Goal: Task Accomplishment & Management: Manage account settings

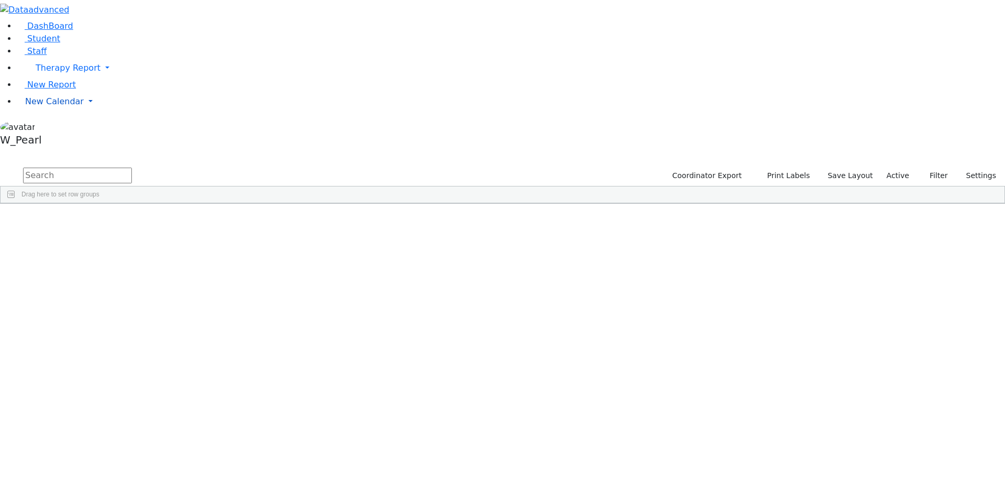
click at [39, 73] on span "New Calendar" at bounding box center [68, 68] width 65 height 10
click at [35, 127] on span "Calendar" at bounding box center [42, 122] width 38 height 10
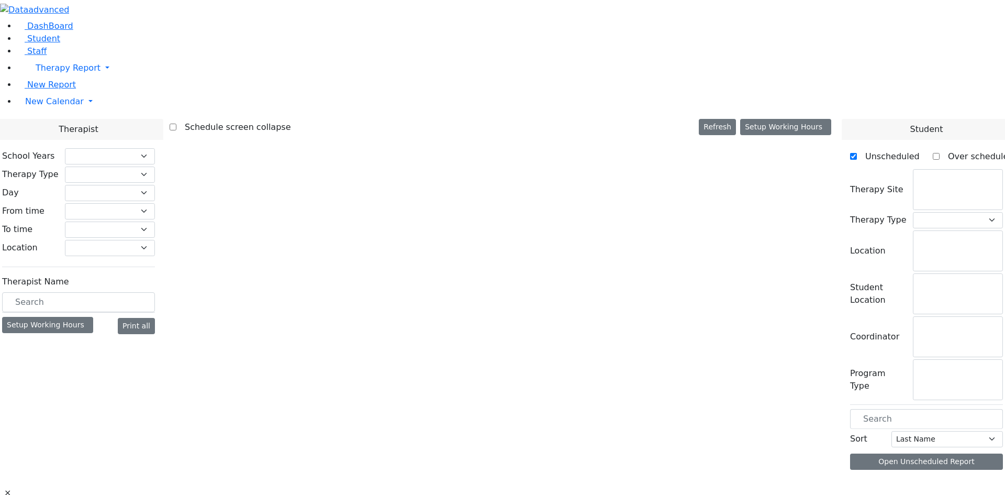
select select "212"
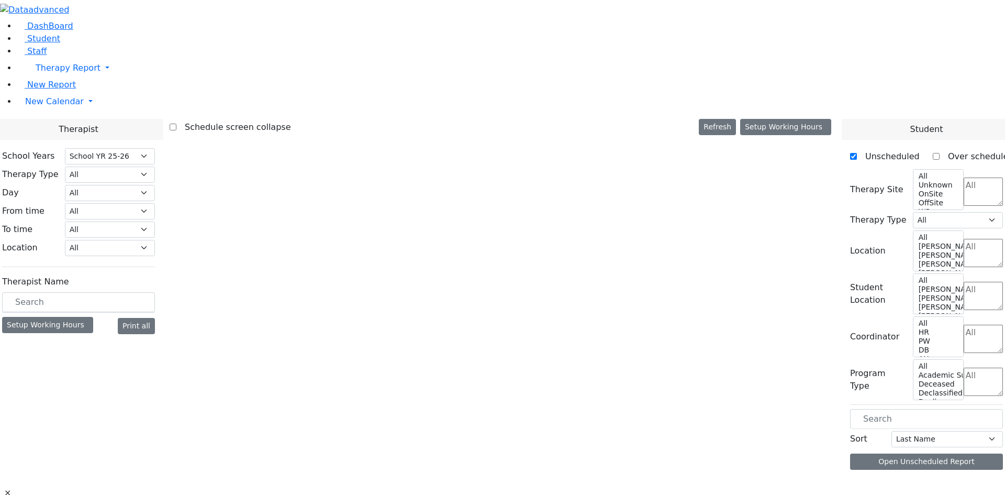
select select "2"
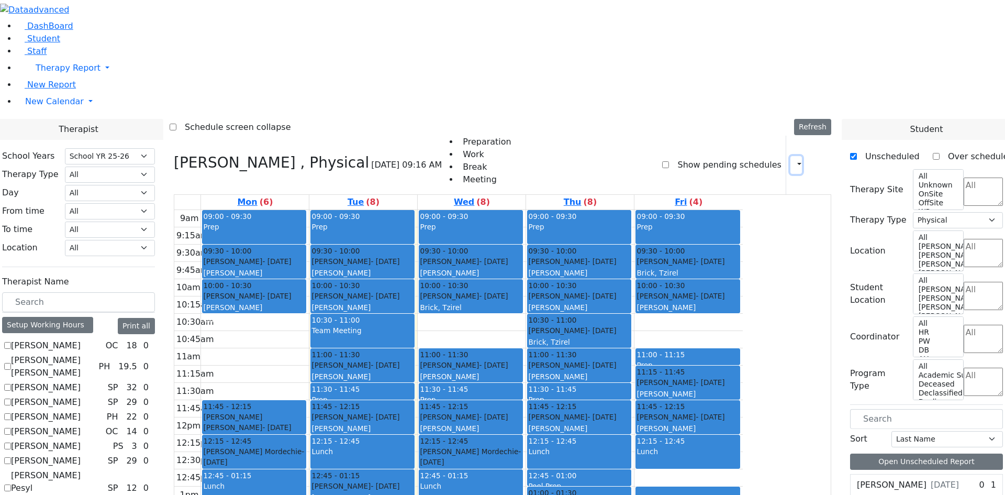
click at [793, 160] on icon "button" at bounding box center [793, 165] width 0 height 10
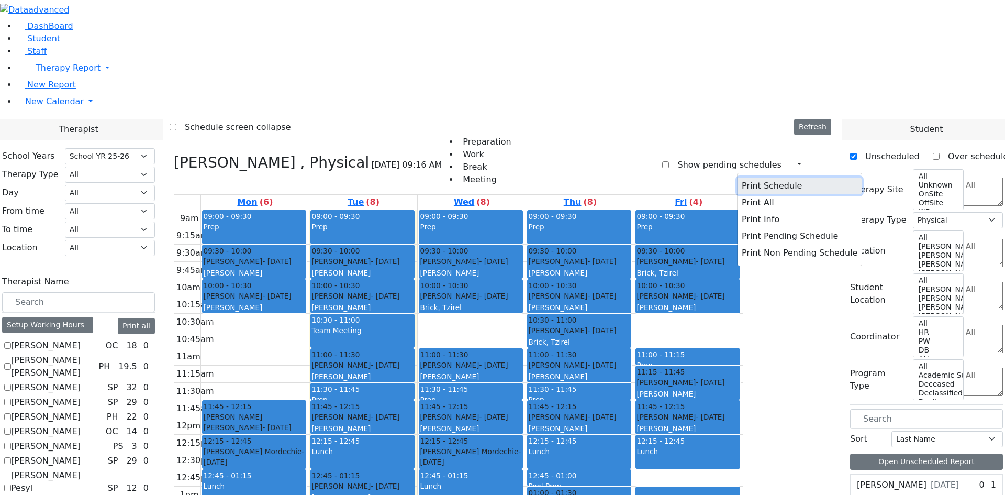
click at [763, 177] on button "Print Schedule" at bounding box center [799, 185] width 124 height 17
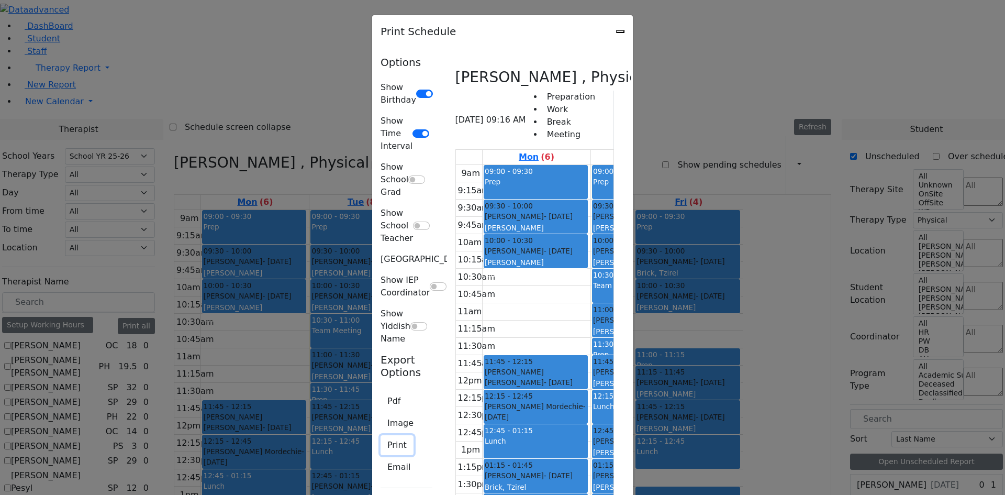
click at [381, 435] on button "Print" at bounding box center [397, 445] width 33 height 20
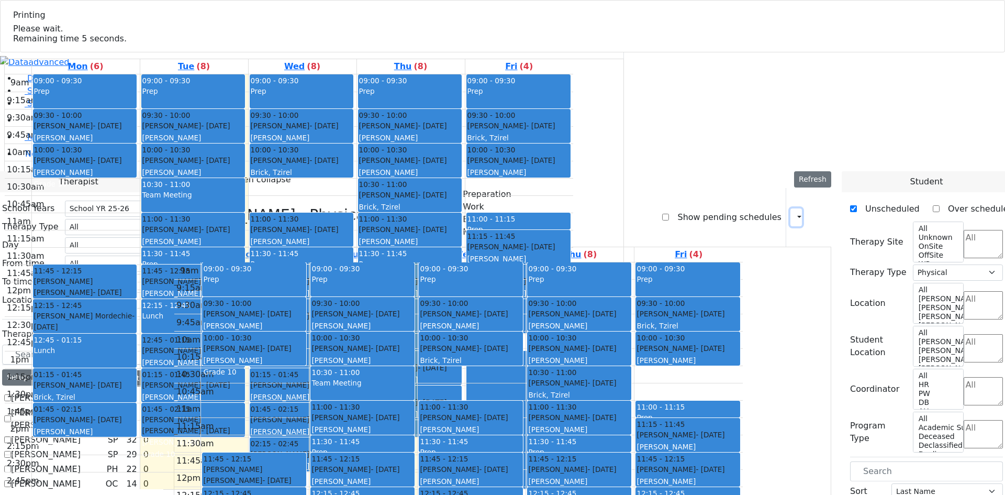
click at [793, 212] on icon "button" at bounding box center [793, 217] width 0 height 10
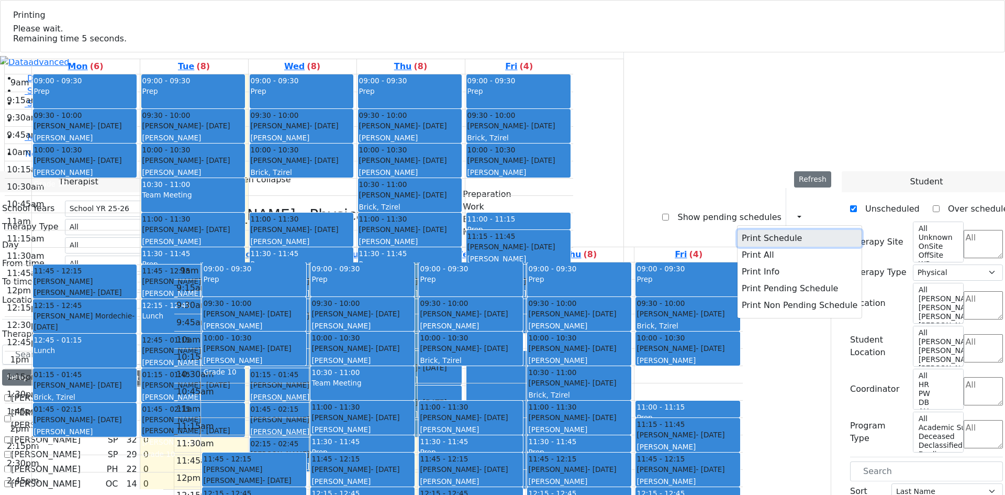
click at [777, 230] on button "Print Schedule" at bounding box center [799, 238] width 124 height 17
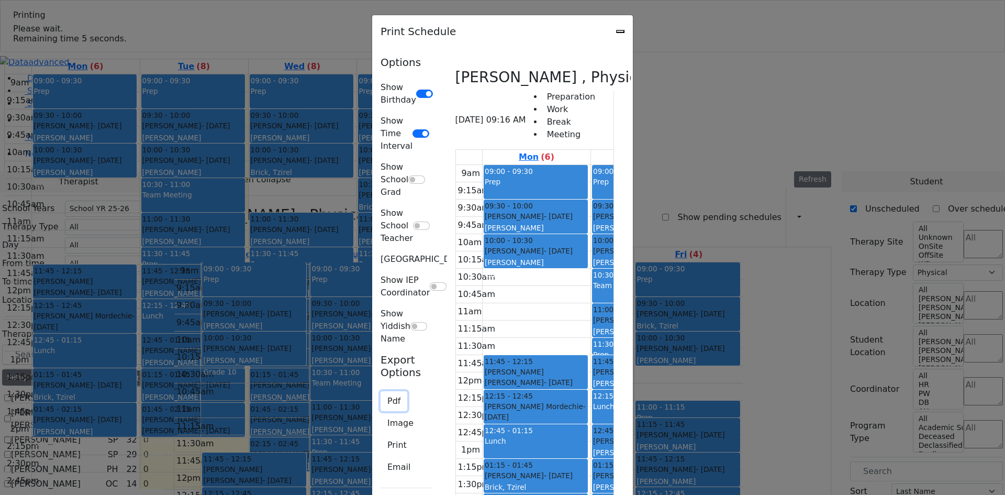
click at [381, 391] on button "Pdf" at bounding box center [394, 401] width 27 height 20
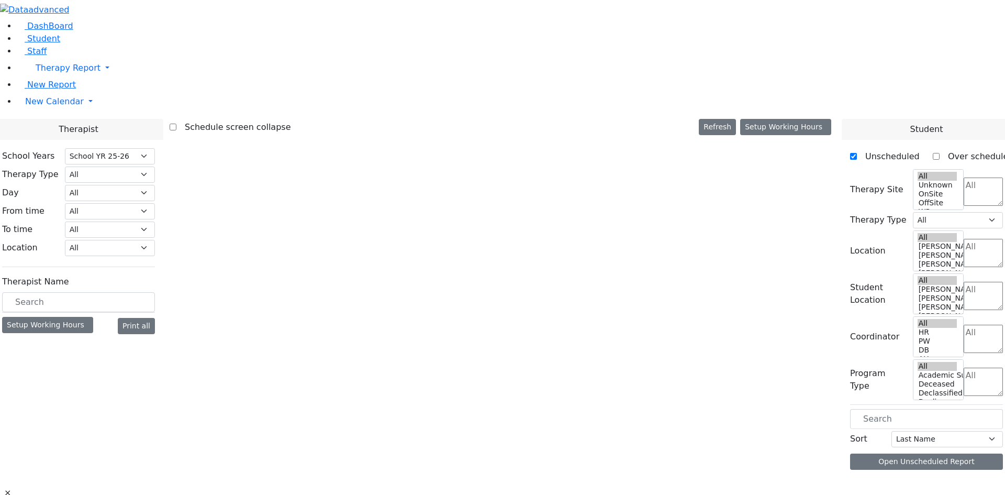
select select "212"
select select "2"
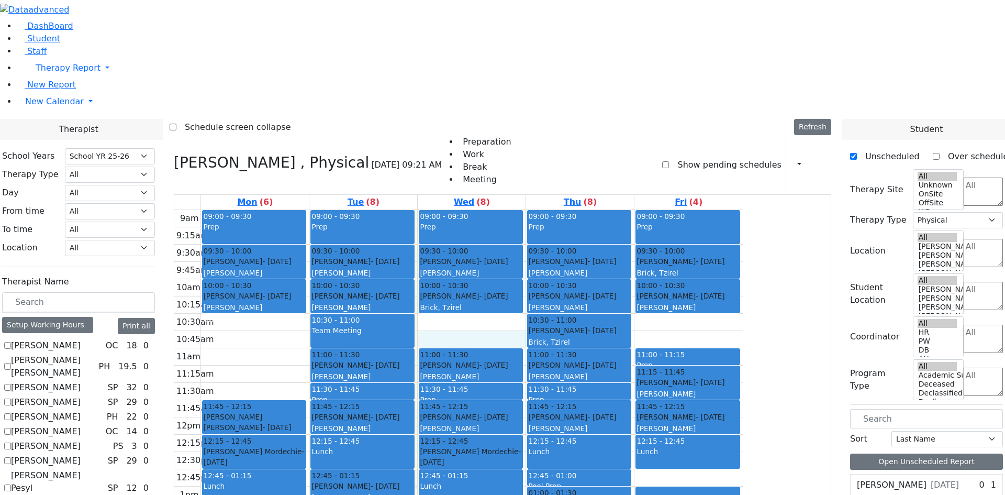
click at [546, 210] on div "9am 9:15am 9:30am 9:45am 10am 10:15am 10:30am 10:45am 11am 11:15am 11:30am 11:4…" at bounding box center [458, 417] width 568 height 415
checkbox input "true"
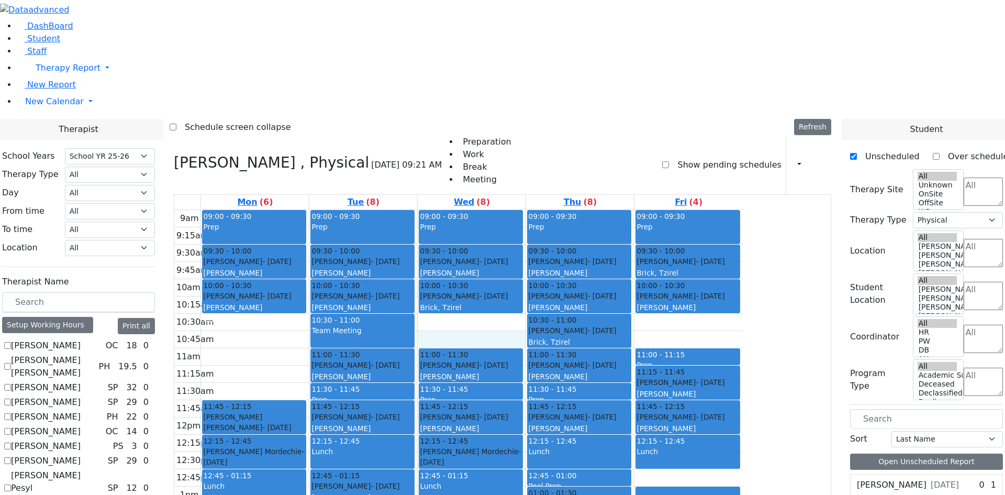
select select
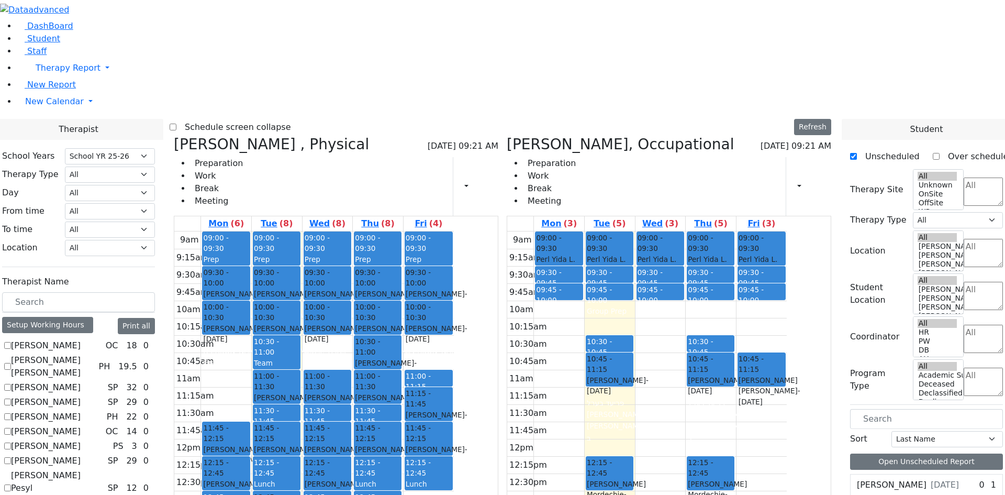
scroll to position [314, 0]
checkbox input "true"
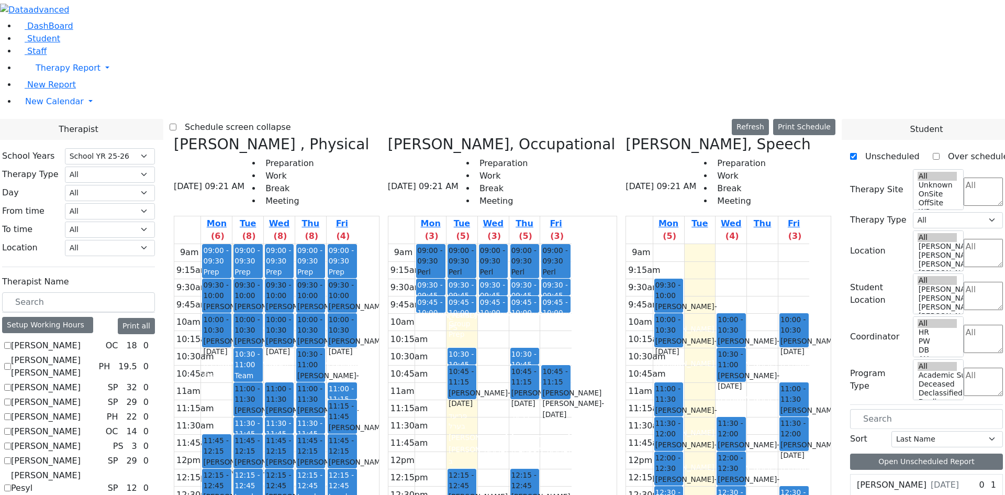
click at [281, 136] on h3 "[PERSON_NAME] , Physical" at bounding box center [271, 145] width 195 height 18
click at [174, 136] on icon at bounding box center [174, 144] width 0 height 17
checkbox input "false"
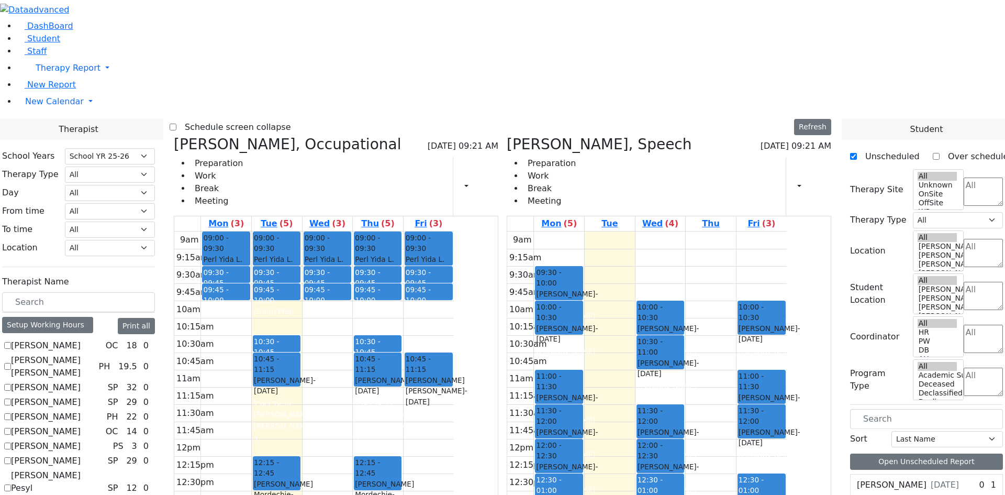
scroll to position [628, 0]
checkbox input "true"
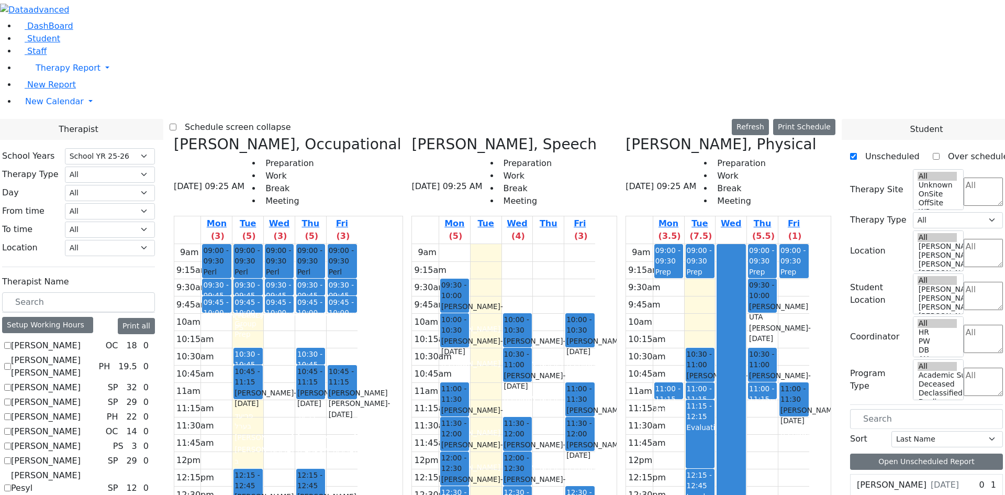
scroll to position [0, 0]
checkbox input "true"
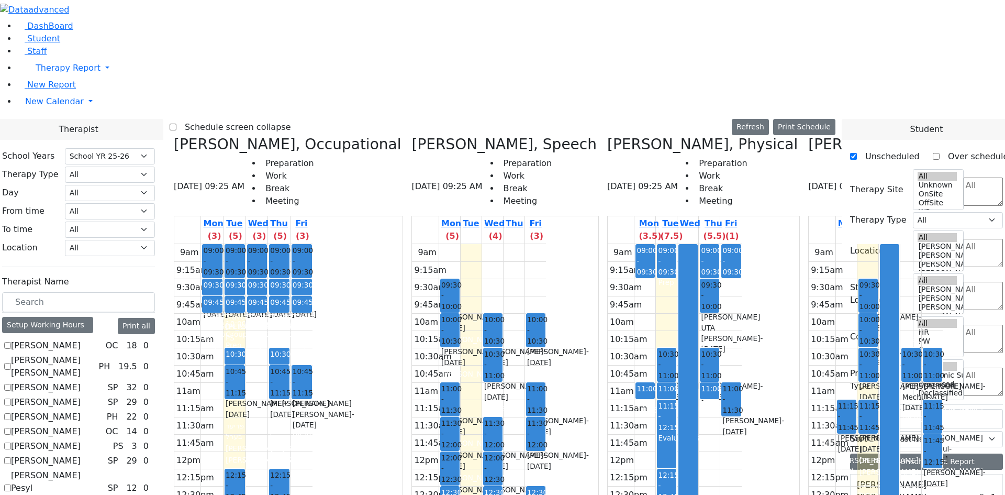
click at [278, 119] on label "Schedule screen collapse" at bounding box center [233, 127] width 115 height 17
click at [176, 124] on input "Schedule screen collapse" at bounding box center [173, 127] width 7 height 7
checkbox input "true"
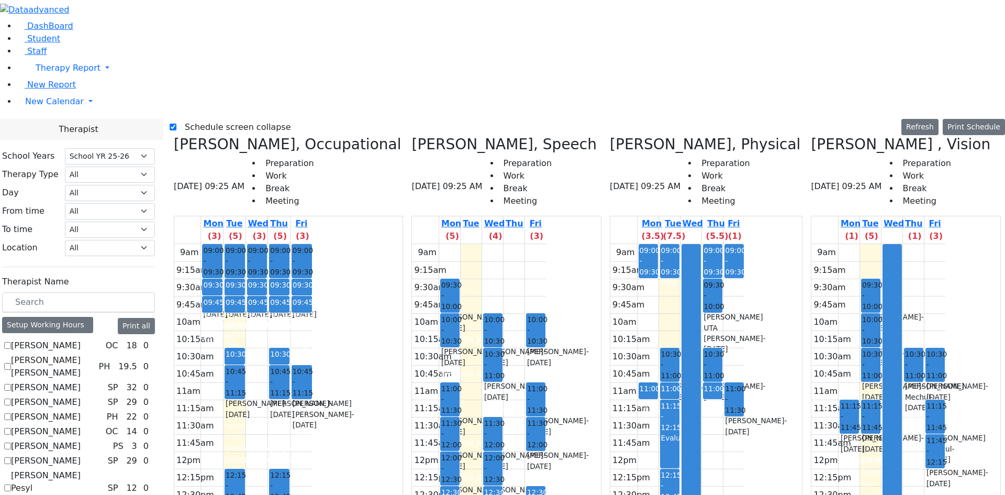
click at [982, 382] on span "- [DATE]" at bounding box center [957, 391] width 62 height 19
click at [945, 417] on td at bounding box center [891, 425] width 107 height 17
click at [944, 467] on div "Schwartz Miry - 12/09/2013" at bounding box center [935, 477] width 18 height 21
click at [877, 349] on span "10:30 - 11:00" at bounding box center [872, 365] width 20 height 32
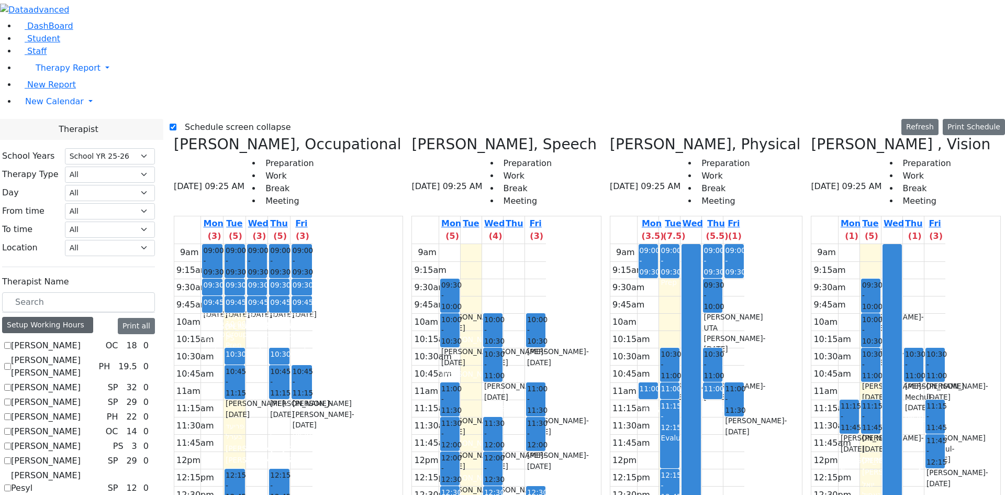
click at [89, 317] on div "Setup Working Hours" at bounding box center [47, 325] width 91 height 16
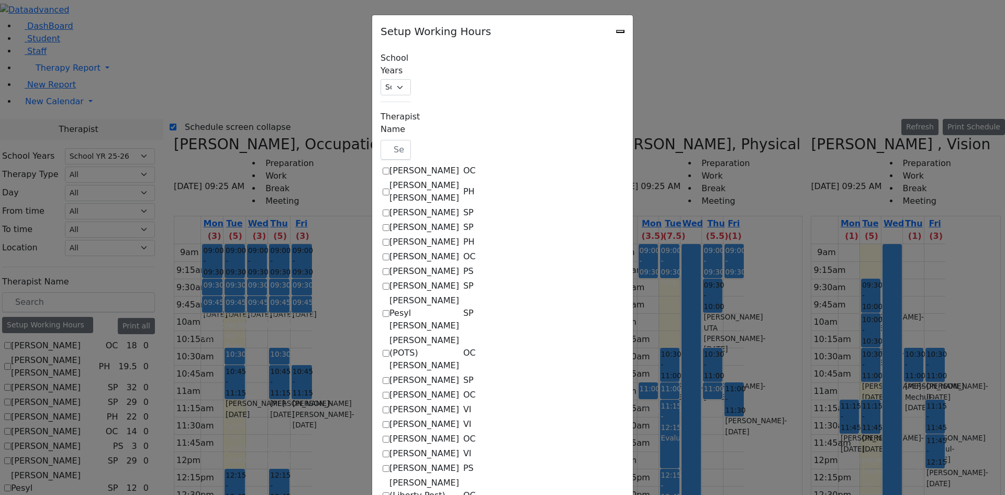
scroll to position [209, 0]
checkbox input "true"
select select "15:00:00"
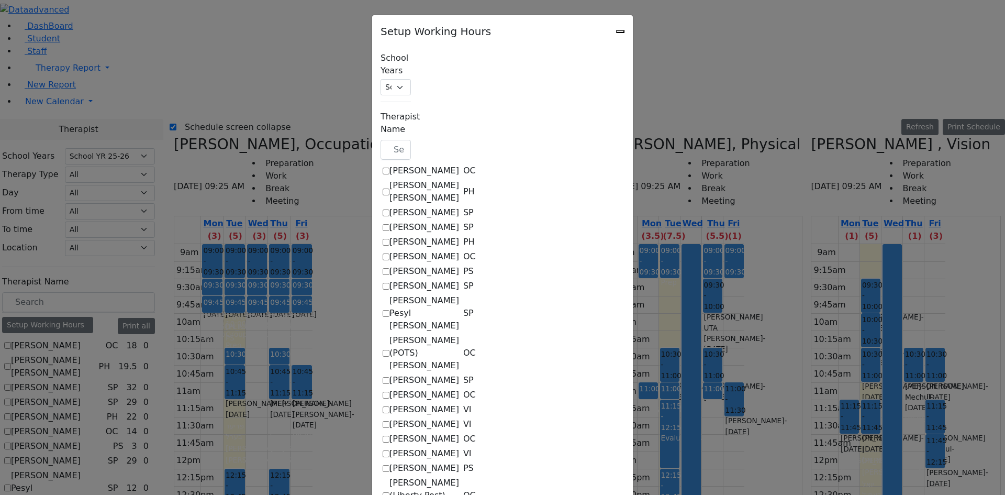
select select "1"
select select "15:00:00"
select select "1"
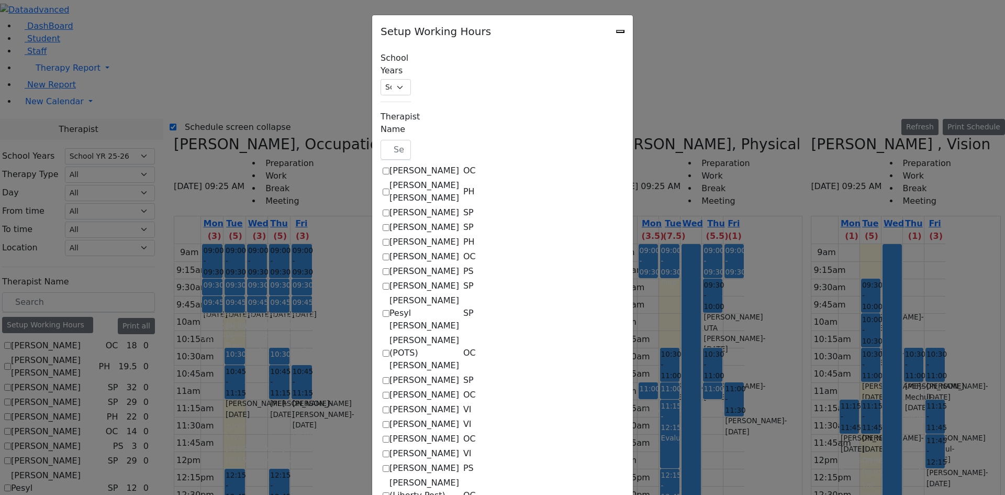
select select "15:00:00"
select select "1"
select select "15:00:00"
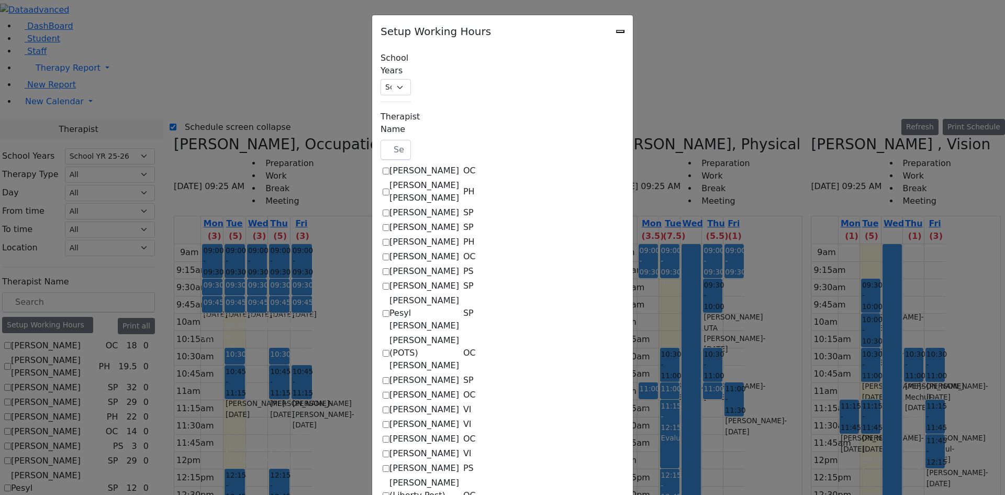
select select "15:00:00"
select select "1"
select select "15:00:00"
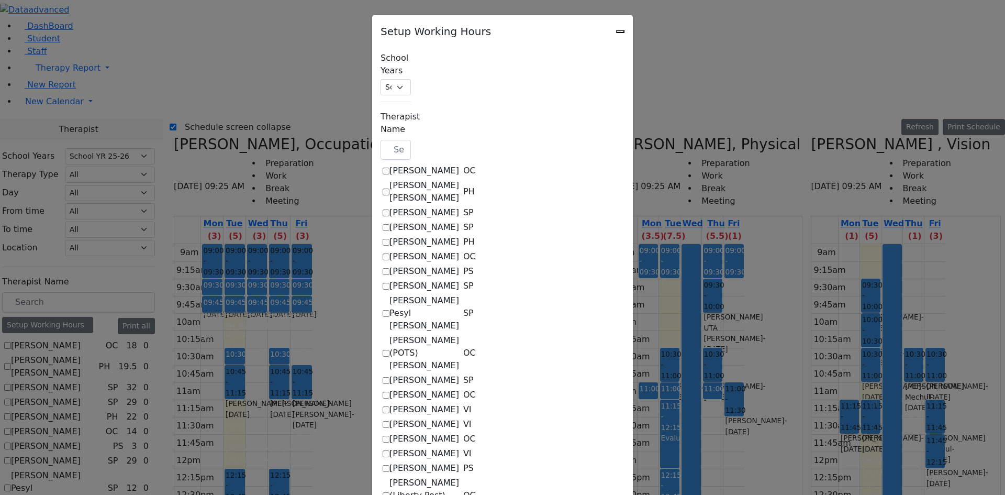
select select "15:00:00"
select select "1"
select select "15:00:00"
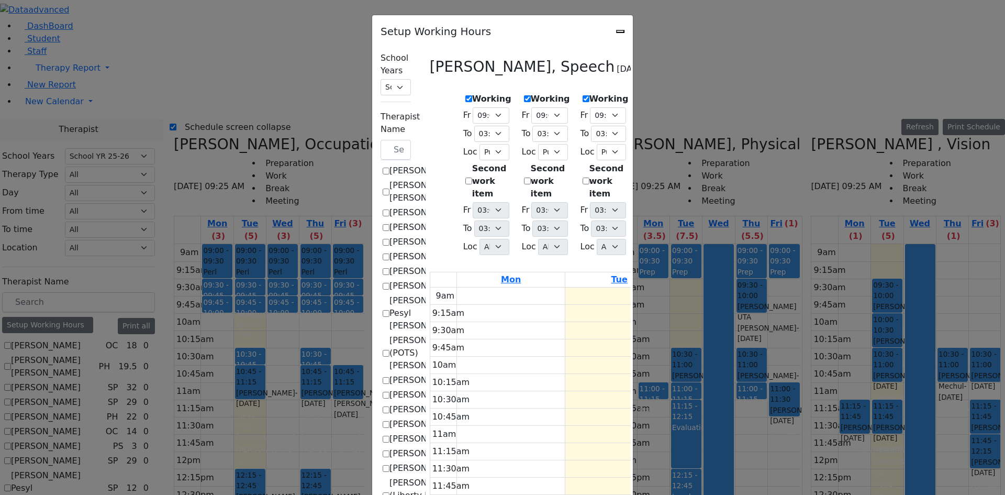
click at [531, 97] on label "Working" at bounding box center [550, 99] width 39 height 13
click at [524, 97] on input "Working" at bounding box center [527, 98] width 7 height 7
checkbox input "false"
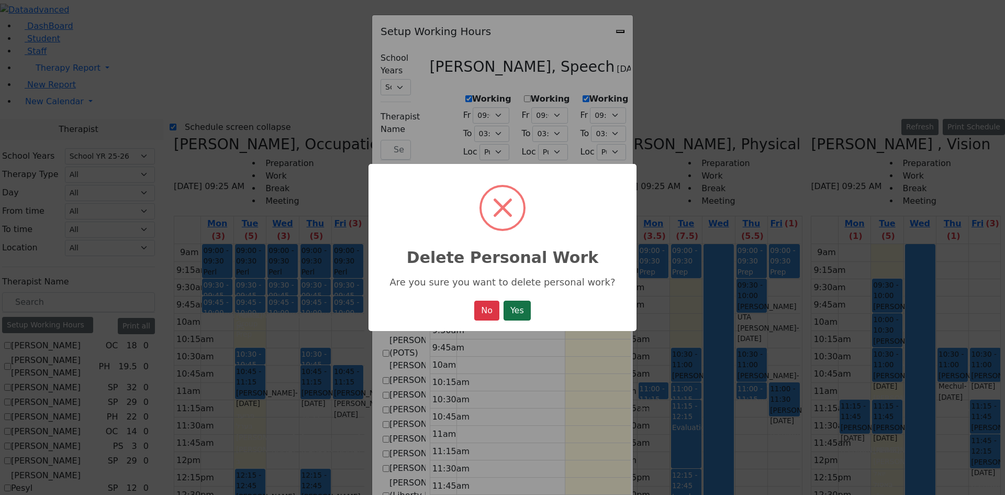
drag, startPoint x: 524, startPoint y: 320, endPoint x: 524, endPoint y: 312, distance: 7.9
click at [524, 319] on button "Yes" at bounding box center [517, 310] width 27 height 20
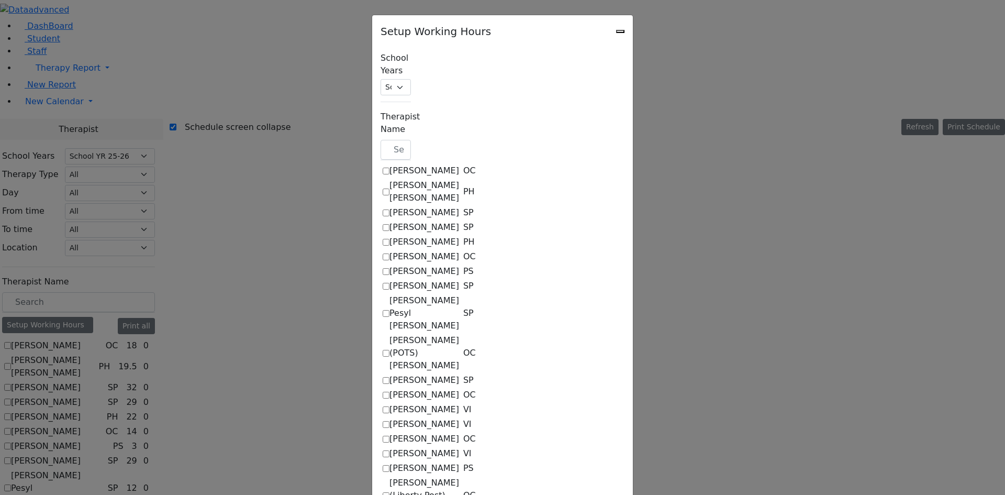
select select "15:00:00"
select select "1"
select select "15:00:00"
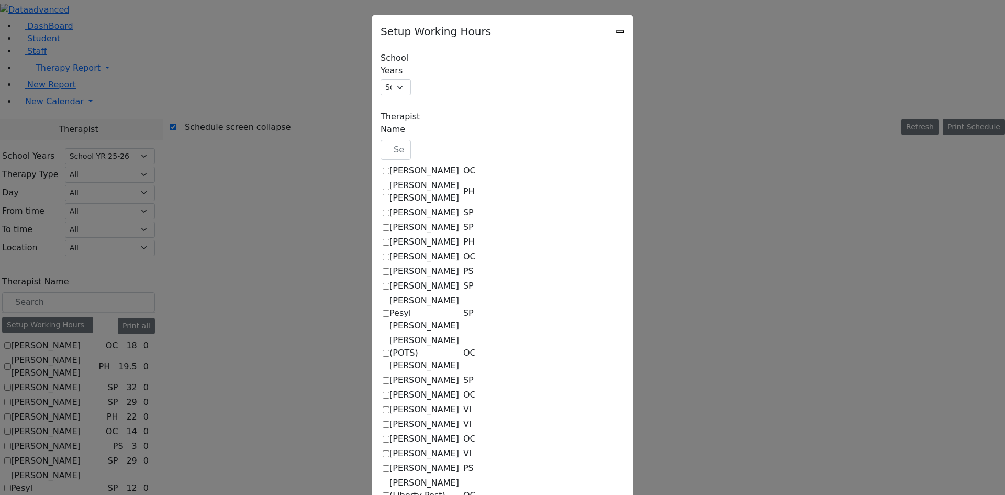
select select "15:00:00"
select select "1"
select select "15:00:00"
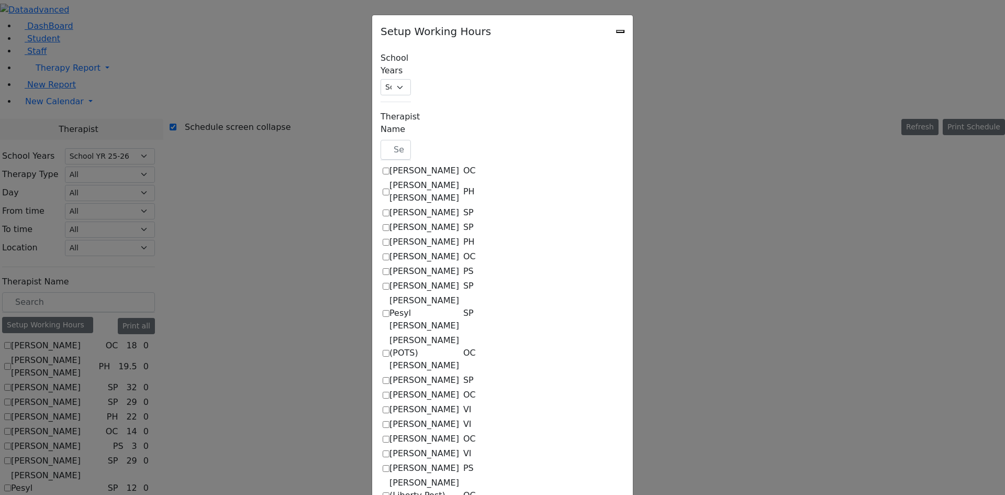
select select "15:00:00"
select select "1"
select select "15:00:00"
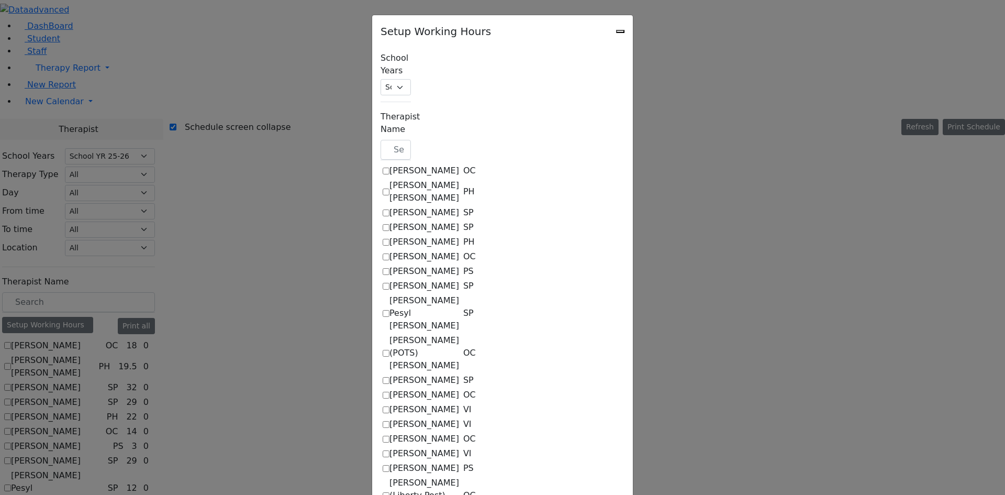
select select "1"
select select "15:00:00"
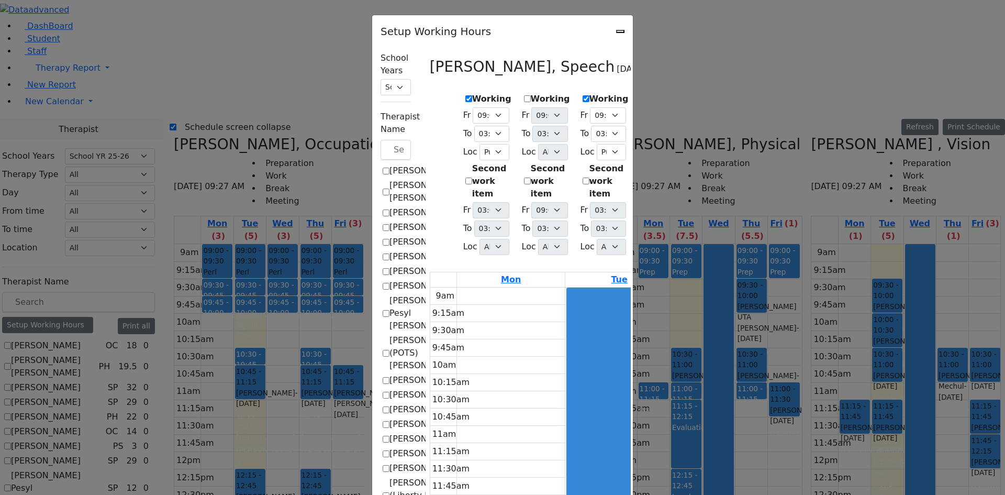
click at [647, 96] on label "Working" at bounding box center [666, 99] width 39 height 13
click at [641, 96] on input "Working" at bounding box center [644, 98] width 7 height 7
checkbox input "false"
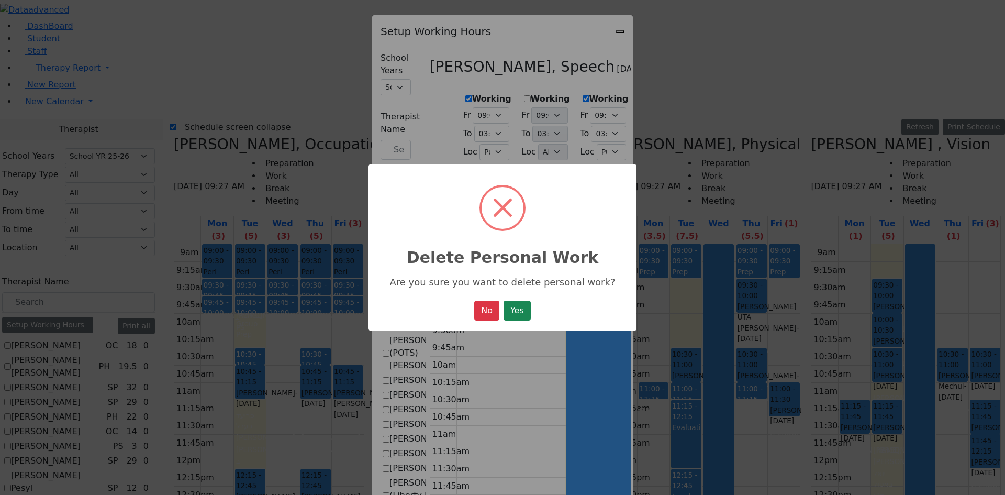
drag, startPoint x: 522, startPoint y: 315, endPoint x: 568, endPoint y: 205, distance: 119.4
click at [520, 314] on button "Yes" at bounding box center [517, 310] width 27 height 20
select select "15:00:00"
select select "1"
select select "15:00:00"
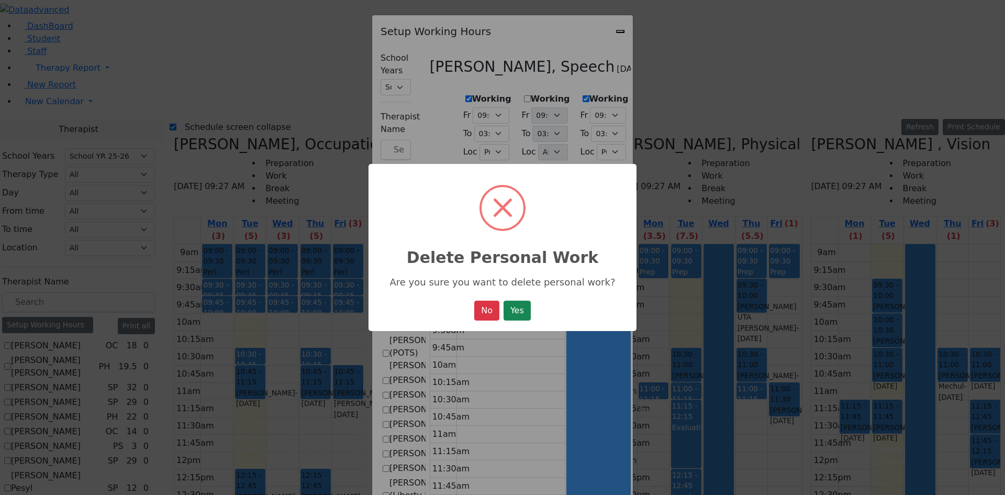
select select "15:00:00"
select select "1"
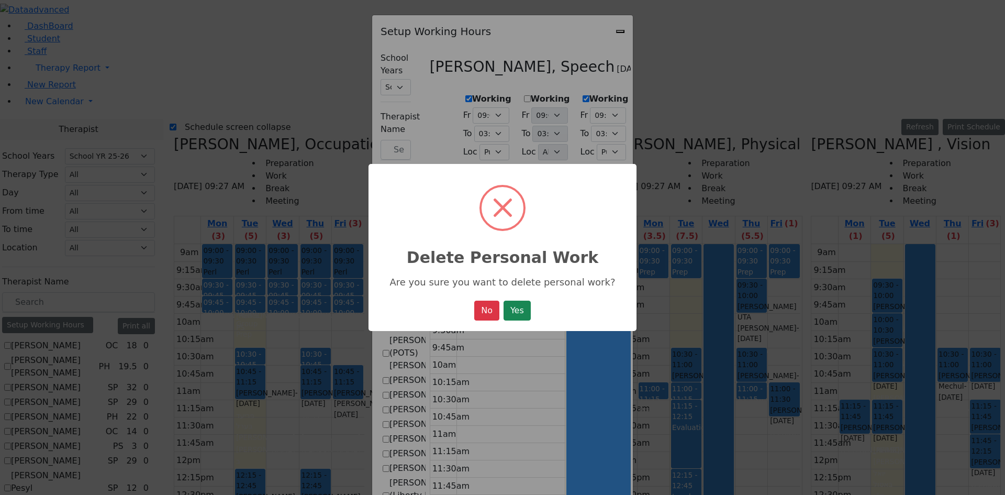
select select "15:00:00"
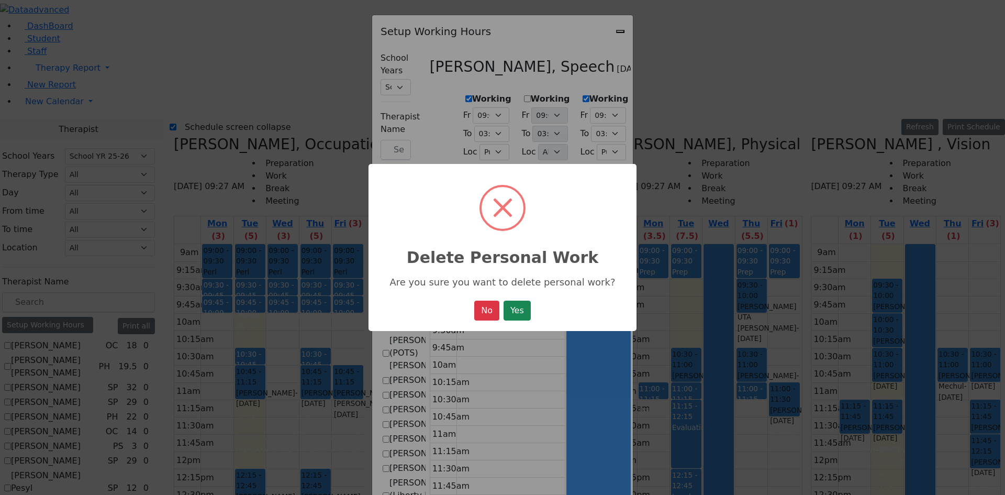
select select "1"
select select "15:00:00"
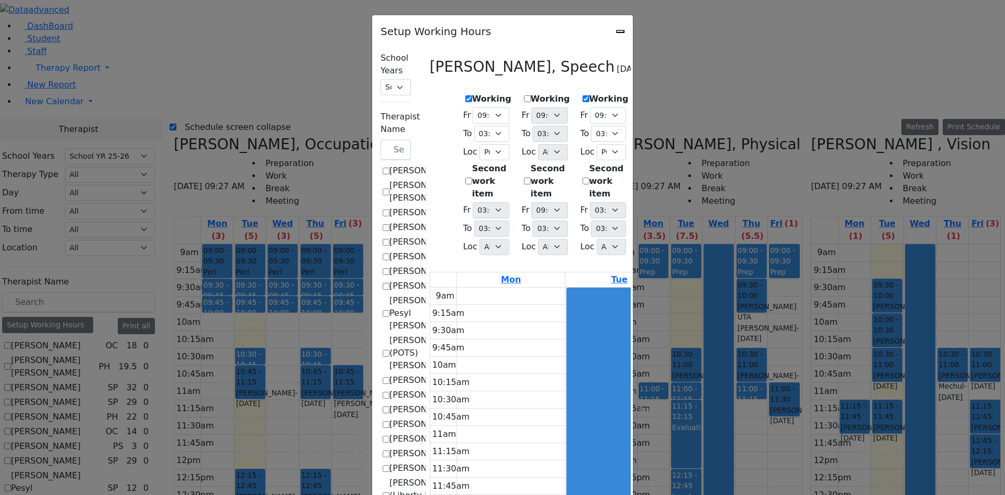
click at [633, 32] on div "Setup Working Hours" at bounding box center [502, 28] width 261 height 26
click at [620, 31] on icon "Close" at bounding box center [620, 31] width 0 height 0
checkbox input "false"
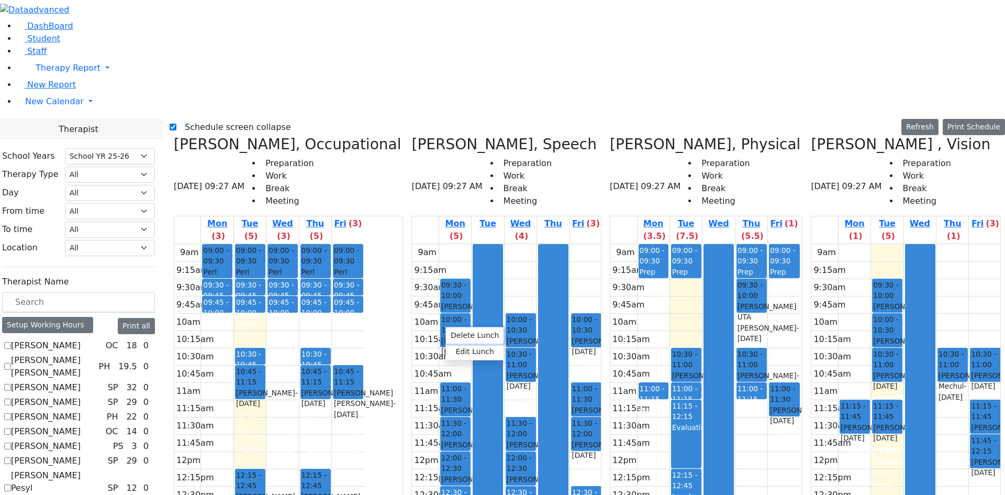
click at [461, 336] on button "Delete Lunch" at bounding box center [475, 335] width 58 height 16
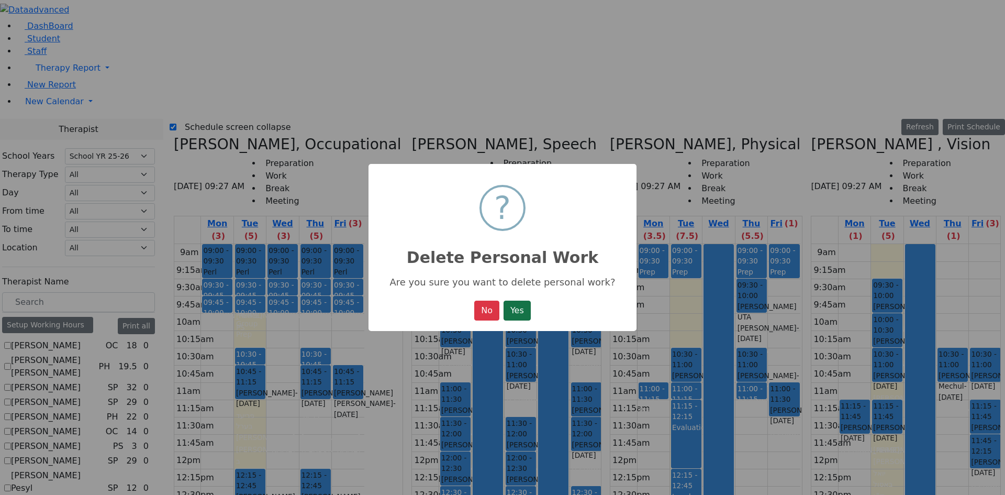
click at [517, 312] on button "Yes" at bounding box center [517, 310] width 27 height 20
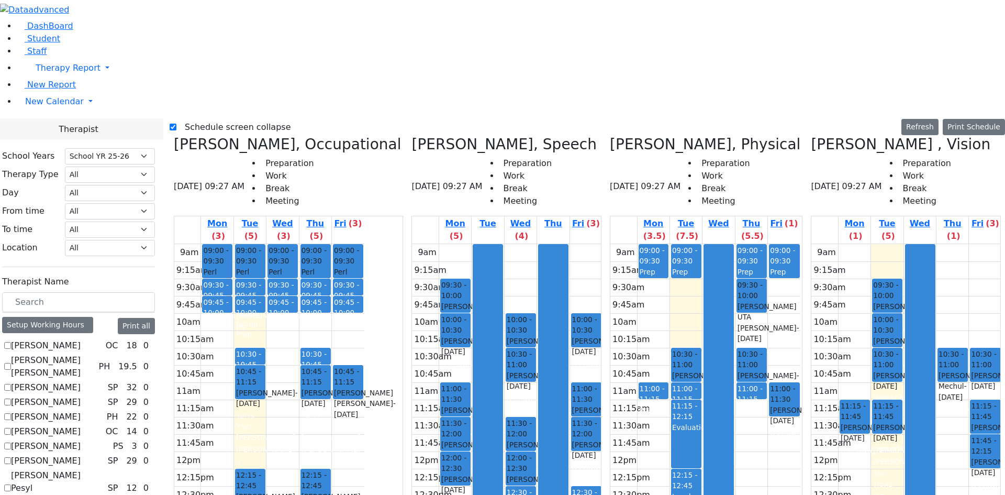
click at [532, 321] on button "Delete Selected Schedule" at bounding box center [570, 324] width 104 height 16
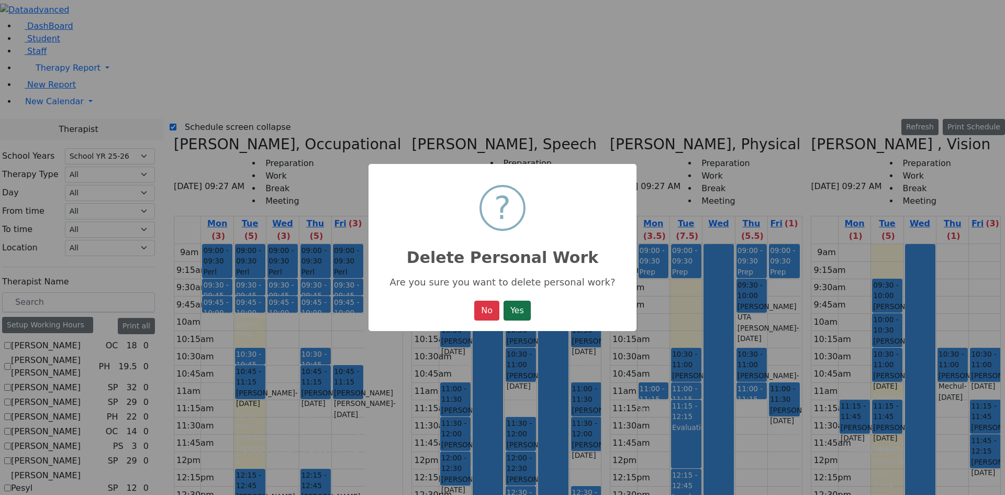
click at [524, 319] on button "Yes" at bounding box center [517, 310] width 27 height 20
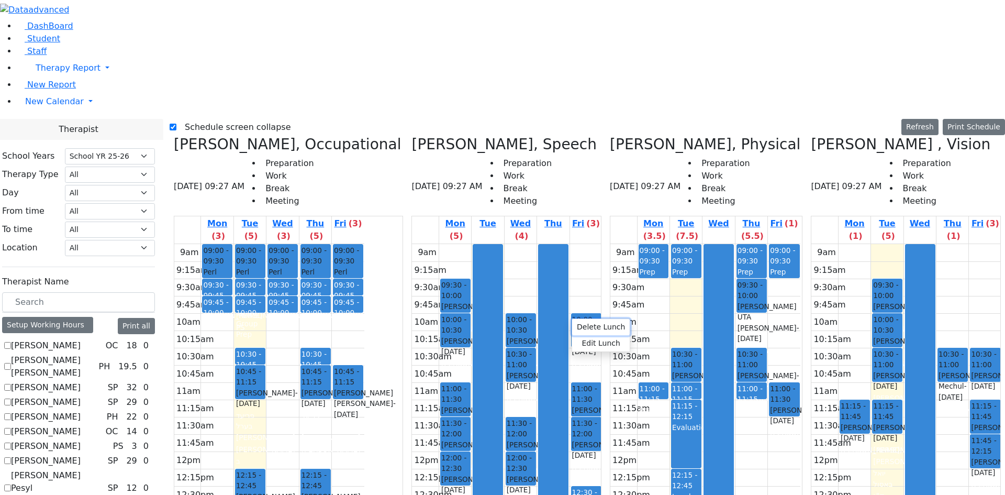
click at [577, 325] on button "Delete Lunch" at bounding box center [601, 327] width 58 height 16
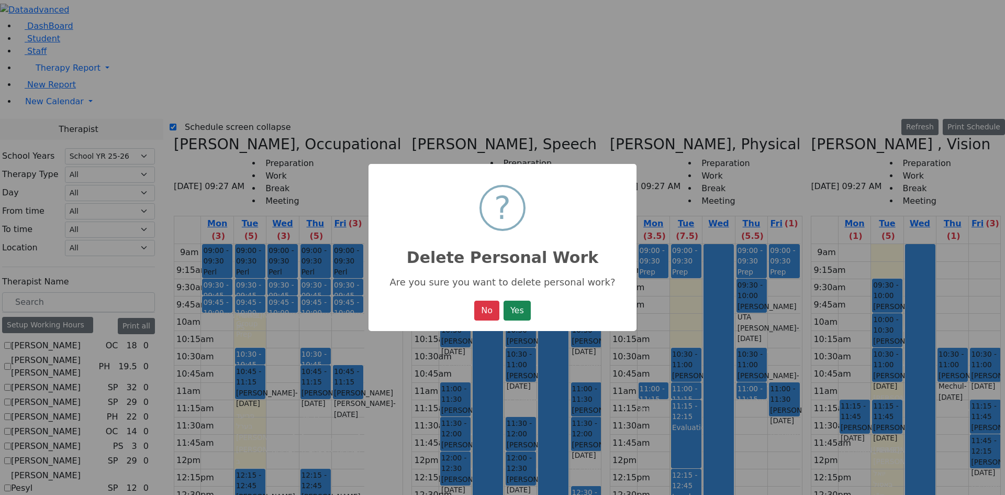
click at [521, 314] on button "Yes" at bounding box center [517, 310] width 27 height 20
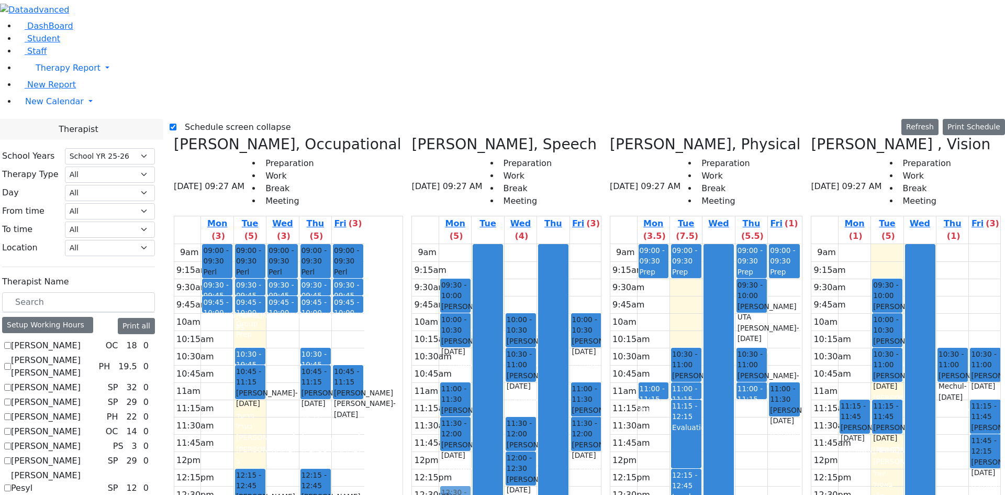
drag, startPoint x: 445, startPoint y: 281, endPoint x: 448, endPoint y: 307, distance: 26.4
click at [448, 308] on div "09:30 - 10:00 Vanchozker Abe - 12/12/2017 Gordon Goldie 10:00 - 10:30 Mezei Hen…" at bounding box center [455, 451] width 32 height 415
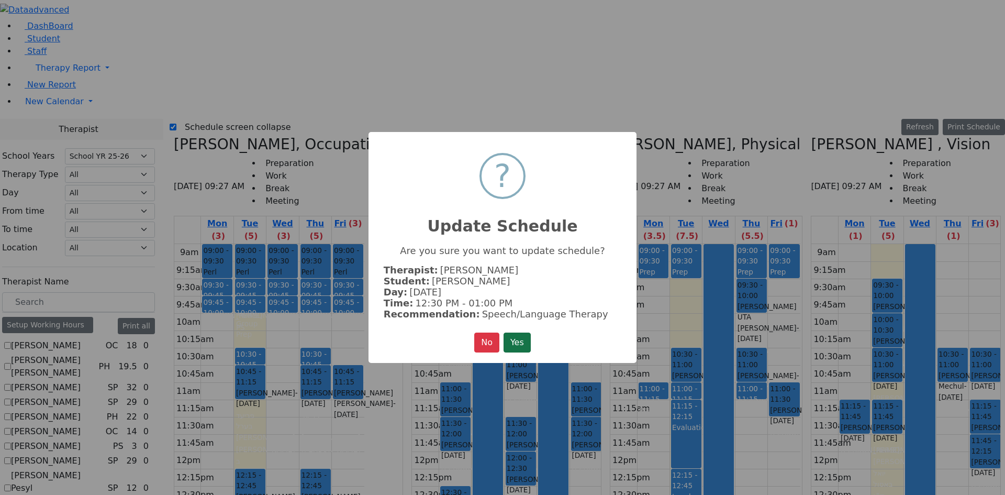
click at [523, 332] on button "Yes" at bounding box center [517, 342] width 27 height 20
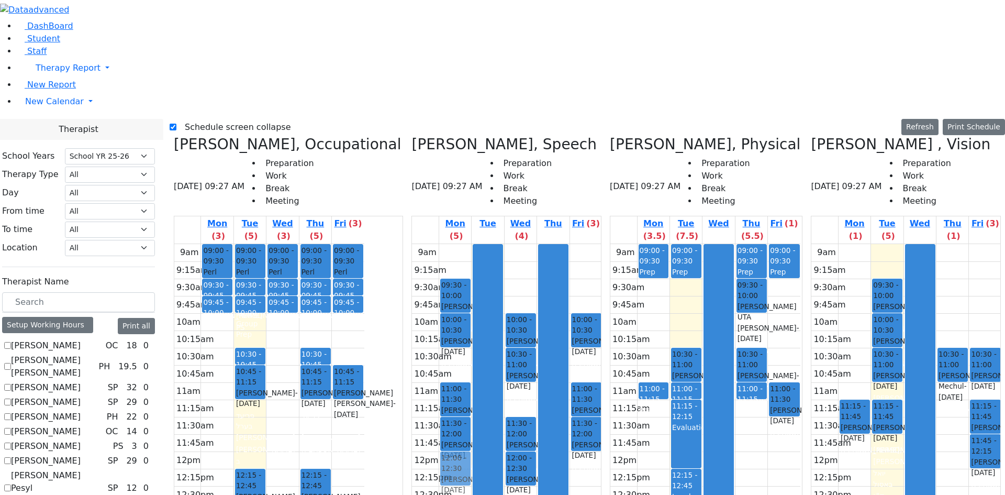
drag, startPoint x: 449, startPoint y: 309, endPoint x: 448, endPoint y: 282, distance: 26.7
click at [449, 279] on div "09:30 - 10:00 Vanchozker Abe - 12/12/2017 Gordon Goldie 10:00 - 10:30 Mezei Hen…" at bounding box center [455, 451] width 32 height 415
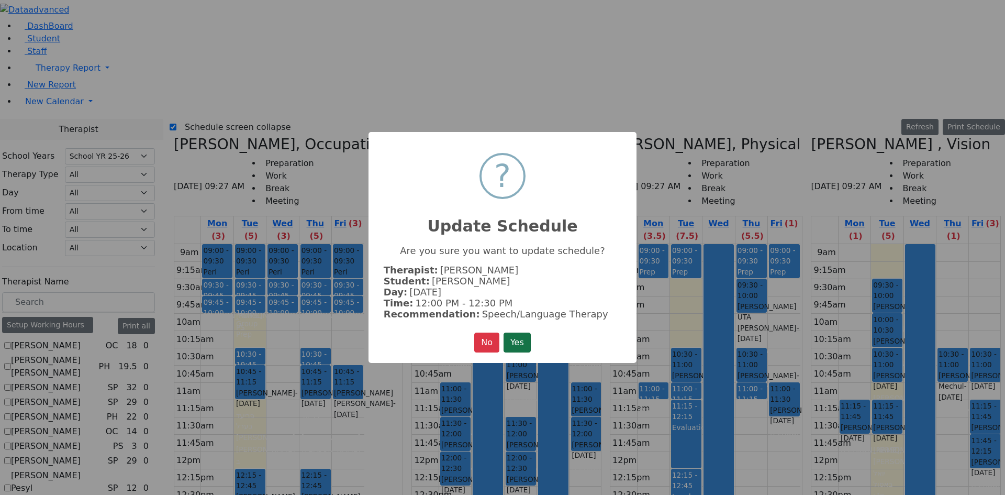
click at [528, 339] on button "Yes" at bounding box center [517, 342] width 27 height 20
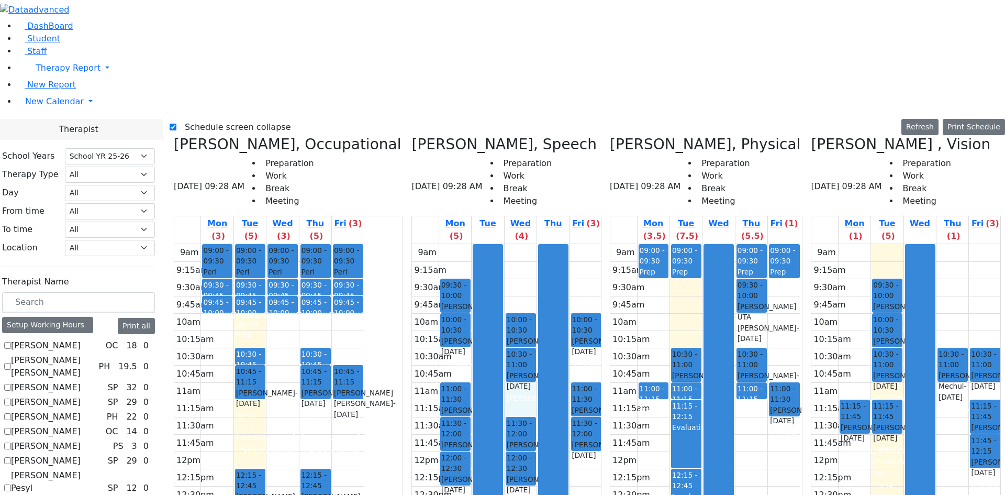
drag, startPoint x: 516, startPoint y: 207, endPoint x: 516, endPoint y: 217, distance: 9.9
click at [516, 244] on div "9am 9:15am 9:30am 9:45am 10am 10:15am 10:30am 10:45am 11am 11:15am 11:30am 11:4…" at bounding box center [507, 451] width 190 height 415
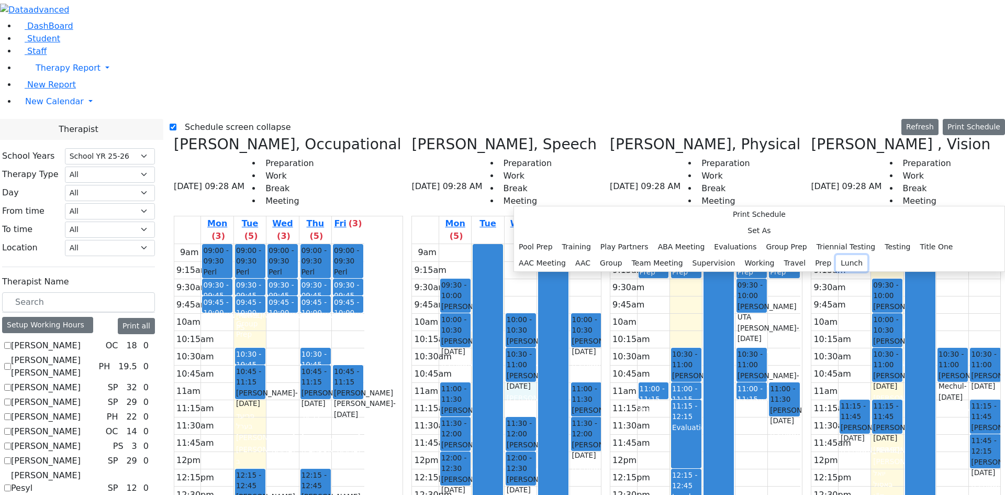
click at [836, 271] on button "Lunch" at bounding box center [851, 263] width 31 height 16
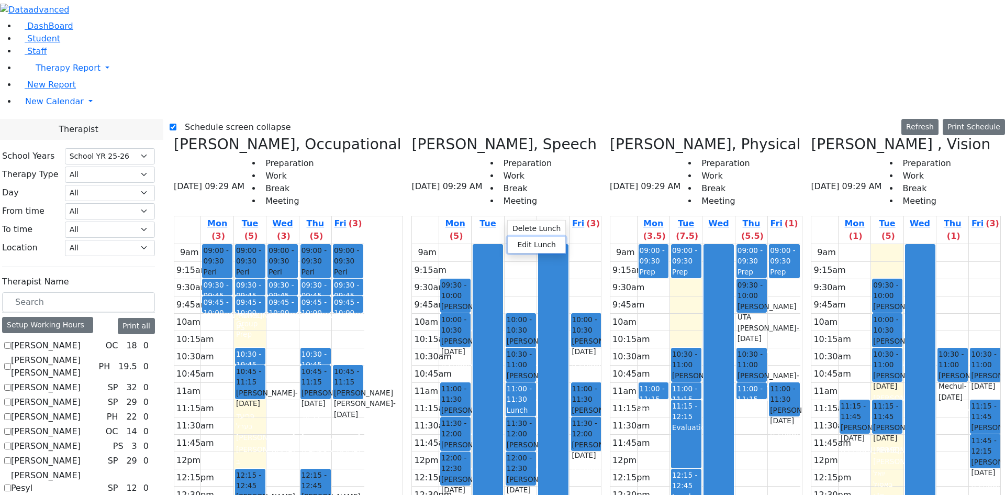
click at [535, 240] on button "Edit Lunch" at bounding box center [537, 245] width 58 height 16
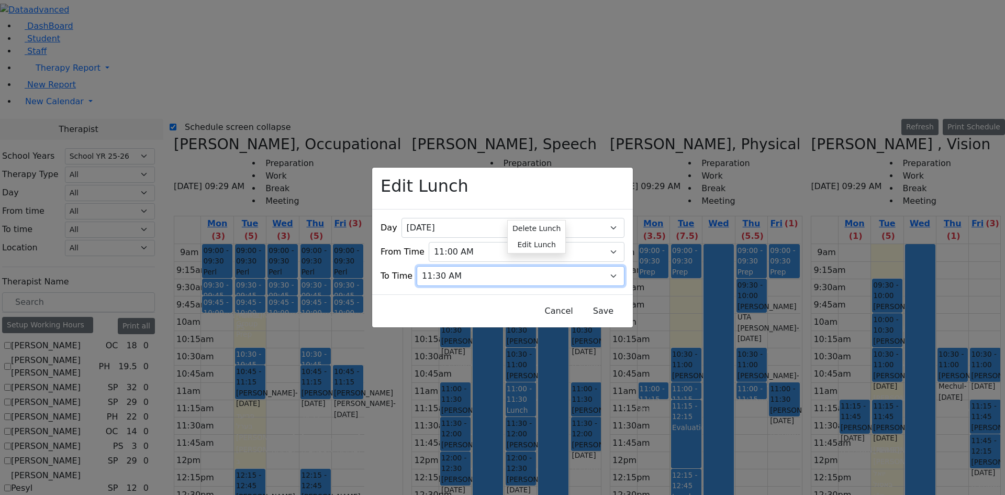
click at [454, 266] on select "09:15 AM 09:30 AM 09:45 AM 10:00 AM 10:15 AM 10:30 AM 10:45 AM 11:00 AM 11:15 A…" at bounding box center [521, 276] width 208 height 20
select select "11:15:00"
click at [435, 266] on select "09:15 AM 09:30 AM 09:45 AM 10:00 AM 10:15 AM 10:30 AM 10:45 AM 11:00 AM 11:15 A…" at bounding box center [521, 276] width 208 height 20
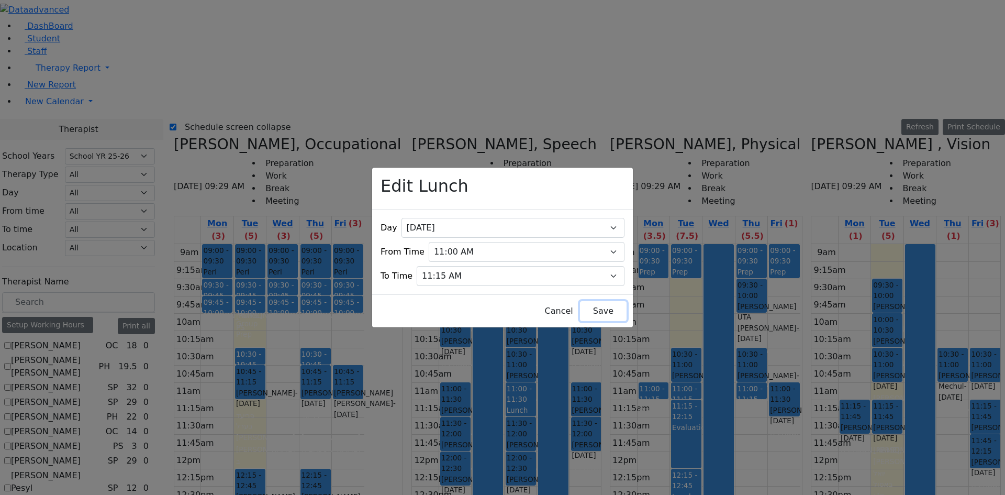
click at [580, 301] on button "Save" at bounding box center [603, 311] width 47 height 20
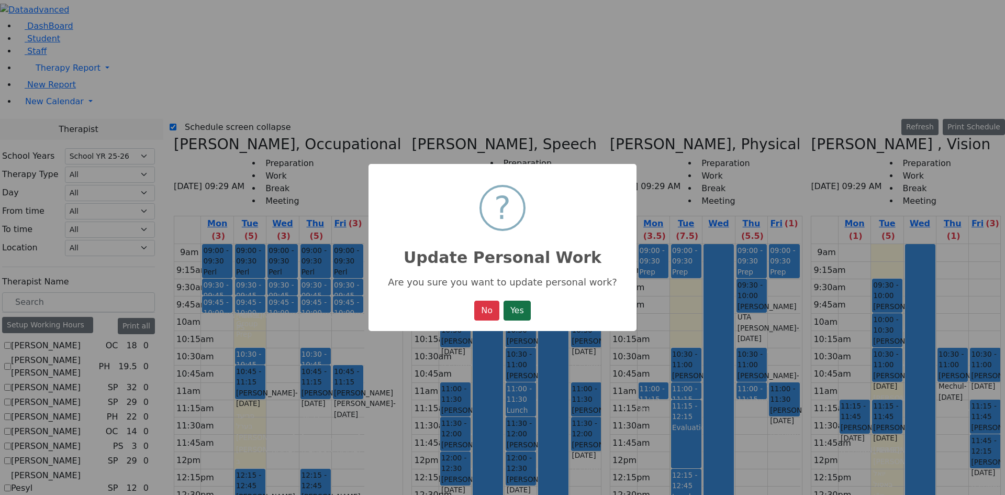
click at [517, 310] on button "Yes" at bounding box center [517, 310] width 27 height 20
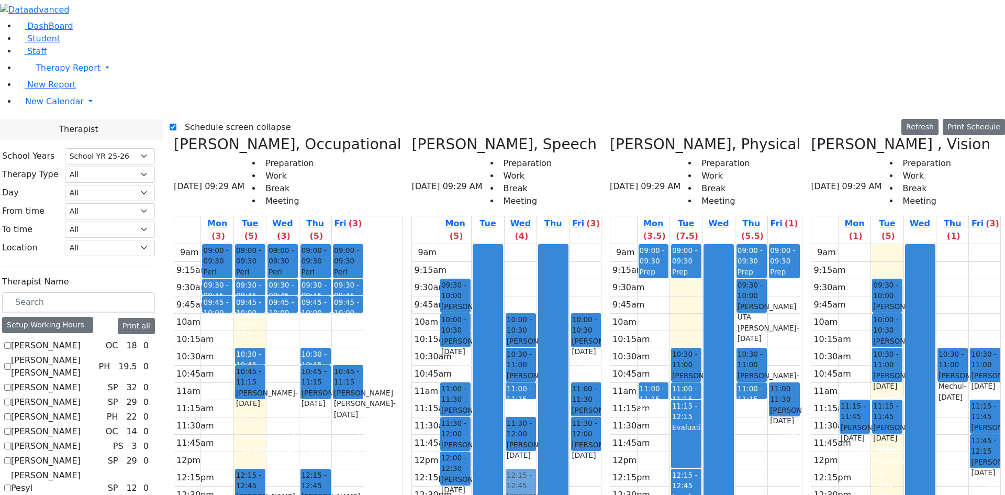
drag, startPoint x: 509, startPoint y: 290, endPoint x: 509, endPoint y: 305, distance: 14.7
click at [509, 305] on div "10:00 - 10:30 Vanchozker Abe - 12/12/2017 Gordon Goldie 10:30 - 11:00 Mezei Hen…" at bounding box center [521, 451] width 32 height 415
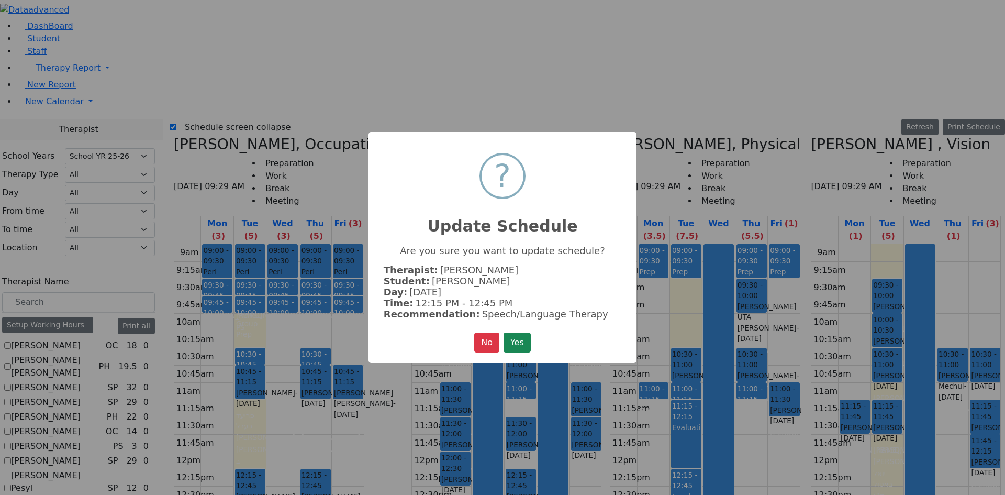
drag, startPoint x: 516, startPoint y: 335, endPoint x: 514, endPoint y: 282, distance: 53.4
click at [516, 334] on button "Yes" at bounding box center [517, 342] width 27 height 20
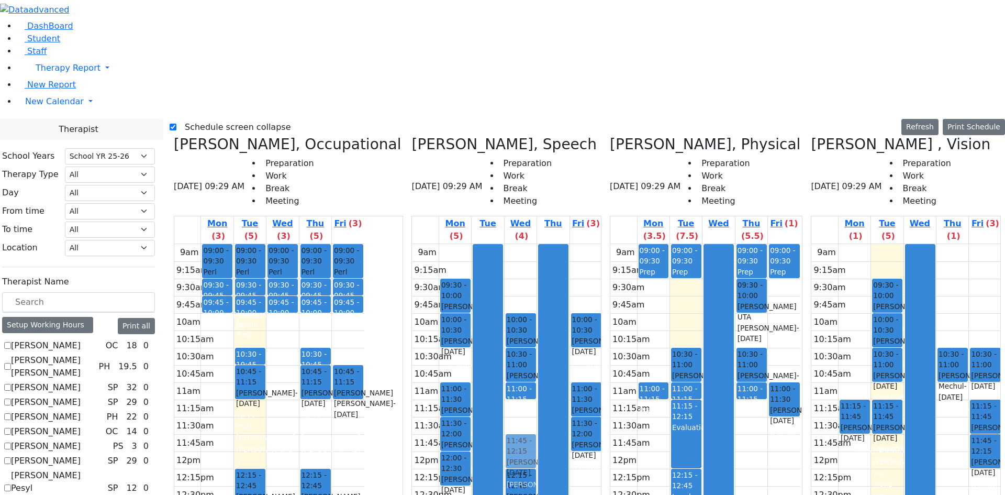
drag, startPoint x: 509, startPoint y: 268, endPoint x: 510, endPoint y: 278, distance: 9.5
click at [510, 278] on div "10:00 - 10:30 Vanchozker Abe - 12/12/2017 Gordon Goldie 10:30 - 11:00 Mezei Hen…" at bounding box center [521, 451] width 32 height 415
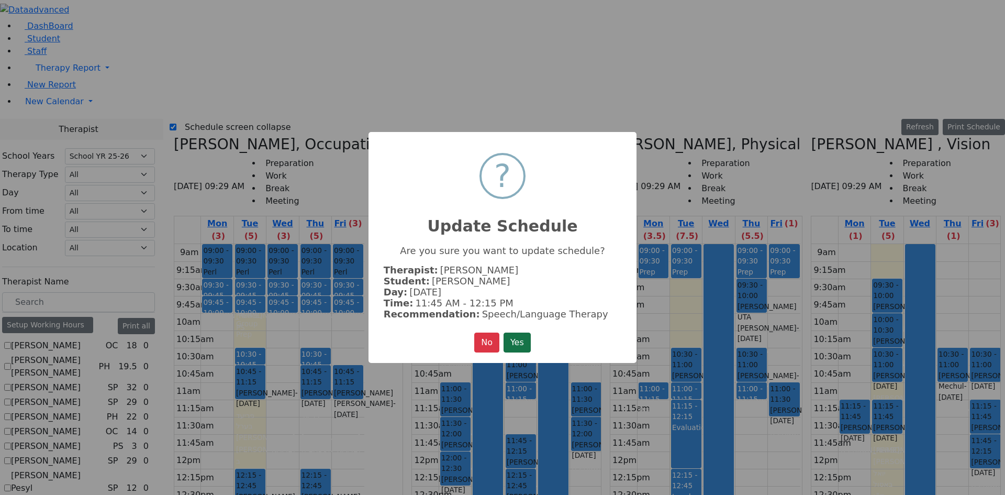
click at [516, 333] on button "Yes" at bounding box center [517, 342] width 27 height 20
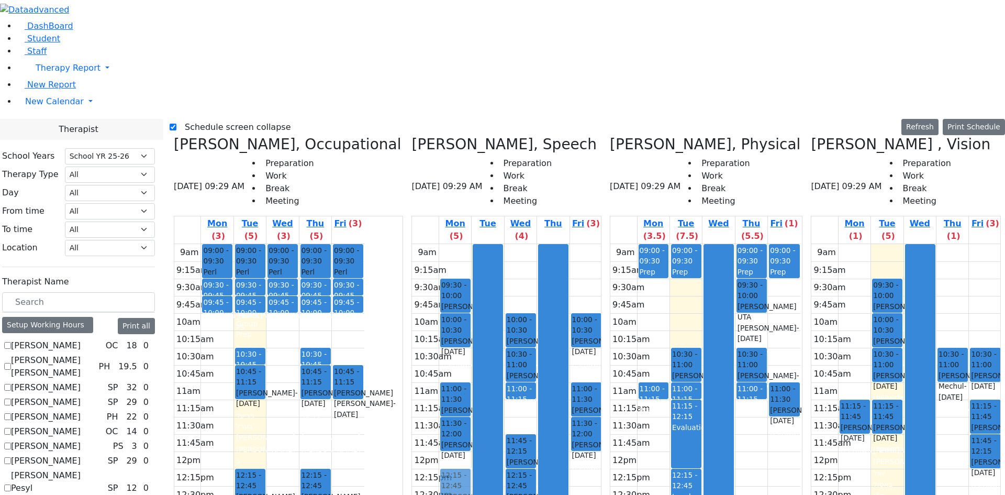
drag, startPoint x: 449, startPoint y: 290, endPoint x: 451, endPoint y: 305, distance: 14.7
click at [451, 305] on div "09:30 - 10:00 Vanchozker Abe - 12/12/2017 Gordon Goldie 10:00 - 10:30 Mezei Hen…" at bounding box center [455, 451] width 32 height 415
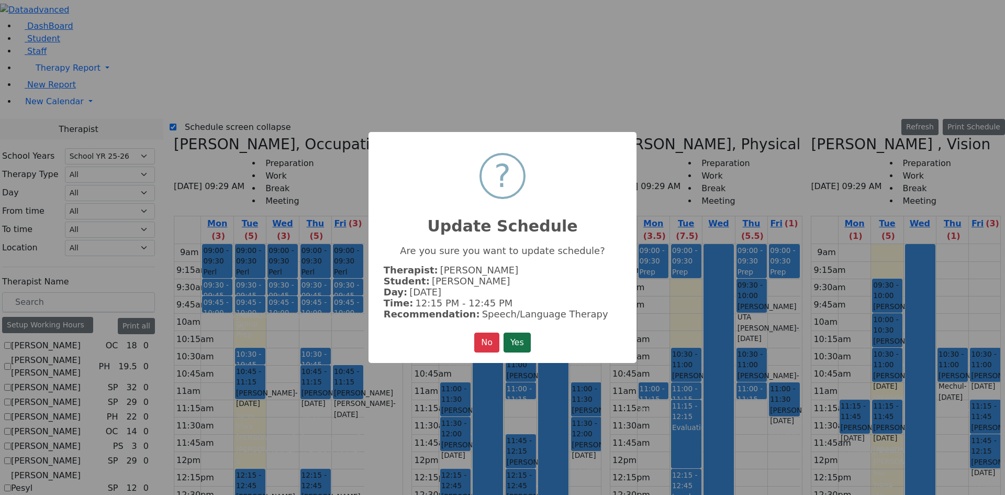
click at [513, 337] on button "Yes" at bounding box center [517, 342] width 27 height 20
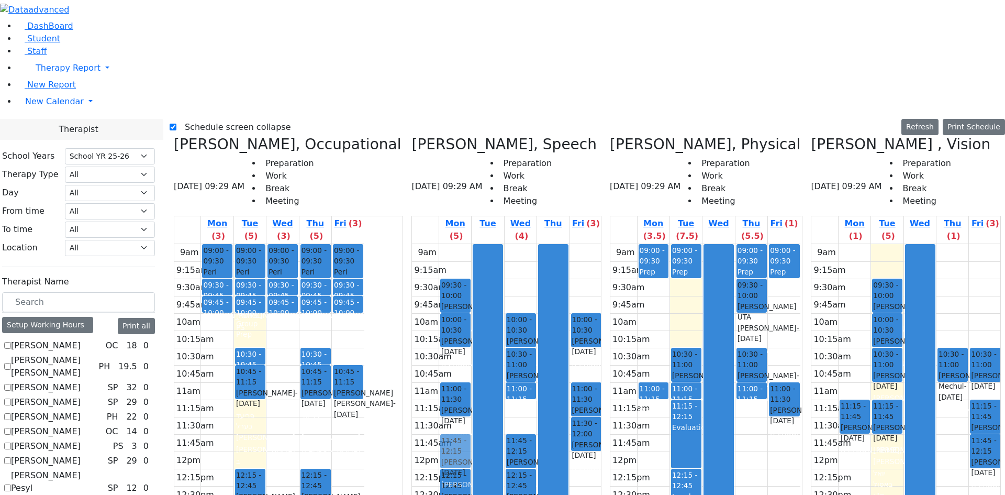
drag, startPoint x: 450, startPoint y: 254, endPoint x: 455, endPoint y: 270, distance: 16.6
click at [455, 270] on div "09:30 - 10:00 Vanchozker Abe - 12/12/2017 Gordon Goldie 10:00 - 10:30 Mezei Hen…" at bounding box center [455, 451] width 32 height 415
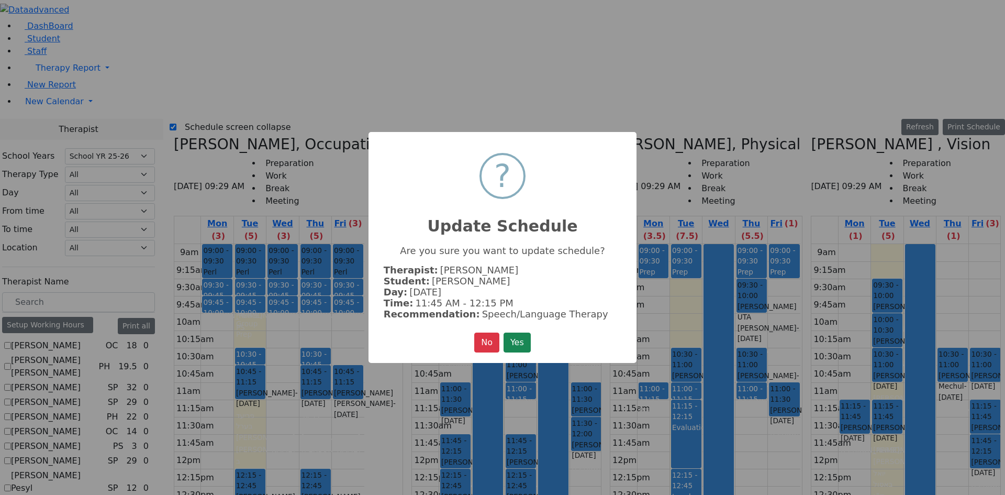
click at [517, 342] on button "Yes" at bounding box center [517, 342] width 27 height 20
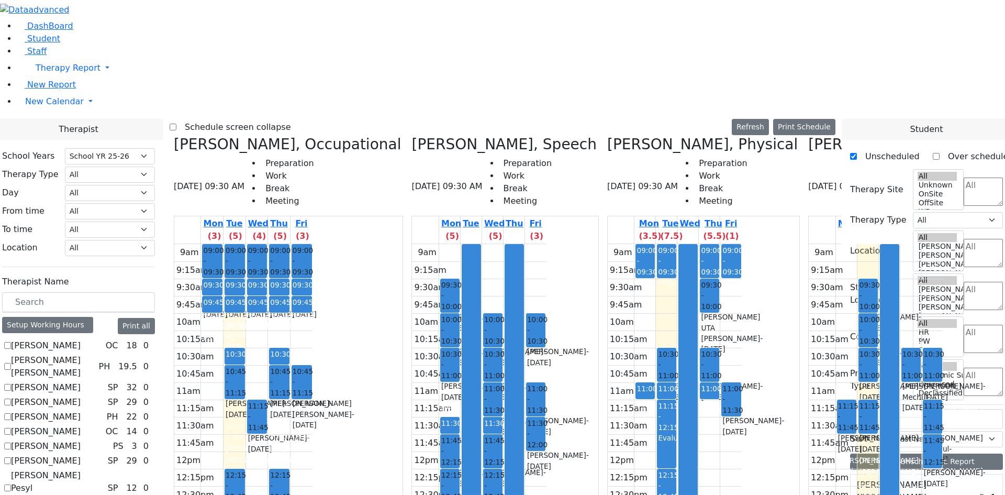
select select "212"
click at [497, 467] on div "Muller Sarah - 03/18/2020" at bounding box center [492, 477] width 17 height 21
click at [266, 432] on div "Muller Sarah - 03/18/2020" at bounding box center [257, 442] width 18 height 21
drag, startPoint x: 361, startPoint y: 202, endPoint x: 363, endPoint y: 183, distance: 18.9
click at [312, 244] on div "9am 9:15am 9:30am 9:45am 10am 10:15am 10:30am 10:45am 11am 11:15am 11:30am 11:4…" at bounding box center [243, 451] width 138 height 415
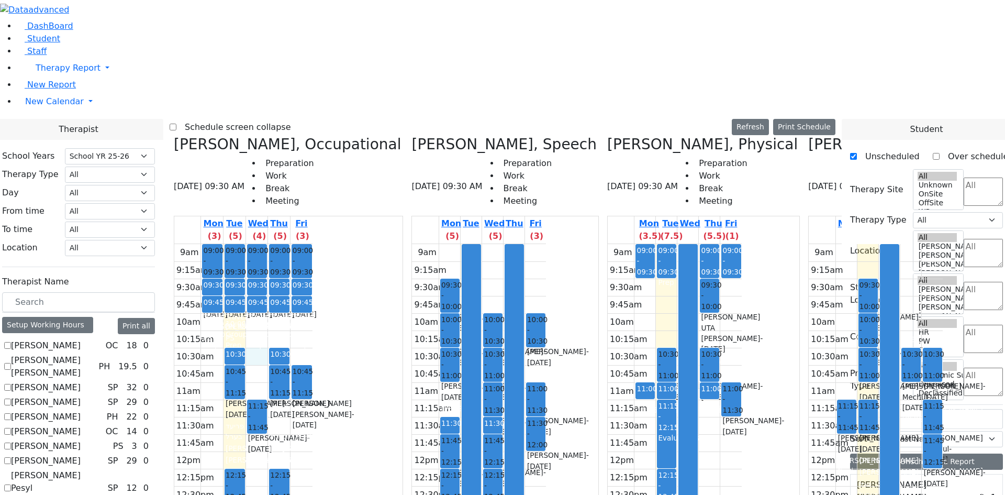
click at [312, 244] on div "9am 9:15am 9:30am 9:45am 10am 10:15am 10:30am 10:45am 11am 11:15am 11:30am 11:4…" at bounding box center [243, 451] width 138 height 415
drag, startPoint x: 356, startPoint y: 150, endPoint x: 355, endPoint y: 128, distance: 22.0
click at [312, 244] on div "9am 9:15am 9:30am 9:45am 10am 10:15am 10:30am 10:45am 11am 11:15am 11:30am 11:4…" at bounding box center [243, 451] width 138 height 415
drag, startPoint x: 377, startPoint y: 135, endPoint x: 379, endPoint y: 145, distance: 10.2
click at [312, 244] on div "9am 9:15am 9:30am 9:45am 10am 10:15am 10:30am 10:45am 11am 11:15am 11:30am 11:4…" at bounding box center [243, 451] width 138 height 415
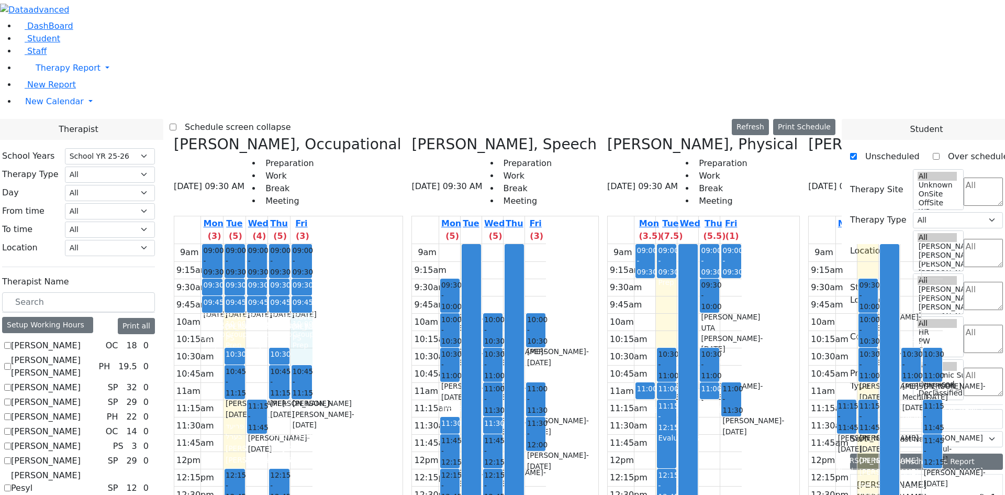
drag, startPoint x: 397, startPoint y: 136, endPoint x: 398, endPoint y: 162, distance: 26.2
click at [312, 244] on div "9am 9:15am 9:30am 9:45am 10am 10:15am 10:30am 10:45am 11am 11:15am 11:30am 11:4…" at bounding box center [243, 451] width 138 height 415
click at [546, 244] on div "10:00 - 10:30 Mezei Henny - 12/08/2017 Peymer Bracha 11:00 - 11:30 Samet Diny -…" at bounding box center [535, 451] width 21 height 415
click at [546, 262] on div "10:00 - 10:30 Mezei Henny - 12/08/2017 Peymer Bracha 11:00 - 11:30 Samet Diny -…" at bounding box center [535, 451] width 21 height 415
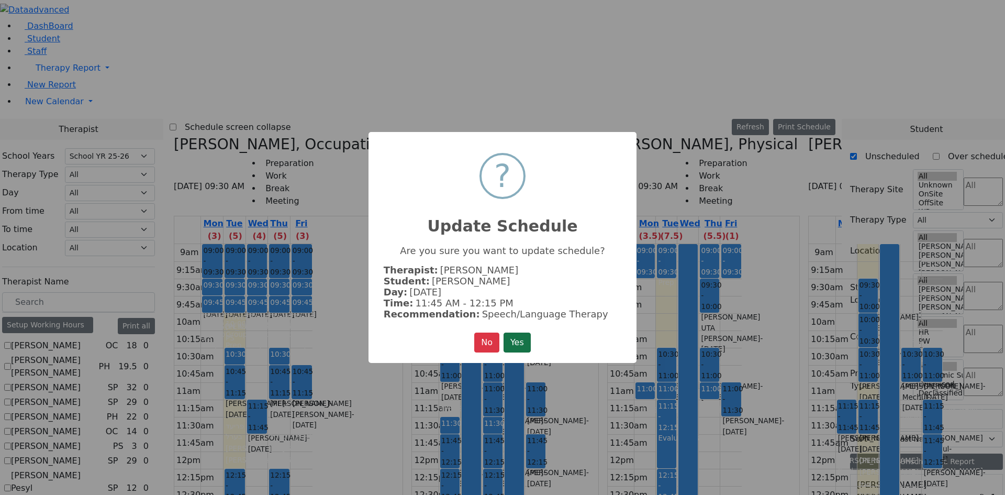
click at [525, 338] on button "Yes" at bounding box center [517, 342] width 27 height 20
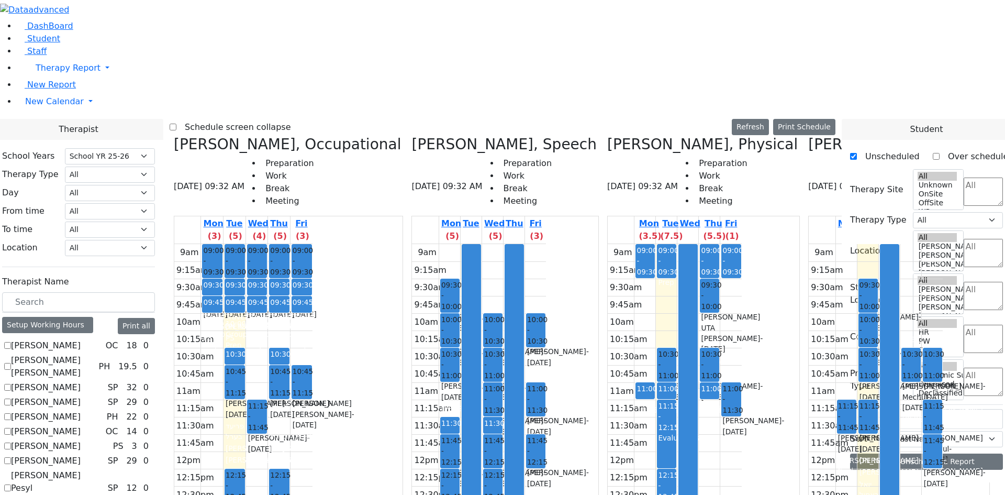
scroll to position [0, 0]
drag, startPoint x: 550, startPoint y: 219, endPoint x: 558, endPoint y: 184, distance: 36.2
click at [558, 184] on div "Grumet Tova, Speech 08/19/2025 09:32 AM Preparation Work Break Meeting Mon (5) …" at bounding box center [505, 398] width 196 height 524
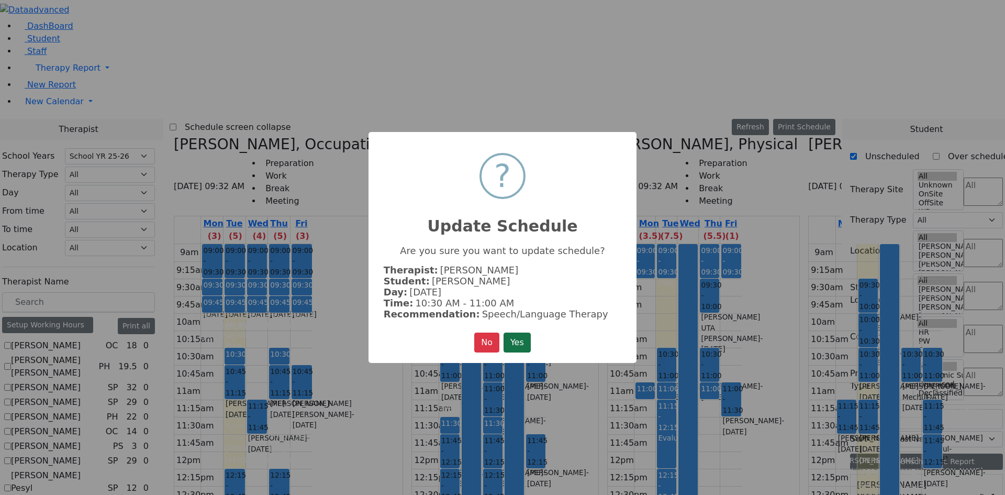
click at [527, 332] on button "Yes" at bounding box center [517, 342] width 27 height 20
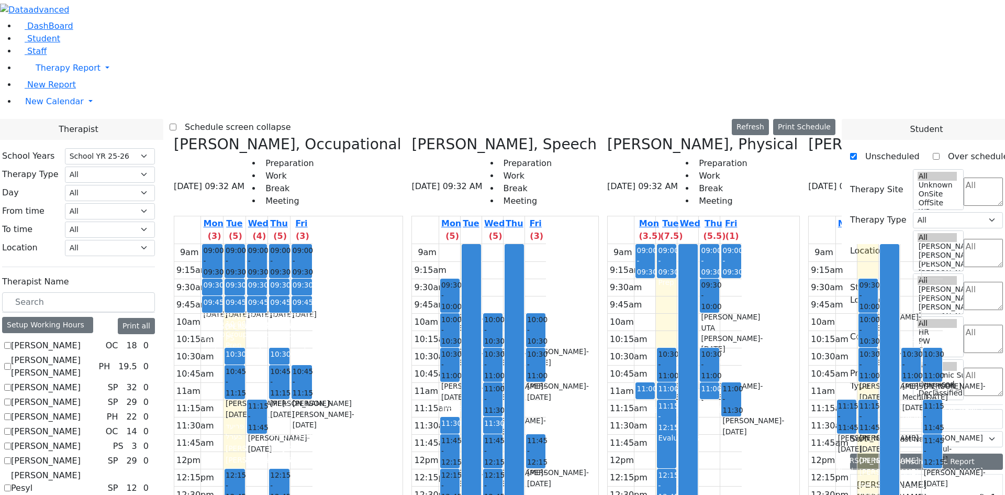
scroll to position [2512, 0]
drag, startPoint x: 889, startPoint y: 371, endPoint x: 554, endPoint y: 223, distance: 365.8
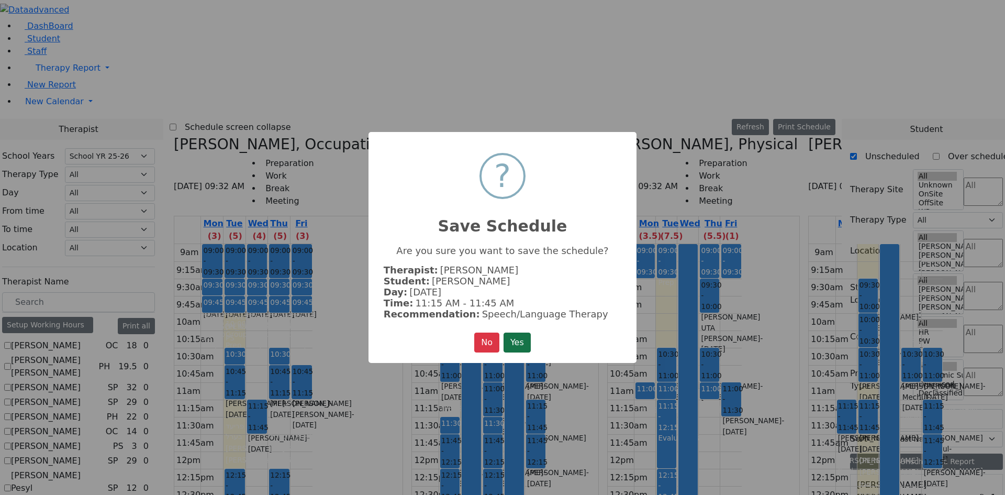
click at [525, 333] on button "Yes" at bounding box center [517, 342] width 27 height 20
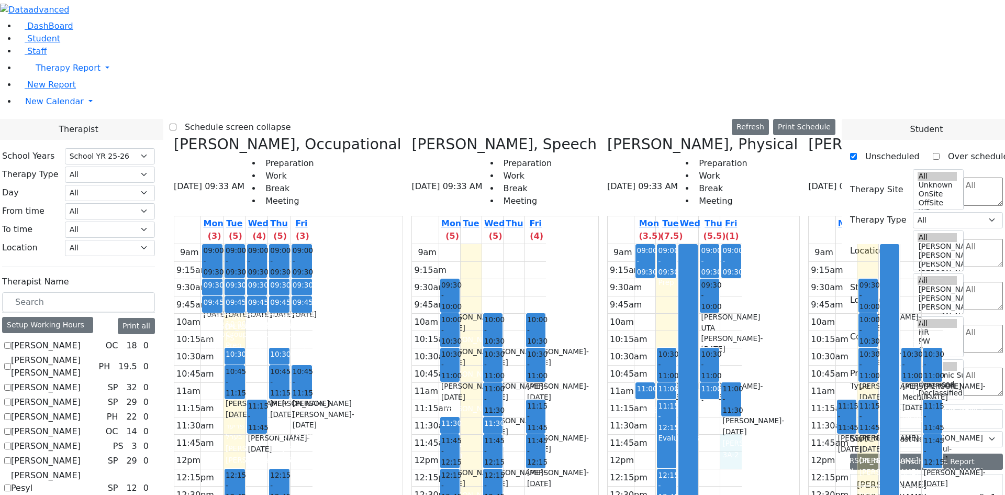
drag, startPoint x: 692, startPoint y: 253, endPoint x: 693, endPoint y: 266, distance: 13.1
click at [693, 268] on div "9am 9:15am 9:30am 9:45am 10am 10:15am 10:30am 10:45am 11am 11:15am 11:30am 11:4…" at bounding box center [675, 451] width 134 height 415
drag, startPoint x: 885, startPoint y: 465, endPoint x: 686, endPoint y: 250, distance: 293.4
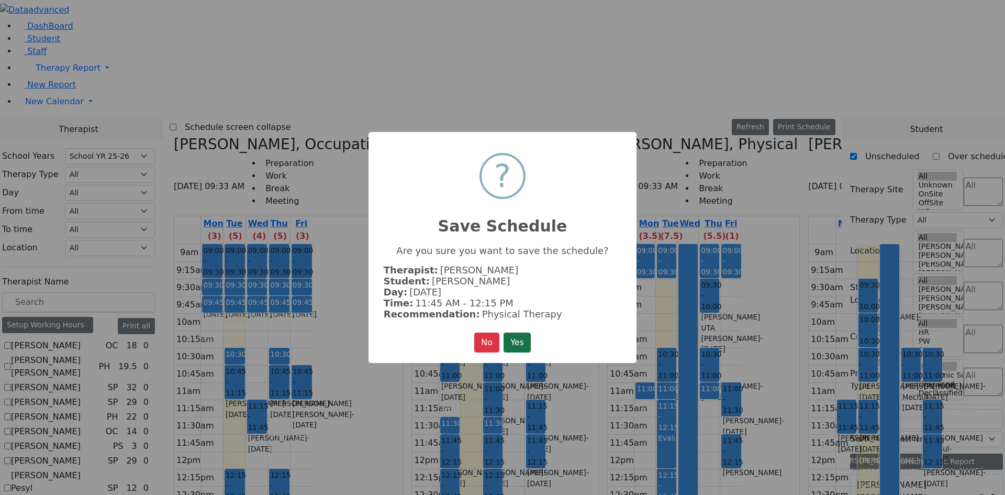
click at [530, 340] on button "Yes" at bounding box center [517, 342] width 27 height 20
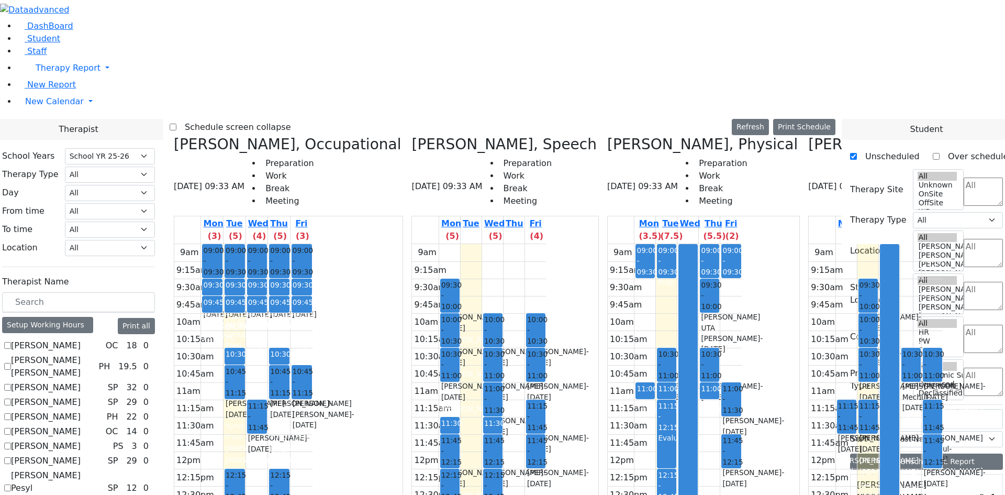
click at [284, 119] on label "Schedule screen collapse" at bounding box center [233, 127] width 115 height 17
click at [176, 124] on input "Schedule screen collapse" at bounding box center [173, 127] width 7 height 7
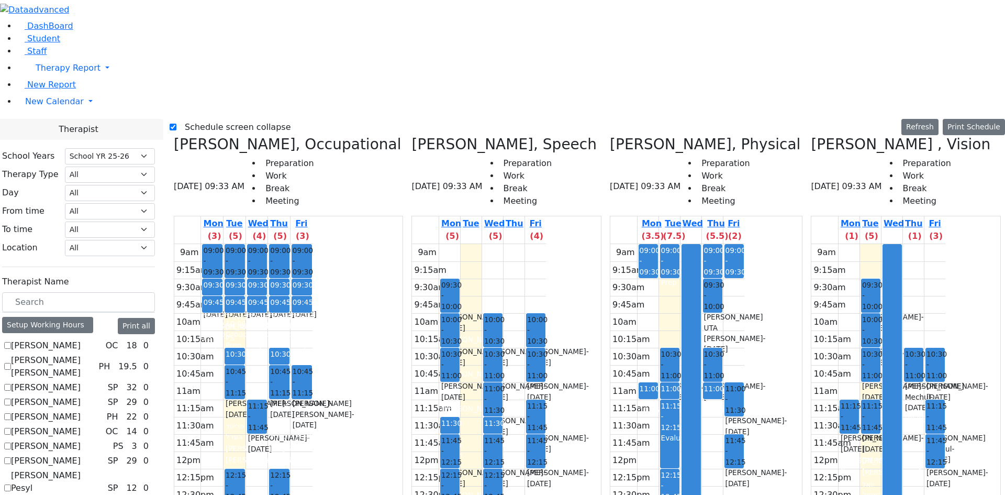
drag, startPoint x: 715, startPoint y: 223, endPoint x: 716, endPoint y: 239, distance: 15.7
click at [700, 244] on div at bounding box center [691, 450] width 18 height 413
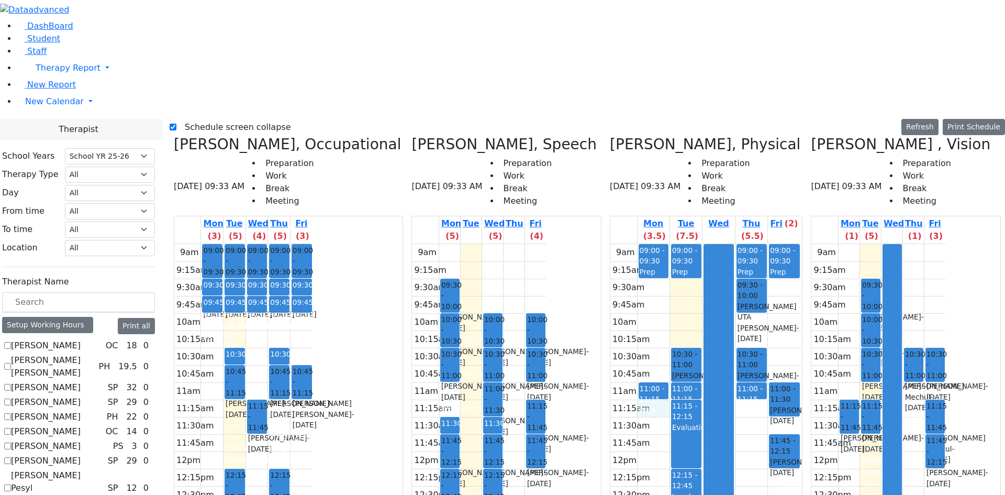
click at [641, 244] on div "9am 9:15am 9:30am 9:45am 10am 10:15am 10:30am 10:45am 11am 11:15am 11:30am 11:4…" at bounding box center [705, 451] width 190 height 415
click at [200, 119] on label "Schedule screen collapse" at bounding box center [233, 127] width 115 height 17
click at [176, 124] on input "Schedule screen collapse" at bounding box center [173, 127] width 7 height 7
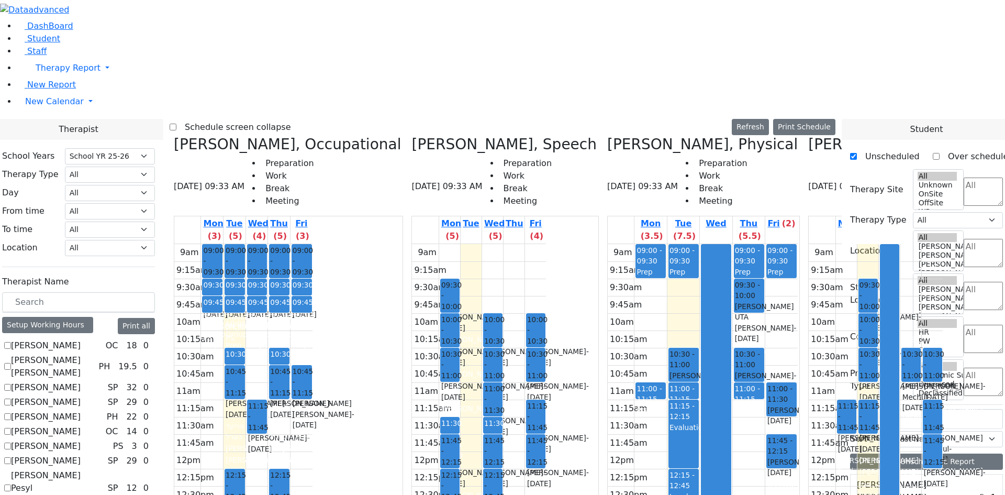
scroll to position [2617, 0]
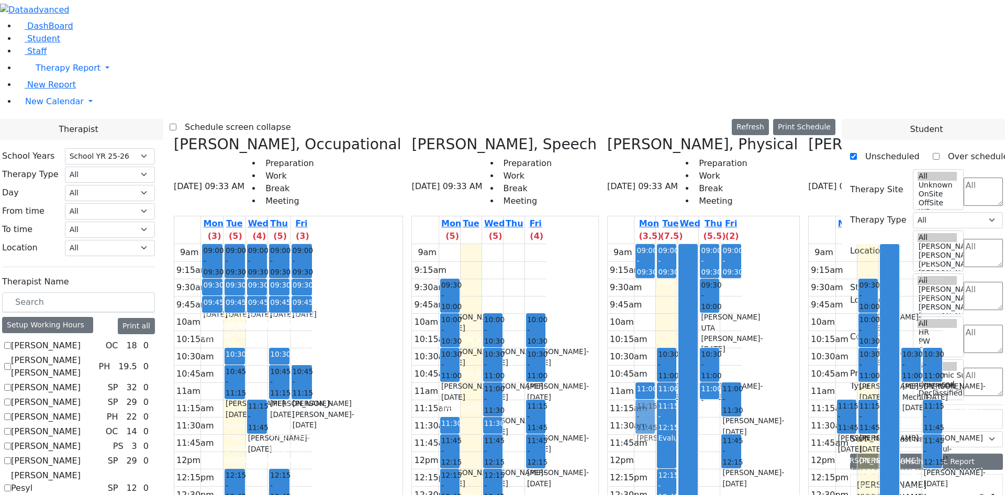
drag, startPoint x: 894, startPoint y: 349, endPoint x: 613, endPoint y: 222, distance: 308.5
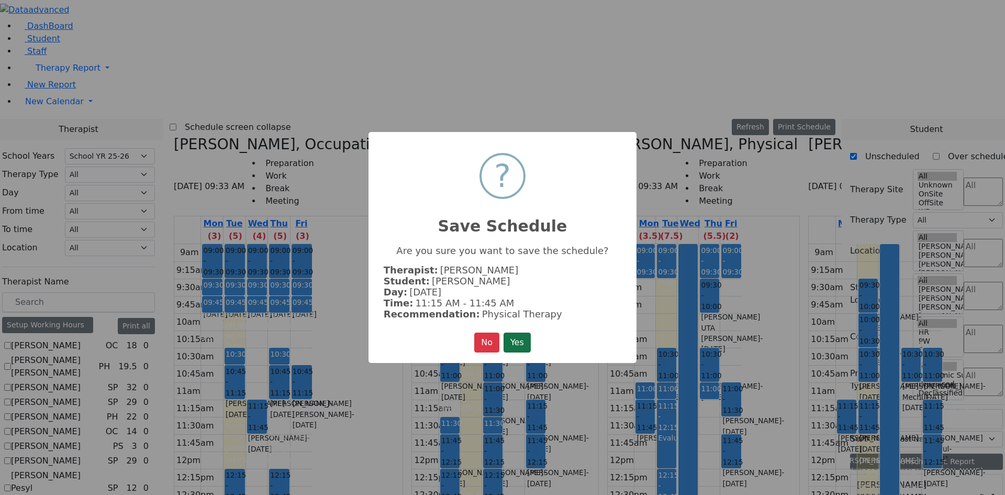
click at [514, 332] on button "Yes" at bounding box center [517, 342] width 27 height 20
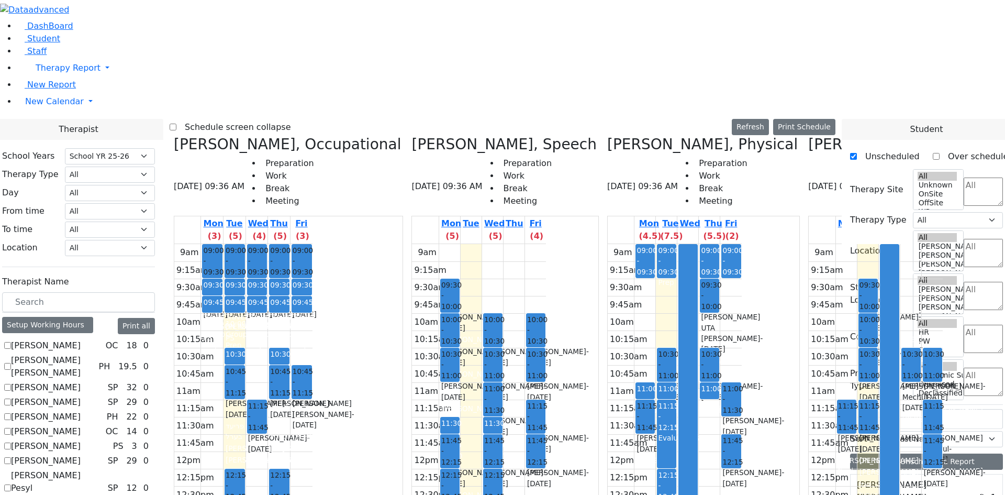
scroll to position [2460, 0]
drag, startPoint x: 891, startPoint y: 444, endPoint x: 750, endPoint y: 260, distance: 232.3
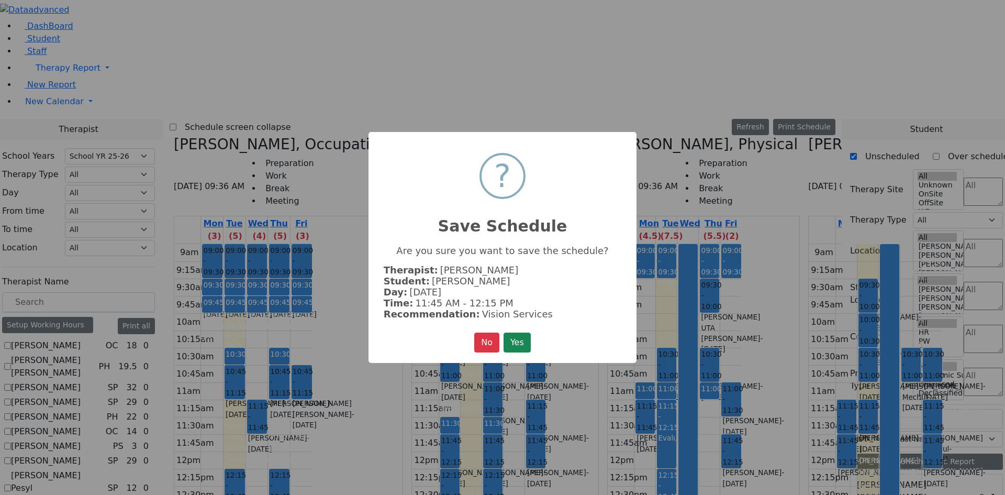
click at [513, 335] on button "Yes" at bounding box center [517, 342] width 27 height 20
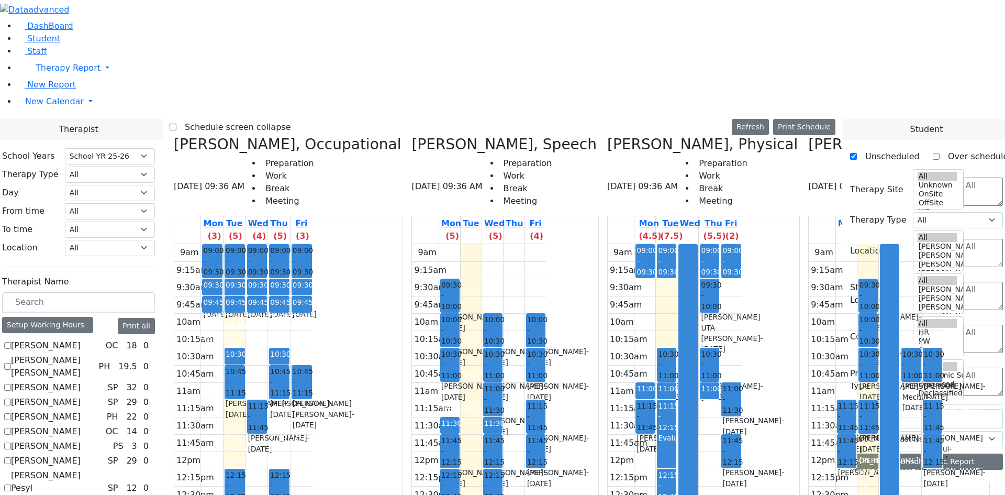
scroll to position [0, 0]
click at [276, 119] on label "Schedule screen collapse" at bounding box center [233, 127] width 115 height 17
click at [176, 124] on input "Schedule screen collapse" at bounding box center [173, 127] width 7 height 7
checkbox input "true"
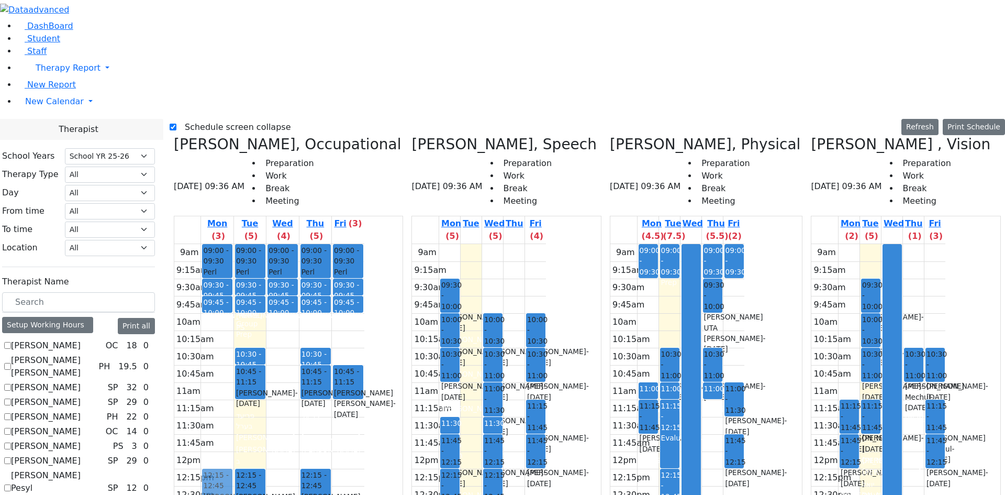
drag, startPoint x: 320, startPoint y: 237, endPoint x: 323, endPoint y: 311, distance: 74.4
click at [323, 311] on div "9am 9:15am 9:30am 9:45am 10am 10:15am 10:30am 10:45am 11am 11:15am 11:30am 11:4…" at bounding box center [269, 451] width 190 height 415
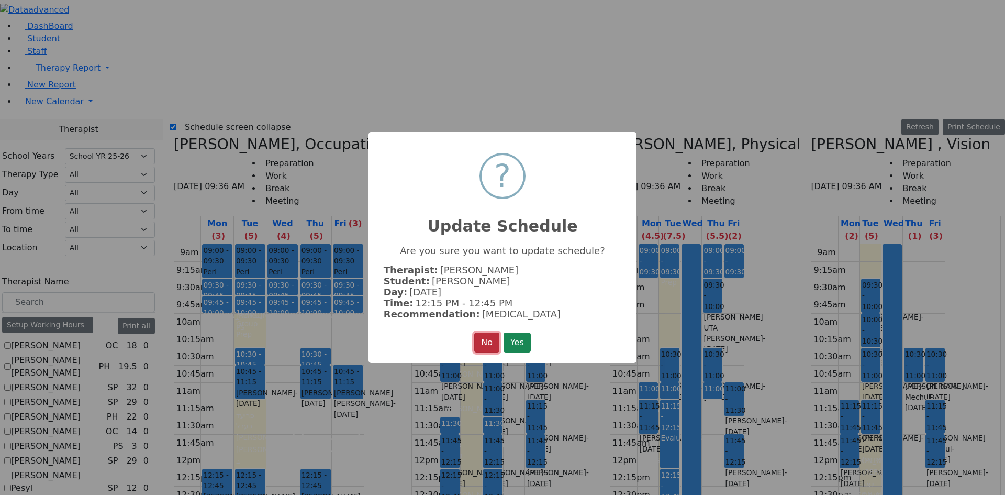
click at [478, 344] on button "No" at bounding box center [486, 342] width 25 height 20
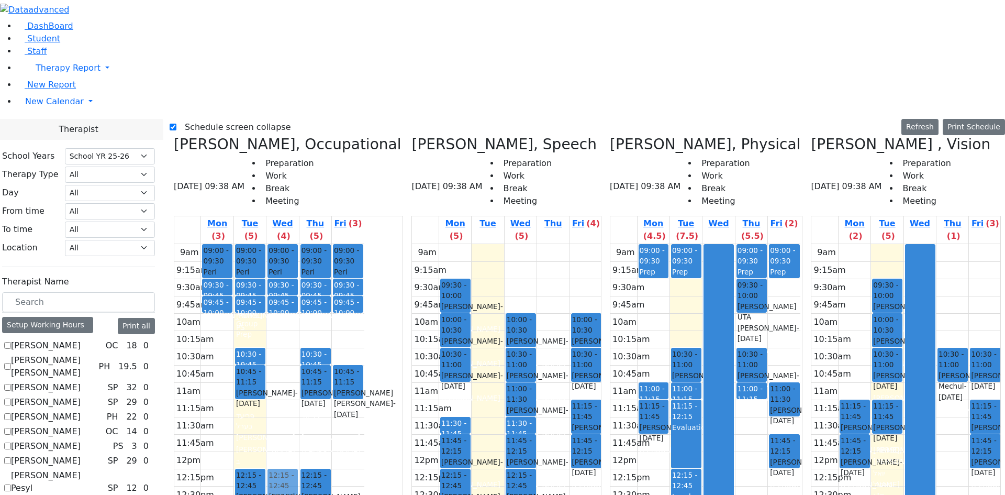
drag, startPoint x: 308, startPoint y: 232, endPoint x: 314, endPoint y: 294, distance: 62.5
click at [298, 294] on div "09:00 - 09:30 Perl Yida L. S. - 12/06/2009 Schwab, Basya PS 09:30 - 09:45 Trave…" at bounding box center [282, 451] width 32 height 415
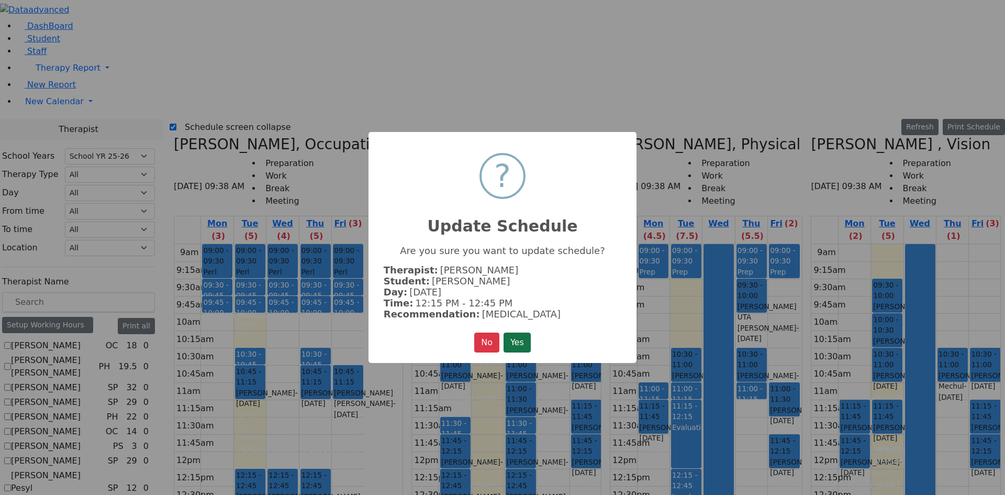
drag, startPoint x: 519, startPoint y: 337, endPoint x: 525, endPoint y: 337, distance: 6.8
click at [519, 337] on button "Yes" at bounding box center [517, 342] width 27 height 20
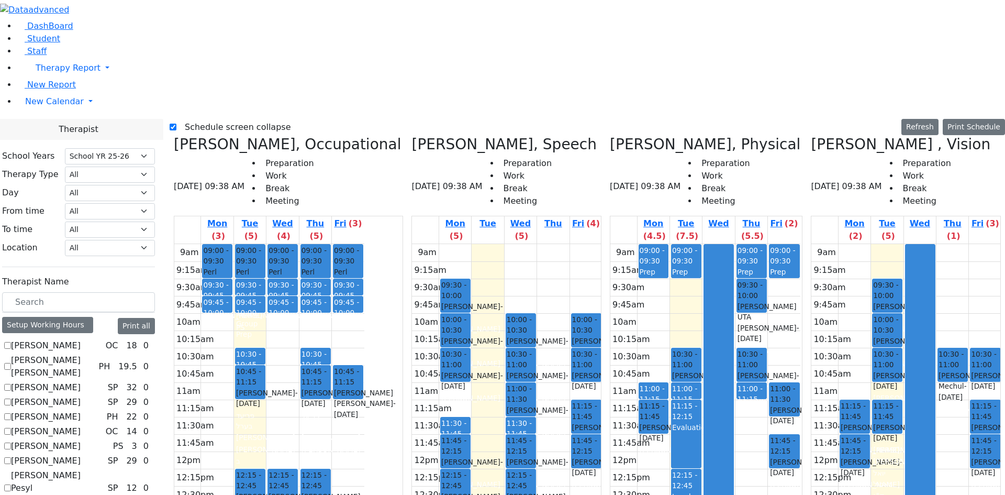
click at [842, 456] on div "Muller Sarah - 03/18/2020" at bounding box center [855, 466] width 28 height 21
drag, startPoint x: 307, startPoint y: 294, endPoint x: 306, endPoint y: 229, distance: 64.4
click at [298, 244] on div "09:00 - 09:30 Perl Yida L. S. - 12/06/2009 Schwab, Basya PS 09:30 - 09:45 Trave…" at bounding box center [282, 451] width 32 height 415
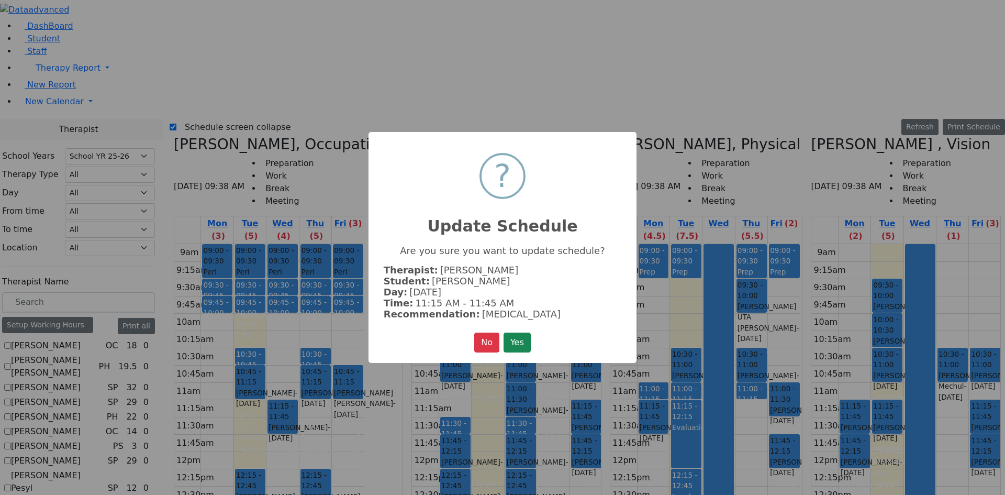
click at [514, 332] on button "Yes" at bounding box center [517, 342] width 27 height 20
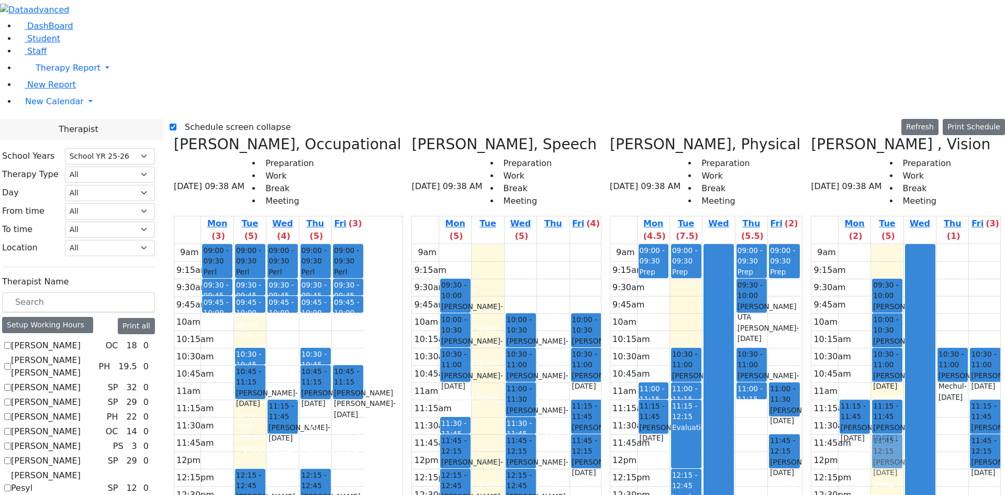
drag, startPoint x: 836, startPoint y: 263, endPoint x: 859, endPoint y: 265, distance: 22.6
click at [859, 265] on div "9am 9:15am 9:30am 9:45am 10am 10:15am 10:30am 10:45am 11am 11:15am 11:30am 11:4…" at bounding box center [906, 451] width 190 height 415
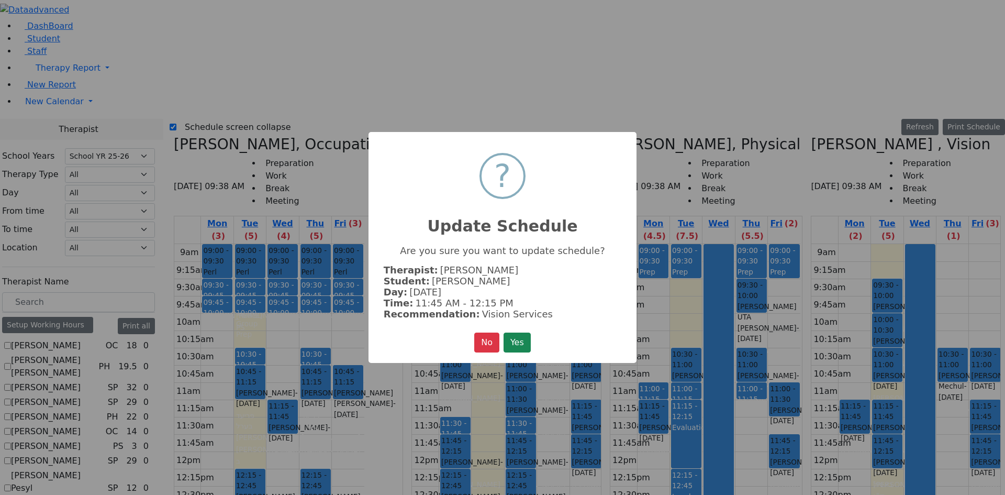
click at [511, 337] on button "Yes" at bounding box center [517, 342] width 27 height 20
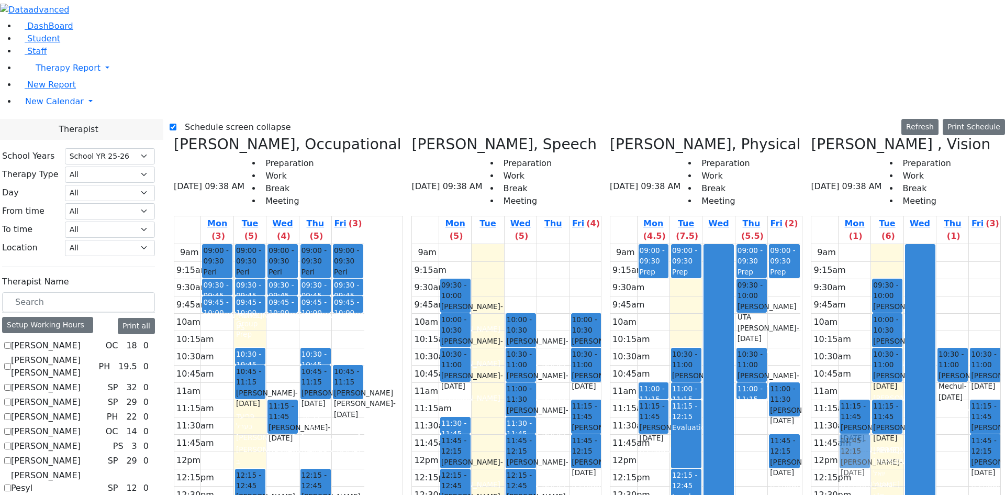
drag, startPoint x: 874, startPoint y: 265, endPoint x: 855, endPoint y: 266, distance: 19.4
click at [855, 266] on tr "11:15 - 11:45 Frankel Freidy - 05/15/2018 Neuman, Simi 11:45 - 12:15 Muller Sar…" at bounding box center [906, 451] width 190 height 415
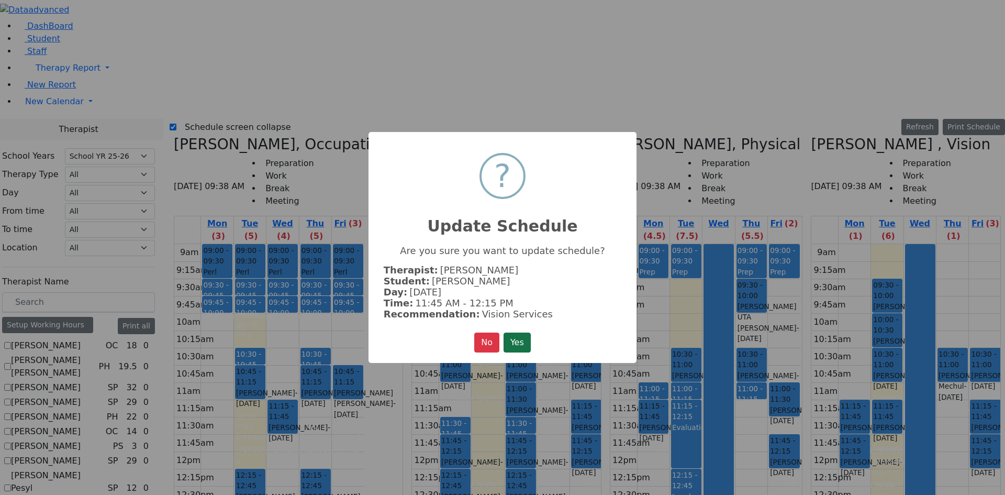
click at [522, 334] on button "Yes" at bounding box center [517, 342] width 27 height 20
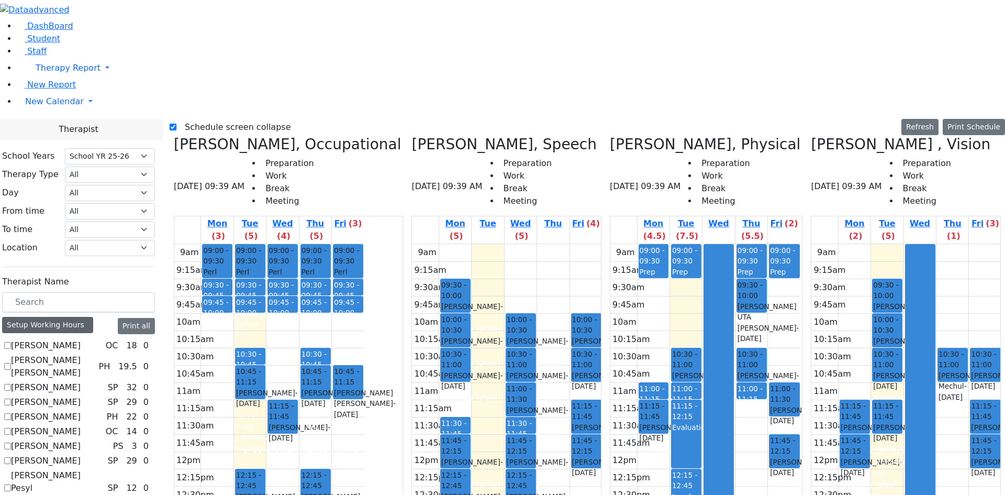
click at [59, 317] on div "Setup Working Hours" at bounding box center [47, 325] width 91 height 16
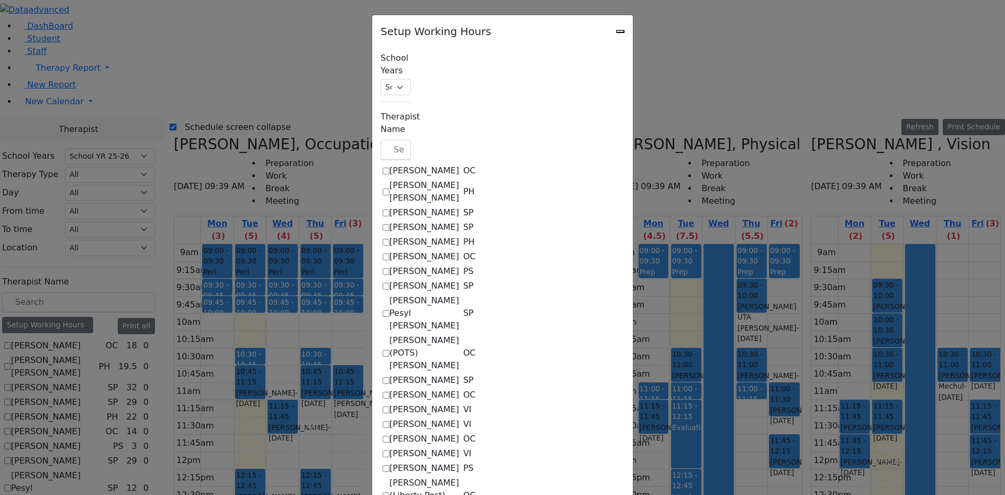
checkbox input "true"
select select "15:00:00"
select select "1"
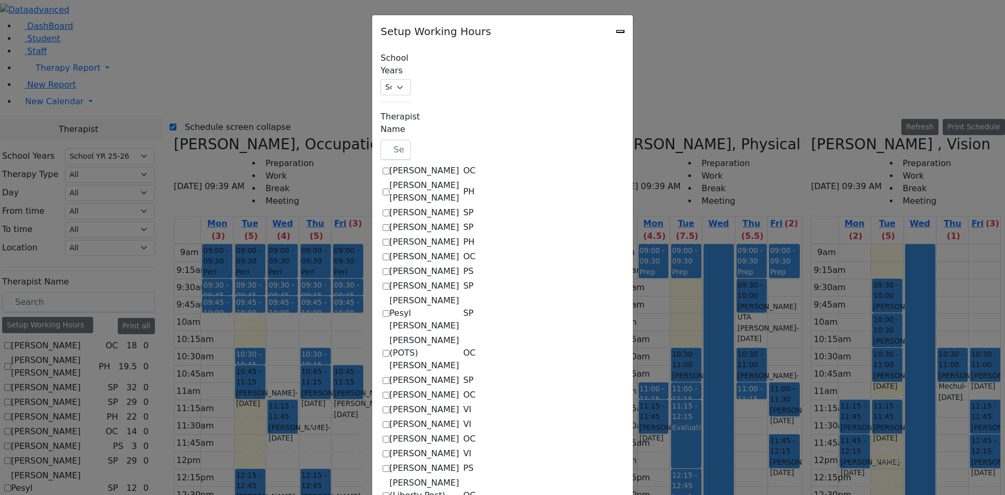
select select "15:00:00"
select select "1"
select select "15:00:00"
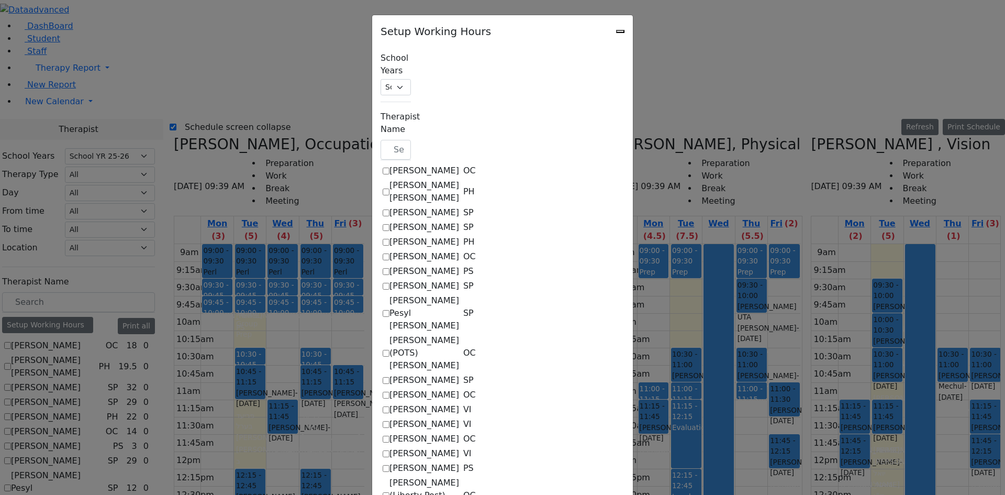
select select "15:00:00"
select select "1"
select select "15:00:00"
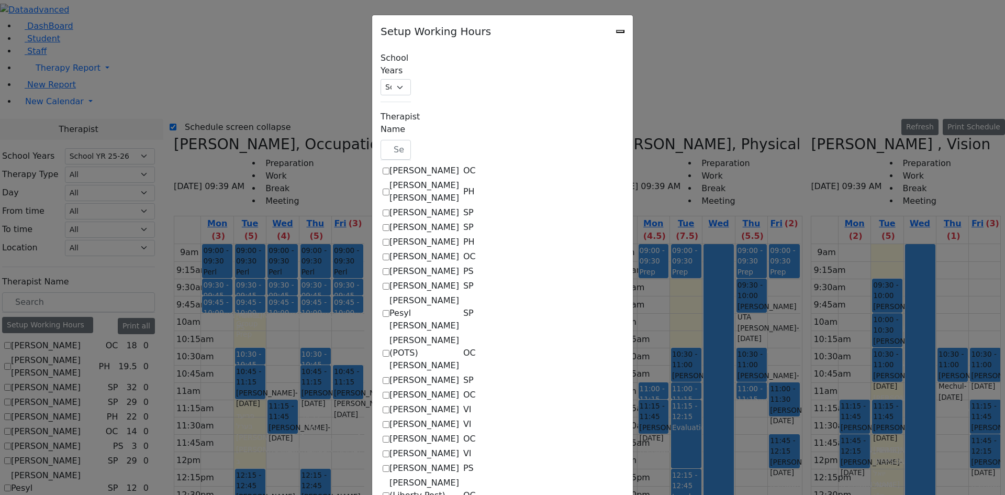
select select "15:00:00"
select select "1"
select select "15:00:00"
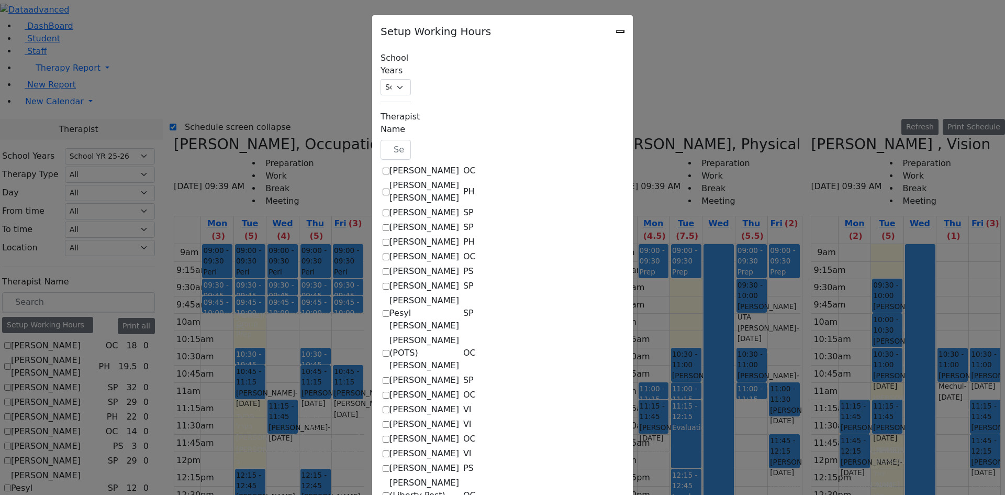
select select "1"
select select "15:00:00"
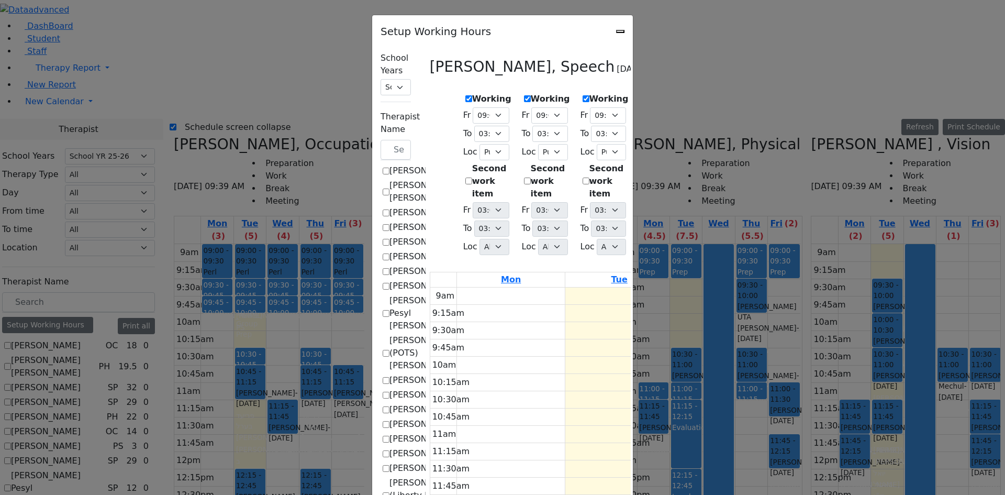
click at [633, 33] on div "Setup Working Hours" at bounding box center [502, 28] width 261 height 26
click at [620, 31] on icon "Close" at bounding box center [620, 31] width 0 height 0
checkbox input "false"
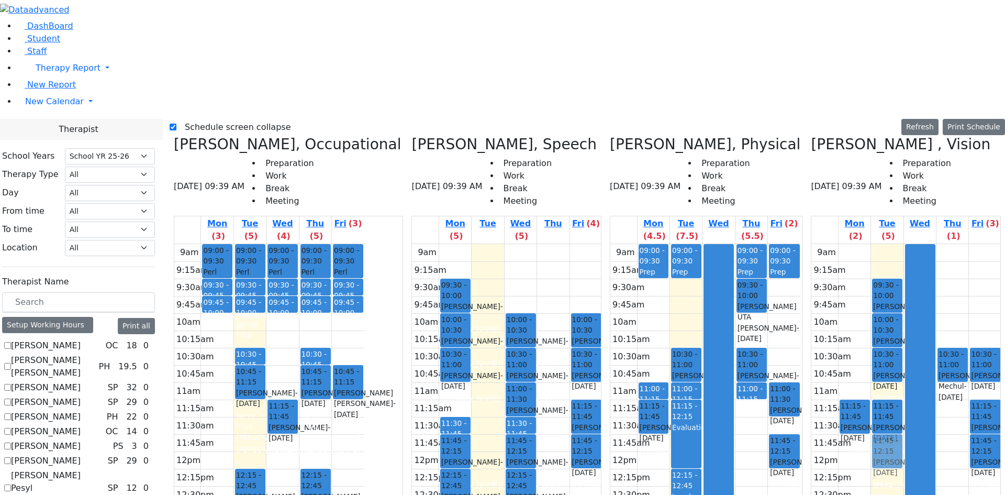
drag, startPoint x: 844, startPoint y: 268, endPoint x: 864, endPoint y: 266, distance: 20.0
click at [864, 266] on tr "11:15 - 11:45 Frankel Freidy - 05/15/2018 Neuman, Simi 11:45 - 12:15 Muller Sar…" at bounding box center [906, 451] width 190 height 415
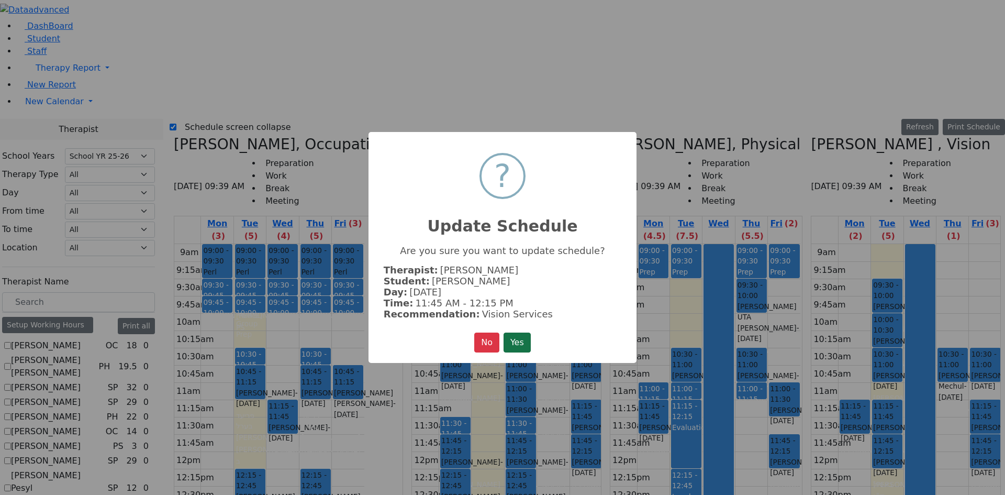
click at [505, 339] on button "Yes" at bounding box center [517, 342] width 27 height 20
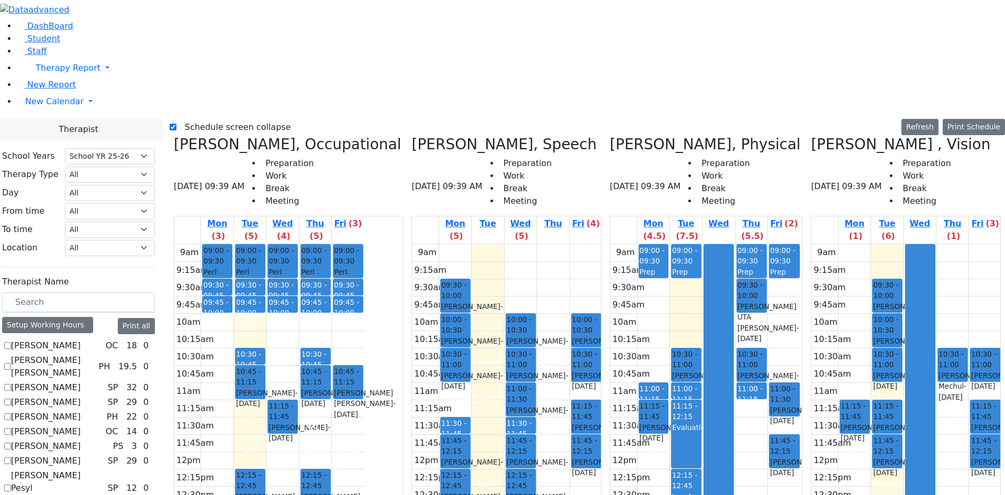
click at [207, 119] on label "Schedule screen collapse" at bounding box center [233, 127] width 115 height 17
click at [176, 124] on input "Schedule screen collapse" at bounding box center [173, 127] width 7 height 7
checkbox input "false"
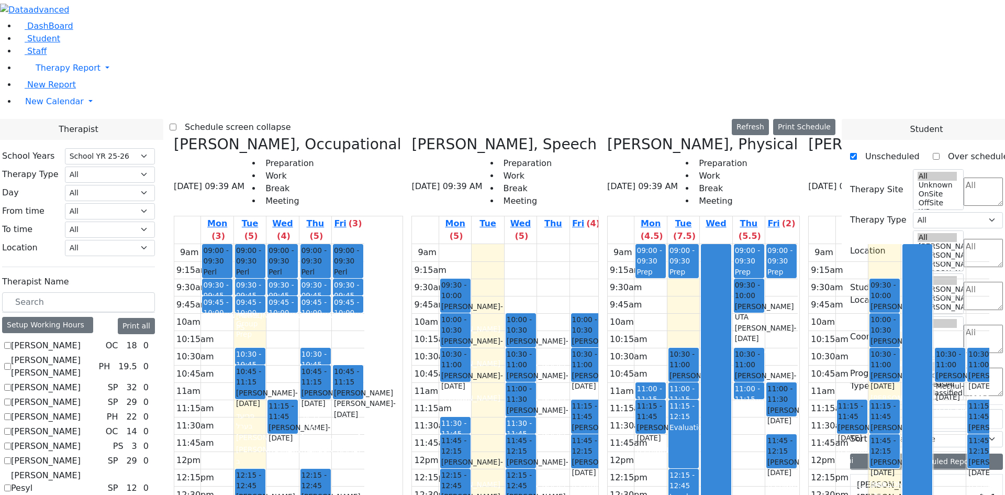
scroll to position [2512, 0]
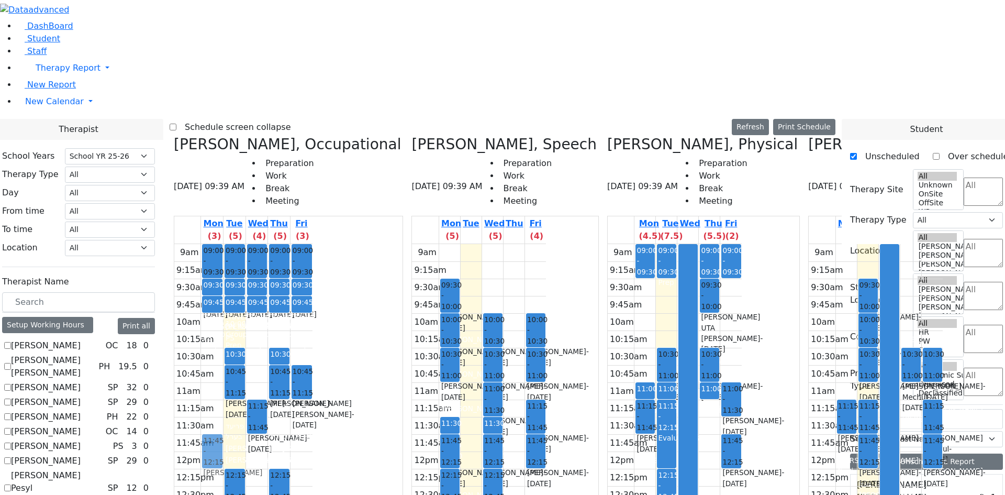
drag, startPoint x: 879, startPoint y: 334, endPoint x: 313, endPoint y: 256, distance: 571.1
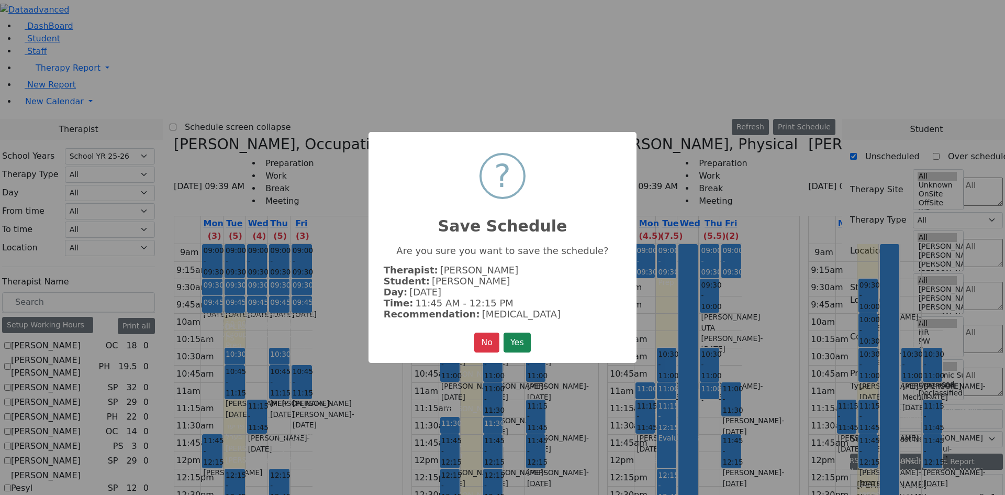
drag, startPoint x: 516, startPoint y: 333, endPoint x: 516, endPoint y: 328, distance: 5.8
click at [516, 332] on button "Yes" at bounding box center [517, 342] width 27 height 20
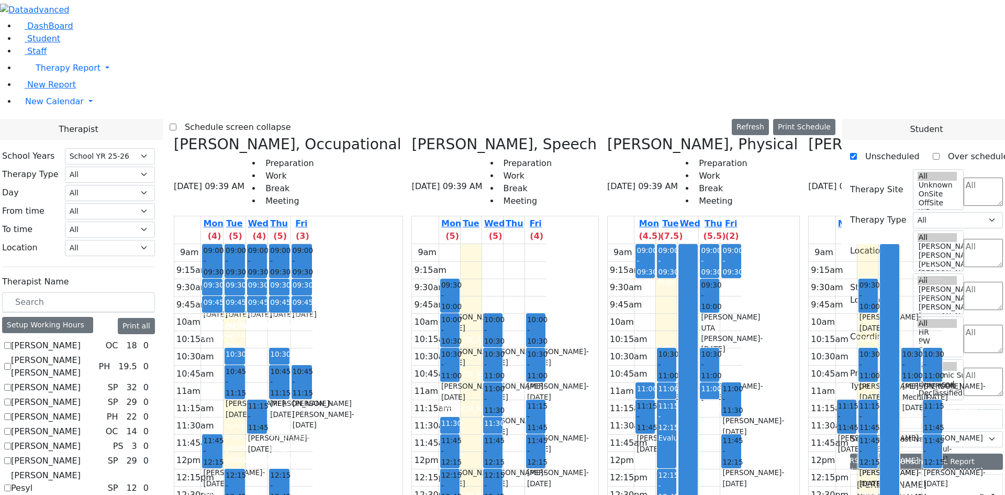
drag, startPoint x: 768, startPoint y: 136, endPoint x: 775, endPoint y: 263, distance: 127.9
click at [857, 263] on div "09:30 - 10:00 Markowitz Mendel - 05/27/2017 Neuman, Simi 10:00 - 10:30 Frankel …" at bounding box center [867, 451] width 21 height 415
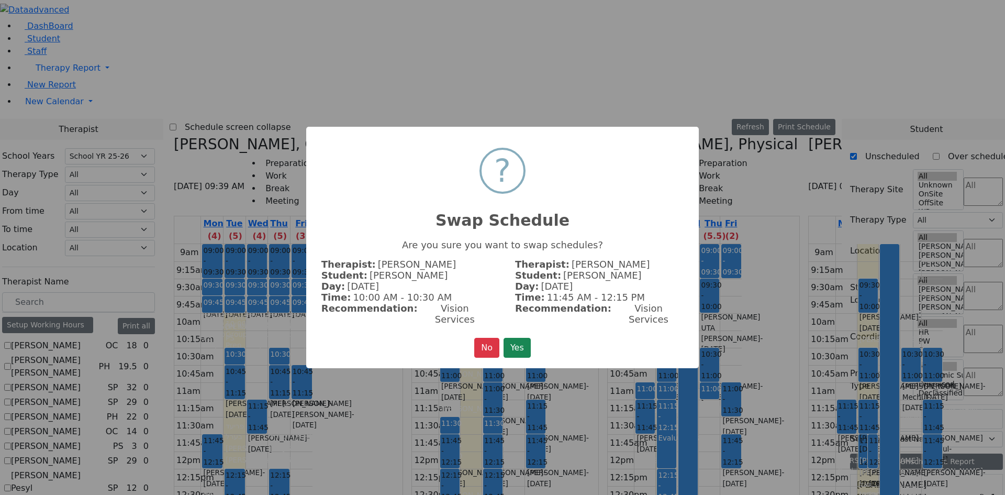
click at [518, 338] on button "Yes" at bounding box center [517, 348] width 27 height 20
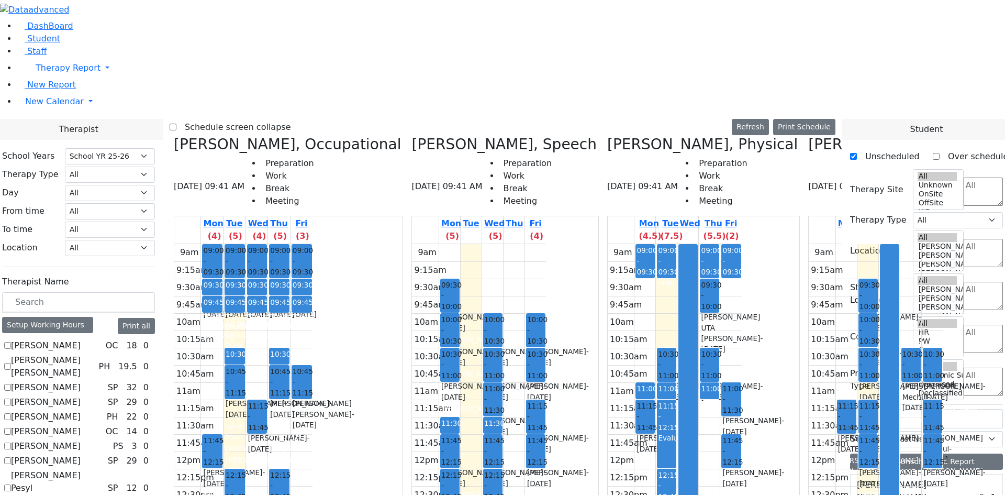
scroll to position [2512, 0]
drag, startPoint x: 878, startPoint y: 334, endPoint x: 904, endPoint y: 352, distance: 31.6
drag, startPoint x: 626, startPoint y: 136, endPoint x: 628, endPoint y: 149, distance: 13.1
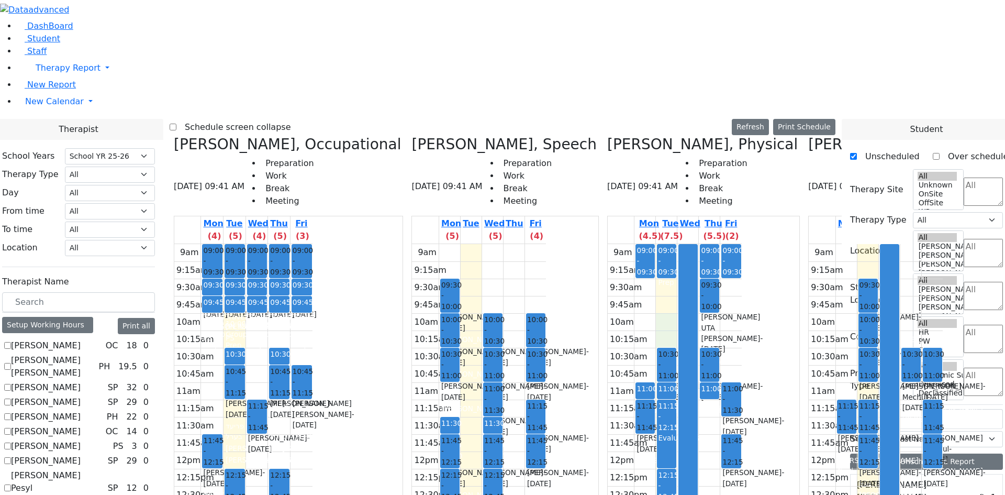
click at [628, 244] on div "9am 9:15am 9:30am 9:45am 10am 10:15am 10:30am 10:45am 11am 11:15am 11:30am 11:4…" at bounding box center [675, 451] width 134 height 415
drag, startPoint x: 768, startPoint y: 185, endPoint x: 764, endPoint y: 274, distance: 88.5
click at [857, 274] on div "09:30 - 10:00 Markowitz Mendel - 05/27/2017 Neuman, Simi 10:00 - 10:30 Muller S…" at bounding box center [867, 451] width 21 height 415
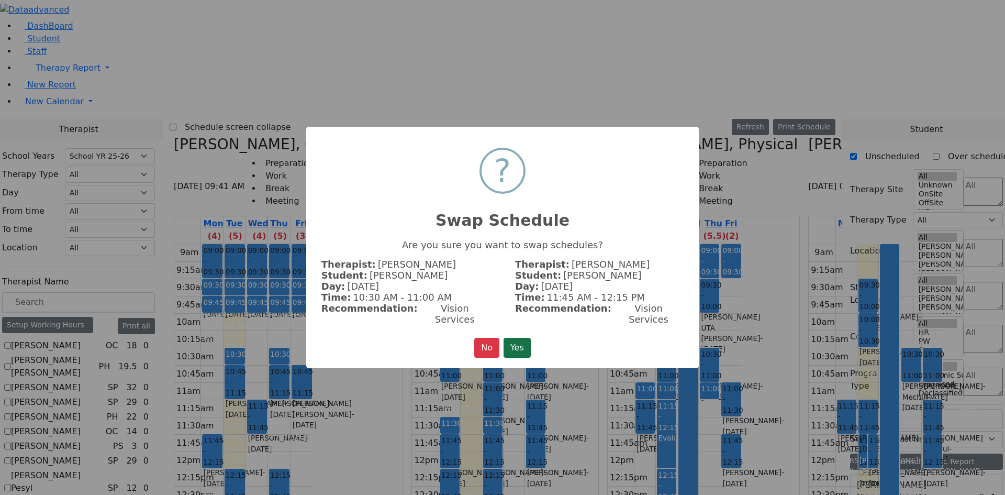
click at [523, 342] on button "Yes" at bounding box center [517, 348] width 27 height 20
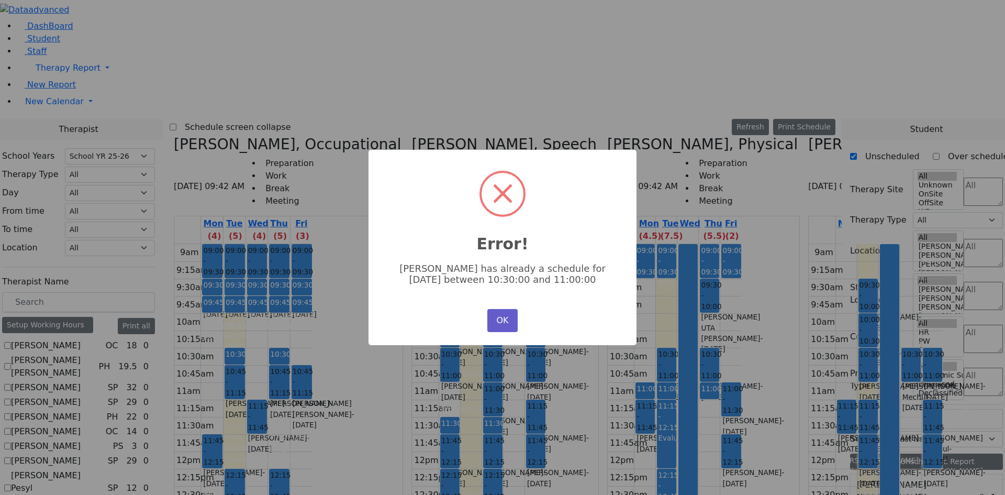
click at [511, 315] on button "OK" at bounding box center [502, 320] width 30 height 23
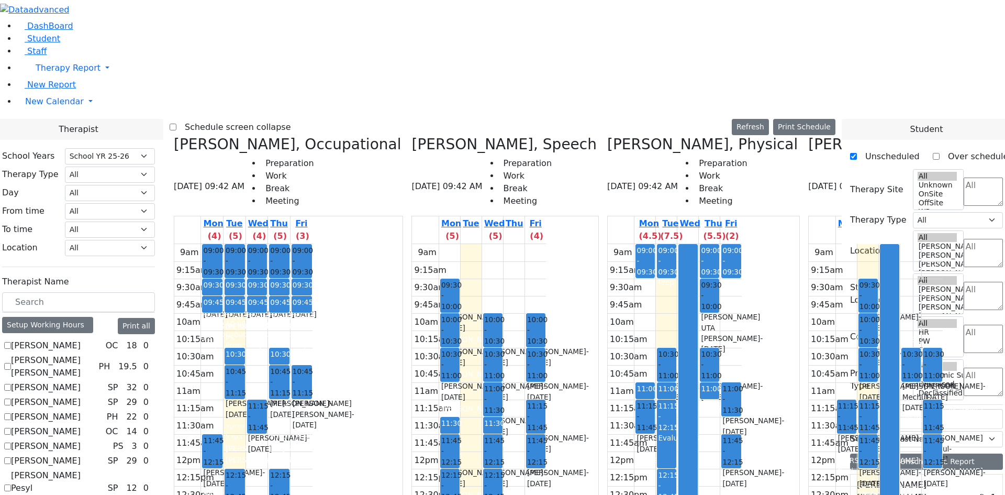
click at [859, 314] on span "10:00 - 10:30" at bounding box center [869, 330] width 20 height 32
drag, startPoint x: 770, startPoint y: 143, endPoint x: 768, endPoint y: 301, distance: 158.1
click at [857, 301] on div "09:30 - 10:00 Markowitz Mendel - 05/27/2017 Neuman, Simi 10:00 - 10:30 Muller S…" at bounding box center [867, 451] width 21 height 415
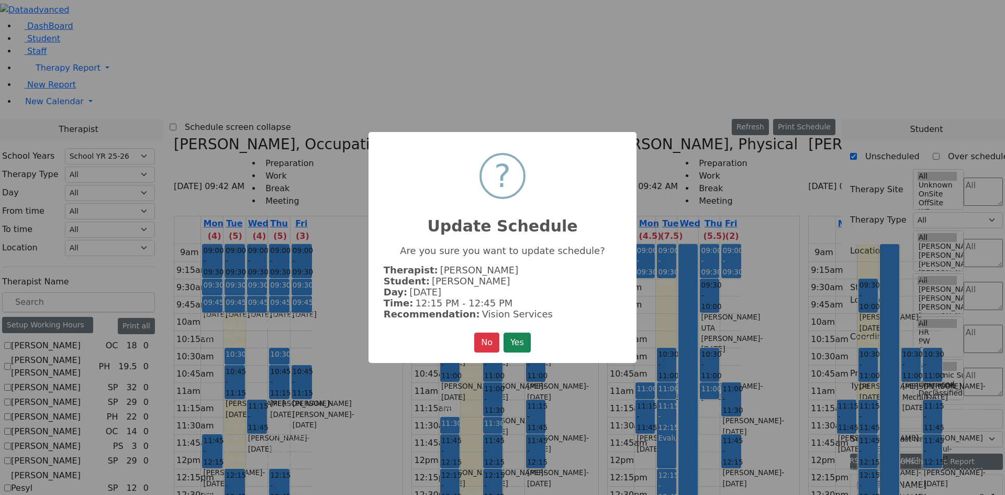
click at [526, 340] on button "Yes" at bounding box center [517, 342] width 27 height 20
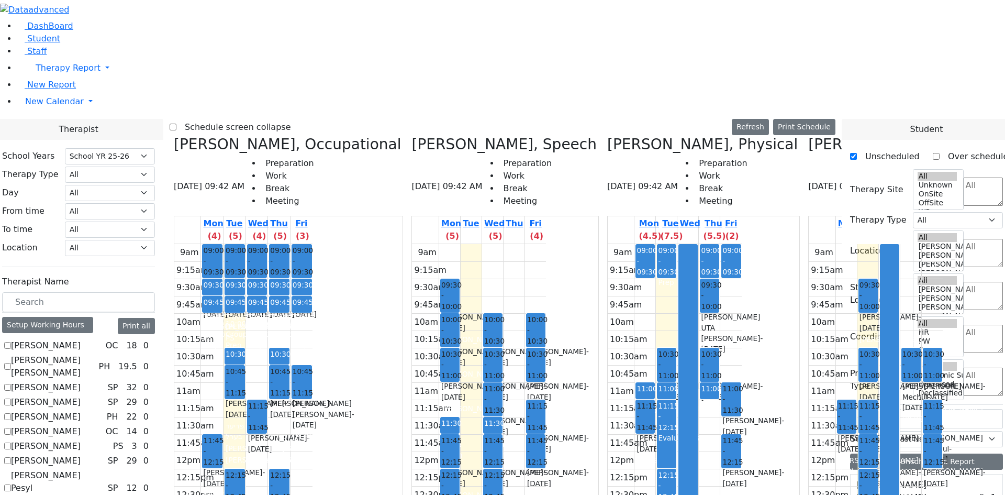
scroll to position [0, 0]
drag, startPoint x: 766, startPoint y: 272, endPoint x: 764, endPoint y: 155, distance: 116.7
click at [857, 244] on div "09:30 - 10:00 Markowitz Mendel - 05/27/2017 Neuman, Simi 10:30 - 11:00 Horowitz…" at bounding box center [867, 451] width 21 height 415
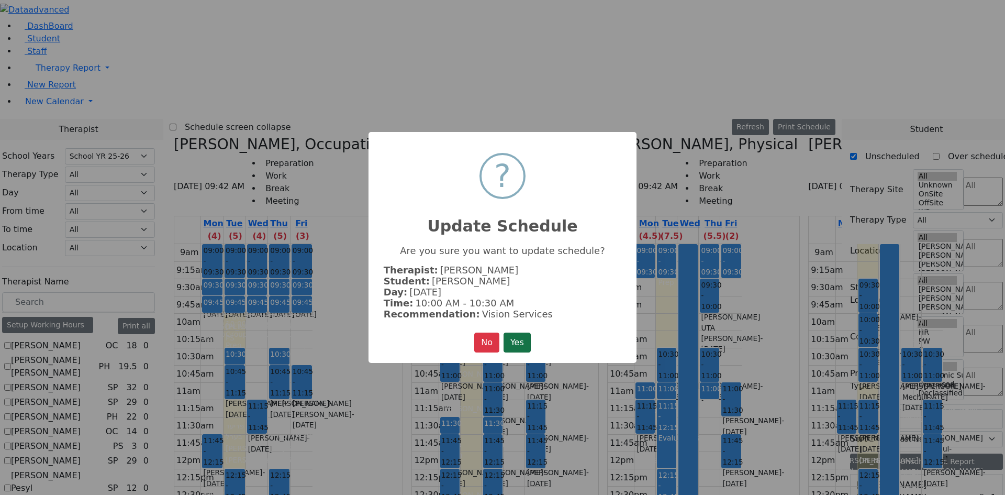
click at [528, 334] on button "Yes" at bounding box center [517, 342] width 27 height 20
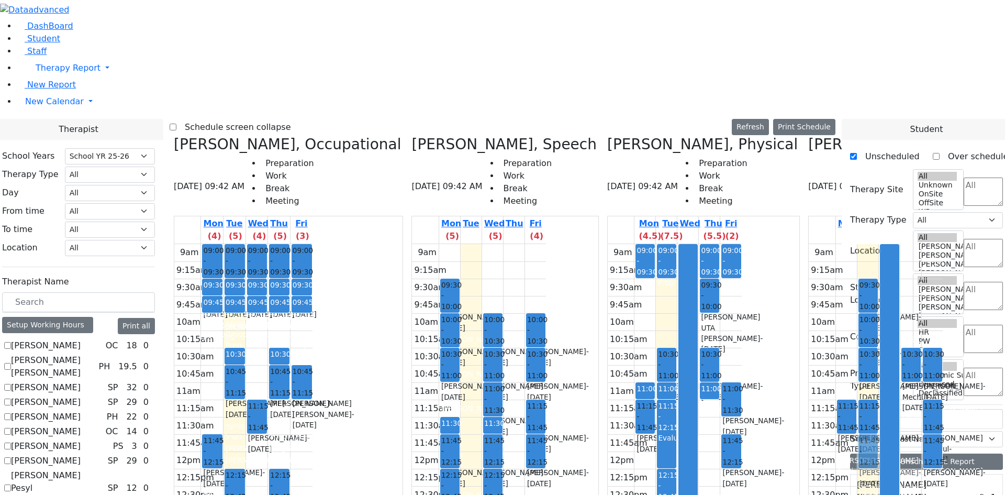
drag, startPoint x: 768, startPoint y: 297, endPoint x: 758, endPoint y: 262, distance: 37.0
click at [809, 262] on div "9am 9:15am 9:30am 9:45am 10am 10:15am 10:30am 10:45am 11am 11:15am 11:30am 11:4…" at bounding box center [876, 451] width 134 height 415
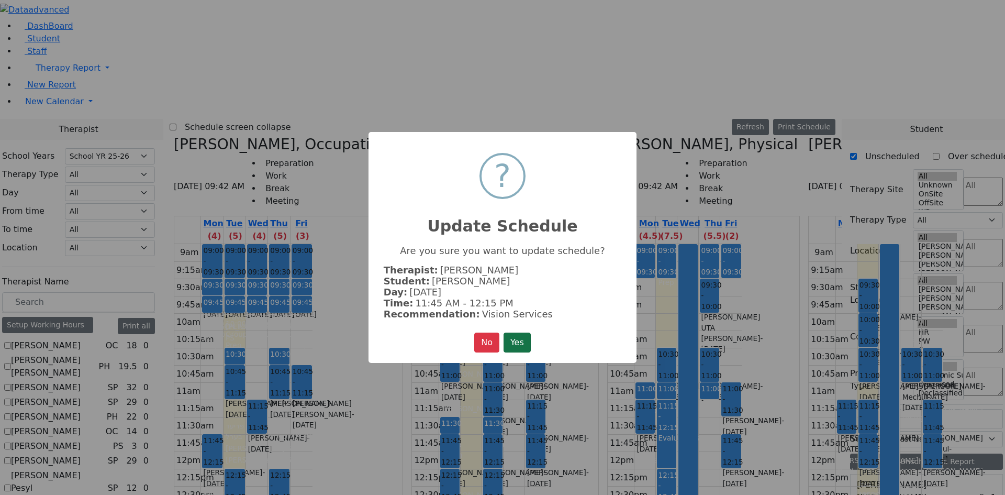
click at [527, 332] on button "Yes" at bounding box center [517, 342] width 27 height 20
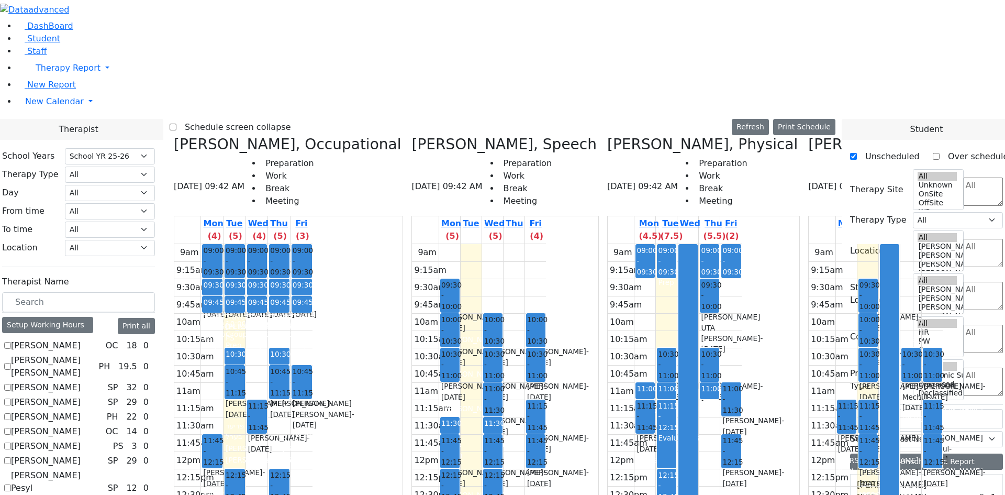
scroll to position [209, 0]
checkbox input "true"
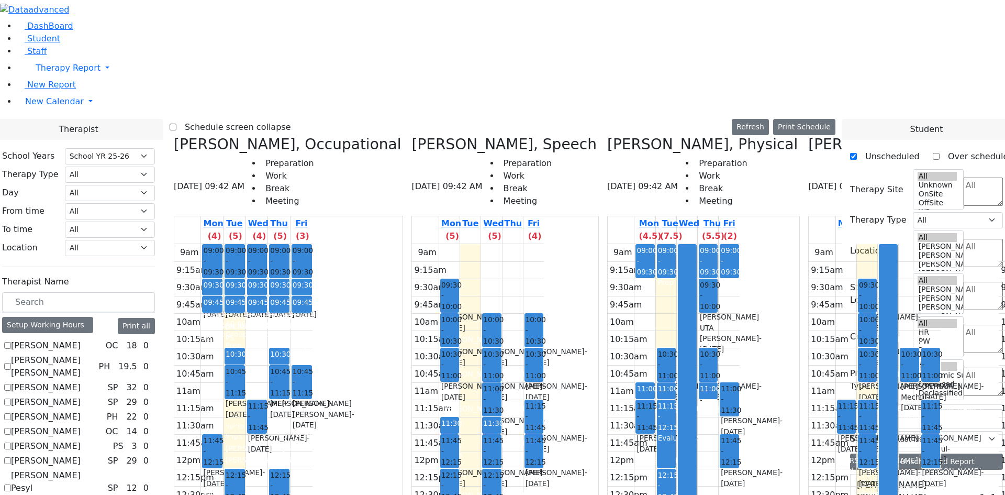
click at [273, 119] on label "Schedule screen collapse" at bounding box center [233, 127] width 115 height 17
click at [176, 124] on input "Schedule screen collapse" at bounding box center [173, 127] width 7 height 7
checkbox input "true"
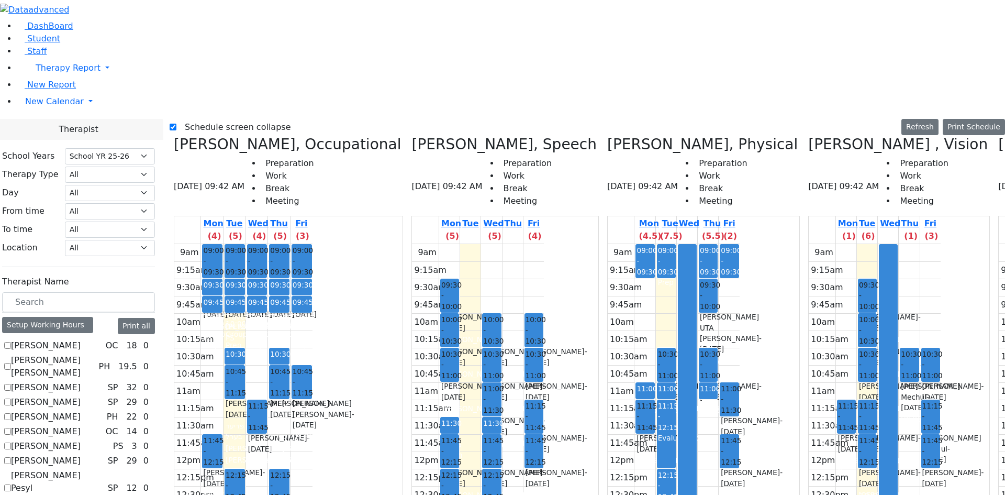
scroll to position [181, 0]
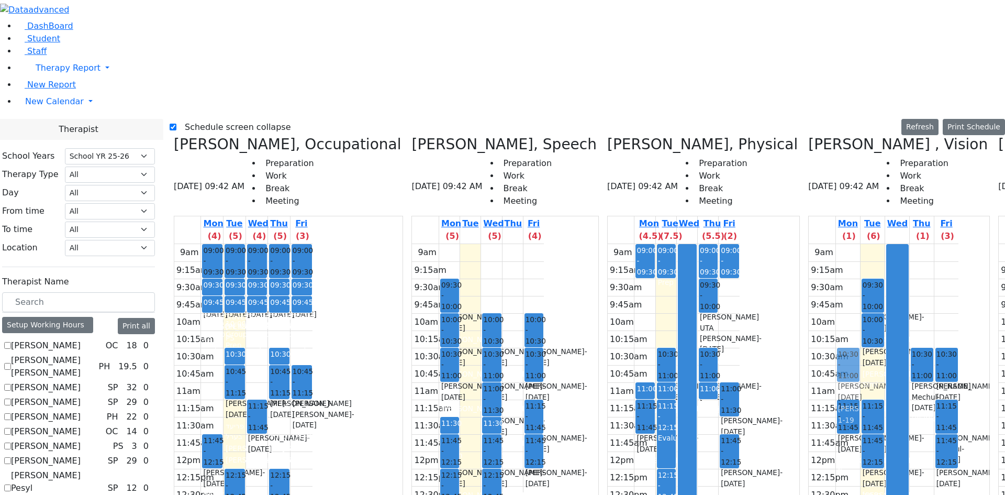
drag, startPoint x: 736, startPoint y: 175, endPoint x: 726, endPoint y: 175, distance: 9.9
click at [809, 244] on tr "11:15 - 11:45 Frankel Freidy - 05/15/2018 Neuman, Simi 10:30 - 11:00 Horowitz M…" at bounding box center [884, 451] width 150 height 415
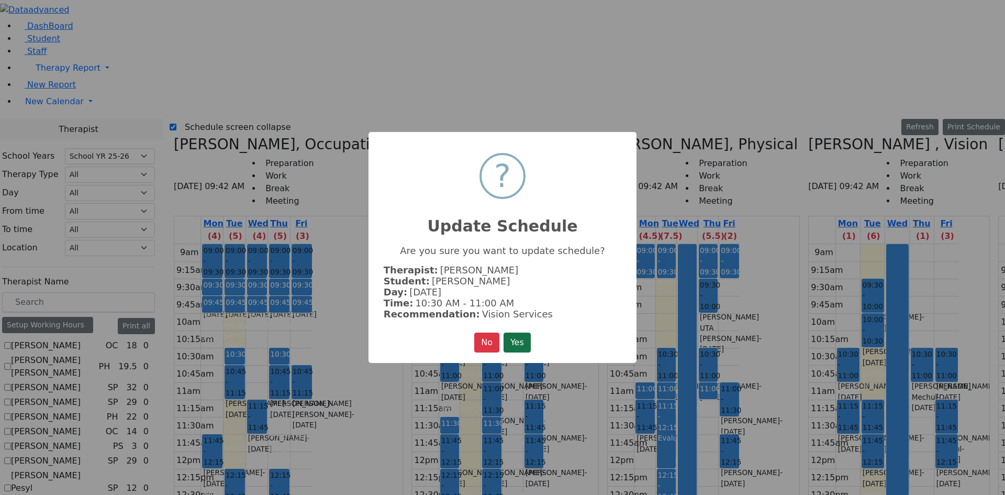
click at [511, 343] on button "Yes" at bounding box center [517, 342] width 27 height 20
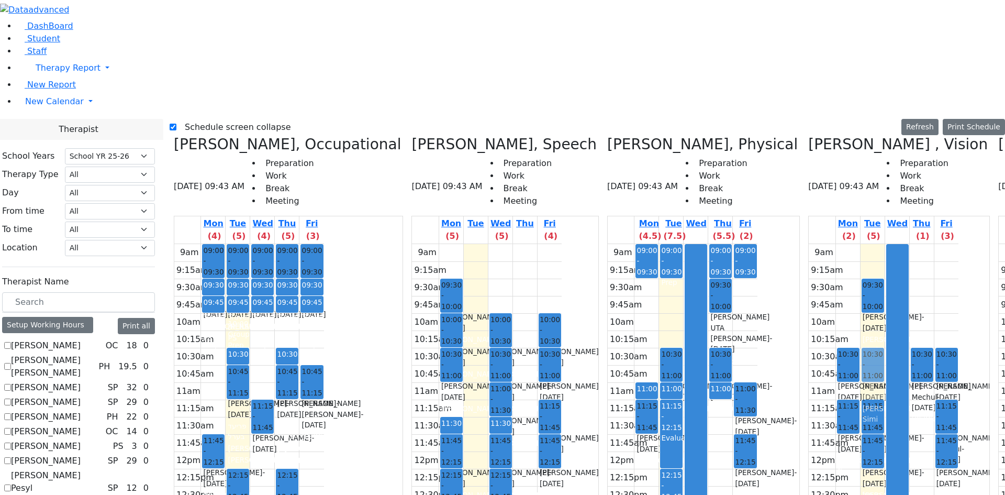
drag, startPoint x: 752, startPoint y: 145, endPoint x: 744, endPoint y: 171, distance: 26.8
click at [860, 244] on div "09:30 - 10:00 Markowitz Mendel - 05/27/2017 Neuman, Simi 10:00 - 10:30 Frankel …" at bounding box center [872, 451] width 24 height 415
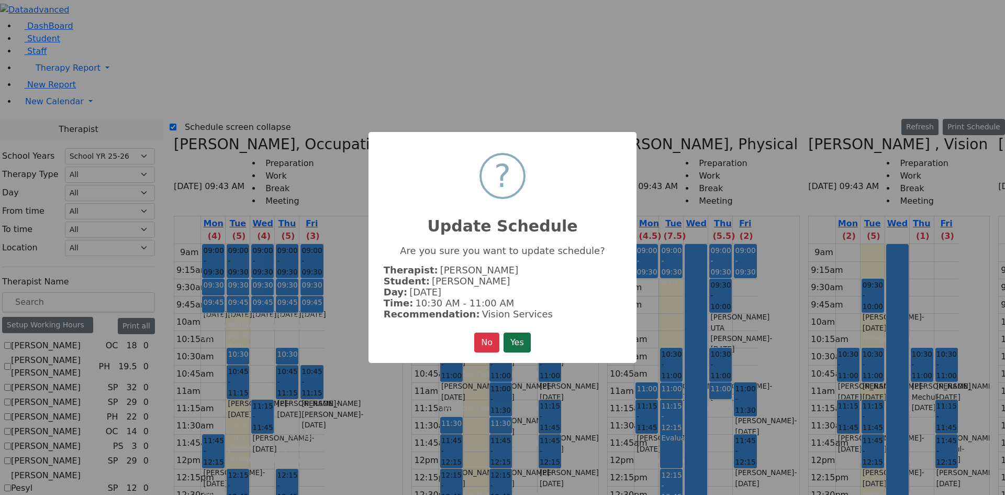
click at [528, 334] on button "Yes" at bounding box center [517, 342] width 27 height 20
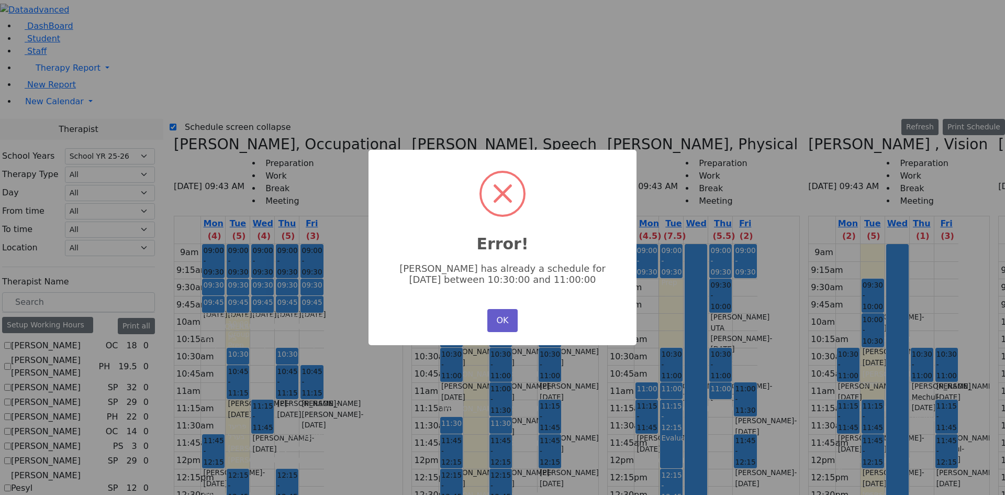
click at [501, 319] on button "OK" at bounding box center [502, 320] width 30 height 23
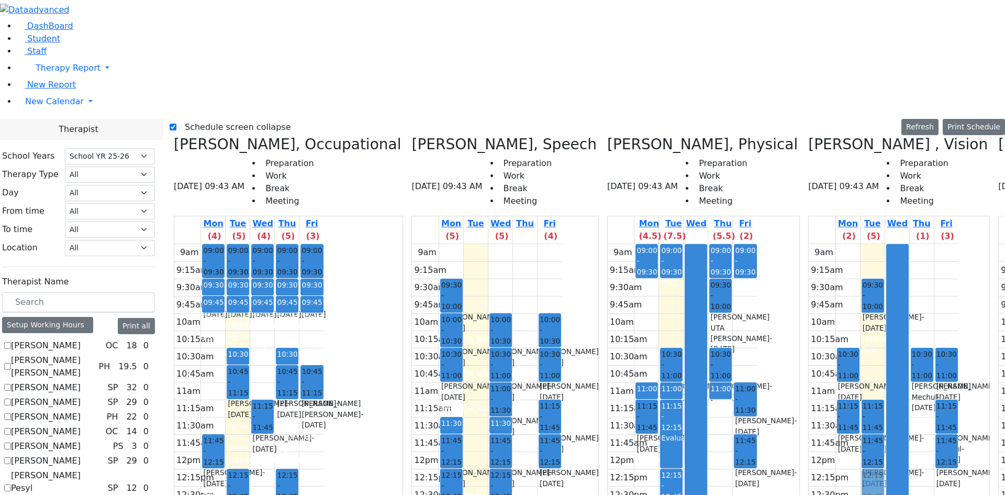
drag, startPoint x: 753, startPoint y: 144, endPoint x: 743, endPoint y: 306, distance: 162.0
click at [860, 299] on div "09:30 - 10:00 Markowitz Mendel - 05/27/2017 Neuman, Simi 10:00 - 10:30 Frankel …" at bounding box center [872, 451] width 24 height 415
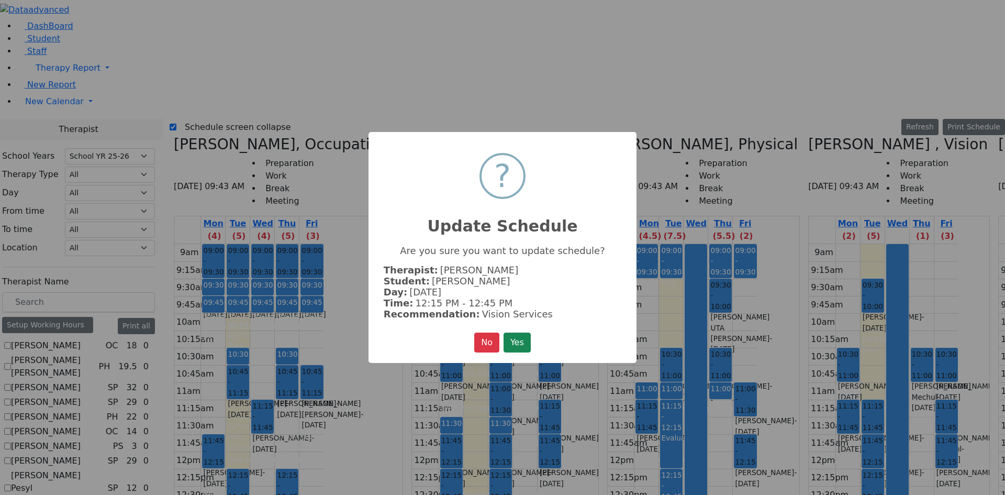
drag, startPoint x: 533, startPoint y: 346, endPoint x: 635, endPoint y: 283, distance: 120.1
click at [531, 345] on button "Yes" at bounding box center [517, 342] width 27 height 20
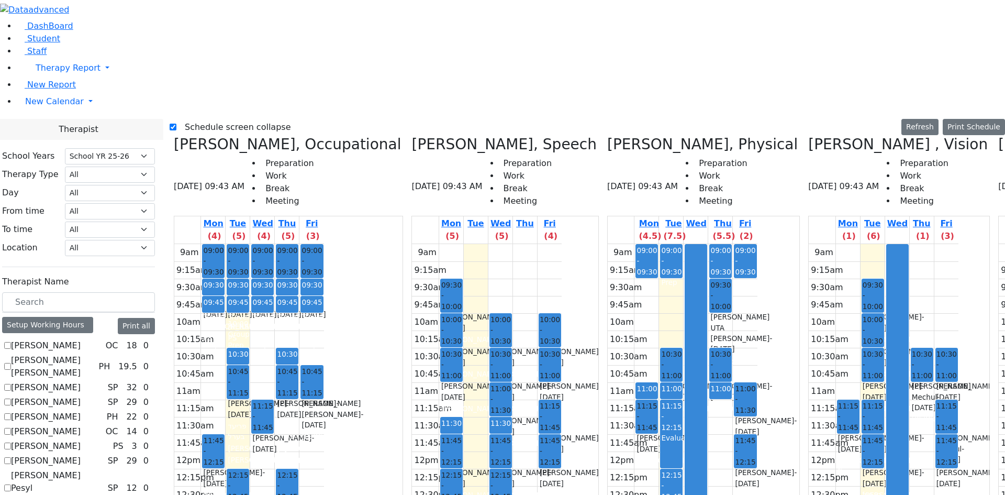
select select "212"
click at [809, 244] on div "9am 9:15am 9:30am 9:45am 10am 10:15am 10:30am 10:45am 11am 11:15am 11:30am 11:4…" at bounding box center [884, 451] width 150 height 415
click at [887, 244] on div at bounding box center [897, 450] width 21 height 413
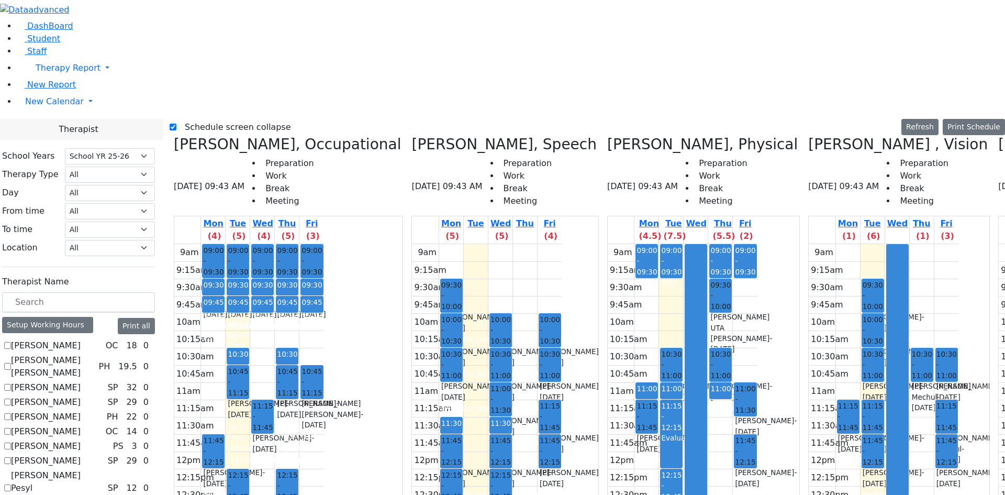
click at [209, 119] on label "Schedule screen collapse" at bounding box center [233, 127] width 115 height 17
click at [205, 119] on label "Schedule screen collapse" at bounding box center [233, 127] width 115 height 17
click at [176, 124] on input "Schedule screen collapse" at bounding box center [173, 127] width 7 height 7
checkbox input "false"
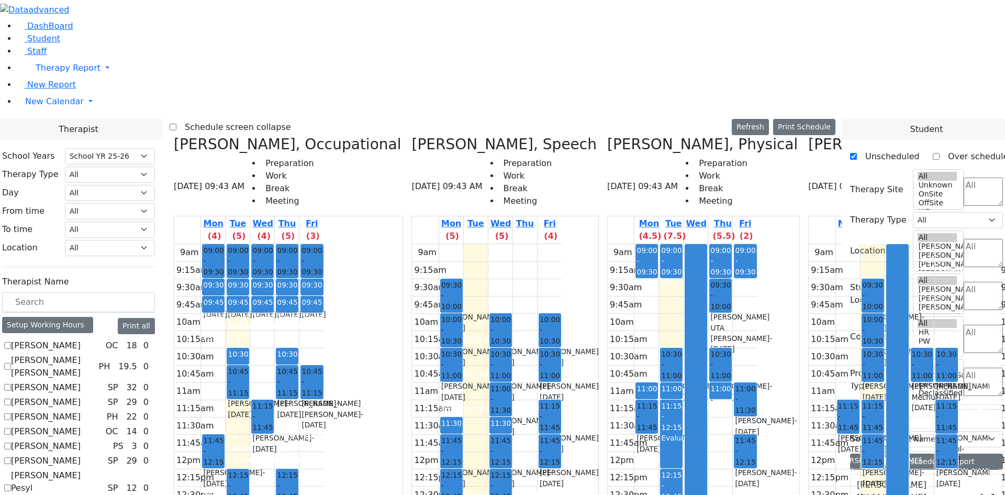
scroll to position [2355, 0]
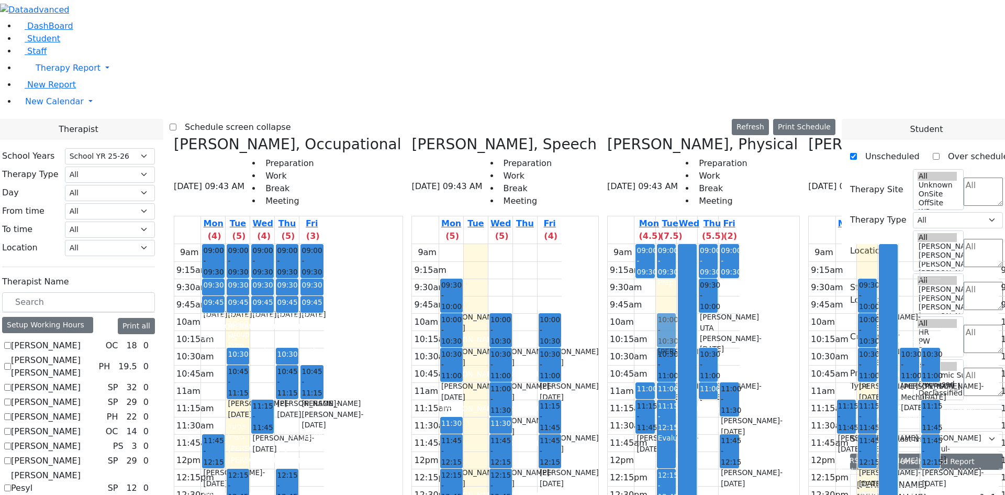
drag, startPoint x: 893, startPoint y: 279, endPoint x: 623, endPoint y: 141, distance: 303.6
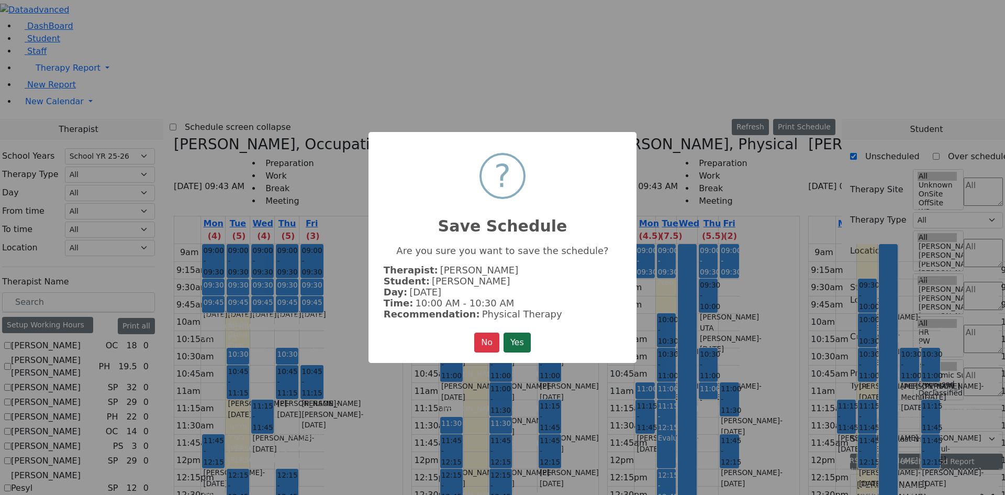
click at [528, 339] on button "Yes" at bounding box center [517, 342] width 27 height 20
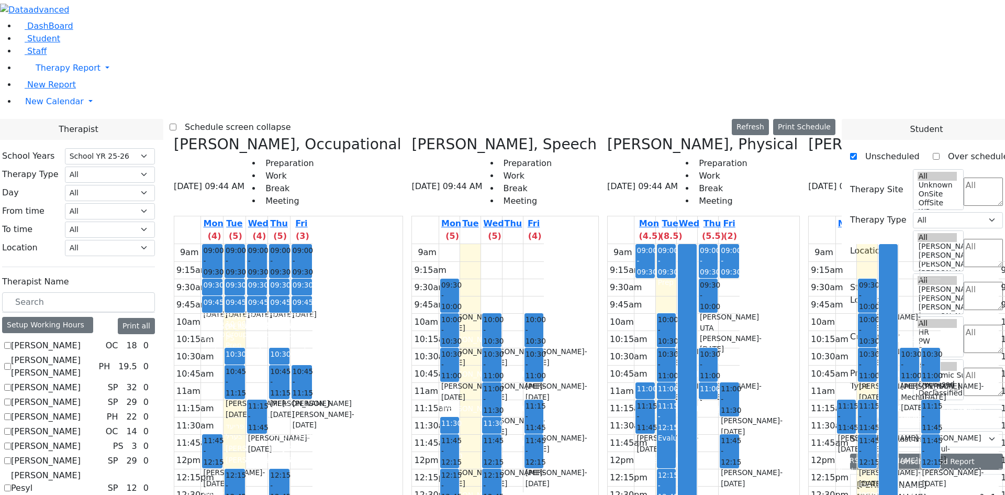
scroll to position [2408, 0]
drag, startPoint x: 886, startPoint y: 417, endPoint x: 658, endPoint y: 228, distance: 295.8
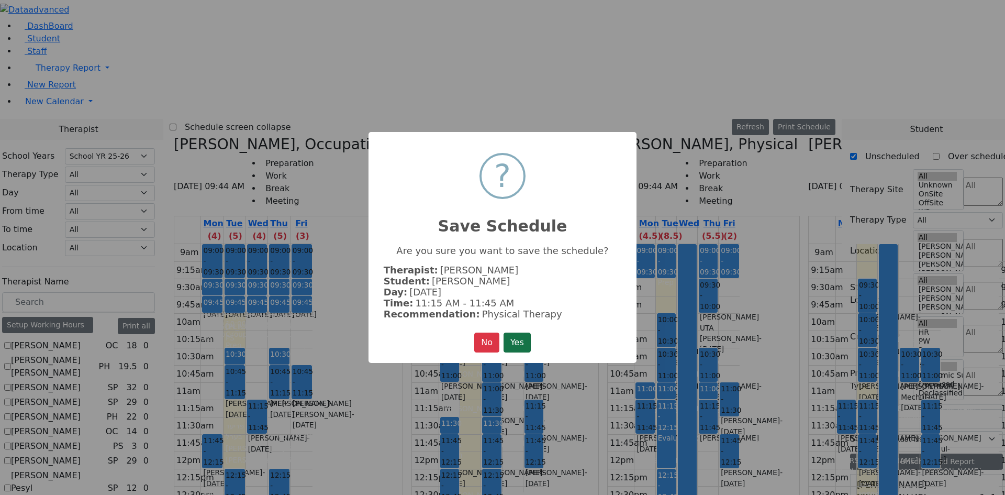
click at [528, 333] on button "Yes" at bounding box center [517, 342] width 27 height 20
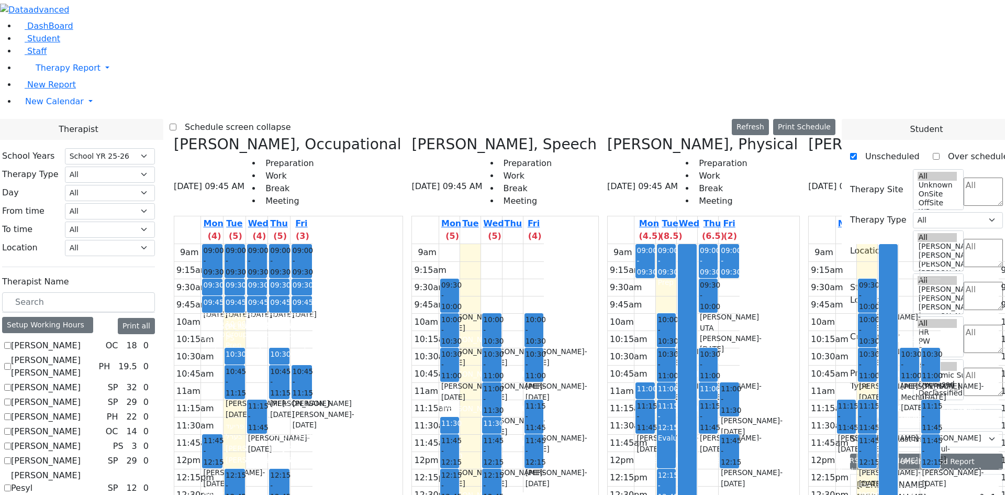
scroll to position [2460, 0]
drag, startPoint x: 888, startPoint y: 386, endPoint x: 797, endPoint y: 260, distance: 156.3
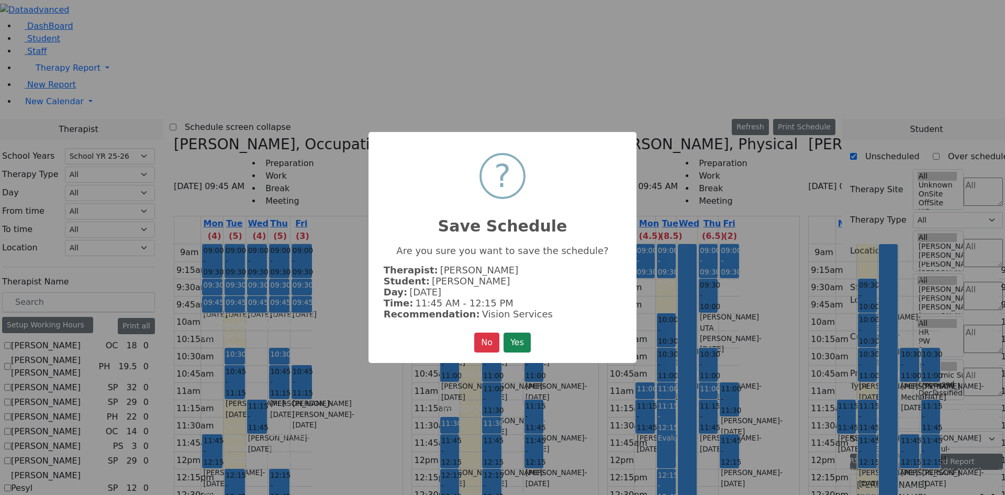
click at [514, 337] on button "Yes" at bounding box center [517, 342] width 27 height 20
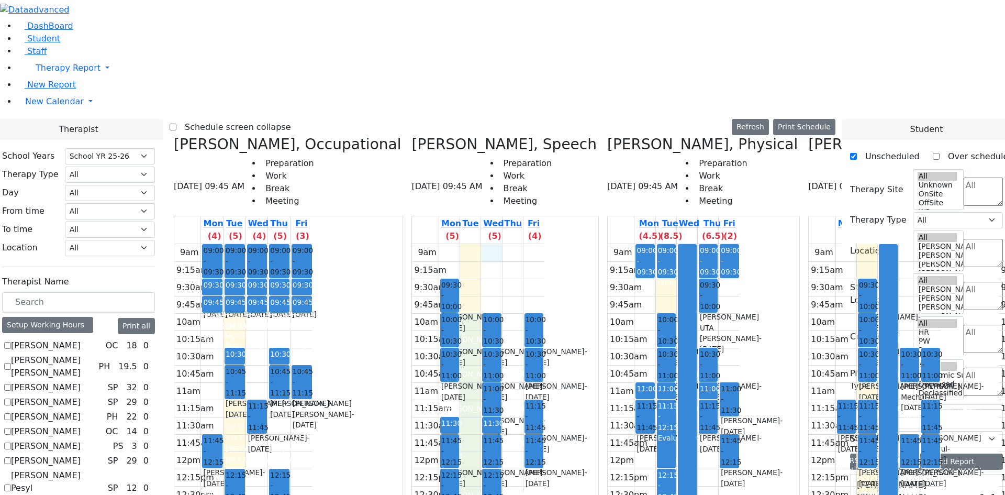
click at [492, 244] on div "9am 9:15am 9:30am 9:45am 10am 10:15am 10:30am 10:45am 11am 11:15am 11:30am 11:4…" at bounding box center [478, 451] width 132 height 415
drag, startPoint x: 504, startPoint y: 72, endPoint x: 504, endPoint y: 112, distance: 40.3
drag, startPoint x: 523, startPoint y: 197, endPoint x: 518, endPoint y: 266, distance: 69.2
click at [518, 282] on div "9am 9:15am 9:30am 9:45am 10am 10:15am 10:30am 10:45am 11am 11:15am 11:30am 11:4…" at bounding box center [478, 451] width 132 height 415
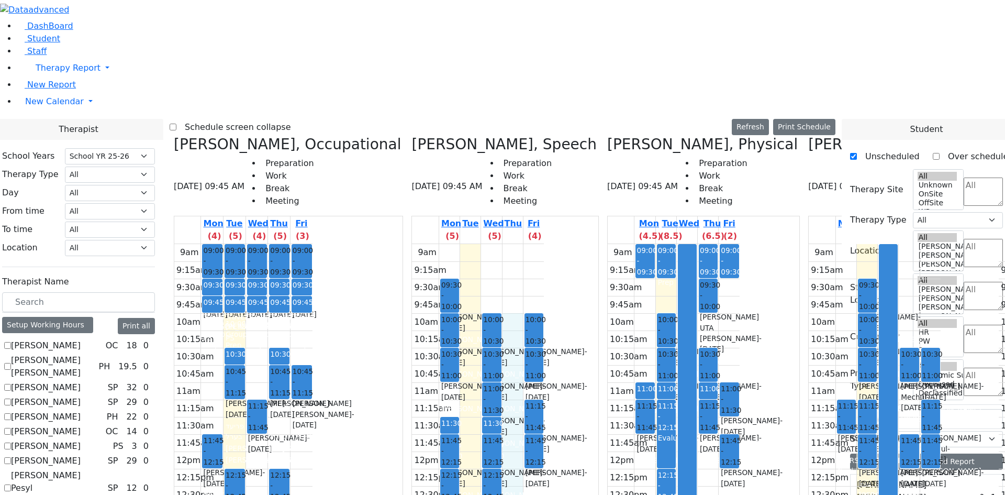
drag, startPoint x: 522, startPoint y: 308, endPoint x: 524, endPoint y: 128, distance: 179.5
click at [524, 244] on div "9am 9:15am 9:30am 9:45am 10am 10:15am 10:30am 10:45am 11am 11:15am 11:30am 11:4…" at bounding box center [478, 451] width 132 height 415
click at [174, 136] on icon at bounding box center [174, 144] width 0 height 17
checkbox input "false"
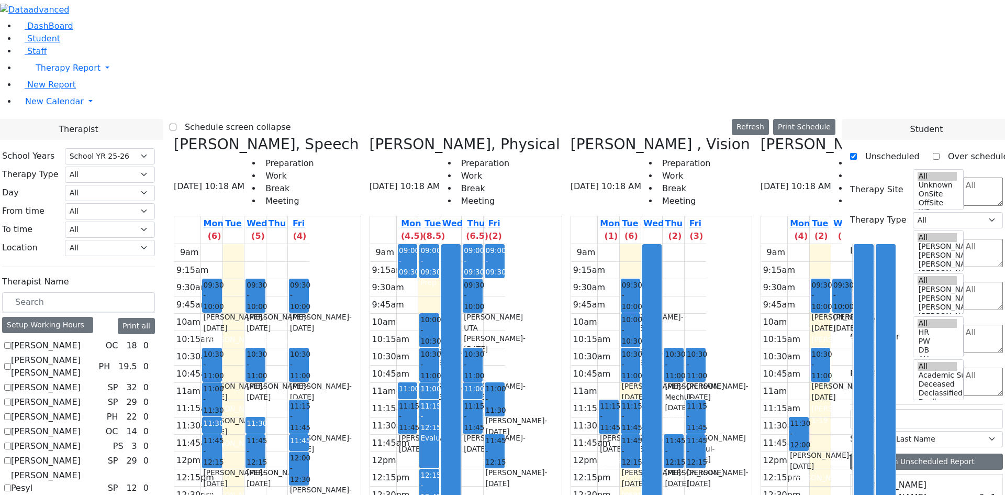
click at [174, 136] on icon at bounding box center [174, 144] width 0 height 17
checkbox input "false"
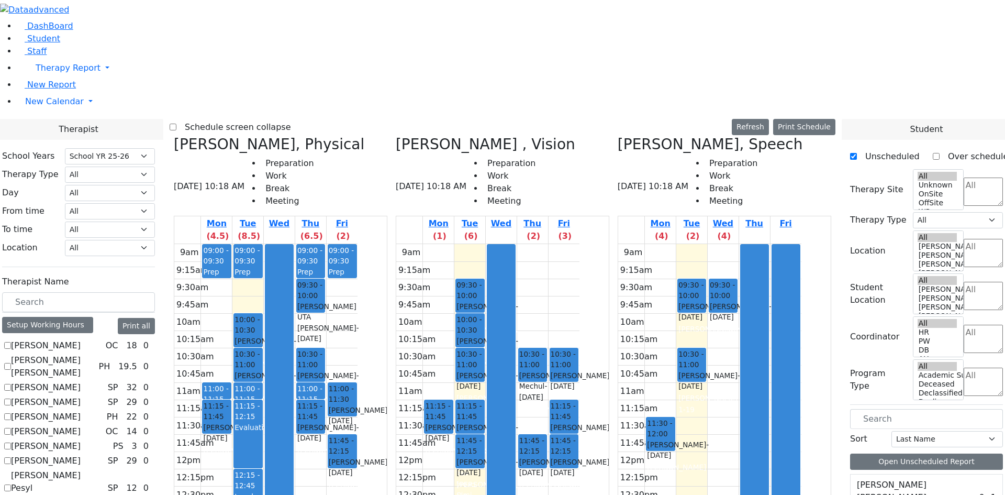
click at [174, 136] on icon at bounding box center [174, 144] width 0 height 17
checkbox input "false"
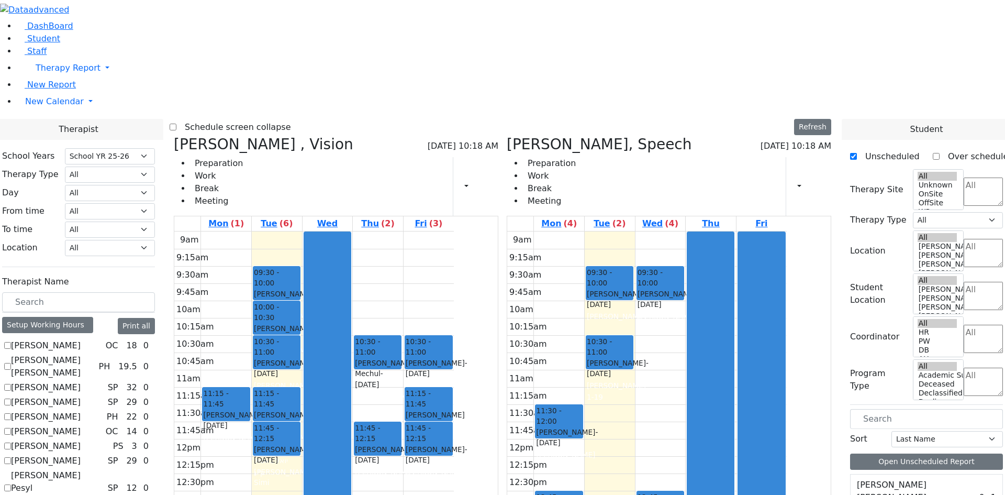
click at [507, 136] on icon at bounding box center [507, 144] width 0 height 17
select select "4"
checkbox input "false"
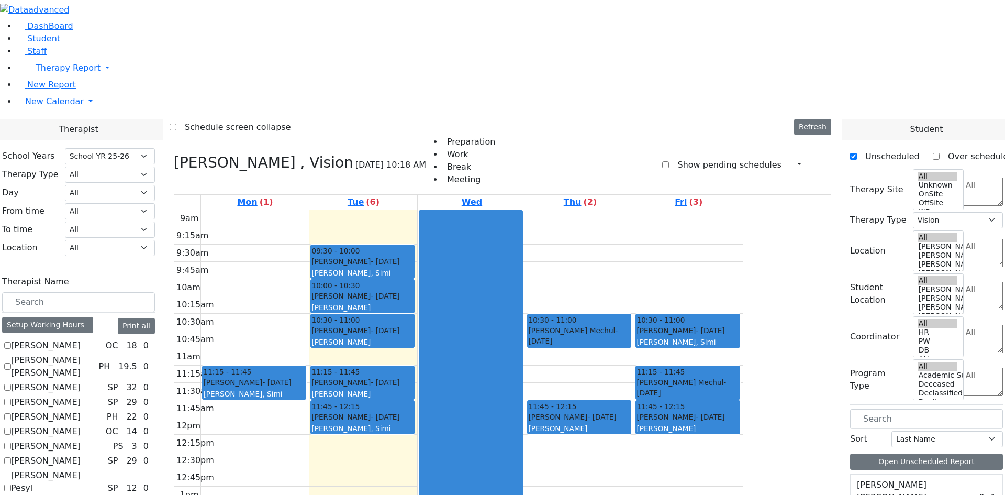
scroll to position [314, 0]
checkbox input "true"
select select
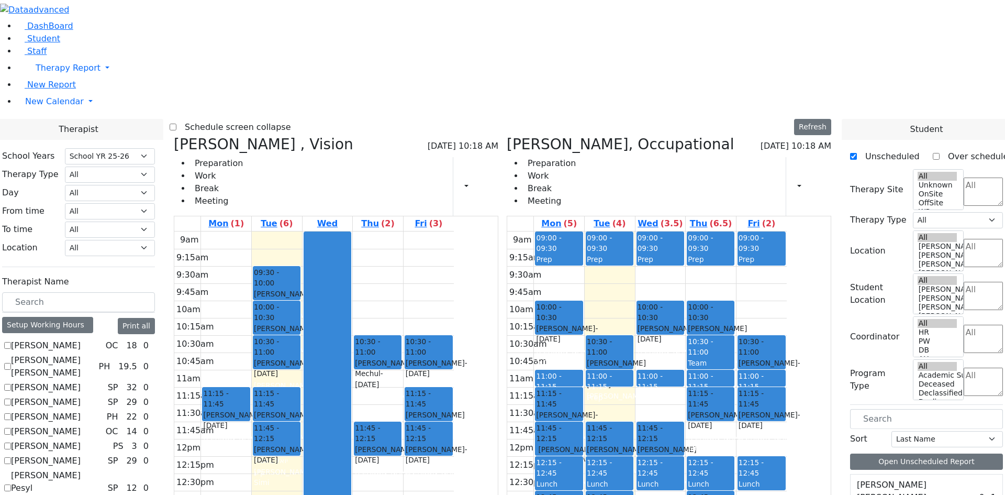
scroll to position [1308, 0]
drag, startPoint x: 657, startPoint y: 250, endPoint x: 657, endPoint y: 259, distance: 8.9
click at [657, 259] on div "9am 9:15am 9:30am 9:45am 10am 10:15am 10:30am 10:45am 11am 11:15am 11:30am 11:4…" at bounding box center [646, 438] width 279 height 415
drag, startPoint x: 378, startPoint y: 288, endPoint x: 371, endPoint y: 322, distance: 35.4
click at [302, 322] on div "09:30 - 10:00 Markowitz Mendel - 05/27/2017 Neuman, Simi 10:00 - 10:30 Horowitz…" at bounding box center [277, 438] width 50 height 415
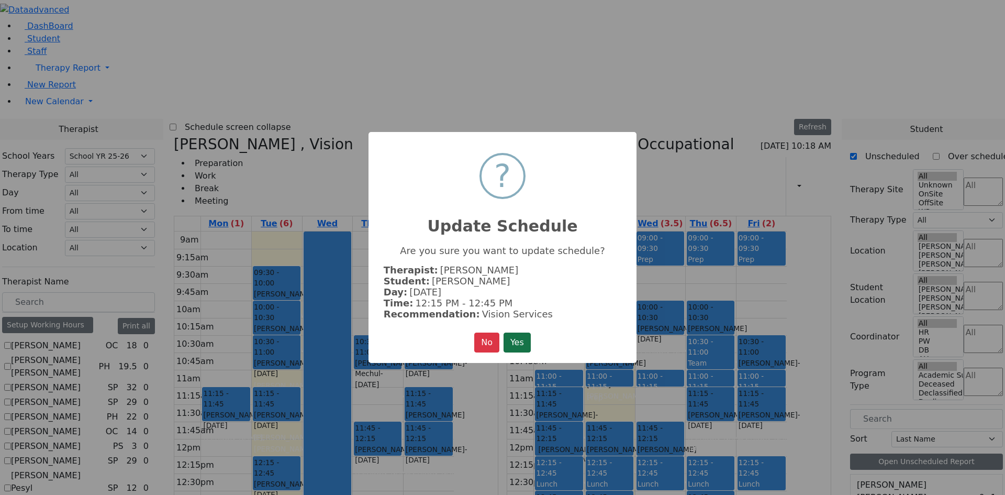
click at [507, 335] on button "Yes" at bounding box center [517, 342] width 27 height 20
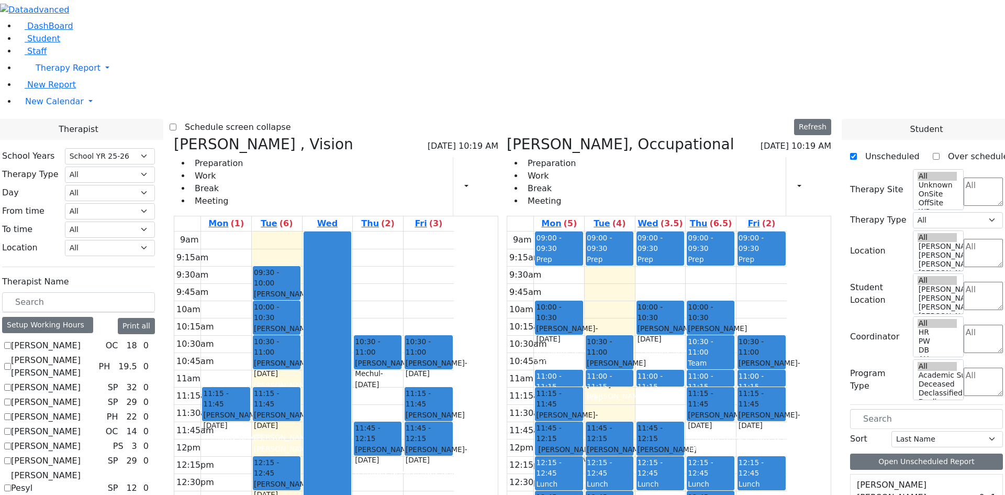
scroll to position [1570, 0]
drag, startPoint x: 893, startPoint y: 309, endPoint x: 670, endPoint y: 237, distance: 234.2
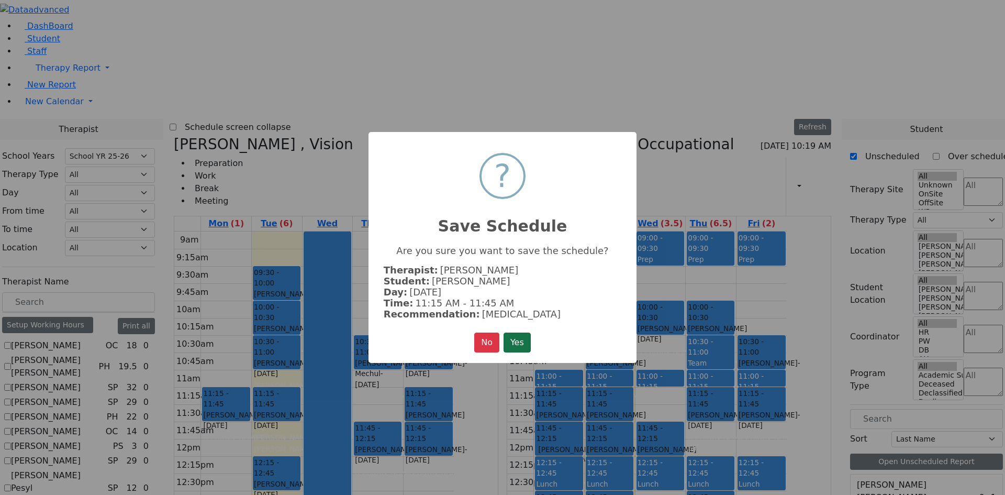
click at [516, 335] on button "Yes" at bounding box center [517, 342] width 27 height 20
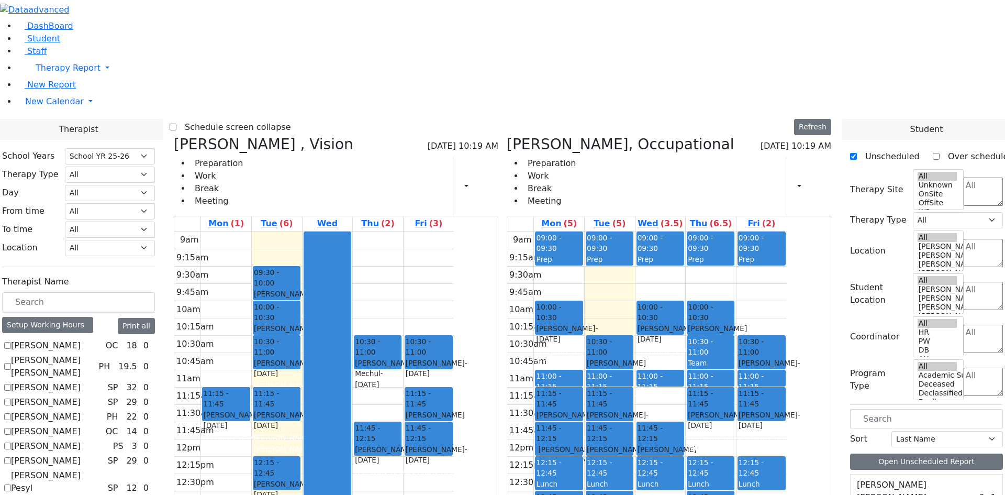
scroll to position [1518, 0]
click at [665, 250] on button "Delete Schedule" at bounding box center [698, 251] width 70 height 16
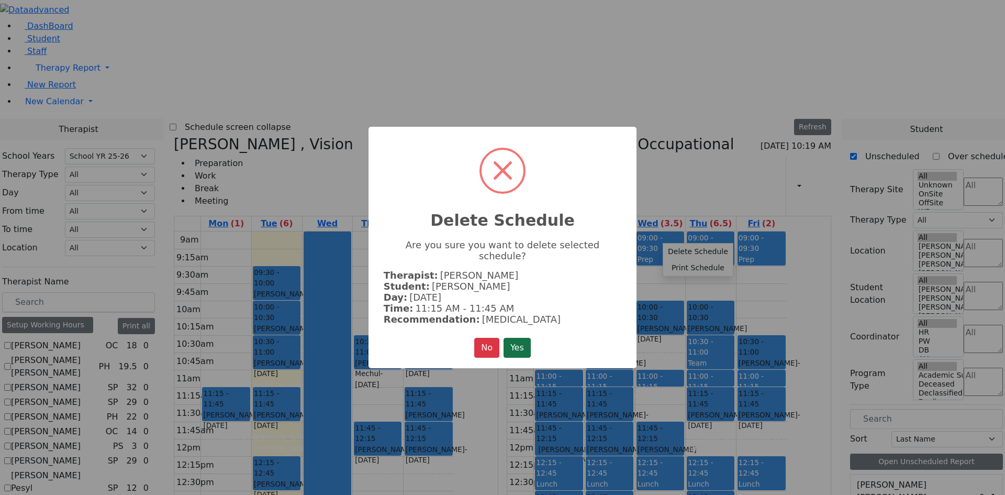
click at [510, 338] on button "Yes" at bounding box center [517, 348] width 27 height 20
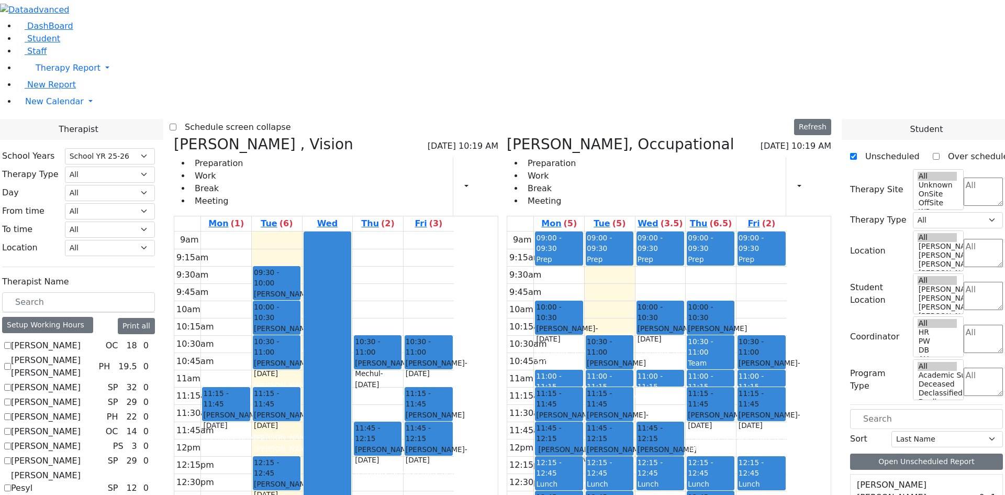
scroll to position [0, 0]
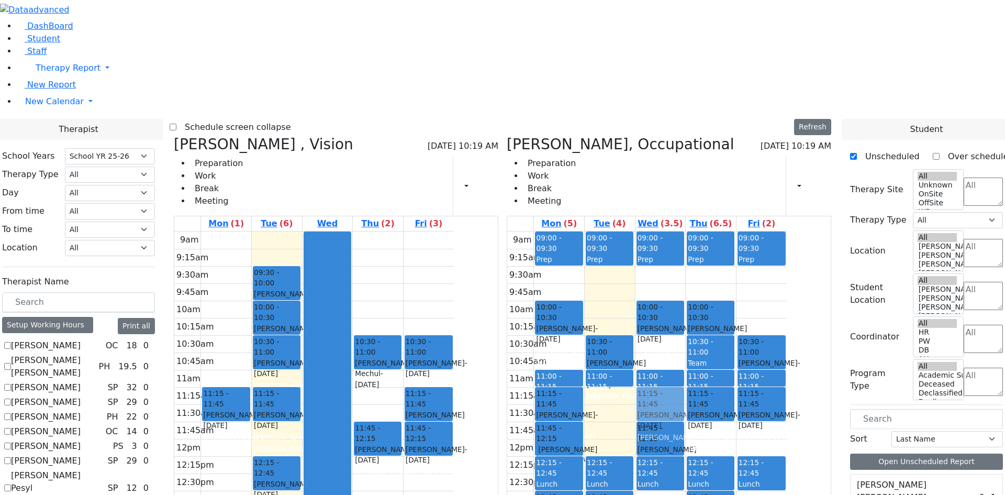
drag, startPoint x: 670, startPoint y: 284, endPoint x: 704, endPoint y: 250, distance: 47.7
click at [704, 250] on tr "09:00 - 09:30 Prep 10:00 - 10:30 Markowitz Mendel - 05/27/2017 Neuman, Simi 11:…" at bounding box center [646, 438] width 279 height 415
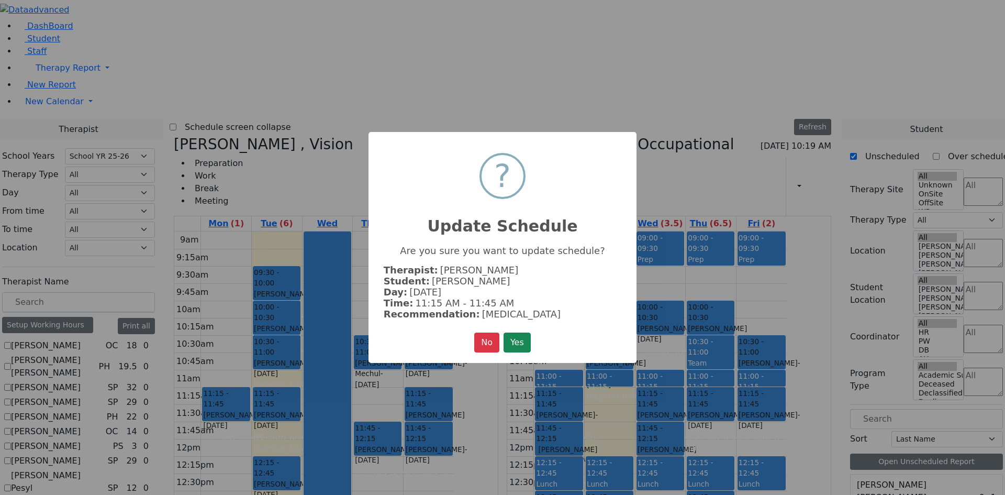
click at [522, 334] on button "Yes" at bounding box center [517, 342] width 27 height 20
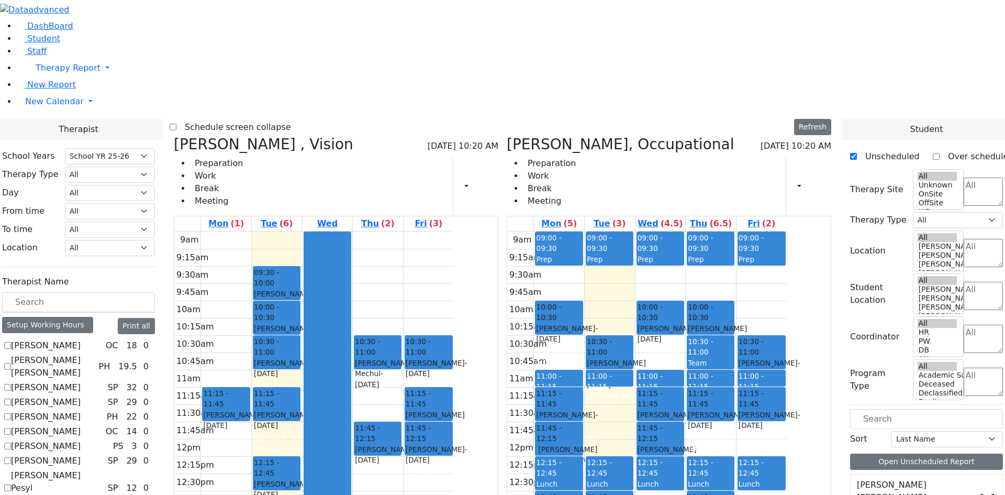
scroll to position [1465, 0]
drag, startPoint x: 892, startPoint y: 451, endPoint x: 901, endPoint y: 461, distance: 13.3
drag, startPoint x: 897, startPoint y: 453, endPoint x: 671, endPoint y: 247, distance: 306.0
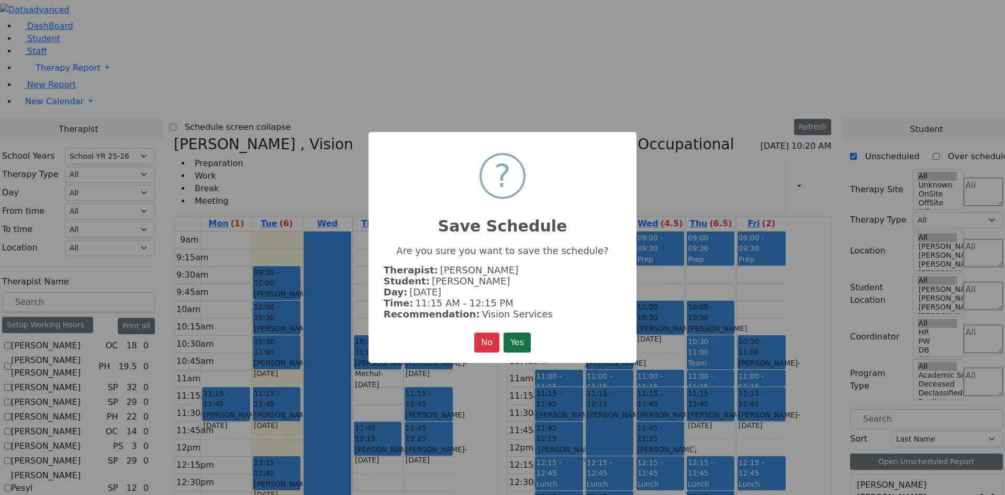
click at [521, 332] on button "Yes" at bounding box center [517, 342] width 27 height 20
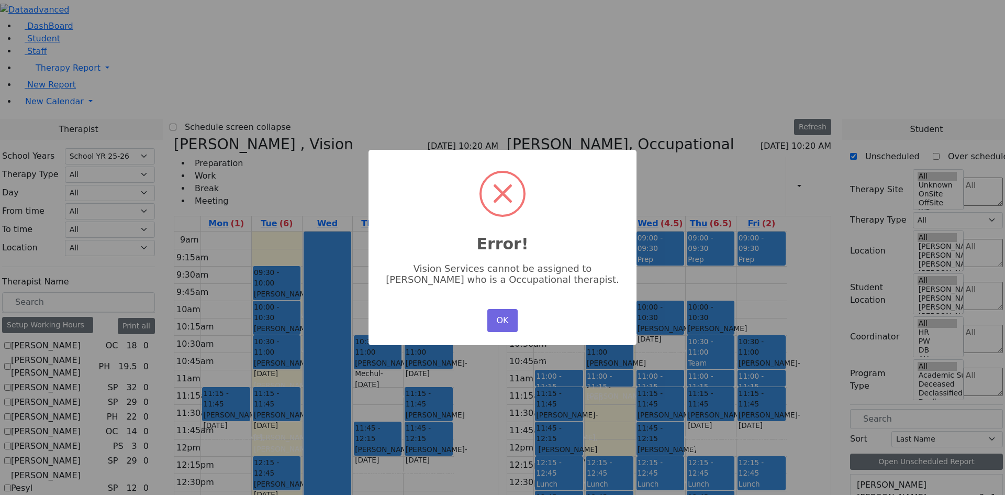
click at [504, 307] on div "OK No Cancel" at bounding box center [503, 320] width 36 height 28
drag, startPoint x: 504, startPoint y: 307, endPoint x: 502, endPoint y: 312, distance: 5.6
click at [504, 308] on div "OK No Cancel" at bounding box center [503, 320] width 36 height 28
click at [502, 312] on button "OK" at bounding box center [502, 320] width 30 height 23
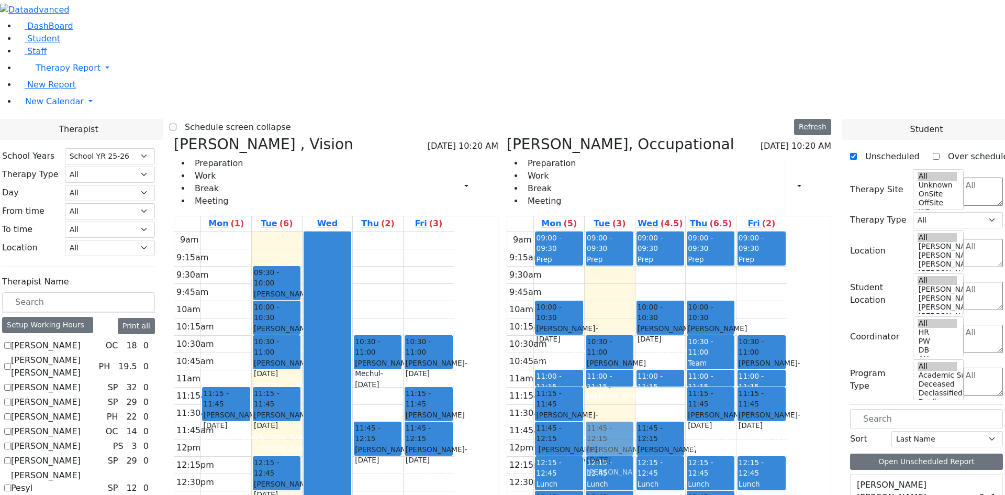
drag, startPoint x: 718, startPoint y: 245, endPoint x: 684, endPoint y: 275, distance: 44.9
click at [684, 275] on tr "09:00 - 09:30 Prep 10:00 - 10:30 Markowitz Mendel - 05/27/2017 Neuman, Simi 11:…" at bounding box center [646, 438] width 279 height 415
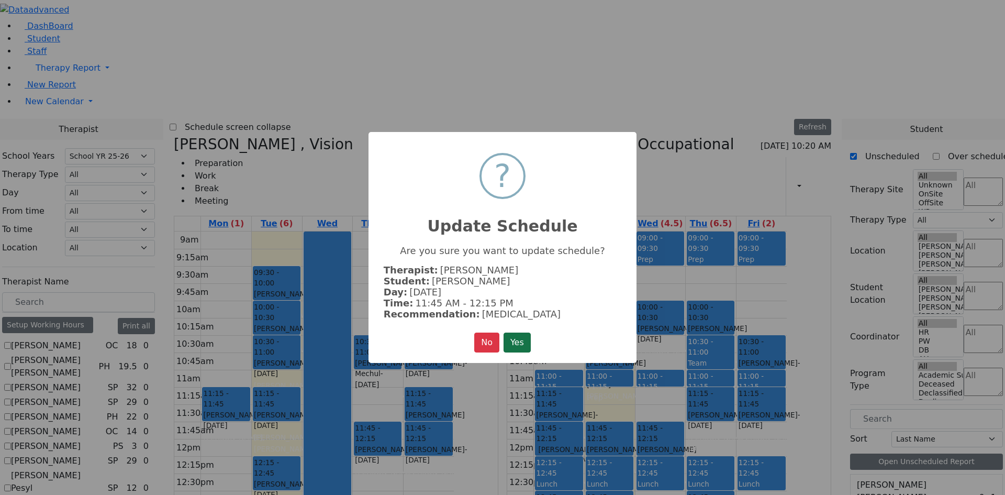
click at [516, 333] on button "Yes" at bounding box center [517, 342] width 27 height 20
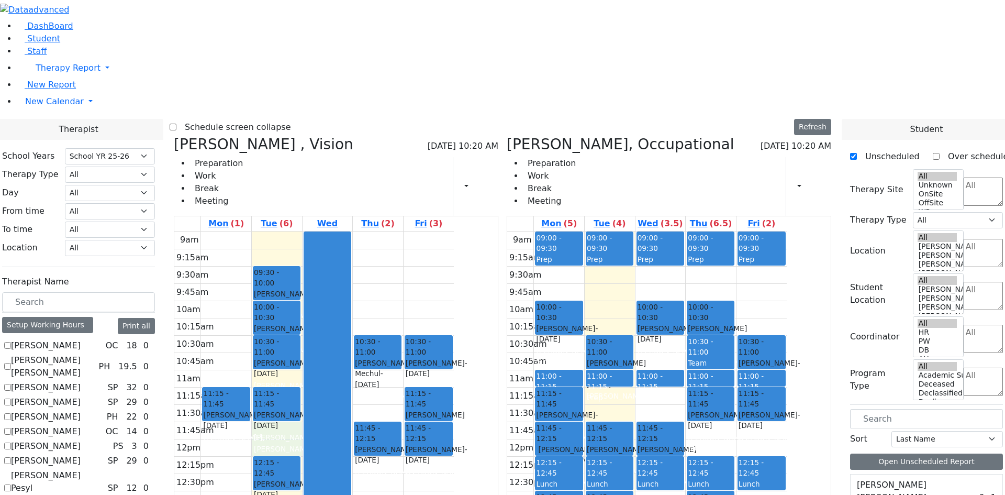
drag, startPoint x: 384, startPoint y: 279, endPoint x: 387, endPoint y: 295, distance: 16.0
click at [387, 297] on div "9am 9:15am 9:30am 9:45am 10am 10:15am 10:30am 10:45am 11am 11:15am 11:30am 11:4…" at bounding box center [313, 438] width 279 height 415
drag, startPoint x: 378, startPoint y: 316, endPoint x: 377, endPoint y: 345, distance: 29.3
click at [302, 345] on div "09:30 - 10:00 Markowitz Mendel - 05/27/2017 Neuman, Simi 10:00 - 10:30 Horowitz…" at bounding box center [277, 438] width 50 height 415
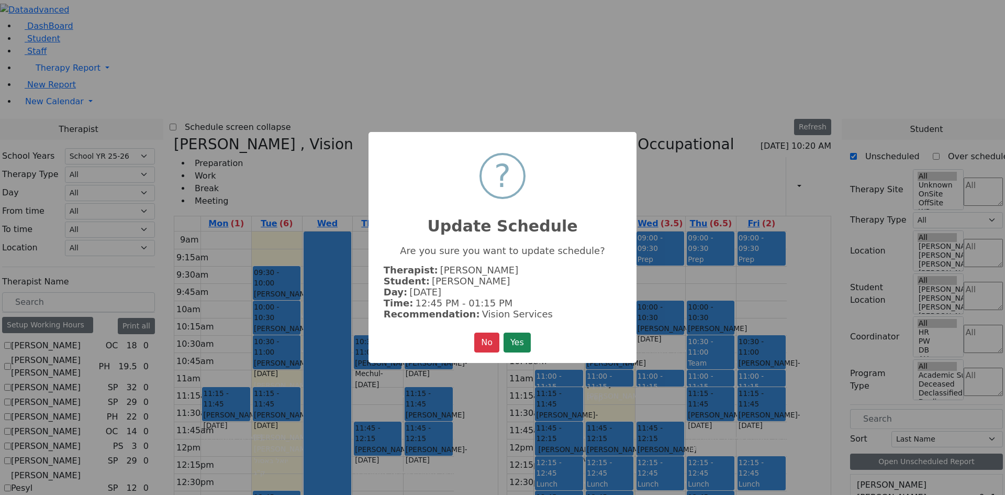
click at [517, 343] on button "Yes" at bounding box center [517, 342] width 27 height 20
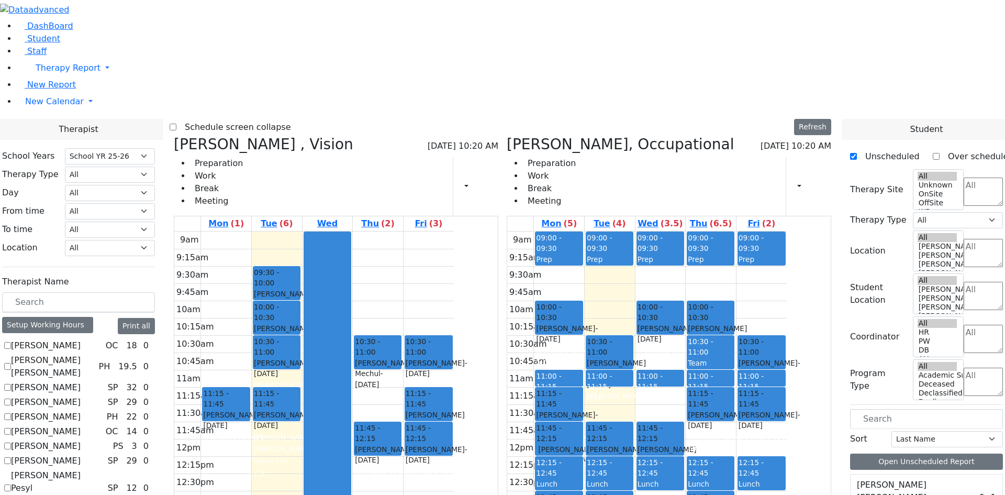
drag, startPoint x: 393, startPoint y: 346, endPoint x: 387, endPoint y: 376, distance: 30.4
click at [302, 376] on div "09:30 - 10:00 Markowitz Mendel - 05/27/2017 Neuman, Simi 10:00 - 10:30 Horowitz…" at bounding box center [277, 438] width 50 height 415
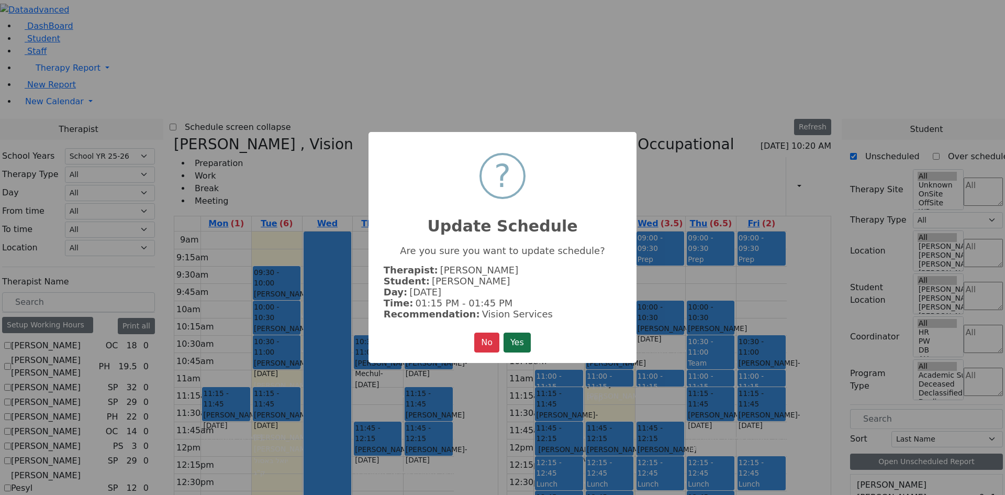
click at [514, 350] on button "Yes" at bounding box center [517, 342] width 27 height 20
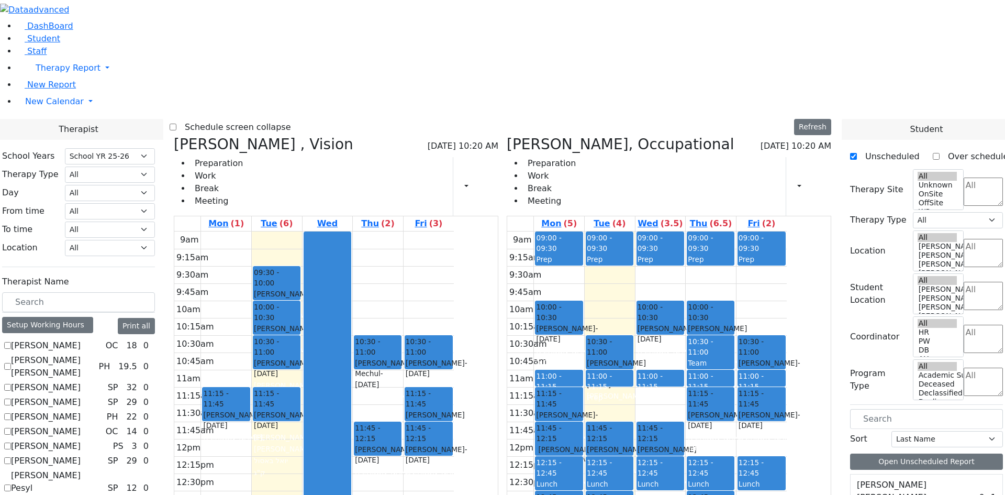
scroll to position [1570, 0]
drag, startPoint x: 893, startPoint y: 306, endPoint x: 665, endPoint y: 245, distance: 236.5
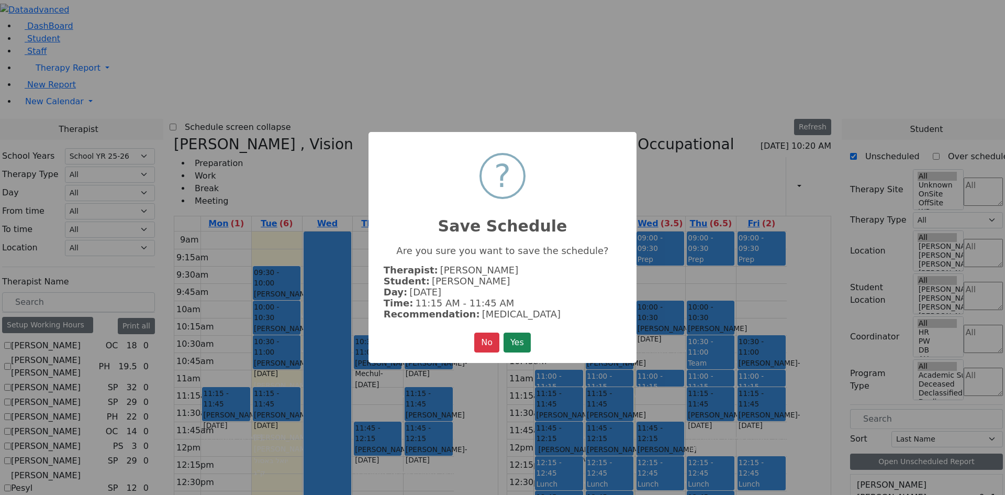
click at [525, 332] on button "Yes" at bounding box center [517, 342] width 27 height 20
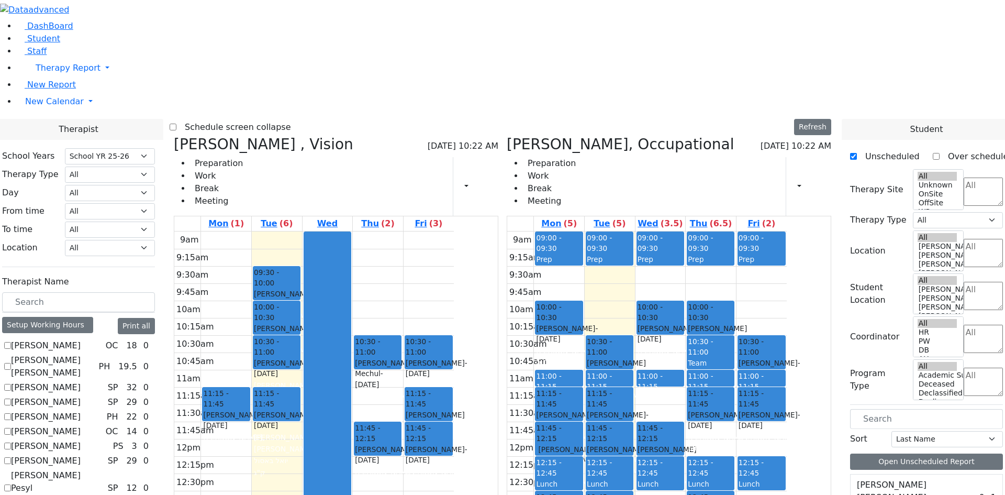
drag, startPoint x: 894, startPoint y: 331, endPoint x: 379, endPoint y: 281, distance: 516.9
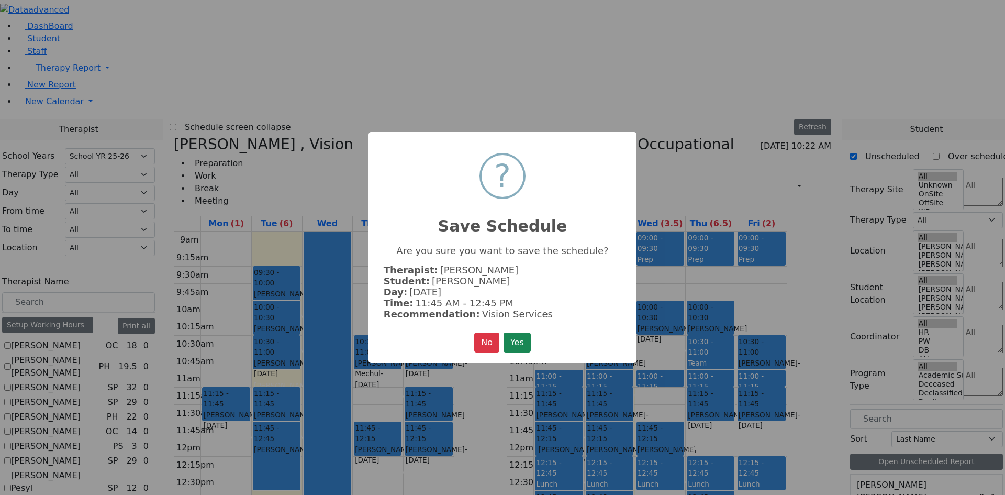
click at [499, 338] on div "No No Yes" at bounding box center [502, 342] width 57 height 20
drag, startPoint x: 518, startPoint y: 357, endPoint x: 516, endPoint y: 345, distance: 12.3
click at [517, 349] on div "× ? Save Schedule Are you sure you want to save the schedule? Therapist: Bleier…" at bounding box center [502, 247] width 268 height 231
click at [515, 345] on button "Yes" at bounding box center [517, 342] width 27 height 20
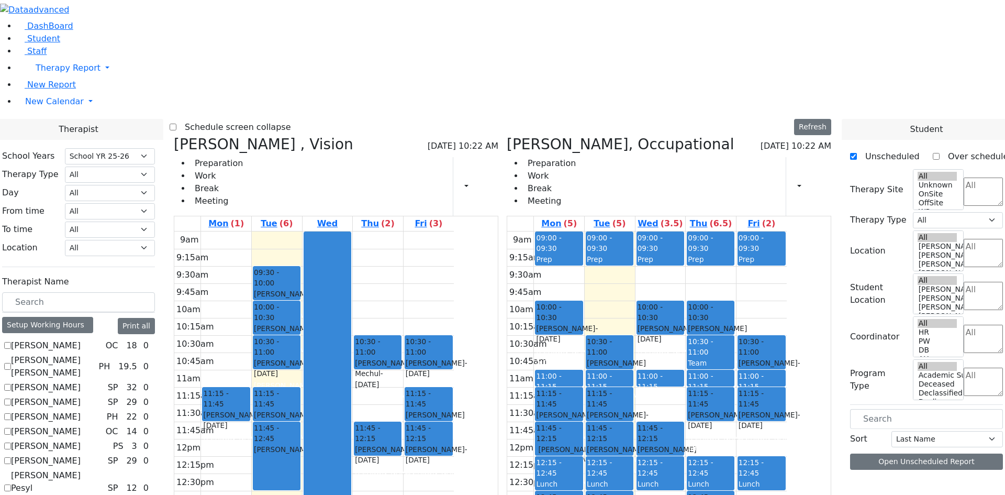
scroll to position [0, 0]
click at [275, 119] on label "Schedule screen collapse" at bounding box center [233, 127] width 115 height 17
click at [176, 124] on input "Schedule screen collapse" at bounding box center [173, 127] width 7 height 7
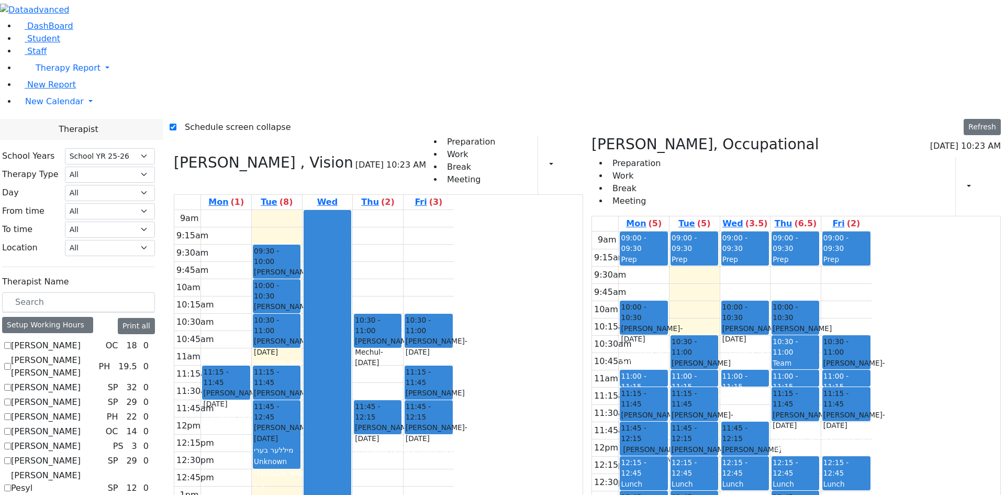
click at [204, 119] on label "Schedule screen collapse" at bounding box center [233, 127] width 115 height 17
click at [176, 124] on input "Schedule screen collapse" at bounding box center [173, 127] width 7 height 7
checkbox input "false"
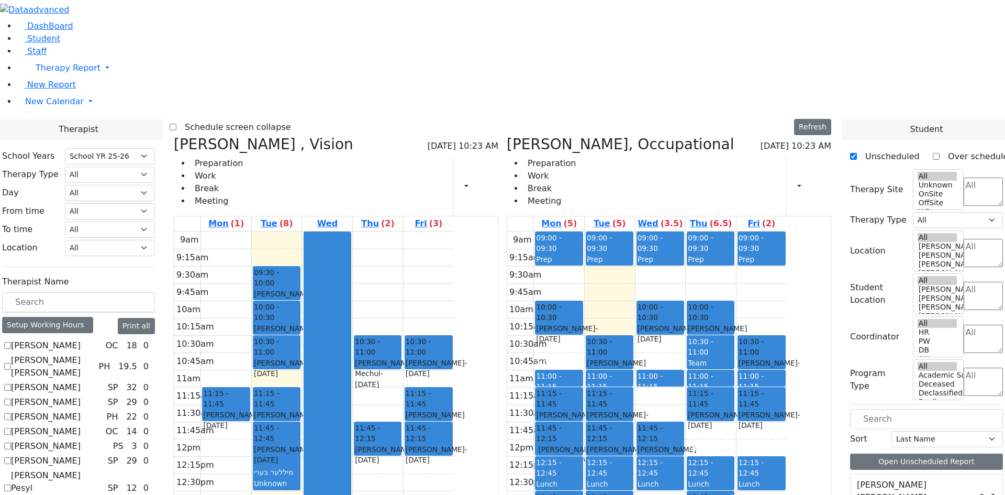
scroll to position [680, 0]
drag, startPoint x: 759, startPoint y: 256, endPoint x: 755, endPoint y: 281, distance: 24.9
click at [736, 281] on div "09:00 - 09:30 Prep 10:00 - 10:30 [PERSON_NAME] Mechul - [DATE] [PERSON_NAME] 10…" at bounding box center [711, 438] width 50 height 415
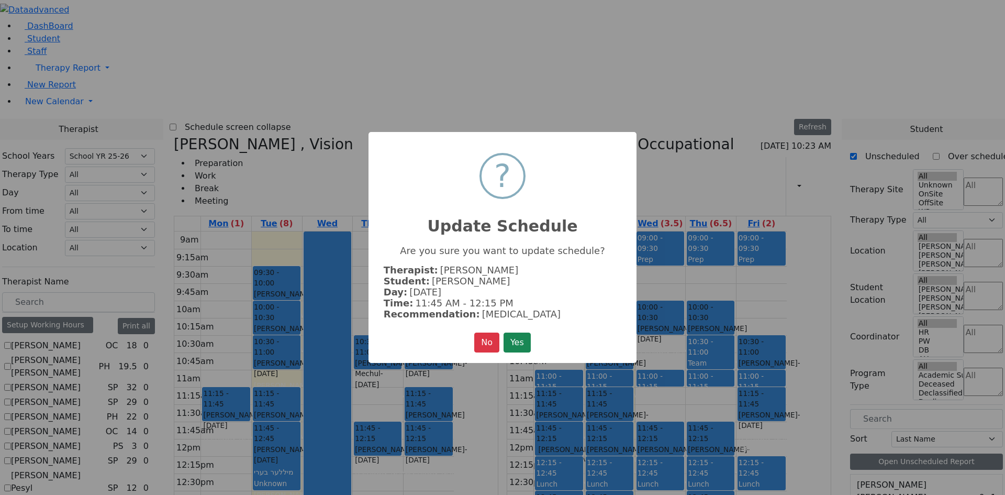
drag, startPoint x: 515, startPoint y: 341, endPoint x: 611, endPoint y: 361, distance: 98.3
click at [516, 341] on button "Yes" at bounding box center [517, 342] width 27 height 20
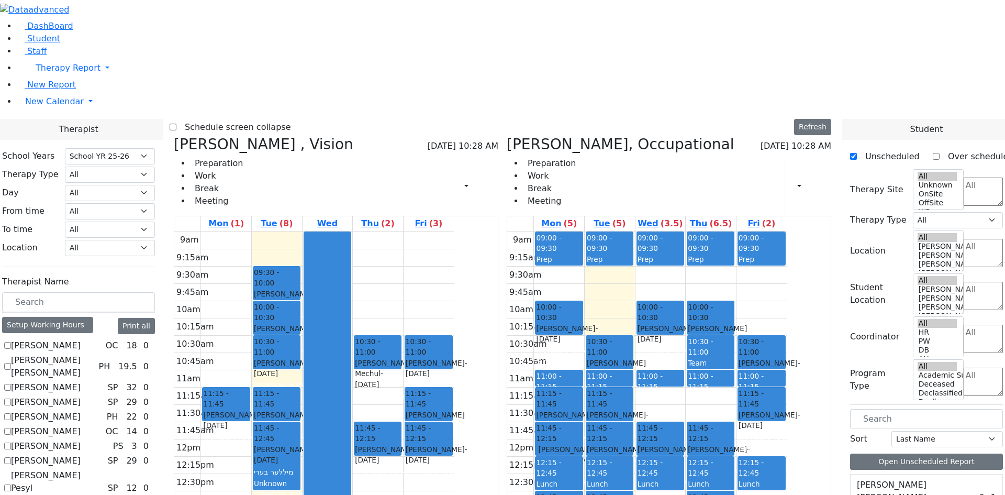
scroll to position [1570, 0]
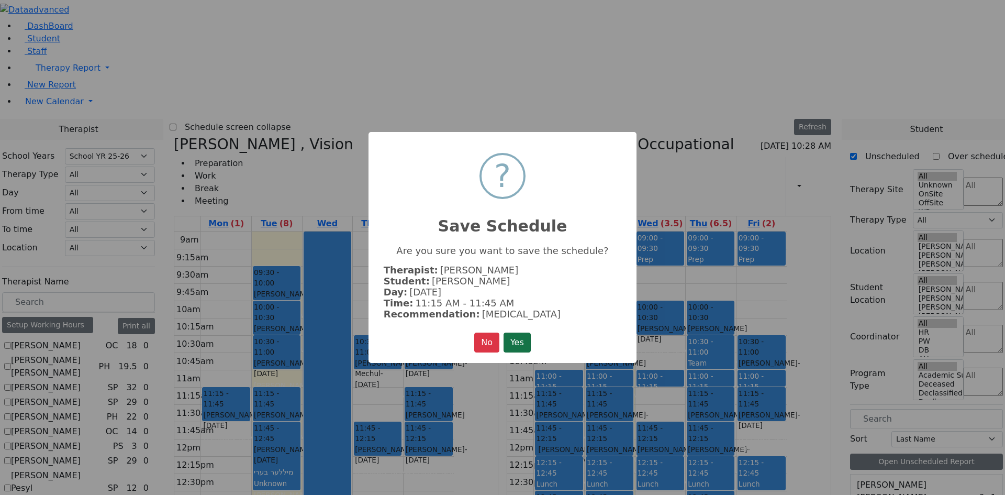
click at [518, 337] on button "Yes" at bounding box center [517, 342] width 27 height 20
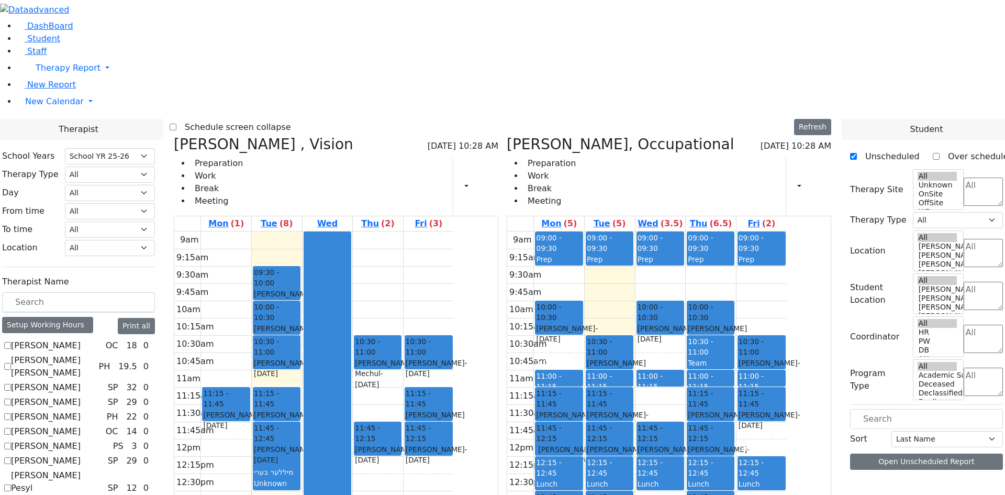
scroll to position [0, 0]
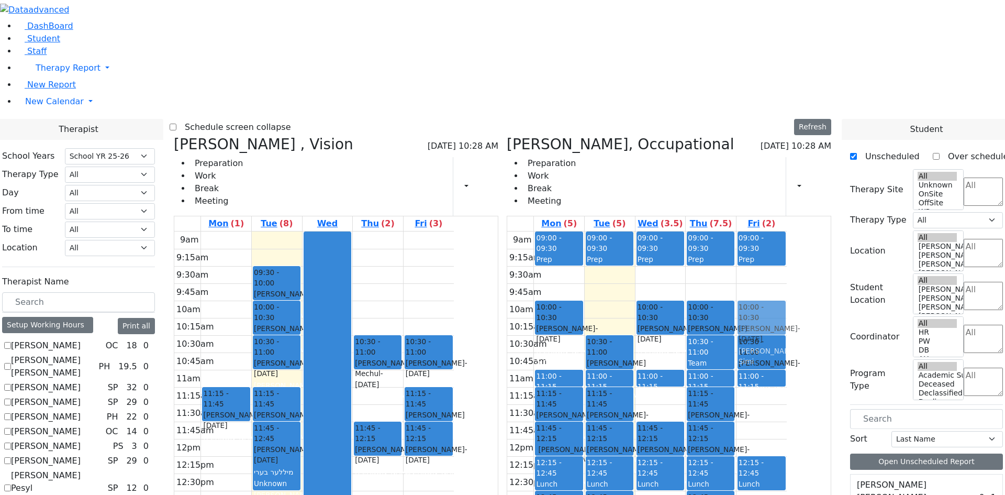
drag, startPoint x: 810, startPoint y: 245, endPoint x: 810, endPoint y: 159, distance: 85.8
click at [787, 231] on div "09:00 - 09:30 Prep 10:30 - 11:00 Ellenbogen Pinchus - 07/06/2018 Peymer Bracha …" at bounding box center [761, 438] width 50 height 415
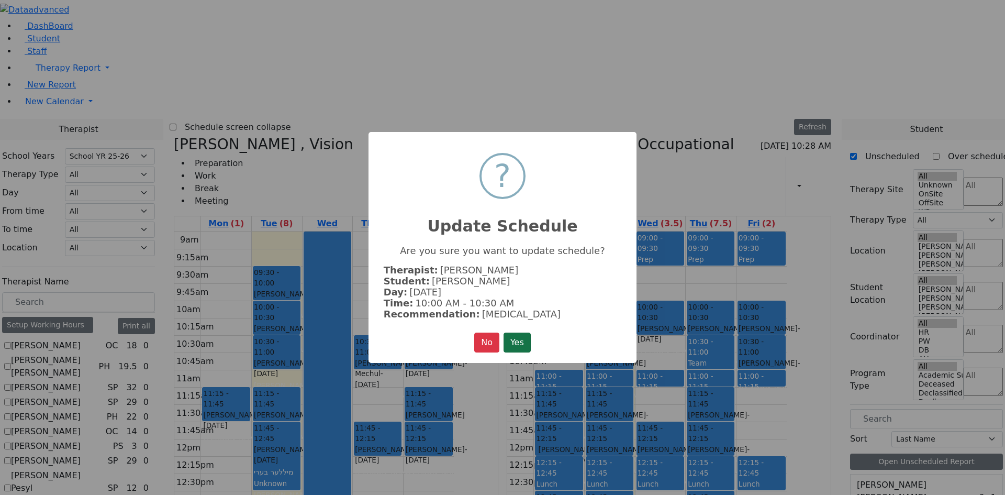
click at [533, 339] on div "× ? Update Schedule Are you sure you want to update schedule? Therapist: Kenig …" at bounding box center [502, 247] width 268 height 231
click at [531, 338] on button "Yes" at bounding box center [517, 342] width 27 height 20
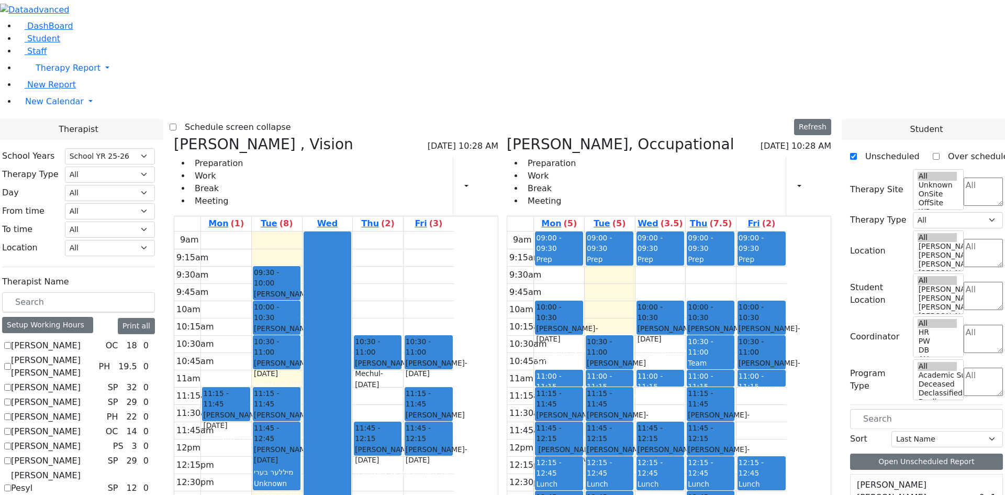
scroll to position [1518, 0]
drag, startPoint x: 896, startPoint y: 382, endPoint x: 811, endPoint y: 245, distance: 160.5
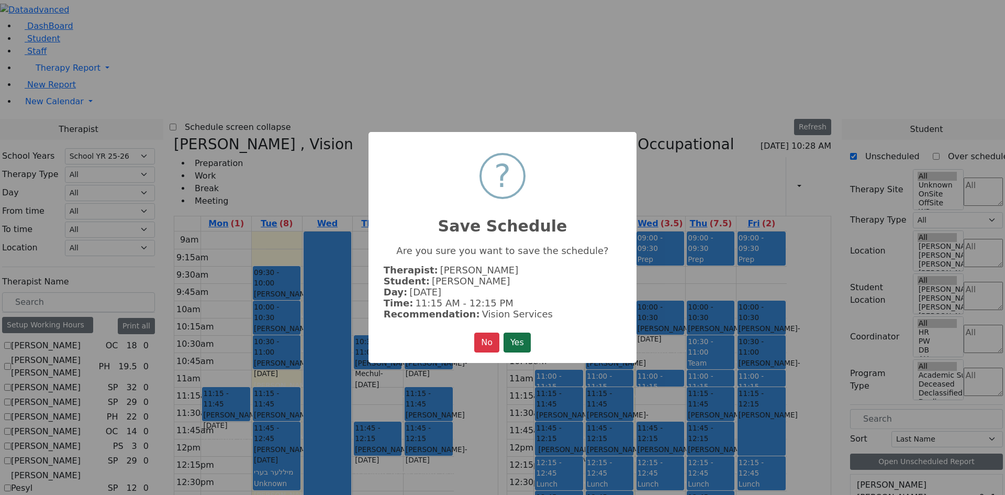
click at [522, 337] on button "Yes" at bounding box center [517, 342] width 27 height 20
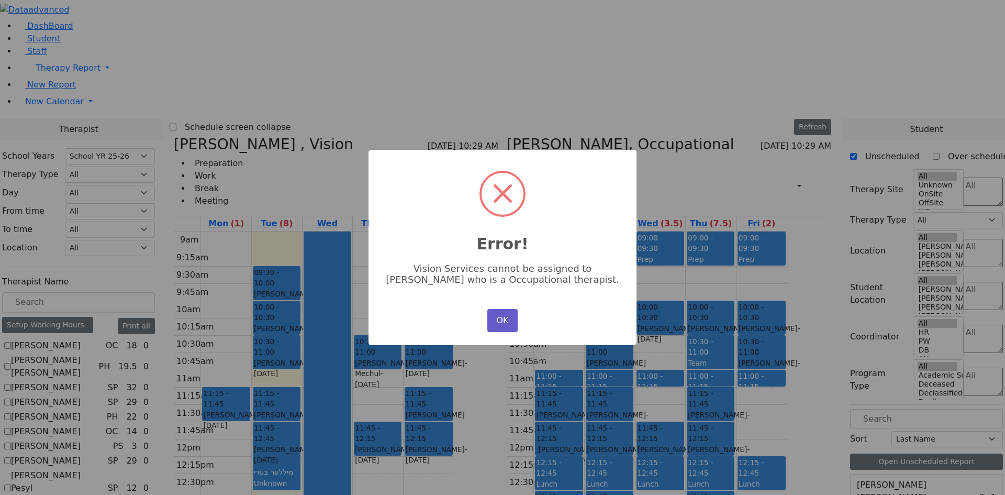
click at [506, 318] on button "OK" at bounding box center [502, 320] width 30 height 23
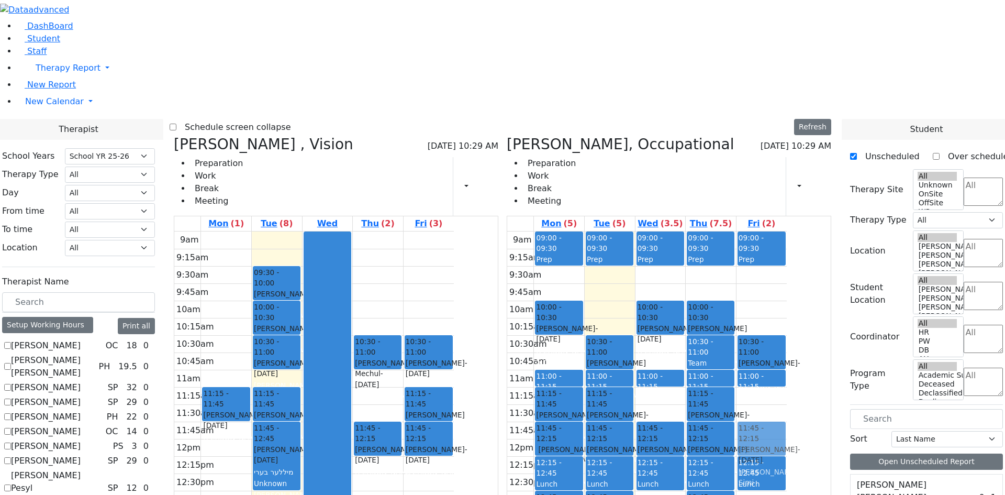
drag, startPoint x: 820, startPoint y: 163, endPoint x: 812, endPoint y: 280, distance: 117.5
click at [787, 280] on div "09:00 - 09:30 Prep 10:00 - 10:30 Markowitz Mendel - 05/27/2017 Neuman, Simi 10:…" at bounding box center [761, 438] width 50 height 415
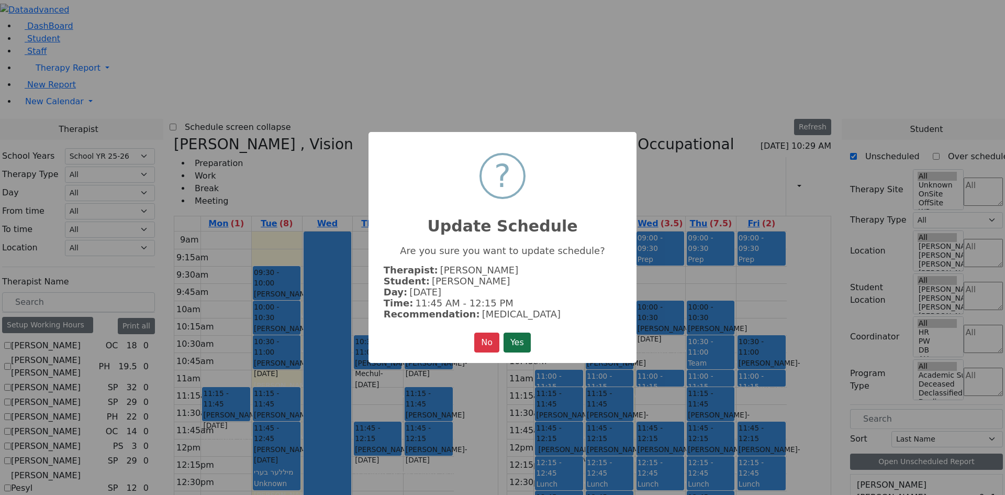
click at [527, 340] on button "Yes" at bounding box center [517, 342] width 27 height 20
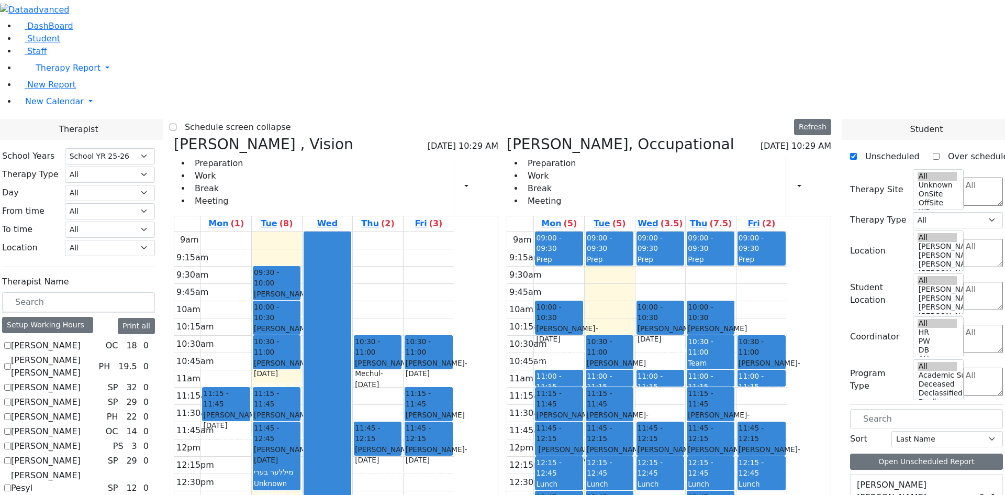
checkbox input "true"
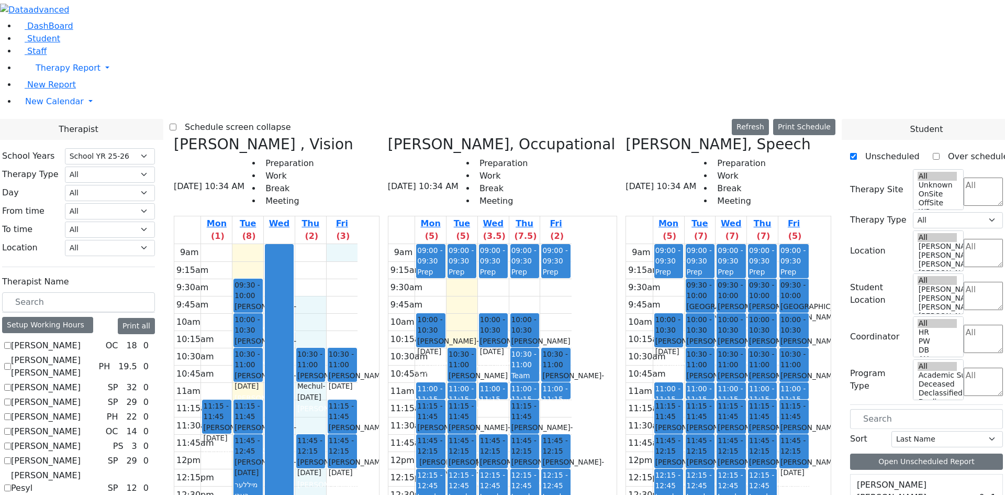
drag, startPoint x: 434, startPoint y: 78, endPoint x: 422, endPoint y: 126, distance: 49.8
click at [357, 244] on div "9am 9:15am 9:30am 9:45am 10am 10:15am 10:30am 10:45am 11am 11:15am 11:30am 11:4…" at bounding box center [265, 451] width 183 height 415
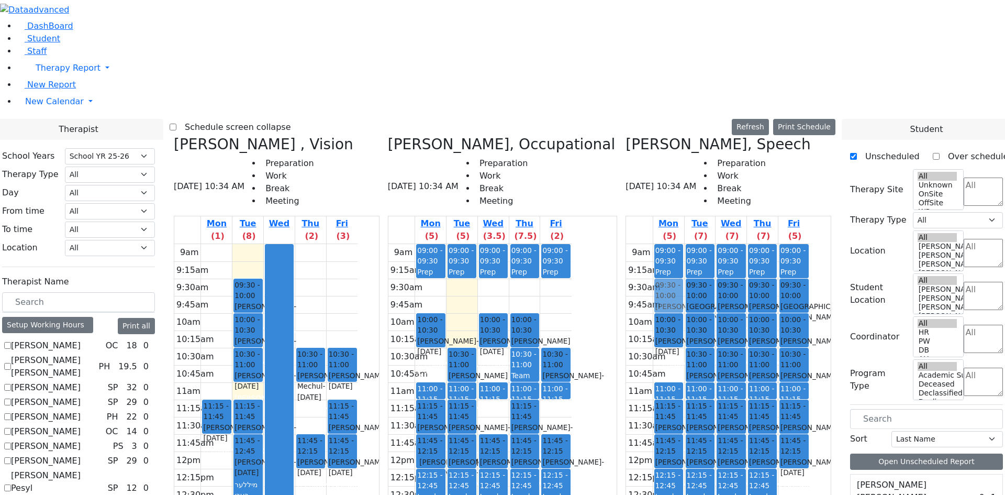
drag, startPoint x: 889, startPoint y: 363, endPoint x: 704, endPoint y: 105, distance: 317.7
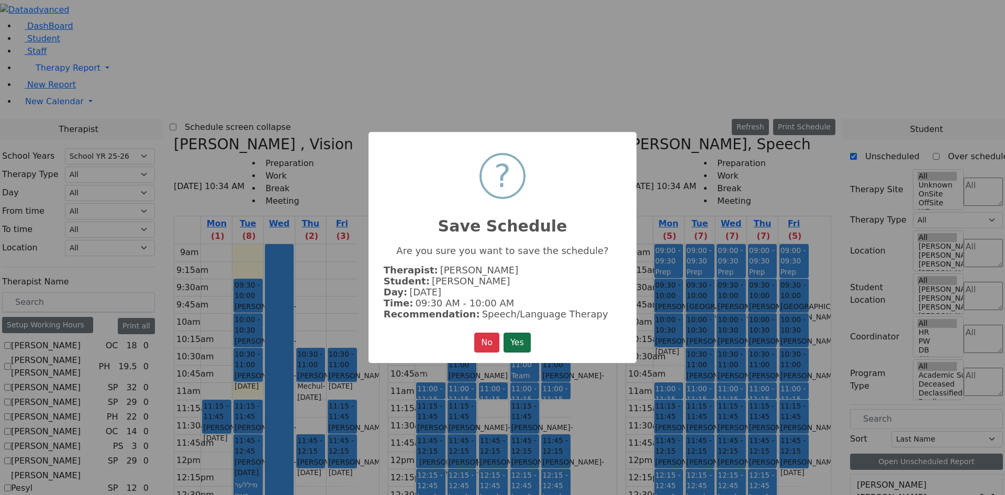
click at [514, 332] on button "Yes" at bounding box center [517, 342] width 27 height 20
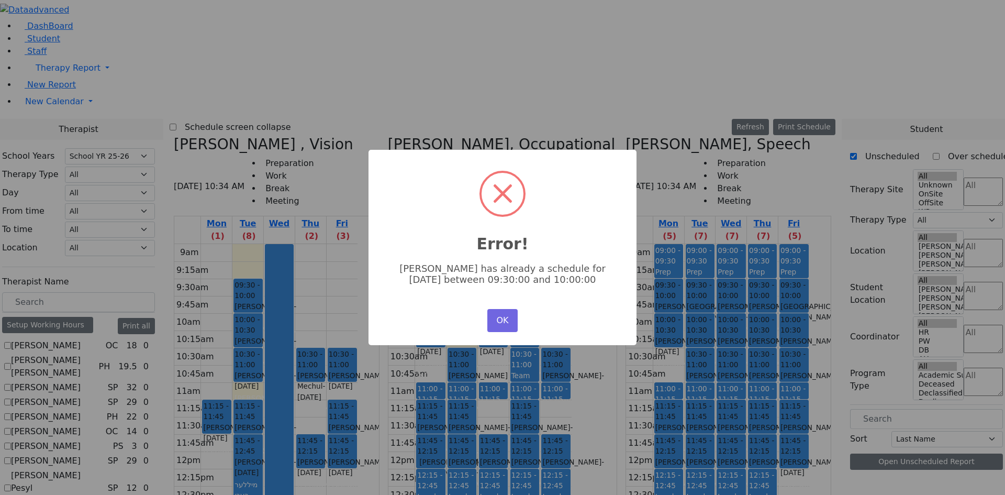
scroll to position [0, 0]
click at [511, 307] on div "OK No Cancel" at bounding box center [503, 320] width 36 height 28
click at [511, 312] on button "OK" at bounding box center [502, 320] width 30 height 23
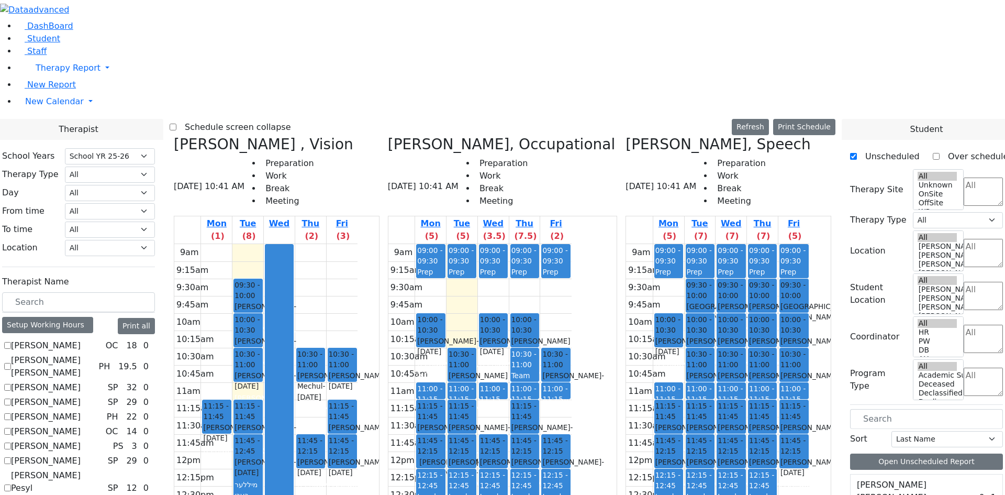
click at [464, 136] on div "Kenig Shira, Occupational 08/19/2025 10:41 AM Preparation Work Break Meeting Mo…" at bounding box center [503, 393] width 238 height 515
click at [388, 136] on icon at bounding box center [388, 144] width 0 height 17
checkbox input "false"
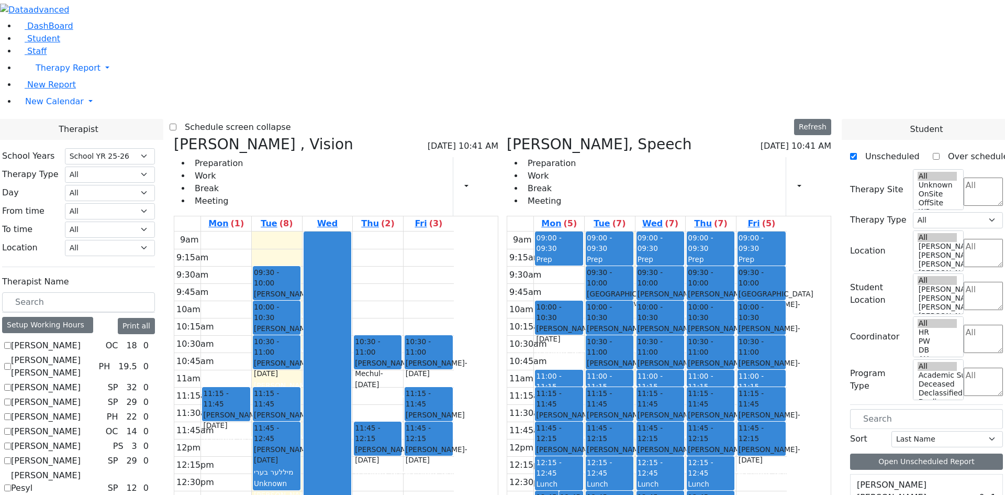
click at [174, 136] on icon at bounding box center [174, 144] width 0 height 17
select select "3"
checkbox input "false"
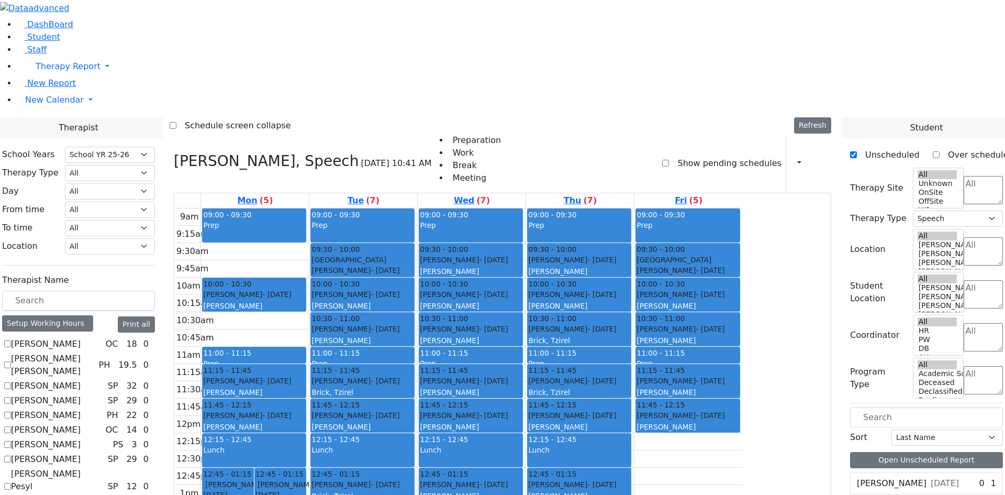
scroll to position [576, 0]
checkbox input "true"
select select
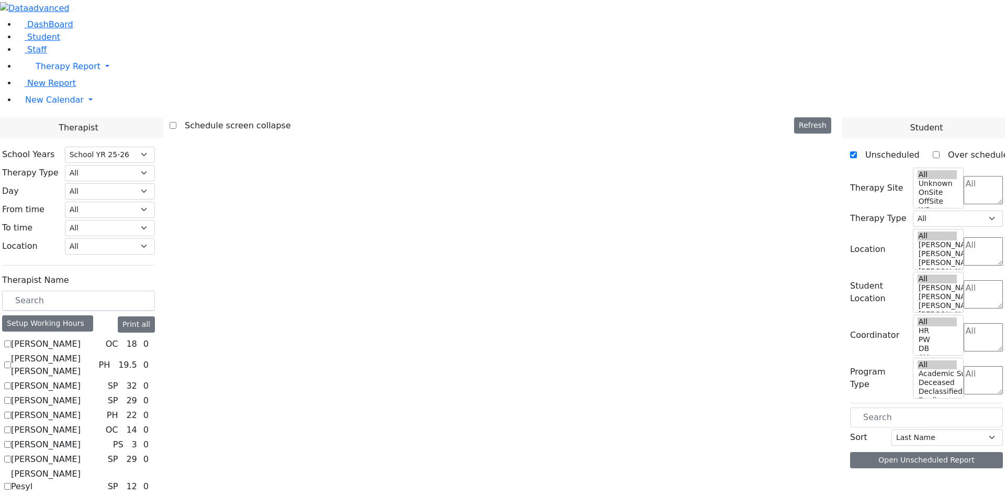
scroll to position [0, 0]
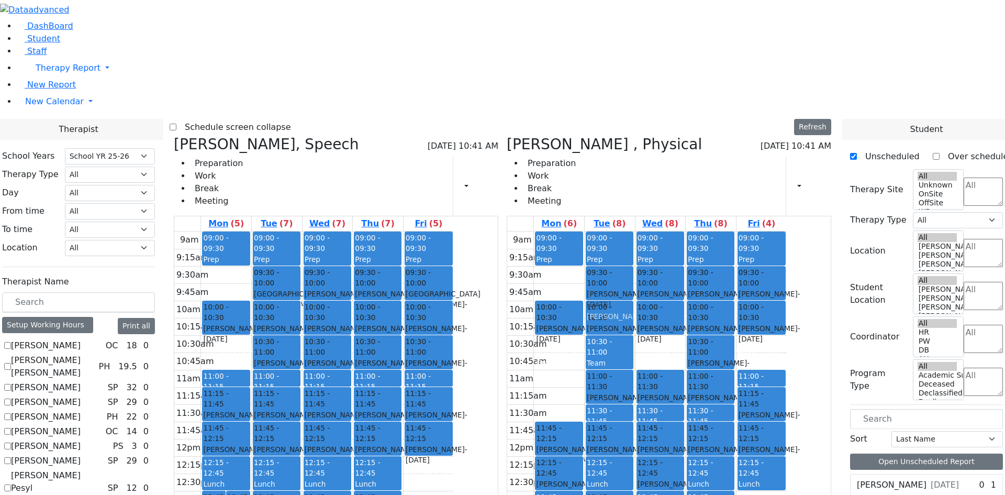
drag, startPoint x: 624, startPoint y: 127, endPoint x: 661, endPoint y: 127, distance: 37.2
click at [661, 231] on tr "09:00 - 09:30 Prep 09:30 - 10:00 Kaufman Jacob - 02/16/2021 Horowitz Shira 10:0…" at bounding box center [646, 438] width 279 height 415
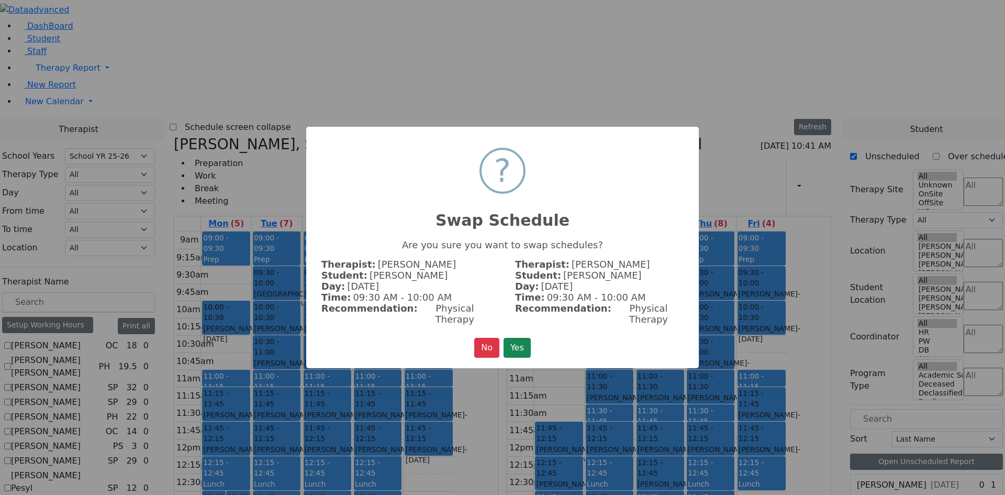
click at [515, 338] on button "Yes" at bounding box center [517, 348] width 27 height 20
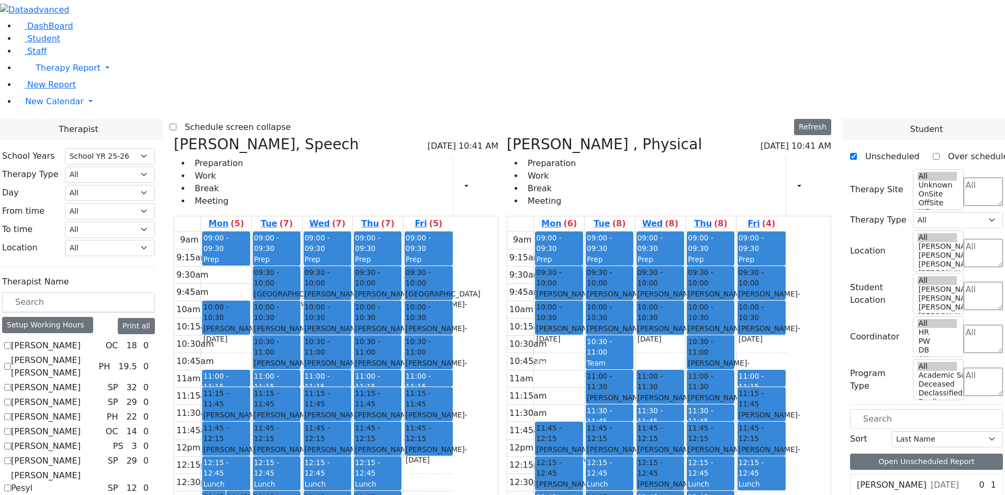
scroll to position [1151, 0]
drag, startPoint x: 895, startPoint y: 294, endPoint x: 319, endPoint y: 118, distance: 602.1
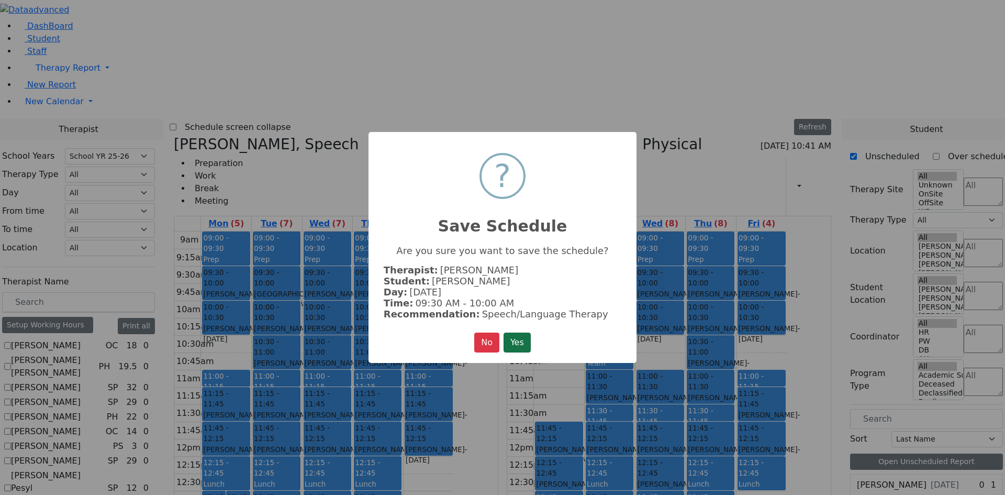
drag, startPoint x: 522, startPoint y: 341, endPoint x: 522, endPoint y: 333, distance: 7.9
click at [522, 340] on button "Yes" at bounding box center [517, 342] width 27 height 20
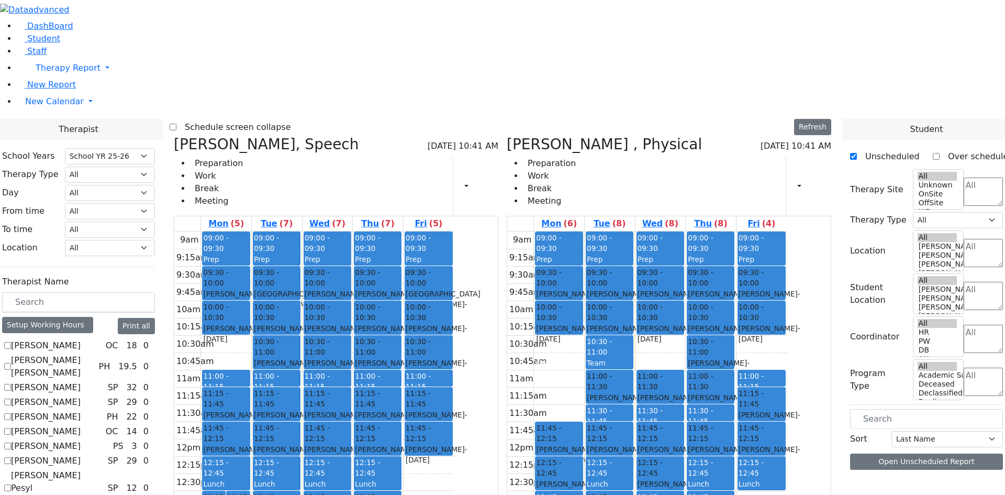
scroll to position [0, 0]
select select "212"
drag, startPoint x: 680, startPoint y: 121, endPoint x: 702, endPoint y: 119, distance: 22.1
click at [702, 231] on tr "09:00 - 09:30 Prep 09:30 - 10:00 [PERSON_NAME] - [DATE] [PERSON_NAME][GEOGRAPHI…" at bounding box center [646, 438] width 279 height 415
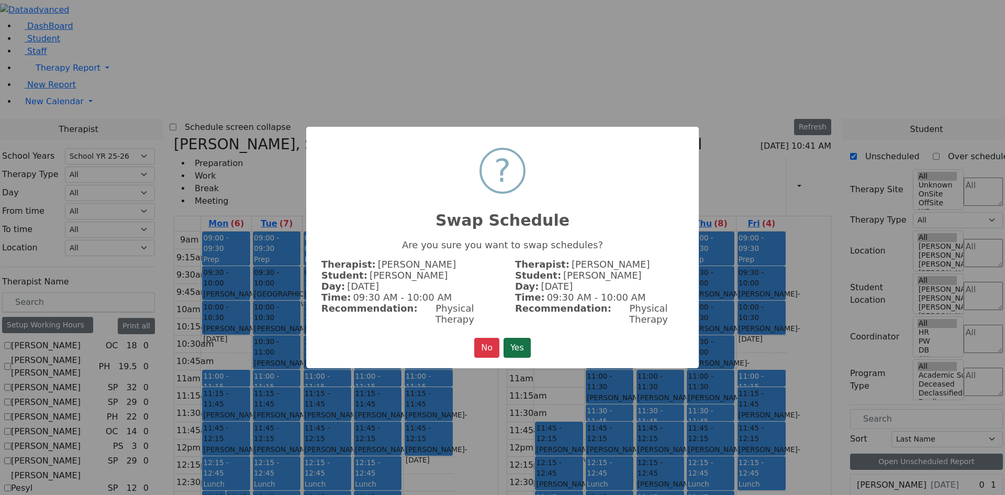
click at [522, 341] on button "Yes" at bounding box center [517, 348] width 27 height 20
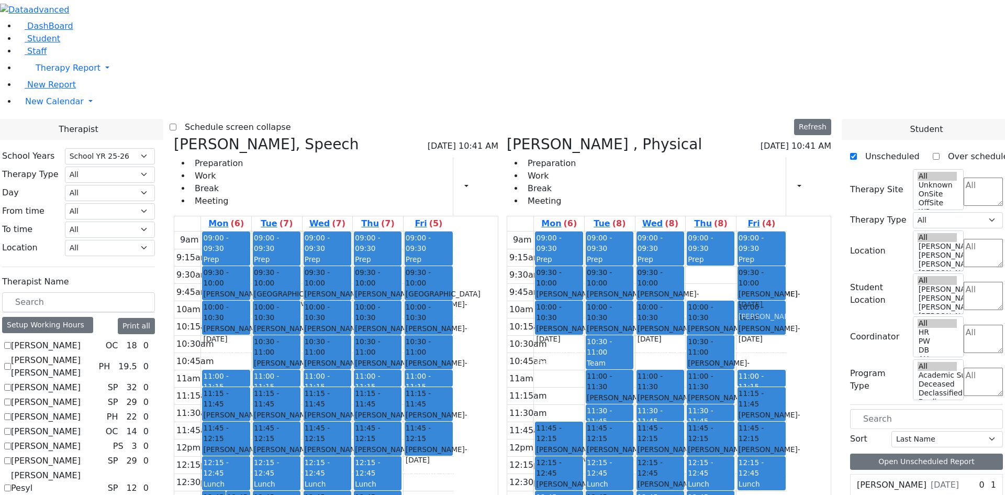
drag, startPoint x: 762, startPoint y: 121, endPoint x: 796, endPoint y: 121, distance: 34.0
click at [787, 231] on tr "09:00 - 09:30 Prep 09:30 - 10:00 [PERSON_NAME] - [DATE] [PERSON_NAME][GEOGRAPHI…" at bounding box center [646, 438] width 279 height 415
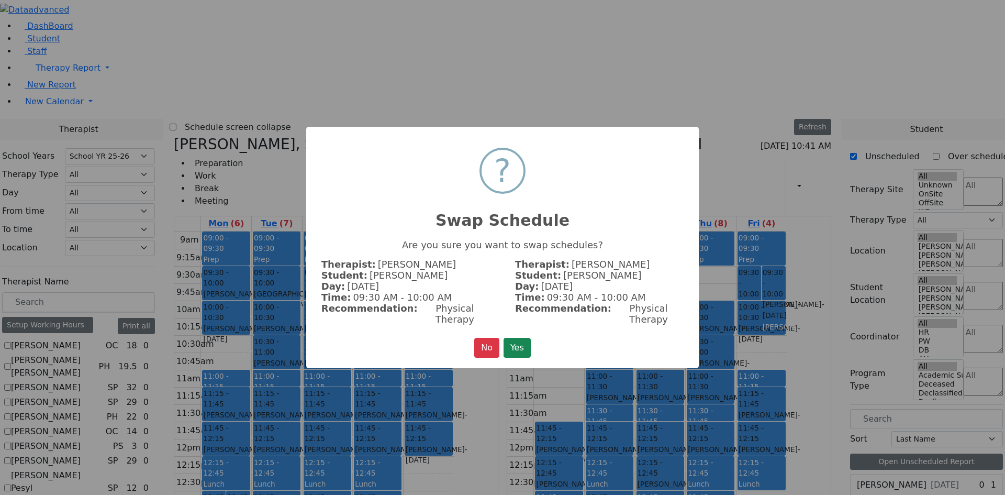
click at [529, 340] on button "Yes" at bounding box center [517, 348] width 27 height 20
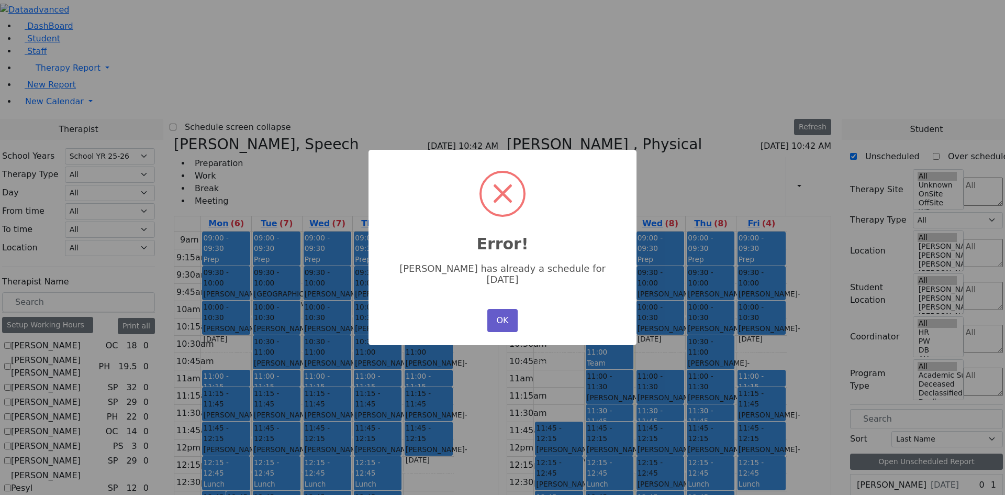
click at [501, 314] on button "OK" at bounding box center [502, 320] width 30 height 23
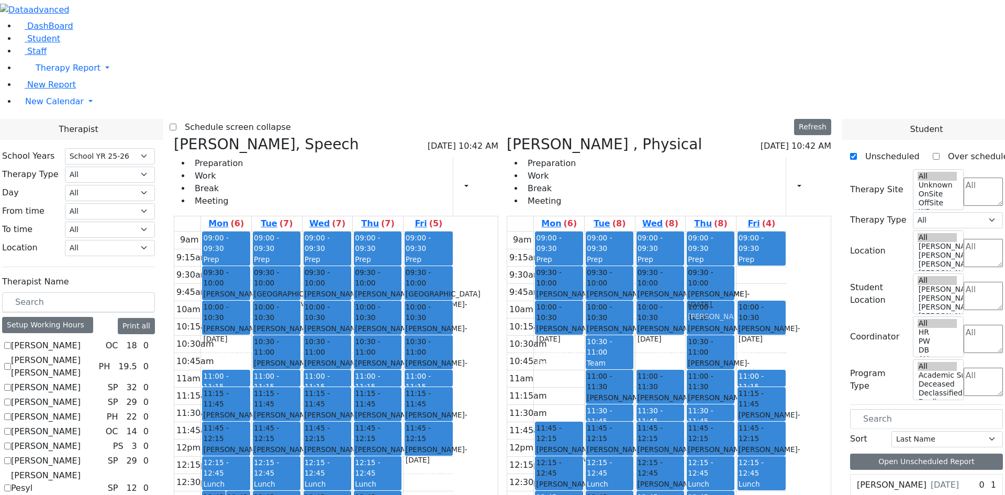
drag, startPoint x: 806, startPoint y: 125, endPoint x: 781, endPoint y: 124, distance: 25.1
click at [777, 231] on tr "09:00 - 09:30 Prep 09:30 - 10:00 [PERSON_NAME] - [DATE] [PERSON_NAME][GEOGRAPHI…" at bounding box center [646, 438] width 279 height 415
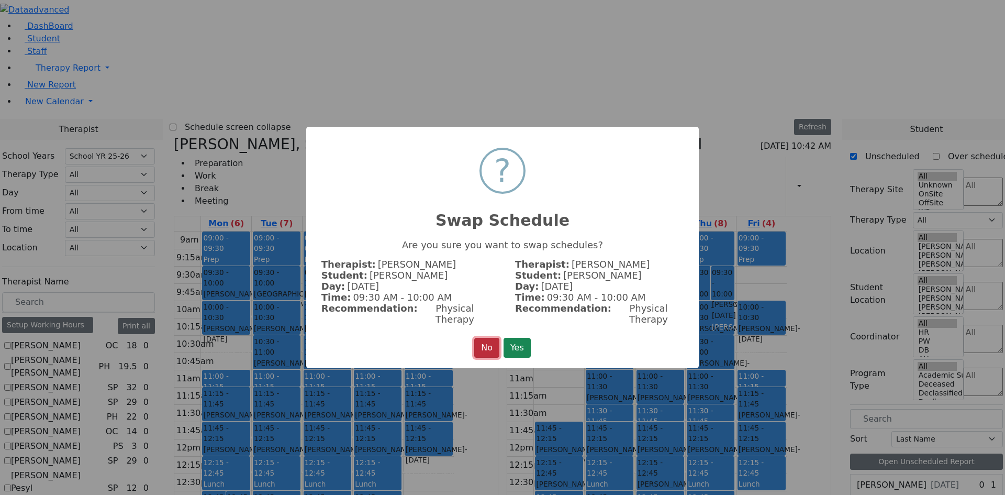
click at [482, 339] on button "No" at bounding box center [486, 348] width 25 height 20
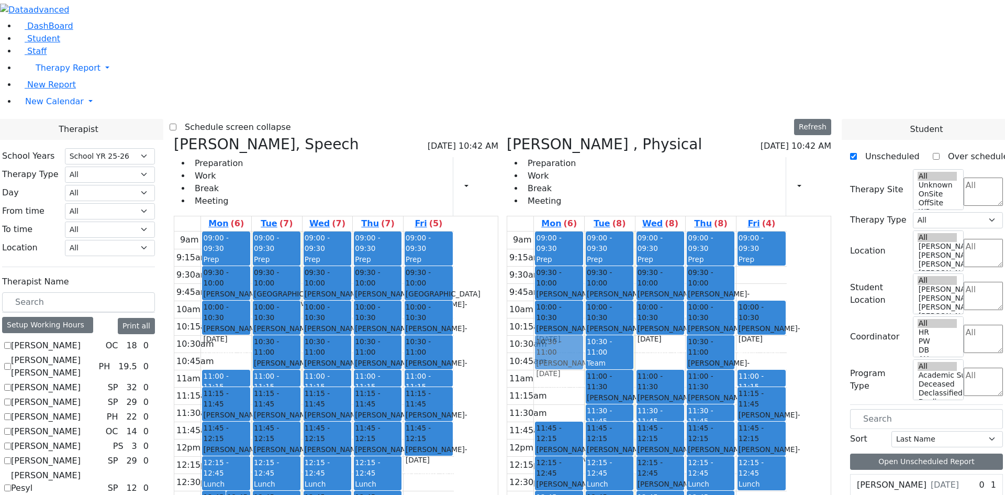
drag, startPoint x: 810, startPoint y: 121, endPoint x: 619, endPoint y: 198, distance: 205.5
click at [619, 231] on tr "09:00 - 09:30 Prep 09:30 - 10:00 [PERSON_NAME] - [DATE] [PERSON_NAME][GEOGRAPHI…" at bounding box center [646, 438] width 279 height 415
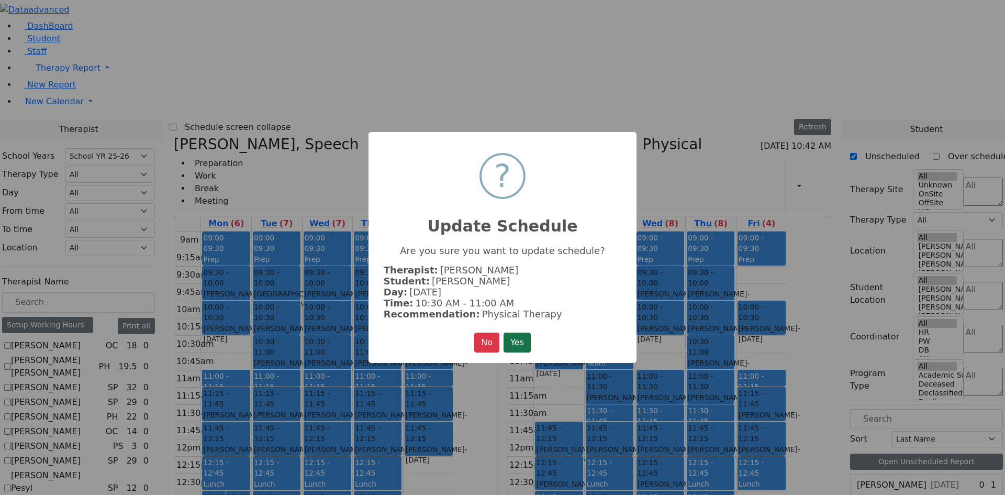
click at [508, 342] on button "Yes" at bounding box center [517, 342] width 27 height 20
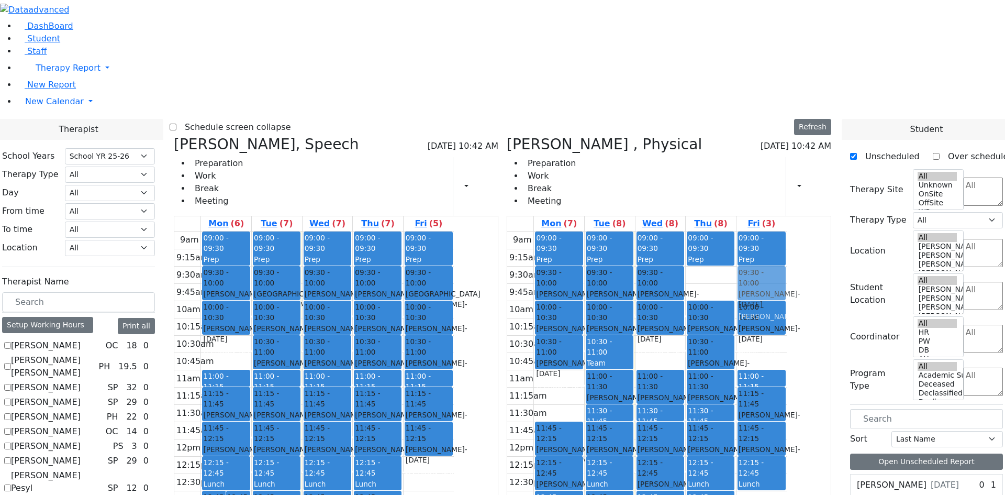
drag, startPoint x: 757, startPoint y: 123, endPoint x: 787, endPoint y: 123, distance: 29.8
click at [787, 231] on div "9am 9:15am 9:30am 9:45am 10am 10:15am 10:30am 10:45am 11am 11:15am 11:30am 11:4…" at bounding box center [646, 438] width 279 height 415
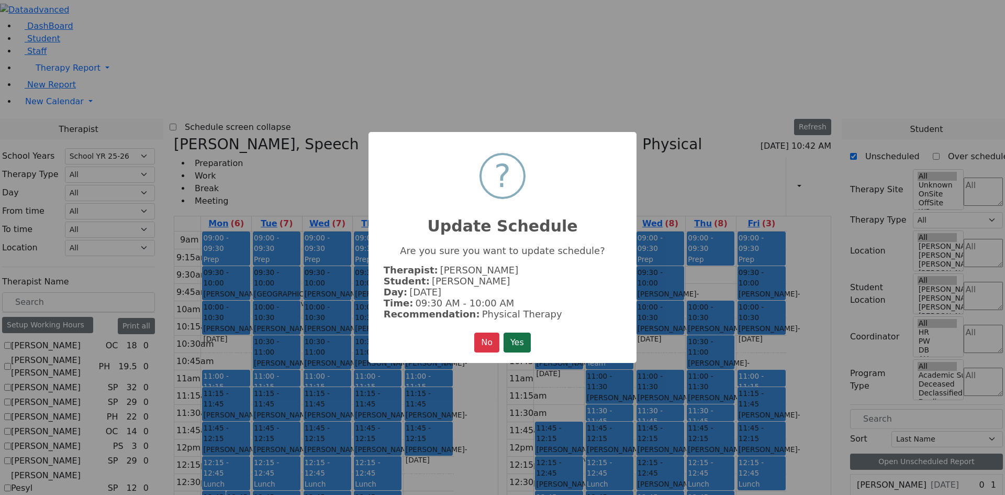
click at [521, 342] on button "Yes" at bounding box center [517, 342] width 27 height 20
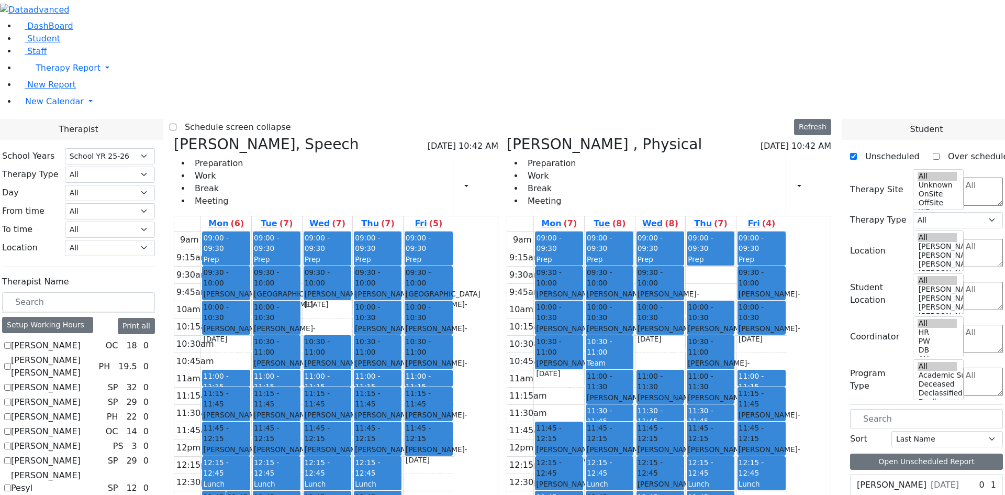
drag, startPoint x: 424, startPoint y: 154, endPoint x: 413, endPoint y: 412, distance: 258.3
click at [353, 412] on div "09:00 - 09:30 Prep 09:30 - 10:00 [PERSON_NAME] - [DATE] [PERSON_NAME] ([PERSON_…" at bounding box center [328, 438] width 50 height 415
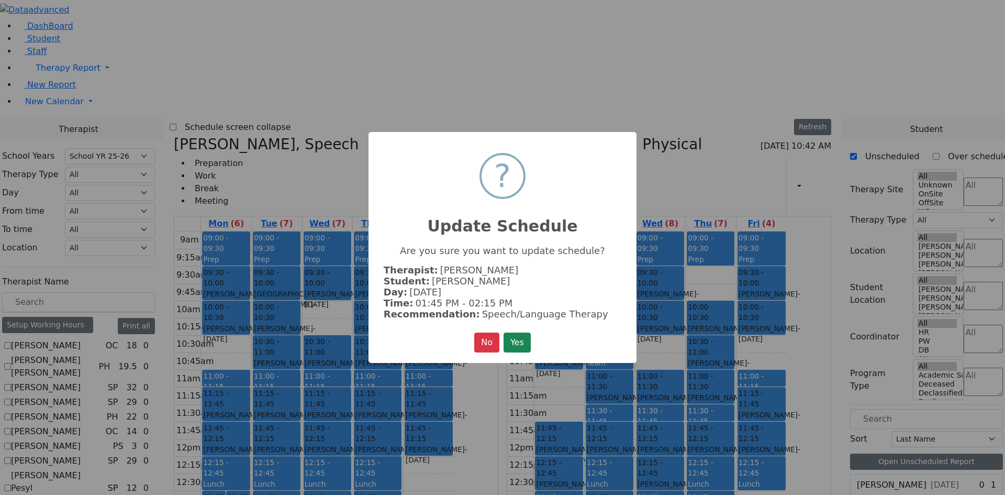
click at [508, 338] on button "Yes" at bounding box center [517, 342] width 27 height 20
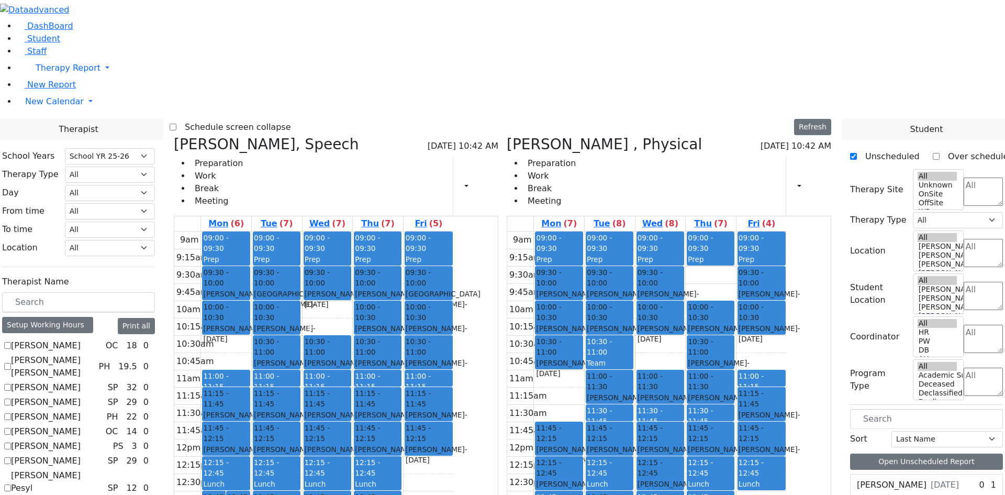
drag, startPoint x: 441, startPoint y: 421, endPoint x: 467, endPoint y: 419, distance: 26.8
click at [454, 419] on tr "12:45 - 01:15 [PERSON_NAME] - [DATE] [PERSON_NAME] ([PERSON_NAME]) 12:45 - 01:1…" at bounding box center [313, 438] width 279 height 415
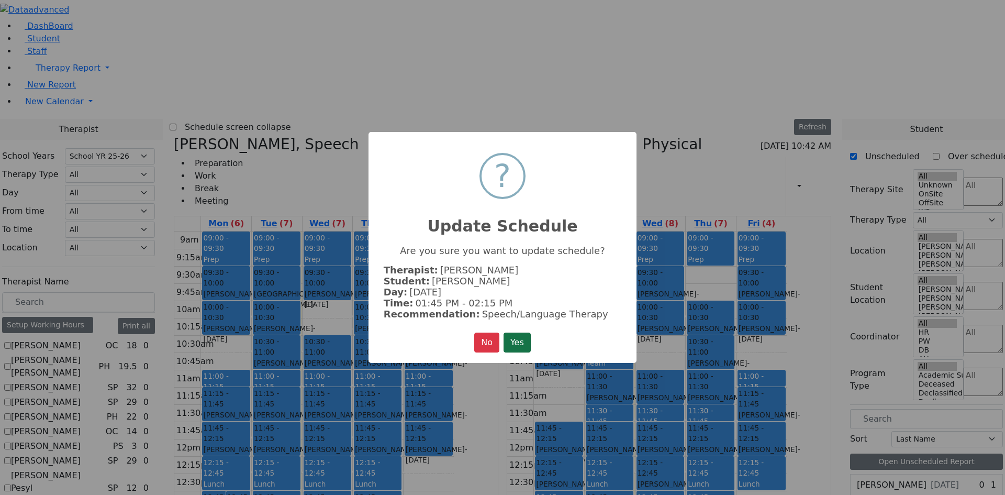
click at [530, 338] on button "Yes" at bounding box center [517, 342] width 27 height 20
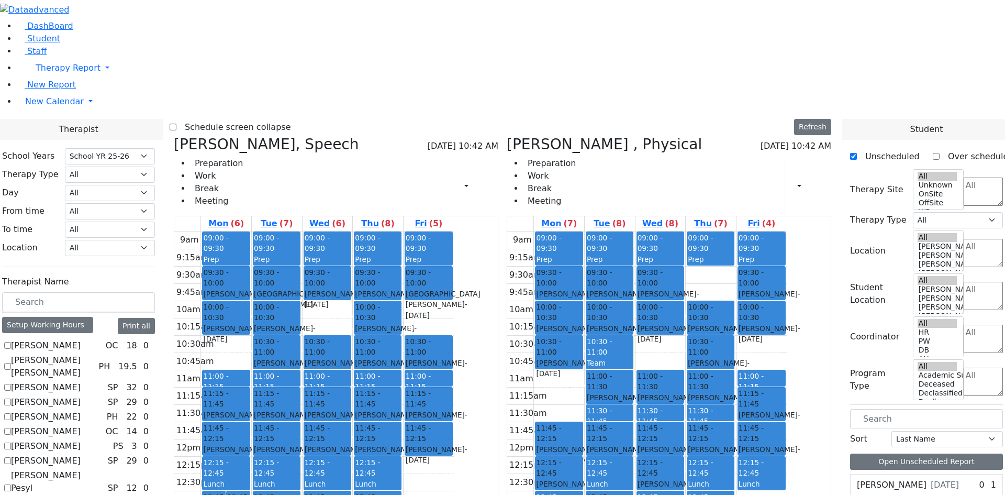
drag, startPoint x: 535, startPoint y: 160, endPoint x: 382, endPoint y: 427, distance: 307.8
click at [382, 427] on tr "12:45 - 01:15 [PERSON_NAME] - [DATE] [PERSON_NAME] ([PERSON_NAME]) 12:45 - 01:1…" at bounding box center [313, 438] width 279 height 415
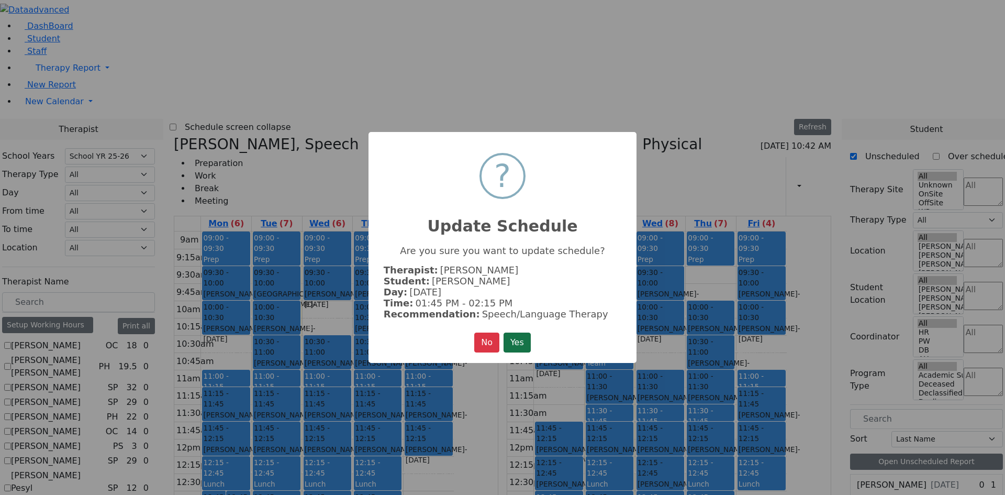
click at [513, 338] on button "Yes" at bounding box center [517, 342] width 27 height 20
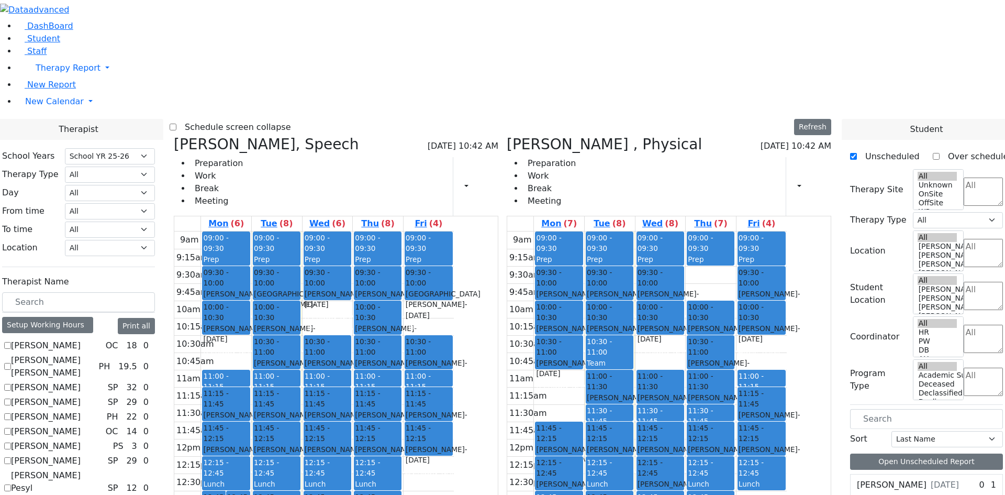
scroll to position [1151, 0]
drag, startPoint x: 903, startPoint y: 292, endPoint x: 532, endPoint y: 158, distance: 394.5
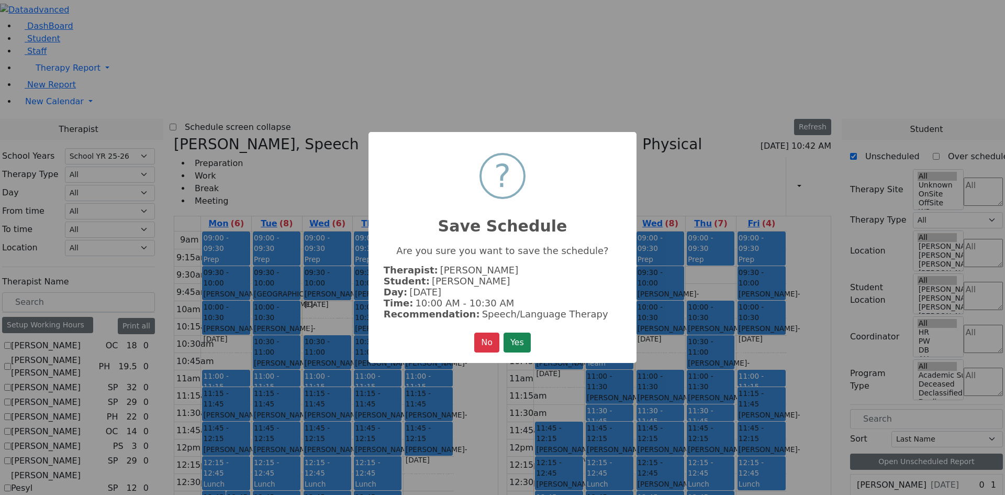
click at [529, 339] on button "Yes" at bounding box center [517, 342] width 27 height 20
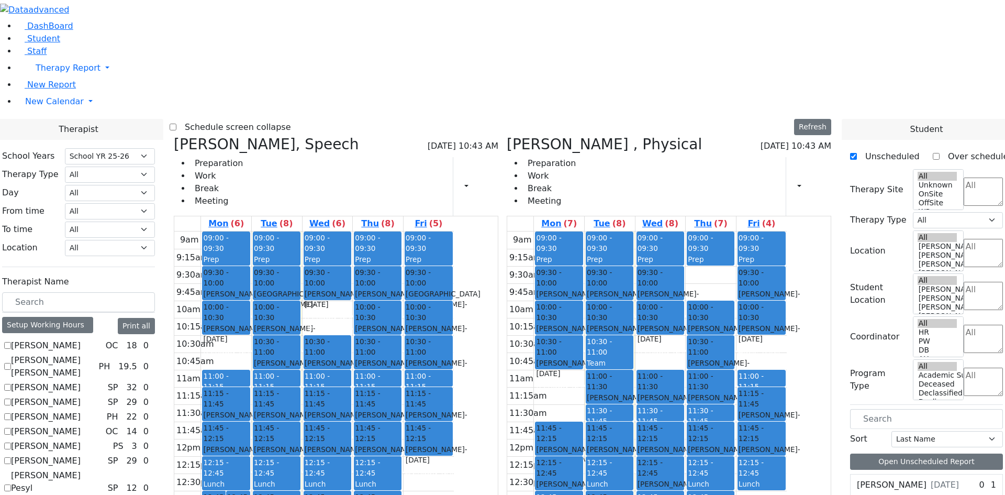
scroll to position [1099, 0]
drag, startPoint x: 896, startPoint y: 345, endPoint x: 442, endPoint y: 151, distance: 493.6
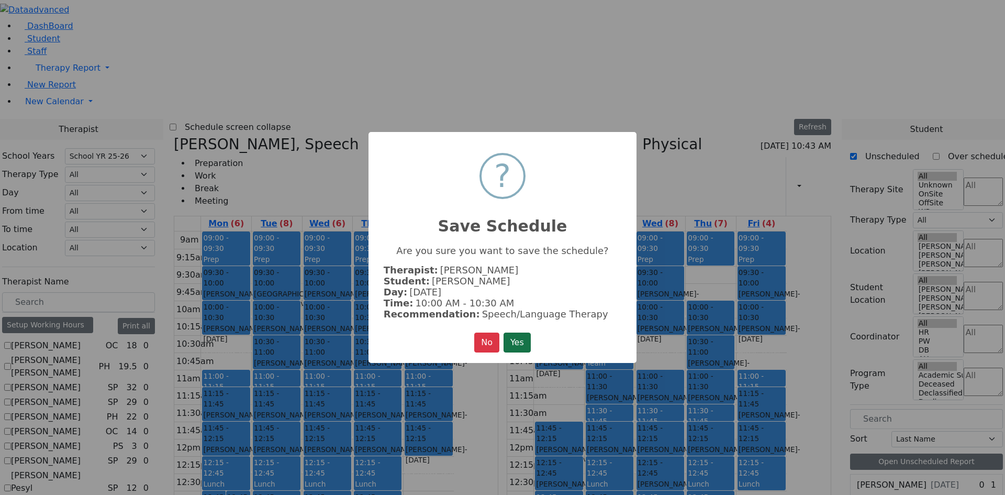
click at [519, 333] on button "Yes" at bounding box center [517, 342] width 27 height 20
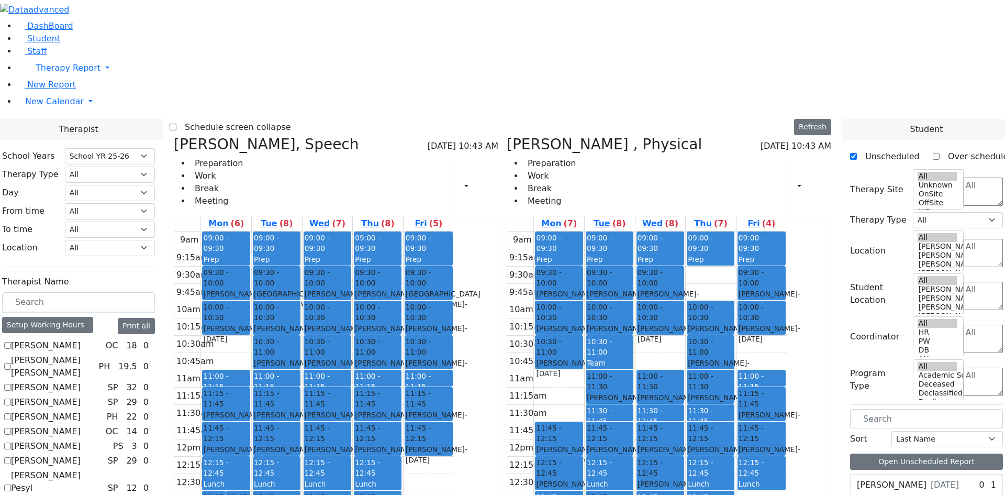
scroll to position [262, 0]
checkbox input "true"
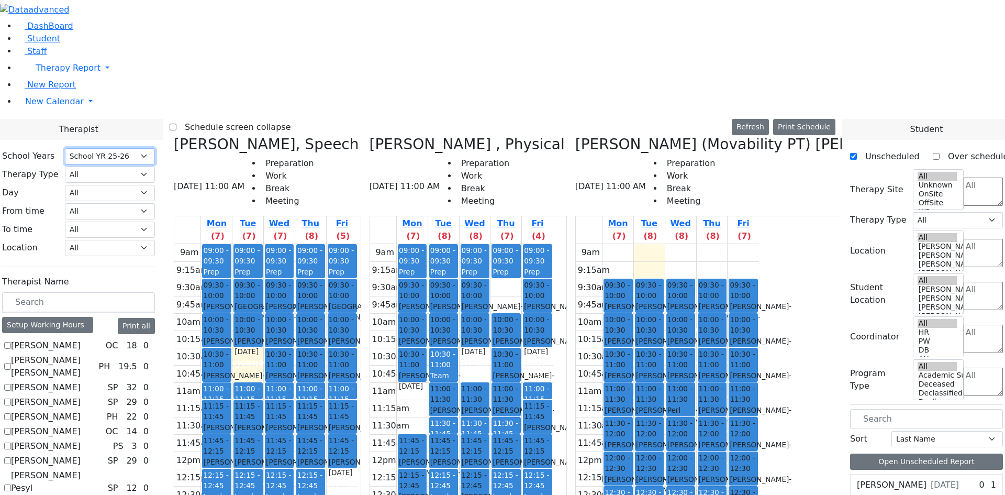
click at [155, 148] on select "Select School YR Summer YR 25 School YR 25-26 Summer YR 25 School YR 24-25 Summ…" at bounding box center [110, 156] width 90 height 16
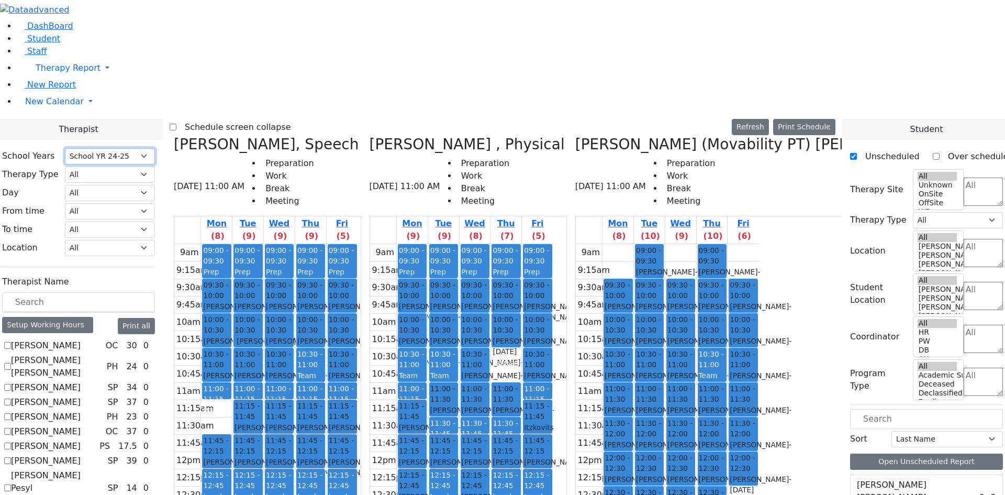
click at [155, 148] on select "Select School YR Summer YR 25 School YR 25-26 Summer YR 25 School YR 24-25 Summ…" at bounding box center [110, 156] width 90 height 16
select select "212"
click at [155, 148] on select "Select School YR Summer YR 25 School YR 25-26 Summer YR 25 School YR 24-25 Summ…" at bounding box center [110, 156] width 90 height 16
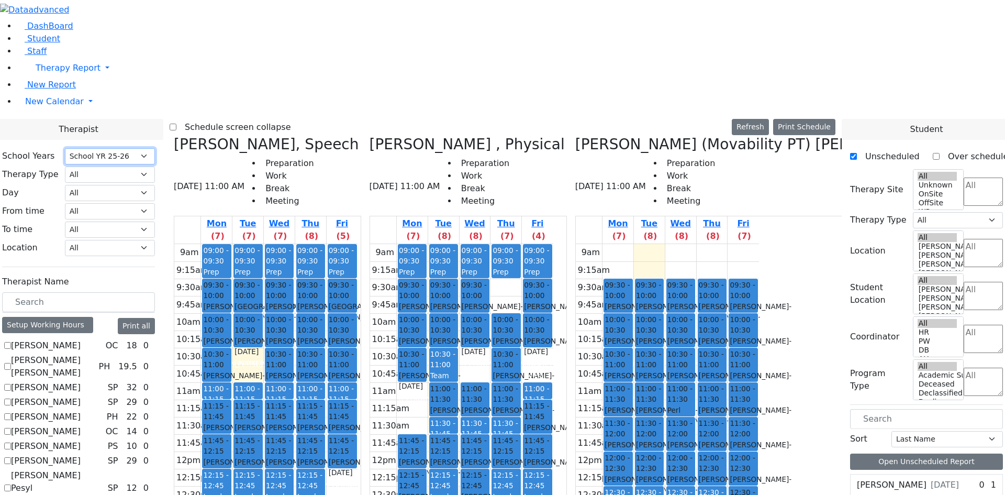
scroll to position [897, 0]
checkbox input "true"
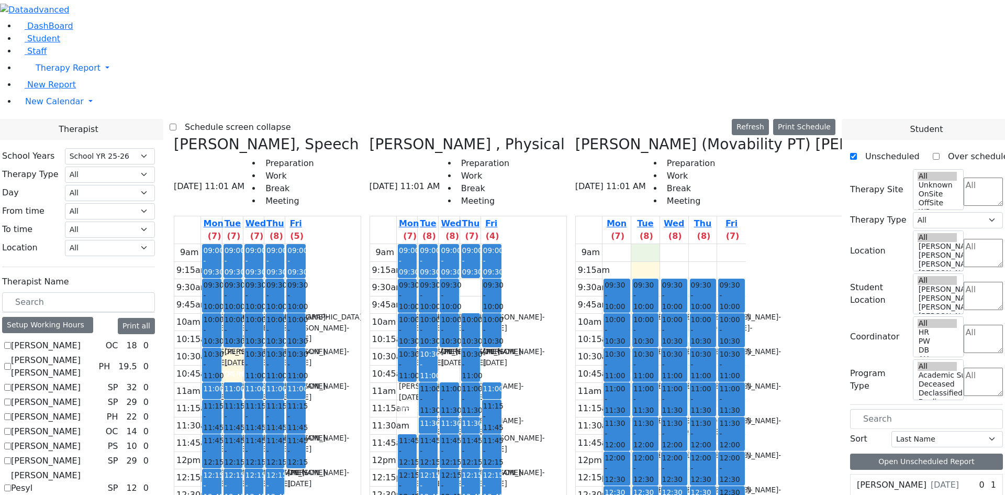
click at [632, 244] on div "9am 9:15am 9:30am 9:45am 10am 10:15am 10:30am 10:45am 11am 11:15am 11:30am 11:4…" at bounding box center [661, 451] width 170 height 415
click at [652, 244] on div "9am 9:15am 9:30am 9:45am 10am 10:15am 10:30am 10:45am 11am 11:15am 11:30am 11:4…" at bounding box center [661, 451] width 170 height 415
click at [679, 244] on div "9am 9:15am 9:30am 9:45am 10am 10:15am 10:30am 10:45am 11am 11:15am 11:30am 11:4…" at bounding box center [661, 451] width 170 height 415
click at [663, 244] on div "9am 9:15am 9:30am 9:45am 10am 10:15am 10:30am 10:45am 11am 11:15am 11:30am 11:4…" at bounding box center [661, 451] width 170 height 415
click at [679, 244] on div "9am 9:15am 9:30am 9:45am 10am 10:15am 10:30am 10:45am 11am 11:15am 11:30am 11:4…" at bounding box center [661, 451] width 170 height 415
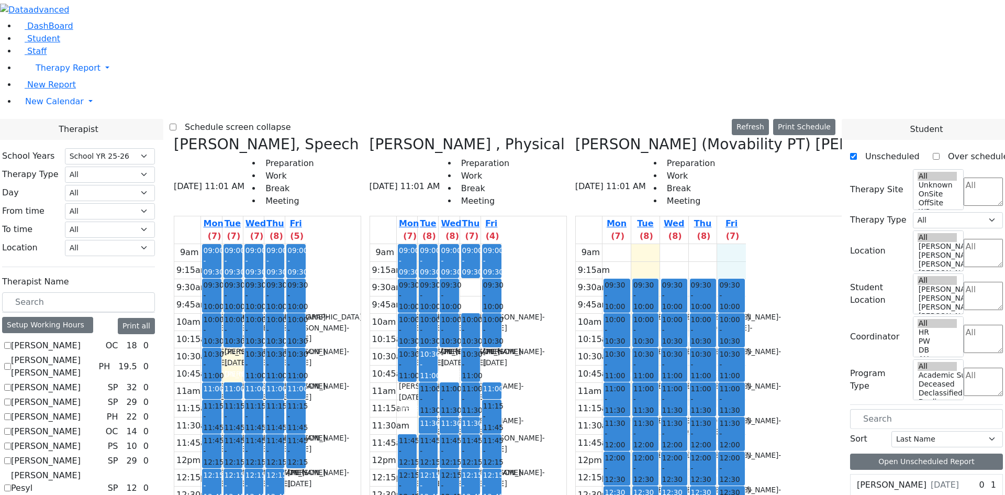
drag, startPoint x: 709, startPoint y: 72, endPoint x: 708, endPoint y: 79, distance: 6.4
click at [709, 244] on div "9am 9:15am 9:30am 9:45am 10am 10:15am 10:30am 10:45am 11am 11:15am 11:30am 11:4…" at bounding box center [661, 451] width 170 height 415
drag, startPoint x: 775, startPoint y: 141, endPoint x: 774, endPoint y: 151, distance: 9.5
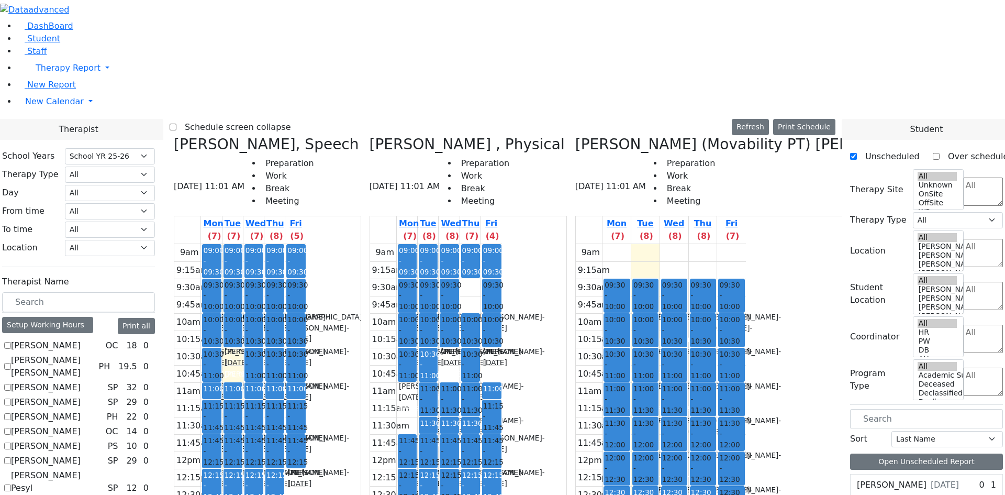
drag, startPoint x: 838, startPoint y: 100, endPoint x: 837, endPoint y: 110, distance: 10.5
drag, startPoint x: 823, startPoint y: 136, endPoint x: 819, endPoint y: 151, distance: 15.7
drag, startPoint x: 776, startPoint y: 135, endPoint x: 777, endPoint y: 148, distance: 13.6
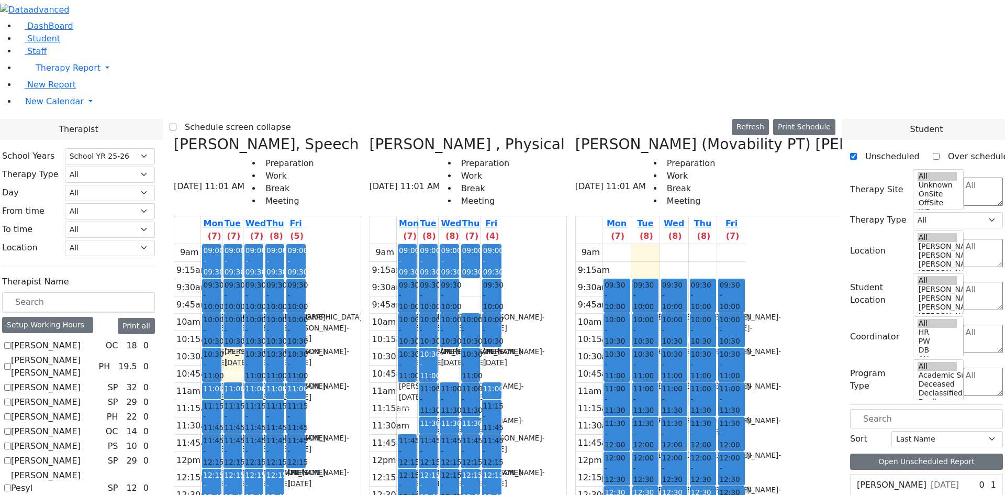
drag, startPoint x: 818, startPoint y: 138, endPoint x: 816, endPoint y: 149, distance: 10.5
click at [155, 148] on select "Select School YR Summer YR 25 School YR 25-26 Summer YR 25 School YR 24-25 Summ…" at bounding box center [110, 156] width 90 height 16
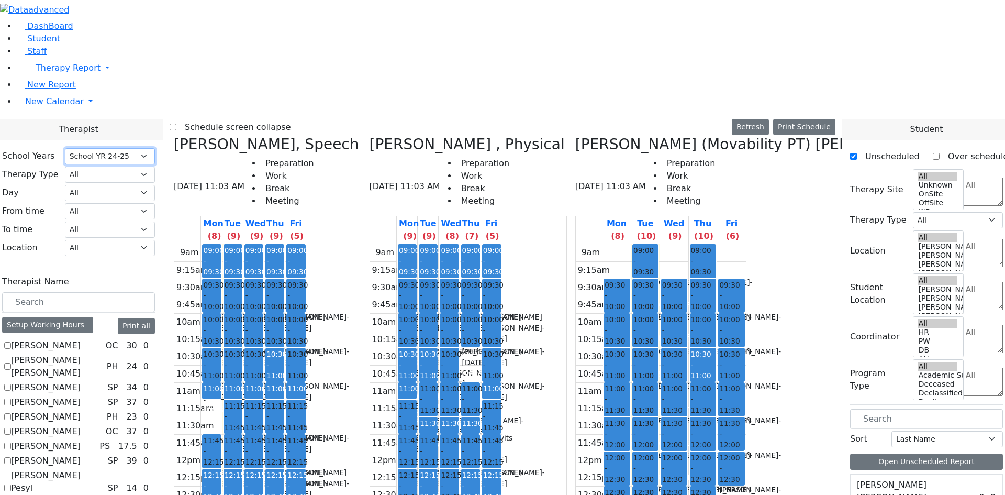
click at [155, 148] on select "Select School YR Summer YR 25 School YR 25-26 Summer YR 25 School YR 24-25 Summ…" at bounding box center [110, 156] width 90 height 16
select select "212"
click at [155, 148] on select "Select School YR Summer YR 25 School YR 25-26 Summer YR 25 School YR 24-25 Summ…" at bounding box center [110, 156] width 90 height 16
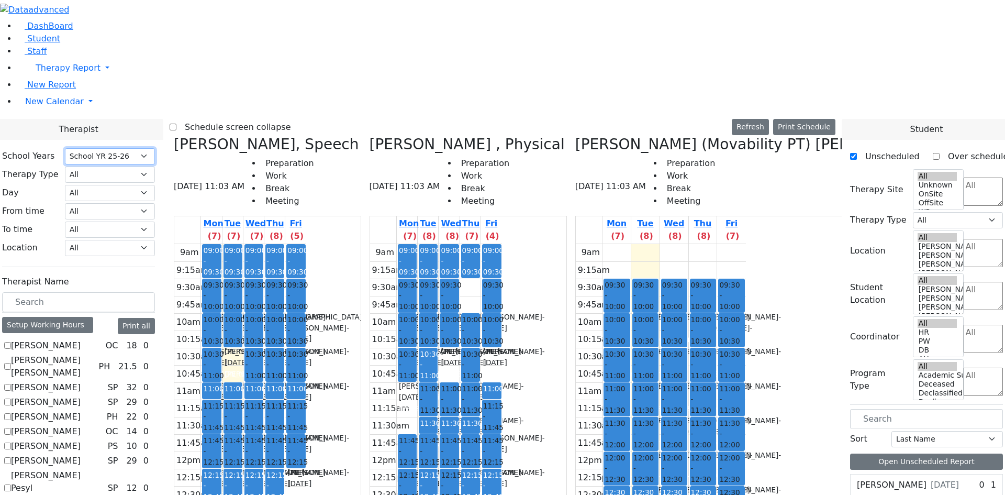
scroll to position [478, 0]
checkbox input "true"
click at [276, 119] on label "Schedule screen collapse" at bounding box center [233, 127] width 115 height 17
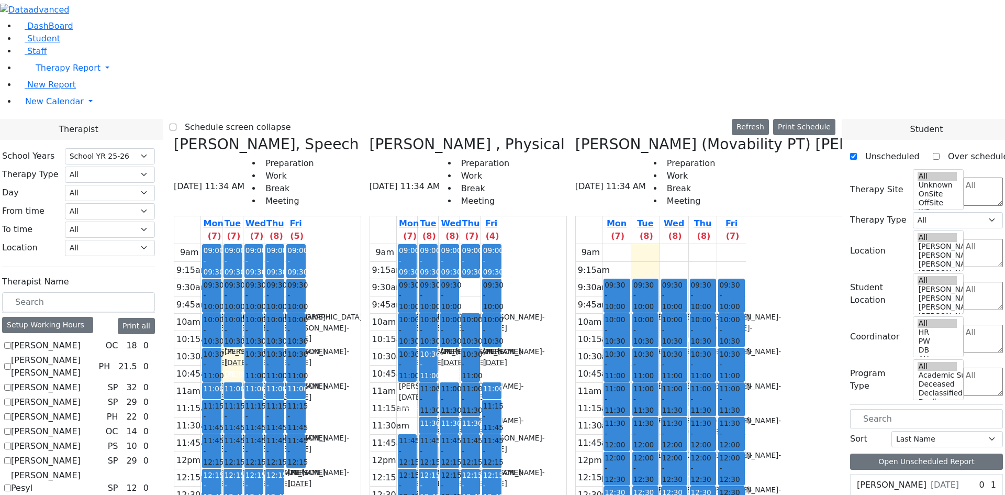
click at [176, 124] on input "Schedule screen collapse" at bounding box center [173, 127] width 7 height 7
checkbox input "true"
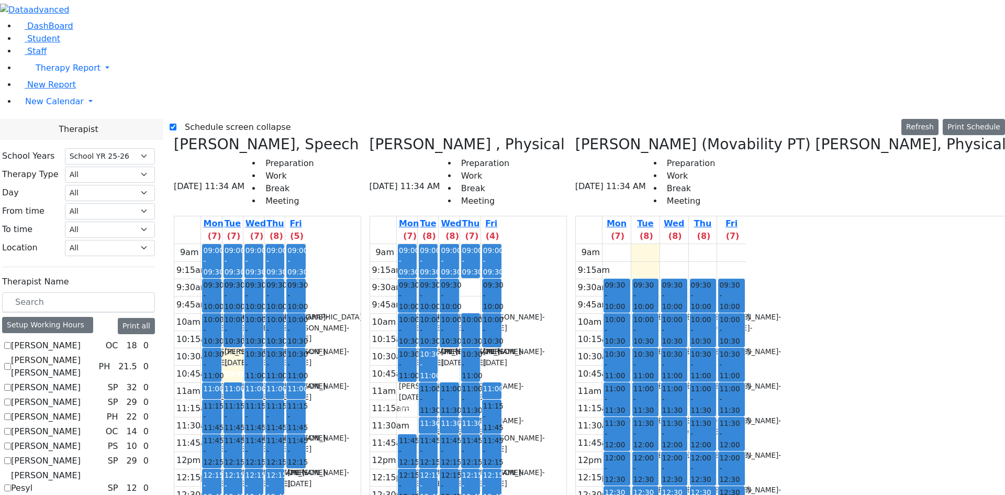
checkbox input "false"
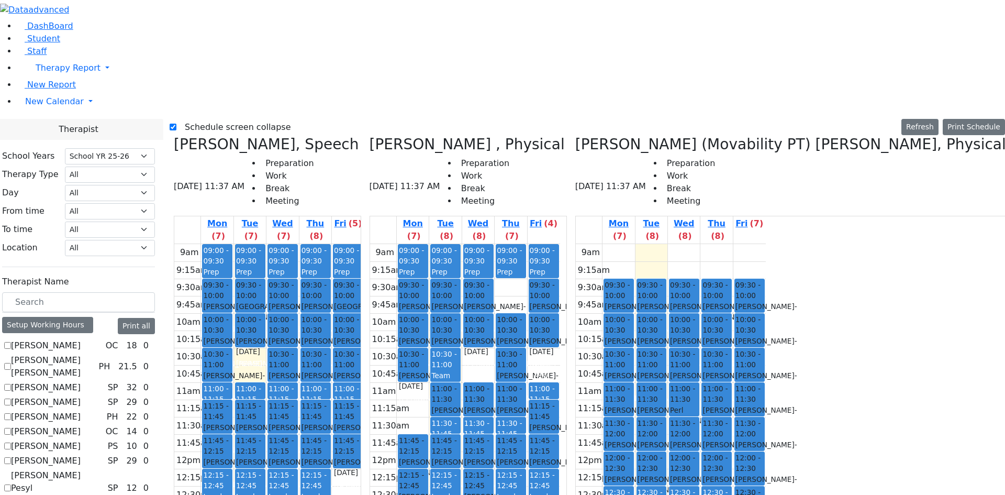
click at [370, 136] on icon at bounding box center [370, 144] width 0 height 17
checkbox input "false"
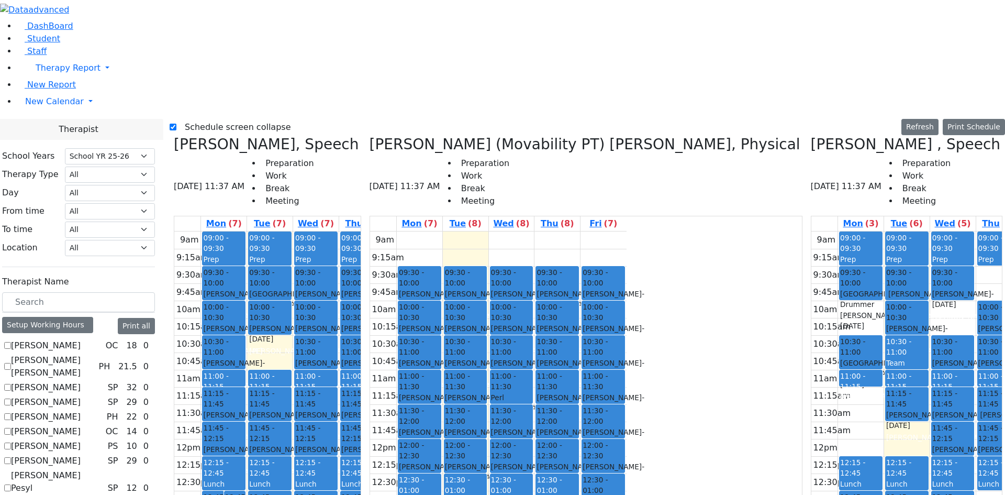
scroll to position [8, 0]
checkbox input "true"
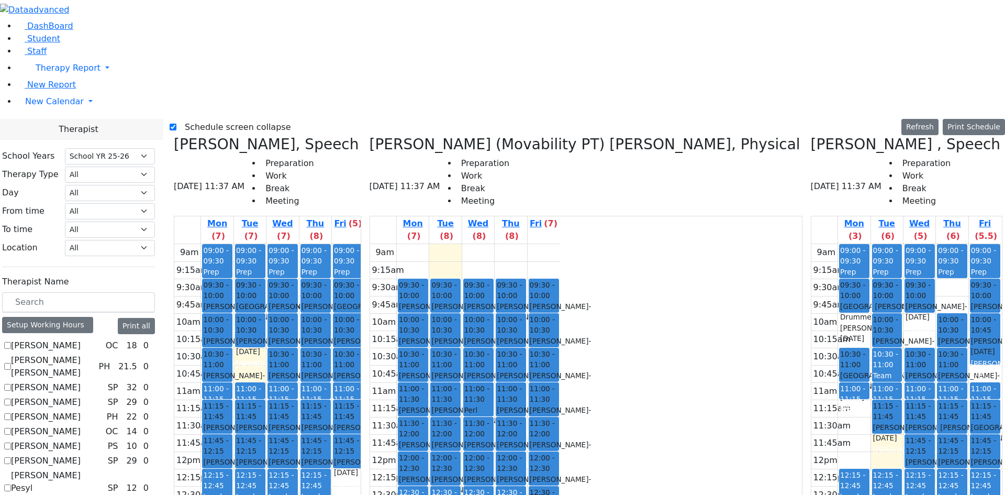
scroll to position [165, 0]
checkbox input "true"
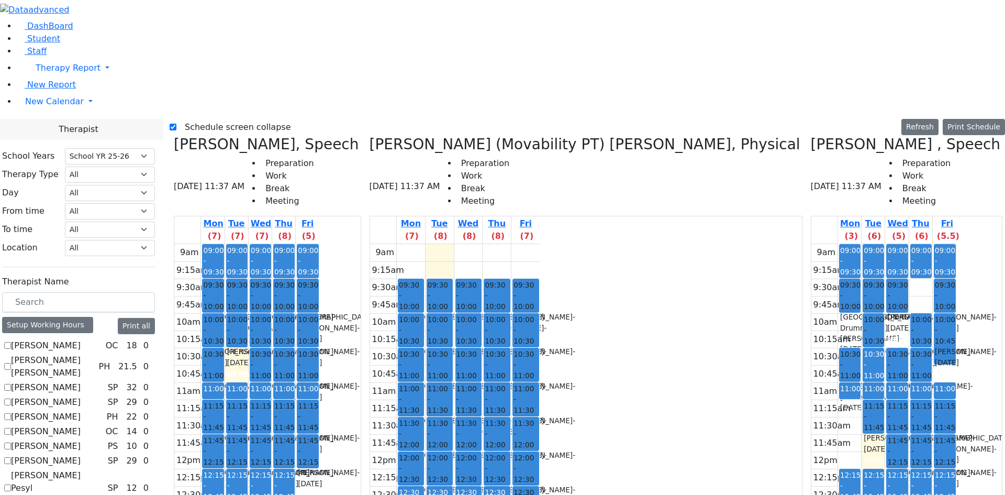
drag, startPoint x: 781, startPoint y: 141, endPoint x: 776, endPoint y: 157, distance: 16.4
drag, startPoint x: 732, startPoint y: 136, endPoint x: 732, endPoint y: 144, distance: 8.4
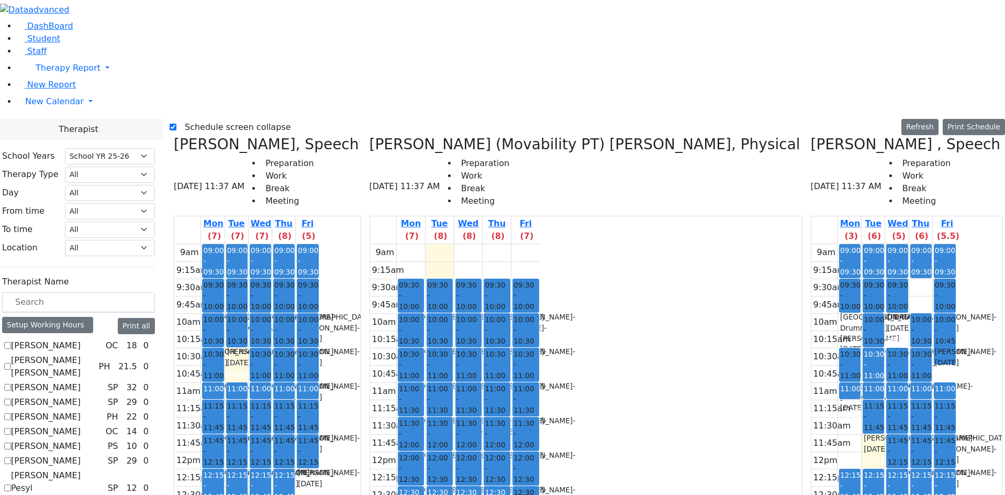
drag, startPoint x: 909, startPoint y: 154, endPoint x: 908, endPoint y: 139, distance: 15.3
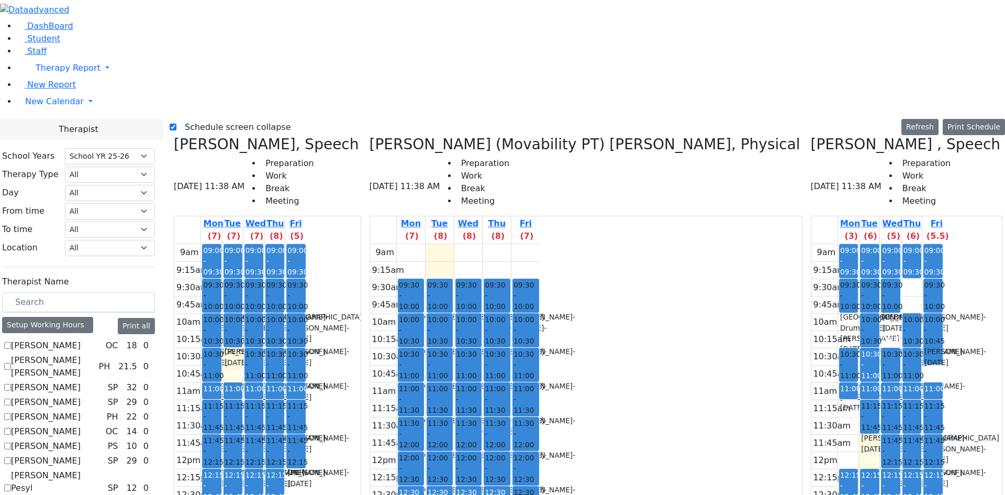
scroll to position [0, 88]
drag, startPoint x: 659, startPoint y: 138, endPoint x: 656, endPoint y: 157, distance: 19.5
checkbox input "false"
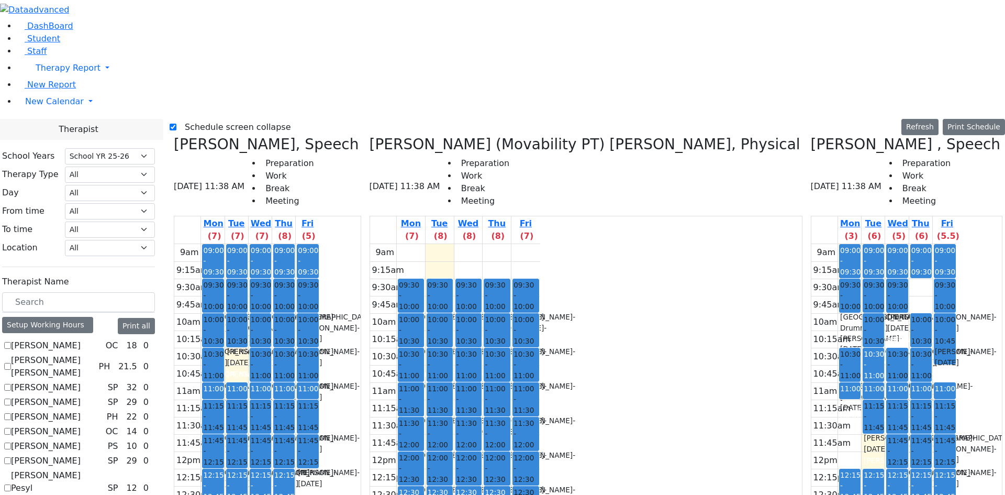
scroll to position [0, 0]
checkbox input "false"
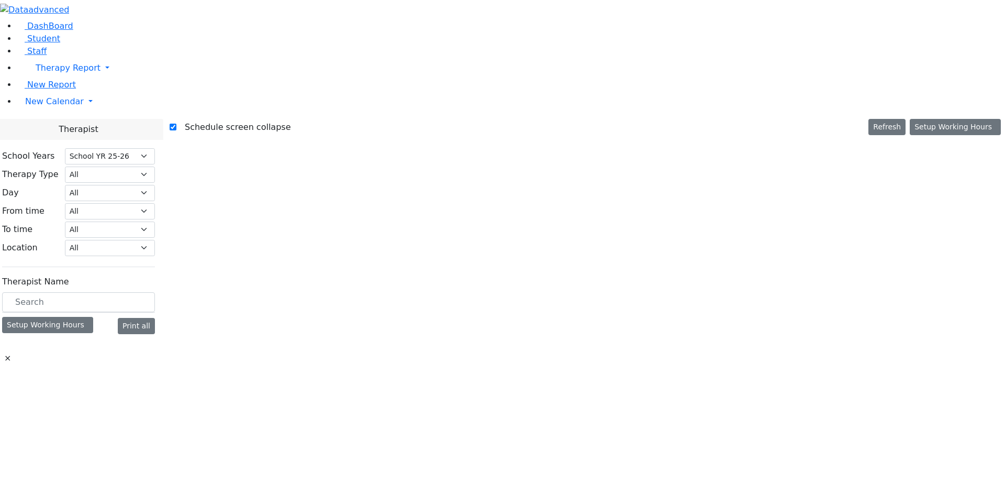
select select "212"
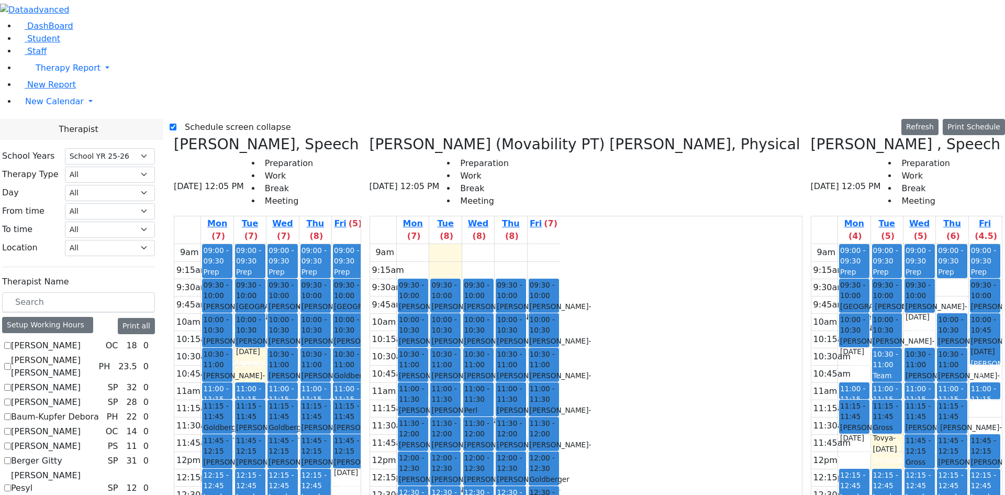
click at [206, 119] on label "Schedule screen collapse" at bounding box center [233, 127] width 115 height 17
click at [176, 124] on input "Schedule screen collapse" at bounding box center [173, 127] width 7 height 7
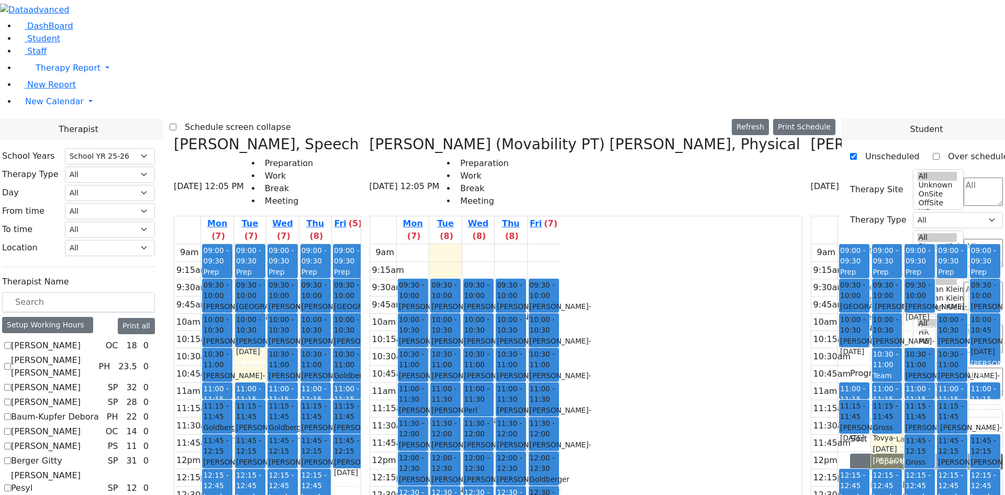
scroll to position [1727, 0]
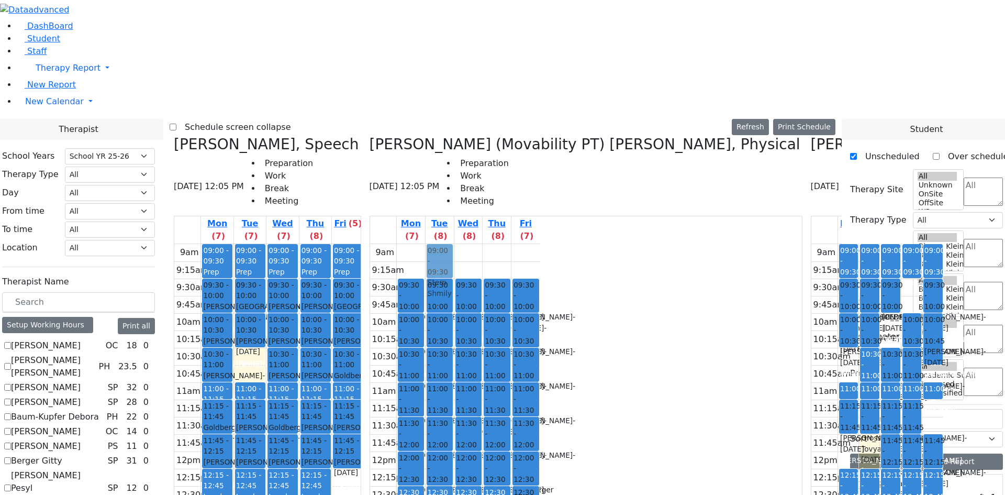
drag, startPoint x: 907, startPoint y: 471, endPoint x: 493, endPoint y: 75, distance: 573.0
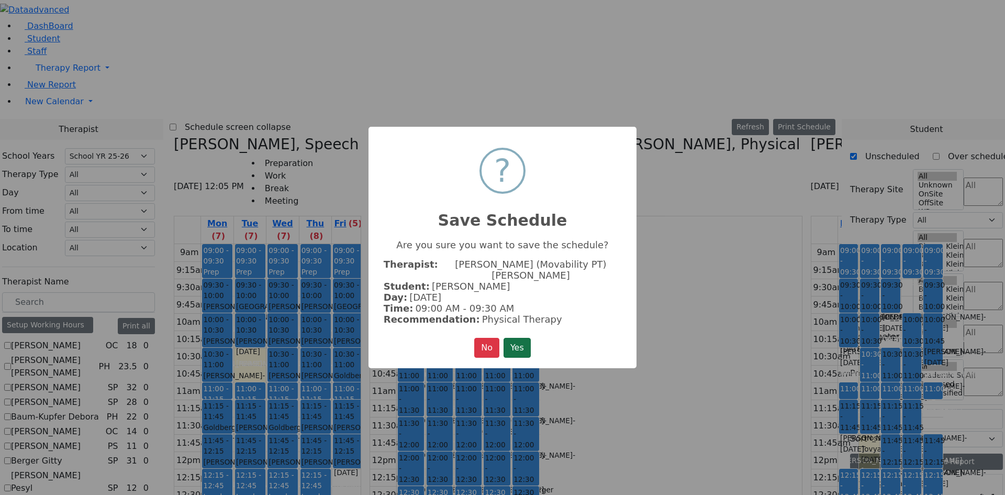
click at [529, 341] on button "Yes" at bounding box center [517, 348] width 27 height 20
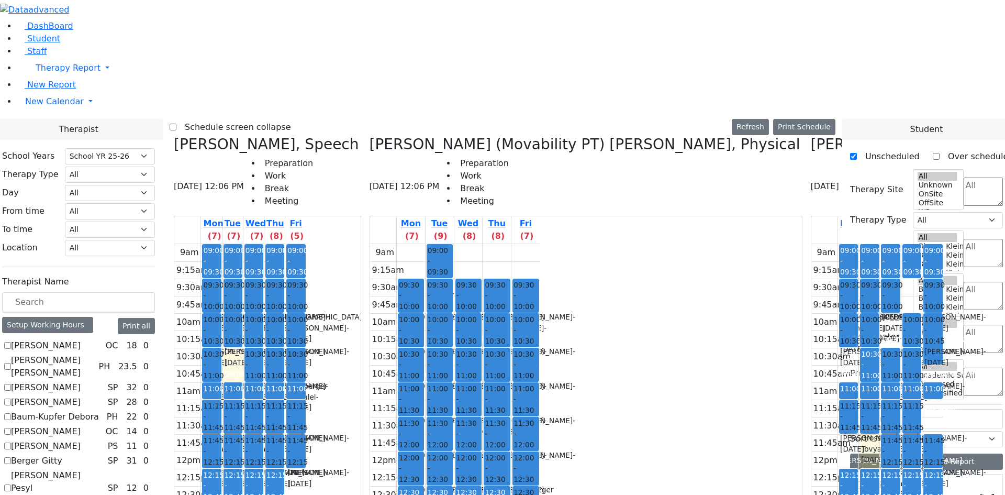
drag, startPoint x: 924, startPoint y: 469, endPoint x: 558, endPoint y: 72, distance: 540.1
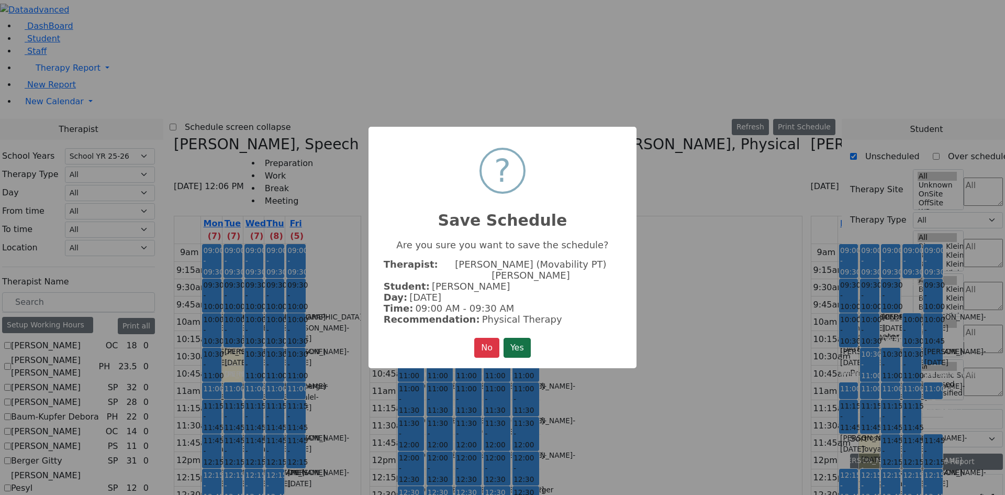
click at [514, 350] on button "Yes" at bounding box center [517, 348] width 27 height 20
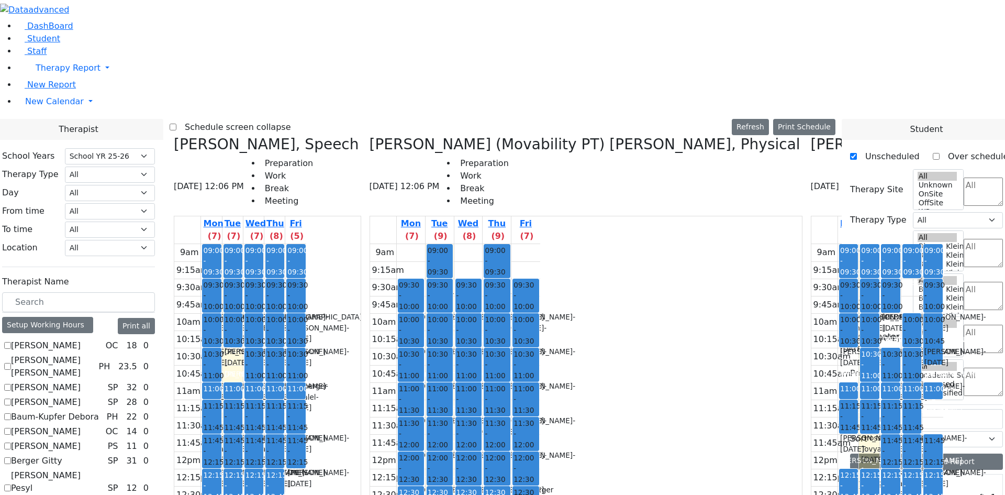
drag, startPoint x: 773, startPoint y: 187, endPoint x: 768, endPoint y: 94, distance: 93.3
drag, startPoint x: 790, startPoint y: 65, endPoint x: 792, endPoint y: 76, distance: 11.8
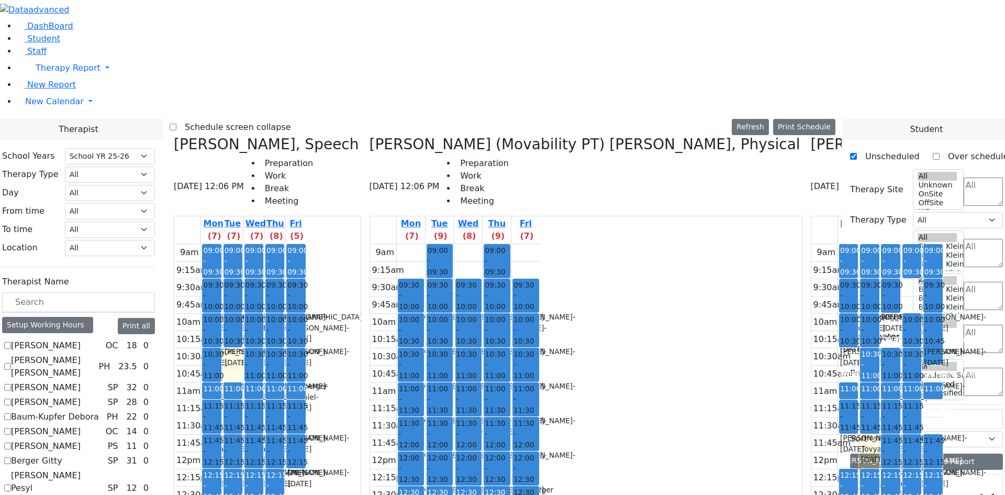
drag, startPoint x: 456, startPoint y: 476, endPoint x: 519, endPoint y: 477, distance: 63.3
click at [519, 477] on div "[PERSON_NAME], Speech [DATE] 12:06 PM Preparation Work Break Meeting Mon (7) Tu…" at bounding box center [503, 398] width 666 height 524
click at [275, 119] on label "Schedule screen collapse" at bounding box center [233, 127] width 115 height 17
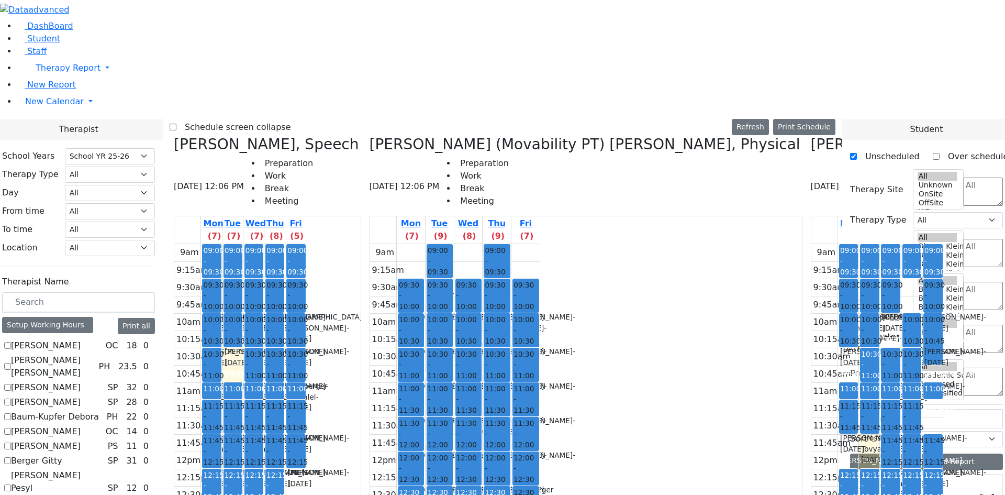
click at [176, 124] on input "Schedule screen collapse" at bounding box center [173, 127] width 7 height 7
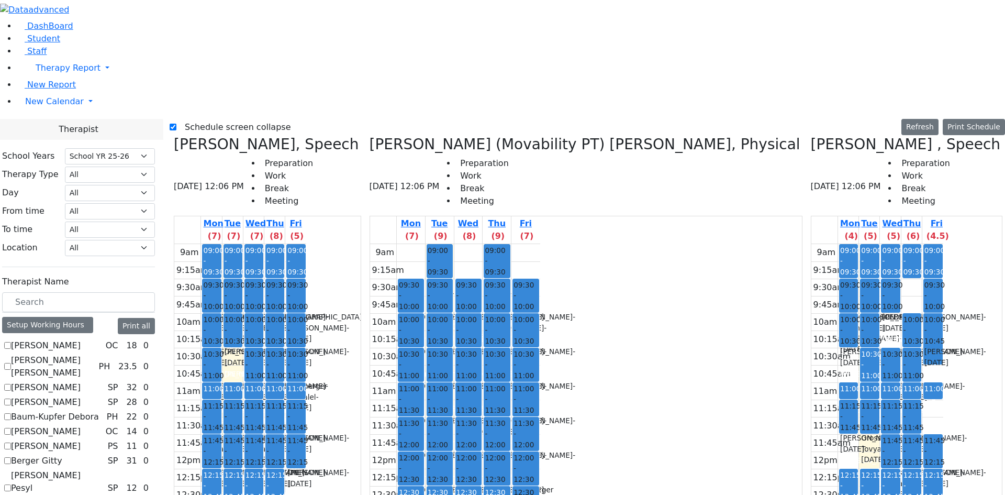
scroll to position [793, 0]
click at [208, 119] on label "Schedule screen collapse" at bounding box center [233, 127] width 115 height 17
click at [176, 124] on input "Schedule screen collapse" at bounding box center [173, 127] width 7 height 7
checkbox input "false"
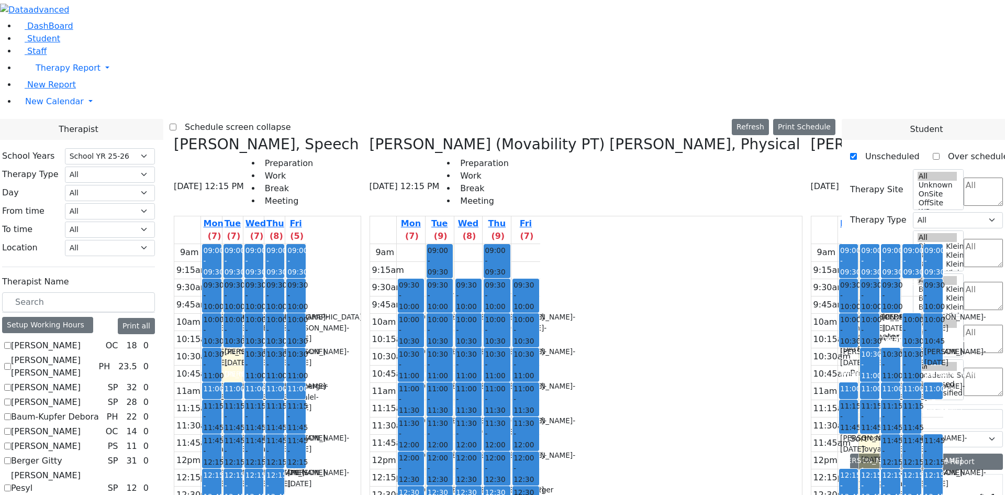
checkbox input "false"
click at [174, 136] on icon at bounding box center [174, 144] width 0 height 17
checkbox input "false"
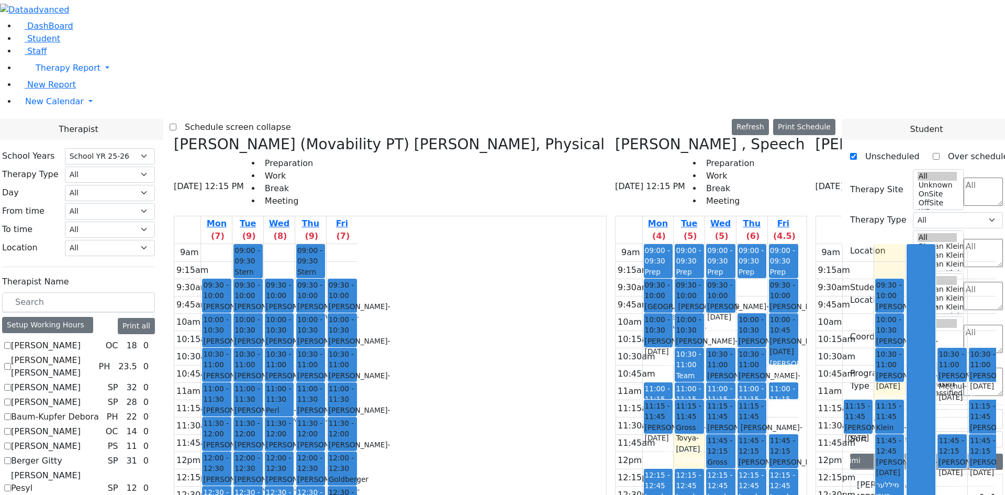
scroll to position [426, 0]
checkbox input "true"
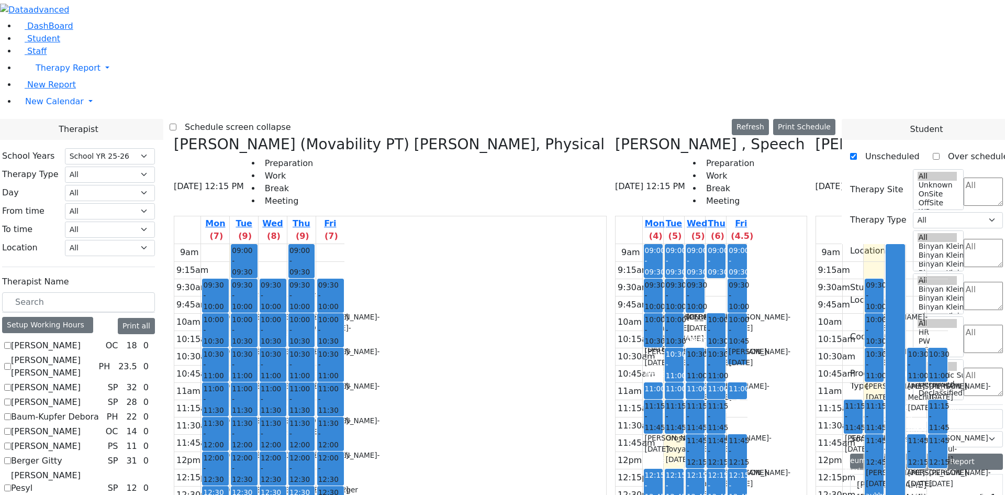
click at [272, 119] on label "Schedule screen collapse" at bounding box center [233, 127] width 115 height 17
click at [176, 124] on input "Schedule screen collapse" at bounding box center [173, 127] width 7 height 7
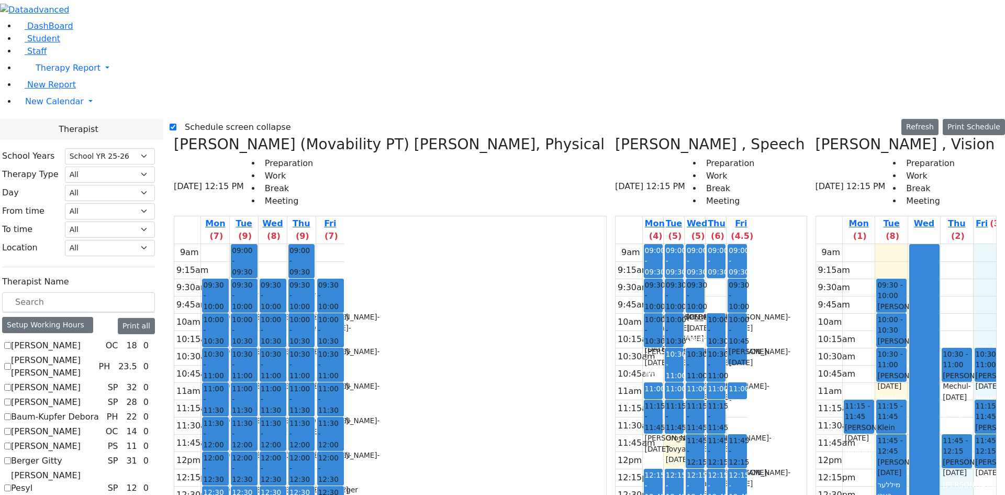
drag, startPoint x: 733, startPoint y: 229, endPoint x: 740, endPoint y: 256, distance: 27.4
click at [816, 256] on div "9am 9:15am 9:30am 9:45am 10am 10:15am 10:30am 10:45am 11am 11:15am 11:30am 11:4…" at bounding box center [911, 451] width 190 height 415
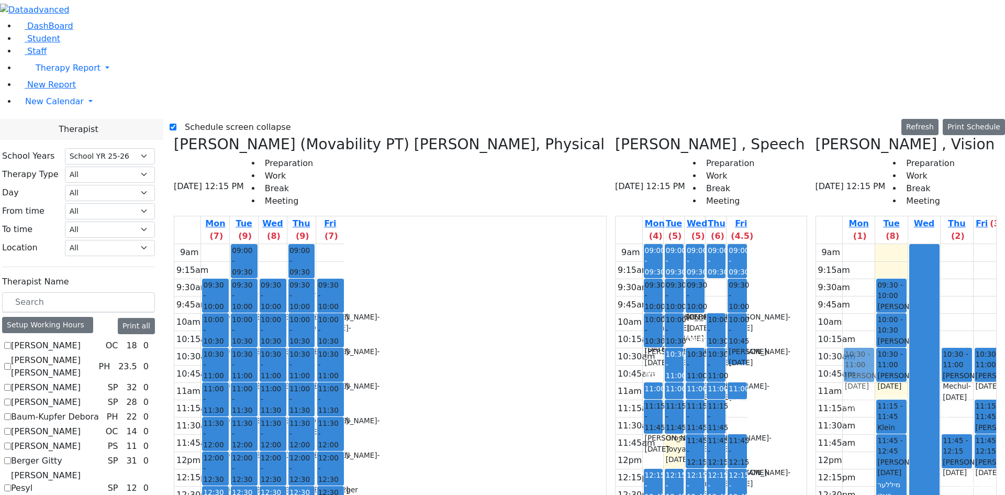
drag, startPoint x: 647, startPoint y: 227, endPoint x: 647, endPoint y: 181, distance: 45.5
click at [843, 244] on div "11:15 - 11:45 Frankel Freidy - 05/15/2018 Neuman, Simi 10:30 - 11:00 Frankel Fr…" at bounding box center [859, 451] width 32 height 415
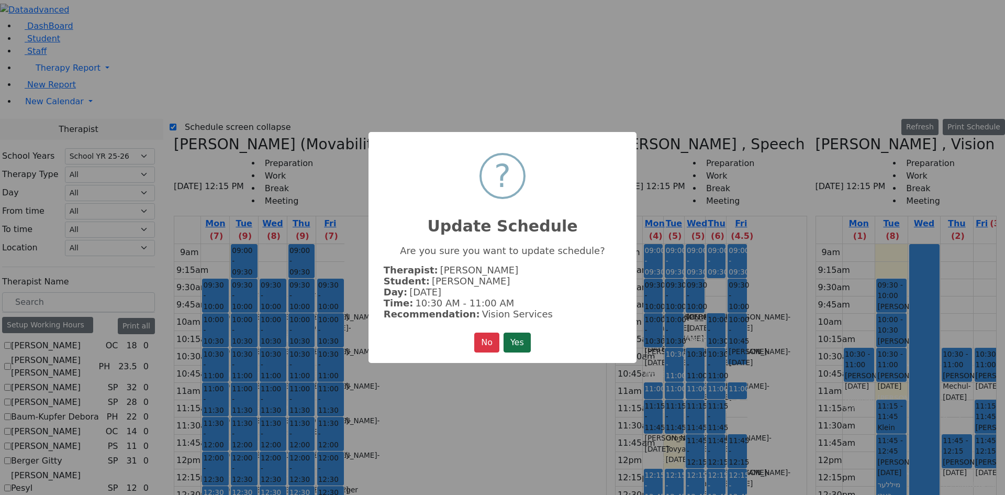
click at [521, 335] on button "Yes" at bounding box center [517, 342] width 27 height 20
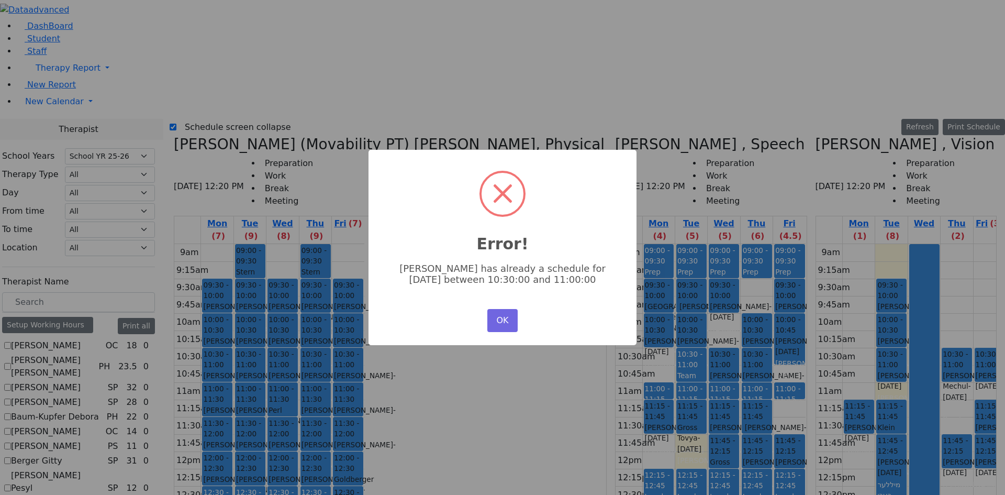
click at [518, 315] on div "OK No Cancel" at bounding box center [503, 320] width 36 height 28
click at [512, 316] on button "OK" at bounding box center [502, 320] width 30 height 23
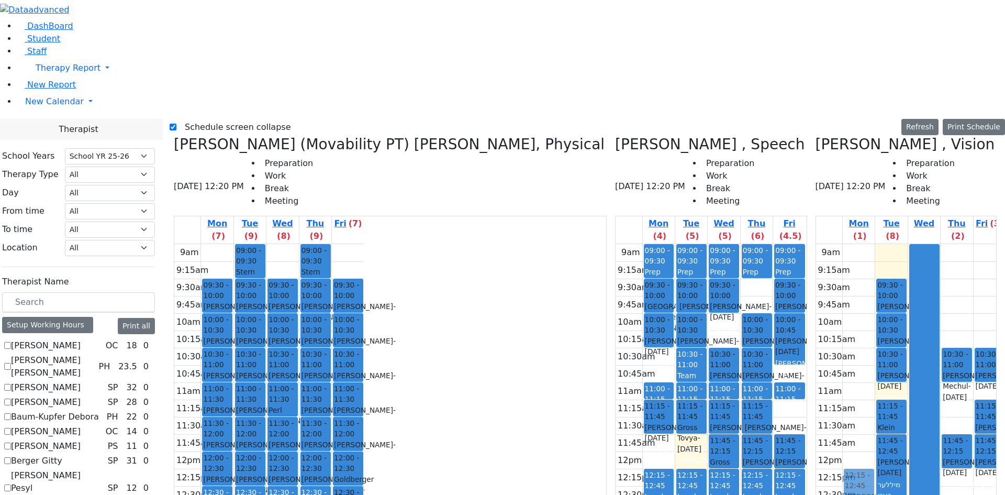
drag, startPoint x: 644, startPoint y: 229, endPoint x: 635, endPoint y: 290, distance: 61.3
click at [843, 297] on div "11:15 - 11:45 Frankel Freidy - 05/15/2018 Neuman, Simi 12:15 - 12:45 Frankel Fr…" at bounding box center [859, 451] width 32 height 415
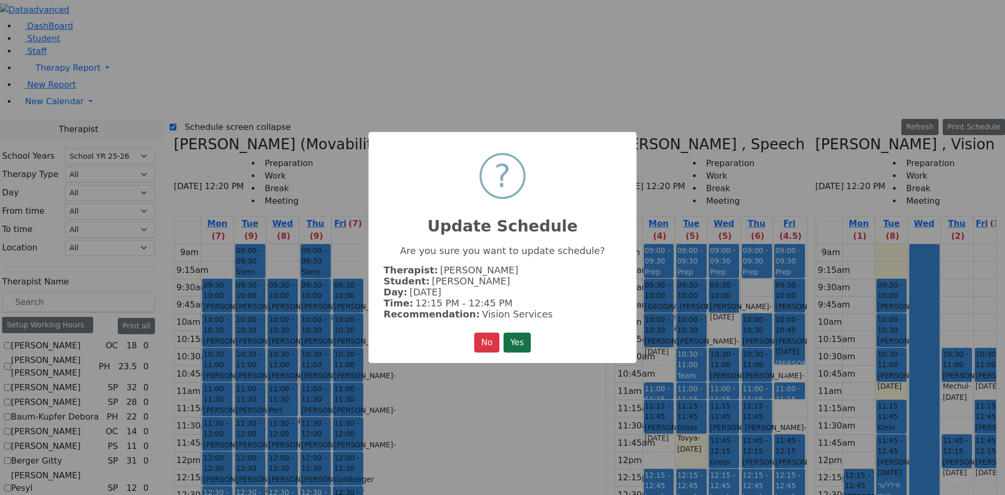
click at [504, 335] on button "Yes" at bounding box center [517, 342] width 27 height 20
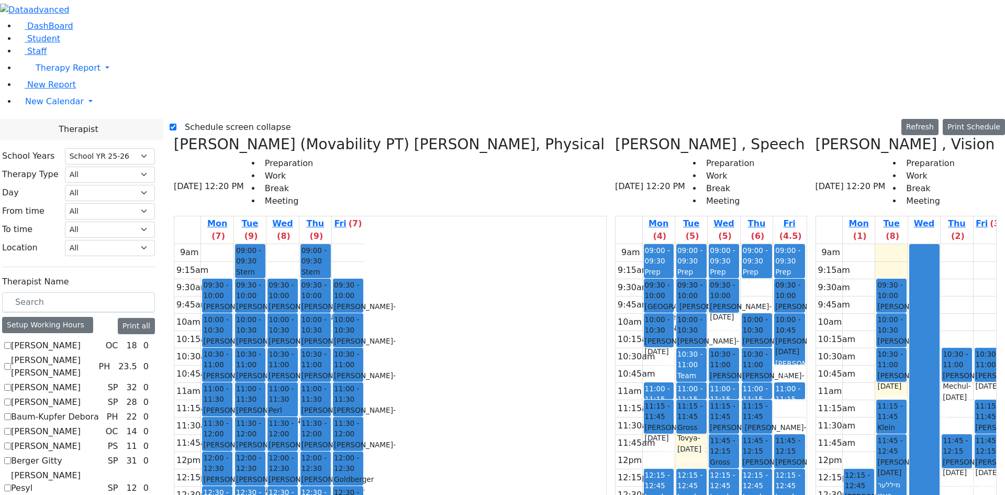
drag, startPoint x: 972, startPoint y: 262, endPoint x: 973, endPoint y: 232, distance: 29.9
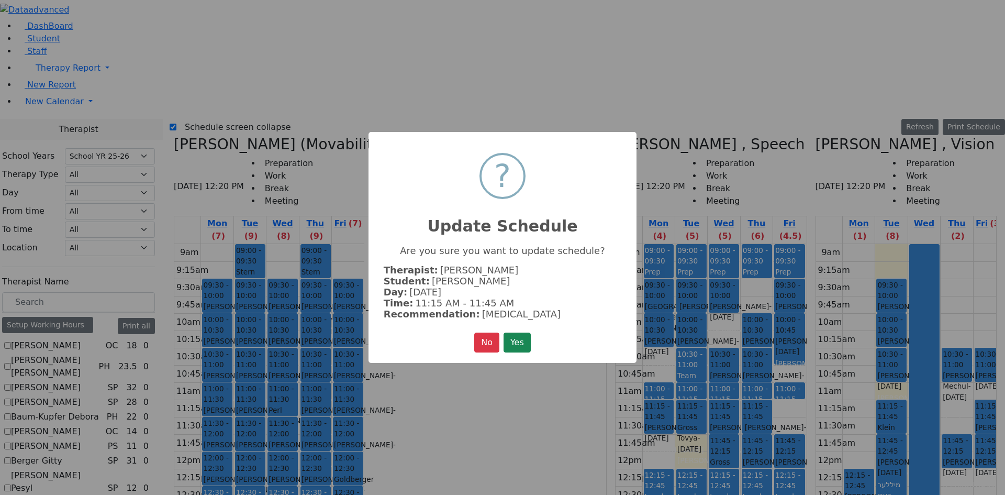
click at [530, 341] on button "Yes" at bounding box center [517, 342] width 27 height 20
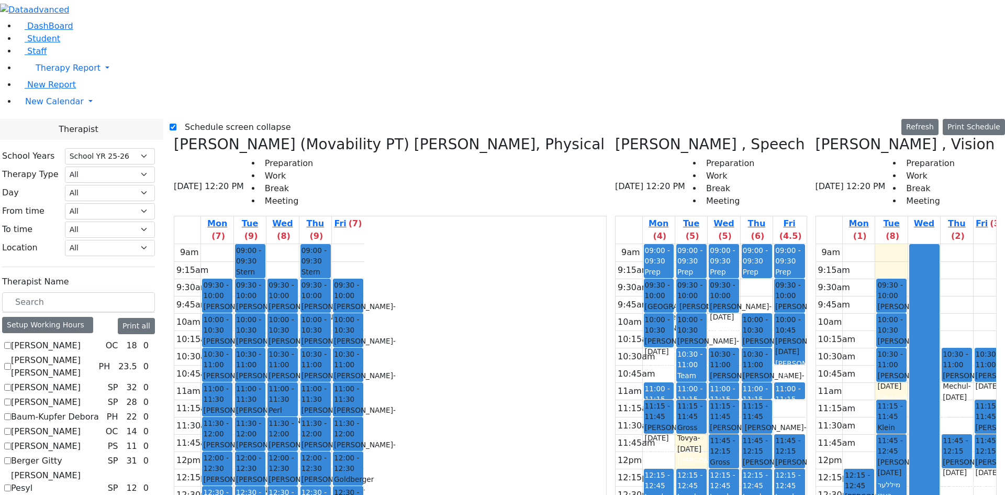
drag, startPoint x: 948, startPoint y: 230, endPoint x: 968, endPoint y: 262, distance: 37.3
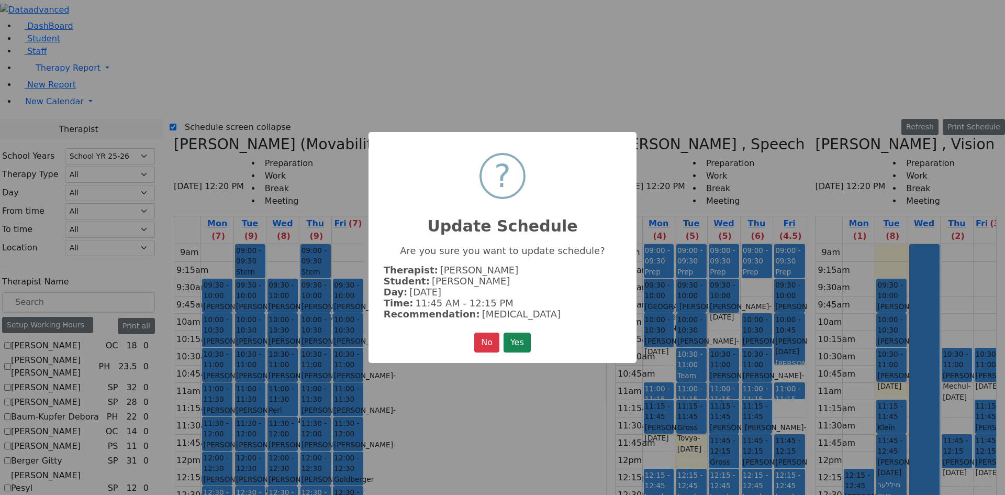
click at [523, 343] on button "Yes" at bounding box center [517, 342] width 27 height 20
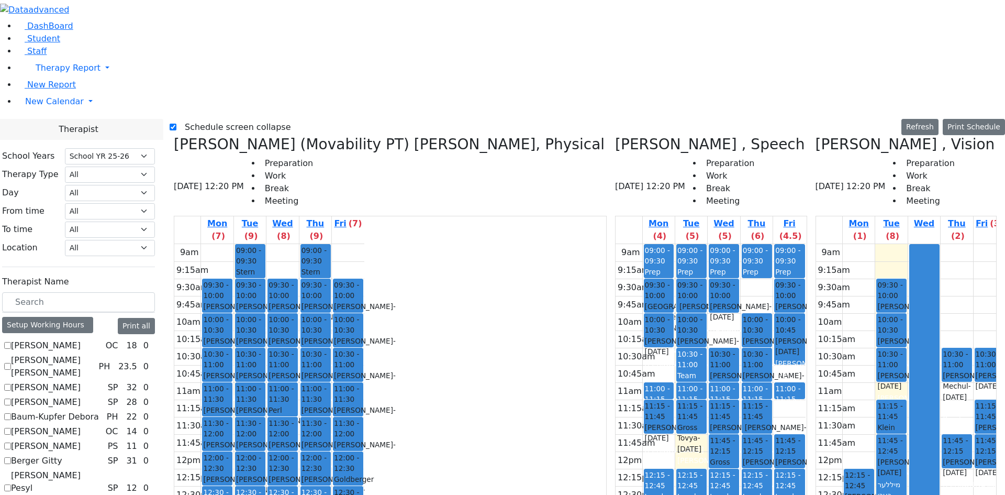
click at [204, 119] on label "Schedule screen collapse" at bounding box center [233, 127] width 115 height 17
click at [176, 124] on input "Schedule screen collapse" at bounding box center [173, 127] width 7 height 7
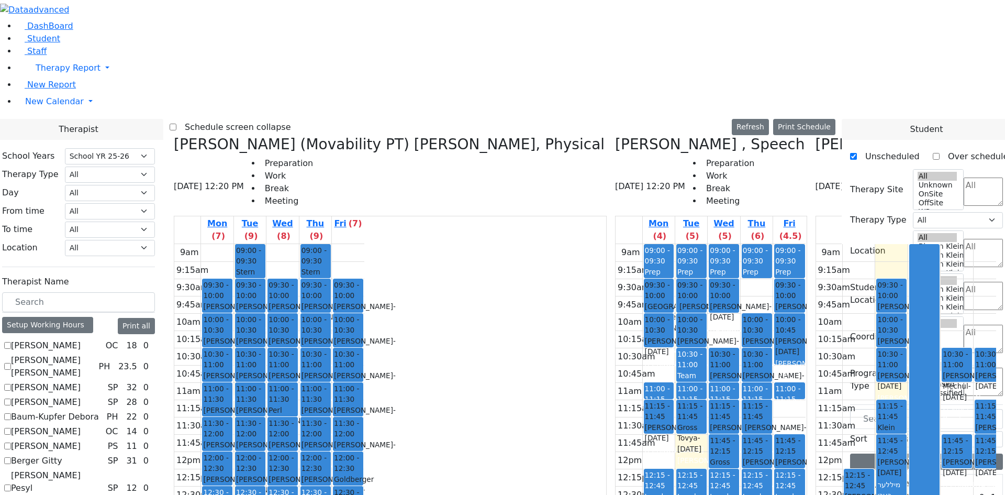
scroll to position [2041, 0]
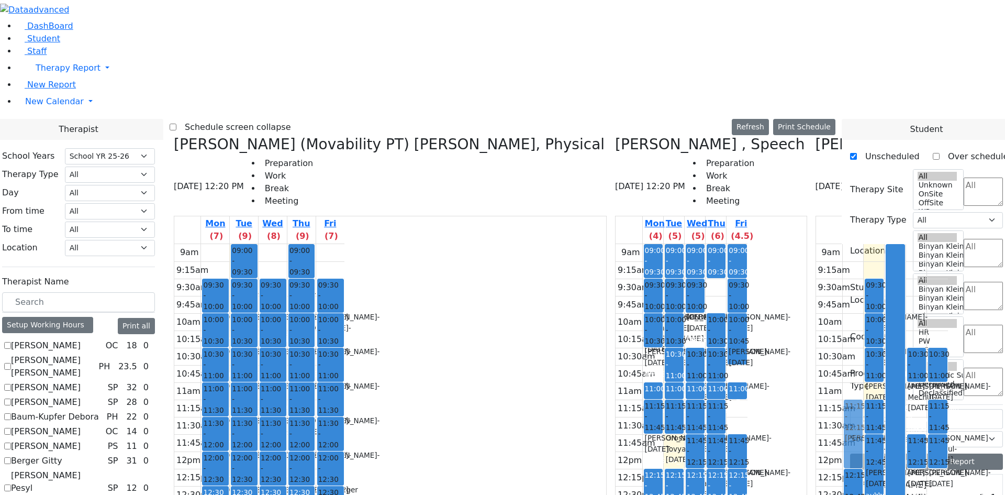
drag, startPoint x: 900, startPoint y: 356, endPoint x: 634, endPoint y: 220, distance: 298.4
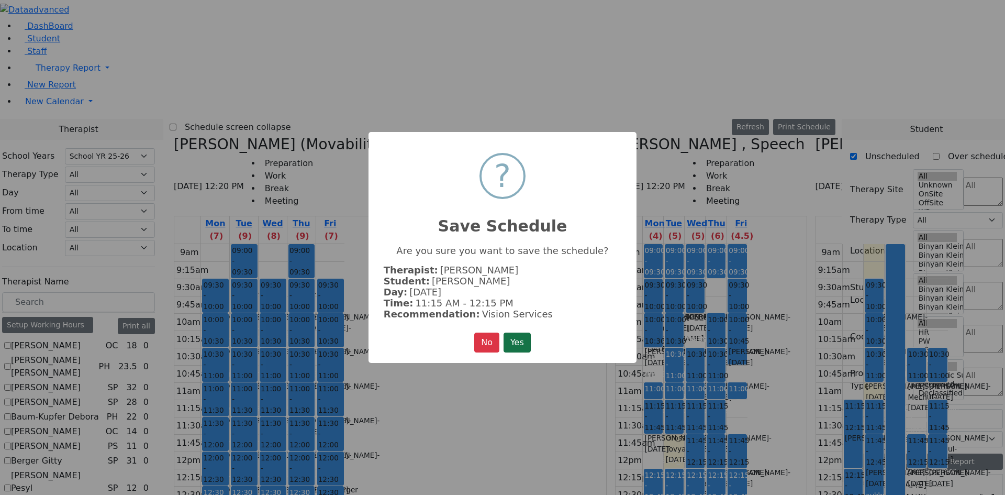
click at [520, 346] on button "Yes" at bounding box center [517, 342] width 27 height 20
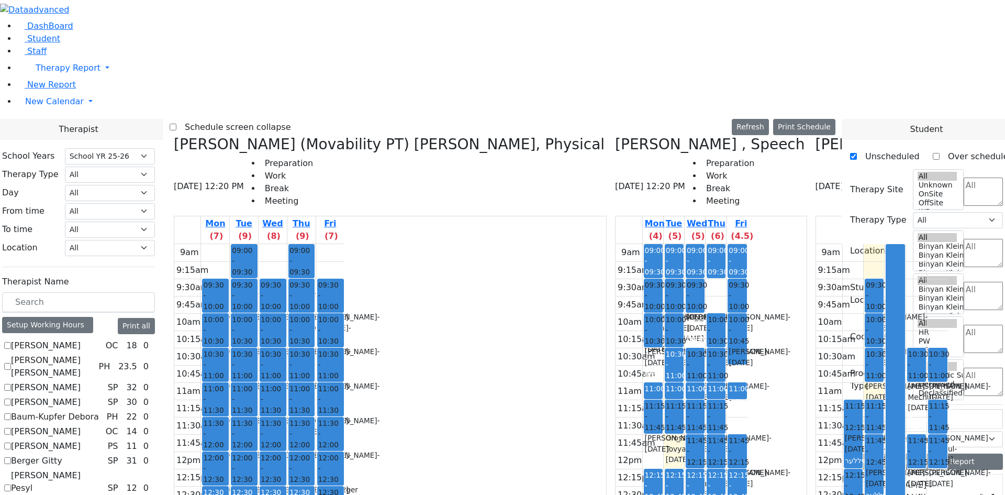
scroll to position [262, 0]
click at [273, 119] on label "Schedule screen collapse" at bounding box center [233, 127] width 115 height 17
click at [176, 124] on input "Schedule screen collapse" at bounding box center [173, 127] width 7 height 7
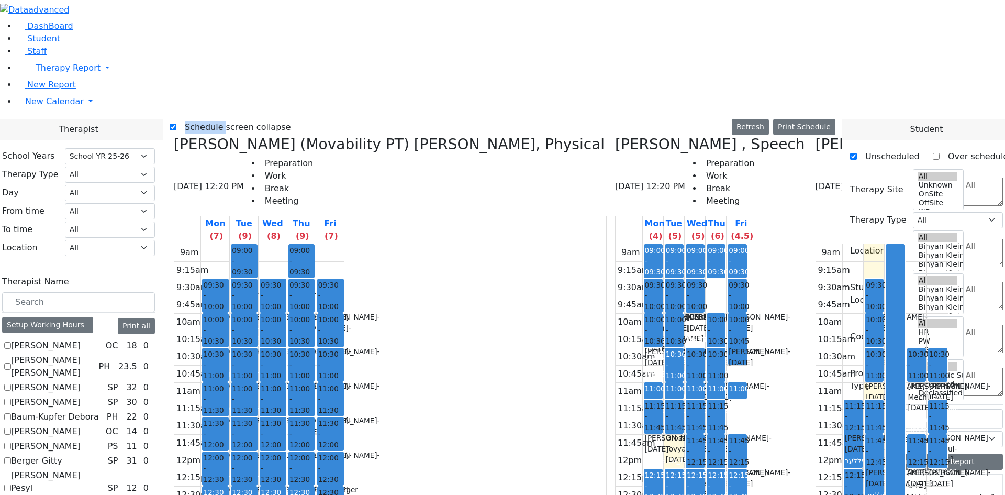
scroll to position [380, 0]
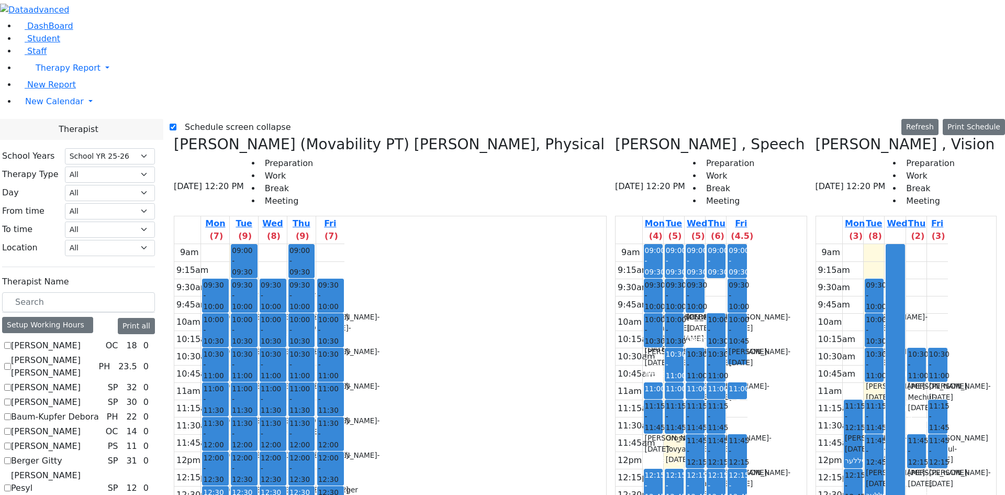
click at [402, 119] on div "Schedule screen collapse Refresh Setup Working Hours Print Schedule" at bounding box center [587, 127] width 835 height 17
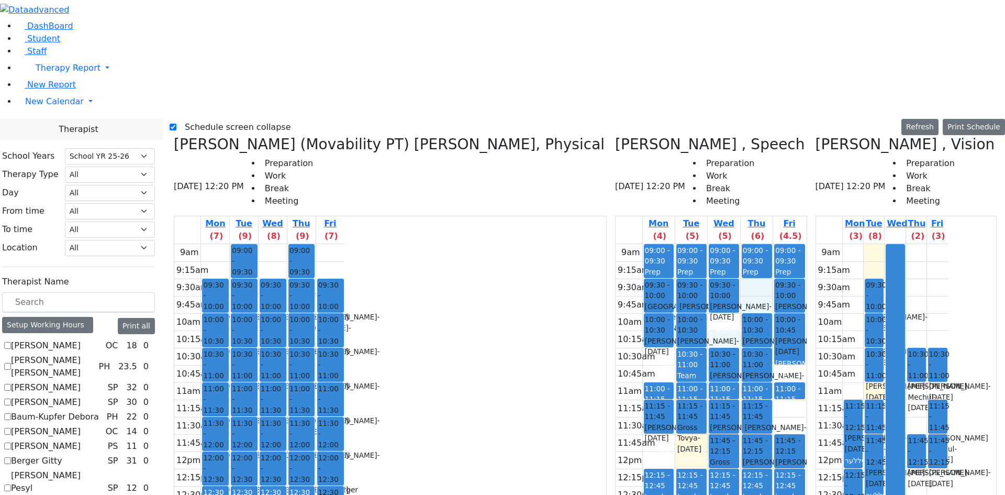
drag, startPoint x: 518, startPoint y: 138, endPoint x: 520, endPoint y: 109, distance: 28.4
click at [616, 244] on div "9am 9:15am 9:30am 9:45am 10am 10:15am 10:30am 10:45am 11am 11:15am 11:30am 11:4…" at bounding box center [711, 451] width 190 height 415
drag, startPoint x: 536, startPoint y: 100, endPoint x: 539, endPoint y: 115, distance: 14.9
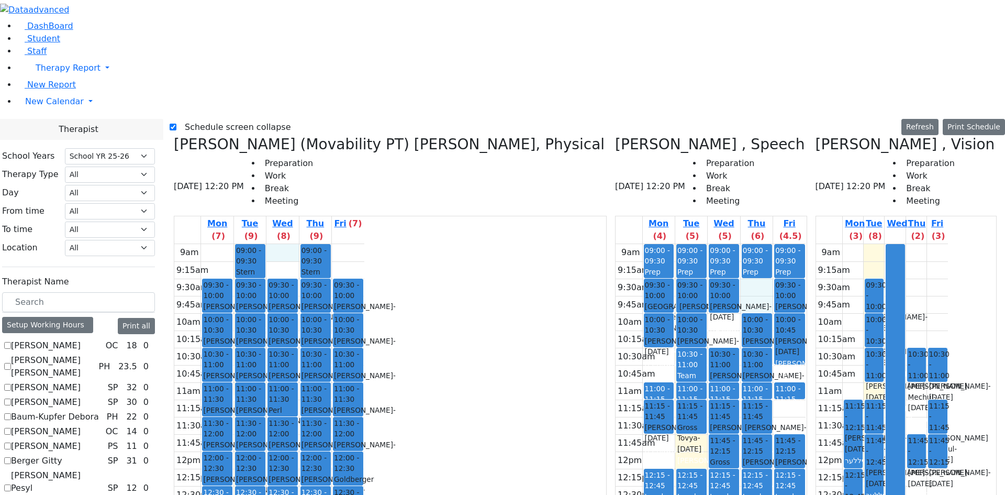
drag, startPoint x: 310, startPoint y: 64, endPoint x: 311, endPoint y: 72, distance: 7.4
click at [311, 244] on div "9am 9:15am 9:30am 9:45am 10am 10:15am 10:30am 10:45am 11am 11:15am 11:30am 11:4…" at bounding box center [269, 451] width 190 height 415
drag, startPoint x: 255, startPoint y: 76, endPoint x: 276, endPoint y: 75, distance: 20.4
click at [258, 244] on div "9am 9:15am 9:30am 9:45am 10am 10:15am 10:30am 10:45am 11am 11:15am 11:30am 11:4…" at bounding box center [269, 451] width 190 height 415
drag, startPoint x: 299, startPoint y: 68, endPoint x: 303, endPoint y: 81, distance: 13.7
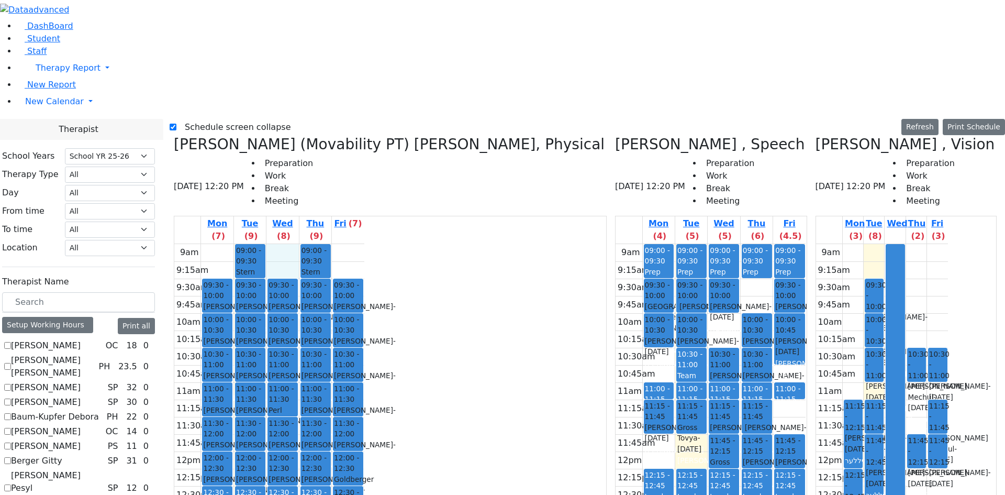
click at [303, 244] on div "9am 9:15am 9:30am 9:45am 10am 10:15am 10:30am 10:45am 11am 11:15am 11:30am 11:4…" at bounding box center [269, 451] width 190 height 415
drag, startPoint x: 368, startPoint y: 71, endPoint x: 369, endPoint y: 81, distance: 10.5
click at [364, 244] on div "9am 9:15am 9:30am 9:45am 10am 10:15am 10:30am 10:45am 11am 11:15am 11:30am 11:4…" at bounding box center [269, 451] width 190 height 415
click at [316, 244] on div "9am 9:15am 9:30am 9:45am 10am 10:15am 10:30am 10:45am 11am 11:15am 11:30am 11:4…" at bounding box center [269, 451] width 190 height 415
click at [254, 244] on div "9am 9:15am 9:30am 9:45am 10am 10:15am 10:30am 10:45am 11am 11:15am 11:30am 11:4…" at bounding box center [269, 451] width 190 height 415
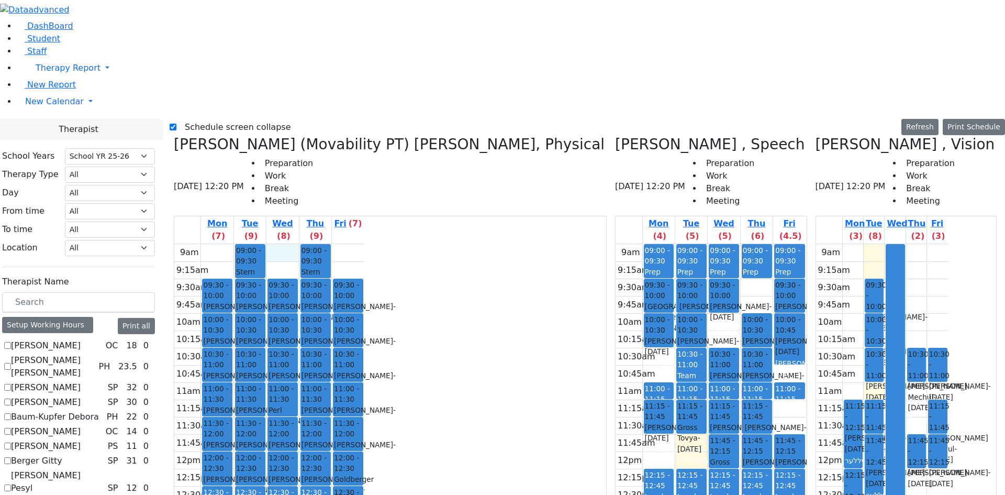
click at [312, 244] on div "9am 9:15am 9:30am 9:45am 10am 10:15am 10:30am 10:45am 11am 11:15am 11:30am 11:4…" at bounding box center [269, 451] width 190 height 415
drag, startPoint x: 367, startPoint y: 72, endPoint x: 368, endPoint y: 81, distance: 8.4
click at [364, 244] on div "9am 9:15am 9:30am 9:45am 10am 10:15am 10:30am 10:45am 11am 11:15am 11:30am 11:4…" at bounding box center [269, 451] width 190 height 415
drag, startPoint x: 940, startPoint y: 333, endPoint x: 907, endPoint y: 333, distance: 33.0
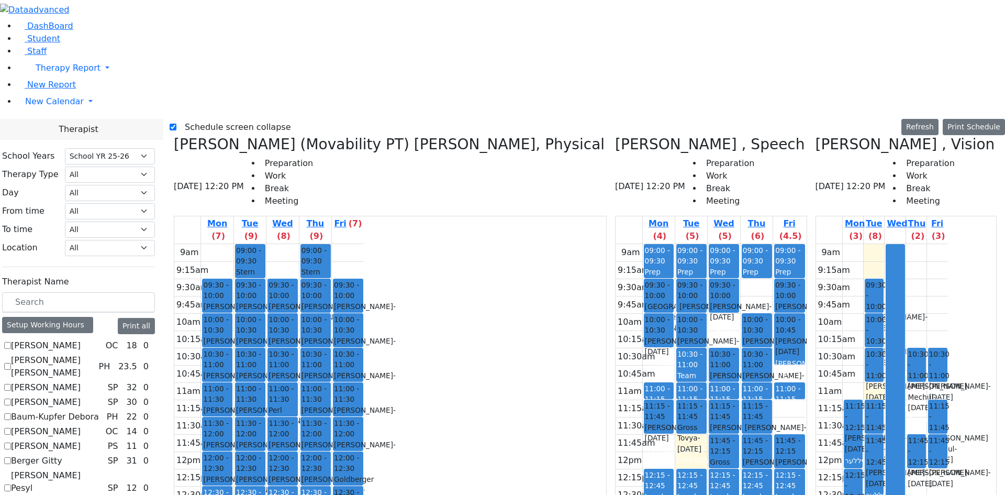
drag, startPoint x: 949, startPoint y: 329, endPoint x: 921, endPoint y: 333, distance: 28.6
drag, startPoint x: 948, startPoint y: 332, endPoint x: 914, endPoint y: 335, distance: 33.6
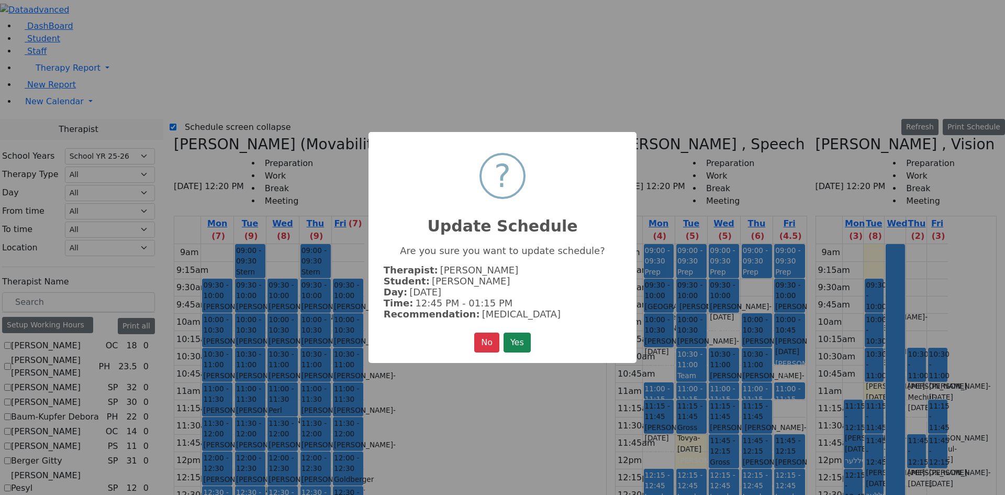
click at [530, 342] on button "Yes" at bounding box center [517, 342] width 27 height 20
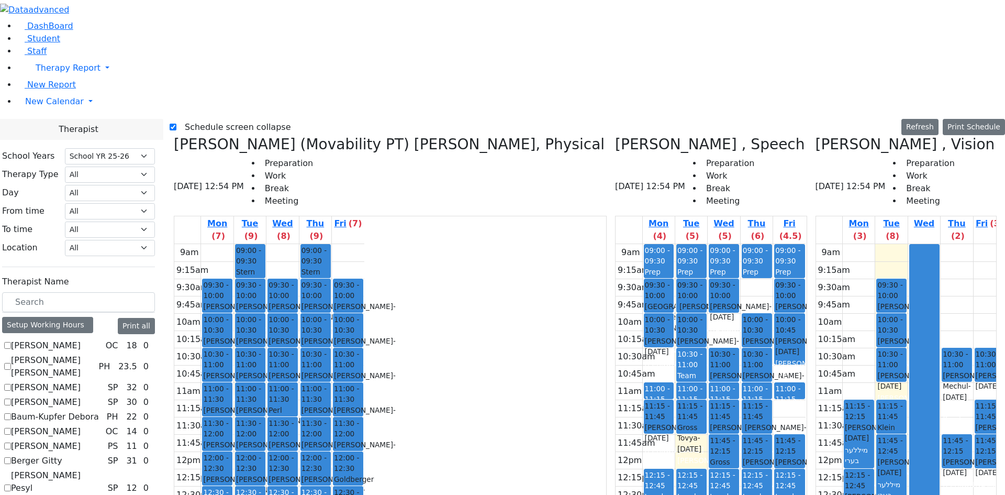
drag, startPoint x: 937, startPoint y: 299, endPoint x: 941, endPoint y: 321, distance: 22.2
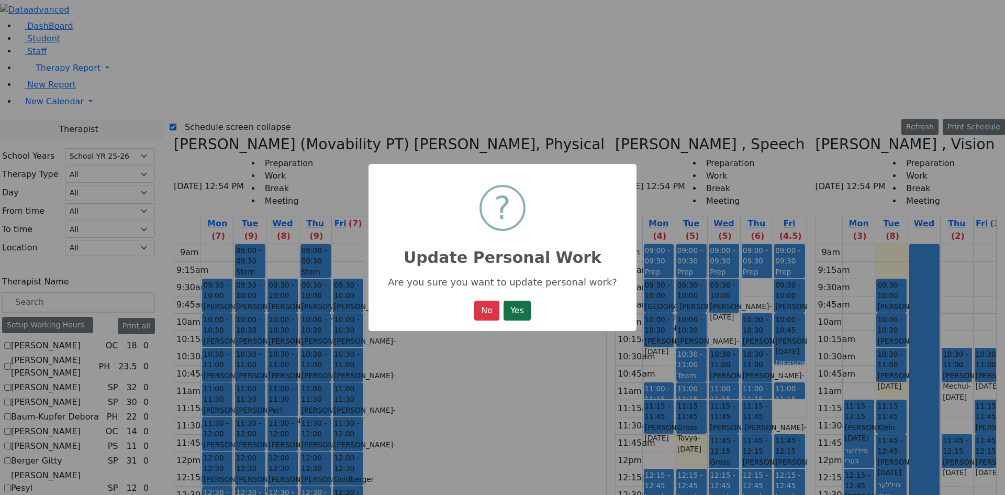
click at [520, 315] on button "Yes" at bounding box center [517, 310] width 27 height 20
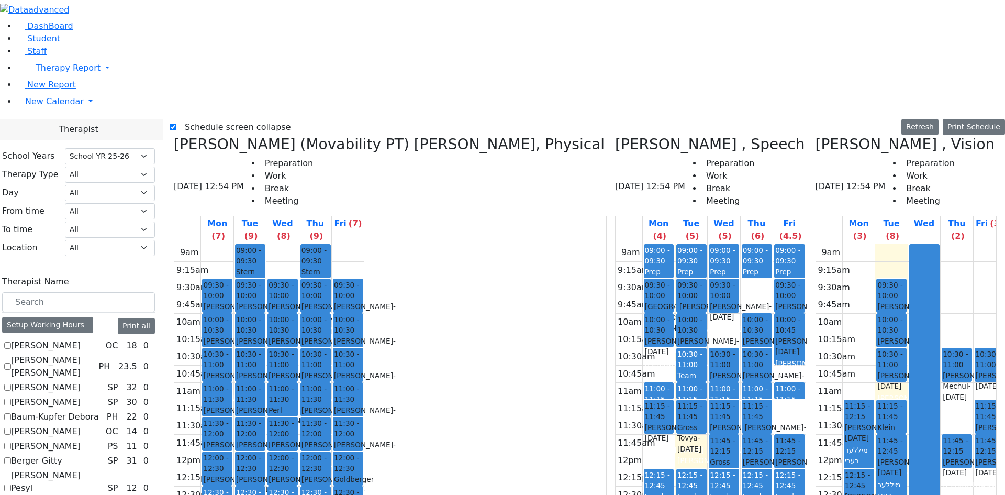
drag, startPoint x: 203, startPoint y: 20, endPoint x: 189, endPoint y: 17, distance: 13.9
click at [203, 119] on label "Schedule screen collapse" at bounding box center [233, 127] width 115 height 17
click at [176, 124] on input "Schedule screen collapse" at bounding box center [173, 127] width 7 height 7
checkbox input "false"
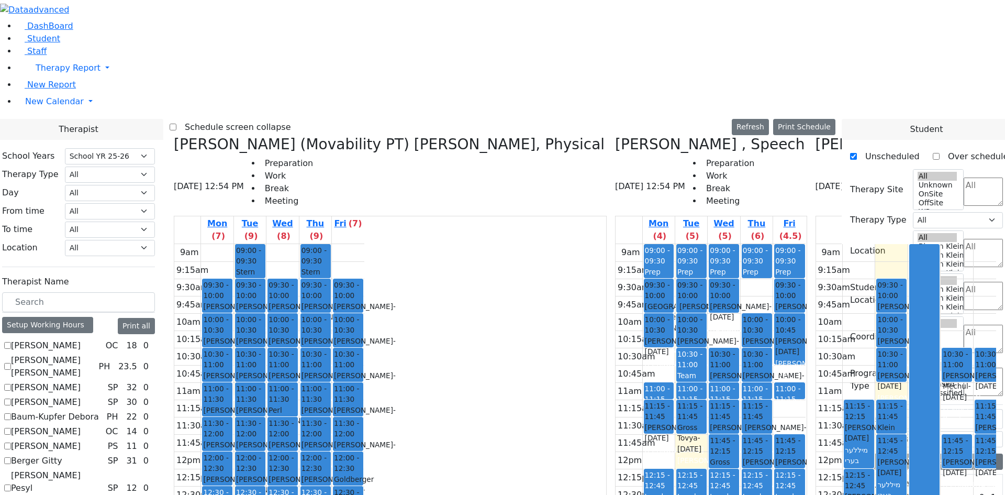
scroll to position [2355, 0]
drag, startPoint x: 918, startPoint y: 374, endPoint x: 834, endPoint y: 296, distance: 114.0
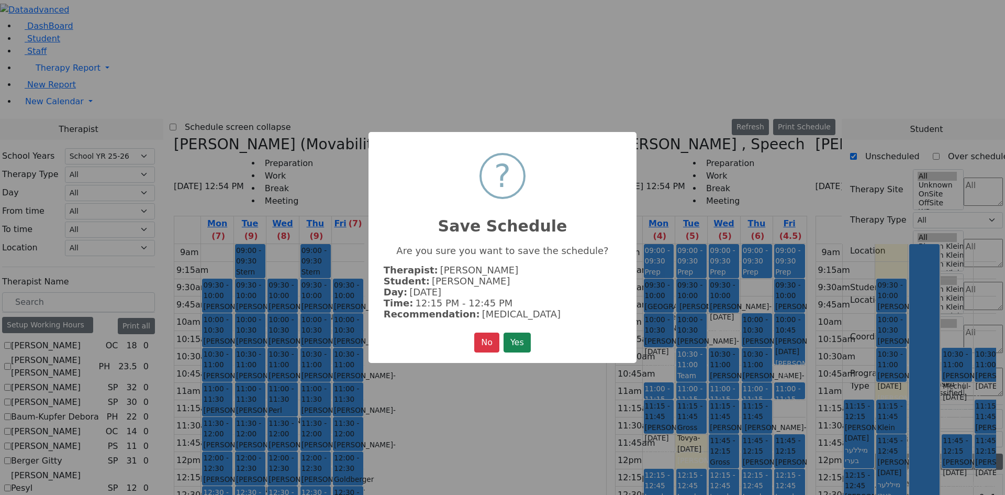
click at [512, 332] on button "Yes" at bounding box center [517, 342] width 27 height 20
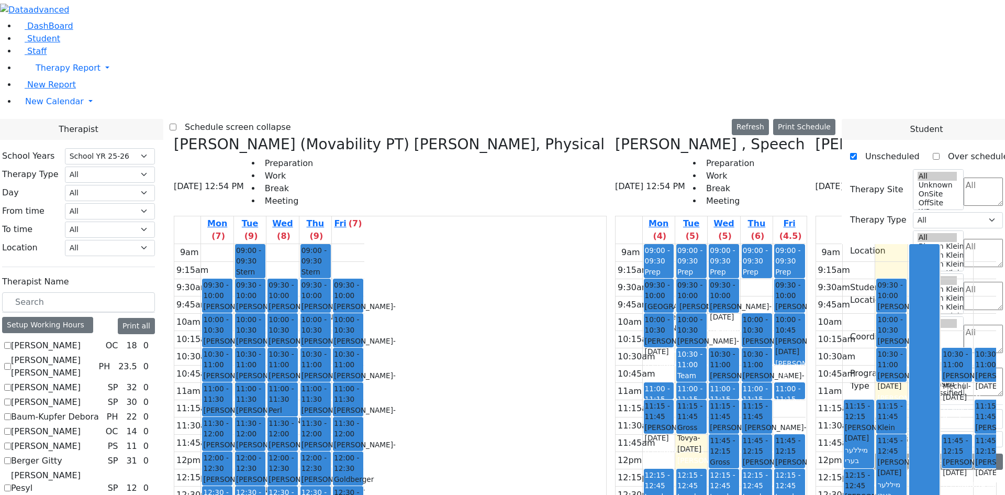
scroll to position [0, 0]
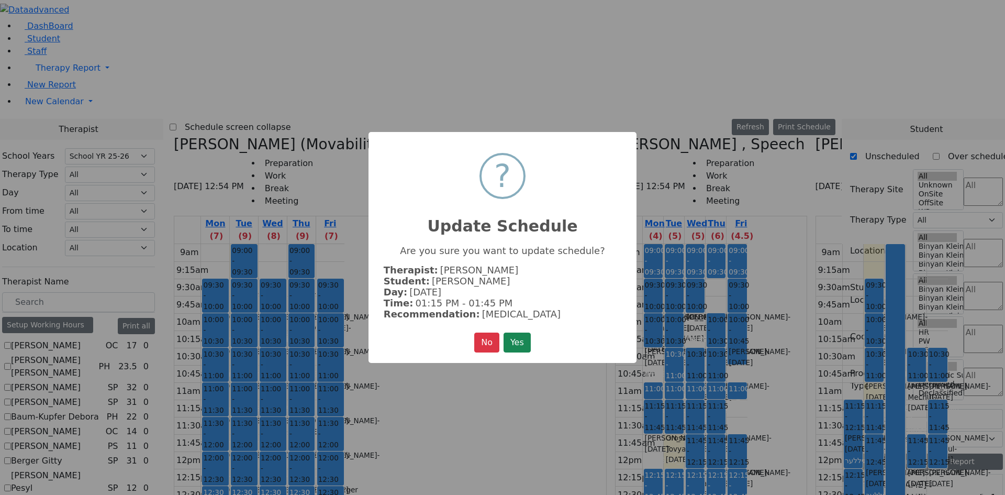
drag, startPoint x: 522, startPoint y: 350, endPoint x: 525, endPoint y: 345, distance: 5.7
click at [522, 349] on button "Yes" at bounding box center [517, 342] width 27 height 20
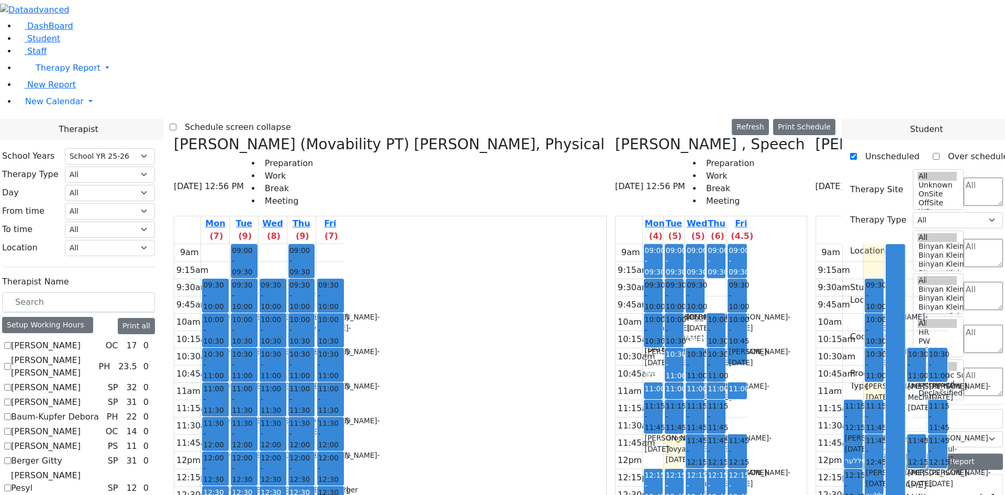
scroll to position [2303, 0]
drag, startPoint x: 887, startPoint y: 418, endPoint x: 778, endPoint y: 329, distance: 140.7
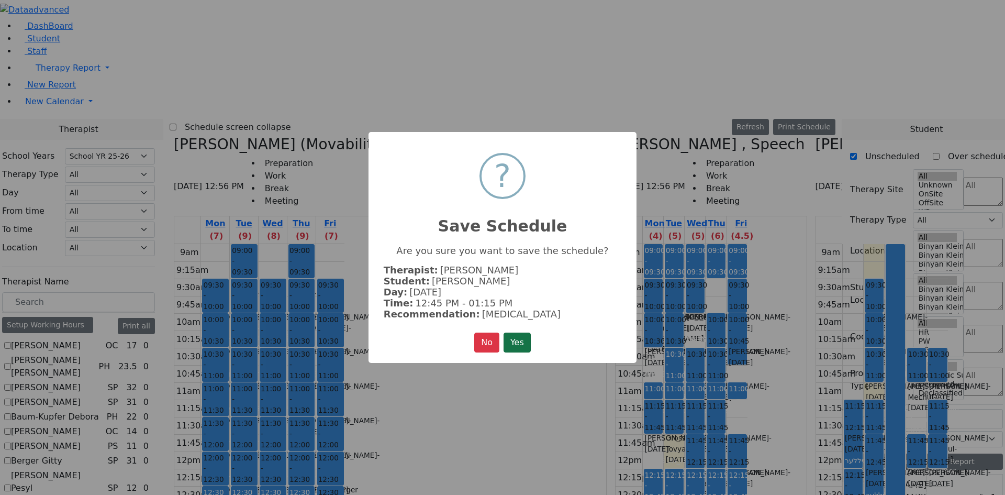
click at [509, 339] on button "Yes" at bounding box center [517, 342] width 27 height 20
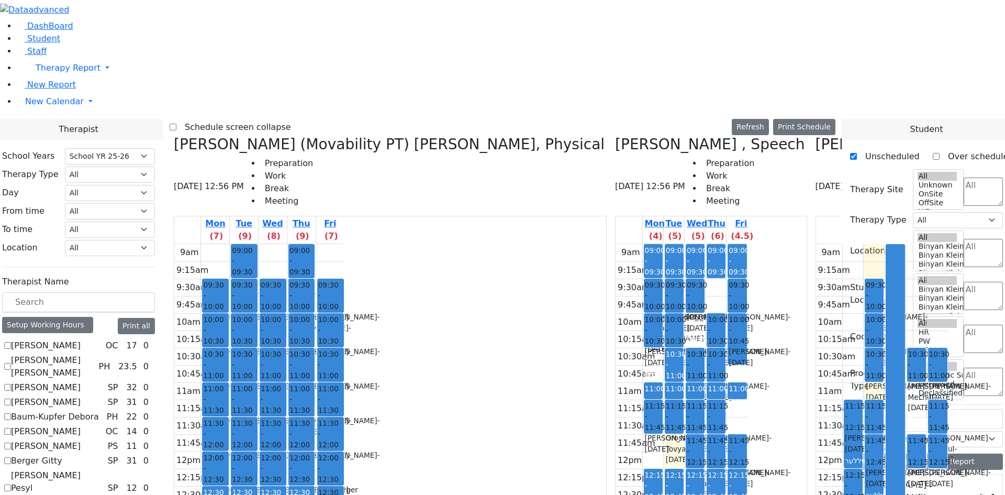
scroll to position [321, 0]
drag, startPoint x: 773, startPoint y: 260, endPoint x: 768, endPoint y: 277, distance: 17.3
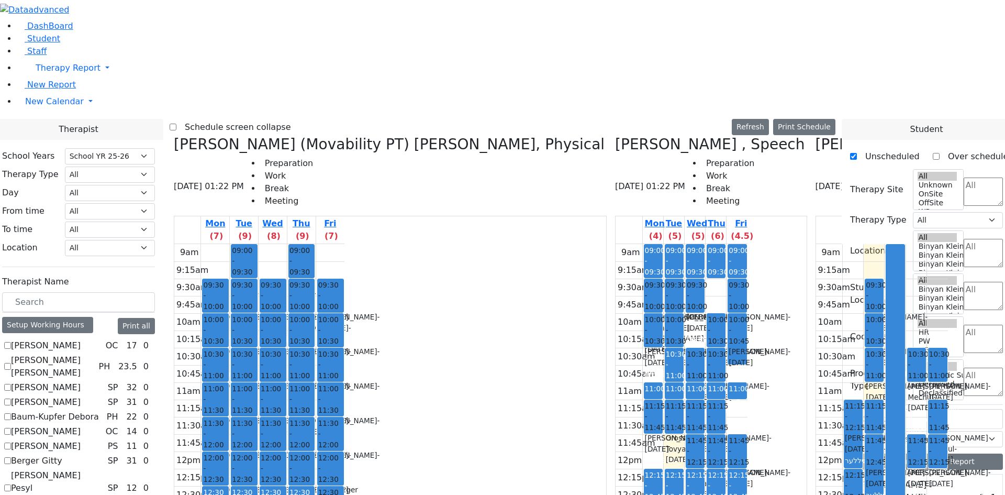
checkbox input "false"
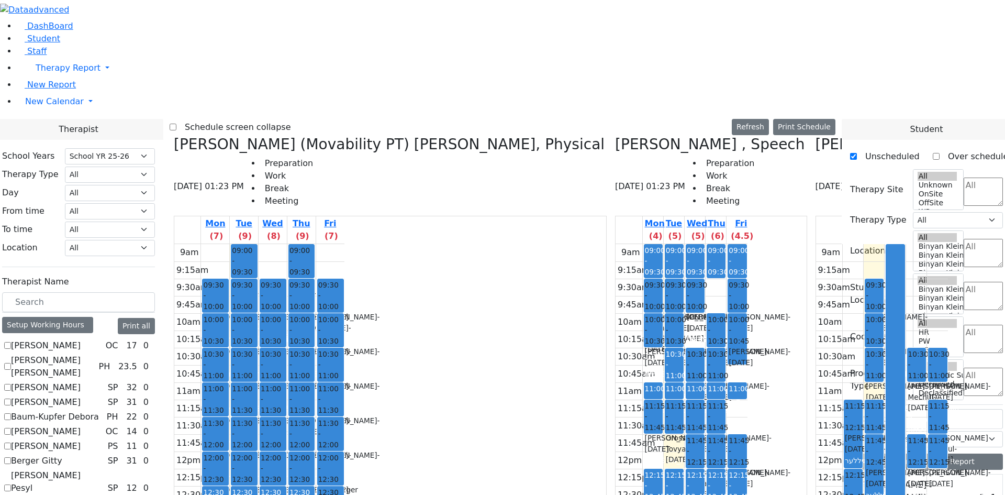
checkbox input "false"
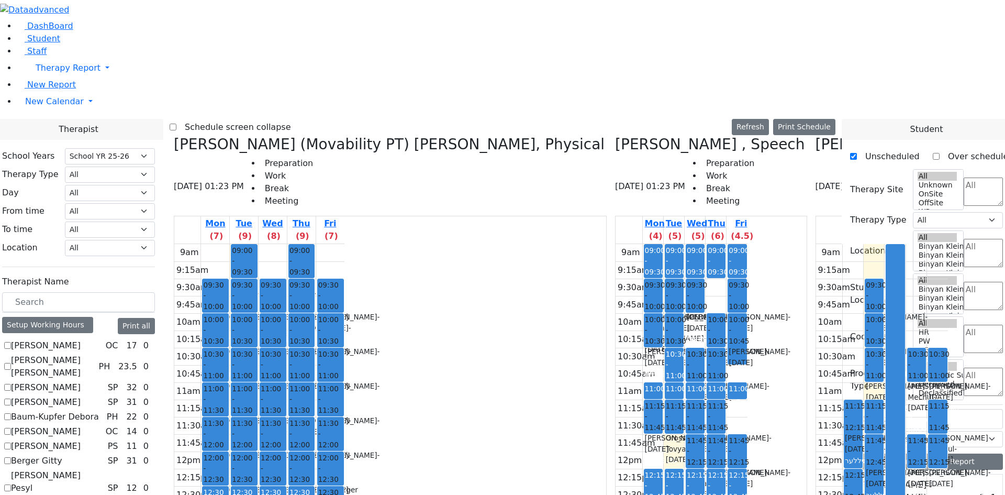
checkbox input "false"
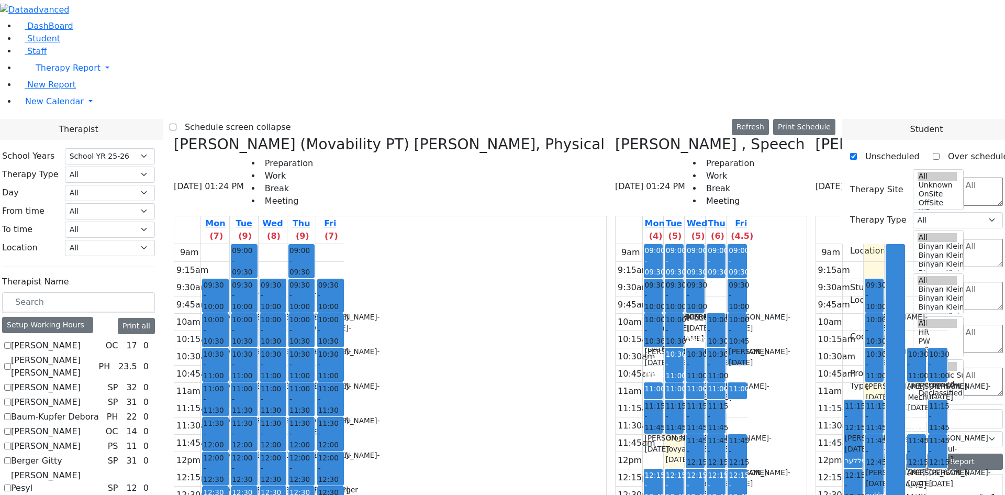
checkbox input "false"
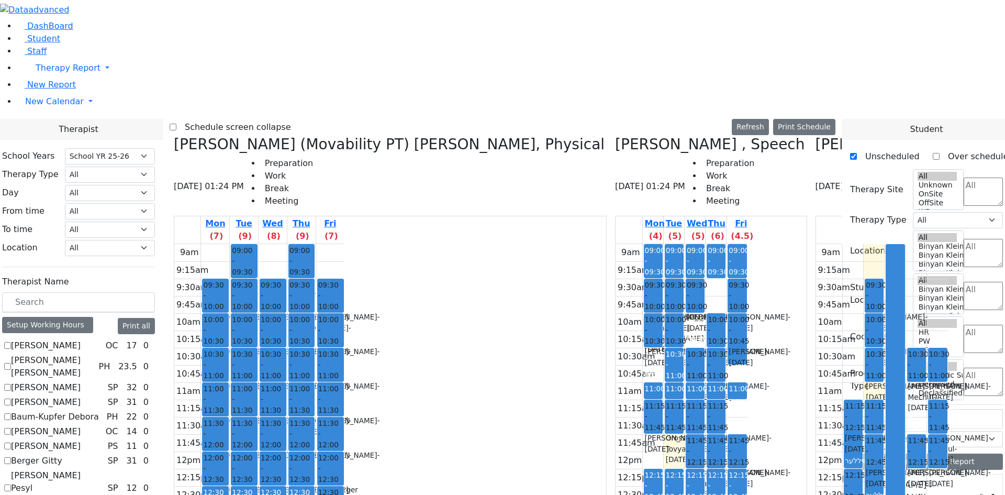
checkbox input "false"
drag, startPoint x: 602, startPoint y: 482, endPoint x: 726, endPoint y: 476, distance: 124.2
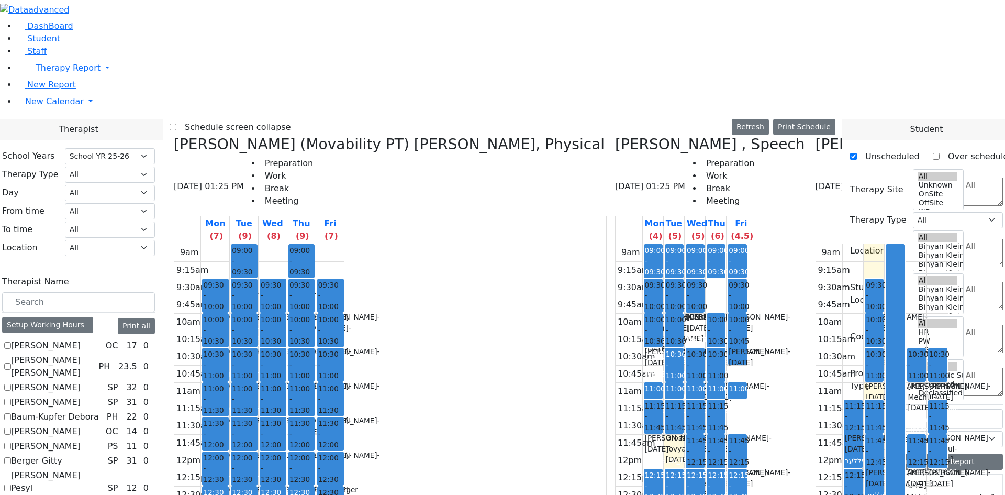
drag, startPoint x: 662, startPoint y: 404, endPoint x: 702, endPoint y: 428, distance: 46.5
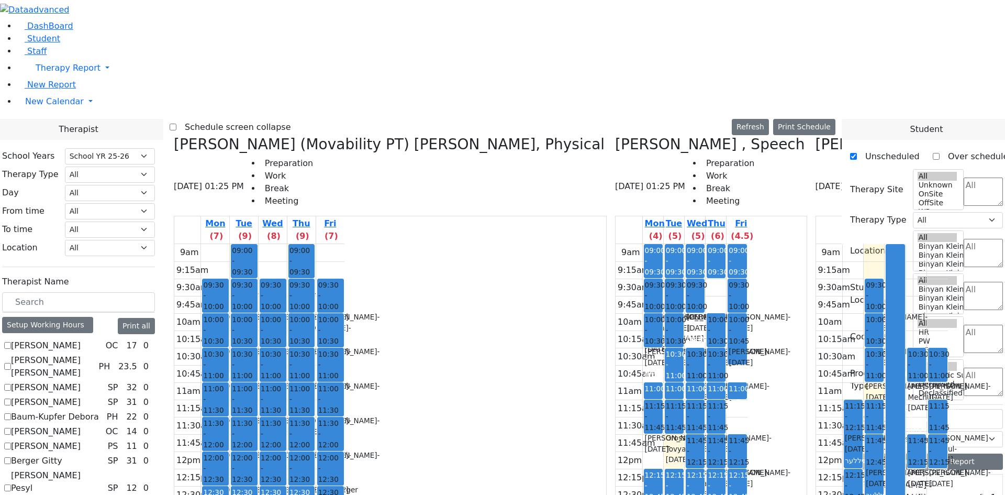
checkbox input "false"
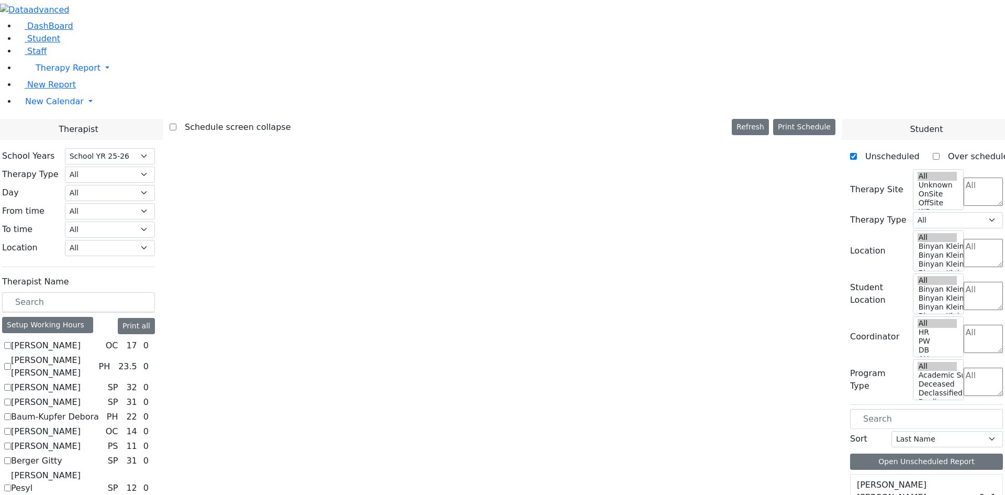
scroll to position [0, 0]
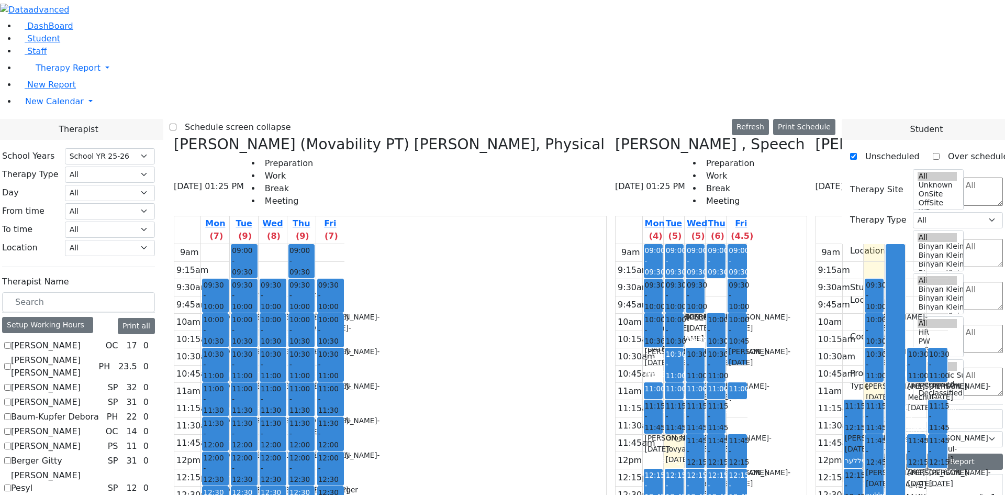
click at [174, 136] on icon at bounding box center [174, 144] width 0 height 17
checkbox input "false"
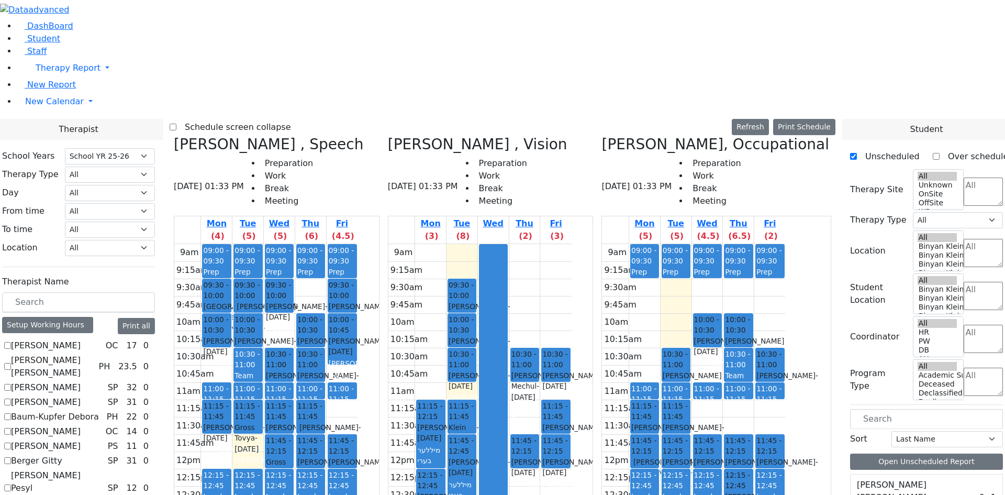
click at [388, 136] on icon at bounding box center [388, 144] width 0 height 17
checkbox input "false"
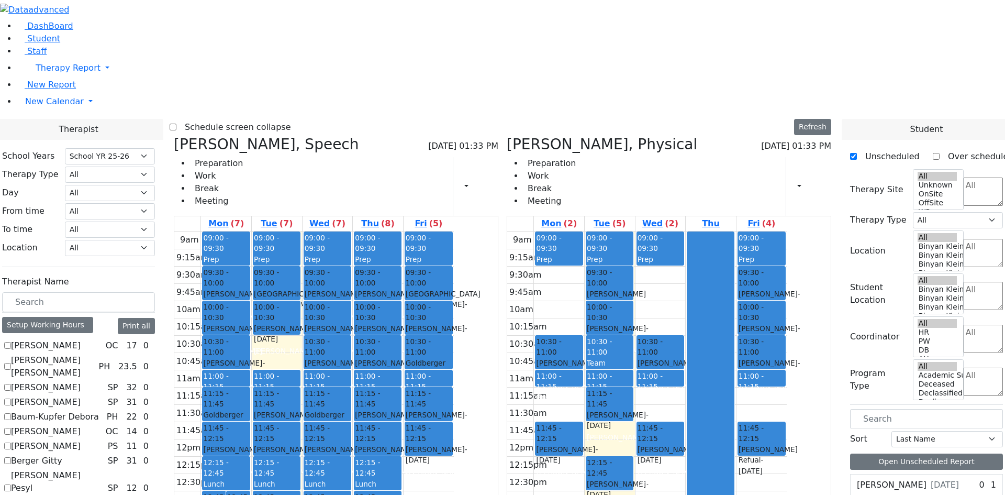
select select "212"
checkbox input "true"
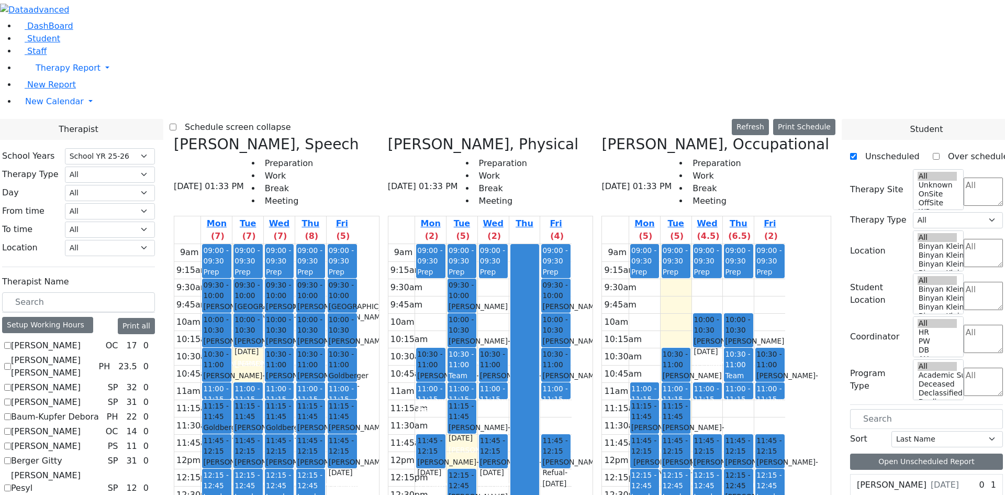
checkbox input "true"
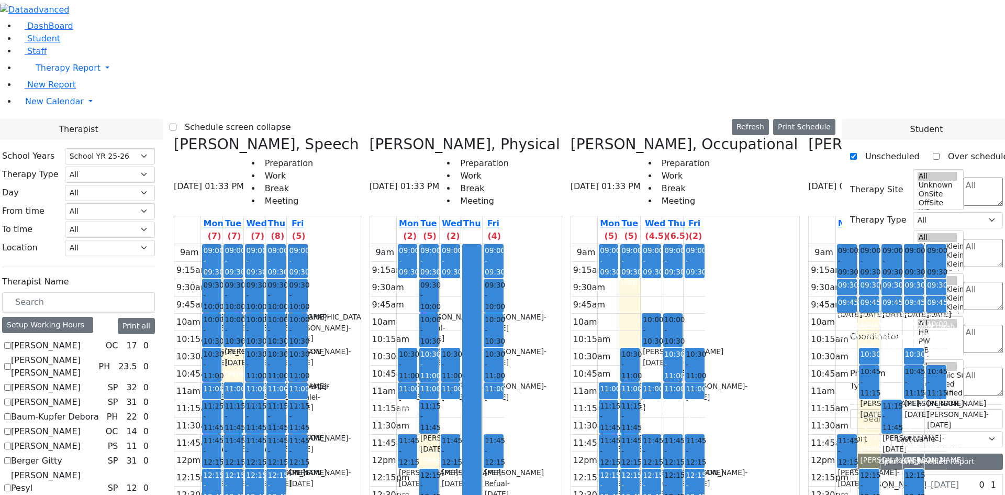
checkbox input "false"
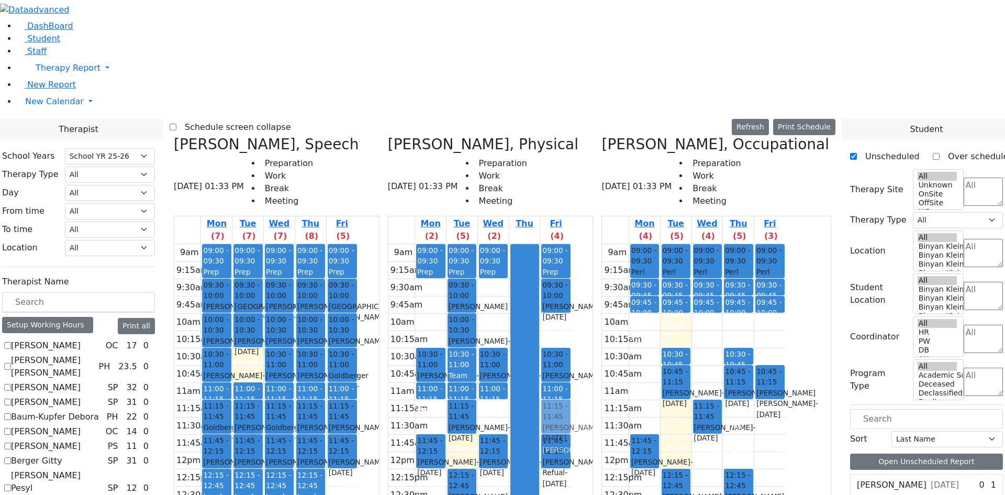
drag, startPoint x: 634, startPoint y: 135, endPoint x: 636, endPoint y: 218, distance: 82.7
click at [571, 244] on div "09:00 - 09:30 Prep 09:30 - 10:00 [PERSON_NAME] - [DATE] [PERSON_NAME] 10:00 - 1…" at bounding box center [555, 451] width 31 height 415
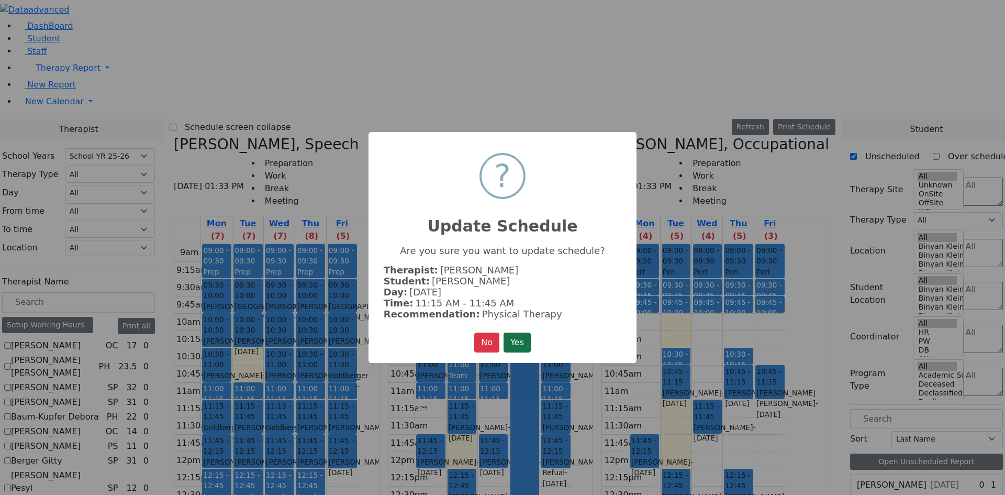
click at [515, 343] on button "Yes" at bounding box center [517, 342] width 27 height 20
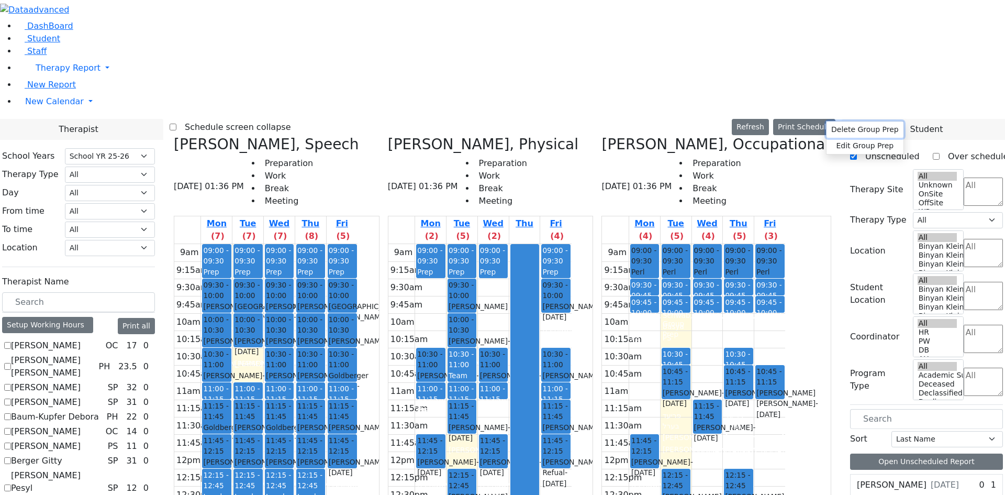
click at [836, 130] on button "Delete Group Prep" at bounding box center [864, 129] width 77 height 16
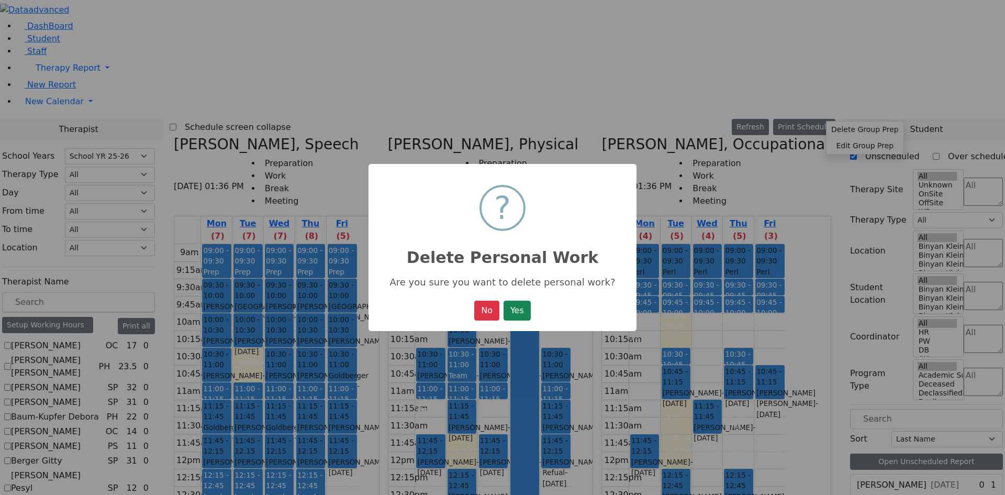
click at [504, 300] on button "Yes" at bounding box center [517, 310] width 27 height 20
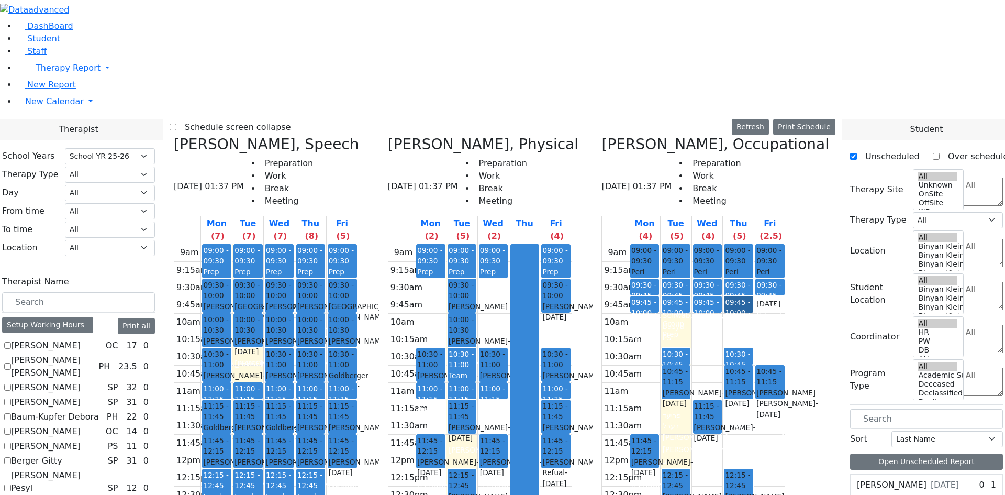
click at [753, 296] on link "09:45 - 10:00 Group Prep" at bounding box center [738, 304] width 29 height 17
click at [789, 119] on div "Delete Group Prep Edit Group Prep" at bounding box center [828, 135] width 78 height 33
click at [750, 298] on span "09:45 - 10:00" at bounding box center [737, 307] width 25 height 19
click at [789, 125] on button "Delete Selected Schedule" at bounding box center [839, 128] width 104 height 16
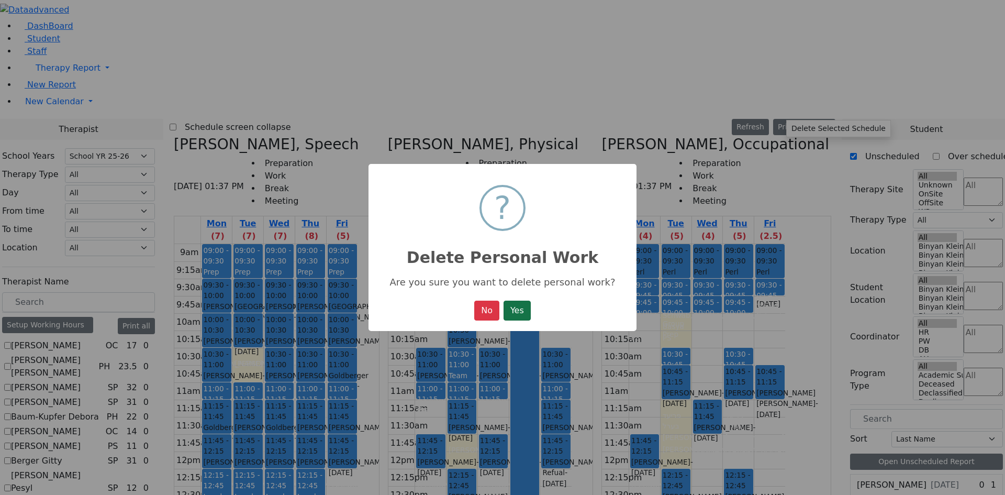
click at [527, 314] on button "Yes" at bounding box center [517, 310] width 27 height 20
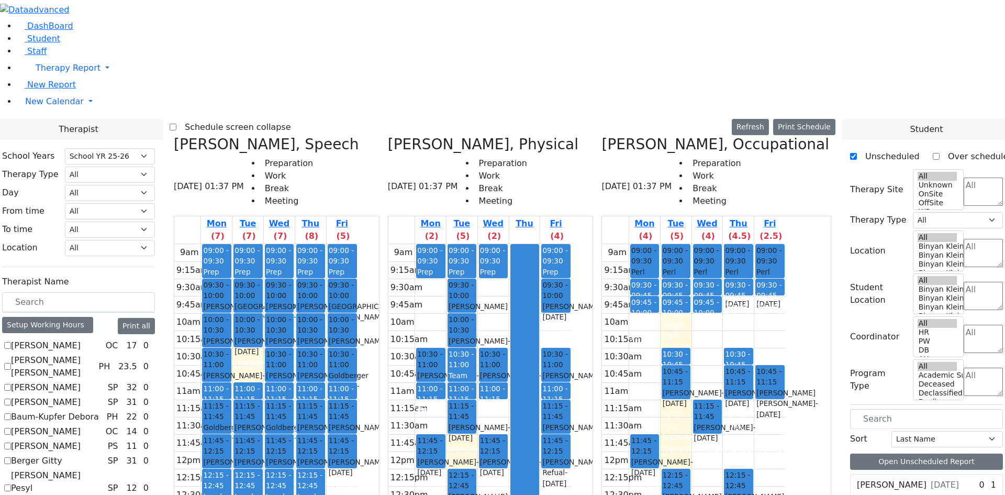
click at [721, 318] on div "Group Prep" at bounding box center [707, 328] width 27 height 21
click at [770, 130] on button "Delete Selected Schedule" at bounding box center [816, 131] width 104 height 16
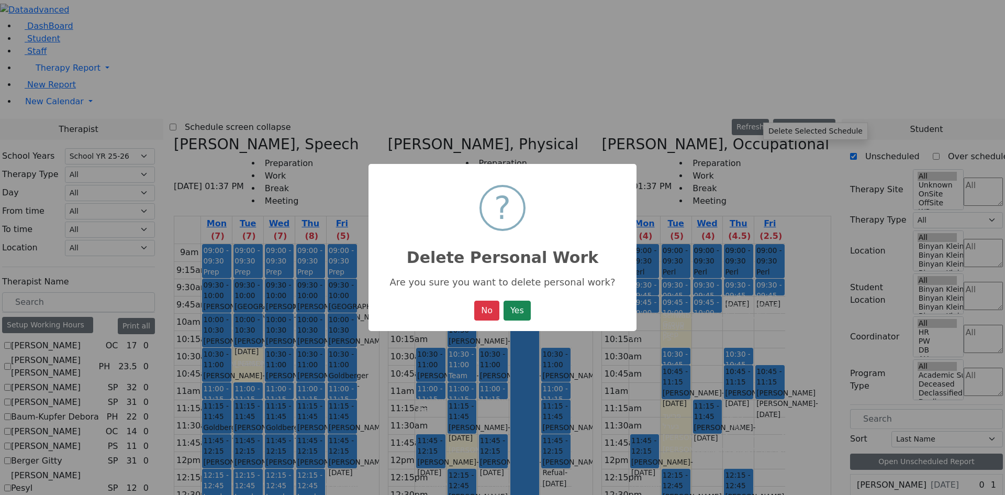
click at [504, 300] on button "Yes" at bounding box center [517, 310] width 27 height 20
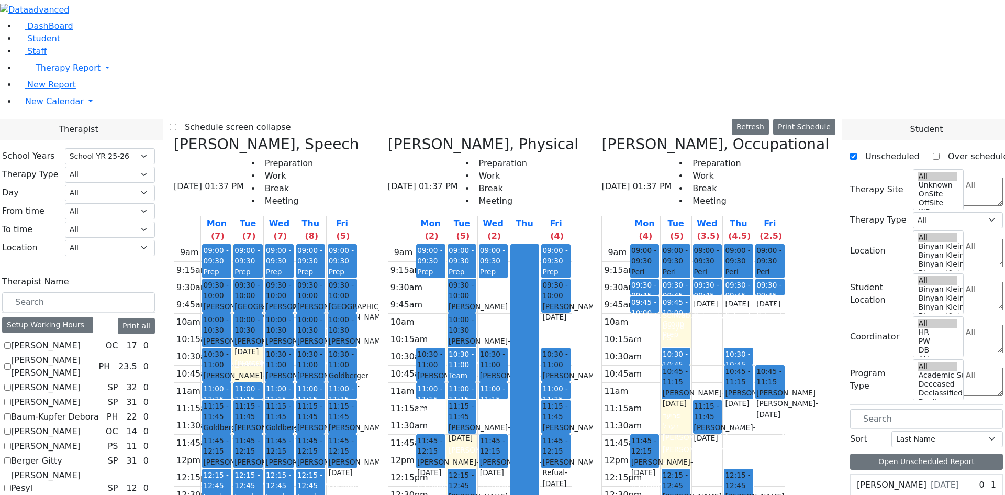
click at [689, 318] on div "Group Prep" at bounding box center [676, 328] width 27 height 21
click at [747, 128] on button "Delete Selected Schedule" at bounding box center [792, 131] width 104 height 16
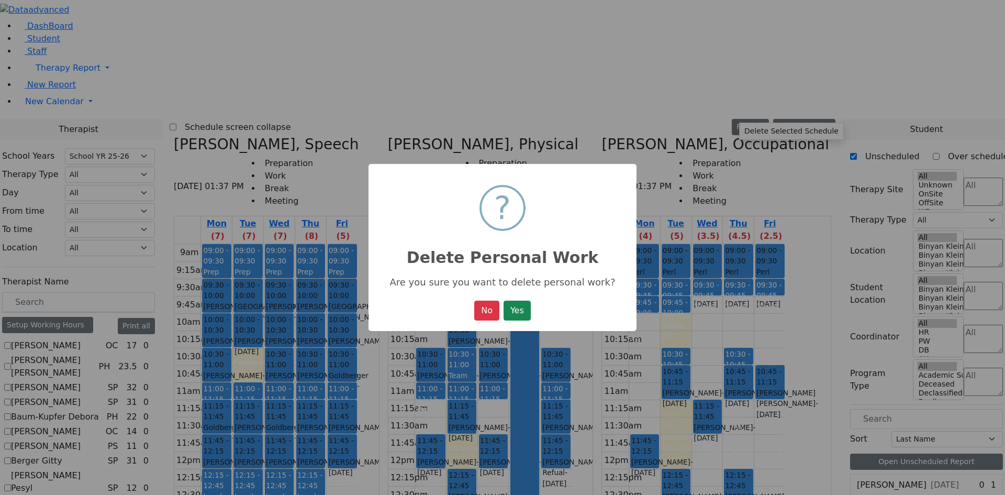
click at [504, 300] on button "Yes" at bounding box center [517, 310] width 27 height 20
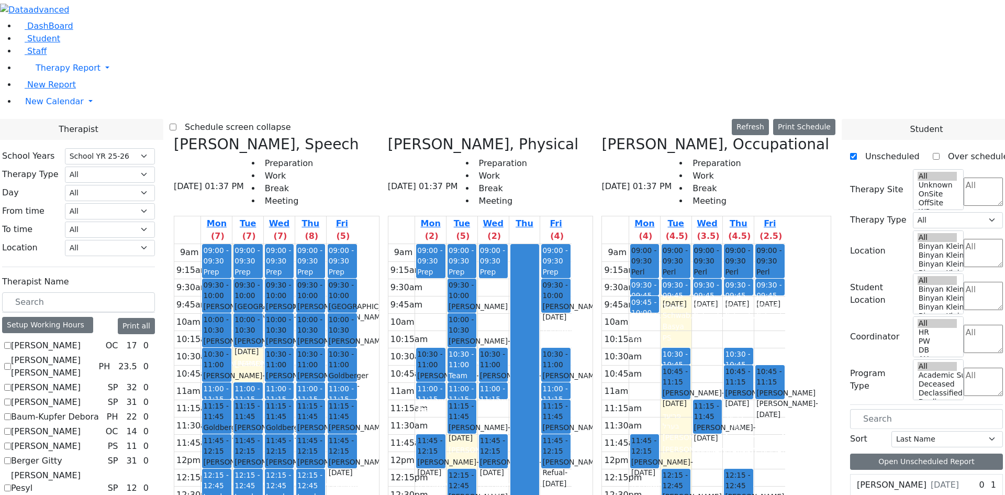
click at [658, 318] on div "Group Prep" at bounding box center [644, 328] width 27 height 21
click at [709, 128] on button "Delete Selected Schedule" at bounding box center [755, 132] width 104 height 16
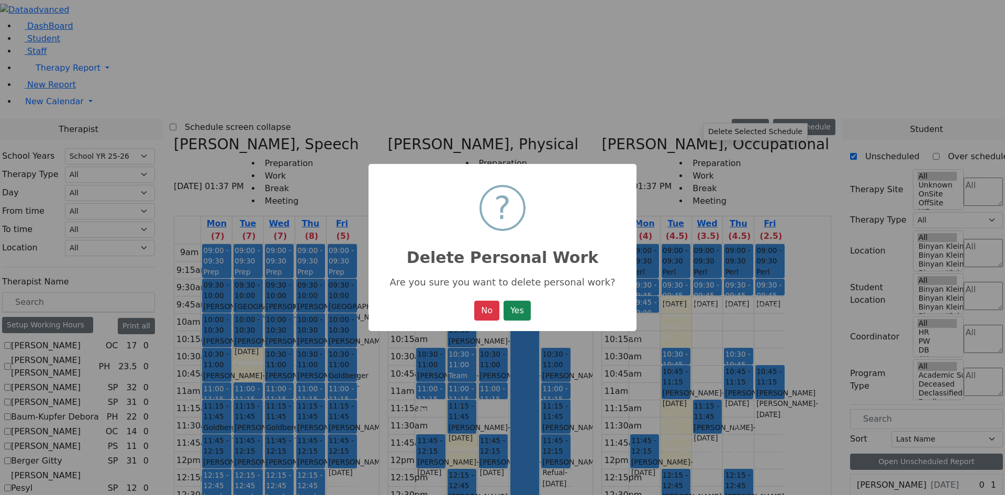
click at [504, 300] on button "Yes" at bounding box center [517, 310] width 27 height 20
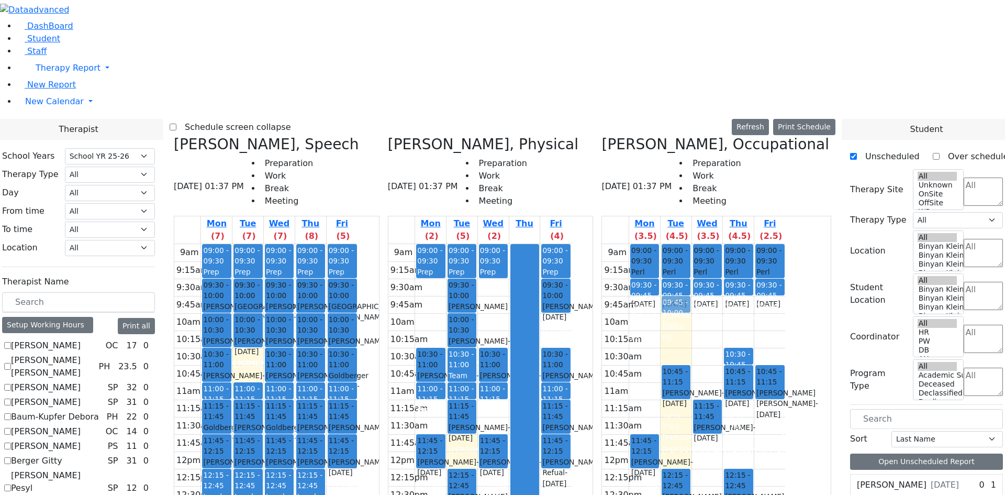
drag, startPoint x: 736, startPoint y: 167, endPoint x: 730, endPoint y: 124, distance: 44.4
click at [691, 244] on div "09:00 - 09:30 Perl Yida L. S. - [DATE] [GEOGRAPHIC_DATA][PERSON_NAME][GEOGRAPHI…" at bounding box center [676, 451] width 31 height 415
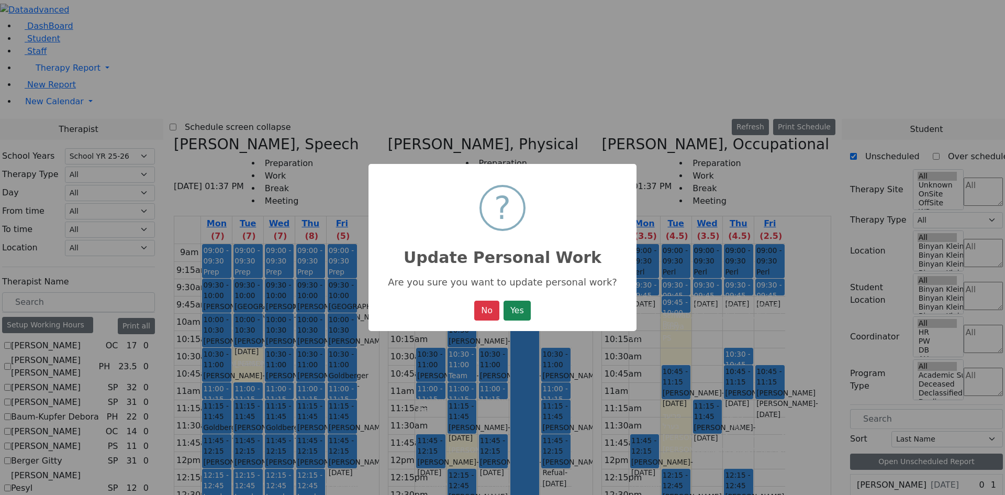
click at [504, 300] on button "Yes" at bounding box center [517, 310] width 27 height 20
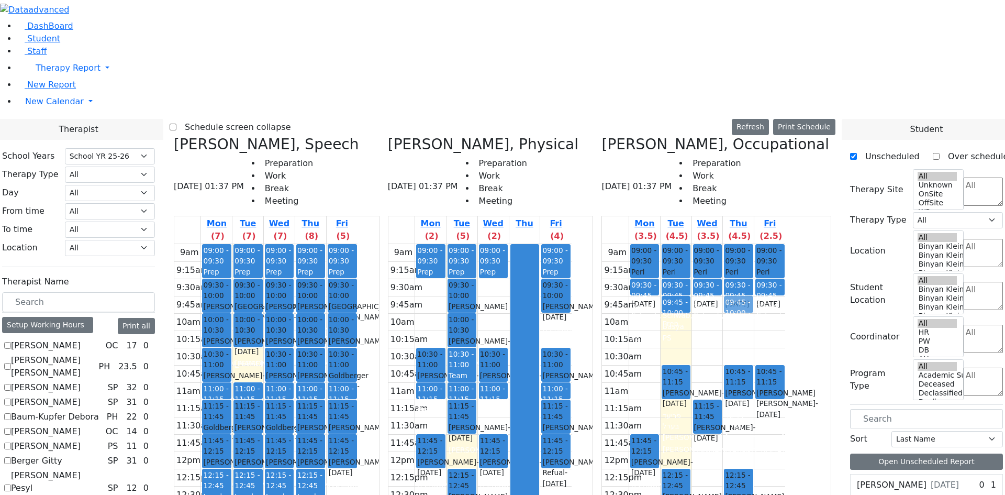
drag, startPoint x: 788, startPoint y: 166, endPoint x: 786, endPoint y: 124, distance: 42.9
click at [754, 244] on div "09:00 - 09:30 Perl Yida L. S. - [DATE] [GEOGRAPHIC_DATA][PERSON_NAME][GEOGRAPHI…" at bounding box center [738, 451] width 31 height 415
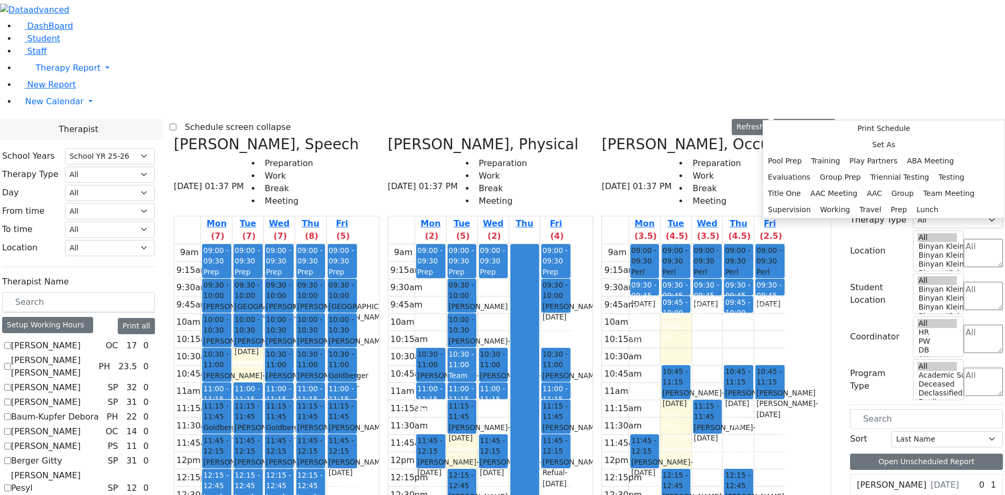
click at [763, 120] on div "Print Schedule Set As Pool Prep Training Play Partners ABA Meeting Evaluations …" at bounding box center [884, 169] width 242 height 98
click at [759, 244] on div "9am 9:15am 9:30am 9:45am 10am 10:15am 10:30am 10:45am 11am 11:15am 11:30am 11:4…" at bounding box center [693, 451] width 183 height 415
click at [890, 218] on button "Prep" at bounding box center [897, 210] width 26 height 16
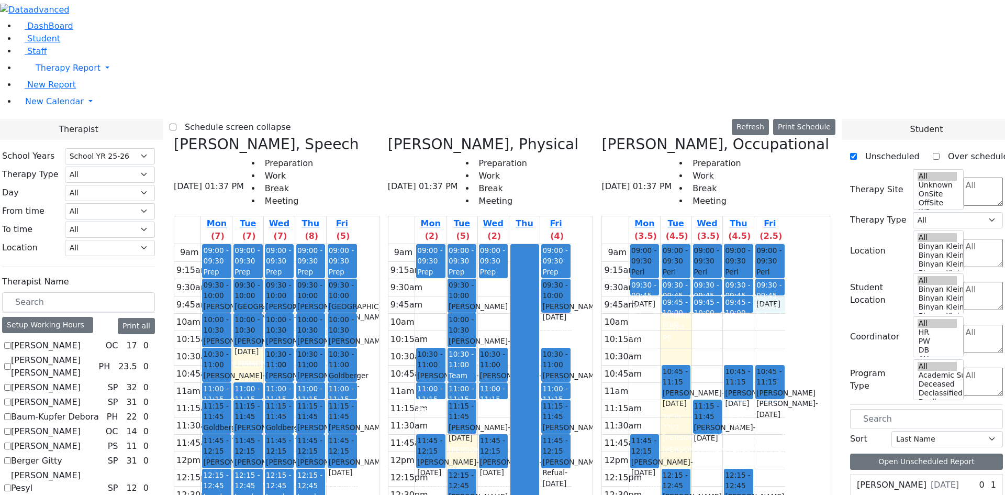
click at [785, 244] on div "9am 9:15am 9:30am 9:45am 10am 10:15am 10:30am 10:45am 11am 11:15am 11:30am 11:4…" at bounding box center [693, 451] width 183 height 415
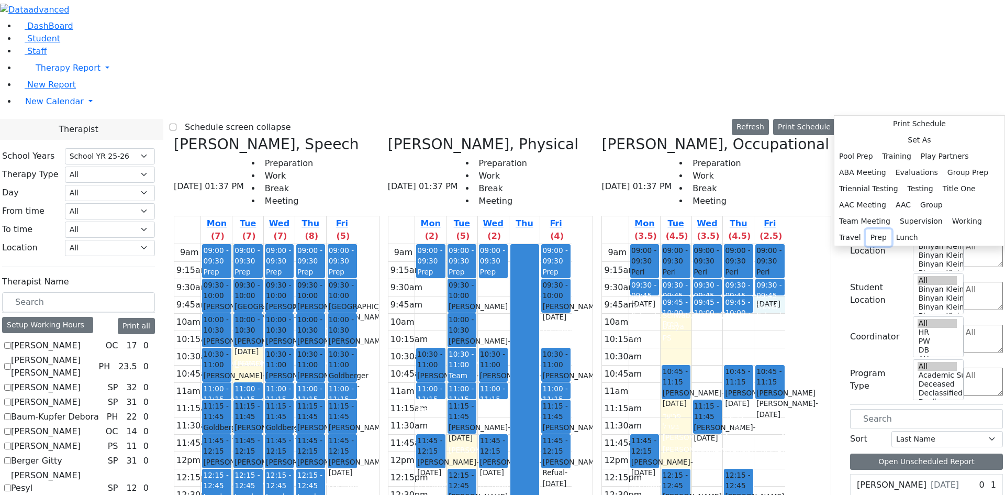
drag, startPoint x: 787, startPoint y: 374, endPoint x: 764, endPoint y: 339, distance: 41.7
click at [866, 245] on button "Prep" at bounding box center [879, 237] width 26 height 16
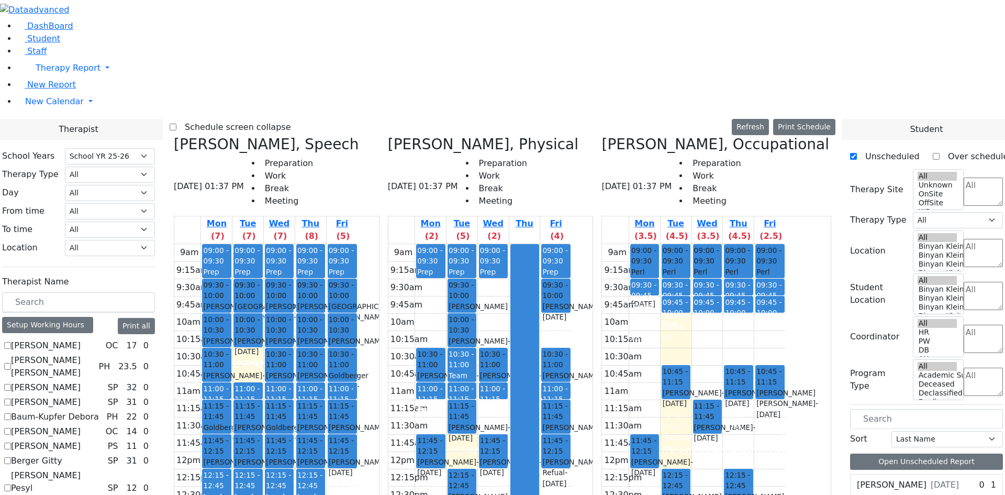
click at [708, 244] on div "9am 9:15am 9:30am 9:45am 10am 10:15am 10:30am 10:45am 11am 11:15am 11:30am 11:4…" at bounding box center [693, 451] width 183 height 415
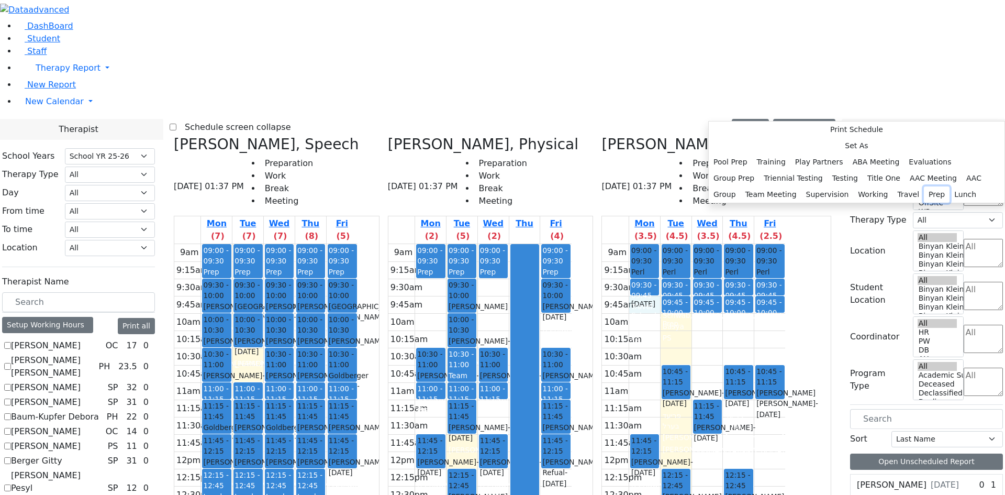
click at [924, 203] on button "Prep" at bounding box center [937, 194] width 26 height 16
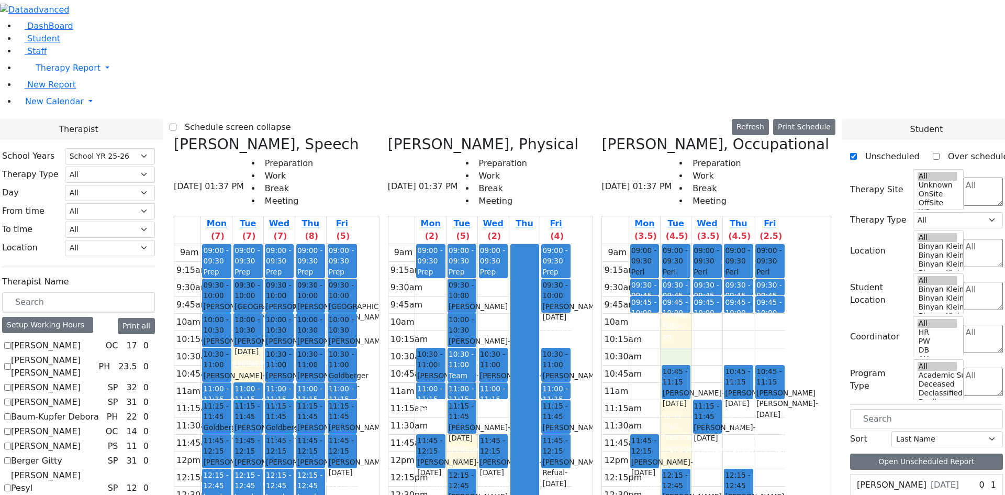
click at [740, 244] on div "9am 9:15am 9:30am 9:45am 10am 10:15am 10:30am 10:45am 11am 11:15am 11:30am 11:4…" at bounding box center [693, 451] width 183 height 415
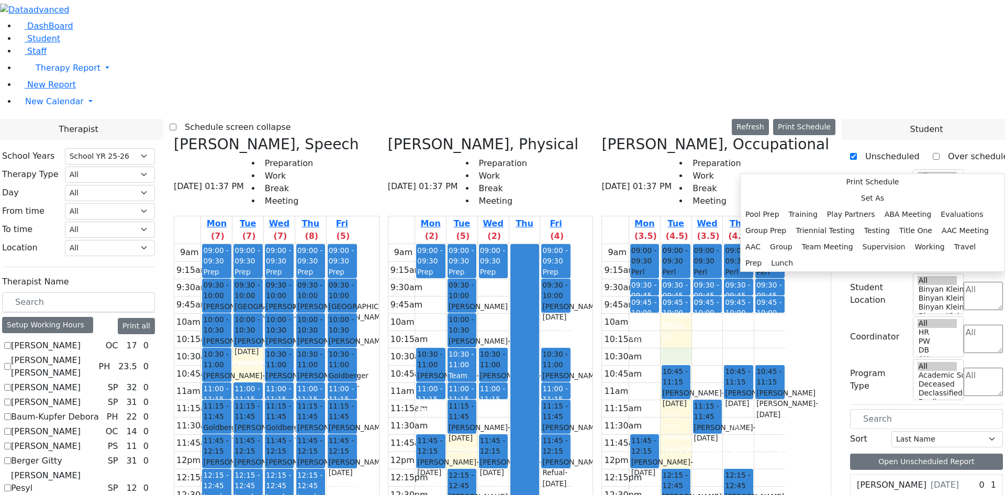
click at [736, 244] on div "9am 9:15am 9:30am 9:45am 10am 10:15am 10:30am 10:45am 11am 11:15am 11:30am 11:4…" at bounding box center [693, 451] width 183 height 415
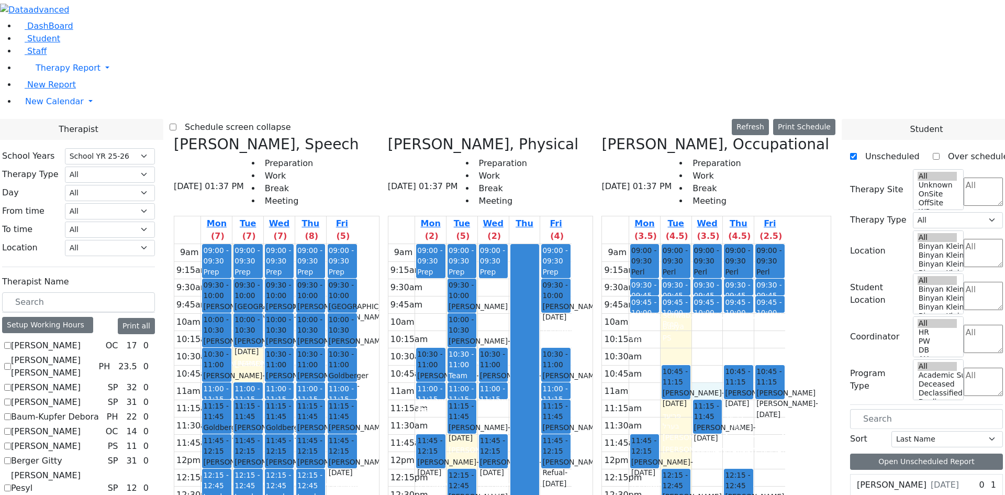
click at [760, 244] on div "9am 9:15am 9:30am 9:45am 10am 10:15am 10:30am 10:45am 11am 11:15am 11:30am 11:4…" at bounding box center [693, 451] width 183 height 415
click at [739, 250] on div "9am 9:15am 9:30am 9:45am 10am 10:15am 10:30am 10:45am 11am 11:15am 11:30am 11:4…" at bounding box center [693, 451] width 183 height 415
drag, startPoint x: 736, startPoint y: 205, endPoint x: 737, endPoint y: 229, distance: 23.6
click at [691, 244] on div "09:00 - 09:30 Perl Yida L. S. - [DATE] [GEOGRAPHIC_DATA][PERSON_NAME][GEOGRAPHI…" at bounding box center [676, 451] width 31 height 415
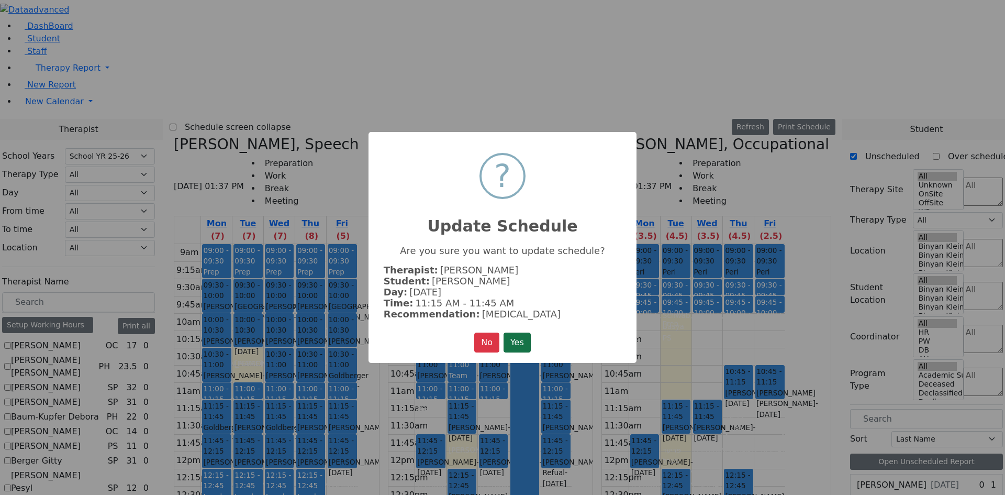
click at [514, 332] on button "Yes" at bounding box center [517, 342] width 27 height 20
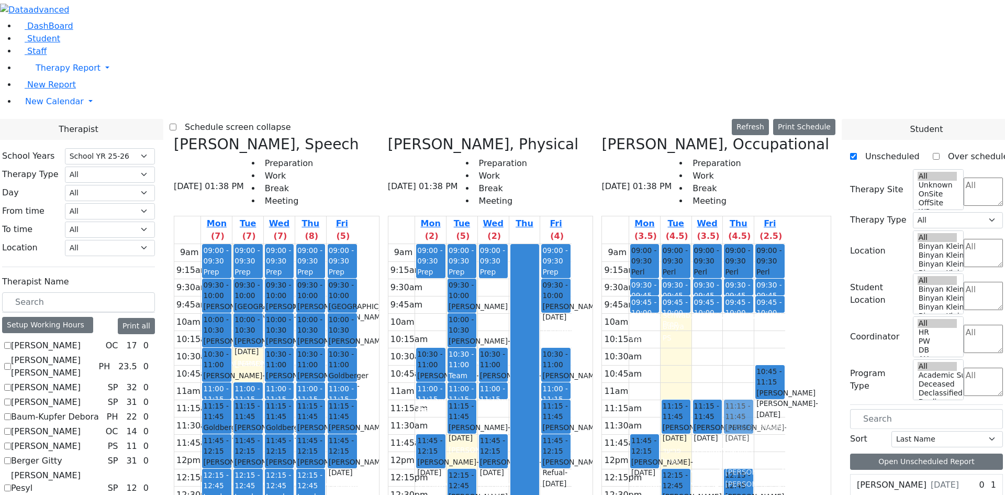
drag, startPoint x: 800, startPoint y: 191, endPoint x: 795, endPoint y: 218, distance: 27.7
click at [754, 244] on div "09:00 - 09:30 Perl Yida L. S. - [DATE] [GEOGRAPHIC_DATA][PERSON_NAME][GEOGRAPHI…" at bounding box center [738, 451] width 31 height 415
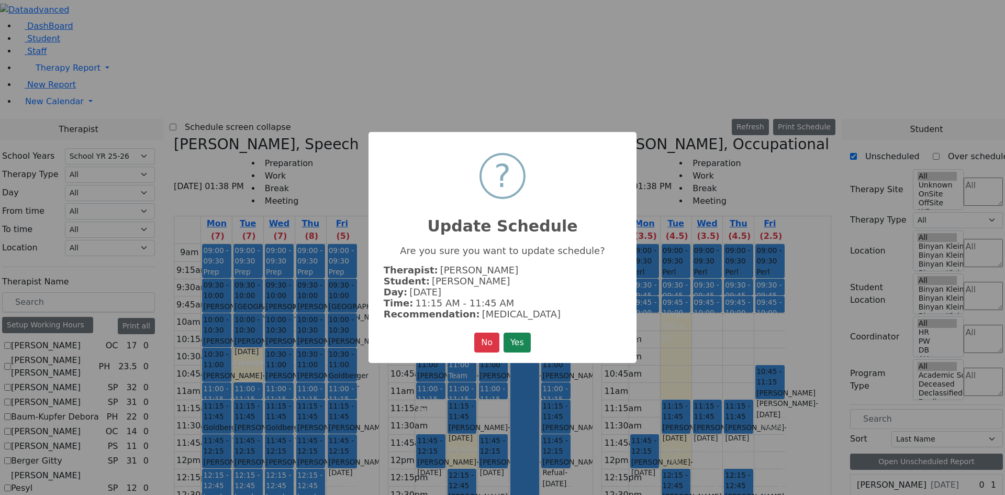
drag, startPoint x: 520, startPoint y: 337, endPoint x: 573, endPoint y: 271, distance: 84.2
click at [520, 337] on button "Yes" at bounding box center [517, 342] width 27 height 20
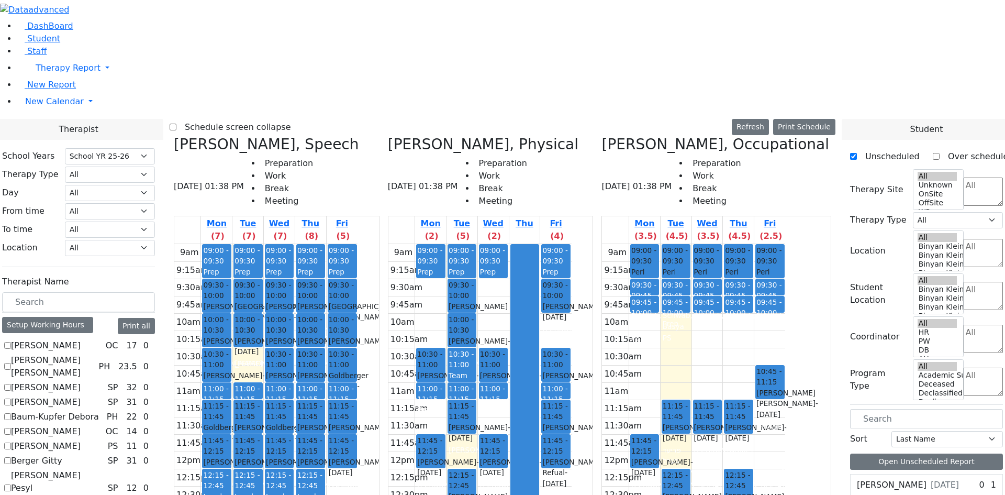
click at [728, 244] on div "9am 9:15am 9:30am 9:45am 10am 10:15am 10:30am 10:45am 11am 11:15am 11:30am 11:4…" at bounding box center [693, 451] width 183 height 415
drag, startPoint x: 729, startPoint y: 170, endPoint x: 729, endPoint y: 186, distance: 16.2
click at [729, 244] on div "9am 9:15am 9:30am 9:45am 10am 10:15am 10:30am 10:45am 11am 11:15am 11:30am 11:4…" at bounding box center [693, 451] width 183 height 415
drag, startPoint x: 728, startPoint y: 169, endPoint x: 728, endPoint y: 180, distance: 10.5
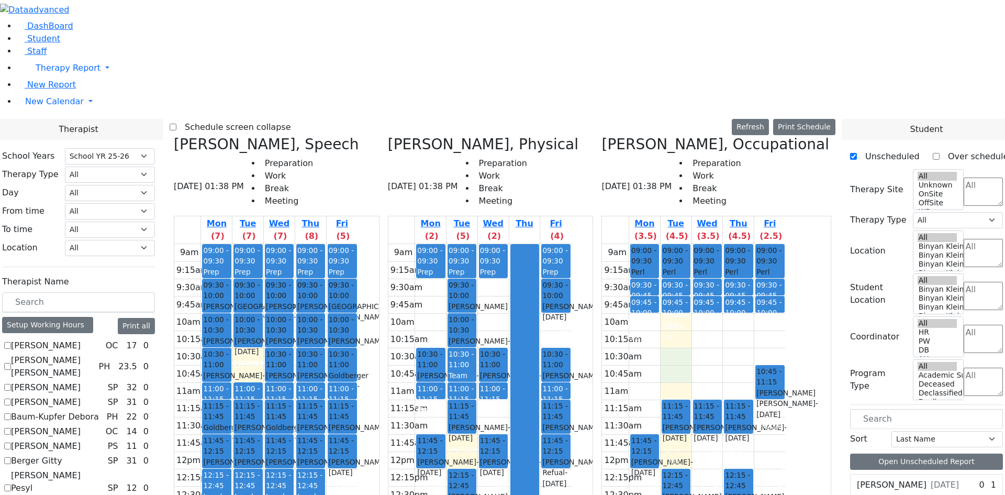
drag, startPoint x: 898, startPoint y: 381, endPoint x: 349, endPoint y: 173, distance: 586.4
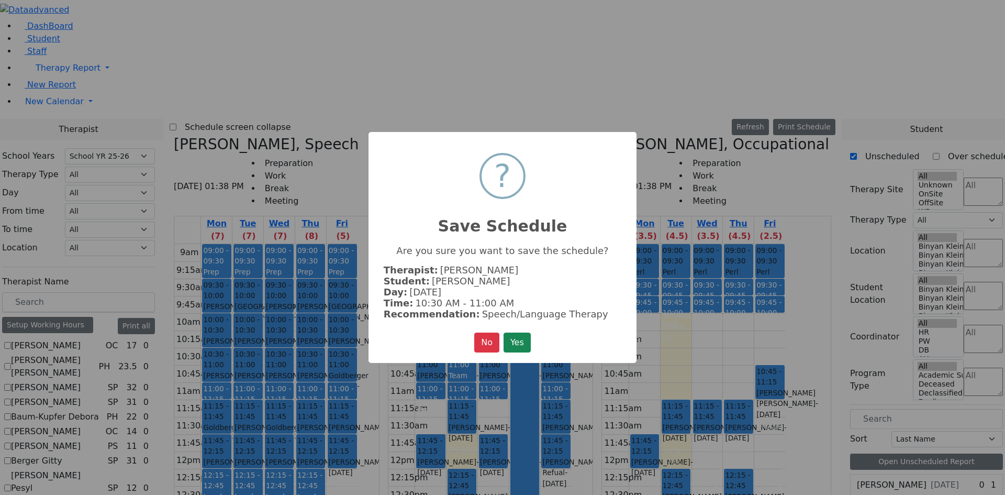
click at [518, 342] on button "Yes" at bounding box center [517, 342] width 27 height 20
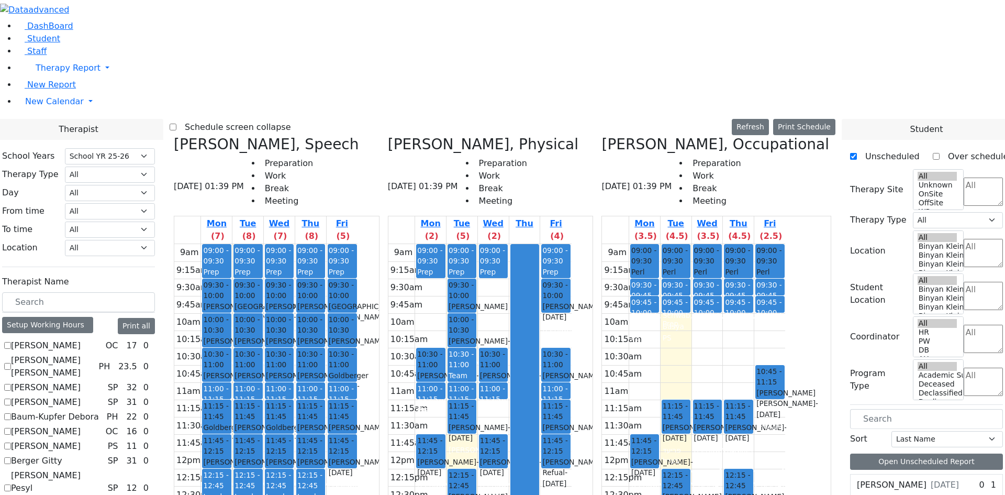
scroll to position [209, 0]
drag, startPoint x: 890, startPoint y: 454, endPoint x: 506, endPoint y: 144, distance: 493.6
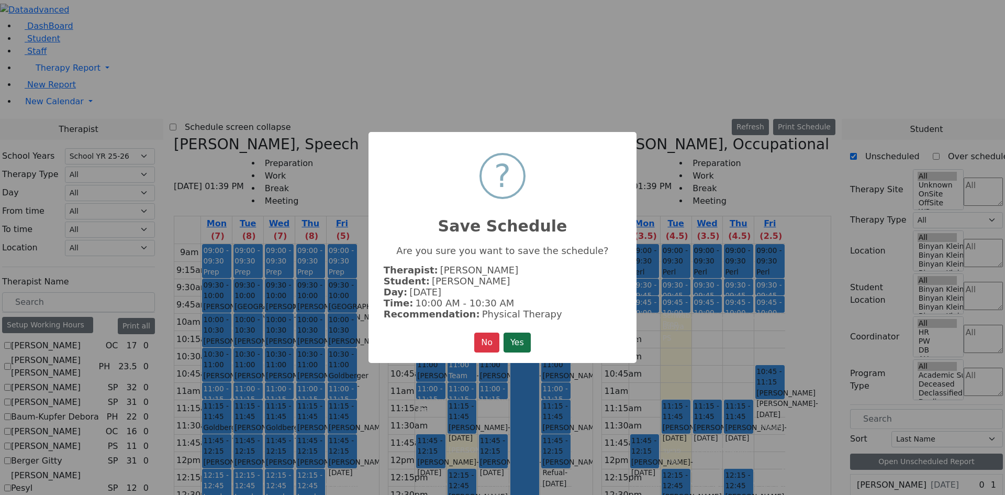
click at [521, 340] on button "Yes" at bounding box center [517, 342] width 27 height 20
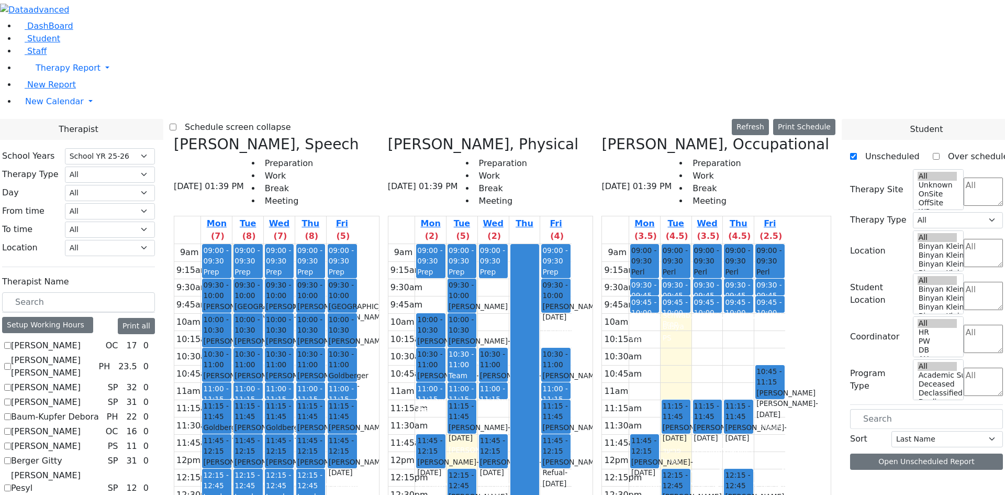
scroll to position [0, 0]
drag, startPoint x: 546, startPoint y: 142, endPoint x: 573, endPoint y: 141, distance: 26.7
click at [572, 244] on tr "09:00 - 09:30 Prep 10:00 - 10:30 [PERSON_NAME] - [DATE] [PERSON_NAME] 10:30 - 1…" at bounding box center [479, 451] width 183 height 415
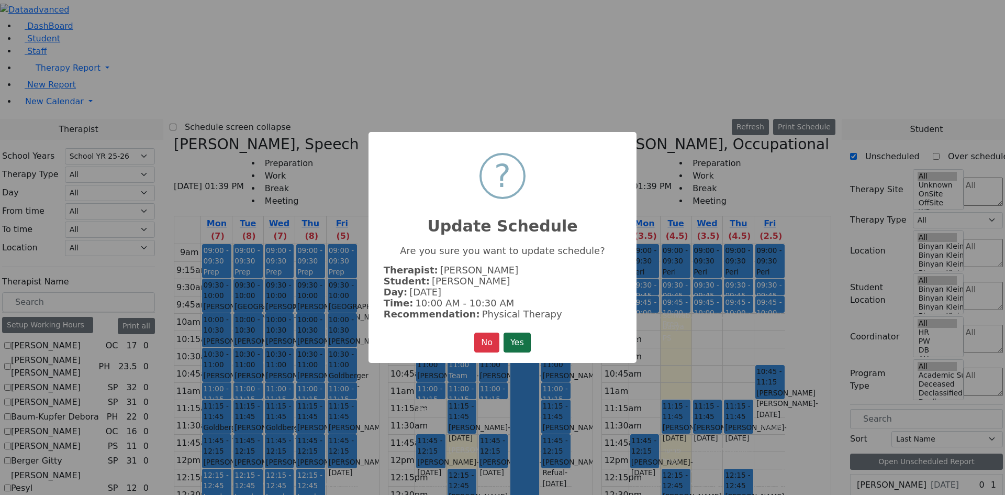
click at [526, 345] on button "Yes" at bounding box center [517, 342] width 27 height 20
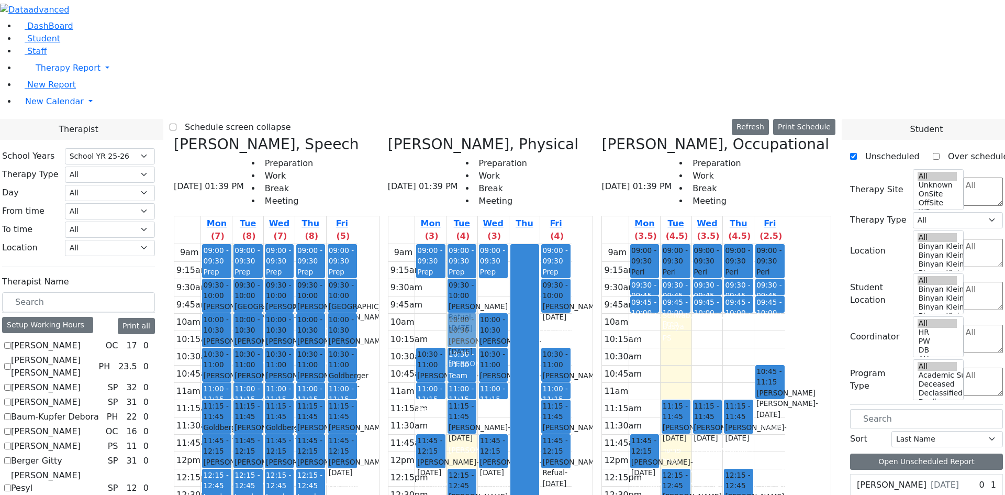
drag, startPoint x: 517, startPoint y: 143, endPoint x: 539, endPoint y: 148, distance: 21.9
click at [539, 244] on tr "09:00 - 09:30 Prep 10:00 - 10:30 [PERSON_NAME] - [DATE] [PERSON_NAME] 10:30 - 1…" at bounding box center [479, 451] width 183 height 415
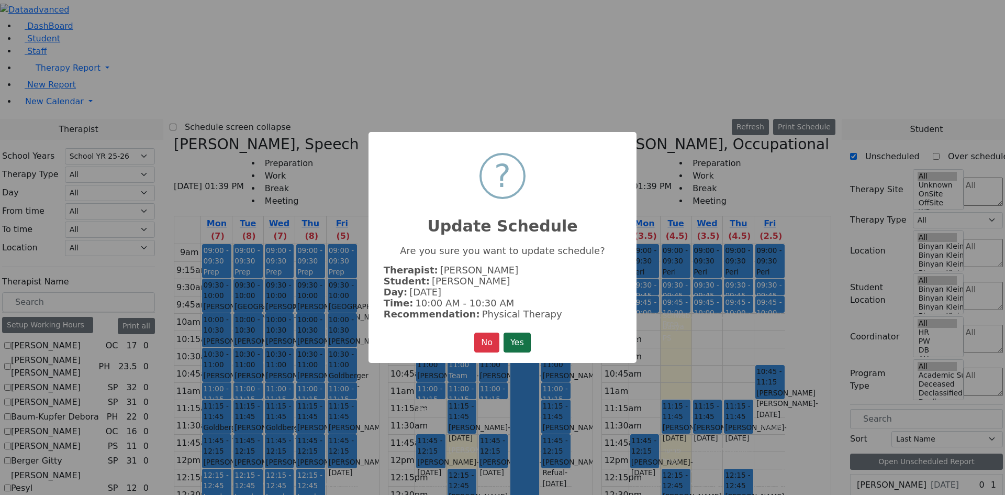
click at [520, 335] on button "Yes" at bounding box center [517, 342] width 27 height 20
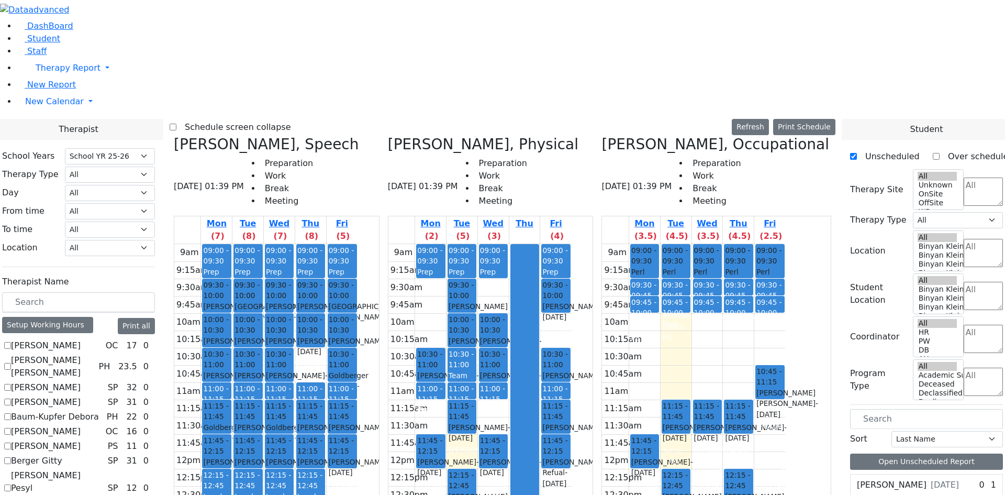
drag, startPoint x: 411, startPoint y: 185, endPoint x: 304, endPoint y: 406, distance: 245.3
click at [304, 406] on tr "12:45 - 01:15 [PERSON_NAME] - [DATE] [PERSON_NAME] ([PERSON_NAME]) 12:45 - 01:1…" at bounding box center [265, 451] width 183 height 415
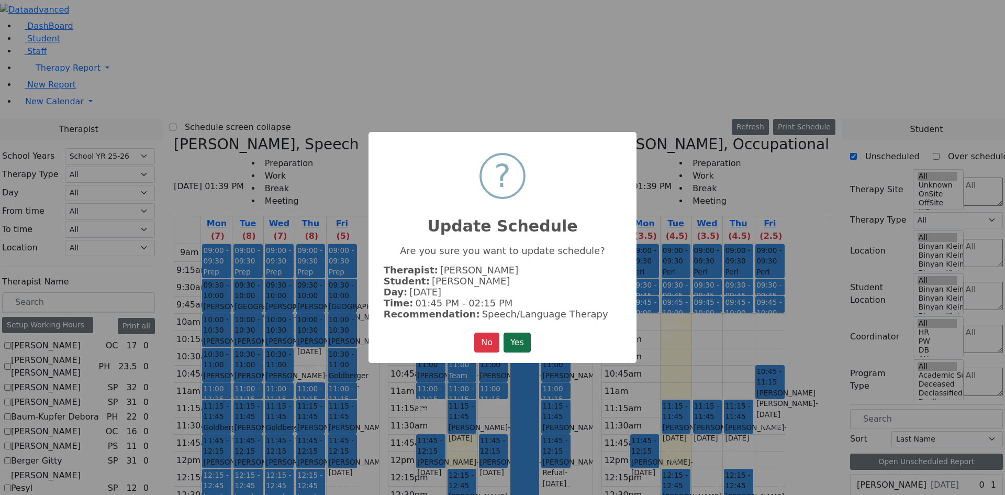
click at [511, 342] on button "Yes" at bounding box center [517, 342] width 27 height 20
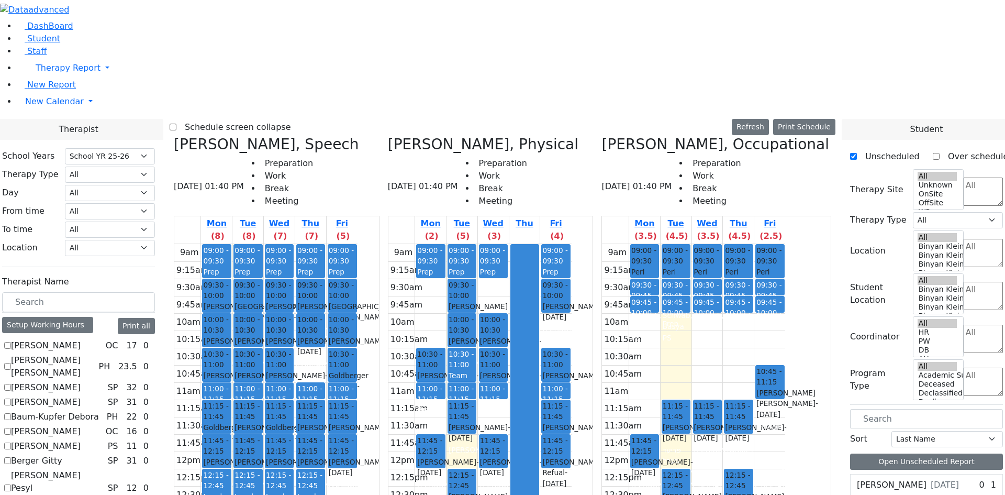
scroll to position [314, 0]
drag, startPoint x: 893, startPoint y: 349, endPoint x: 421, endPoint y: 175, distance: 503.2
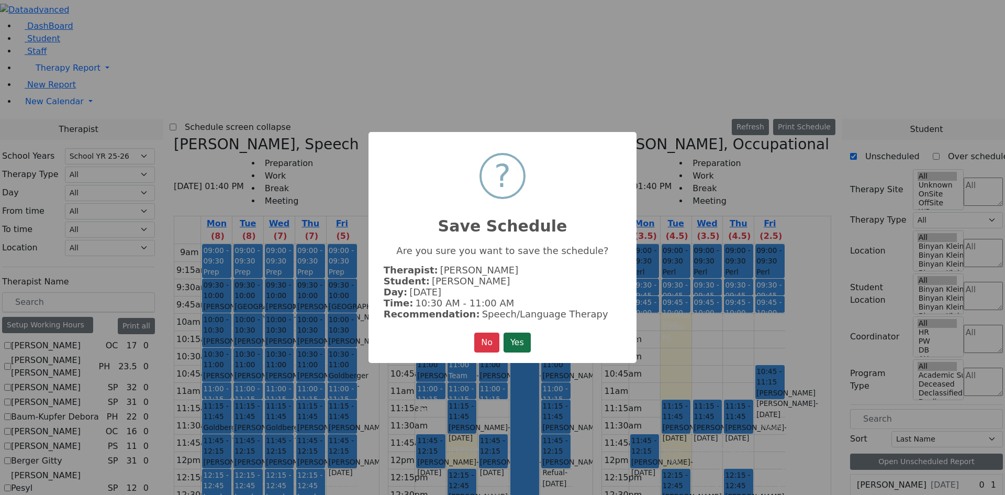
click at [527, 336] on button "Yes" at bounding box center [517, 342] width 27 height 20
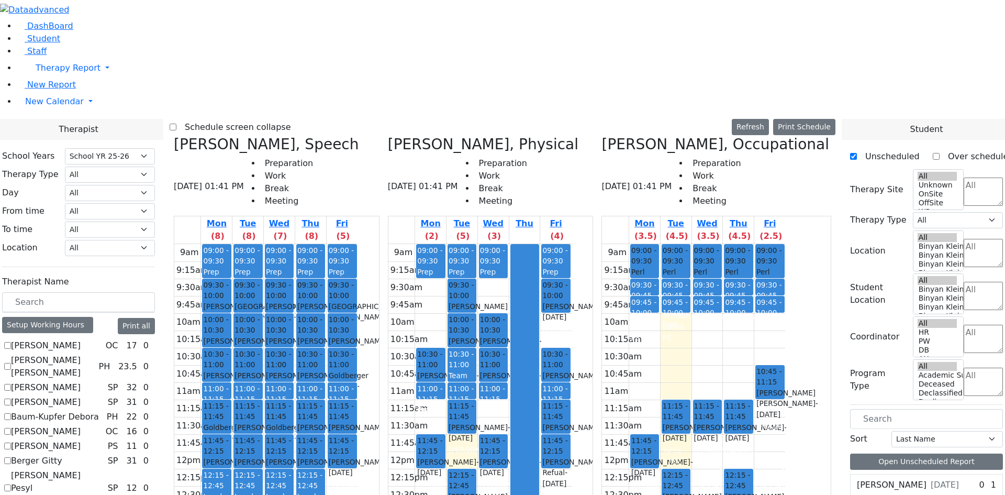
drag, startPoint x: 891, startPoint y: 331, endPoint x: 803, endPoint y: 142, distance: 207.9
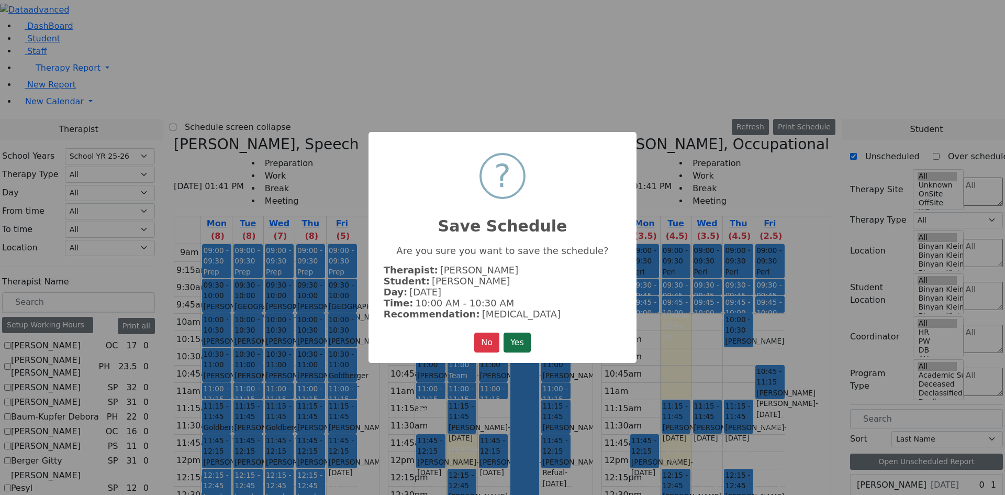
drag, startPoint x: 521, startPoint y: 342, endPoint x: 551, endPoint y: 331, distance: 32.1
click at [521, 341] on button "Yes" at bounding box center [517, 342] width 27 height 20
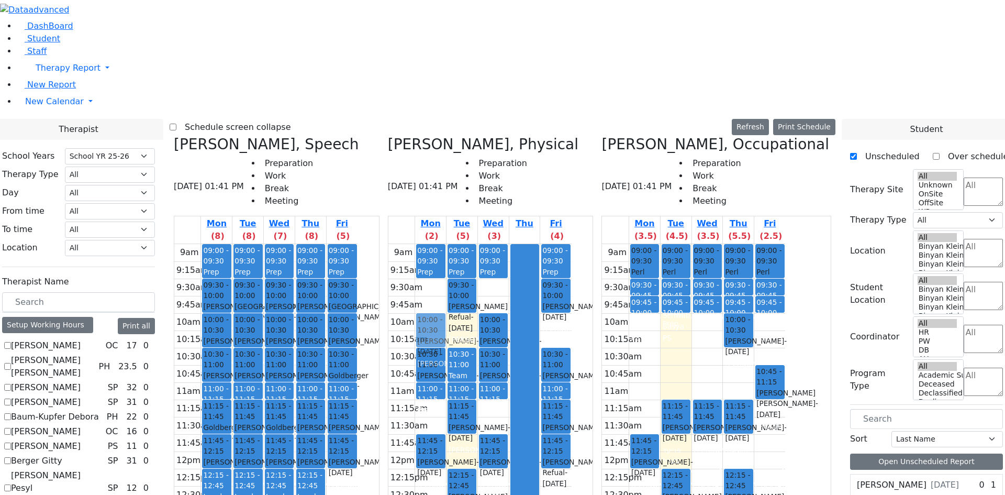
drag, startPoint x: 535, startPoint y: 146, endPoint x: 514, endPoint y: 142, distance: 20.7
click at [512, 244] on tr "09:00 - 09:30 Prep 10:30 - 11:00 Friedrich Toby - 09/03/2013 Kaganoff, Sara Gra…" at bounding box center [479, 451] width 183 height 415
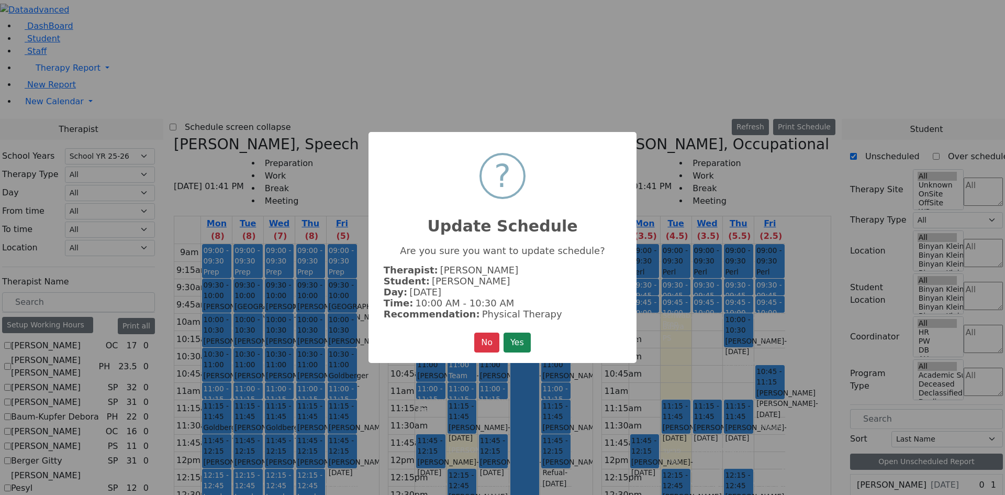
click at [513, 332] on button "Yes" at bounding box center [517, 342] width 27 height 20
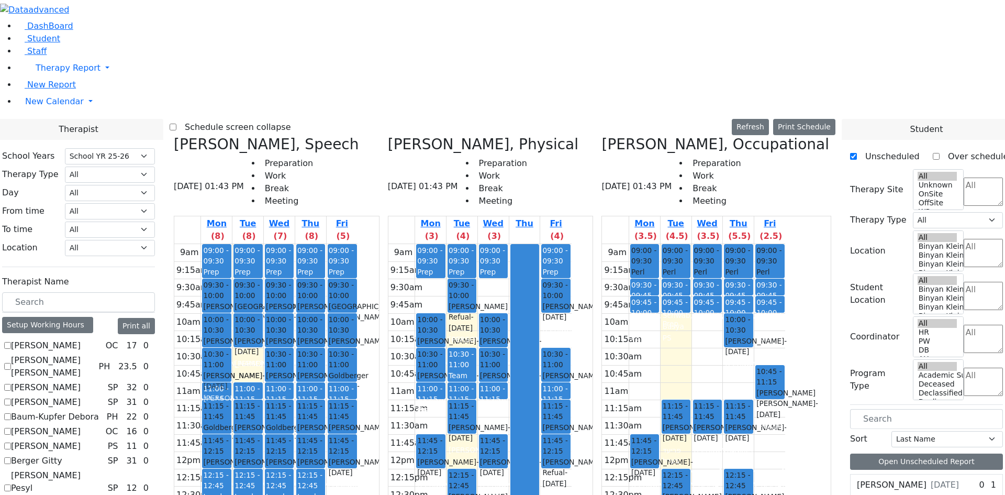
drag, startPoint x: 339, startPoint y: 182, endPoint x: 318, endPoint y: 178, distance: 21.4
click at [318, 244] on tr "12:45 - 01:15 Polatsek Yisroel - 12/20/2007 Feigenbaum Avraham (Alan) 12:45 - 0…" at bounding box center [265, 451] width 183 height 415
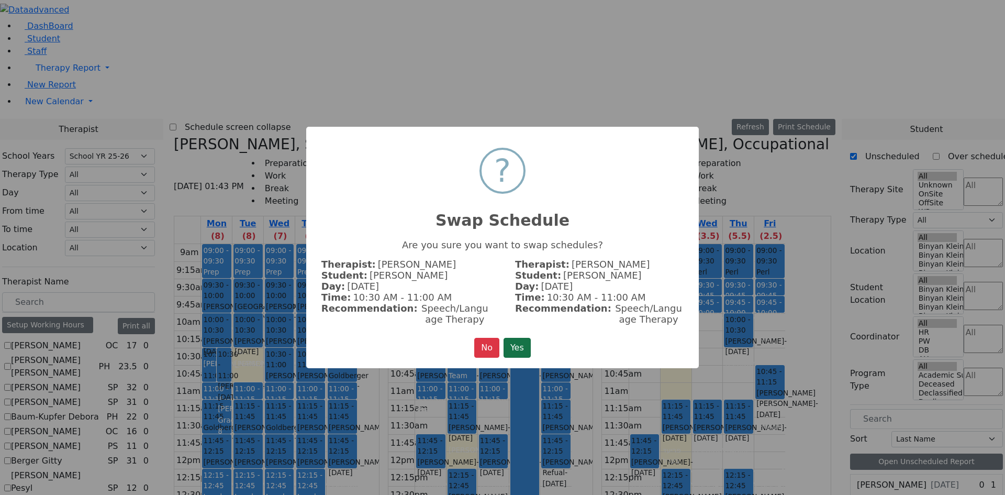
click at [513, 340] on button "Yes" at bounding box center [517, 348] width 27 height 20
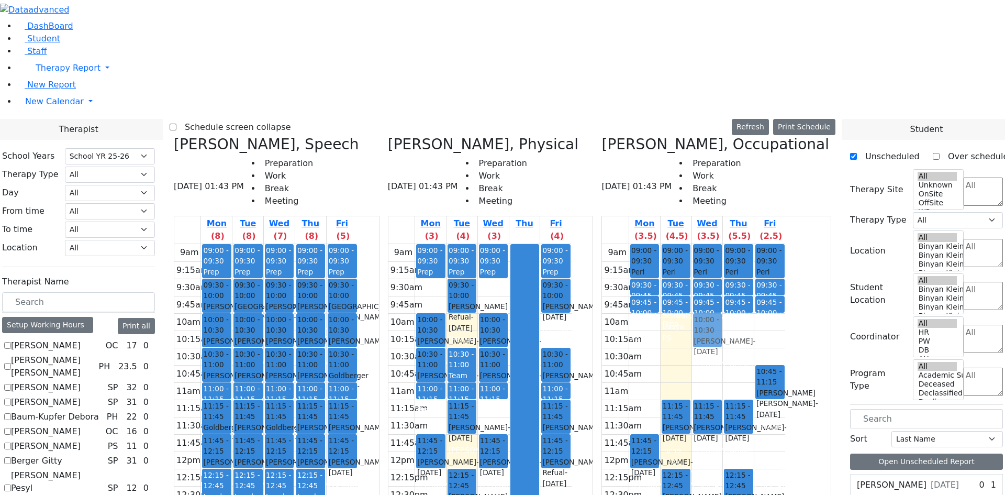
drag, startPoint x: 799, startPoint y: 147, endPoint x: 766, endPoint y: 150, distance: 32.6
click at [766, 244] on tr "09:00 - 09:30 Perl Yida L. S. - 12/06/2009 Schwab, Basya PS 09:30 - 09:45 Trave…" at bounding box center [693, 451] width 183 height 415
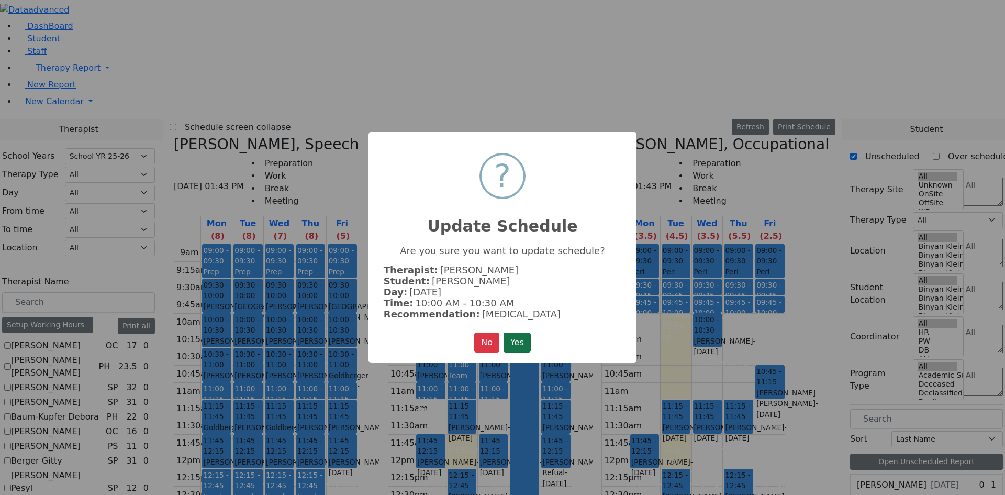
click at [521, 339] on button "Yes" at bounding box center [517, 342] width 27 height 20
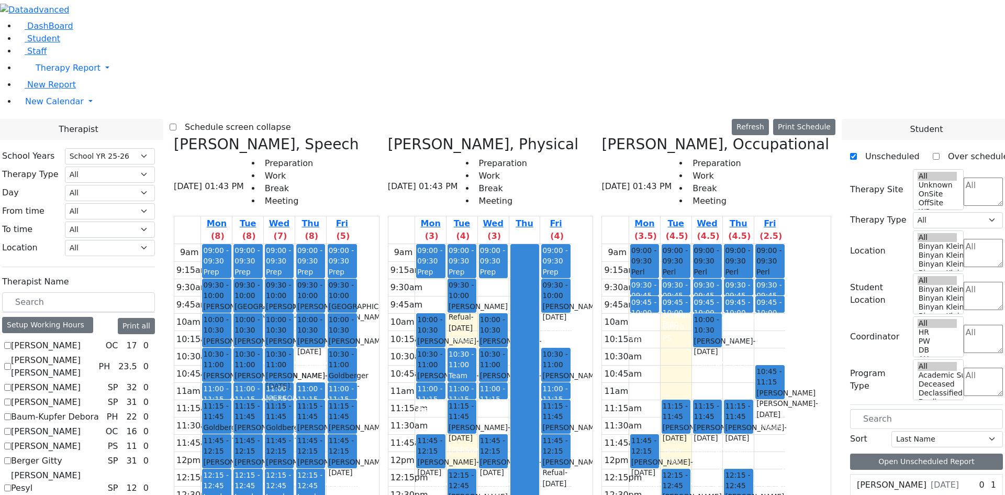
drag, startPoint x: 400, startPoint y: 180, endPoint x: 381, endPoint y: 181, distance: 19.9
click at [357, 244] on tr "12:45 - 01:15 Polatsek Yisroel - 12/20/2007 Feigenbaum Avraham (Alan) 12:45 - 0…" at bounding box center [265, 451] width 183 height 415
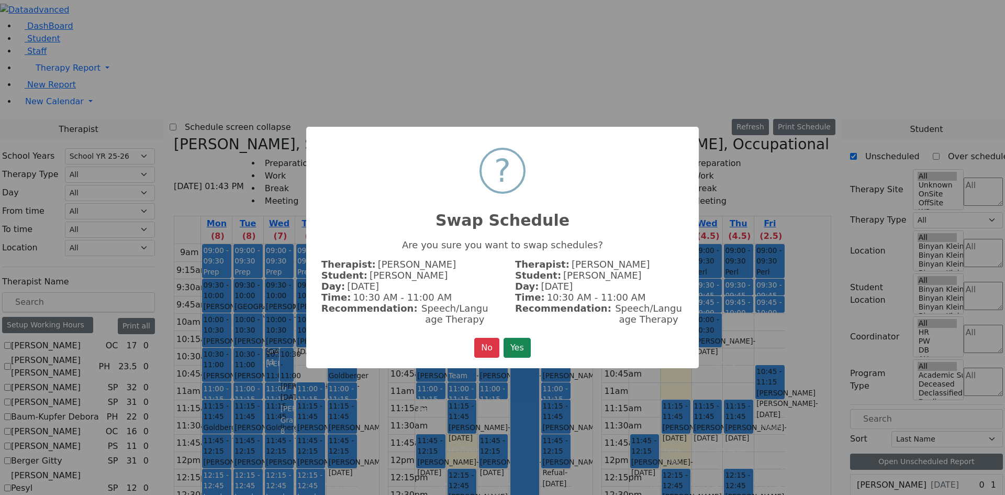
click at [510, 343] on button "Yes" at bounding box center [517, 348] width 27 height 20
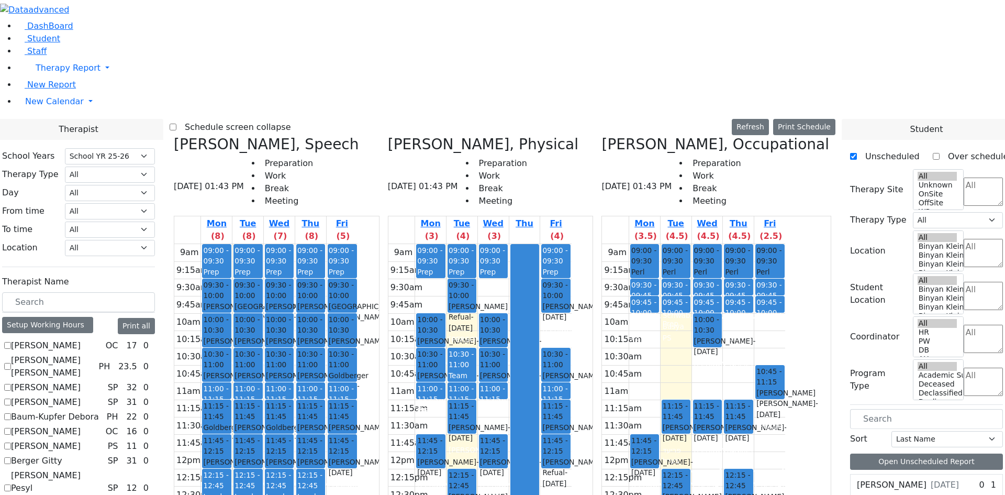
scroll to position [262, 0]
drag, startPoint x: 901, startPoint y: 398, endPoint x: 643, endPoint y: 144, distance: 362.0
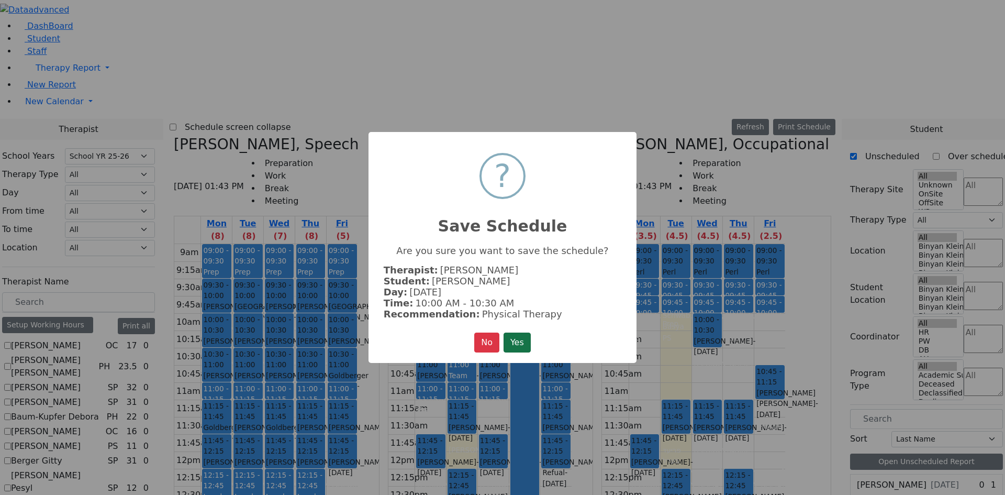
click at [527, 345] on button "Yes" at bounding box center [517, 342] width 27 height 20
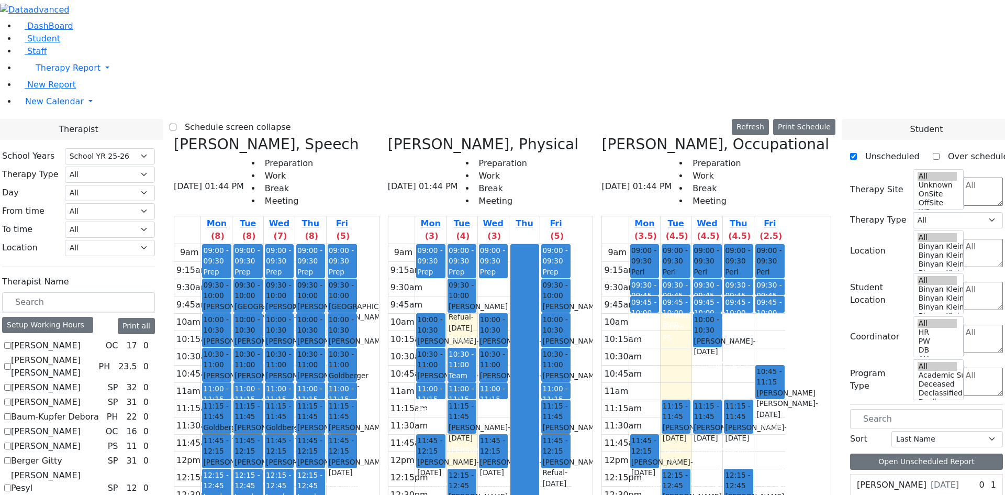
drag, startPoint x: 917, startPoint y: 383, endPoint x: 835, endPoint y: 142, distance: 253.9
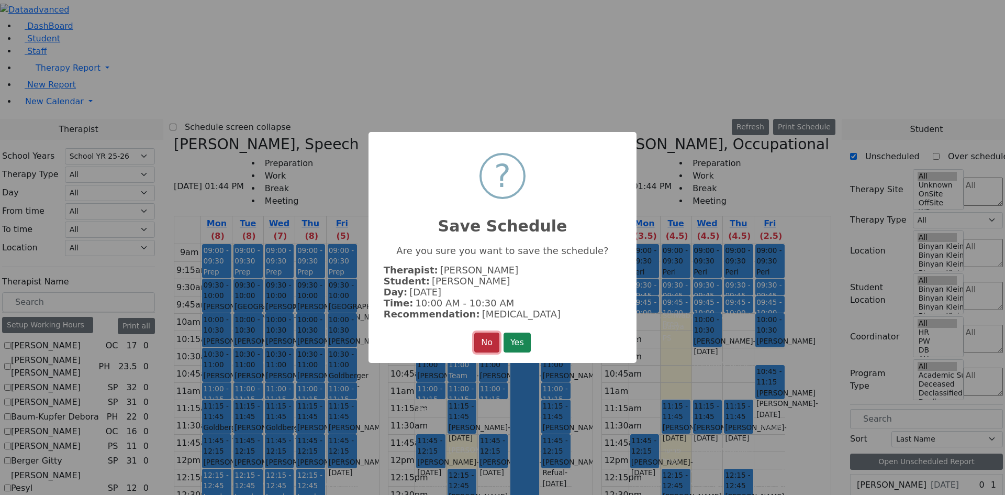
click at [485, 338] on button "No" at bounding box center [486, 342] width 25 height 20
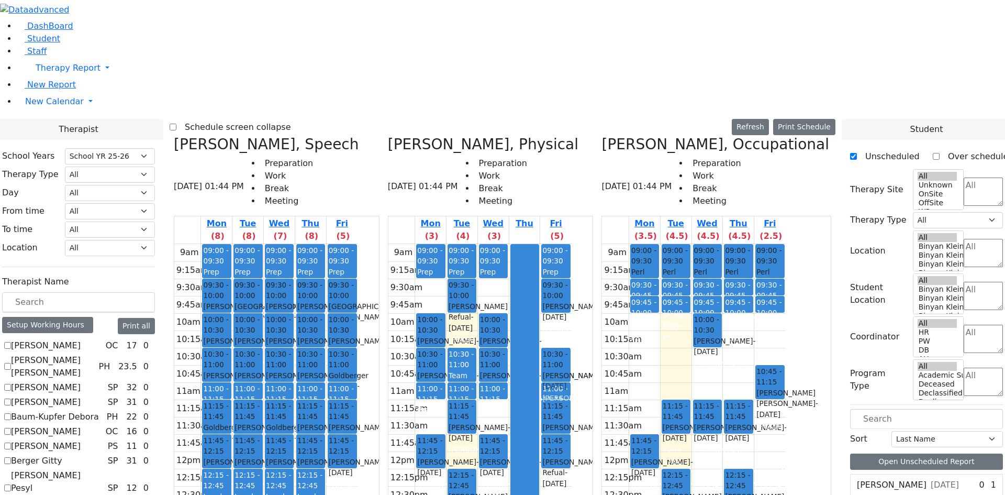
drag, startPoint x: 631, startPoint y: 147, endPoint x: 633, endPoint y: 183, distance: 36.2
click at [571, 244] on div "09:00 - 09:30 Prep 09:30 - 10:00 Fuchs Raphael - 04/14/2017 Jablin Meira 10:00 …" at bounding box center [555, 451] width 31 height 415
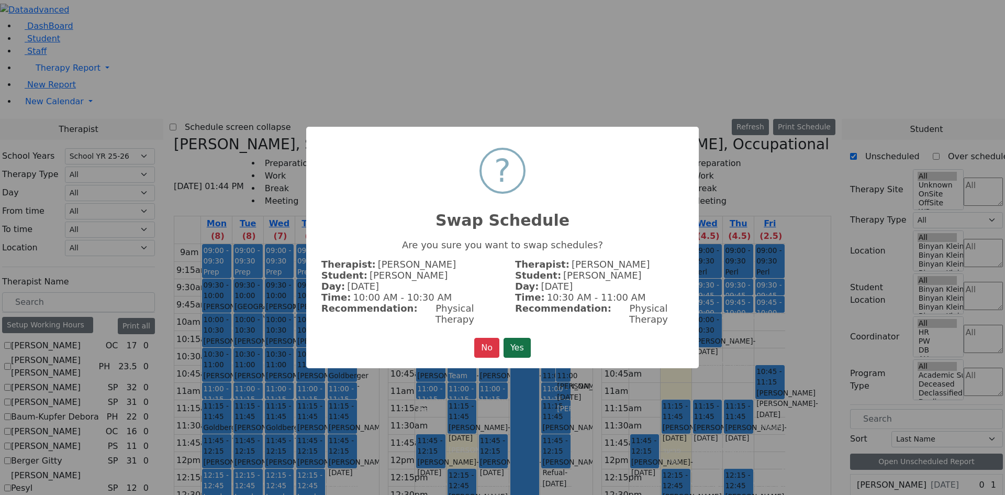
click at [520, 338] on button "Yes" at bounding box center [517, 348] width 27 height 20
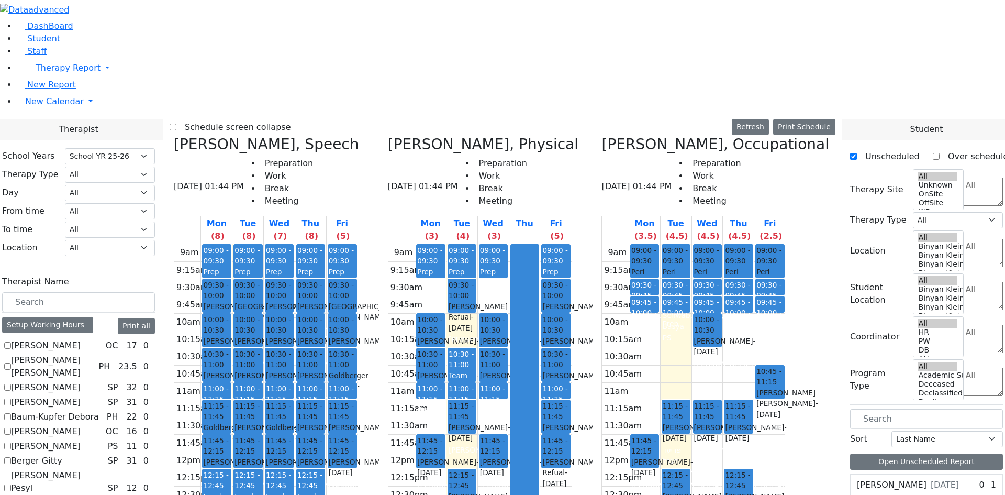
scroll to position [209, 0]
drag, startPoint x: 905, startPoint y: 432, endPoint x: 833, endPoint y: 139, distance: 301.2
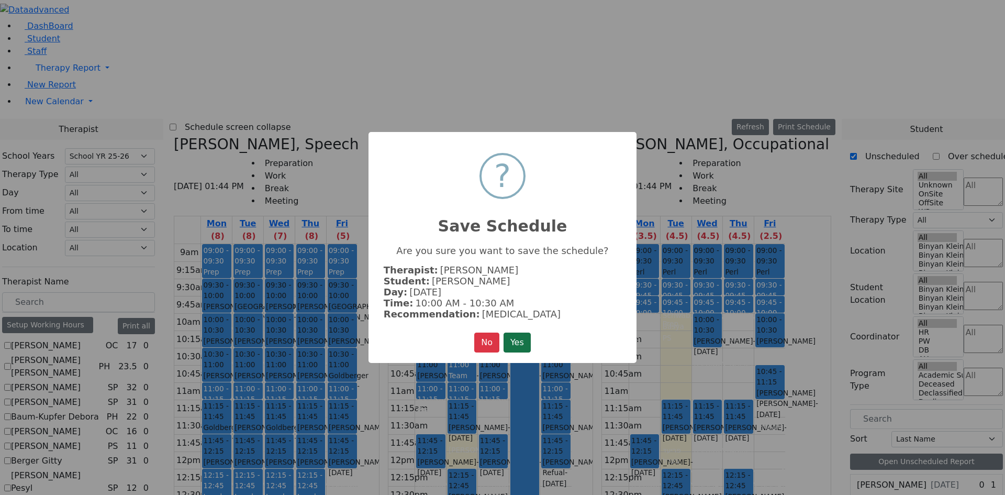
click at [524, 342] on button "Yes" at bounding box center [517, 342] width 27 height 20
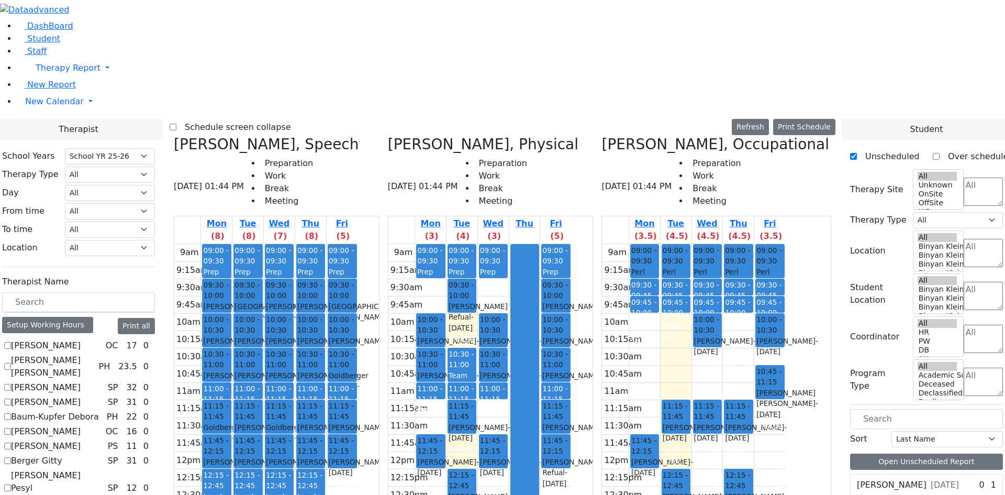
scroll to position [0, 0]
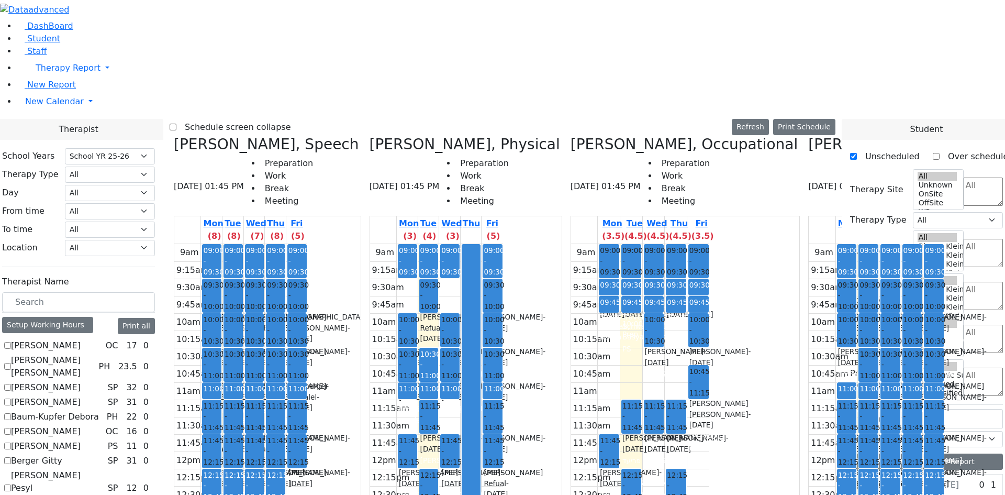
drag, startPoint x: 788, startPoint y: 383, endPoint x: 789, endPoint y: 363, distance: 20.0
click at [809, 363] on div "9am 9:15am 9:30am 9:45am 10am 10:15am 10:30am 10:45am 11am 11:15am 11:30am 11:4…" at bounding box center [877, 451] width 136 height 415
click at [804, 136] on div "Brown Darlene, Occupational 08/19/2025 01:45 PM Preparation Work Break Meeting …" at bounding box center [923, 398] width 238 height 524
click at [808, 136] on icon at bounding box center [808, 144] width 0 height 17
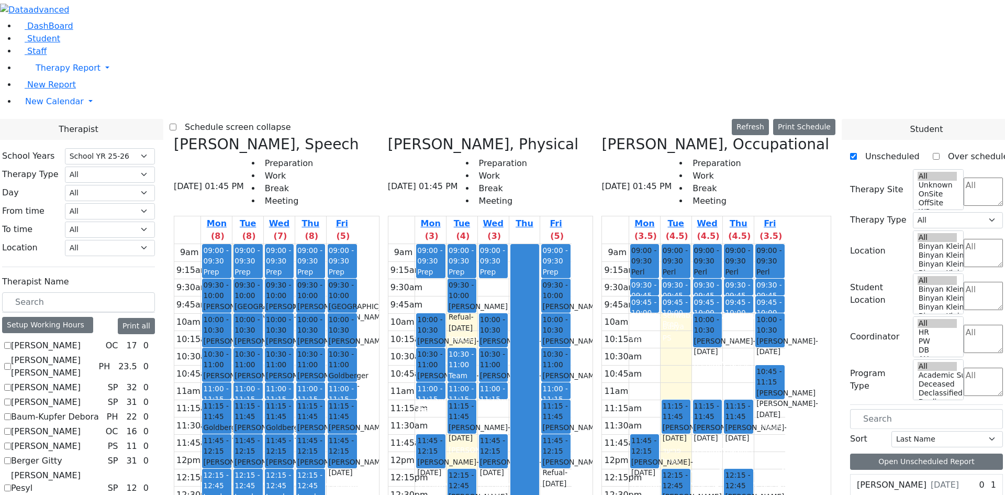
scroll to position [105, 0]
checkbox input "true"
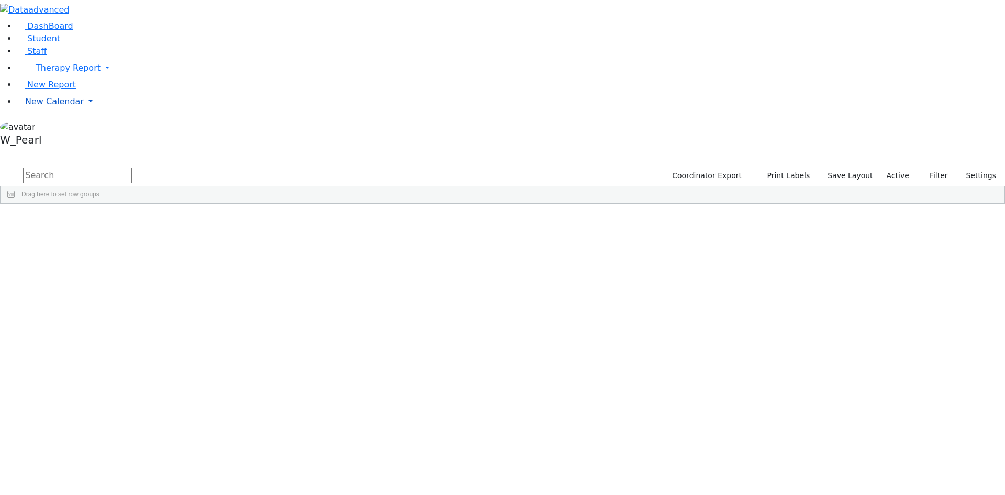
click at [53, 73] on span "New Calendar" at bounding box center [68, 68] width 65 height 10
click at [53, 129] on link "Calendar" at bounding box center [42, 122] width 38 height 13
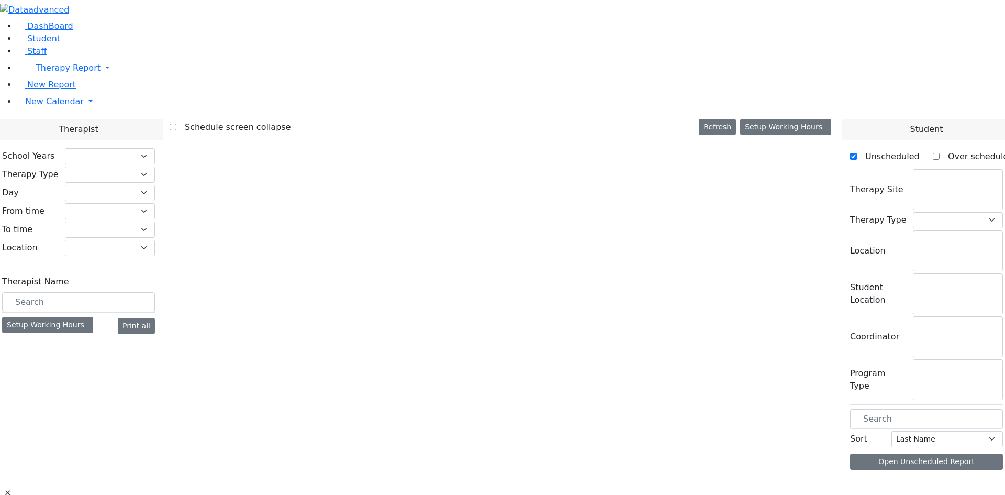
select select "212"
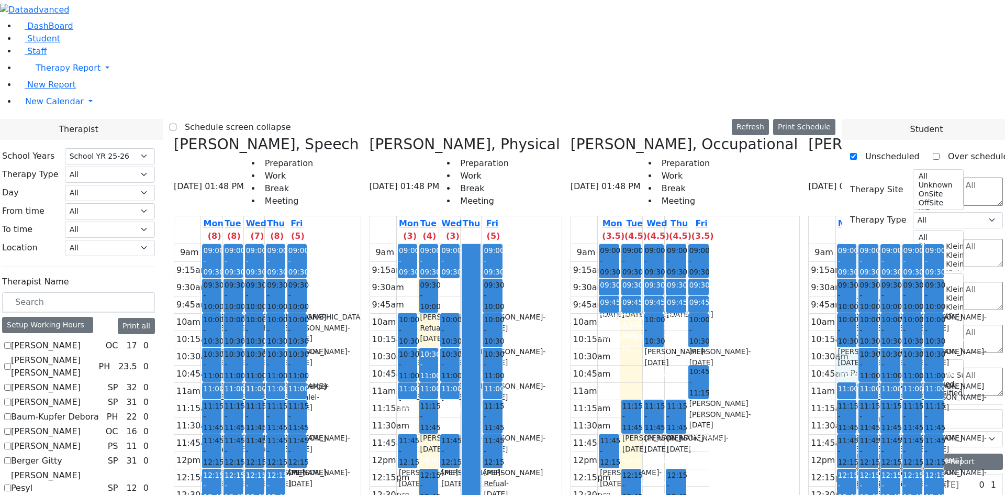
drag, startPoint x: 751, startPoint y: 170, endPoint x: 752, endPoint y: 180, distance: 10.0
click at [809, 244] on div "9am 9:15am 9:30am 9:45am 10am 10:15am 10:30am 10:45am 11am 11:15am 11:30am 11:4…" at bounding box center [877, 451] width 136 height 415
drag, startPoint x: 785, startPoint y: 362, endPoint x: 789, endPoint y: 374, distance: 13.2
click at [809, 375] on div "9am 9:15am 9:30am 9:45am 10am 10:15am 10:30am 10:45am 11am 11:15am 11:30am 11:4…" at bounding box center [877, 451] width 136 height 415
click at [832, 354] on div "9am 9:15am 9:30am 9:45am 10am 10:15am 10:30am 10:45am 11am 11:15am 11:30am 11:4…" at bounding box center [877, 451] width 136 height 415
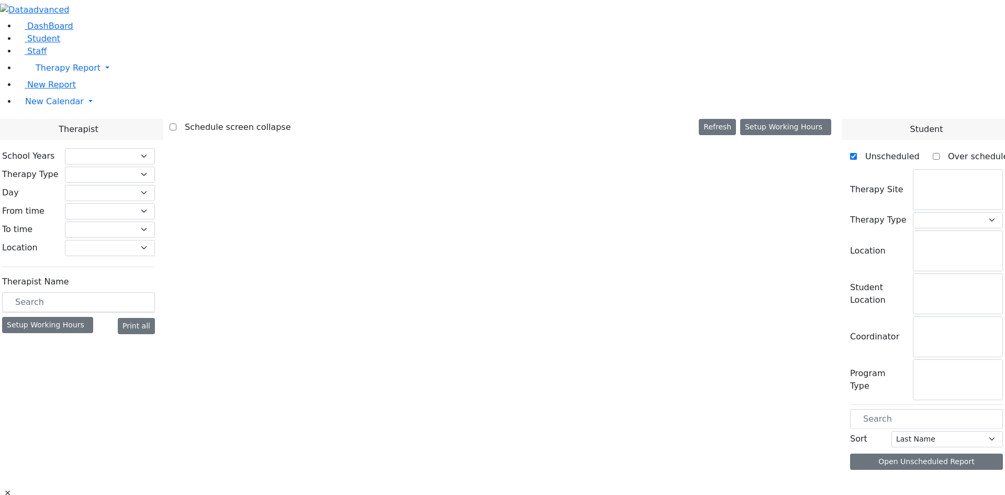
select select "212"
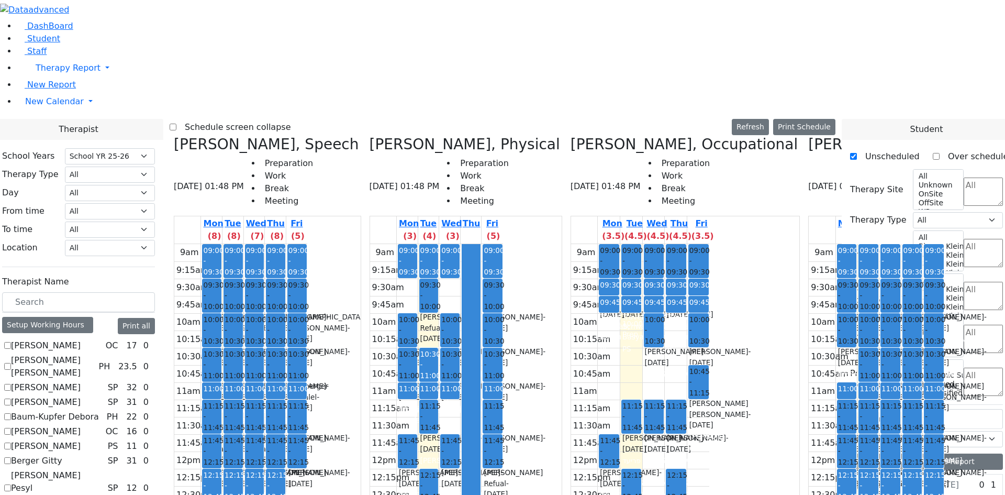
click at [809, 405] on div "9am 9:15am 9:30am 9:45am 10am 10:15am 10:30am 10:45am 11am 11:15am 11:30am 11:4…" at bounding box center [877, 451] width 136 height 415
click at [809, 387] on div "9am 9:15am 9:30am 9:45am 10am 10:15am 10:30am 10:45am 11am 11:15am 11:30am 11:4…" at bounding box center [877, 451] width 136 height 415
drag, startPoint x: 808, startPoint y: 404, endPoint x: 810, endPoint y: 439, distance: 34.6
click at [811, 443] on div "9am 9:15am 9:30am 9:45am 10am 10:15am 10:30am 10:45am 11am 11:15am 11:30am 11:4…" at bounding box center [877, 451] width 136 height 415
drag, startPoint x: 809, startPoint y: 397, endPoint x: 805, endPoint y: 446, distance: 48.8
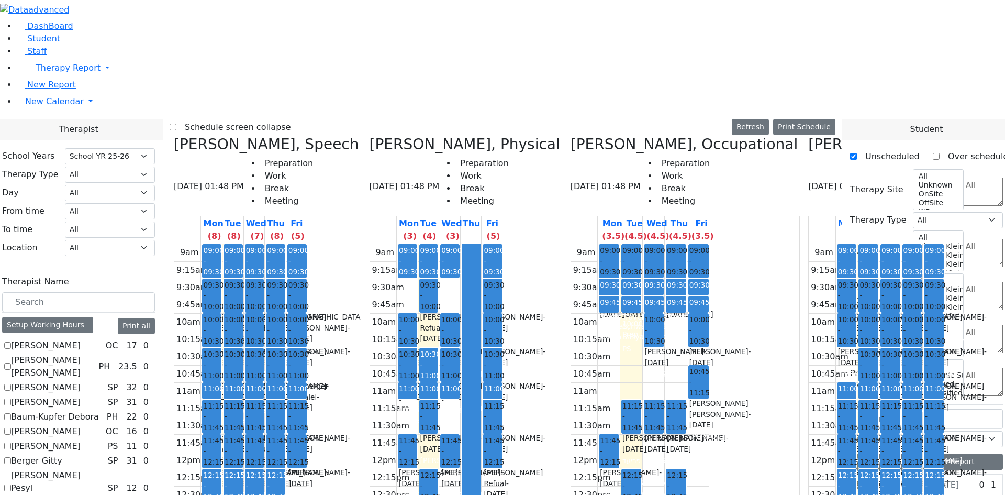
click at [809, 448] on div "9am 9:15am 9:30am 9:45am 10am 10:15am 10:30am 10:45am 11am 11:15am 11:30am 11:4…" at bounding box center [877, 451] width 136 height 415
drag, startPoint x: 508, startPoint y: 109, endPoint x: 513, endPoint y: 116, distance: 8.6
click at [503, 244] on div "9am 9:15am 9:30am 9:45am 10am 10:15am 10:30am 10:45am 11am 11:15am 11:30am 11:4…" at bounding box center [436, 451] width 133 height 415
click at [480, 244] on div at bounding box center [471, 450] width 18 height 413
click at [503, 244] on div "9am 9:15am 9:30am 9:45am 10am 10:15am 10:30am 10:45am 11am 11:15am 11:30am 11:4…" at bounding box center [436, 451] width 133 height 415
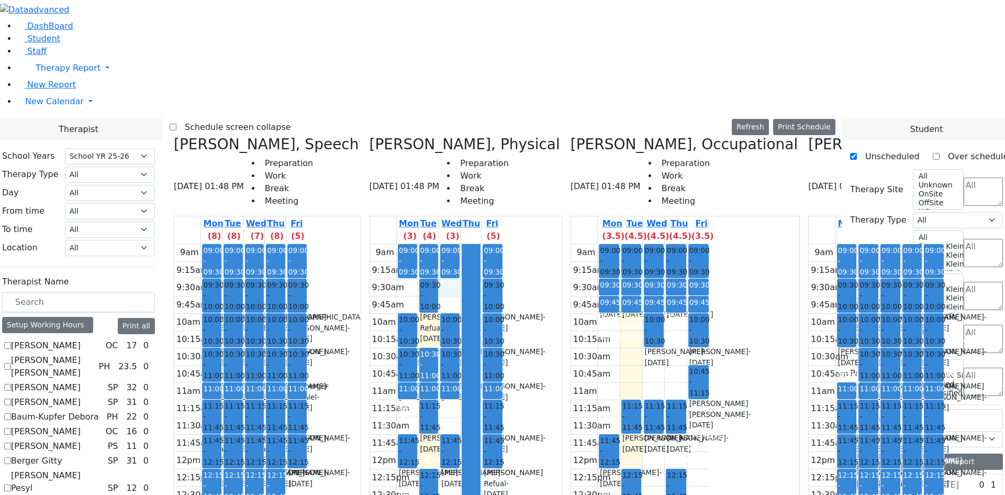
click at [570, 136] on icon at bounding box center [570, 144] width 0 height 17
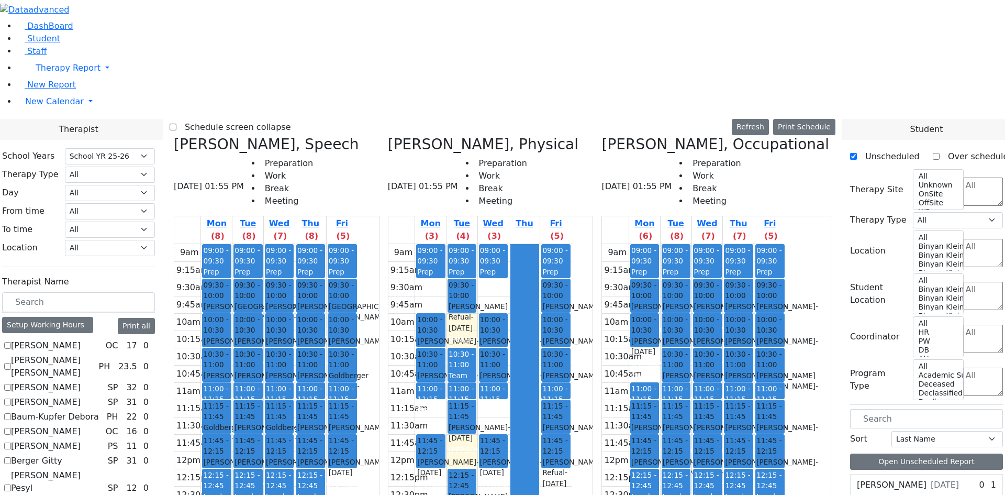
click at [465, 351] on div "[PERSON_NAME], Physical [DATE] 01:55 PM Preparation Work Break Meeting Mon (3) …" at bounding box center [491, 393] width 214 height 515
click at [357, 349] on div "9am 9:15am 9:30am 9:45am 10am 10:15am 10:30am 10:45am 11am 11:15am 11:30am 11:4…" at bounding box center [265, 451] width 183 height 415
drag, startPoint x: 438, startPoint y: 293, endPoint x: 440, endPoint y: 318, distance: 25.2
click at [357, 325] on div "9am 9:15am 9:30am 9:45am 10am 10:15am 10:30am 10:45am 11am 11:15am 11:30am 11:4…" at bounding box center [265, 451] width 183 height 415
drag, startPoint x: 508, startPoint y: 105, endPoint x: 507, endPoint y: 110, distance: 5.9
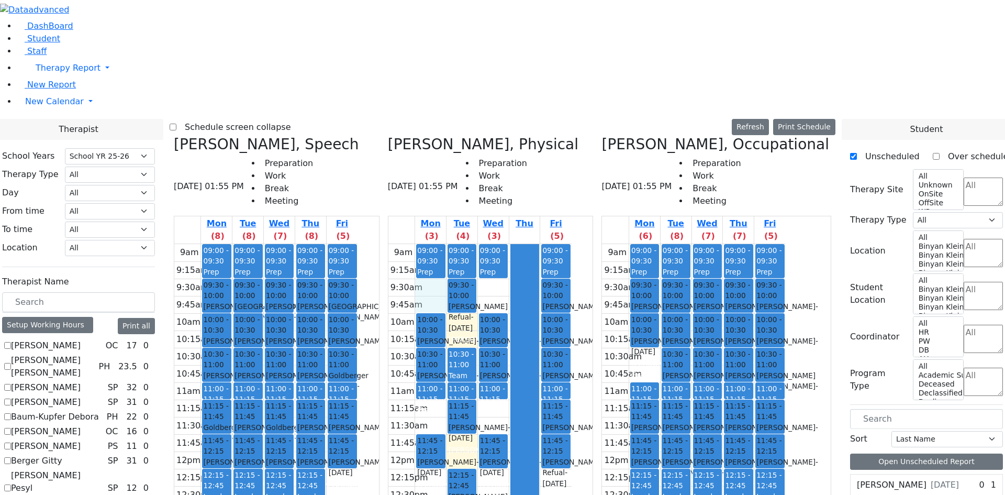
click at [507, 244] on div "9am 9:15am 9:30am 9:45am 10am 10:15am 10:30am 10:45am 11am 11:15am 11:30am 11:4…" at bounding box center [479, 451] width 183 height 415
drag, startPoint x: 541, startPoint y: 136, endPoint x: 568, endPoint y: 122, distance: 30.2
click at [545, 244] on div "9am 9:15am 9:30am 9:45am 10am 10:15am 10:30am 10:45am 11am 11:15am 11:30am 11:4…" at bounding box center [479, 451] width 183 height 415
drag, startPoint x: 577, startPoint y: 112, endPoint x: 584, endPoint y: 114, distance: 7.0
click at [572, 244] on div "9am 9:15am 9:30am 9:45am 10am 10:15am 10:30am 10:45am 11am 11:15am 11:30am 11:4…" at bounding box center [479, 451] width 183 height 415
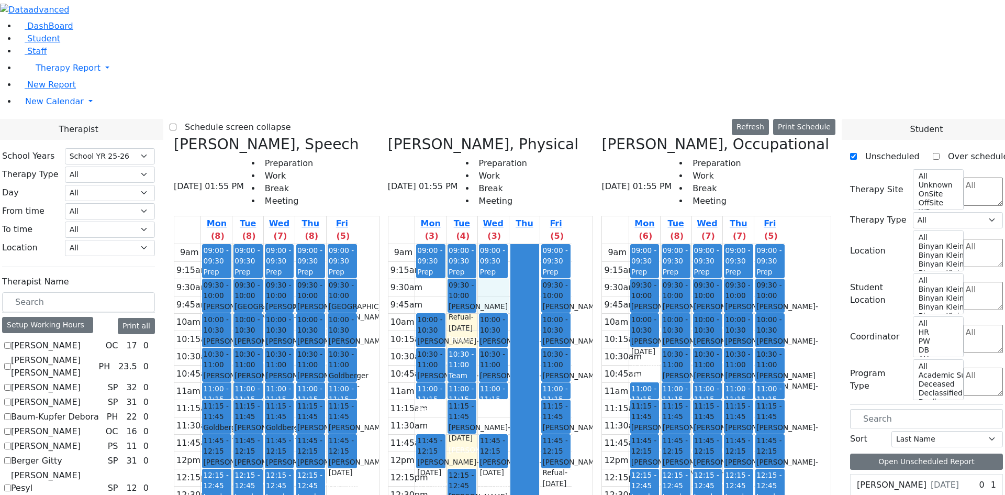
click at [539, 244] on div at bounding box center [525, 450] width 28 height 413
click at [572, 244] on div "9am 9:15am 9:30am 9:45am 10am 10:15am 10:30am 10:45am 11am 11:15am 11:30am 11:4…" at bounding box center [479, 451] width 183 height 415
drag, startPoint x: 597, startPoint y: 109, endPoint x: 597, endPoint y: 119, distance: 9.9
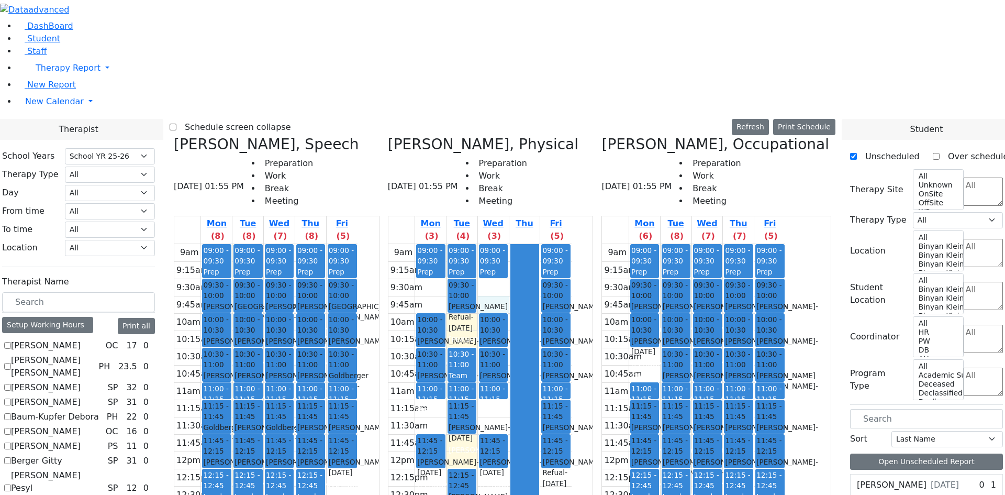
click at [539, 244] on div at bounding box center [525, 450] width 28 height 413
click at [572, 244] on div "9am 9:15am 9:30am 9:45am 10am 10:15am 10:30am 10:45am 11am 11:15am 11:30am 11:4…" at bounding box center [479, 451] width 183 height 415
drag, startPoint x: 577, startPoint y: 111, endPoint x: 576, endPoint y: 122, distance: 11.5
drag, startPoint x: 555, startPoint y: 137, endPoint x: 554, endPoint y: 147, distance: 9.6
click at [555, 244] on div "9am 9:15am 9:30am 9:45am 10am 10:15am 10:30am 10:45am 11am 11:15am 11:30am 11:4…" at bounding box center [479, 451] width 183 height 415
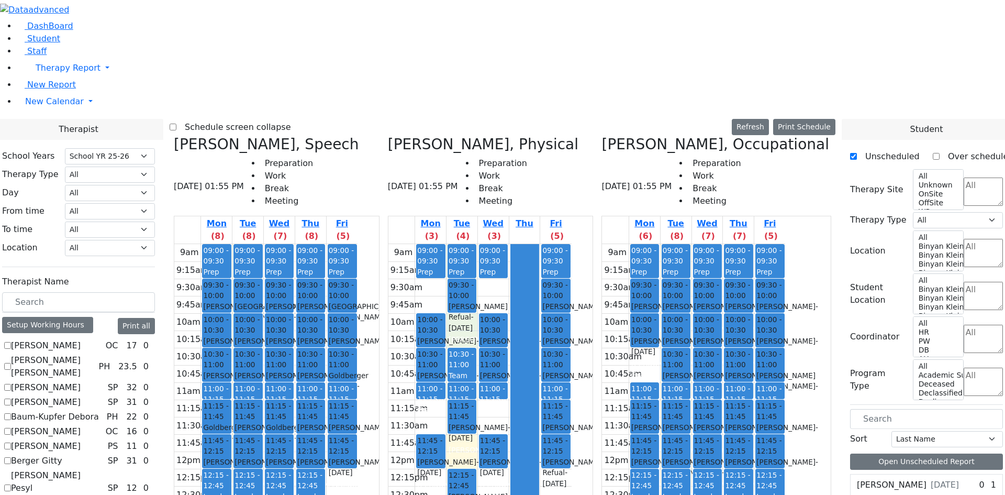
scroll to position [366, 0]
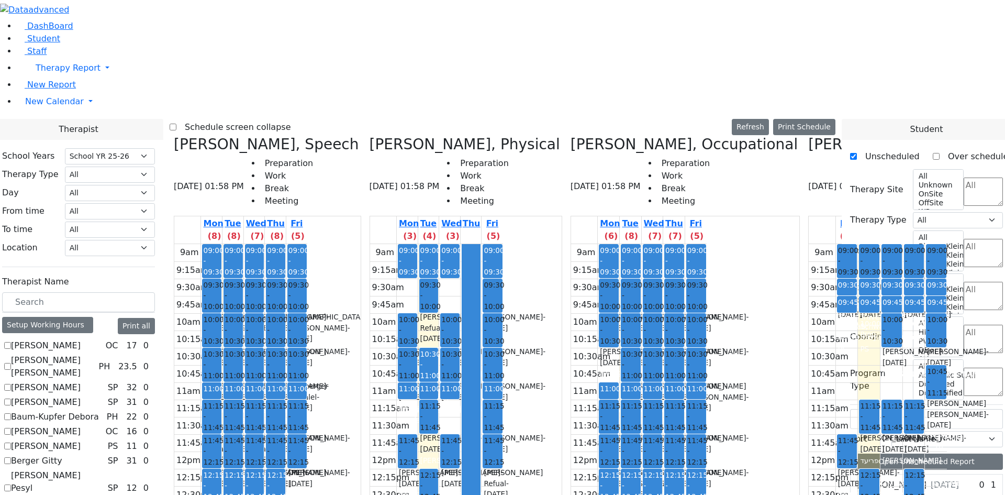
click at [808, 136] on icon at bounding box center [808, 144] width 0 height 17
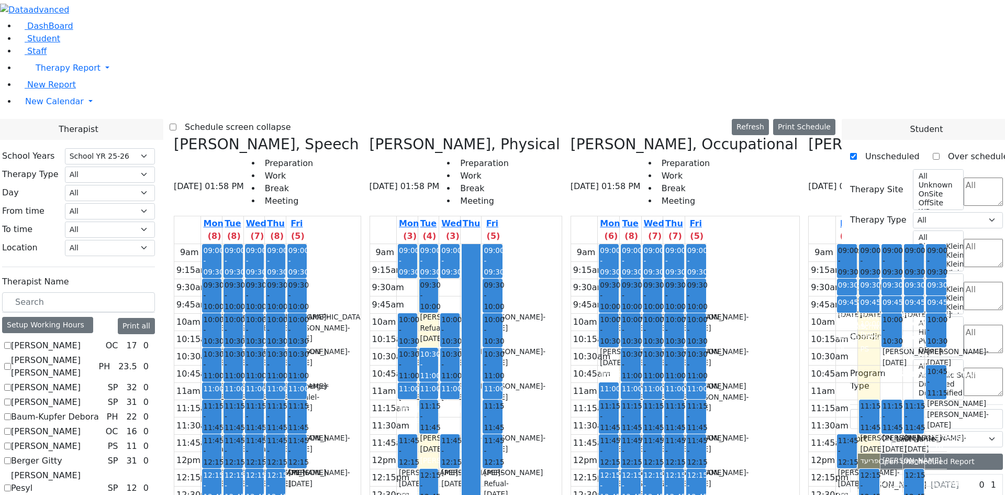
click at [804, 136] on div "Leiner Chana L., Occupational 08/19/2025 01:58 PM Preparation Work Break Meetin…" at bounding box center [923, 393] width 238 height 515
click at [808, 136] on icon at bounding box center [808, 144] width 0 height 17
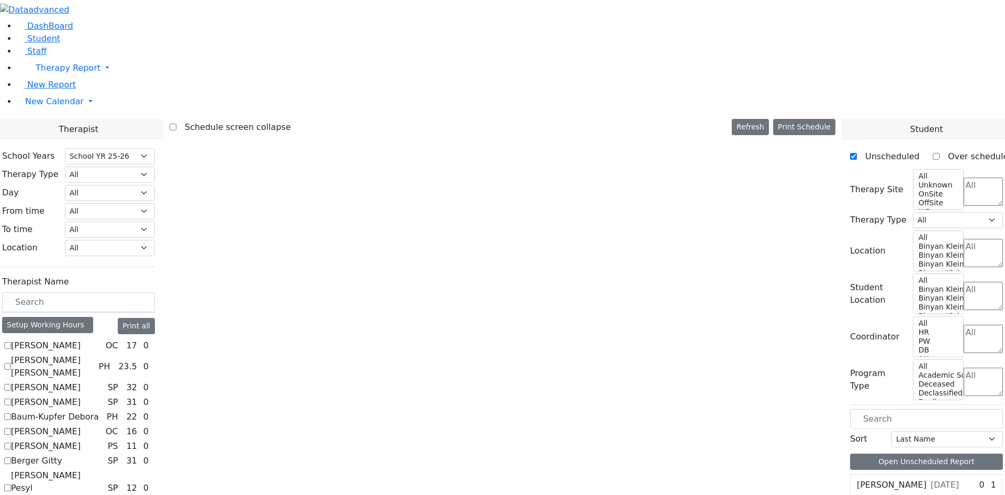
checkbox input "false"
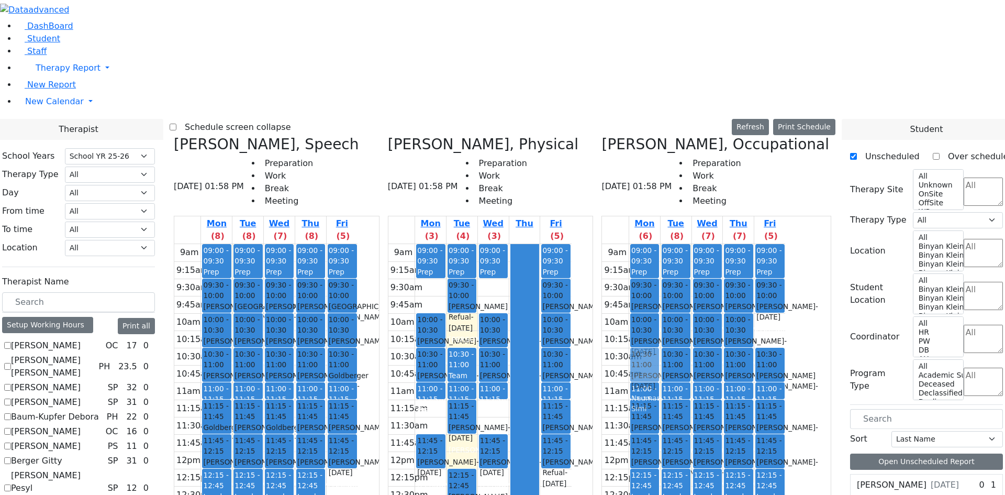
drag, startPoint x: 822, startPoint y: 138, endPoint x: 702, endPoint y: 178, distance: 126.3
click at [702, 244] on tr "09:00 - 09:30 Prep 09:30 - 10:00 [PERSON_NAME] - [DATE] [PERSON_NAME] 10:00 - 1…" at bounding box center [693, 451] width 183 height 415
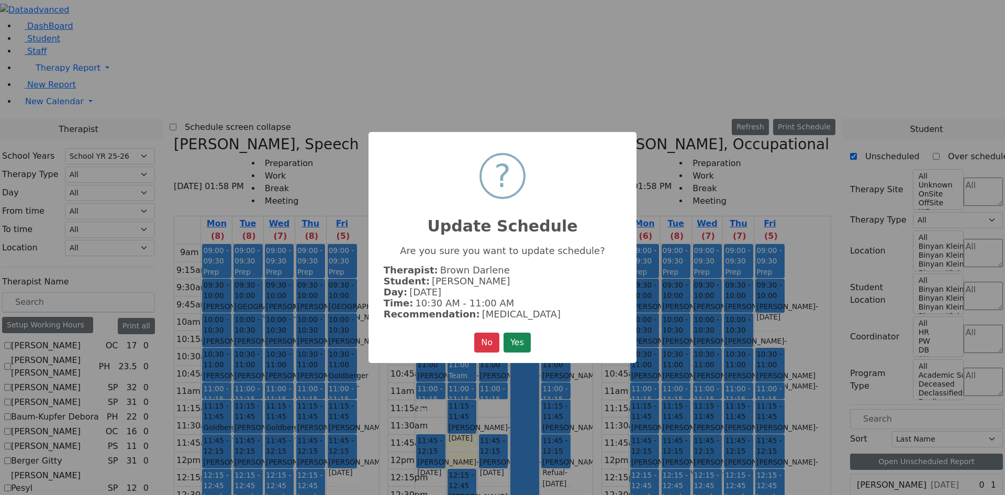
click at [519, 340] on button "Yes" at bounding box center [517, 342] width 27 height 20
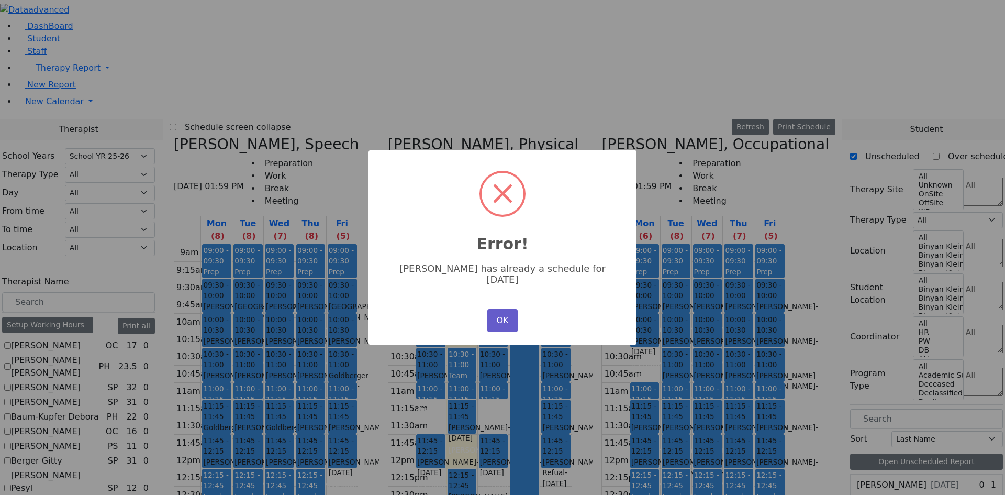
drag, startPoint x: 508, startPoint y: 311, endPoint x: 513, endPoint y: 307, distance: 6.0
click at [508, 310] on button "OK" at bounding box center [502, 320] width 30 height 23
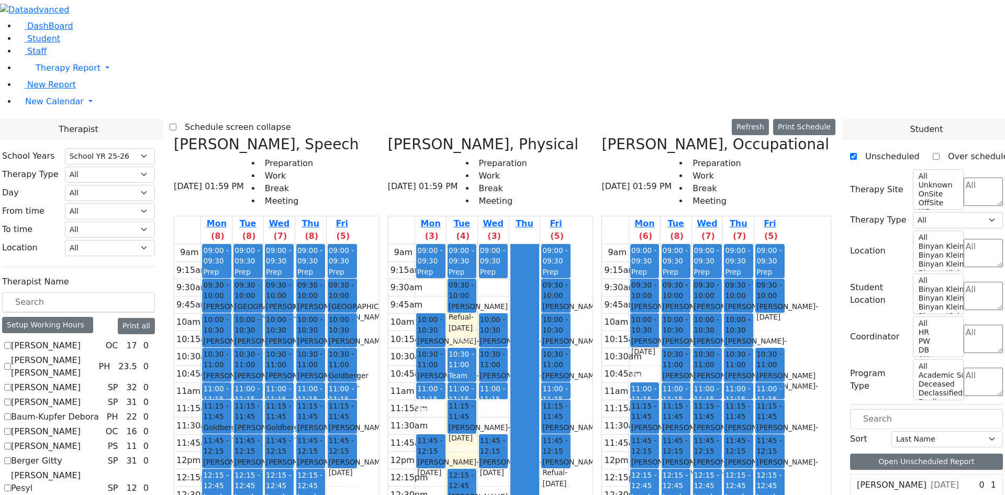
drag, startPoint x: 825, startPoint y: 142, endPoint x: 753, endPoint y: 361, distance: 230.7
click at [753, 361] on tr "09:00 - 09:30 Prep 09:30 - 10:00 [PERSON_NAME] - [DATE] [PERSON_NAME] 10:00 - 1…" at bounding box center [693, 451] width 183 height 415
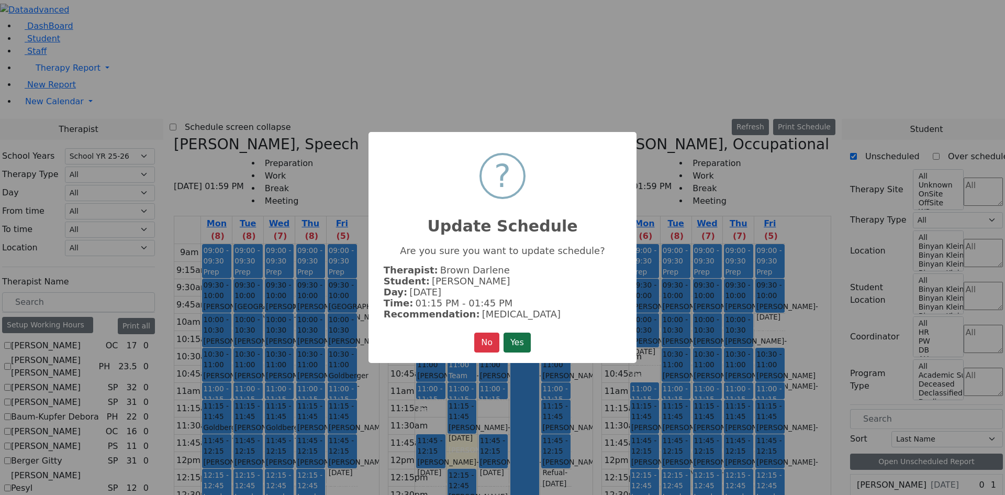
click at [524, 340] on button "Yes" at bounding box center [517, 342] width 27 height 20
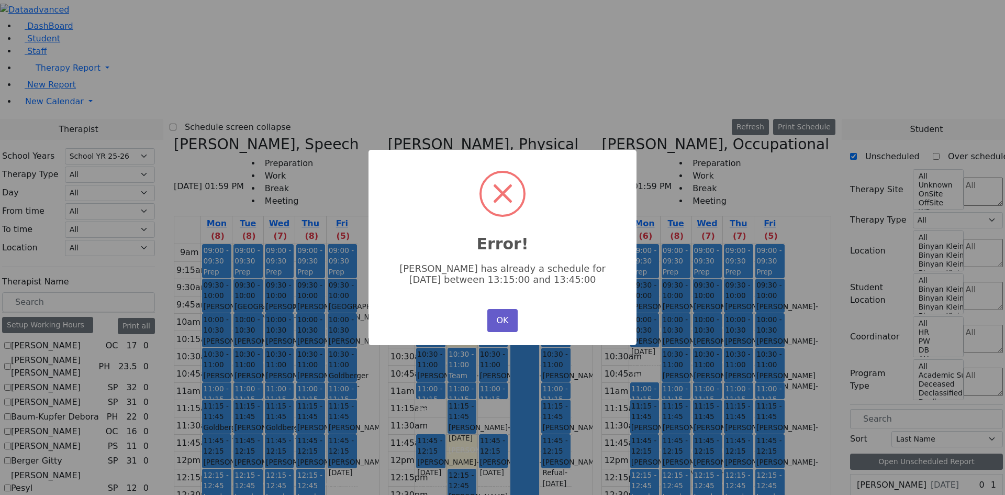
click at [507, 318] on button "OK" at bounding box center [502, 320] width 30 height 23
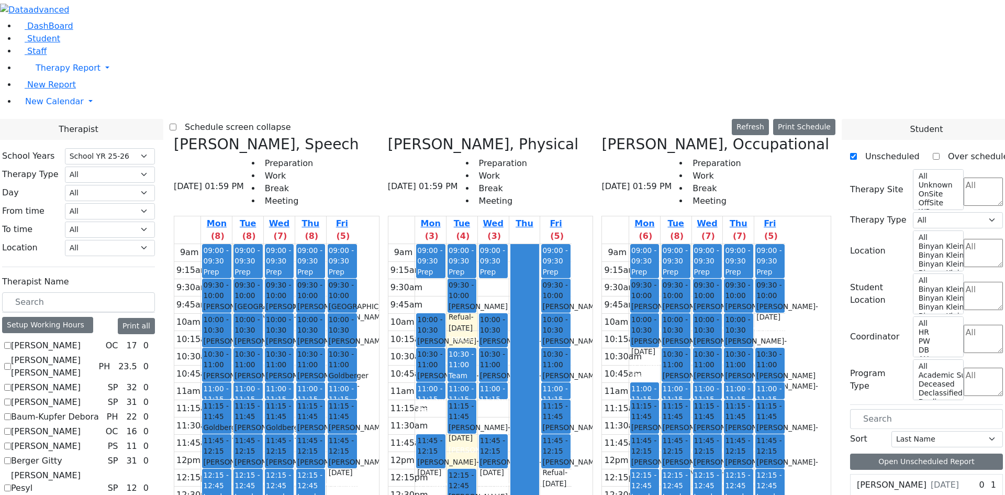
drag, startPoint x: 833, startPoint y: 141, endPoint x: 707, endPoint y: 398, distance: 285.6
click at [707, 399] on tr "09:00 - 09:30 Prep 09:30 - 10:00 [PERSON_NAME] - [DATE] [PERSON_NAME] 10:00 - 1…" at bounding box center [693, 451] width 183 height 415
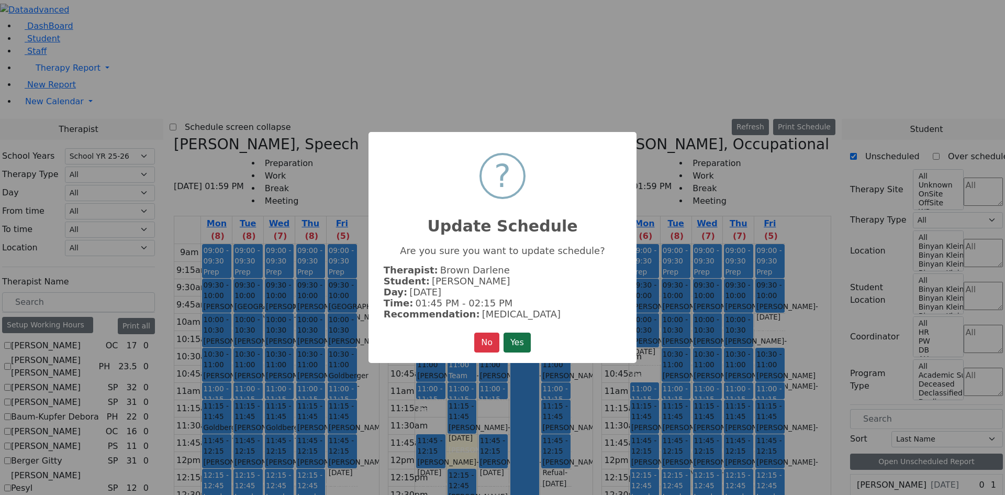
click at [519, 337] on button "Yes" at bounding box center [517, 342] width 27 height 20
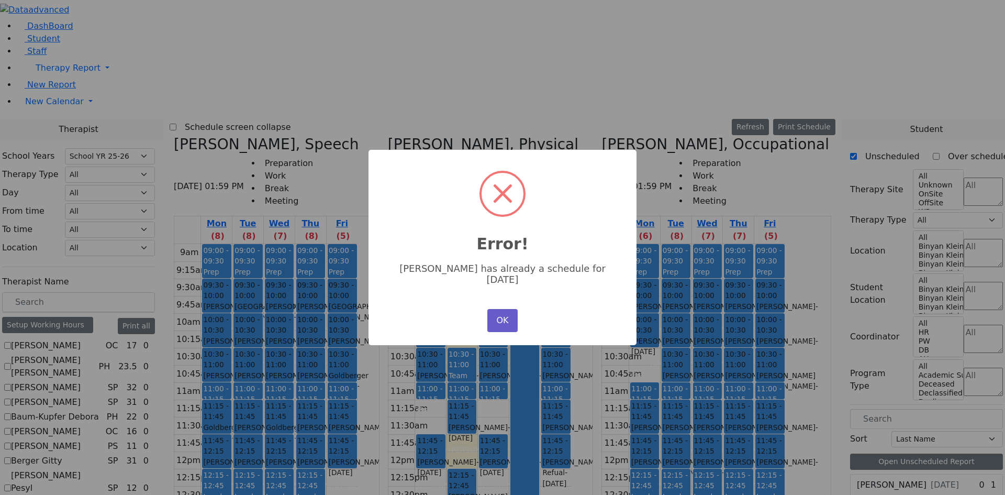
click at [493, 315] on button "OK" at bounding box center [502, 320] width 30 height 23
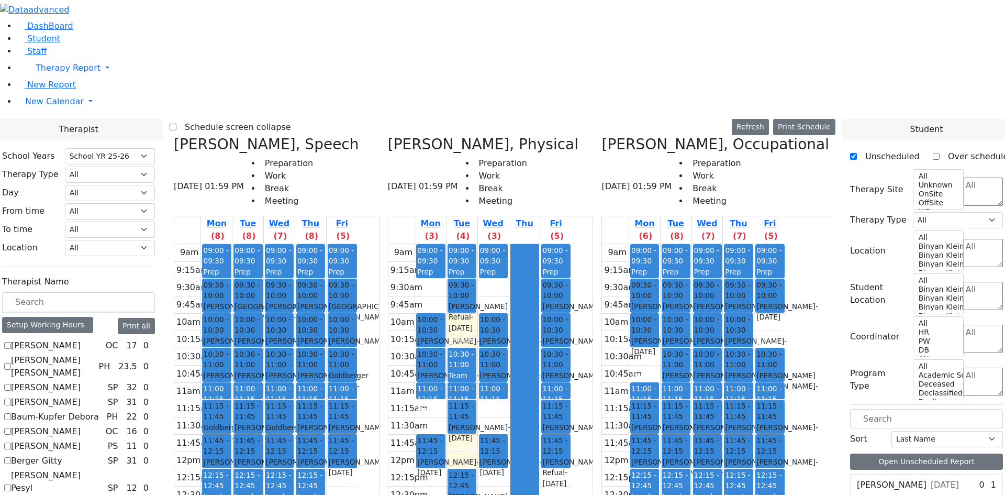
drag, startPoint x: 835, startPoint y: 150, endPoint x: 740, endPoint y: 406, distance: 272.4
click at [740, 406] on tr "09:00 - 09:30 Prep 09:30 - 10:00 [PERSON_NAME] - [DATE] [PERSON_NAME] 10:00 - 1…" at bounding box center [693, 451] width 183 height 415
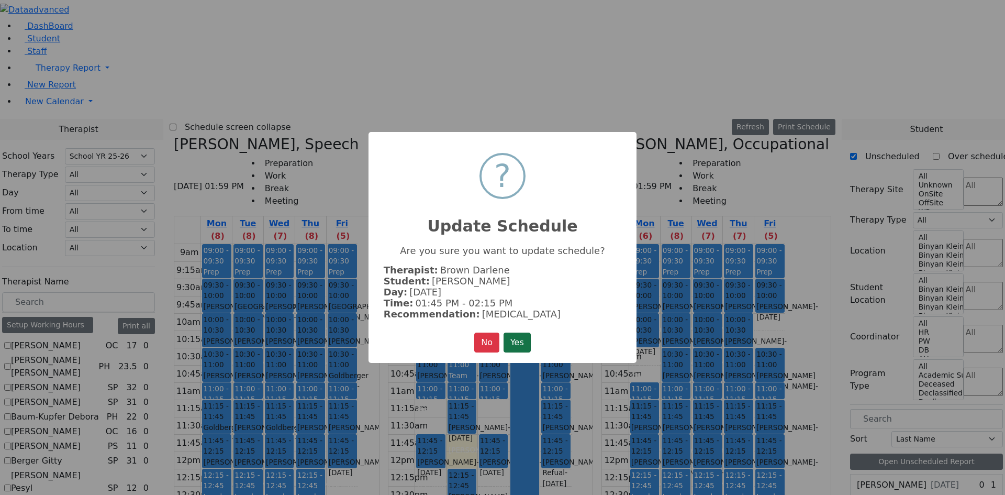
click at [509, 333] on button "Yes" at bounding box center [517, 342] width 27 height 20
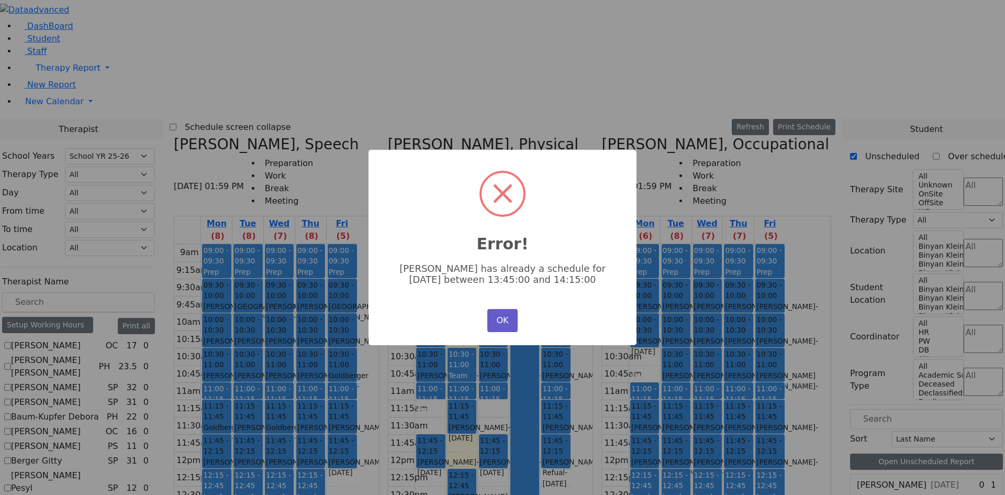
click at [498, 318] on button "OK" at bounding box center [502, 320] width 30 height 23
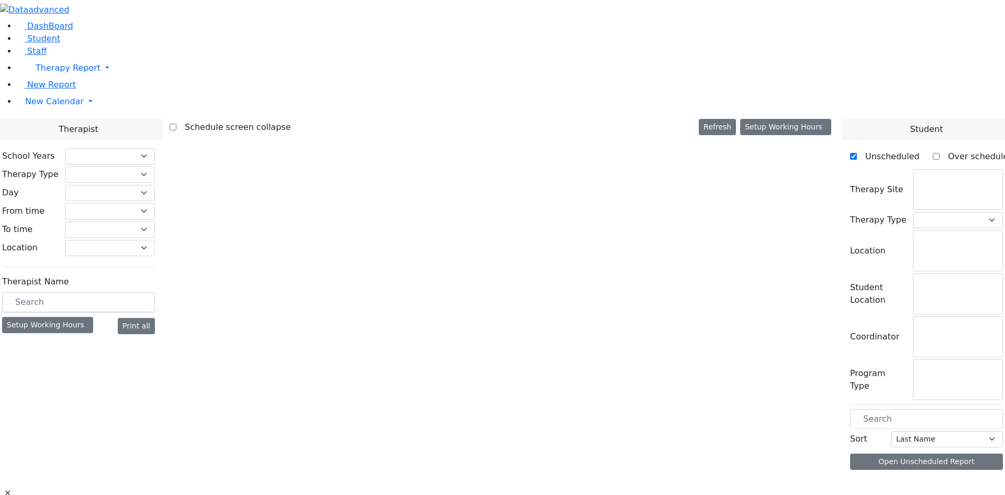
select select "212"
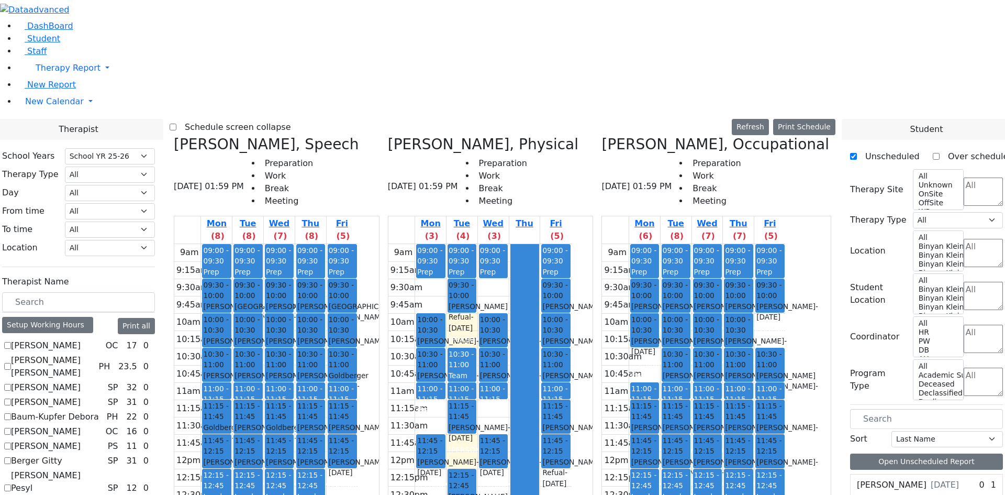
drag, startPoint x: 834, startPoint y: 146, endPoint x: 791, endPoint y: 430, distance: 287.9
click at [785, 401] on tr "09:00 - 09:30 Prep 09:30 - 10:00 [PERSON_NAME] - [DATE] [PERSON_NAME] 10:00 - 1…" at bounding box center [693, 451] width 183 height 415
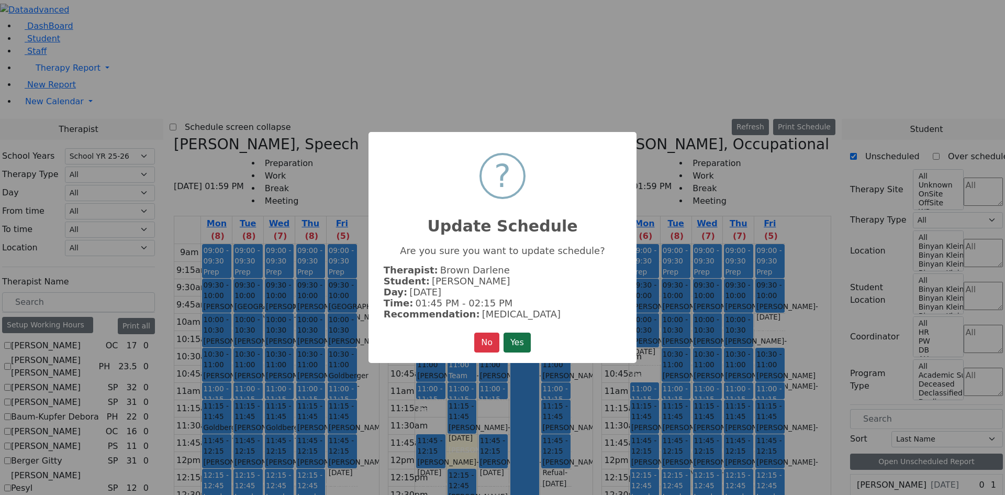
click at [520, 338] on button "Yes" at bounding box center [517, 342] width 27 height 20
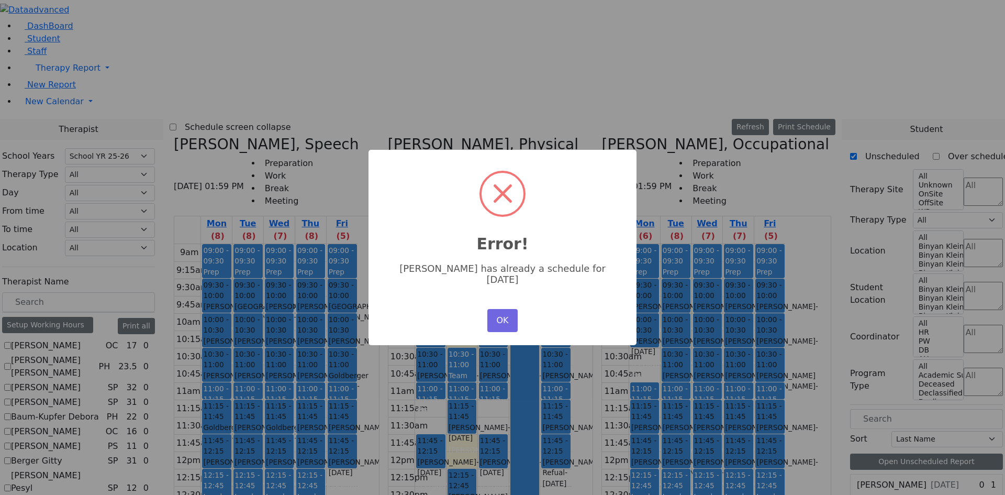
drag, startPoint x: 509, startPoint y: 318, endPoint x: 534, endPoint y: 304, distance: 29.1
click at [511, 316] on button "OK" at bounding box center [502, 320] width 30 height 23
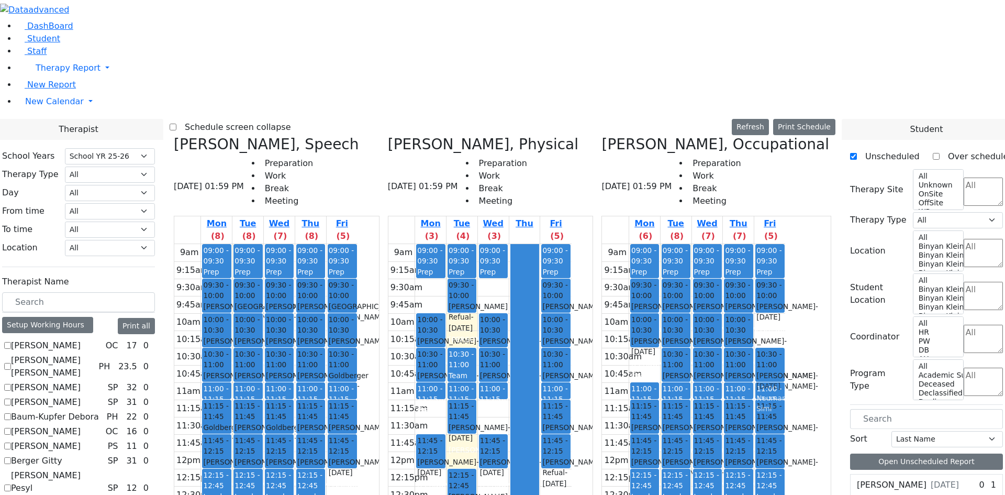
drag, startPoint x: 824, startPoint y: 146, endPoint x: 825, endPoint y: 174, distance: 28.8
click at [785, 244] on div "09:00 - 09:30 Prep 09:30 - 10:00 [PERSON_NAME] - [DATE] [PERSON_NAME] 10:00 - 1…" at bounding box center [769, 451] width 31 height 415
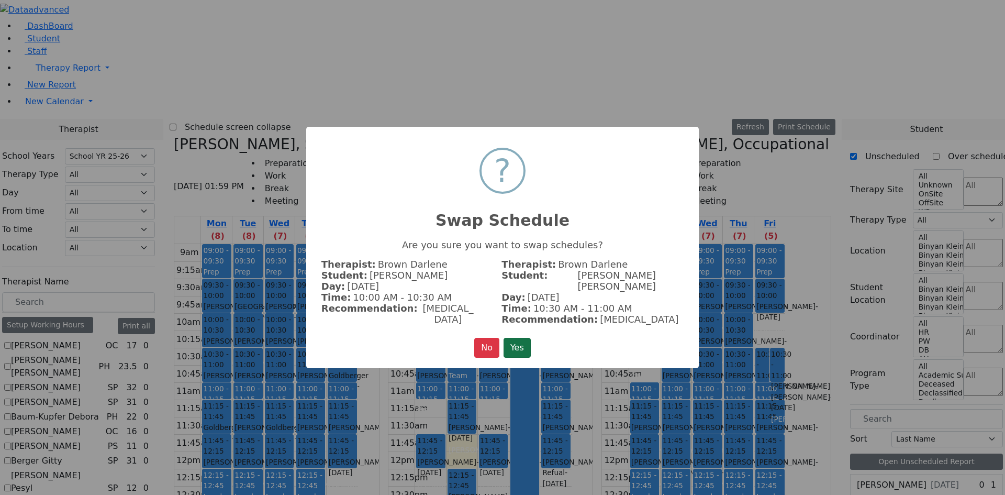
click at [528, 342] on button "Yes" at bounding box center [517, 348] width 27 height 20
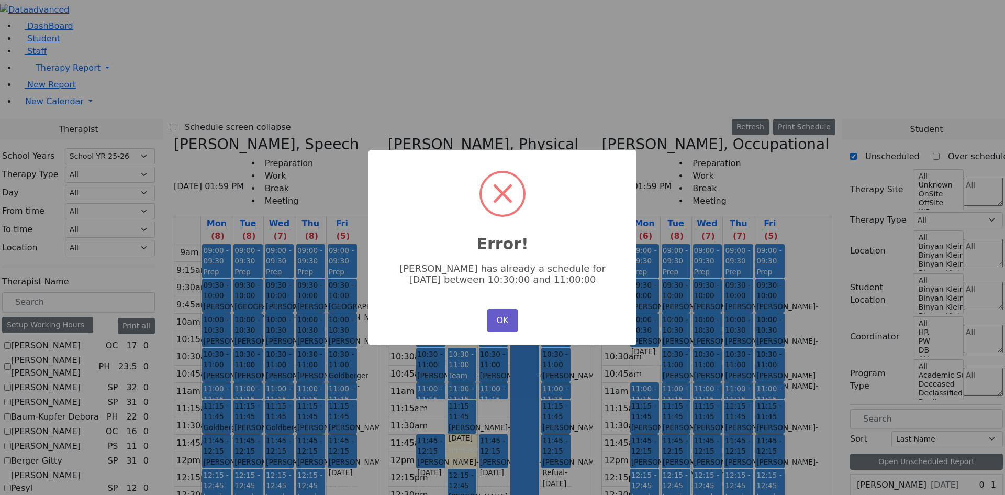
click at [499, 309] on button "OK" at bounding box center [502, 320] width 30 height 23
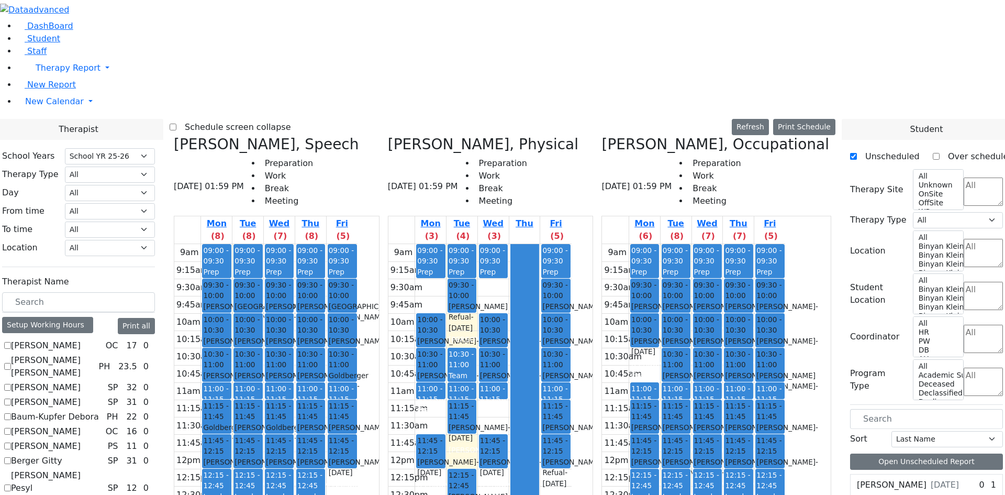
scroll to position [897, 0]
checkbox input "true"
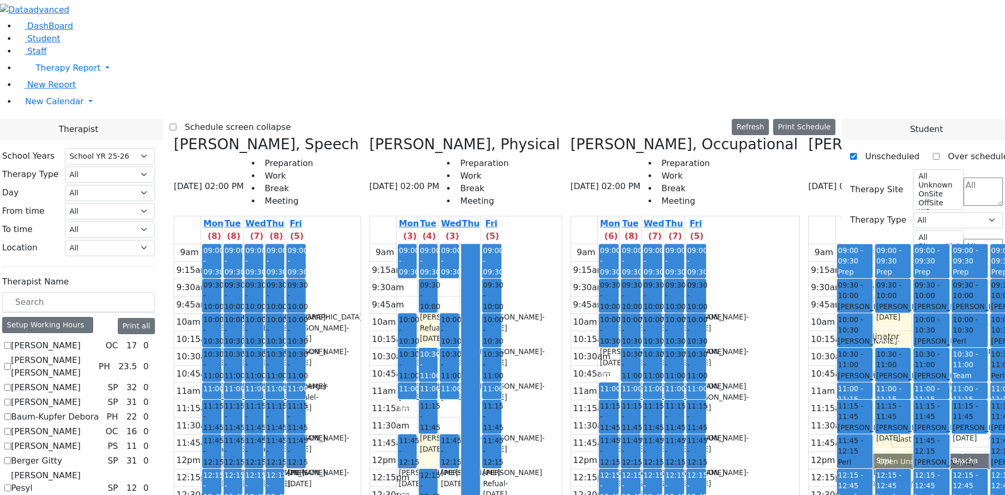
click at [274, 119] on label "Schedule screen collapse" at bounding box center [233, 127] width 115 height 17
click at [176, 124] on input "Schedule screen collapse" at bounding box center [173, 127] width 7 height 7
checkbox input "true"
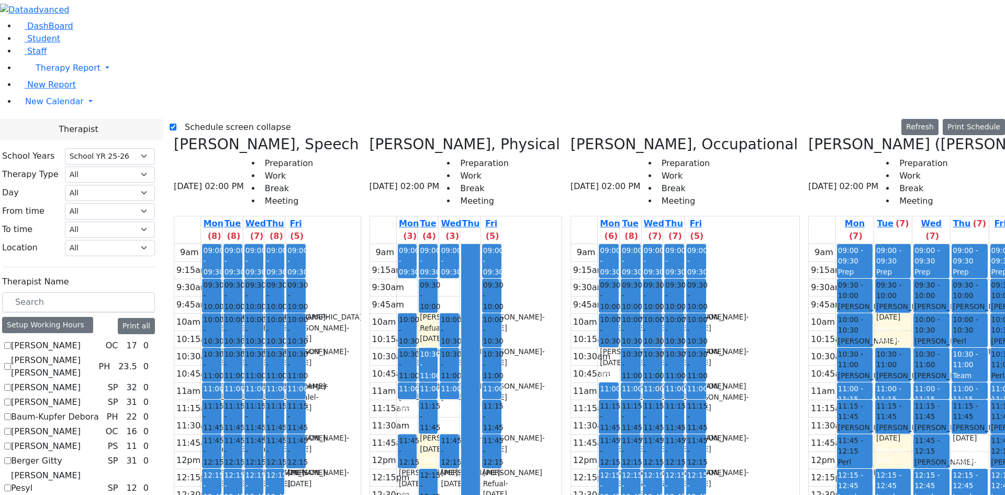
drag, startPoint x: 817, startPoint y: 329, endPoint x: 915, endPoint y: 366, distance: 104.5
click at [919, 365] on tr "09:00 - 09:30 Prep 09:30 - 10:00 [PERSON_NAME] - [DATE] [PERSON_NAME] 10:00 - 1…" at bounding box center [918, 451] width 218 height 415
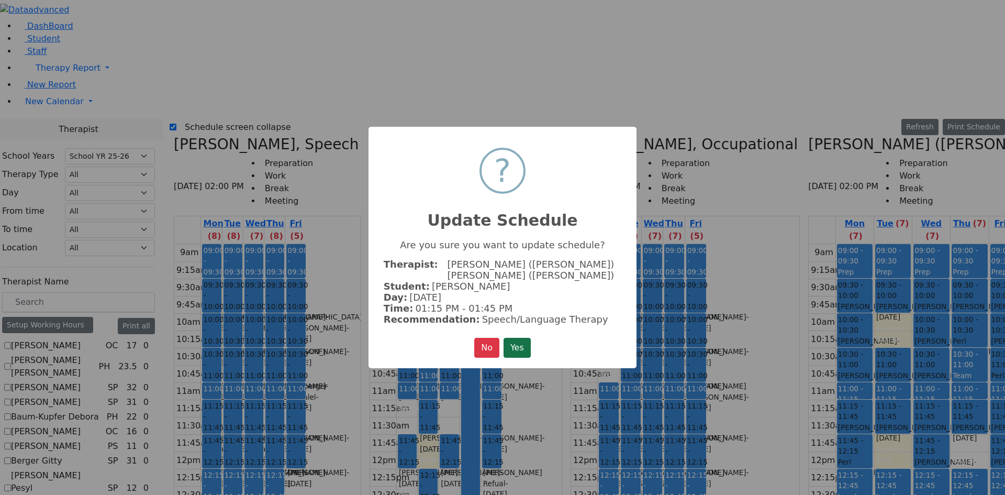
click at [528, 341] on button "Yes" at bounding box center [517, 348] width 27 height 20
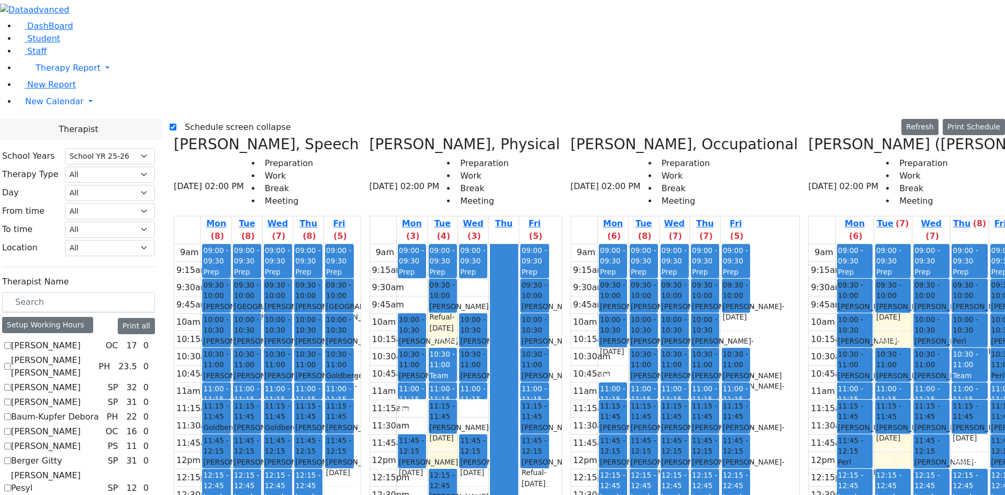
drag, startPoint x: 749, startPoint y: 146, endPoint x: 635, endPoint y: 400, distance: 278.3
click at [635, 400] on tr "09:00 - 09:30 Prep 09:30 - 10:00 [PERSON_NAME] - [DATE] [PERSON_NAME] 10:00 - 1…" at bounding box center [661, 451] width 180 height 415
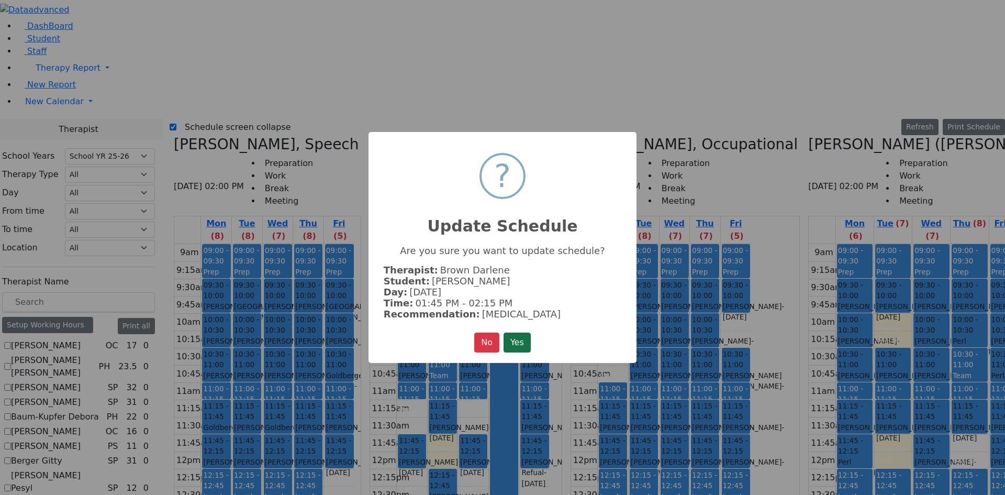
click at [520, 341] on button "Yes" at bounding box center [517, 342] width 27 height 20
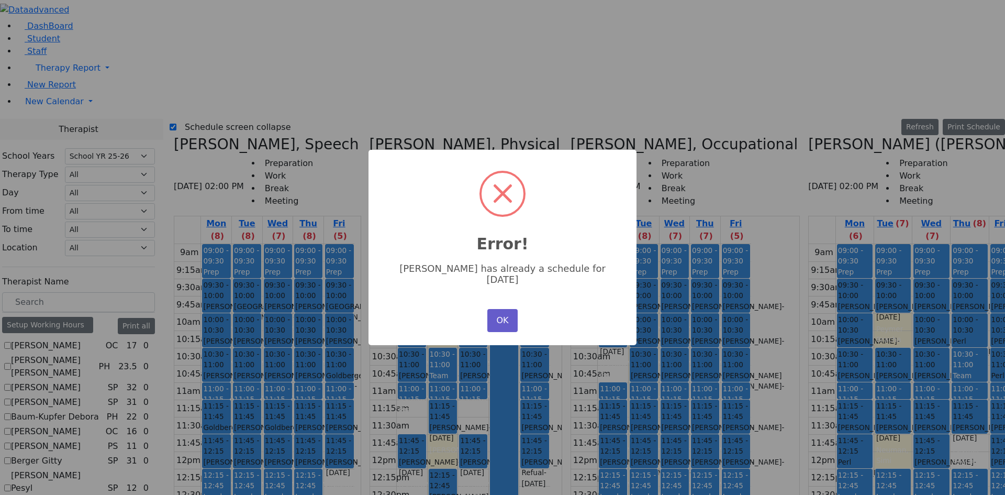
click at [504, 316] on button "OK" at bounding box center [502, 320] width 30 height 23
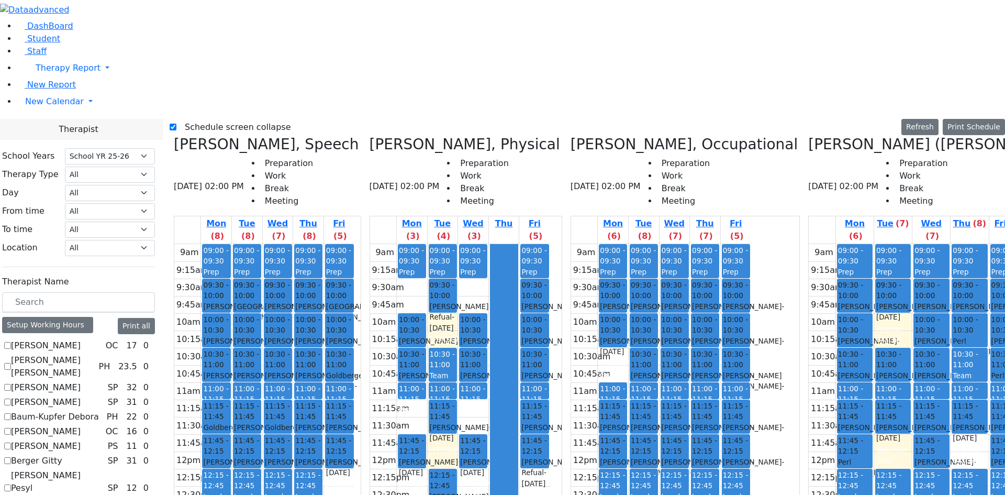
drag, startPoint x: 931, startPoint y: 363, endPoint x: 816, endPoint y: 350, distance: 115.4
click at [815, 333] on tr "09:00 - 09:30 Prep 09:30 - 10:00 Glauber Shimon - 05/24/2017 Peymer Bracha 10:0…" at bounding box center [918, 451] width 218 height 415
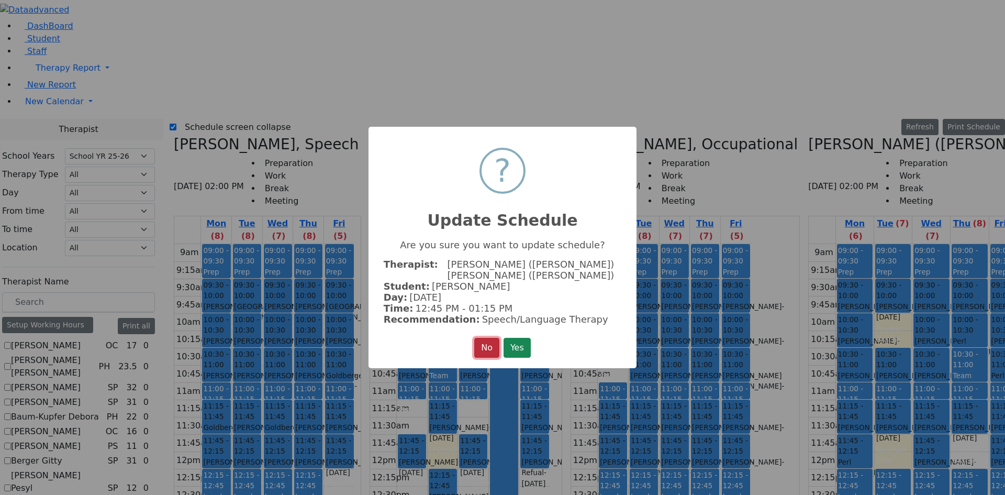
click at [479, 349] on button "No" at bounding box center [486, 348] width 25 height 20
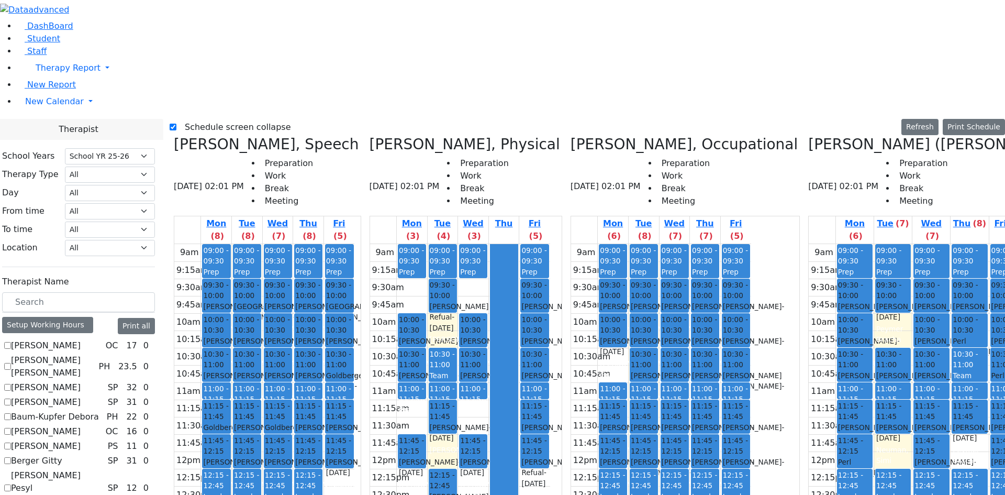
drag, startPoint x: 937, startPoint y: 364, endPoint x: 832, endPoint y: 332, distance: 109.6
click at [832, 332] on tr "09:00 - 09:30 Prep 09:30 - 10:00 Glauber Shimon - 05/24/2017 Peymer Bracha 10:0…" at bounding box center [918, 451] width 218 height 415
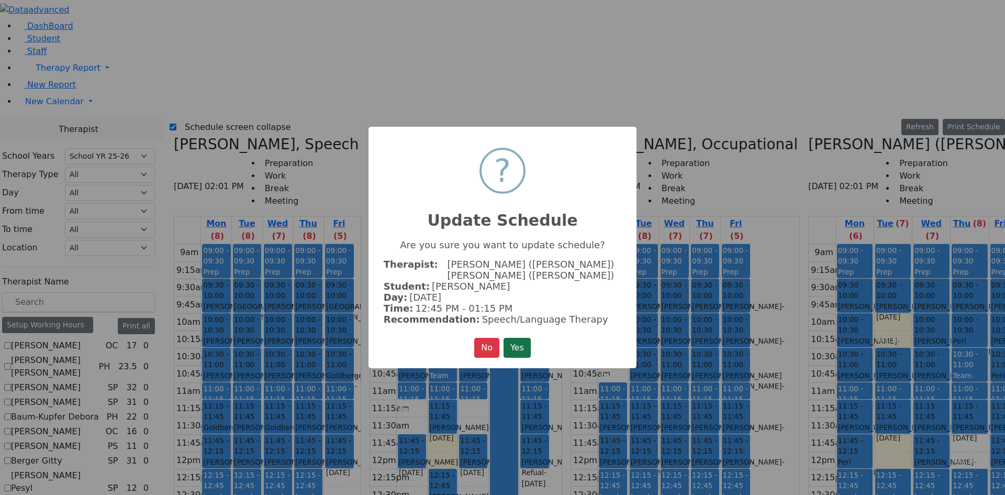
click at [522, 342] on button "Yes" at bounding box center [517, 348] width 27 height 20
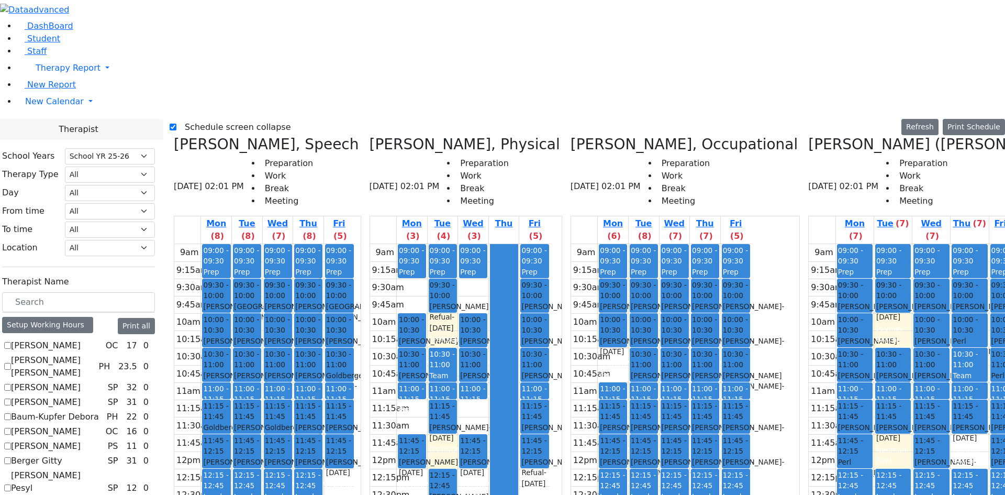
click at [808, 136] on icon at bounding box center [808, 144] width 0 height 17
checkbox input "false"
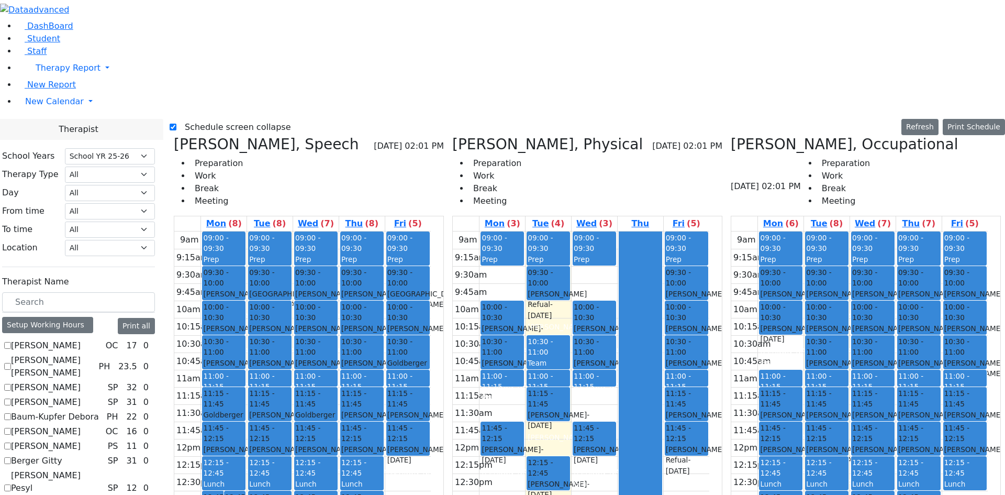
scroll to position [165, 0]
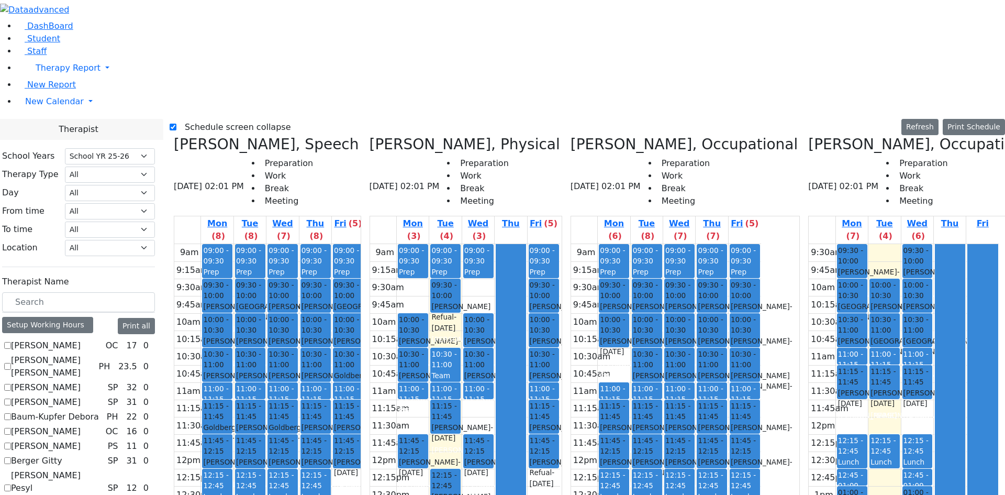
click at [804, 136] on div "Fischel Yenty, Occupational 08/19/2025 02:01 PM Preparation Work Break Meeting …" at bounding box center [923, 393] width 238 height 515
click at [808, 136] on h3 "Fischel Yenty, Occupational" at bounding box center [921, 145] width 227 height 18
click at [808, 136] on icon at bounding box center [808, 144] width 0 height 17
checkbox input "false"
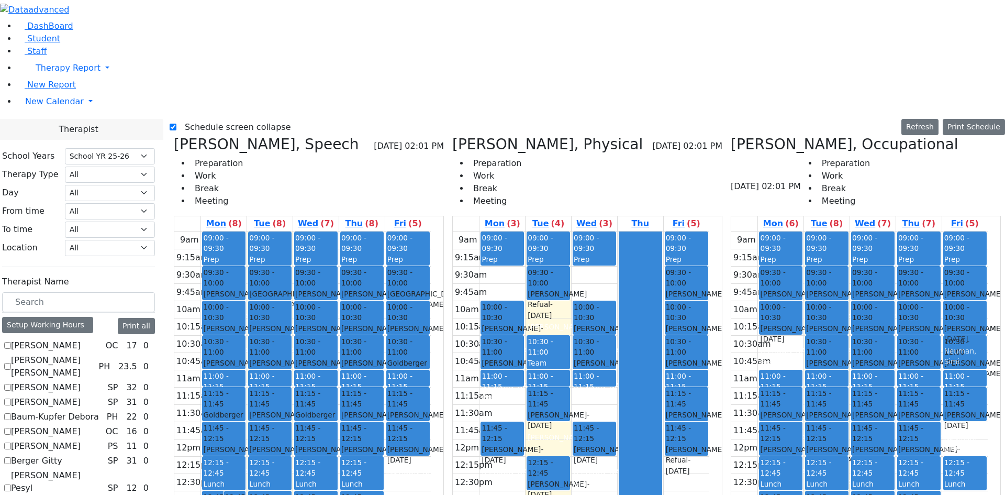
drag, startPoint x: 969, startPoint y: 259, endPoint x: 971, endPoint y: 146, distance: 113.1
click at [971, 231] on div "09:00 - 09:30 Prep 09:30 - 10:00 Rubenstein Rafael - 06/05/2013 Schmutter, Mich…" at bounding box center [965, 438] width 46 height 415
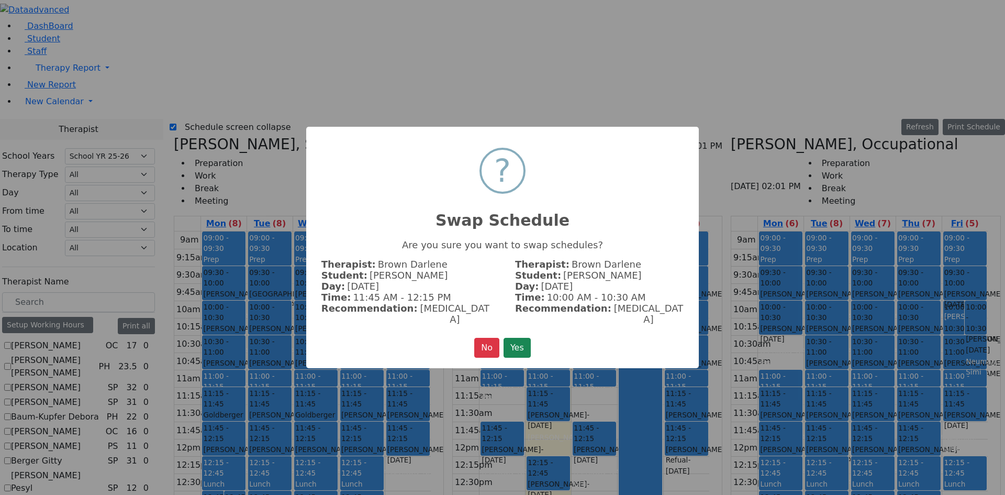
click at [519, 338] on button "Yes" at bounding box center [517, 348] width 27 height 20
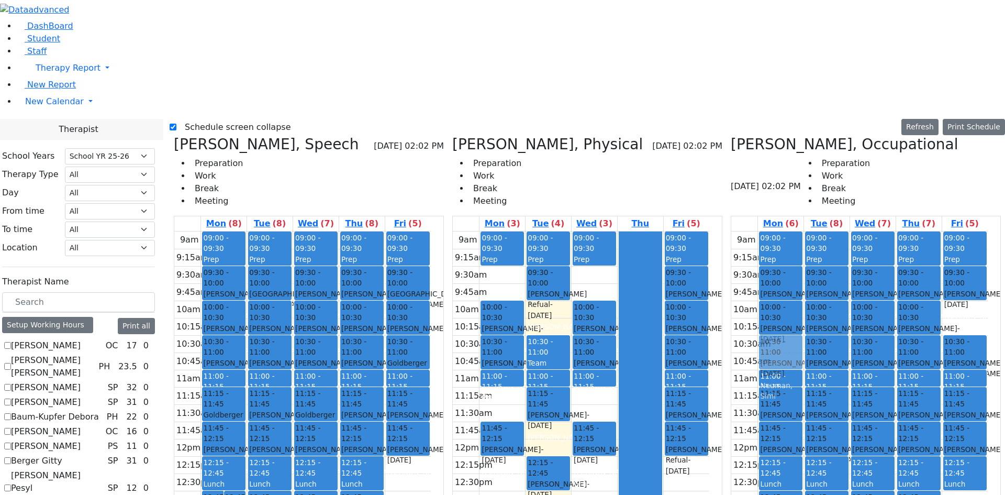
drag, startPoint x: 971, startPoint y: 137, endPoint x: 780, endPoint y: 166, distance: 193.7
click at [780, 231] on tr "09:00 - 09:30 Prep 09:30 - 10:00 Cik Yitzchok - 12/10/2018 Neuman, Simi 10:00 -…" at bounding box center [859, 438] width 256 height 415
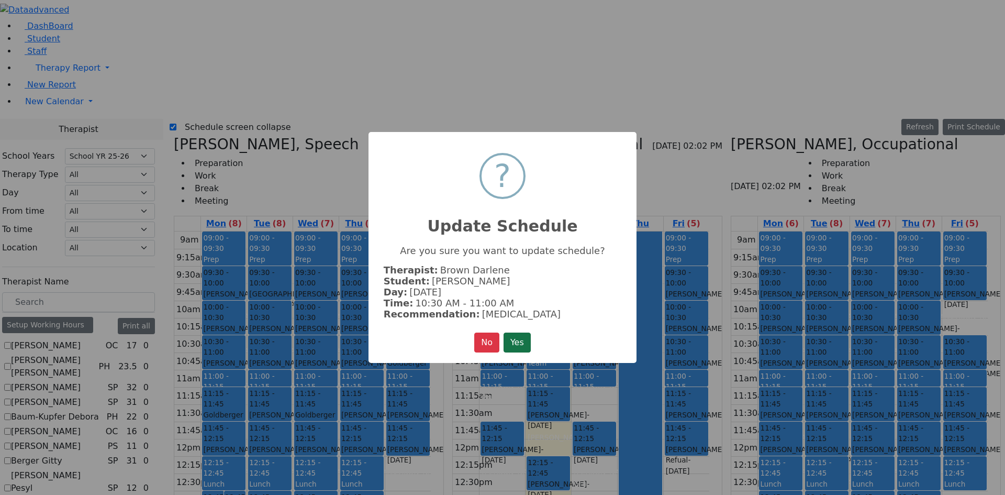
click at [524, 336] on button "Yes" at bounding box center [517, 342] width 27 height 20
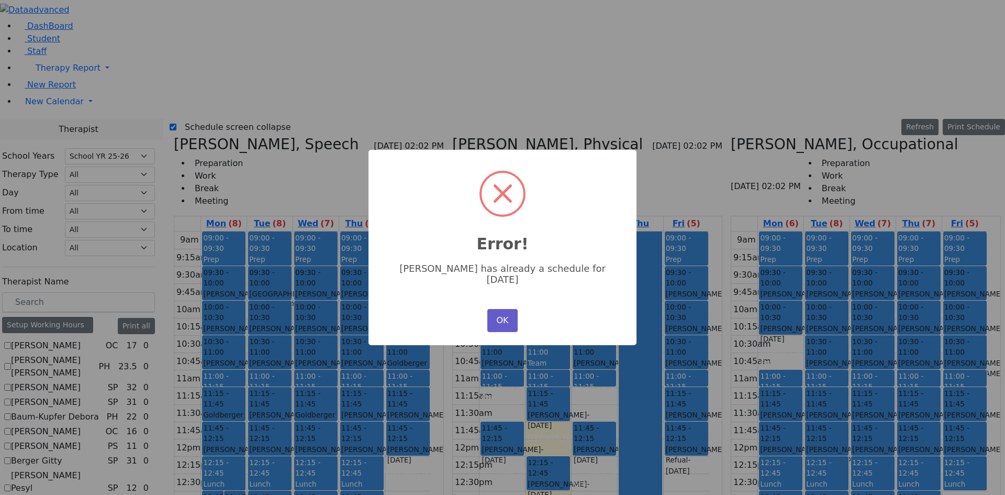
click at [502, 309] on button "OK" at bounding box center [502, 320] width 30 height 23
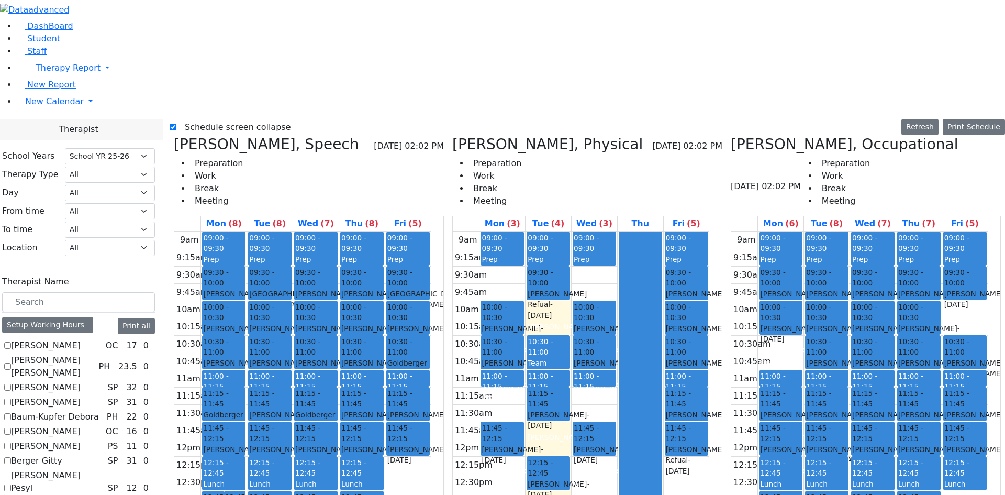
drag, startPoint x: 973, startPoint y: 140, endPoint x: 897, endPoint y: 359, distance: 231.7
click at [897, 359] on tr "09:00 - 09:30 Prep 09:30 - 10:00 Cik Yitzchok - 12/10/2018 Neuman, Simi 10:00 -…" at bounding box center [859, 438] width 256 height 415
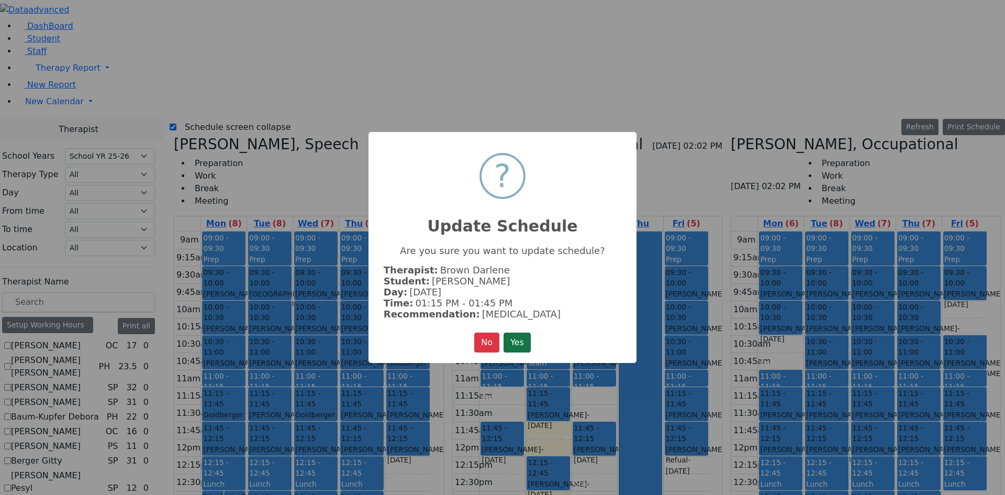
click at [528, 345] on button "Yes" at bounding box center [517, 342] width 27 height 20
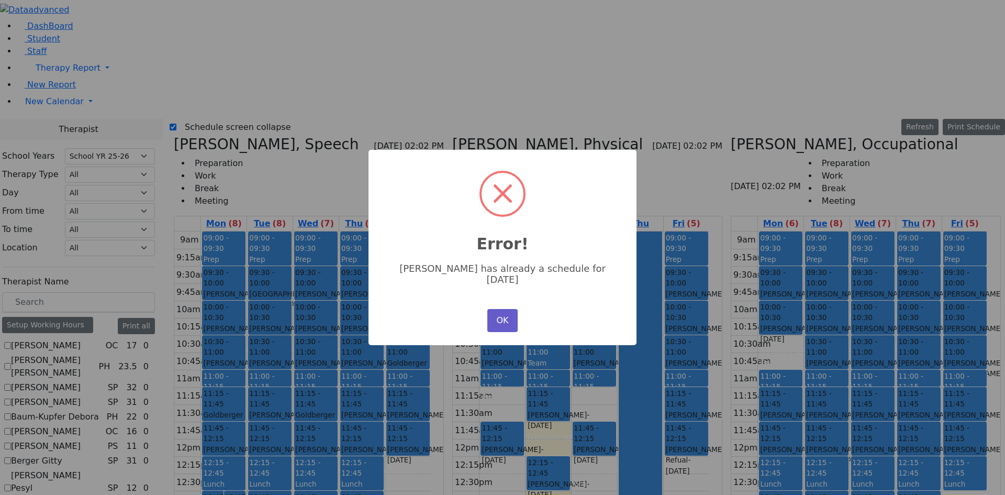
click at [498, 311] on button "OK" at bounding box center [502, 320] width 30 height 23
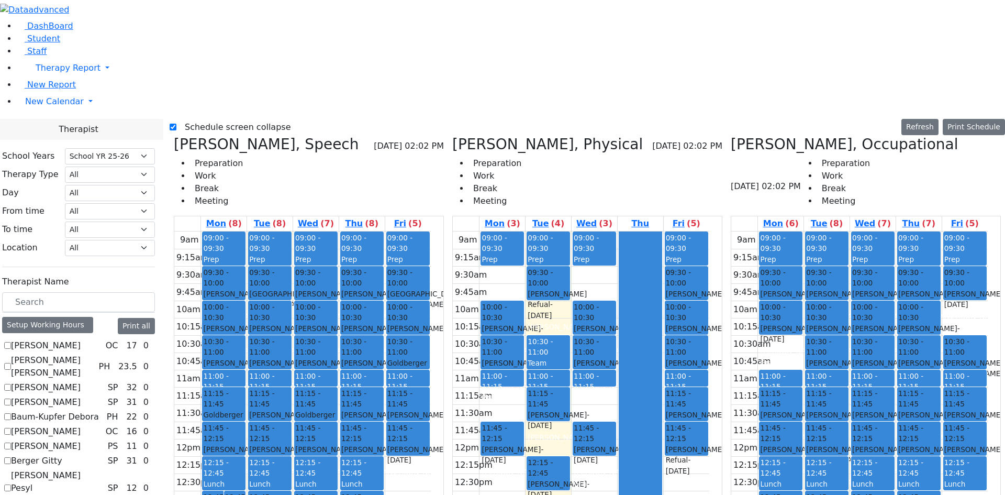
drag, startPoint x: 977, startPoint y: 140, endPoint x: 804, endPoint y: 390, distance: 304.1
click at [804, 390] on tr "09:00 - 09:30 Prep 09:30 - 10:00 Cik Yitzchok - 12/10/2018 Neuman, Simi 10:00 -…" at bounding box center [859, 438] width 256 height 415
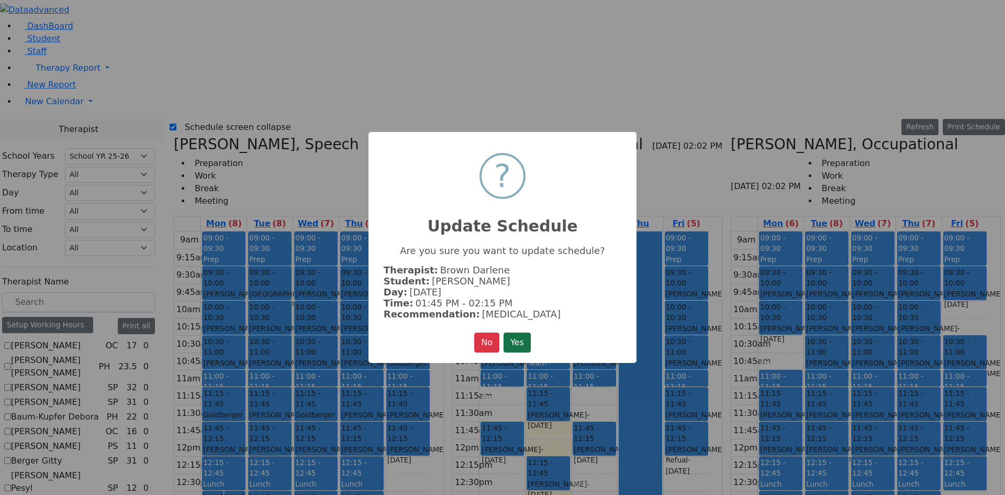
click at [524, 340] on button "Yes" at bounding box center [517, 342] width 27 height 20
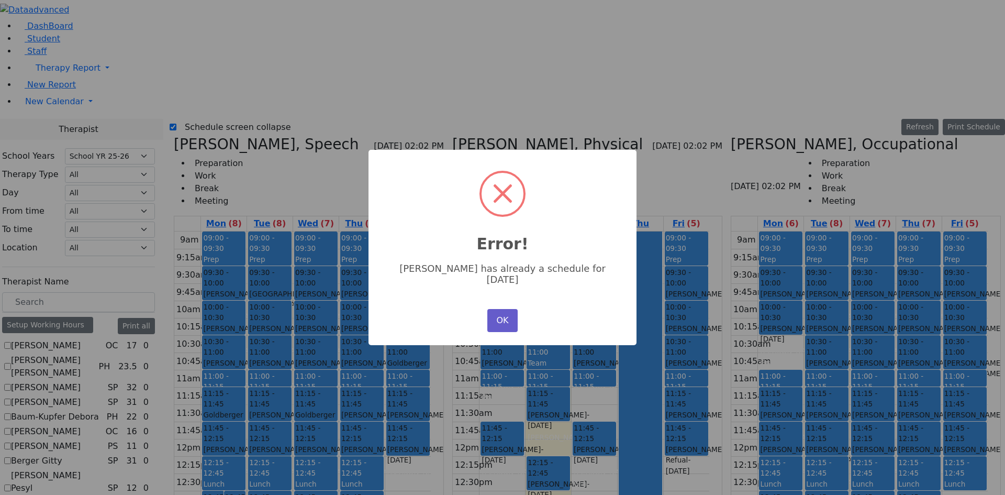
click at [510, 318] on button "OK" at bounding box center [502, 320] width 30 height 23
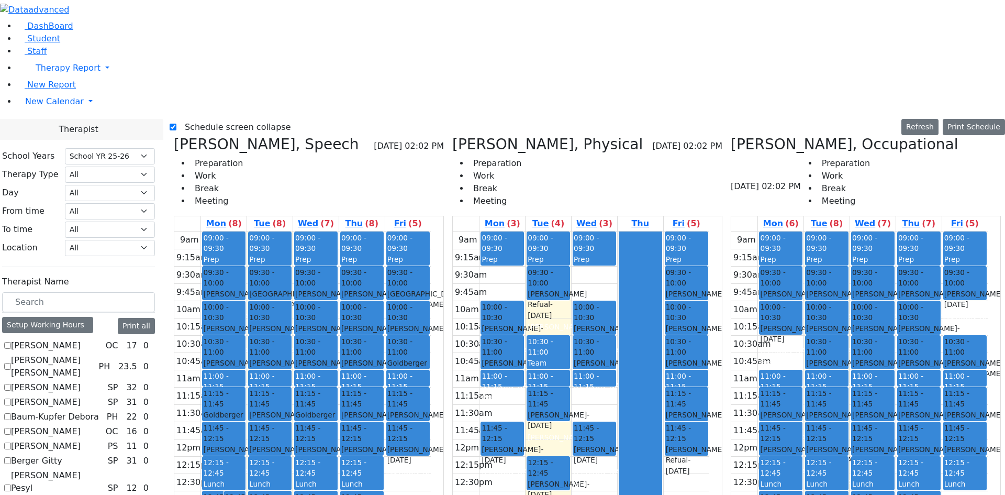
drag, startPoint x: 970, startPoint y: 136, endPoint x: 910, endPoint y: 398, distance: 268.5
click at [910, 398] on tr "09:00 - 09:30 Prep 09:30 - 10:00 Cik Yitzchok - 12/10/2018 Neuman, Simi 10:00 -…" at bounding box center [859, 438] width 256 height 415
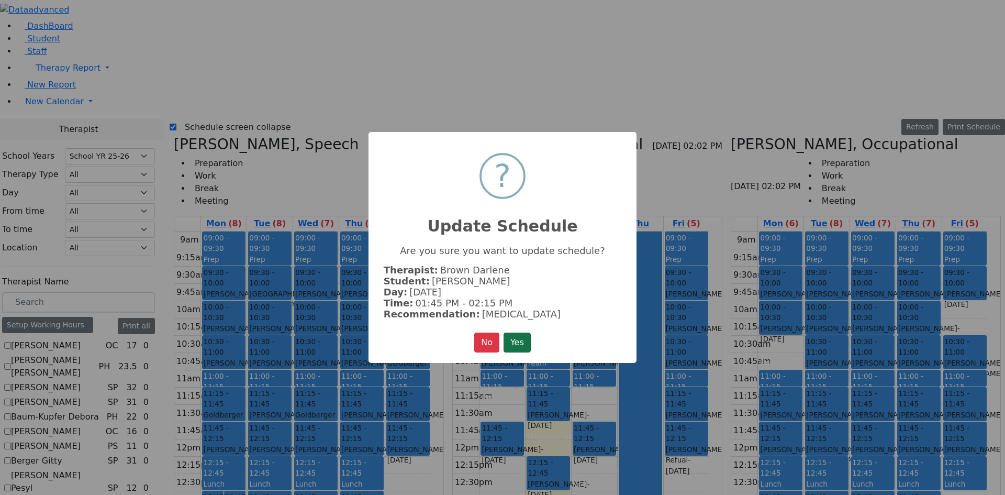
click at [523, 340] on button "Yes" at bounding box center [517, 342] width 27 height 20
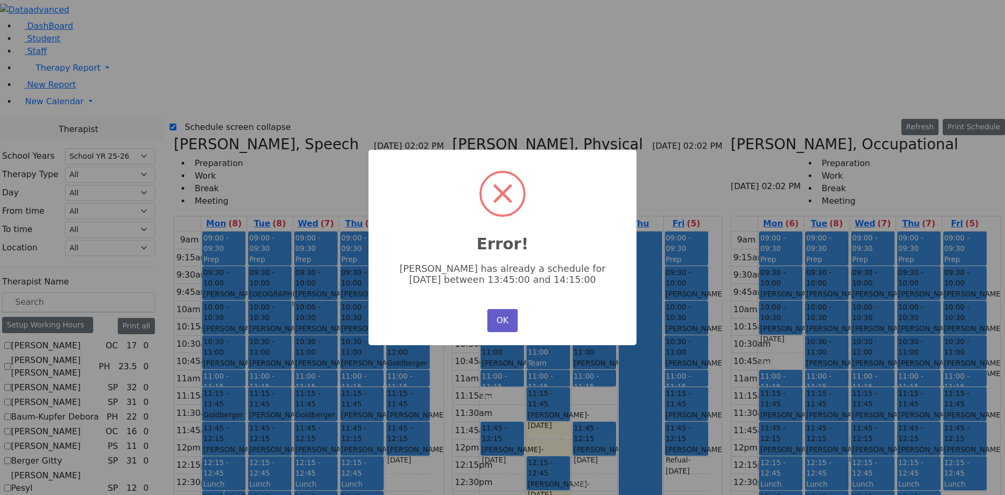
click at [496, 322] on button "OK" at bounding box center [502, 320] width 30 height 23
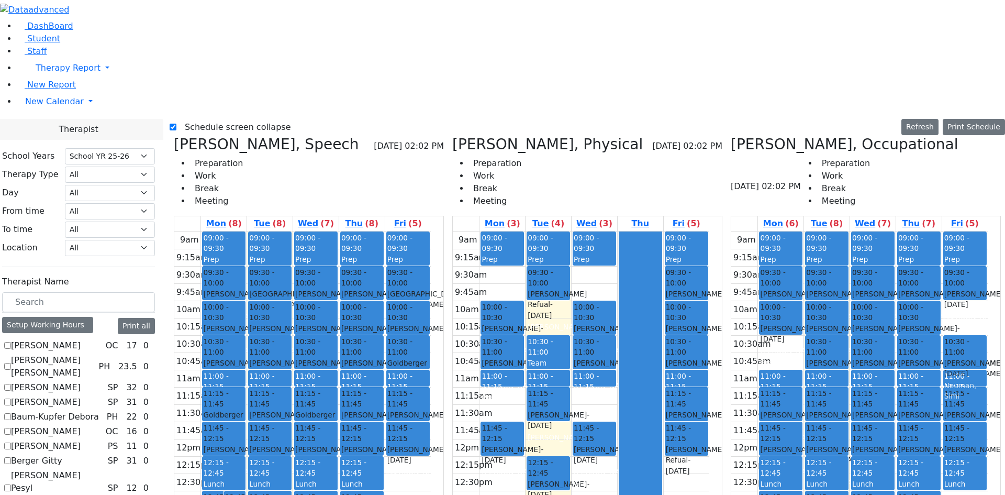
drag, startPoint x: 966, startPoint y: 149, endPoint x: 962, endPoint y: 180, distance: 31.1
click at [962, 231] on div "09:00 - 09:30 Prep 09:30 - 10:00 Rubenstein Rafael - 06/05/2013 Schmutter, Mich…" at bounding box center [965, 438] width 46 height 415
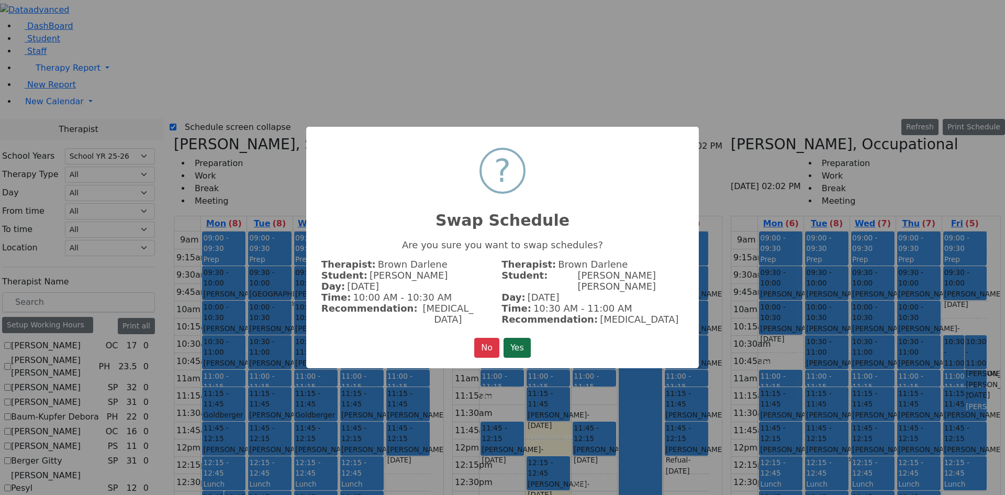
click at [514, 338] on button "Yes" at bounding box center [517, 348] width 27 height 20
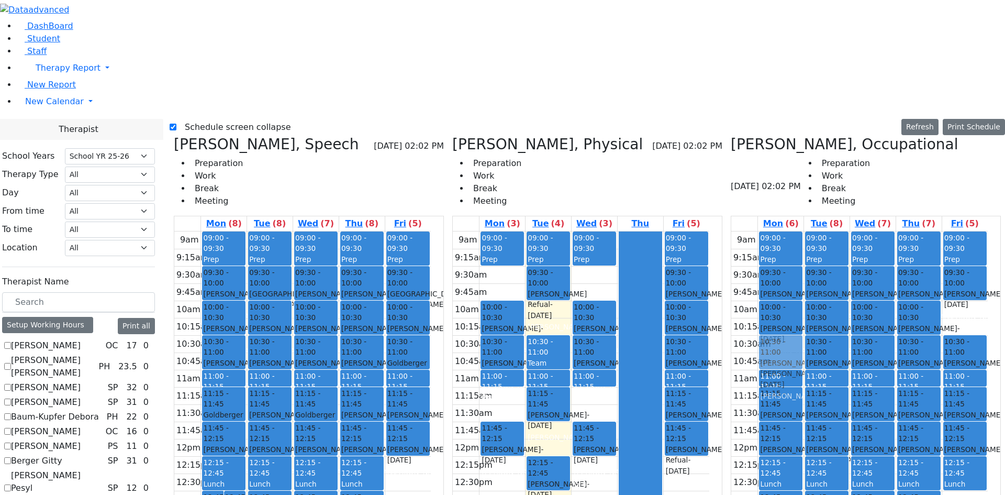
drag, startPoint x: 959, startPoint y: 139, endPoint x: 773, endPoint y: 174, distance: 189.7
click at [773, 231] on tr "09:00 - 09:30 Prep 09:30 - 10:00 Cik Yitzchok - 12/10/2018 Neuman, Simi 10:00 -…" at bounding box center [859, 438] width 256 height 415
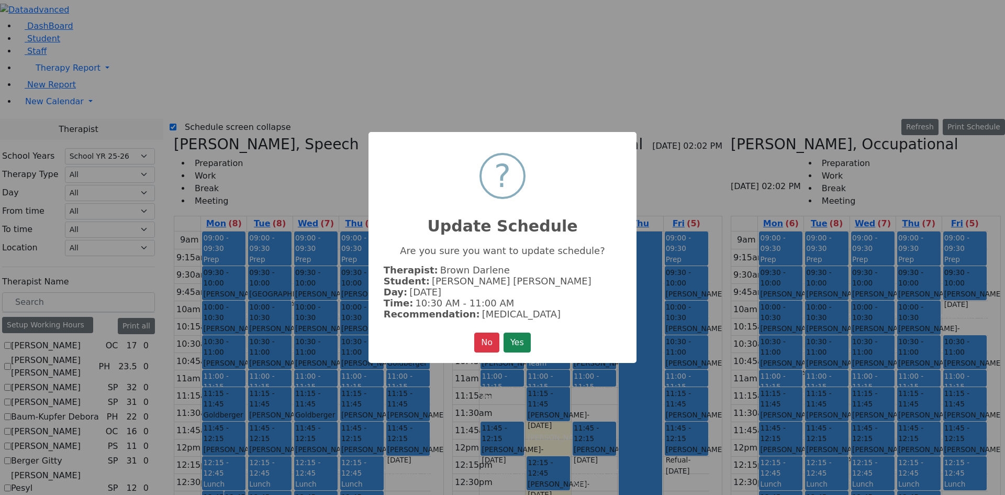
click at [509, 337] on button "Yes" at bounding box center [517, 342] width 27 height 20
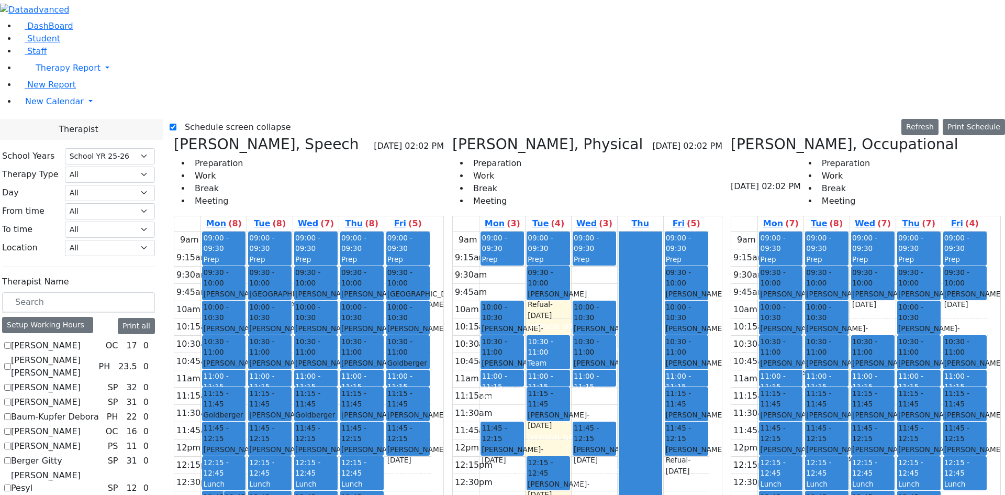
drag, startPoint x: 876, startPoint y: 140, endPoint x: 861, endPoint y: 372, distance: 232.8
click at [861, 368] on div "09:00 - 09:30 Prep 09:30 - 10:00 Rubenstein Rafael - 06/05/2013 Schmutter, Mich…" at bounding box center [873, 438] width 46 height 415
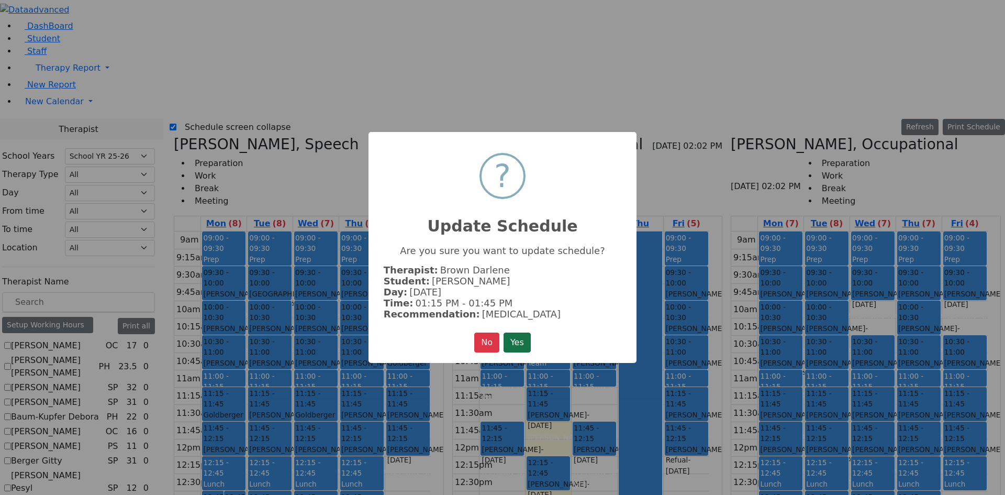
click at [525, 337] on button "Yes" at bounding box center [517, 342] width 27 height 20
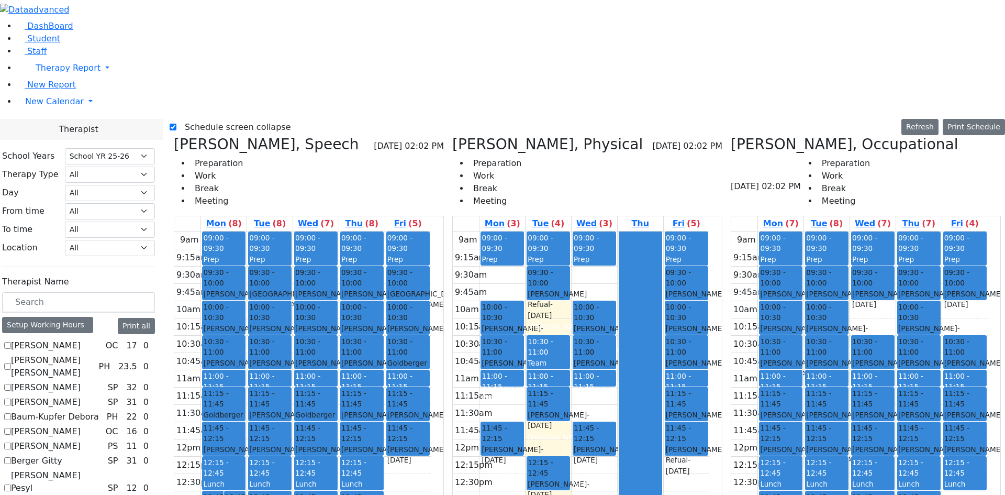
scroll to position [479, 0]
checkbox input "true"
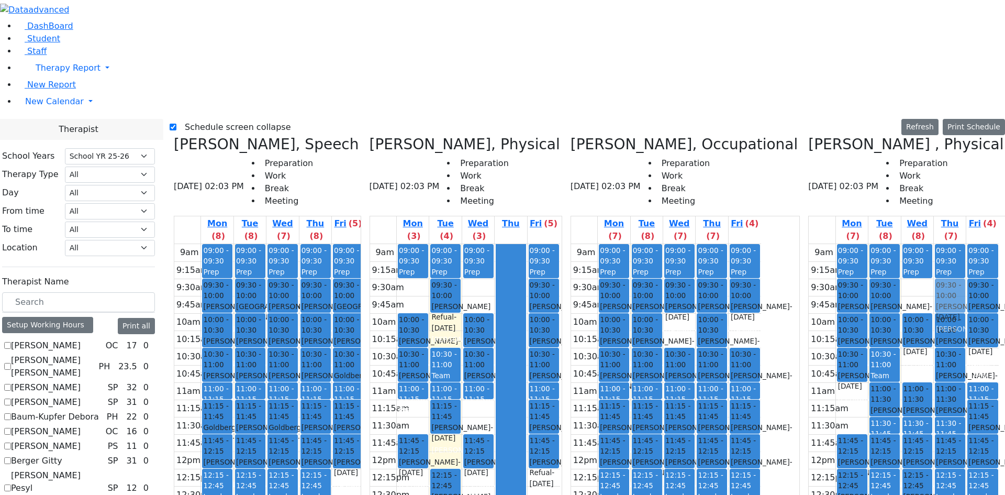
drag, startPoint x: 914, startPoint y: 115, endPoint x: 931, endPoint y: 114, distance: 16.8
click at [931, 244] on tr "09:00 - 09:30 Prep 09:30 - 10:00 Friedrich Leah - 11/23/2011 Brick, Tzirel Grad…" at bounding box center [904, 451] width 190 height 415
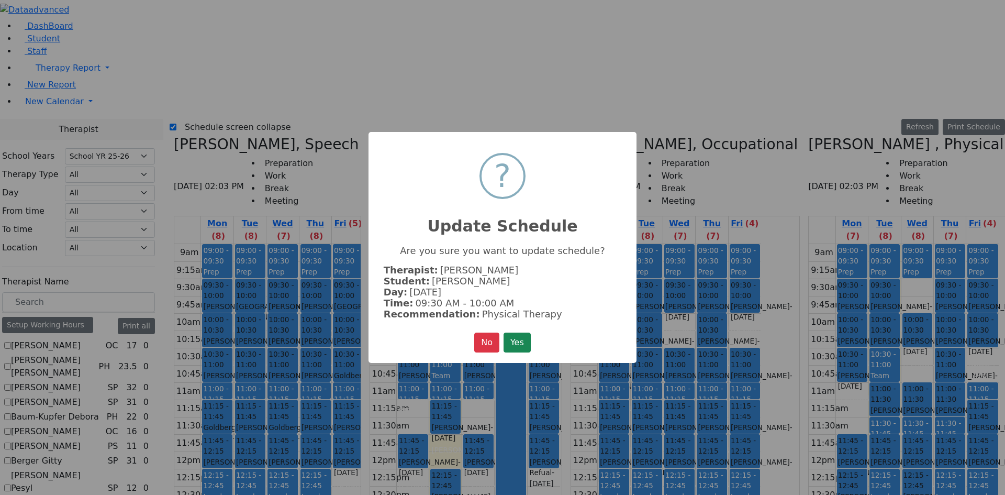
click at [502, 346] on div "No No Yes" at bounding box center [502, 342] width 57 height 20
click at [506, 342] on button "Yes" at bounding box center [517, 342] width 27 height 20
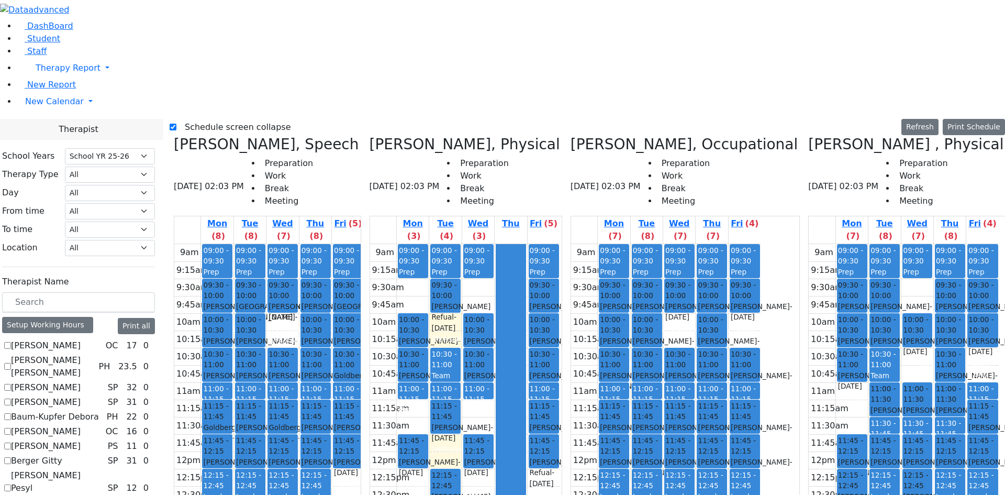
drag, startPoint x: 313, startPoint y: 147, endPoint x: 317, endPoint y: 118, distance: 29.6
click at [298, 244] on div "09:00 - 09:30 Prep 09:30 - 10:00 Roth Jacob - 11/19/2007 Feigenbaum Avraham (Al…" at bounding box center [282, 451] width 32 height 415
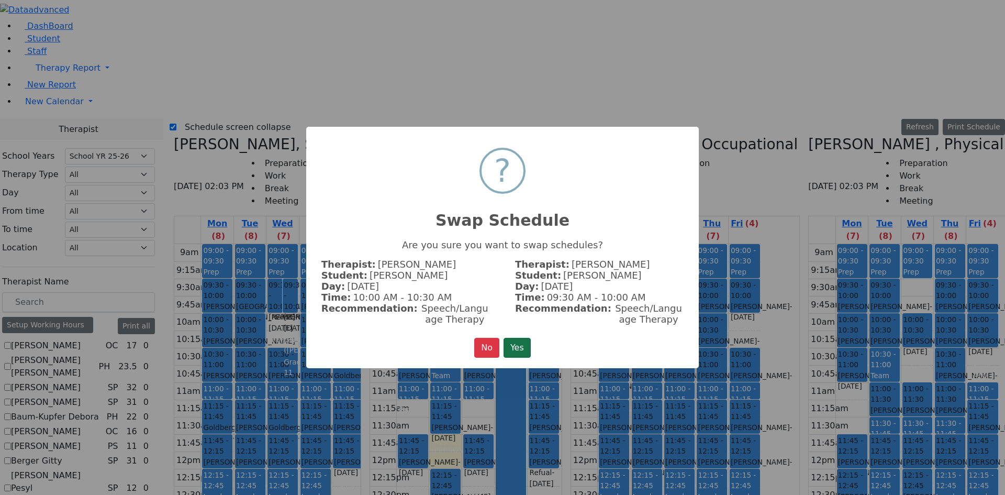
click at [518, 350] on button "Yes" at bounding box center [517, 348] width 27 height 20
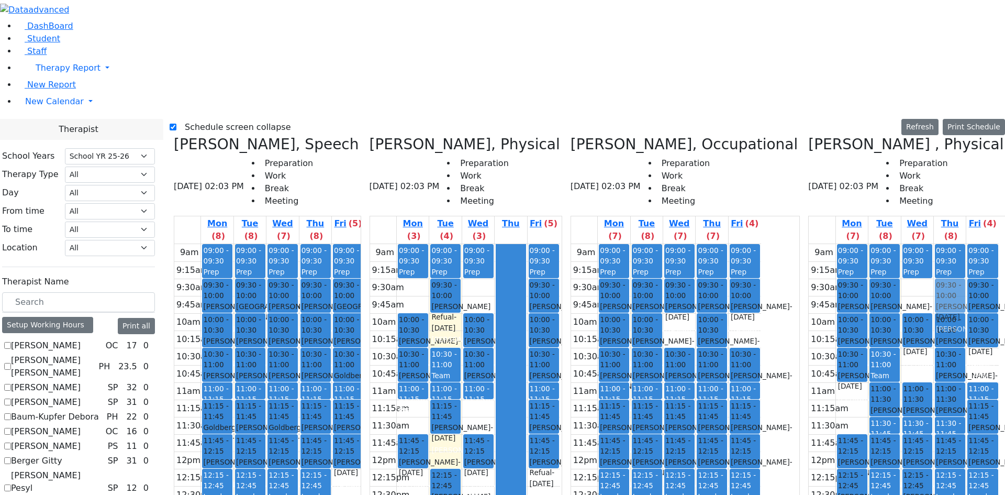
click at [936, 244] on div "09:00 - 09:30 Prep 09:30 - 10:00 Kaufman Jacob - 02/16/2021 Horowitz Shira 10:0…" at bounding box center [950, 451] width 32 height 415
drag, startPoint x: 919, startPoint y: 138, endPoint x: 912, endPoint y: 109, distance: 29.5
click at [913, 244] on div "09:00 - 09:30 Prep 10:00 - 10:30 Joseph Roizy - 04/01/2006 Weber, Leah 11:00 - …" at bounding box center [917, 451] width 32 height 415
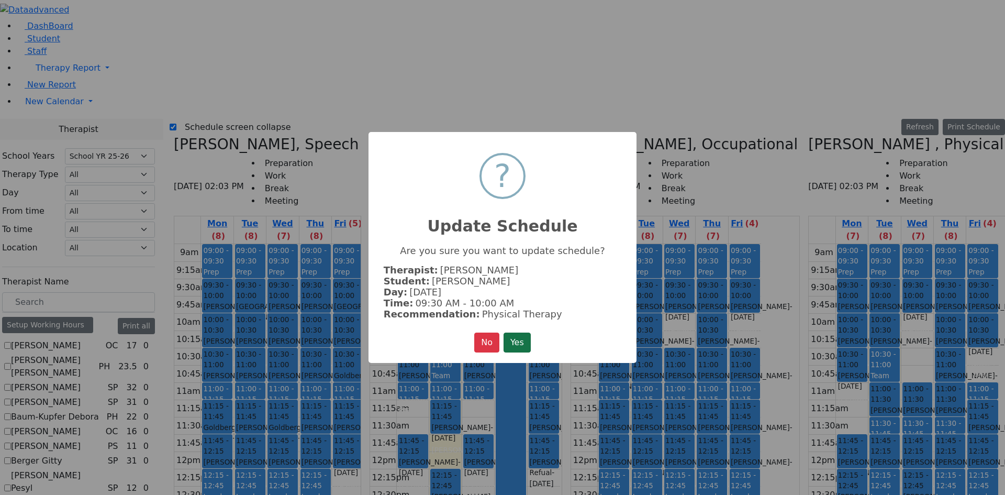
drag, startPoint x: 524, startPoint y: 342, endPoint x: 635, endPoint y: 277, distance: 128.5
click at [524, 342] on button "Yes" at bounding box center [517, 342] width 27 height 20
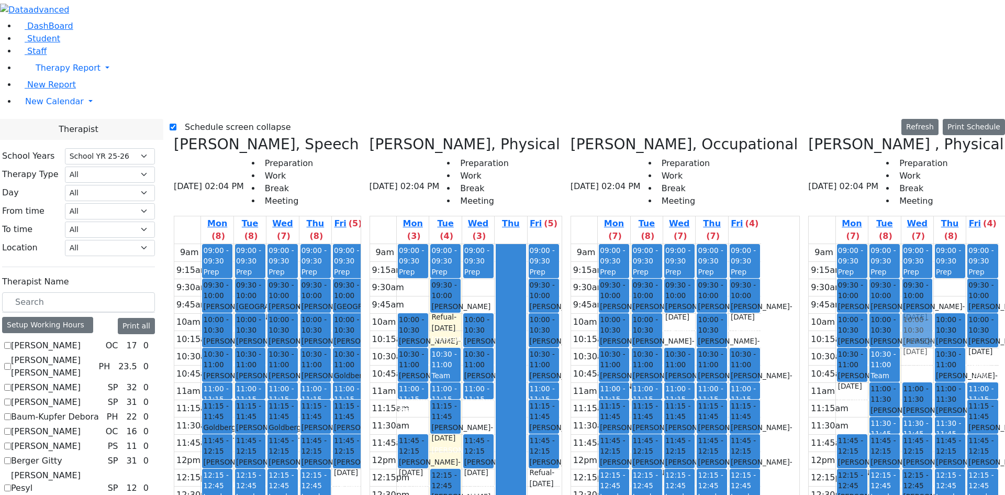
drag, startPoint x: 940, startPoint y: 99, endPoint x: 918, endPoint y: 130, distance: 38.6
click at [918, 244] on tr "09:00 - 09:30 Prep 09:30 - 10:00 Friedrich Leah - 11/23/2011 Brick, Tzirel Grad…" at bounding box center [904, 451] width 190 height 415
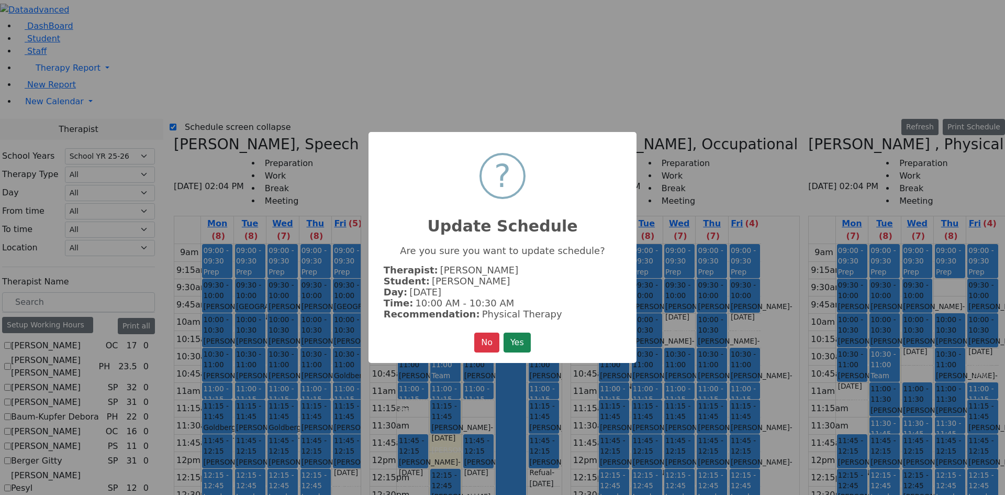
click at [523, 341] on button "Yes" at bounding box center [517, 342] width 27 height 20
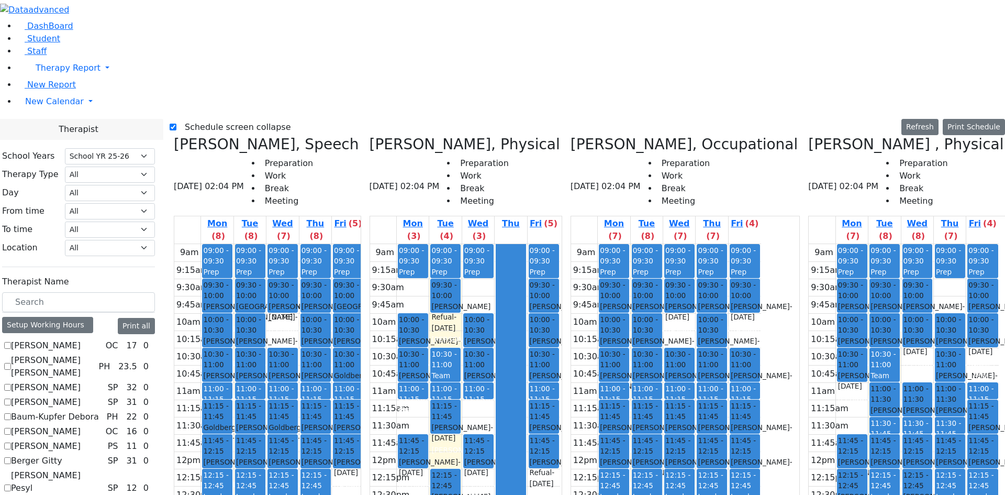
drag, startPoint x: 312, startPoint y: 148, endPoint x: 316, endPoint y: 404, distance: 255.4
click at [298, 404] on div "09:00 - 09:30 Prep 09:30 - 10:00 Kaufman Jacob - 02/16/2021 Horowitz Shira 10:0…" at bounding box center [282, 451] width 32 height 415
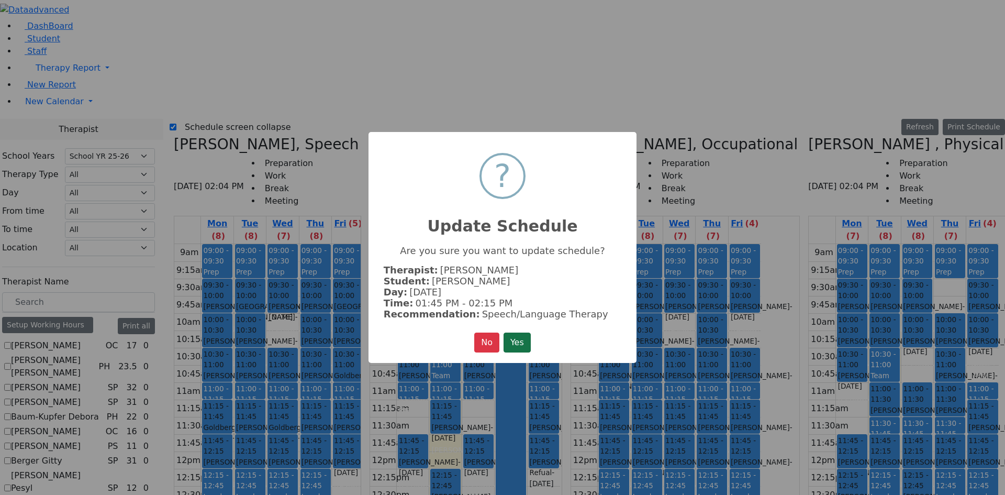
click at [526, 335] on button "Yes" at bounding box center [517, 342] width 27 height 20
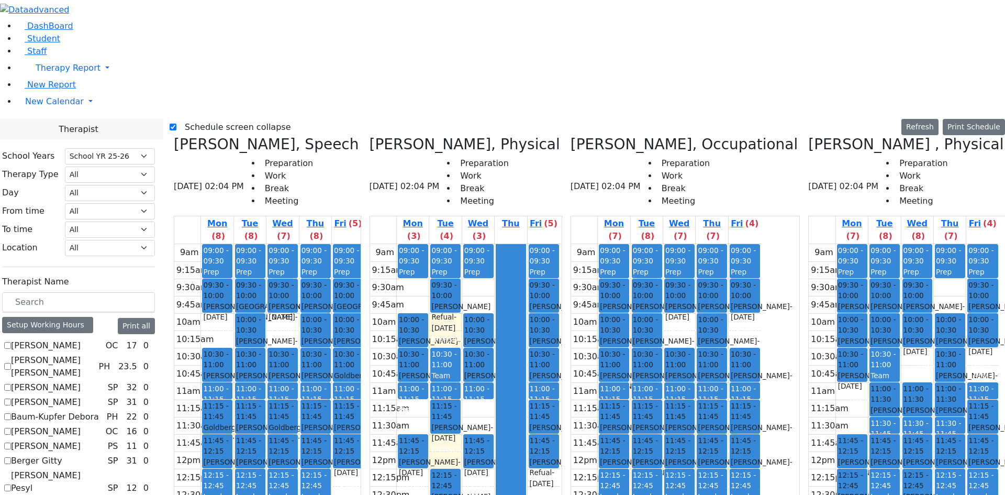
drag, startPoint x: 245, startPoint y: 143, endPoint x: 255, endPoint y: 431, distance: 288.0
click at [233, 431] on div "12:45 - 01:15 Polatsek Yisroel - 12/20/2007 Feigenbaum Avraham (Alan) 12:45 - 0…" at bounding box center [217, 451] width 32 height 415
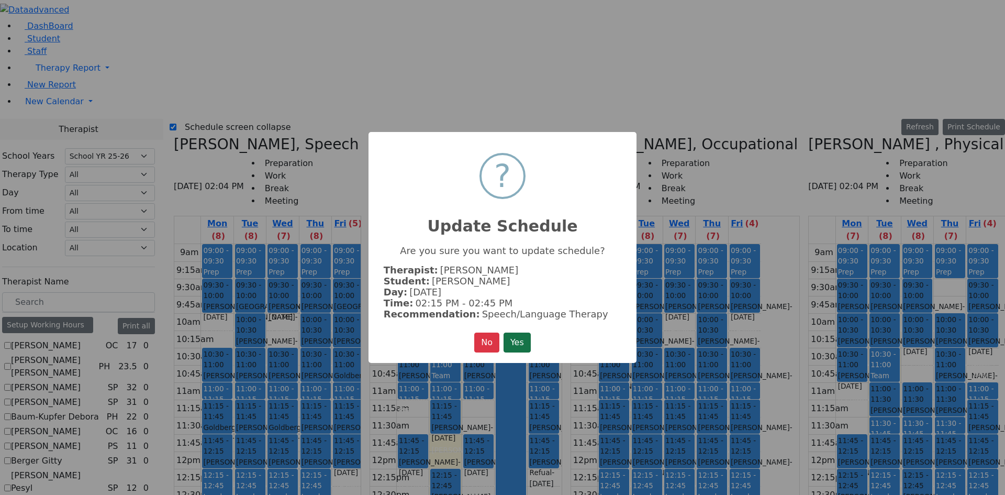
click at [510, 337] on button "Yes" at bounding box center [517, 342] width 27 height 20
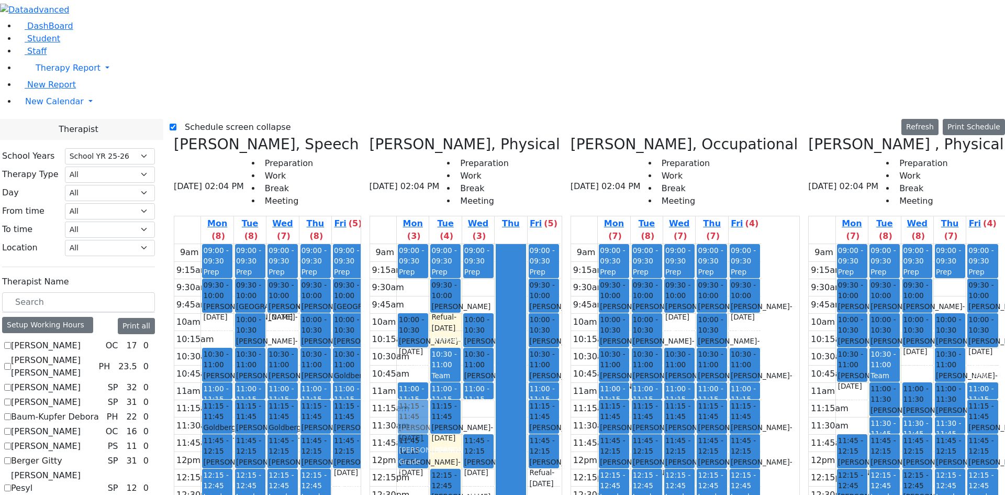
drag, startPoint x: 447, startPoint y: 173, endPoint x: 450, endPoint y: 223, distance: 49.8
click at [429, 244] on div "09:00 - 09:30 Prep 10:00 - 10:30 Ekstein Shevy - 10/21/2021 Horowitz Shira 10:3…" at bounding box center [413, 451] width 32 height 415
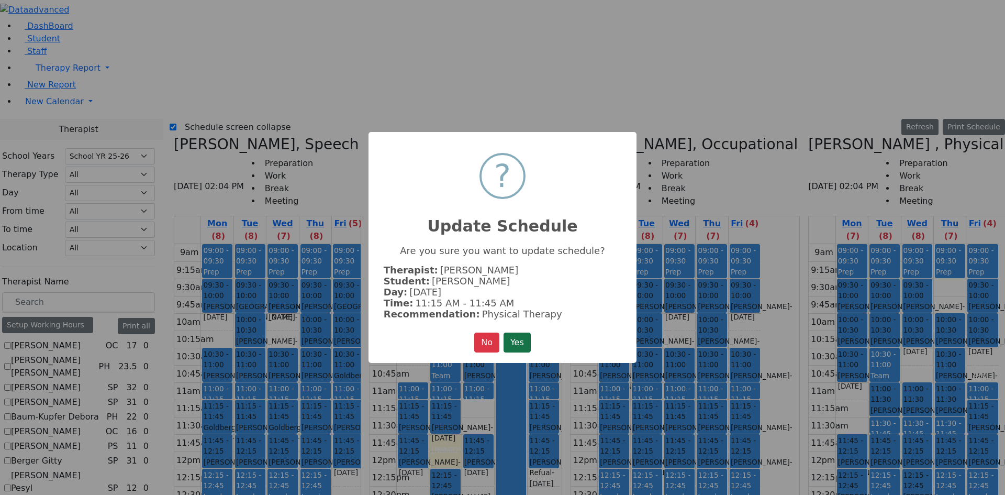
click at [523, 343] on button "Yes" at bounding box center [517, 342] width 27 height 20
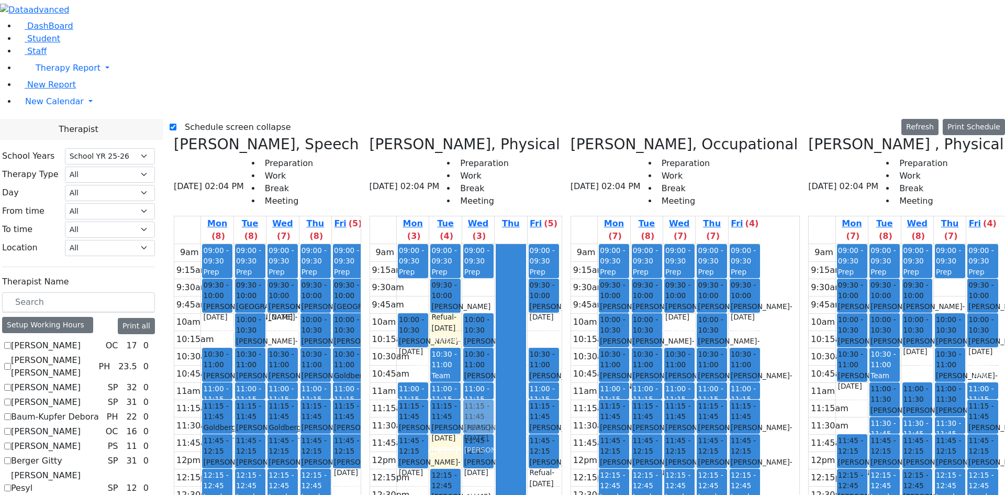
drag, startPoint x: 581, startPoint y: 136, endPoint x: 513, endPoint y: 224, distance: 111.6
click at [513, 244] on tr "09:00 - 09:30 Prep 10:00 - 10:30 Ekstein Shevy - 10/21/2021 Horowitz Shira 11:0…" at bounding box center [465, 451] width 190 height 415
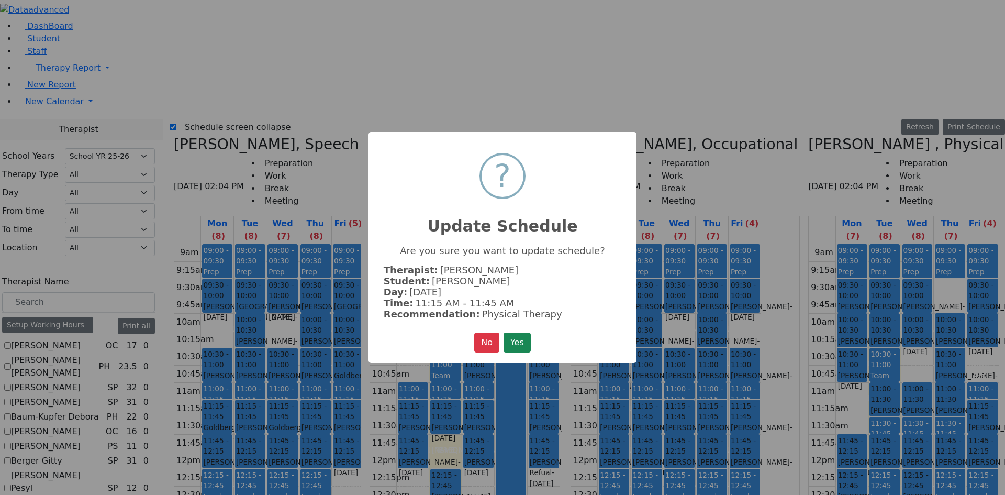
click at [525, 333] on button "Yes" at bounding box center [517, 342] width 27 height 20
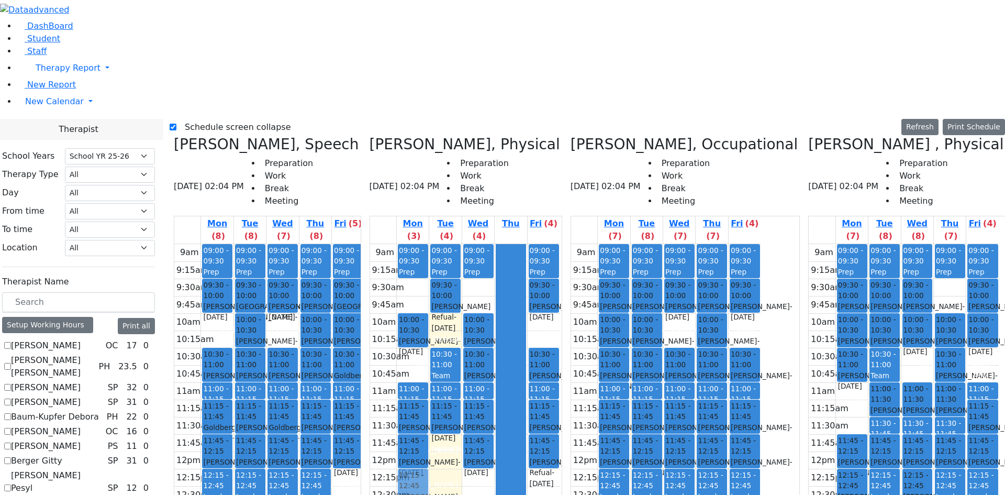
drag, startPoint x: 478, startPoint y: 300, endPoint x: 457, endPoint y: 304, distance: 20.8
click at [457, 304] on tr "09:00 - 09:30 Prep 10:00 - 10:30 Ekstein Shevy - 10/21/2021 Horowitz Shira 11:0…" at bounding box center [465, 451] width 190 height 415
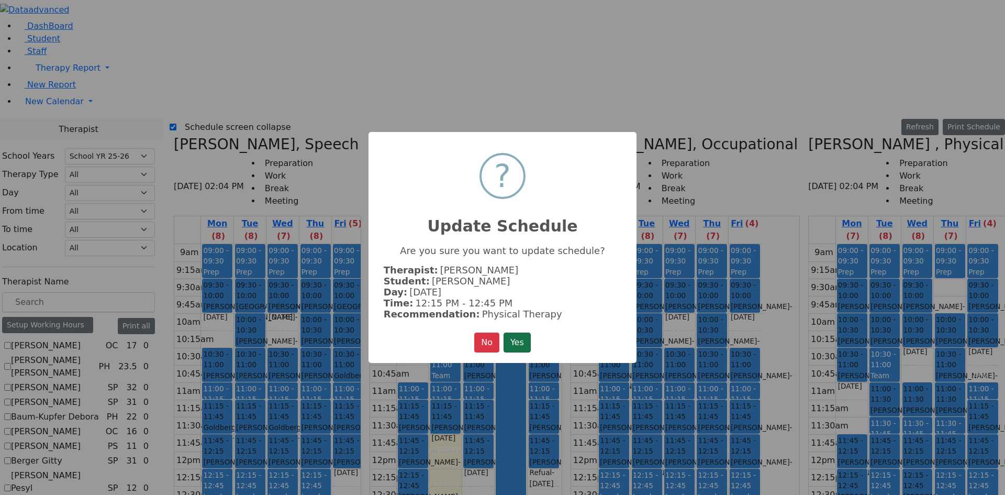
click at [519, 332] on button "Yes" at bounding box center [517, 342] width 27 height 20
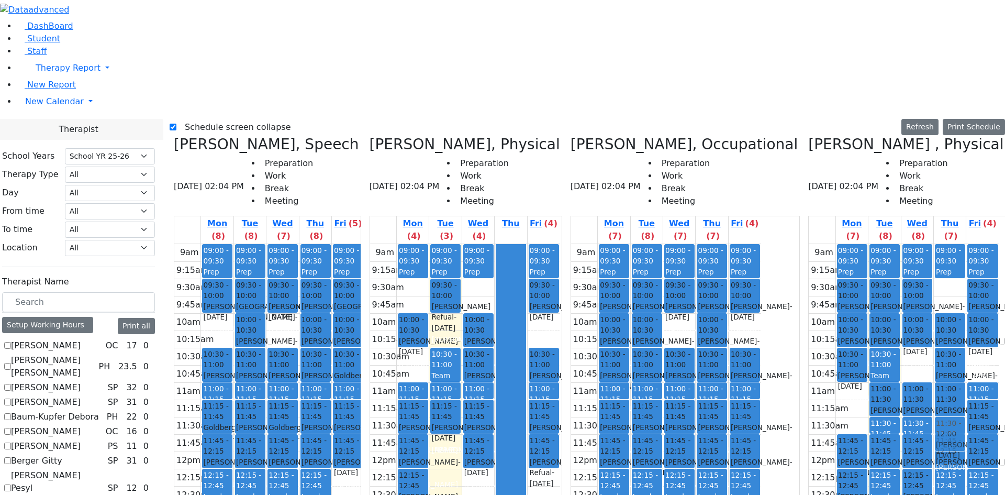
select select "212"
click at [987, 244] on tr "09:00 - 09:30 Prep 09:30 - 10:00 [PERSON_NAME] - [DATE] [PERSON_NAME][GEOGRAPHI…" at bounding box center [904, 451] width 190 height 415
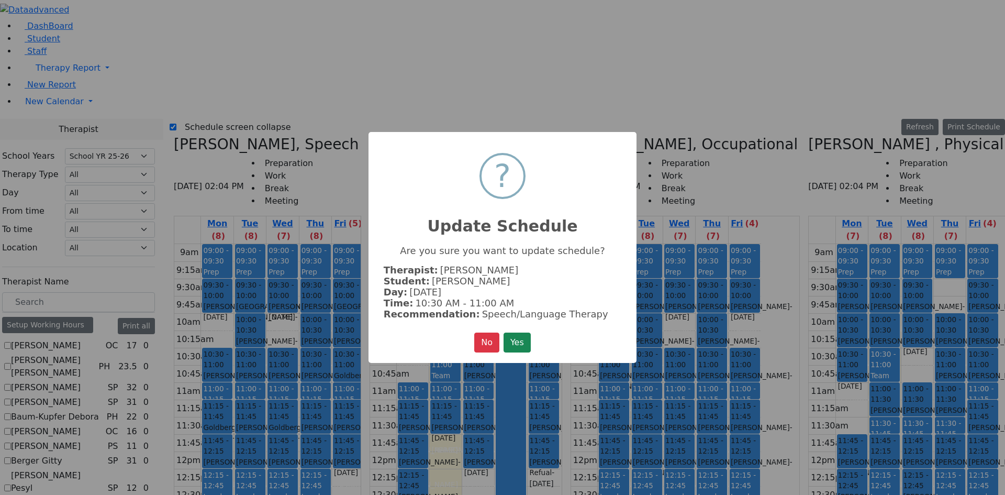
click at [526, 343] on button "Yes" at bounding box center [517, 342] width 27 height 20
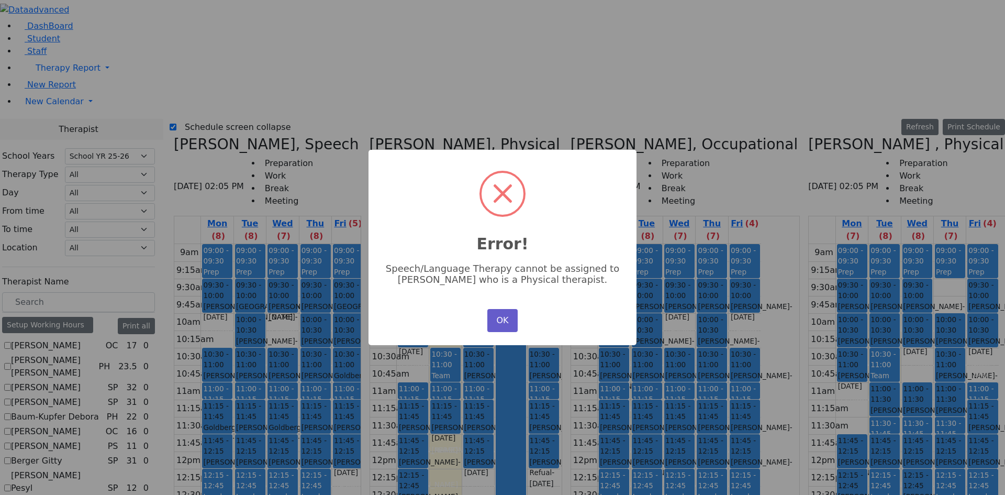
drag, startPoint x: 510, startPoint y: 315, endPoint x: 511, endPoint y: 310, distance: 5.3
click at [510, 312] on button "OK" at bounding box center [502, 320] width 30 height 23
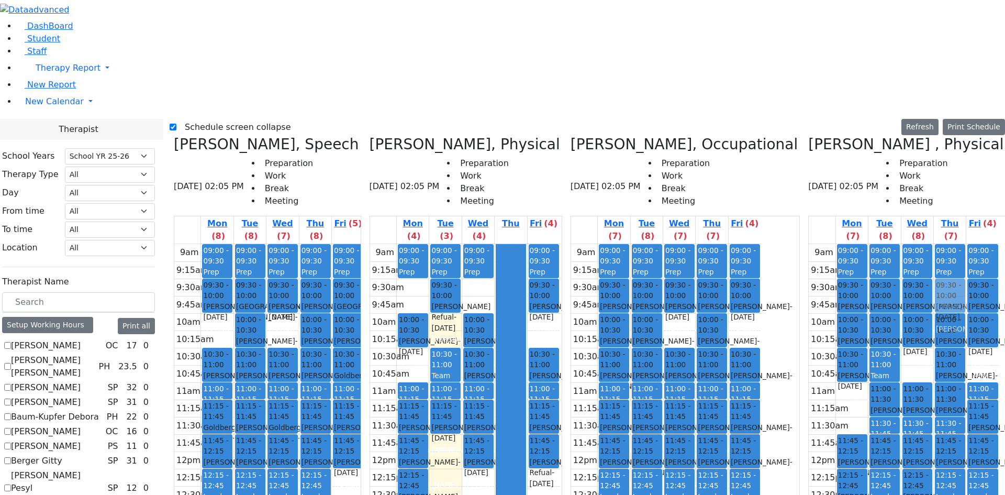
drag, startPoint x: 912, startPoint y: 443, endPoint x: 948, endPoint y: 119, distance: 326.5
click at [948, 244] on tr "09:00 - 09:30 Prep 09:30 - 10:00 [PERSON_NAME] - [DATE] [PERSON_NAME][GEOGRAPHI…" at bounding box center [904, 451] width 190 height 415
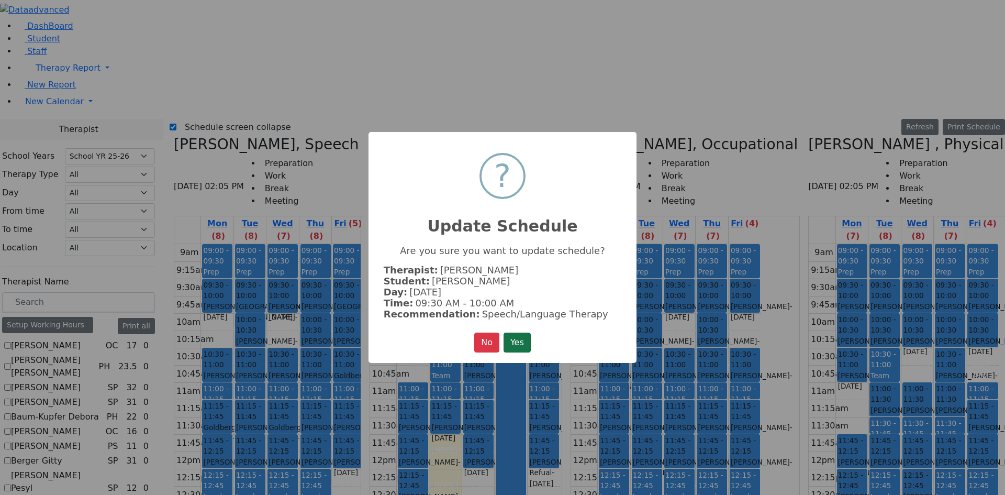
click at [516, 343] on button "Yes" at bounding box center [517, 342] width 27 height 20
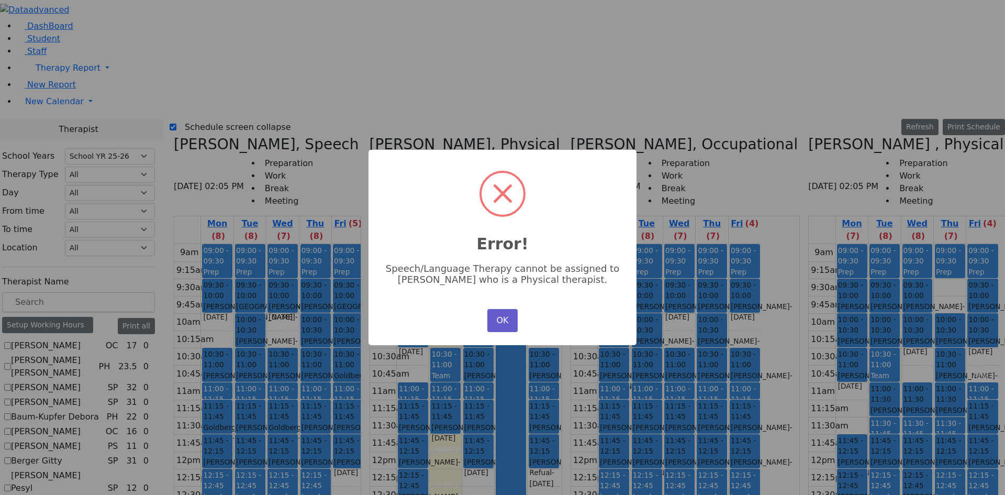
click at [491, 317] on button "OK" at bounding box center [502, 320] width 30 height 23
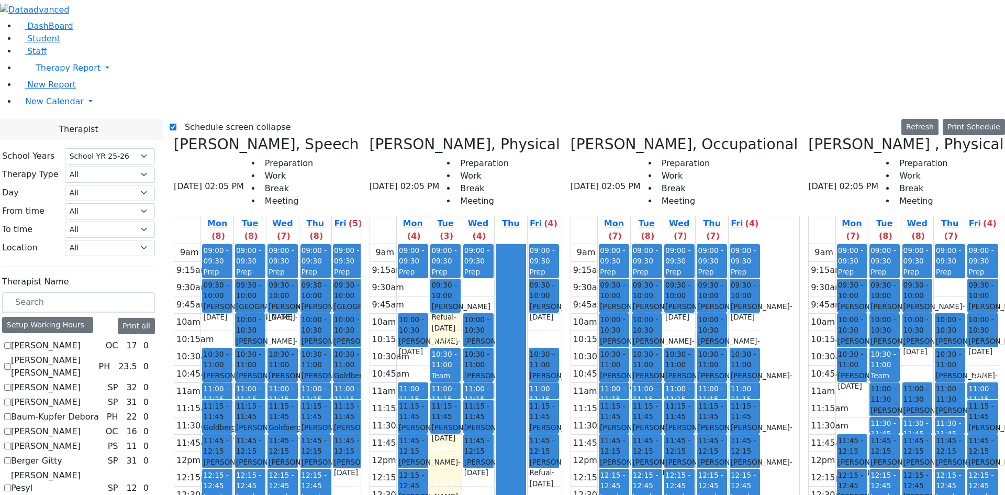
click at [808, 136] on icon at bounding box center [808, 144] width 0 height 17
checkbox input "false"
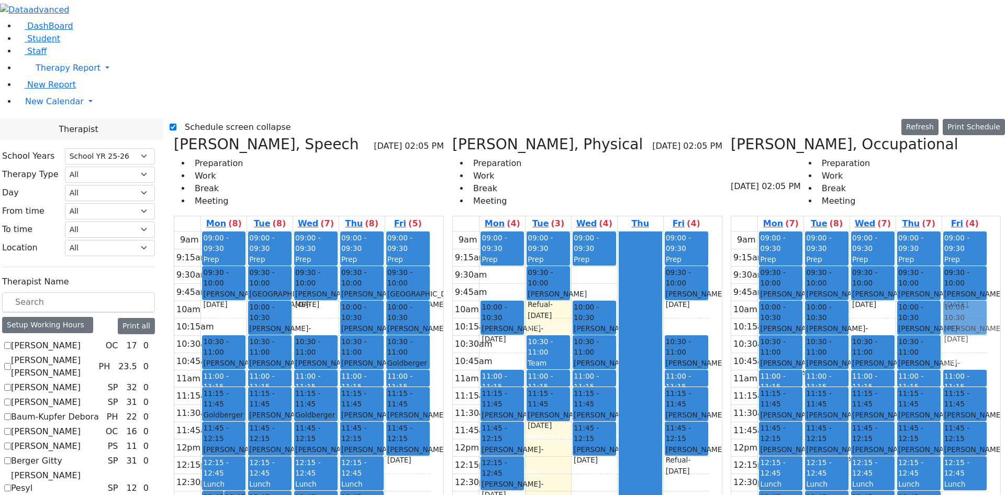
drag, startPoint x: 967, startPoint y: 174, endPoint x: 967, endPoint y: 167, distance: 7.3
click at [965, 231] on div "09:00 - 09:30 Prep 09:30 - 10:00 Rubenstein Rafael - 06/05/2013 Schmutter, Mich…" at bounding box center [965, 438] width 46 height 415
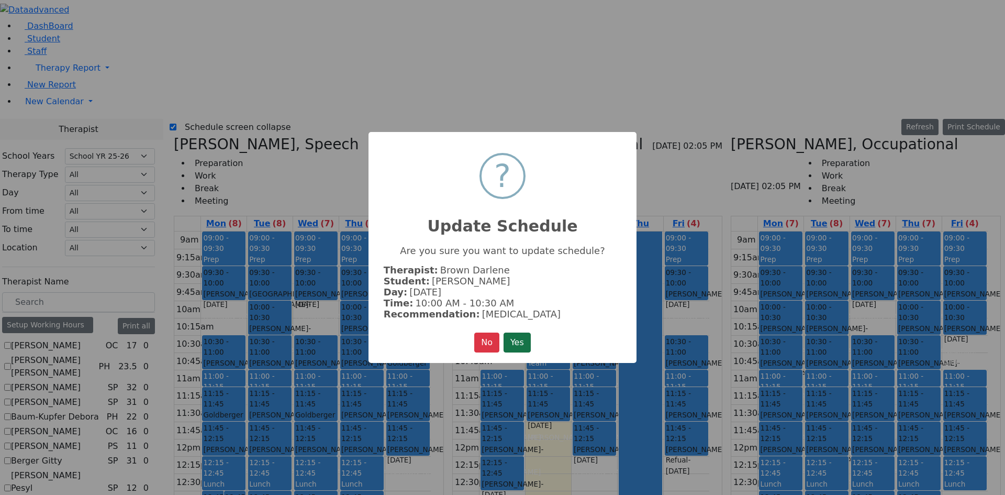
drag, startPoint x: 541, startPoint y: 331, endPoint x: 532, endPoint y: 333, distance: 9.0
click at [535, 332] on div "× ? Update Schedule Are you sure you want to update schedule? Therapist: Brown …" at bounding box center [502, 247] width 268 height 231
click at [531, 333] on button "Yes" at bounding box center [517, 342] width 27 height 20
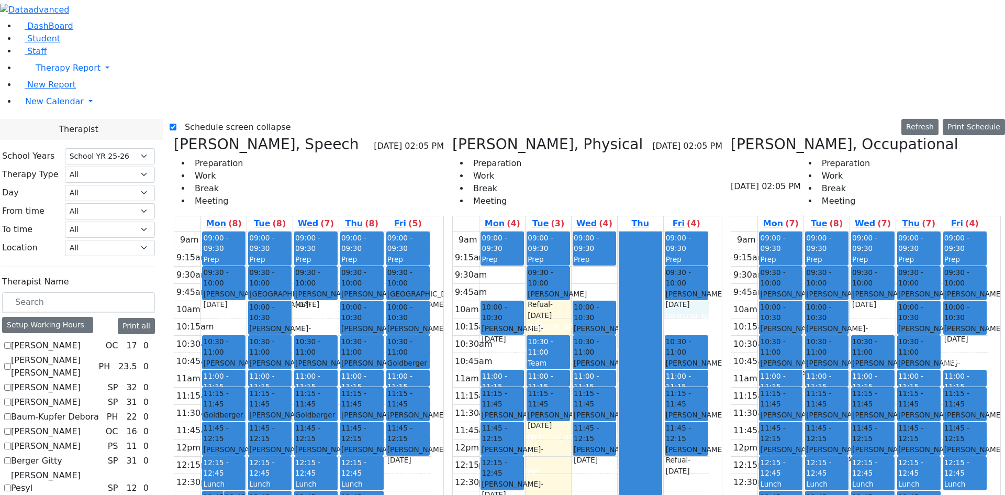
click at [709, 231] on div "9am 9:15am 9:30am 9:45am 10am 10:15am 10:30am 10:45am 11am 11:15am 11:30am 11:4…" at bounding box center [581, 438] width 256 height 415
click at [966, 231] on div "9am 9:15am 9:30am 9:45am 10am 10:15am 10:30am 10:45am 11am 11:15am 11:30am 11:4…" at bounding box center [859, 438] width 256 height 415
drag, startPoint x: 870, startPoint y: 172, endPoint x: 870, endPoint y: 144, distance: 27.7
click at [870, 231] on div "09:00 - 09:30 Prep 09:30 - 10:00 Rubenstein Rafael - 06/05/2013 Schmutter, Mich…" at bounding box center [873, 438] width 46 height 415
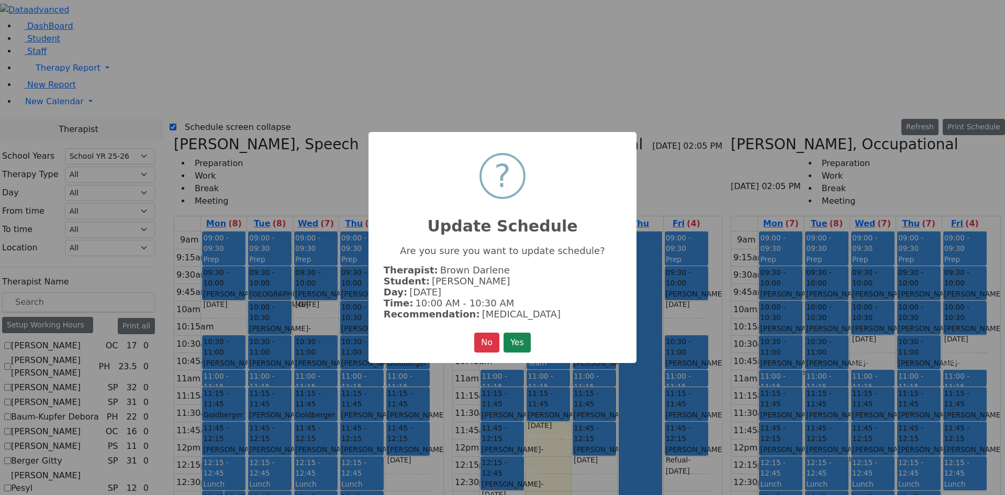
click at [510, 333] on button "Yes" at bounding box center [517, 342] width 27 height 20
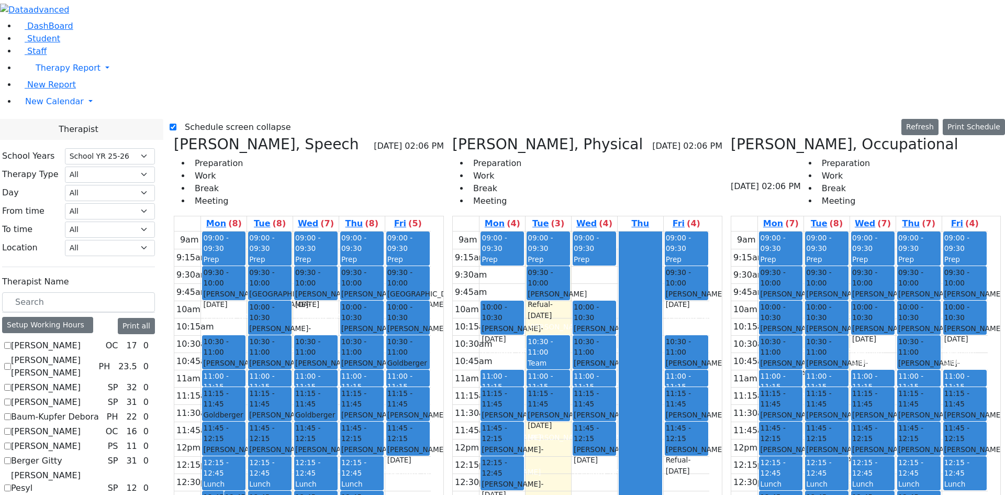
click at [204, 119] on label "Schedule screen collapse" at bounding box center [233, 127] width 115 height 17
click at [176, 124] on input "Schedule screen collapse" at bounding box center [173, 127] width 7 height 7
checkbox input "false"
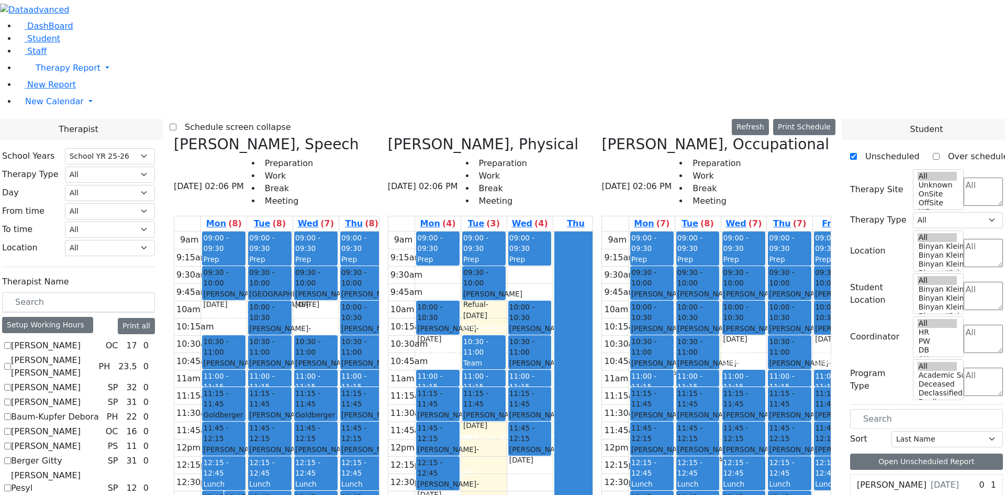
scroll to position [1727, 0]
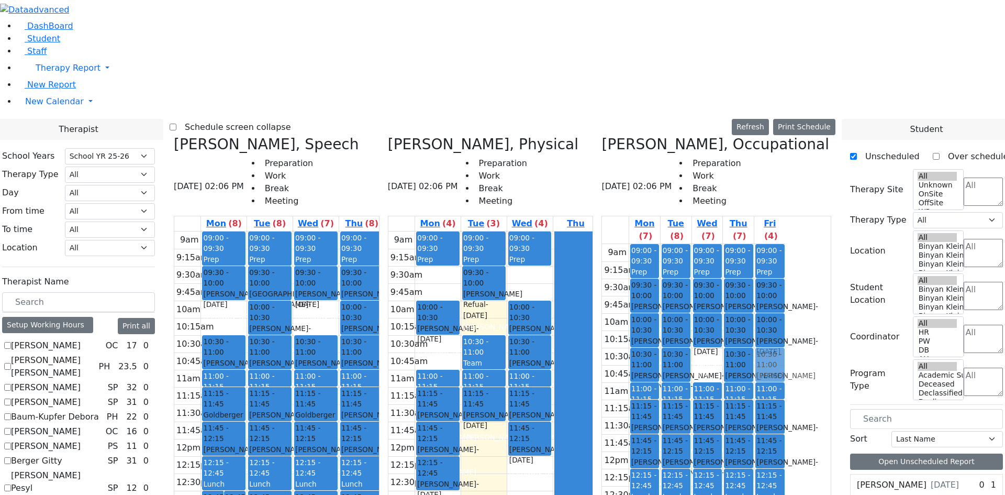
drag, startPoint x: 881, startPoint y: 348, endPoint x: 826, endPoint y: 175, distance: 181.8
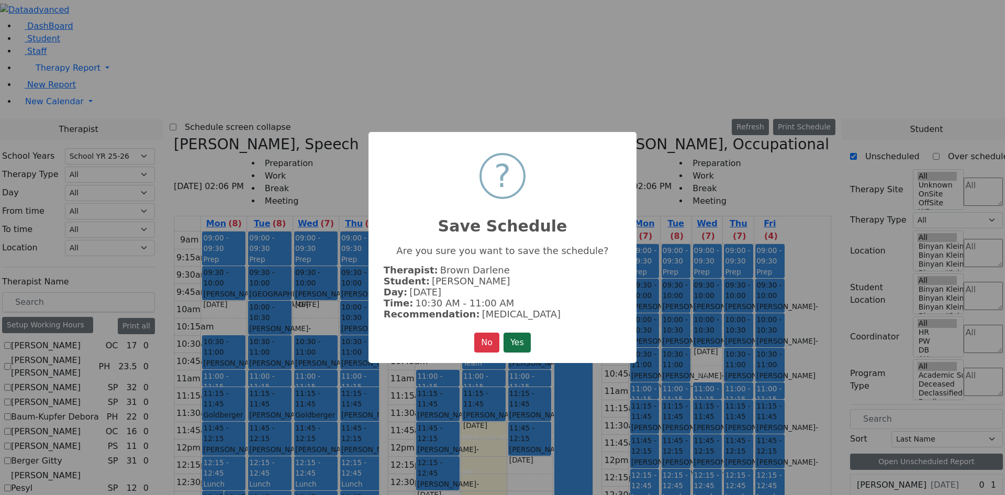
click at [531, 339] on button "Yes" at bounding box center [517, 342] width 27 height 20
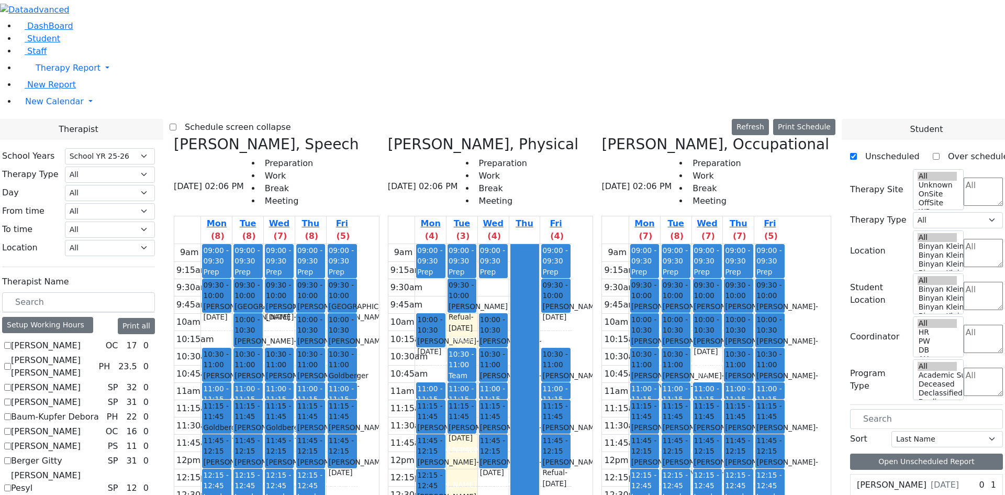
scroll to position [1748, 0]
drag, startPoint x: 889, startPoint y: 350, endPoint x: 755, endPoint y: 176, distance: 219.1
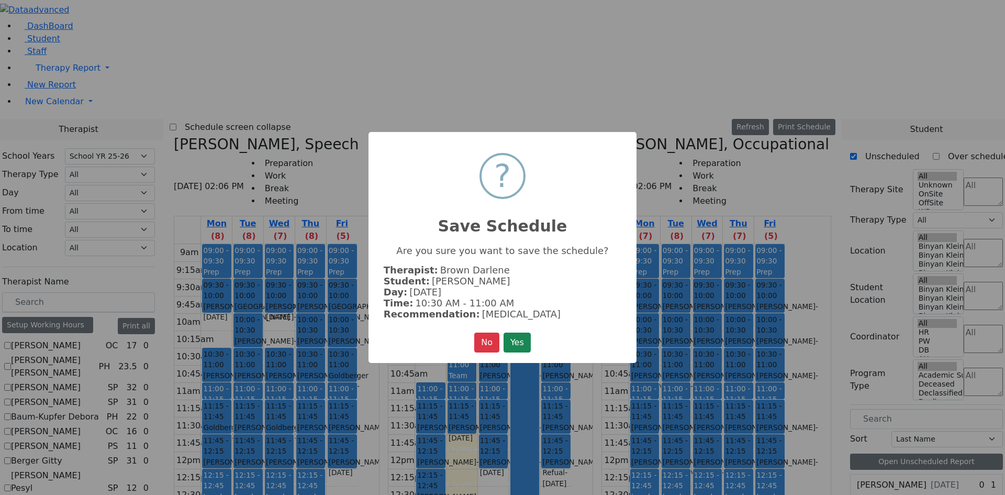
click at [527, 342] on button "Yes" at bounding box center [517, 342] width 27 height 20
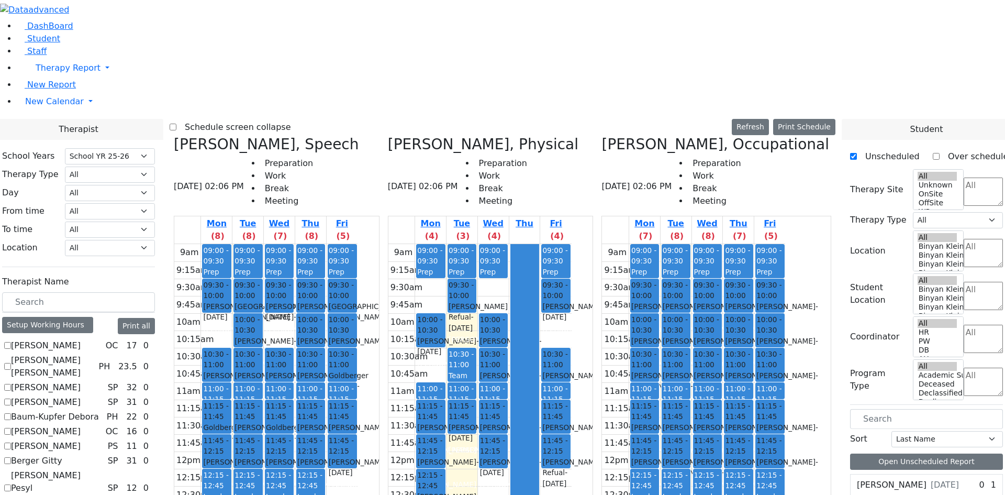
scroll to position [1727, 0]
drag, startPoint x: 883, startPoint y: 331, endPoint x: 383, endPoint y: 144, distance: 534.6
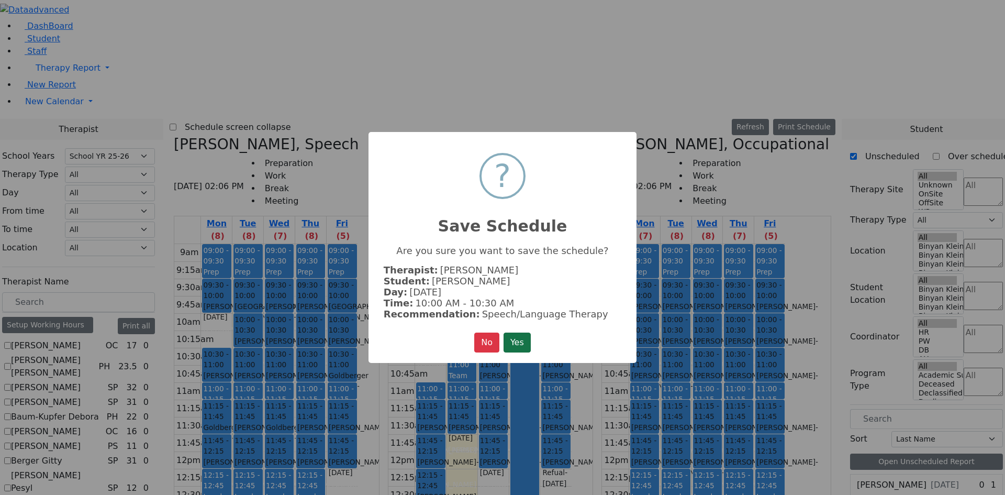
click at [522, 333] on button "Yes" at bounding box center [517, 342] width 27 height 20
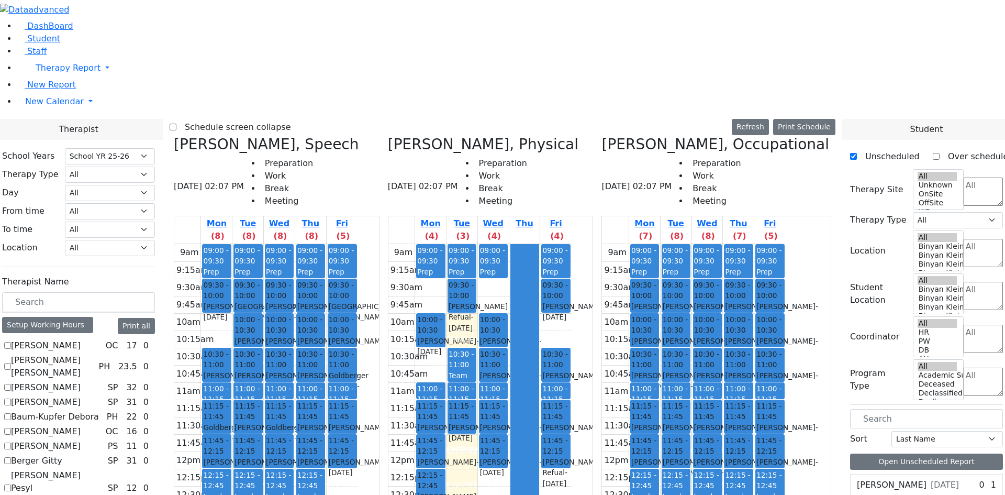
scroll to position [1675, 0]
drag, startPoint x: 897, startPoint y: 401, endPoint x: 316, endPoint y: 137, distance: 638.0
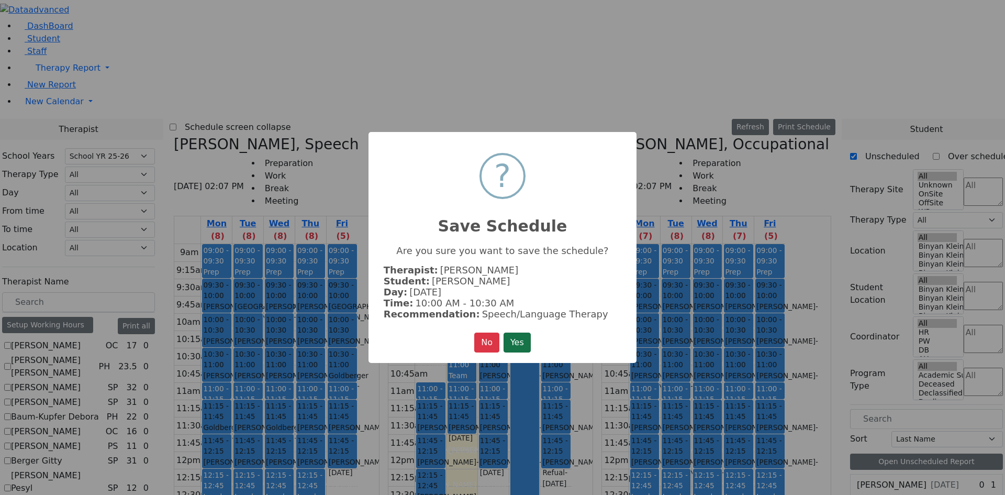
click at [509, 340] on button "Yes" at bounding box center [517, 342] width 27 height 20
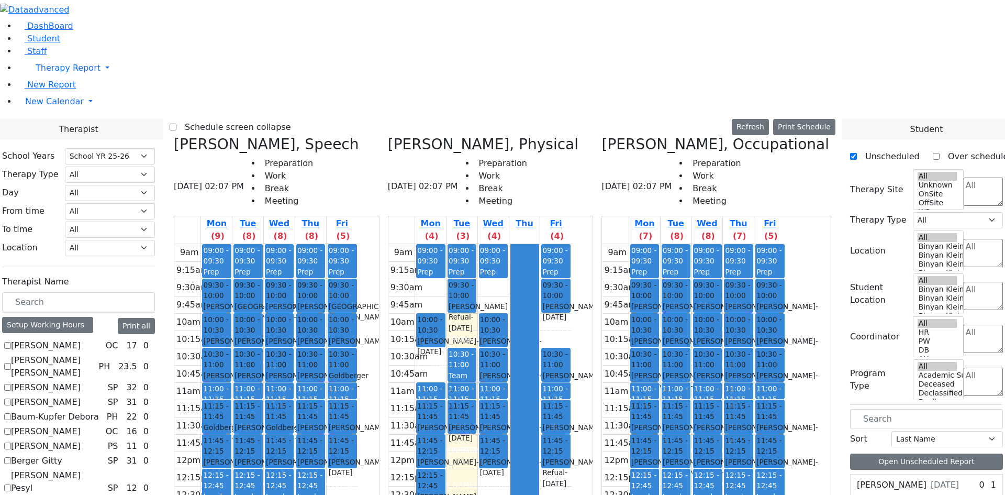
drag, startPoint x: 898, startPoint y: 384, endPoint x: 504, endPoint y: 173, distance: 447.5
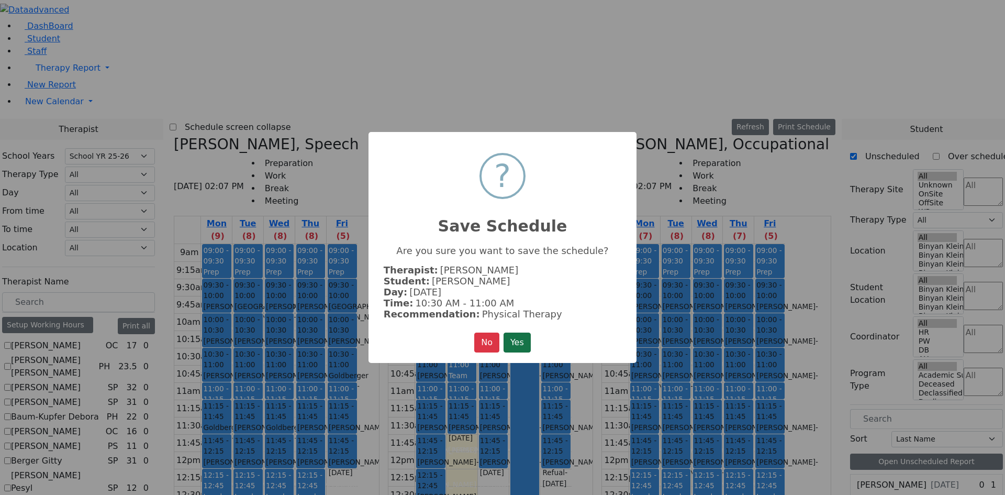
click at [515, 342] on button "Yes" at bounding box center [517, 342] width 27 height 20
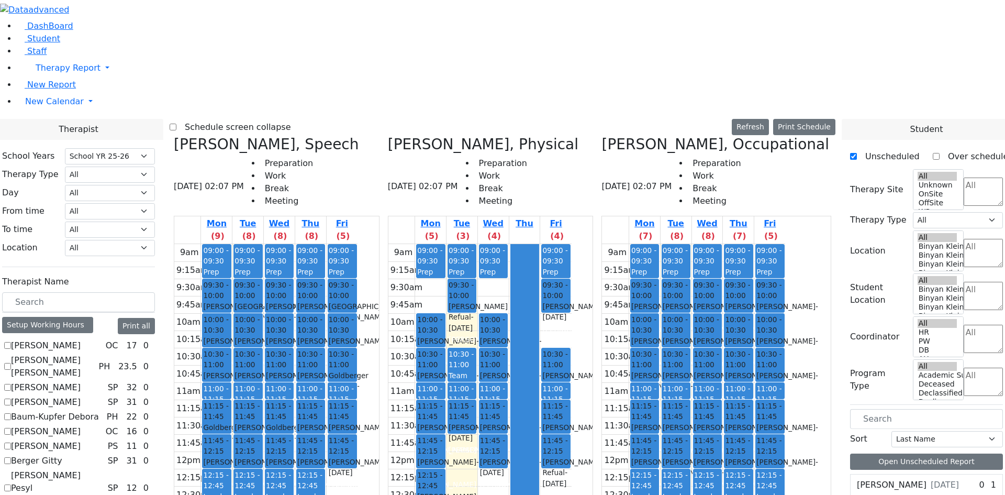
drag, startPoint x: 893, startPoint y: 380, endPoint x: 635, endPoint y: 139, distance: 352.9
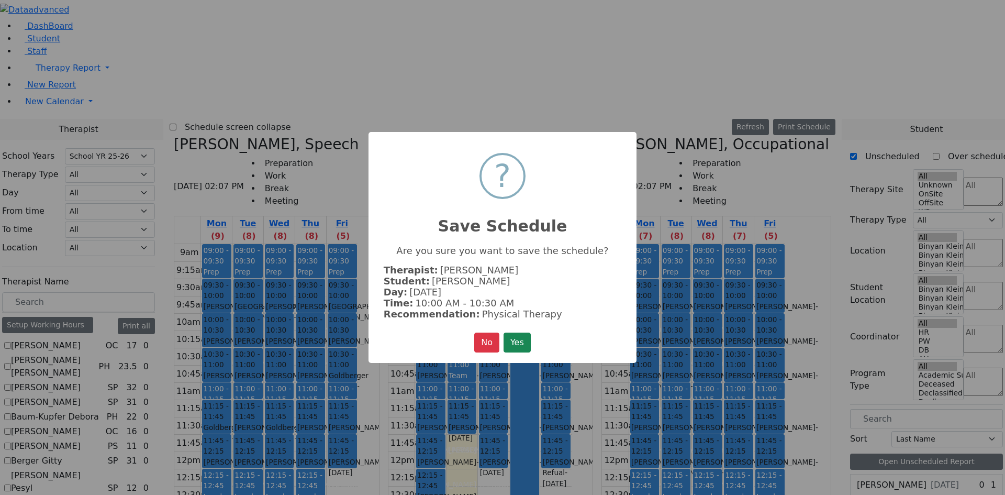
click at [529, 340] on button "Yes" at bounding box center [517, 342] width 27 height 20
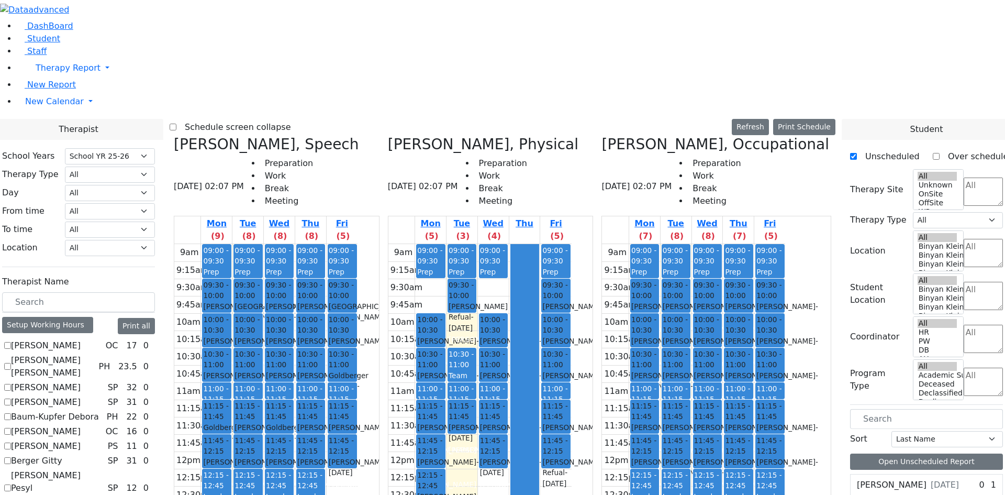
click at [327, 463] on div "9am 9:15am 9:30am 9:45am 10am 10:15am 10:30am 10:45am 11am 11:15am 11:30am 11:4…" at bounding box center [265, 451] width 183 height 415
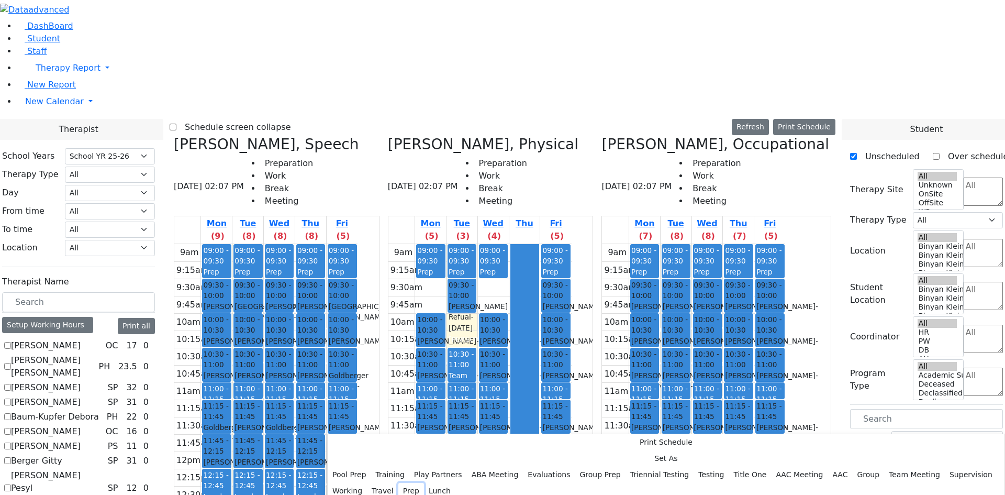
click at [424, 483] on button "Prep" at bounding box center [411, 491] width 26 height 16
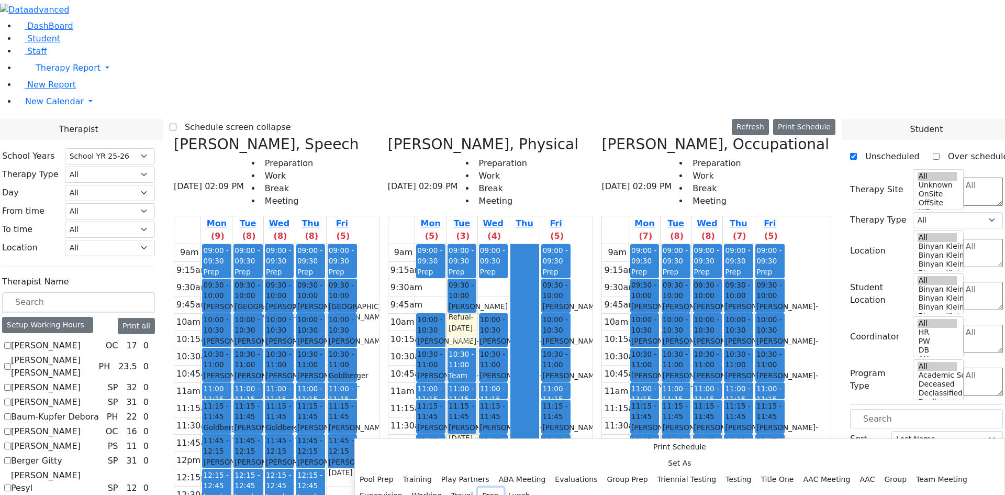
click at [478, 487] on button "Prep" at bounding box center [491, 495] width 26 height 16
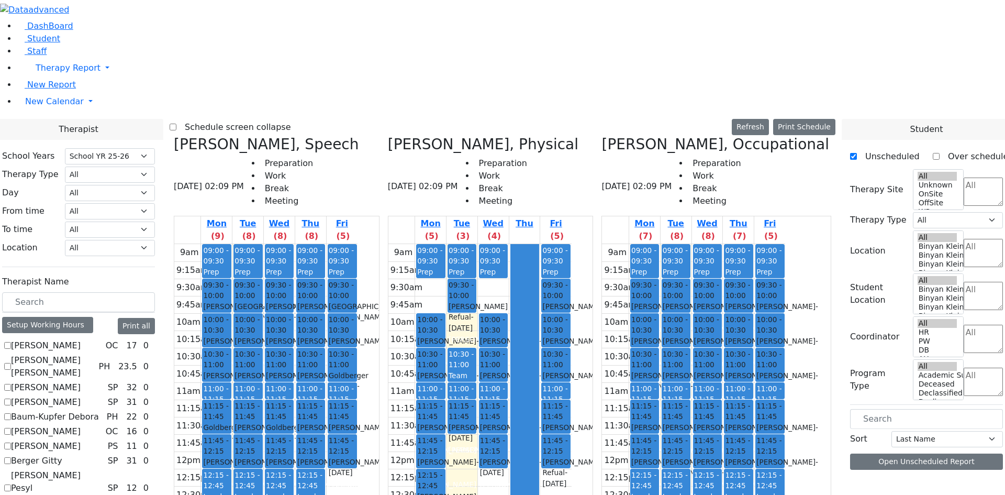
click at [357, 464] on div "9am 9:15am 9:30am 9:45am 10am 10:15am 10:30am 10:45am 11am 11:15am 11:30am 11:4…" at bounding box center [265, 451] width 183 height 415
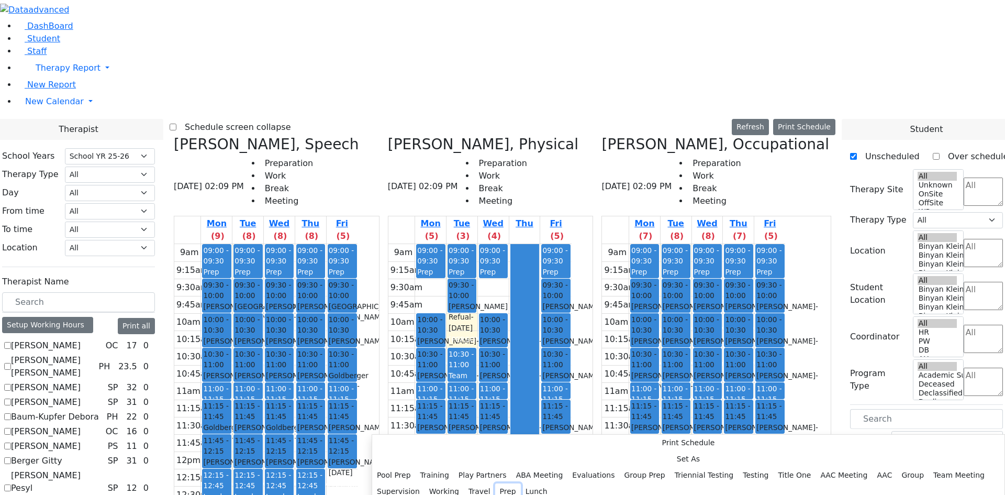
click at [495, 483] on button "Prep" at bounding box center [508, 491] width 26 height 16
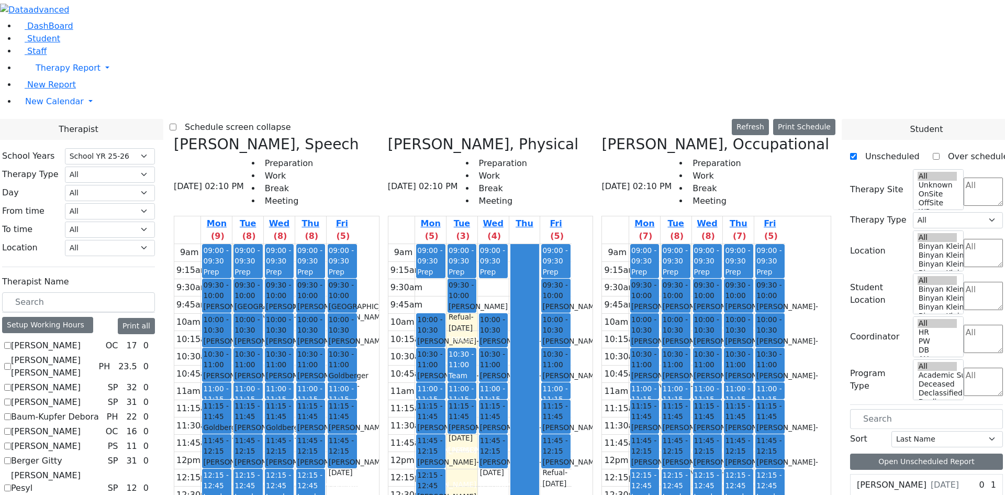
click at [357, 466] on div "9am 9:15am 9:30am 9:45am 10am 10:15am 10:30am 10:45am 11am 11:15am 11:30am 11:4…" at bounding box center [265, 451] width 183 height 415
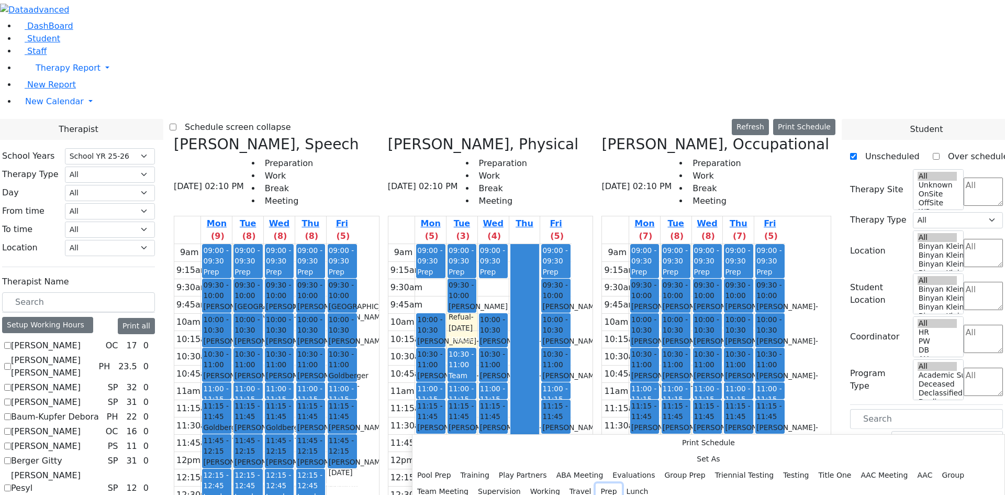
click at [596, 483] on button "Prep" at bounding box center [609, 491] width 26 height 16
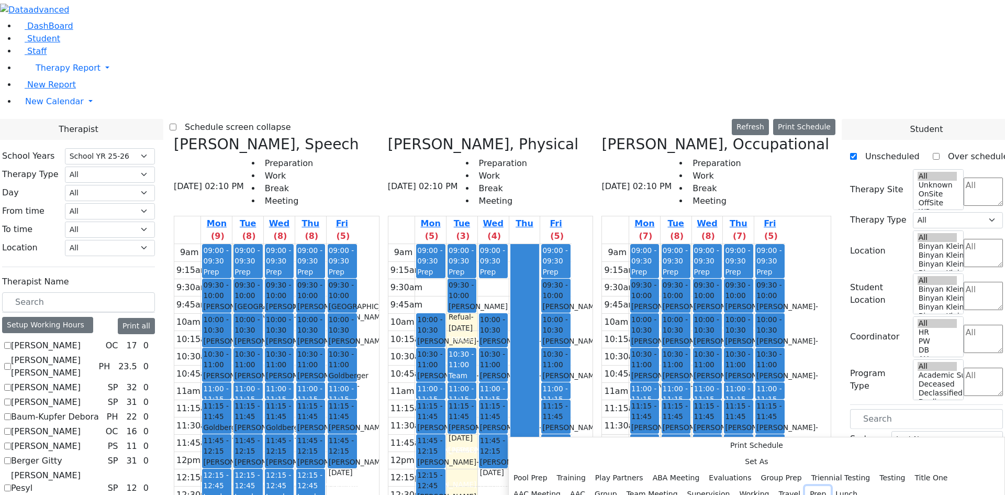
click at [805, 486] on button "Prep" at bounding box center [818, 494] width 26 height 16
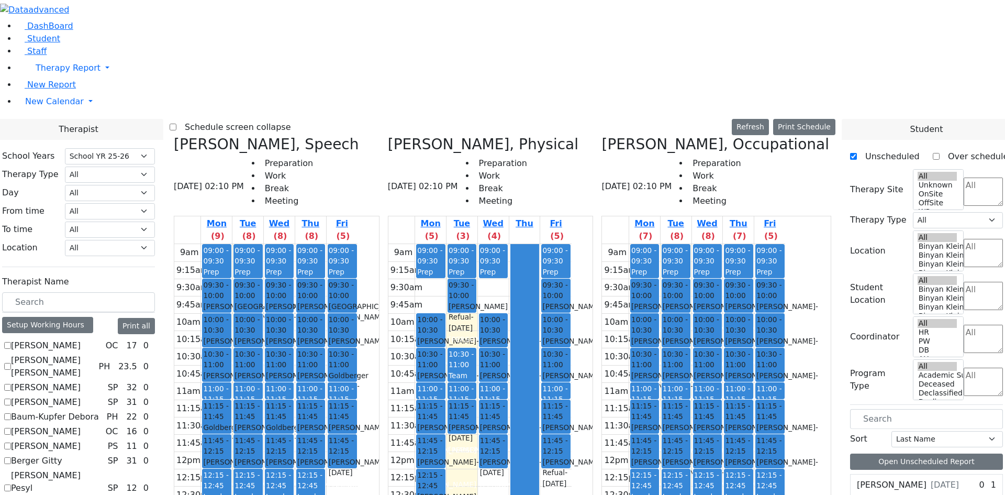
click at [548, 464] on div "9am 9:15am 9:30am 9:45am 10am 10:15am 10:30am 10:45am 11am 11:15am 11:30am 11:4…" at bounding box center [479, 451] width 183 height 415
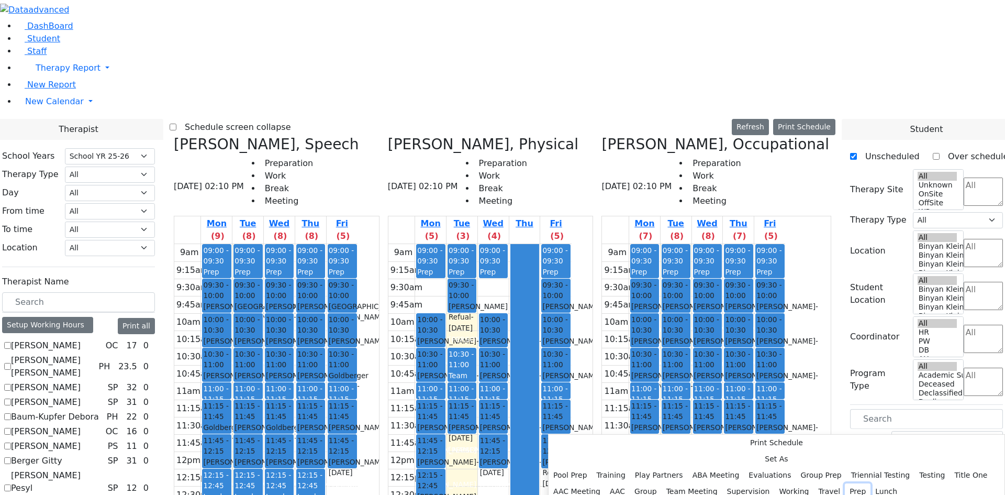
click at [845, 483] on button "Prep" at bounding box center [858, 491] width 26 height 16
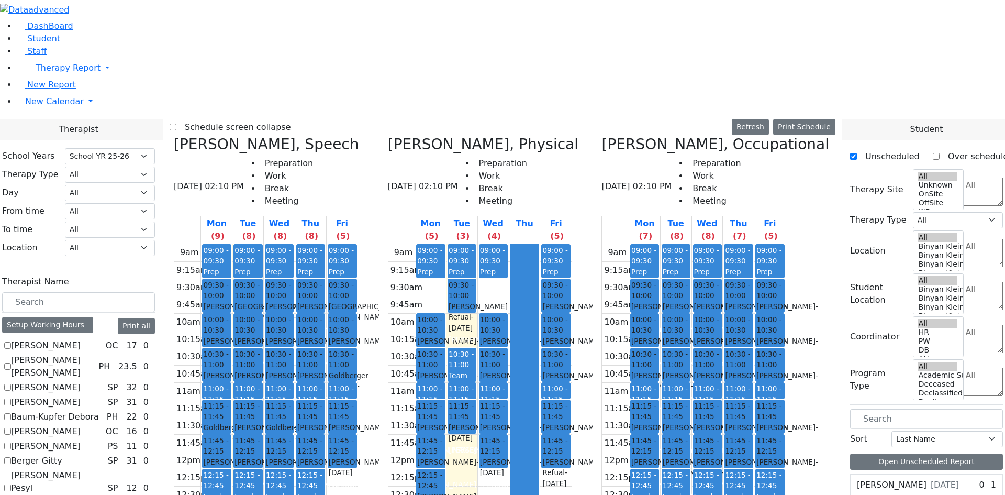
click at [567, 462] on div "9am 9:15am 9:30am 9:45am 10am 10:15am 10:30am 10:45am 11am 11:15am 11:30am 11:4…" at bounding box center [479, 451] width 183 height 415
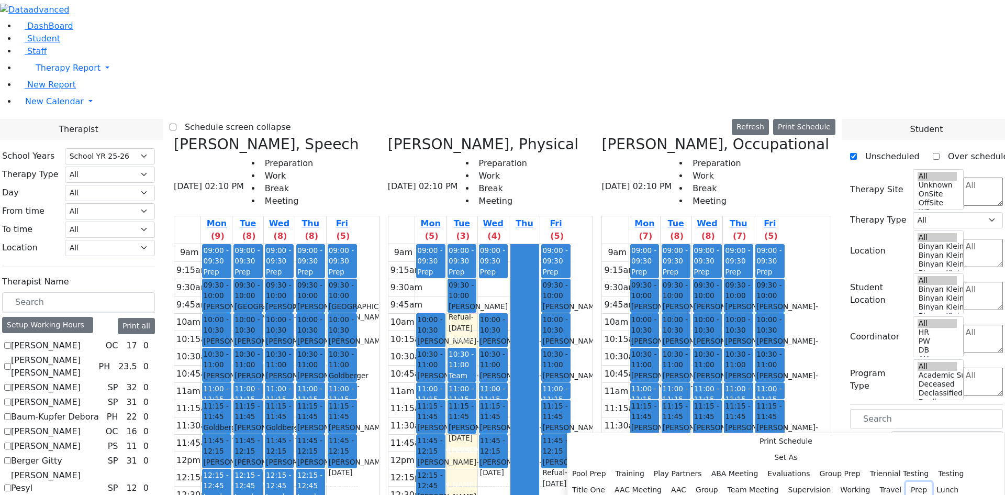
click at [906, 482] on button "Prep" at bounding box center [919, 490] width 26 height 16
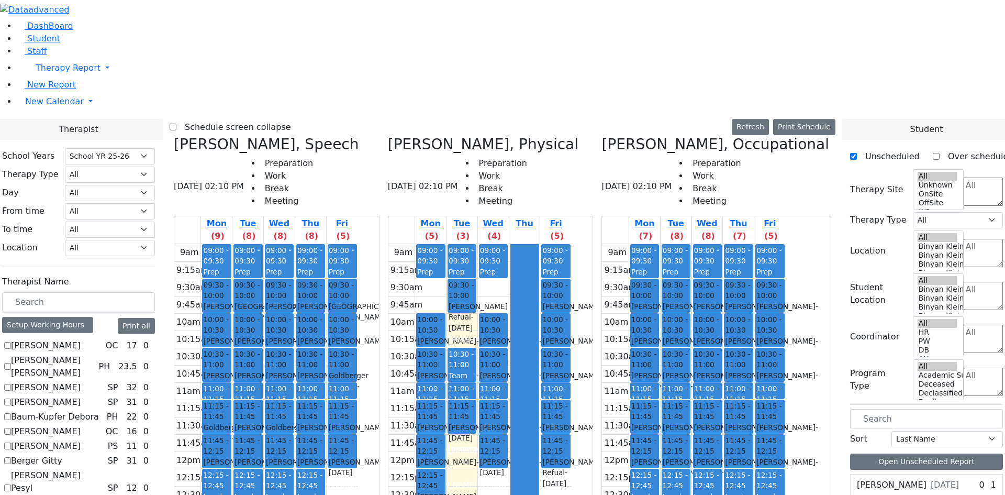
click at [174, 136] on icon at bounding box center [174, 144] width 0 height 17
checkbox input "false"
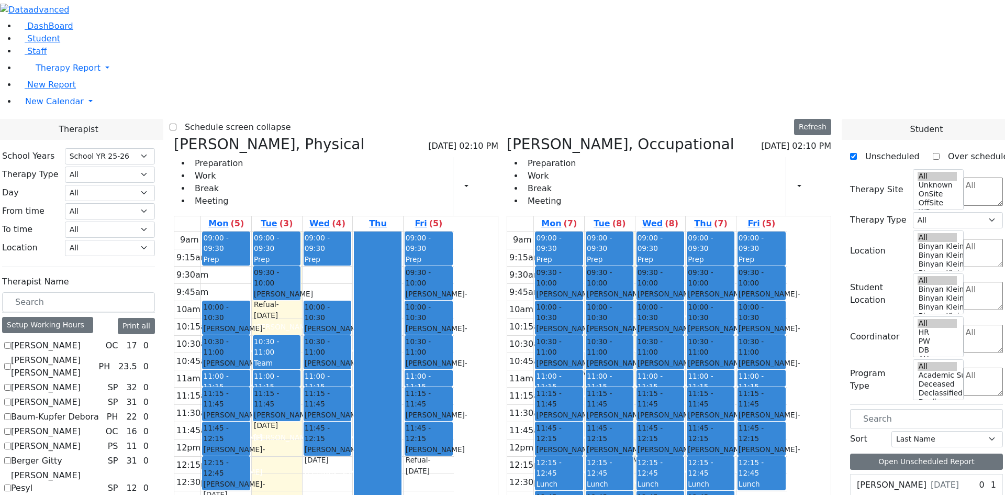
scroll to position [52, 0]
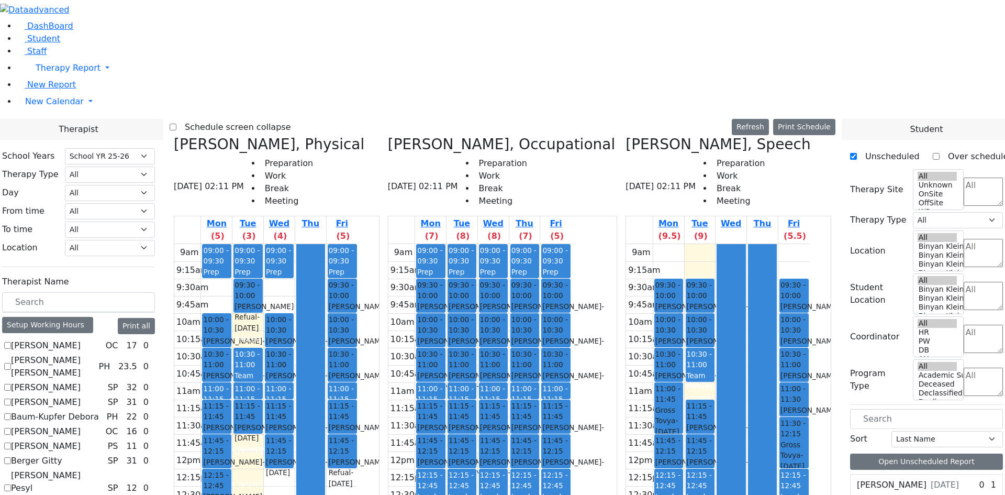
checkbox input "false"
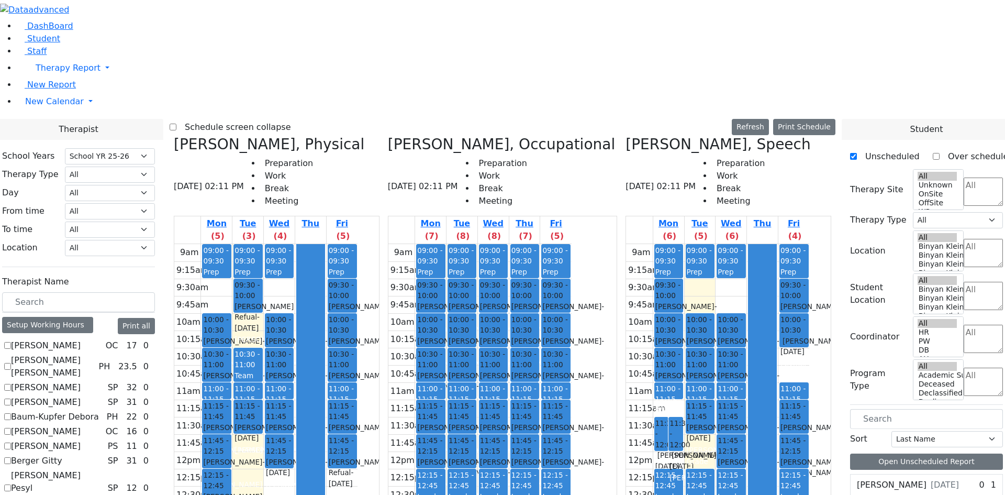
checkbox input "false"
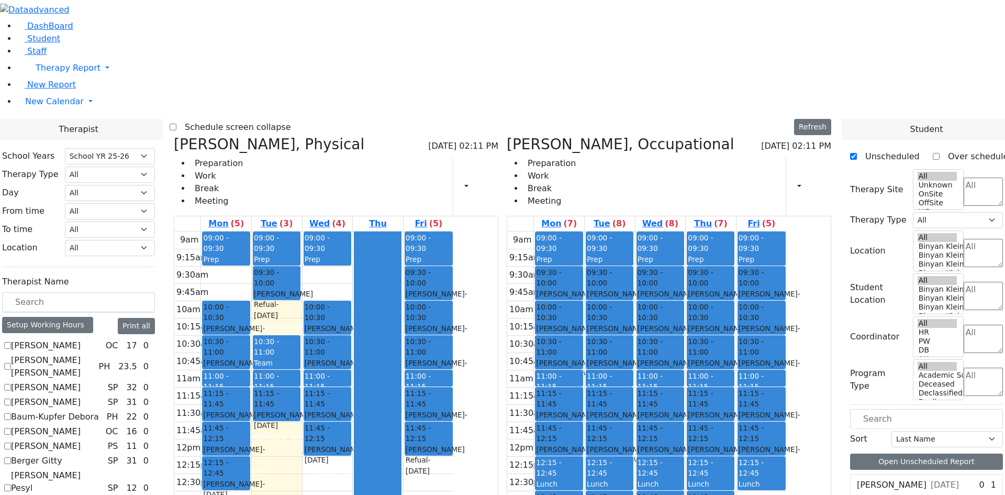
scroll to position [209, 0]
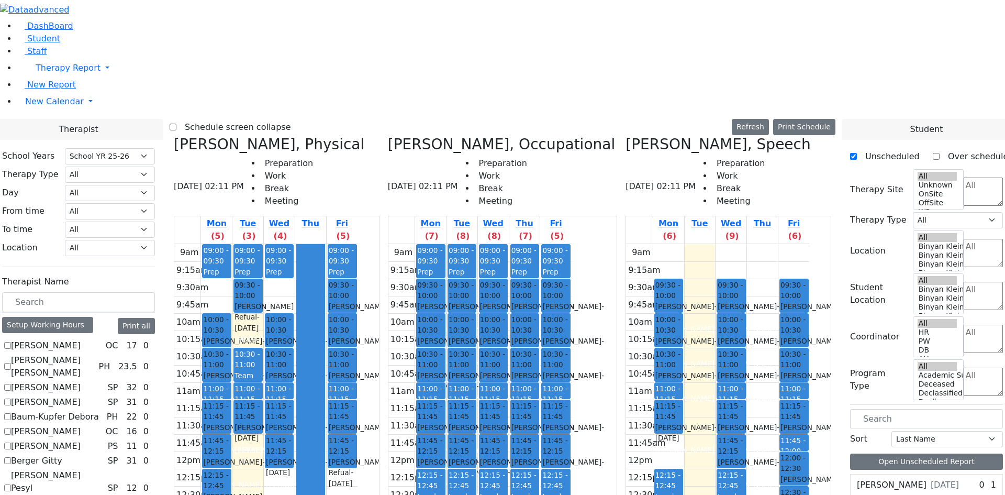
checkbox input "false"
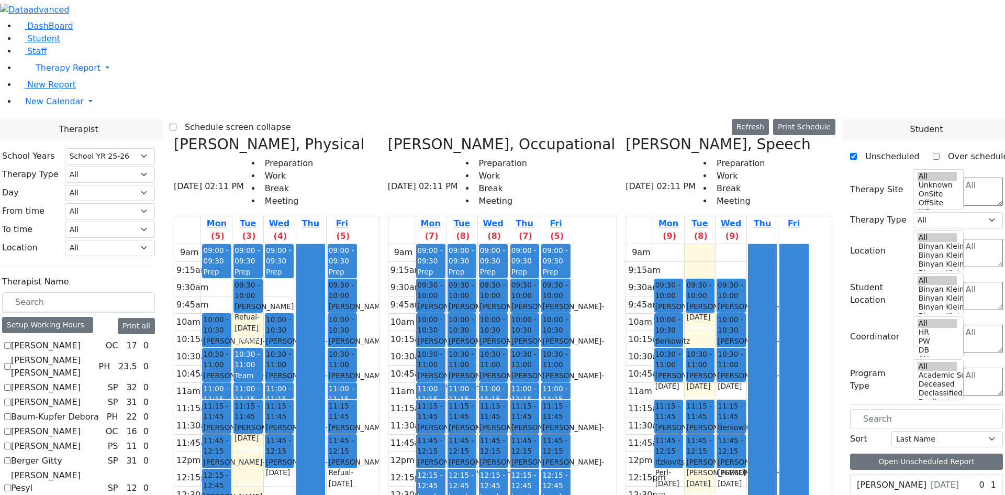
checkbox input "false"
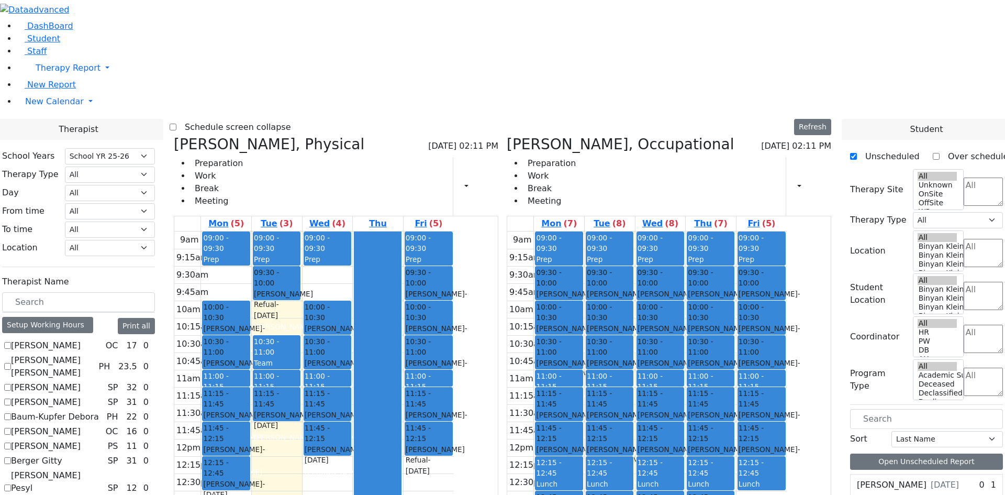
scroll to position [262, 0]
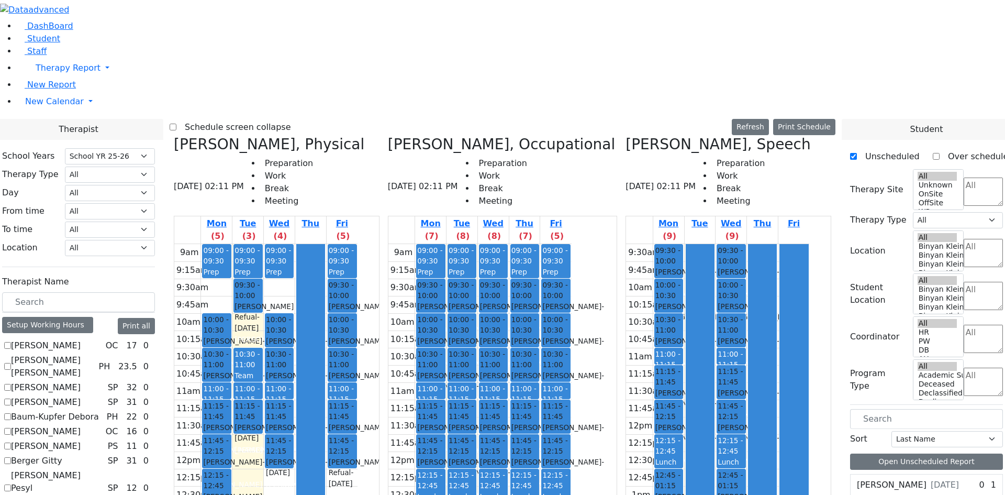
checkbox input "false"
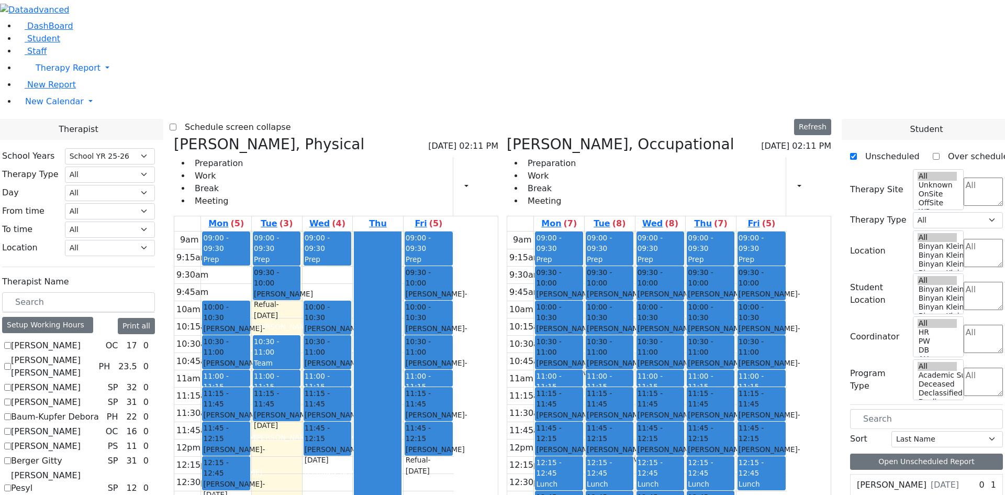
checkbox input "true"
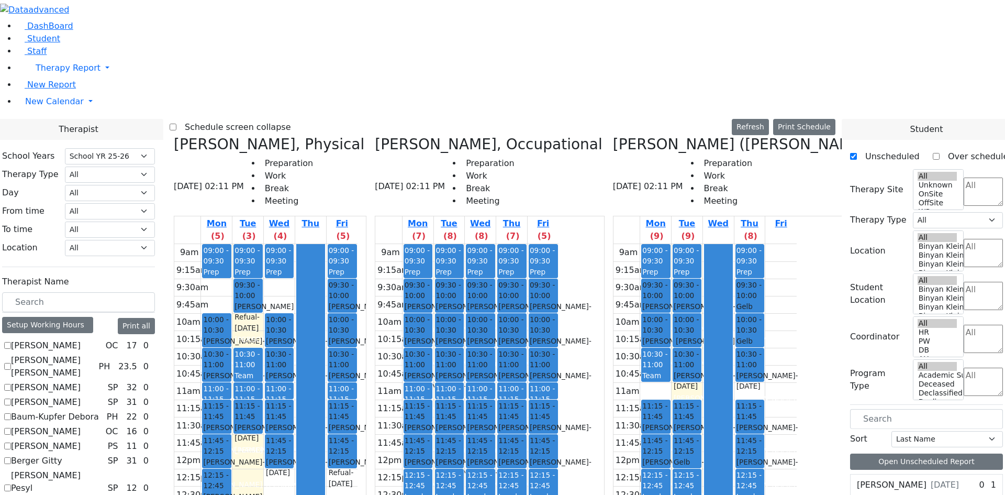
scroll to position [314, 0]
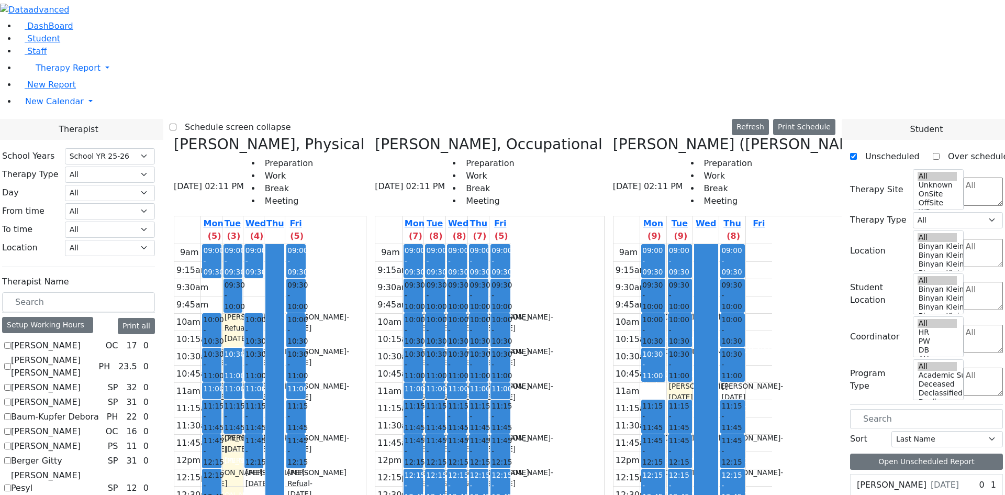
checkbox input "false"
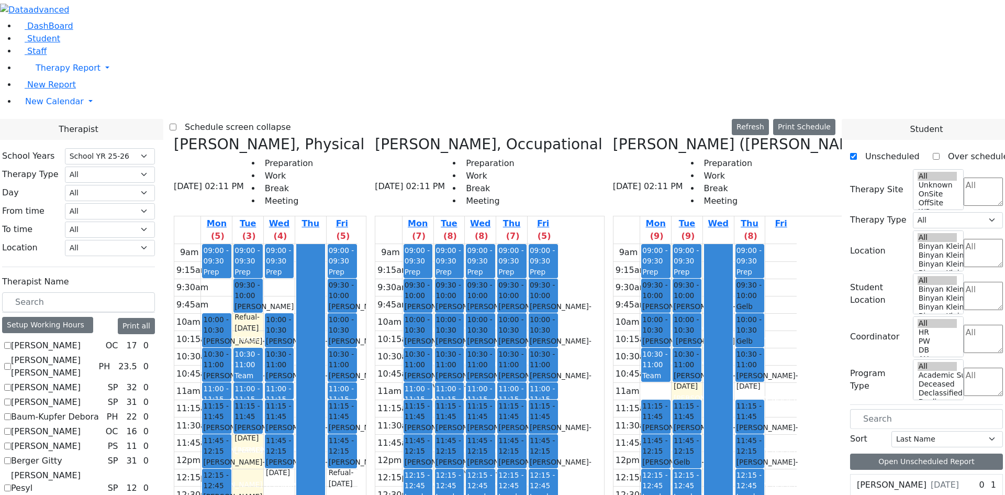
scroll to position [523, 0]
checkbox input "true"
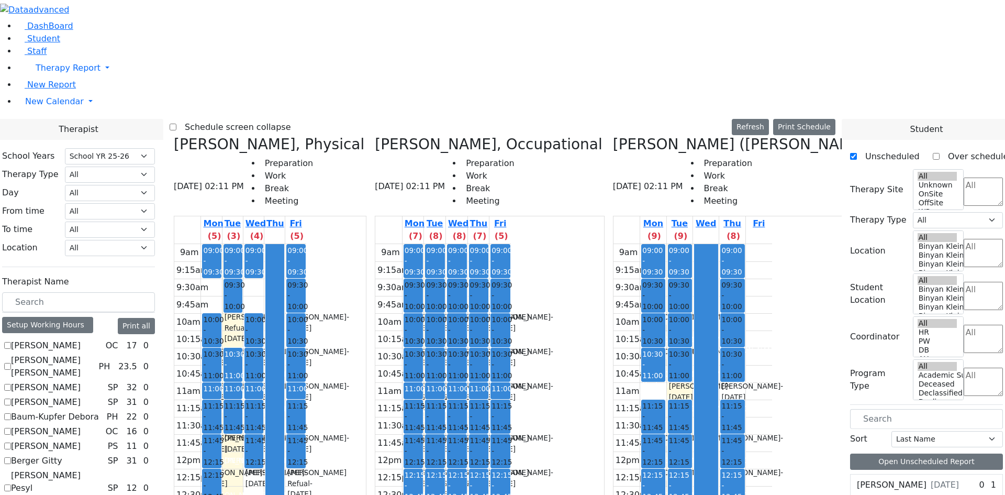
scroll to position [0, 18]
drag, startPoint x: 816, startPoint y: 393, endPoint x: 811, endPoint y: 405, distance: 13.4
drag, startPoint x: 767, startPoint y: 368, endPoint x: 777, endPoint y: 456, distance: 88.4
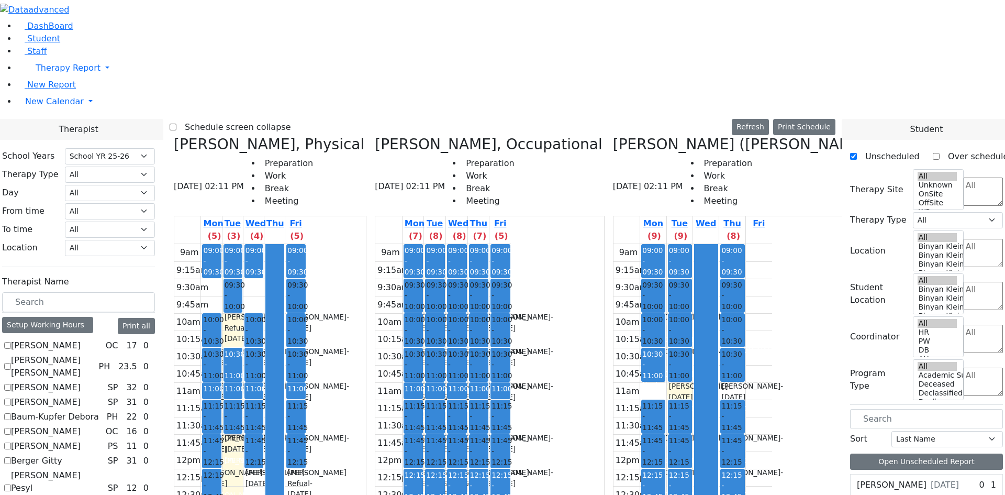
drag, startPoint x: 789, startPoint y: 459, endPoint x: 789, endPoint y: 433, distance: 26.2
drag, startPoint x: 813, startPoint y: 401, endPoint x: 812, endPoint y: 413, distance: 12.1
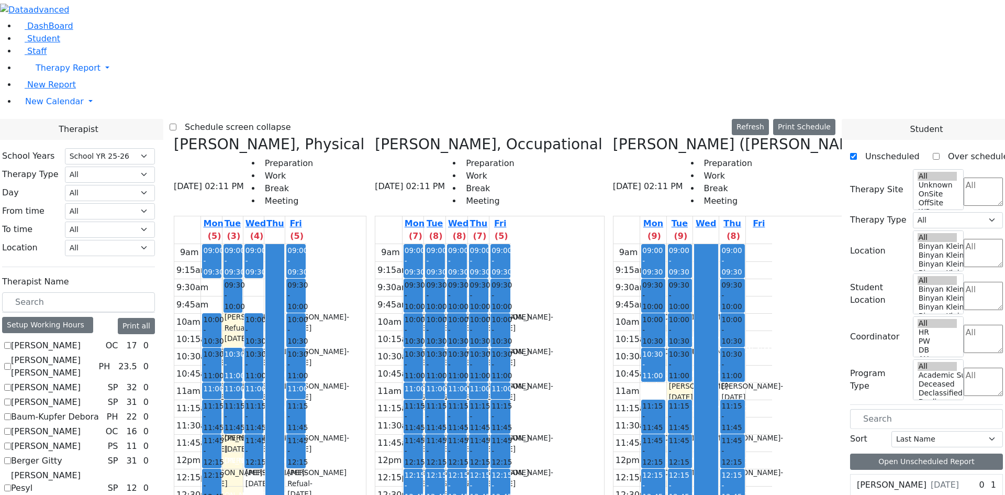
click at [613, 136] on icon at bounding box center [613, 144] width 0 height 17
checkbox input "false"
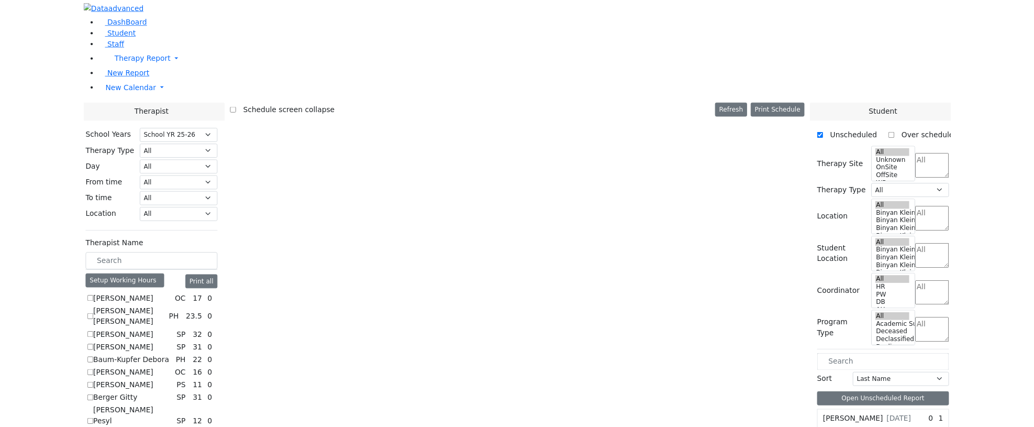
scroll to position [0, 0]
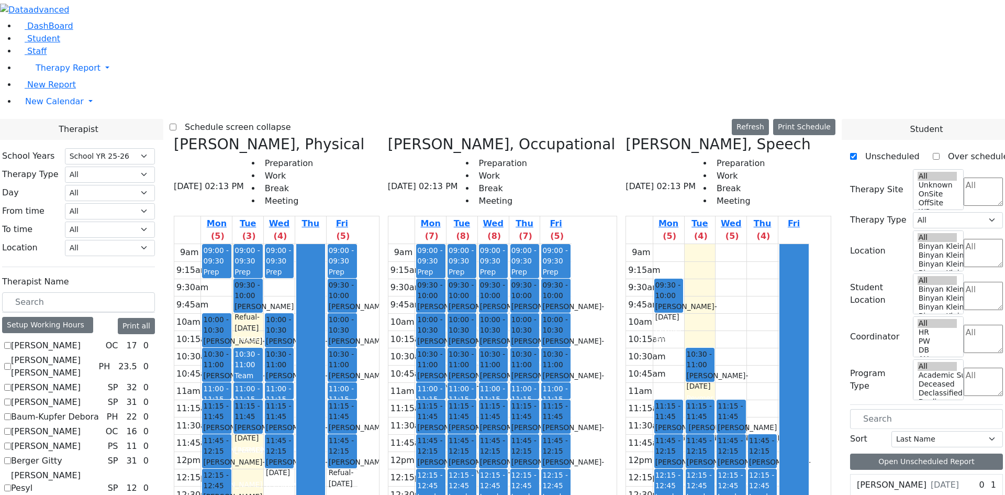
click at [625, 136] on icon at bounding box center [625, 144] width 0 height 17
checkbox input "false"
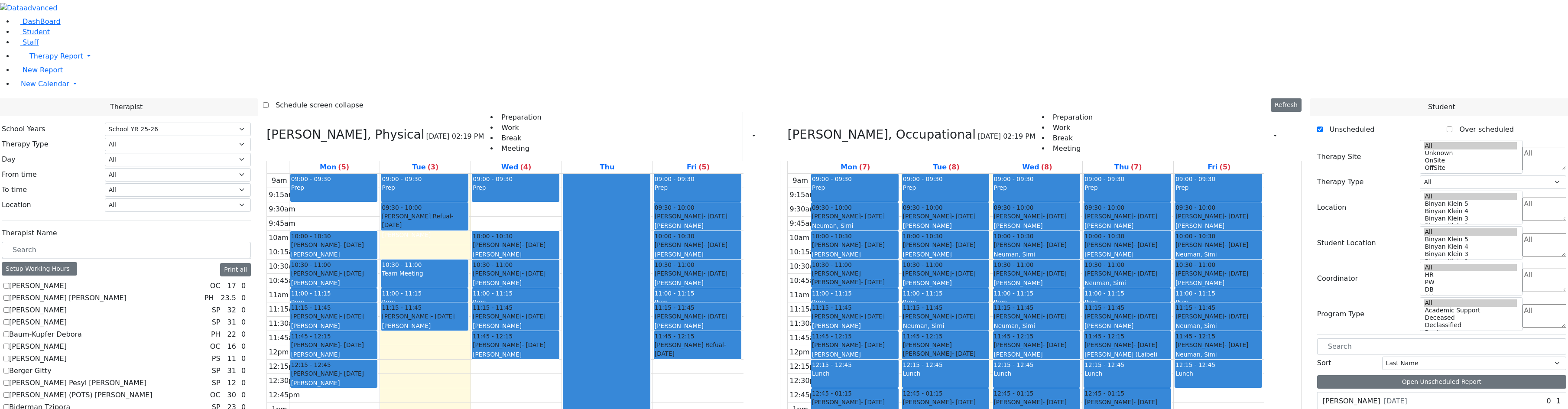
scroll to position [165, 0]
checkbox input "true"
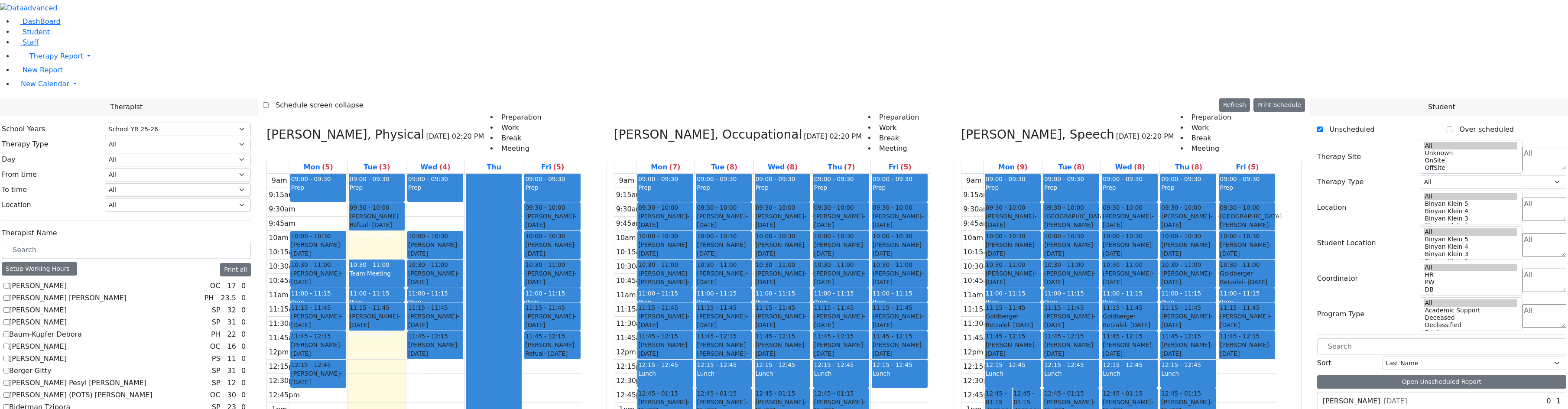
select select "212"
checkbox input "true"
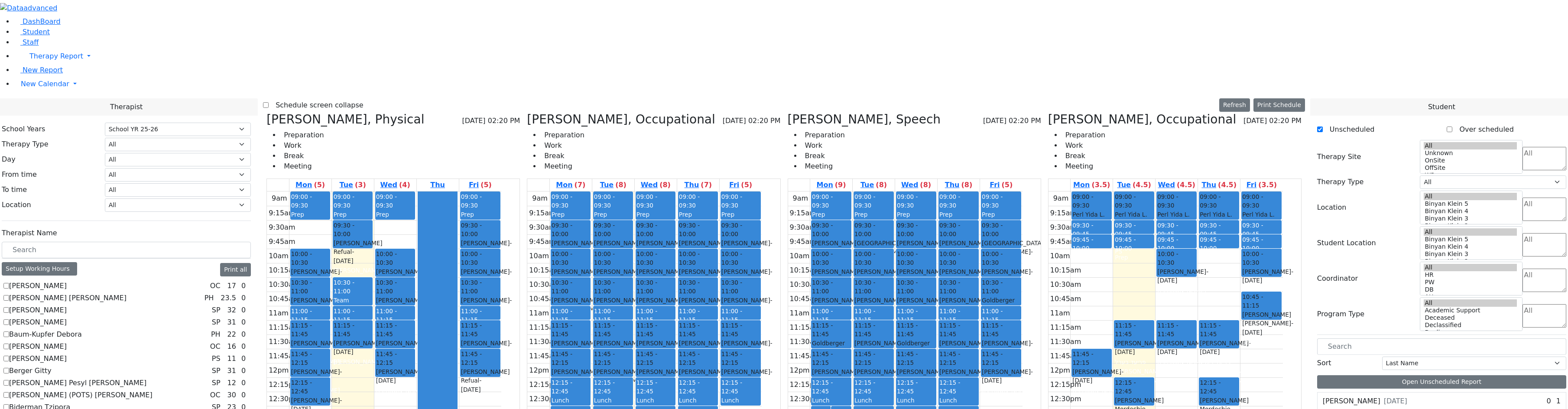
click at [350, 99] on label "Schedule screen collapse" at bounding box center [316, 105] width 95 height 14
click at [269, 103] on input "Schedule screen collapse" at bounding box center [266, 105] width 6 height 6
checkbox input "true"
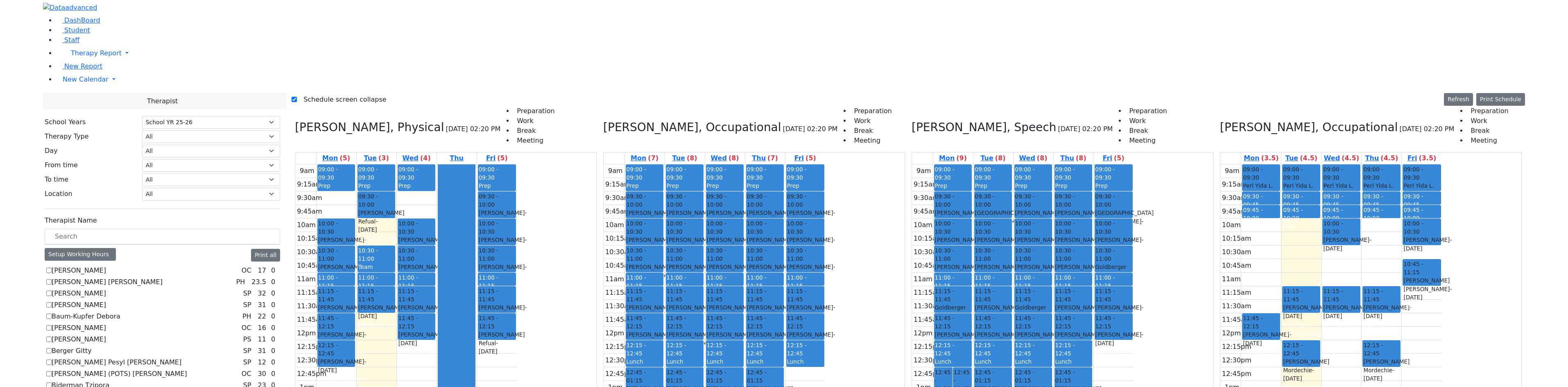
scroll to position [508, 0]
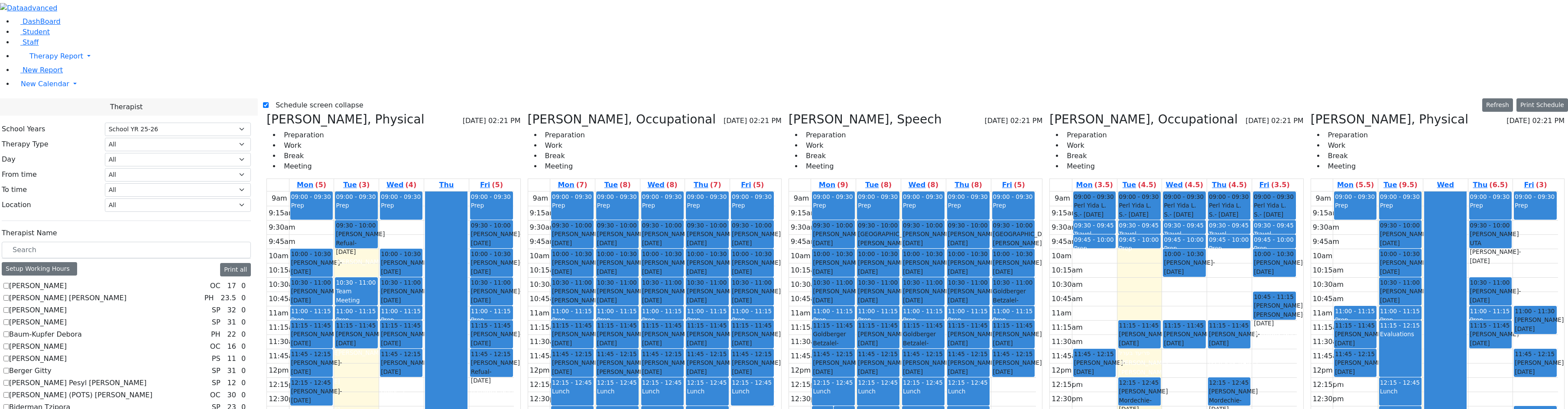
checkbox input "false"
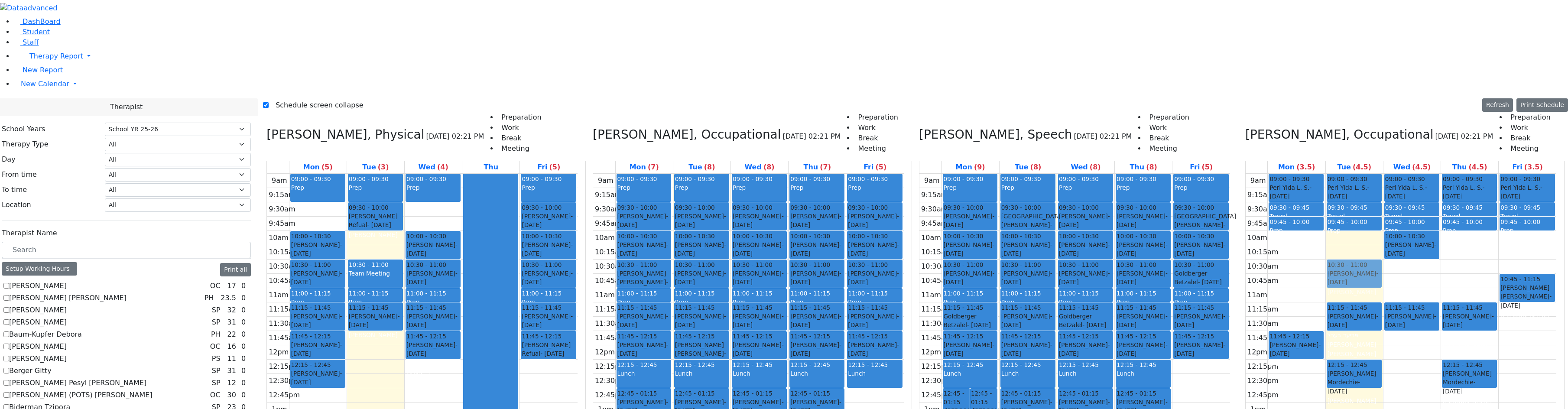
drag, startPoint x: 1536, startPoint y: 118, endPoint x: 1381, endPoint y: 146, distance: 157.5
click at [1381, 174] on tr "09:00 - 09:30 Perl Yida L. S. - [DATE] [GEOGRAPHIC_DATA][PERSON_NAME][GEOGRAPHI…" at bounding box center [1401, 345] width 310 height 344
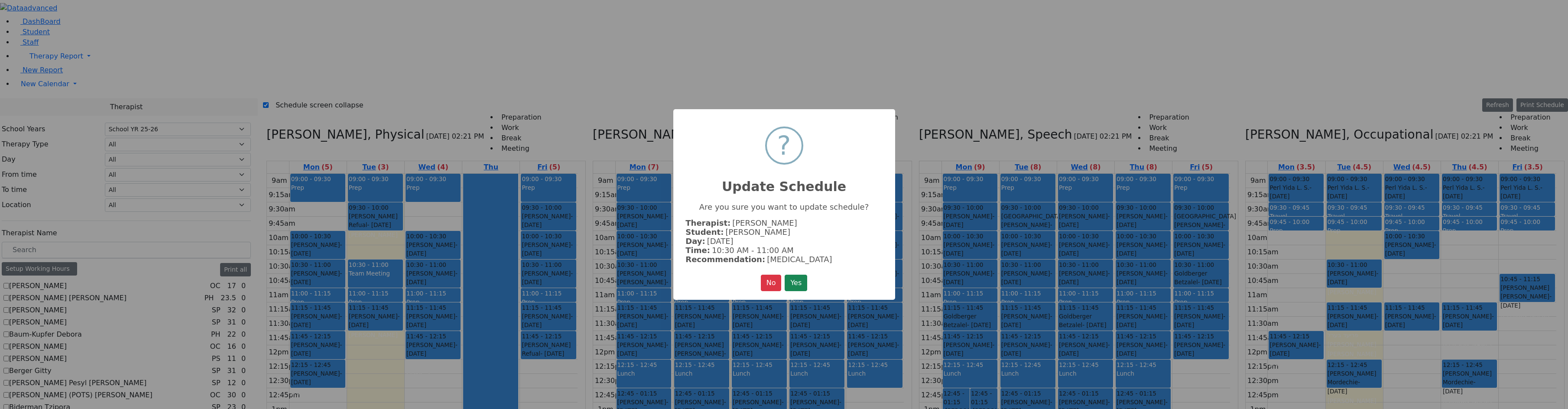
click at [787, 286] on button "Yes" at bounding box center [796, 283] width 22 height 17
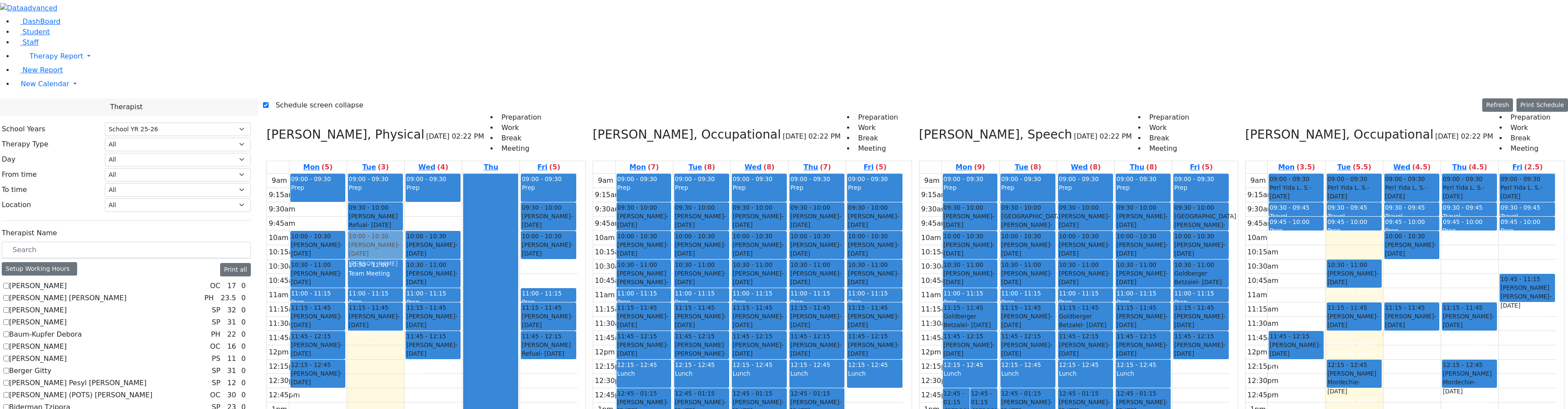
drag, startPoint x: 573, startPoint y: 147, endPoint x: 413, endPoint y: 116, distance: 163.0
click at [413, 174] on tr "09:00 - 09:30 Prep 10:00 - 10:30 [PERSON_NAME] - [DATE] [PERSON_NAME] 10:30 - 1…" at bounding box center [421, 345] width 310 height 344
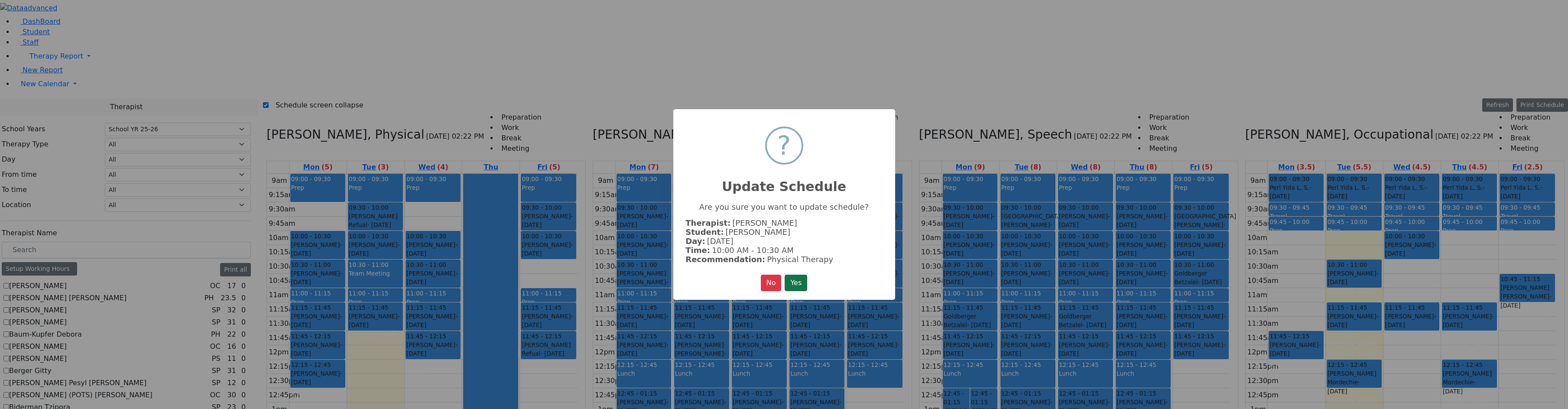
click at [801, 277] on button "Yes" at bounding box center [796, 283] width 22 height 17
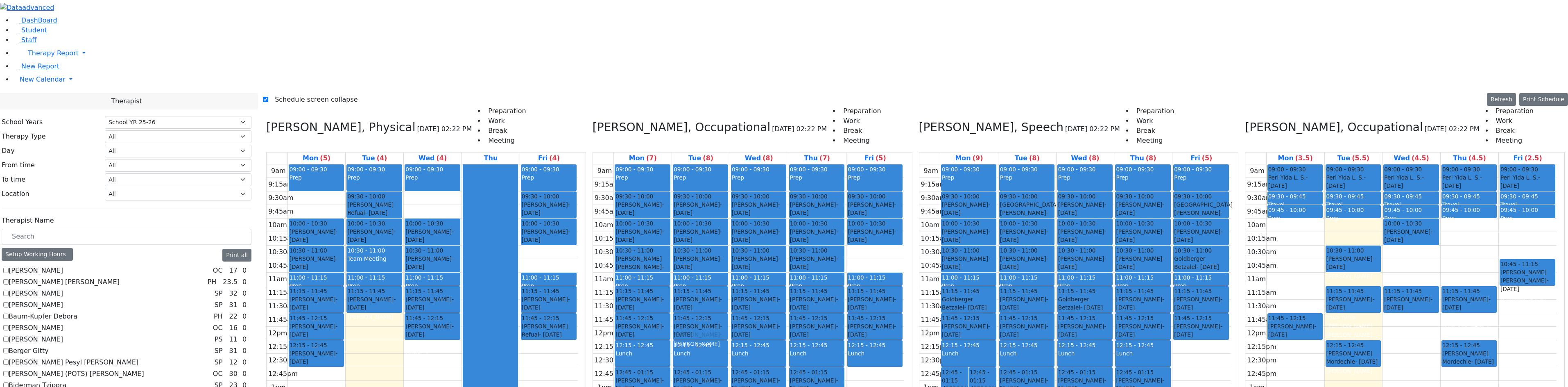
drag, startPoint x: 904, startPoint y: 136, endPoint x: 733, endPoint y: 206, distance: 184.8
click at [733, 206] on tr "09:00 - 09:30 Prep 09:30 - 10:00 [PERSON_NAME] - [DATE] [PERSON_NAME] 10:00 - 1…" at bounding box center [749, 327] width 311 height 325
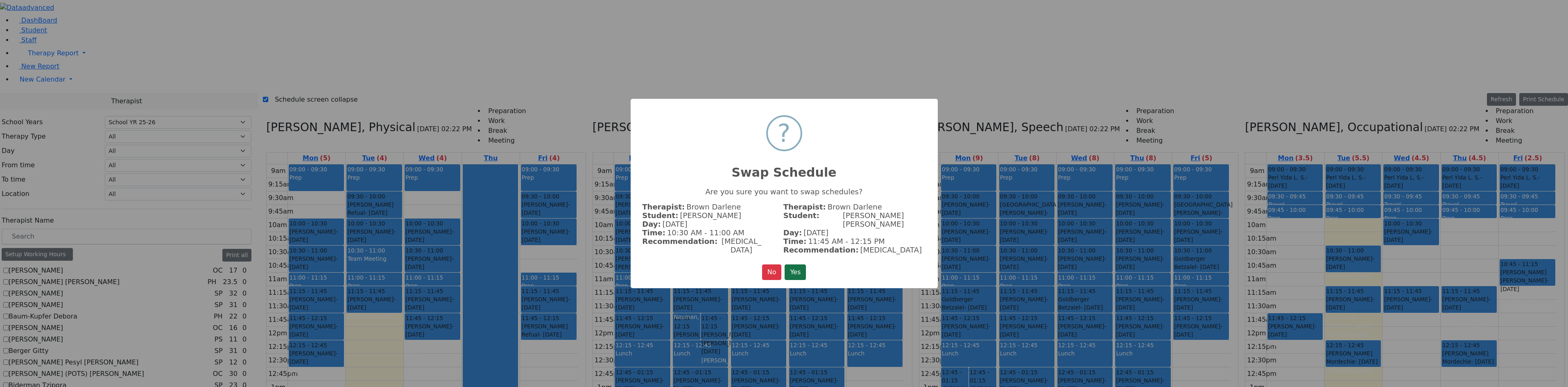
click at [791, 265] on button "Yes" at bounding box center [795, 273] width 21 height 16
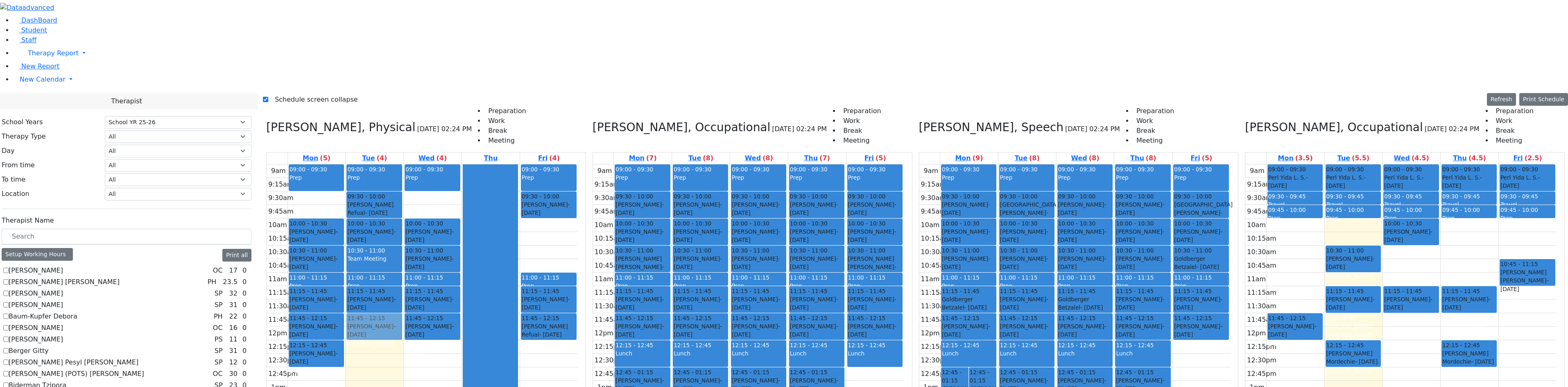
drag, startPoint x: 566, startPoint y: 114, endPoint x: 405, endPoint y: 205, distance: 184.9
click at [405, 205] on tr "09:00 - 09:30 Prep 10:00 - 10:30 Ekstein Shevy - 10/21/2021 Horowitz Shira 10:3…" at bounding box center [423, 327] width 311 height 325
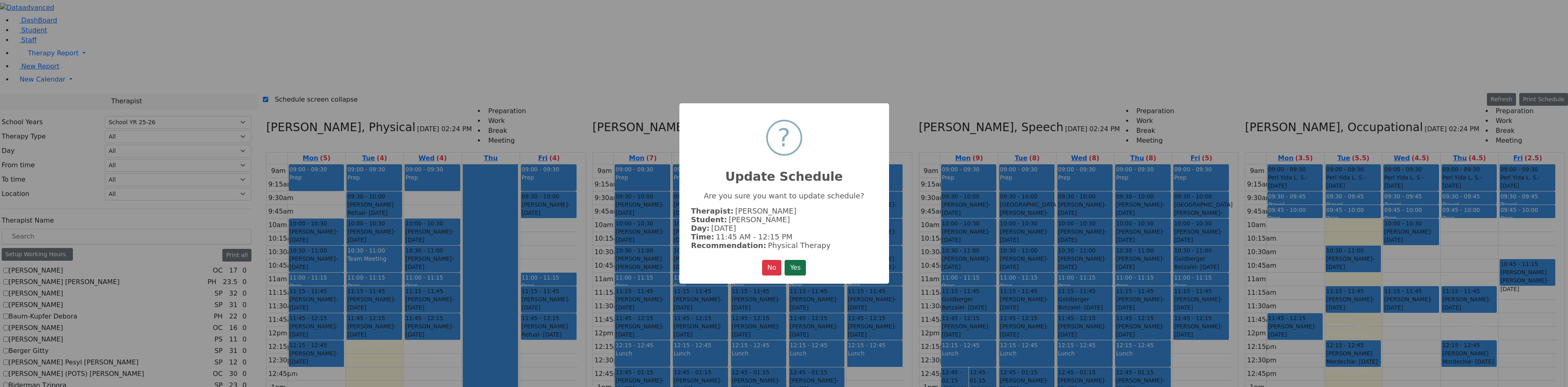
click at [806, 262] on button "Yes" at bounding box center [795, 268] width 21 height 16
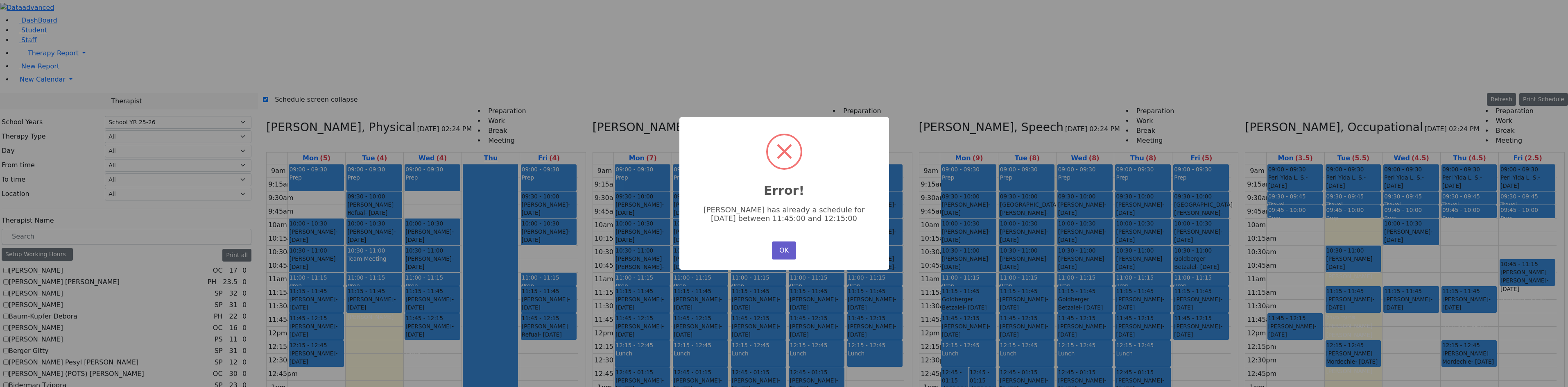
click at [793, 246] on button "OK" at bounding box center [784, 250] width 23 height 18
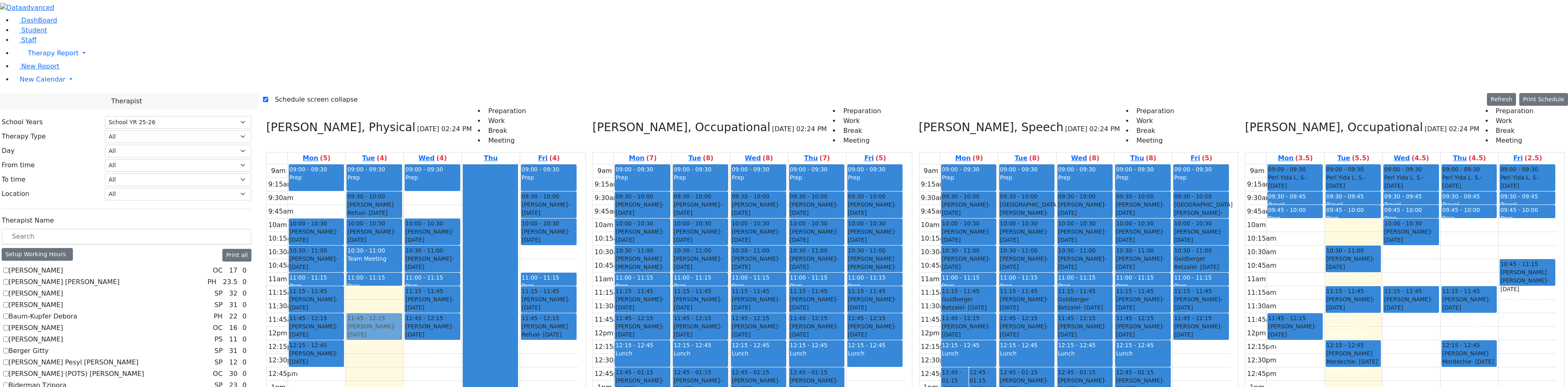
drag, startPoint x: 397, startPoint y: 179, endPoint x: 401, endPoint y: 204, distance: 25.3
click at [401, 204] on div "09:00 - 09:30 Prep 09:30 - 10:00 Ekstein Refual - 08/12/2013 Gross, Atara 10:00…" at bounding box center [375, 327] width 58 height 325
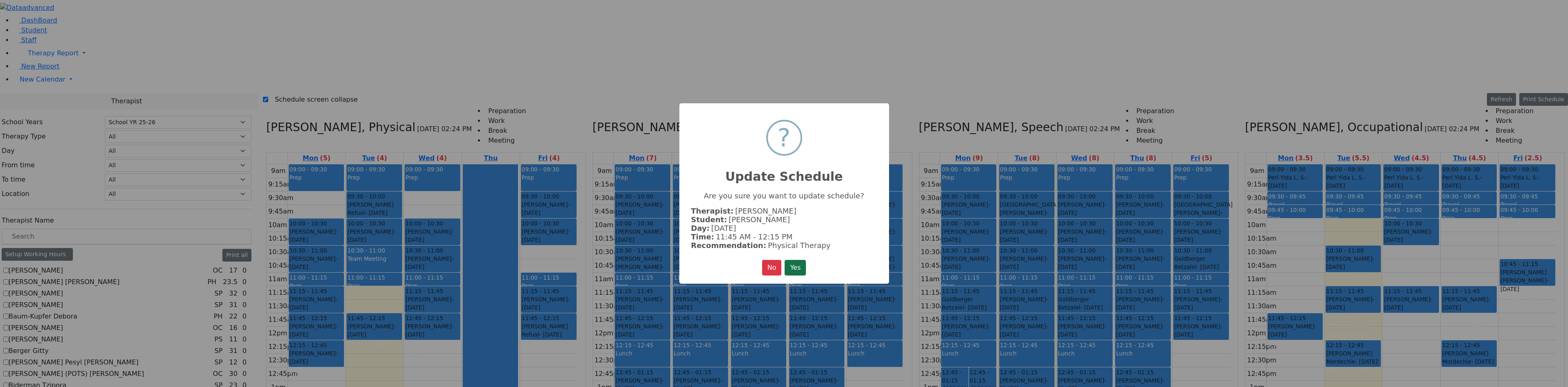
click at [802, 264] on button "Yes" at bounding box center [795, 268] width 21 height 16
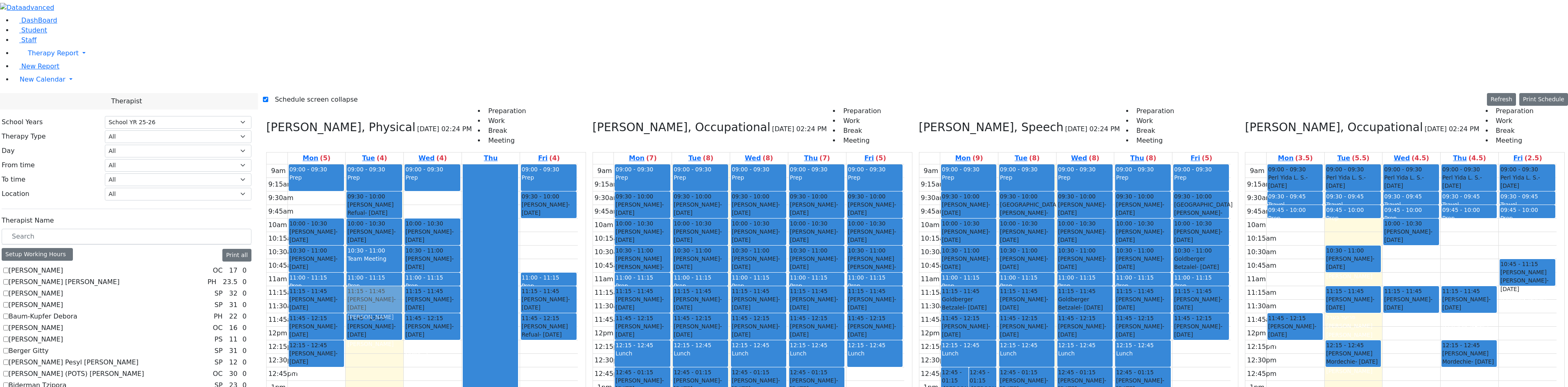
drag, startPoint x: 555, startPoint y: 115, endPoint x: 408, endPoint y: 183, distance: 162.0
click at [408, 183] on tr "09:00 - 09:30 Prep 10:00 - 10:30 Ekstein Shevy - 10/21/2021 Horowitz Shira 10:3…" at bounding box center [423, 327] width 311 height 325
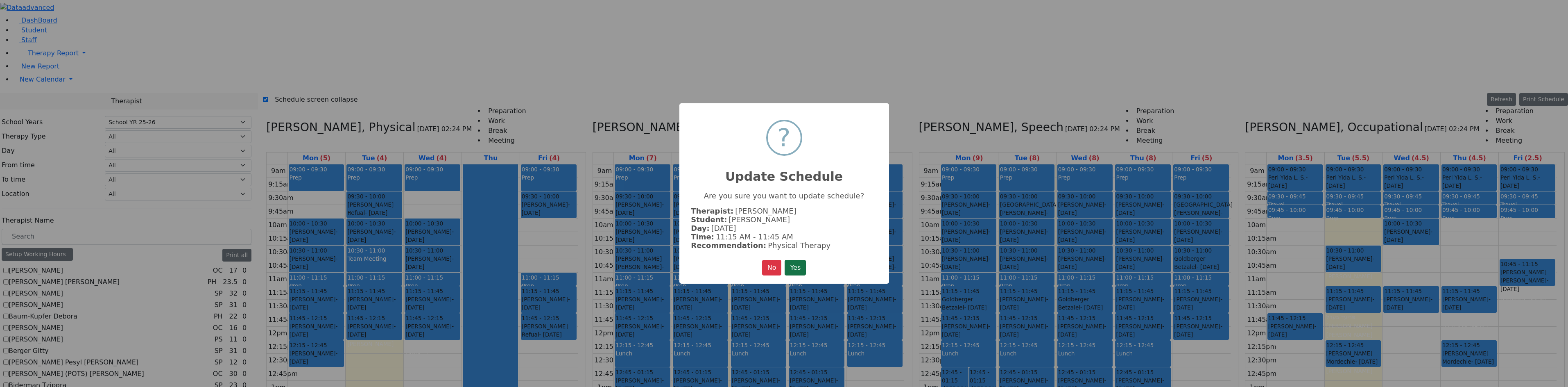
click at [805, 260] on button "Yes" at bounding box center [795, 268] width 21 height 16
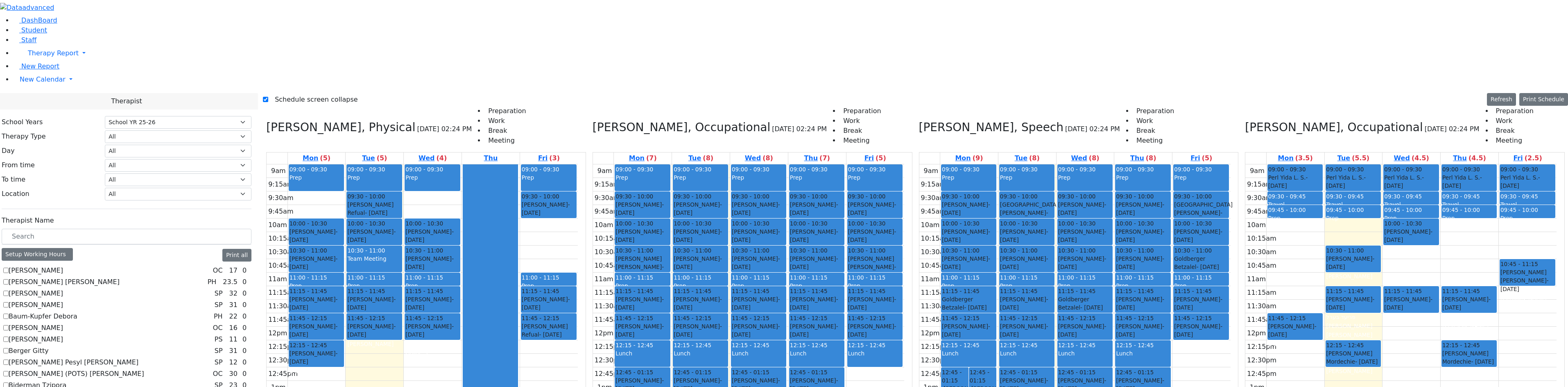
click at [926, 107] on div "Horowitz Shira, Speech 08/19/2025 02:24 PM Preparation Work Break Meeting Mon (…" at bounding box center [1078, 299] width 326 height 386
click at [919, 121] on icon at bounding box center [919, 127] width 0 height 13
checkbox input "false"
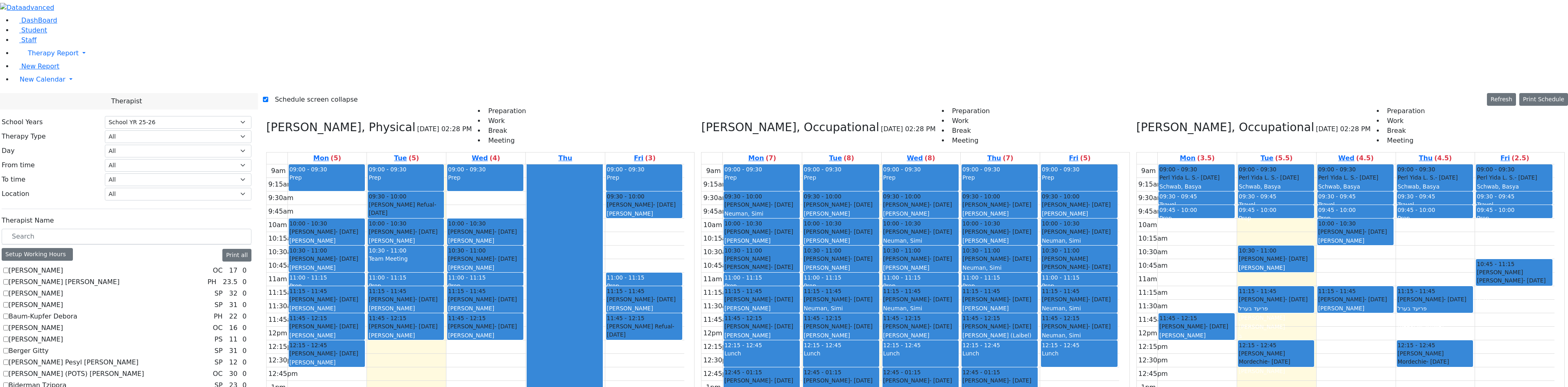
click at [701, 121] on icon at bounding box center [701, 127] width 0 height 13
checkbox input "false"
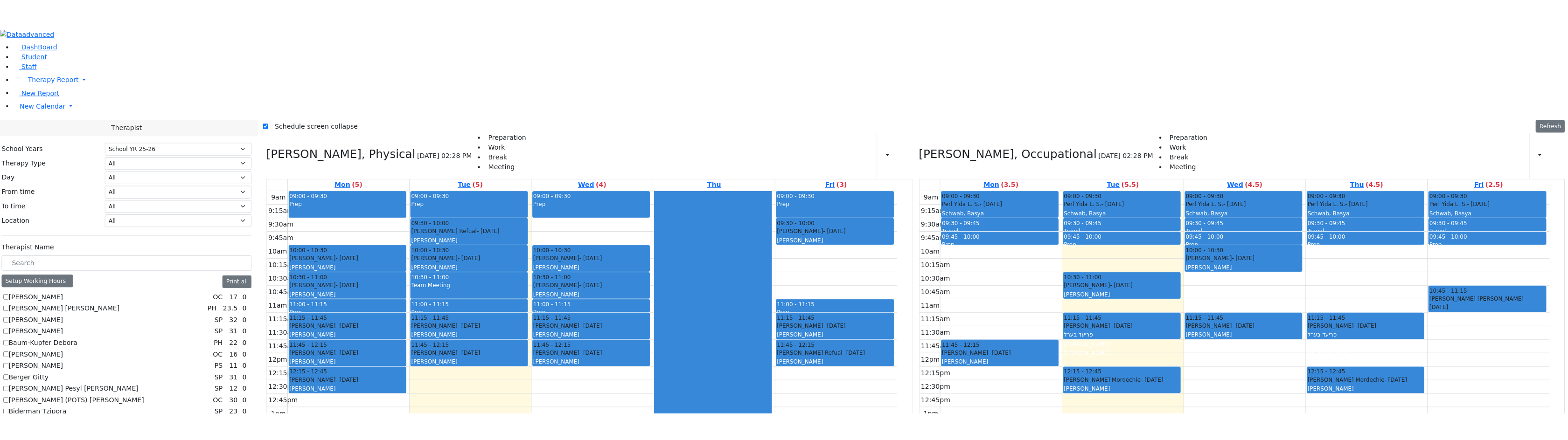
scroll to position [485, 0]
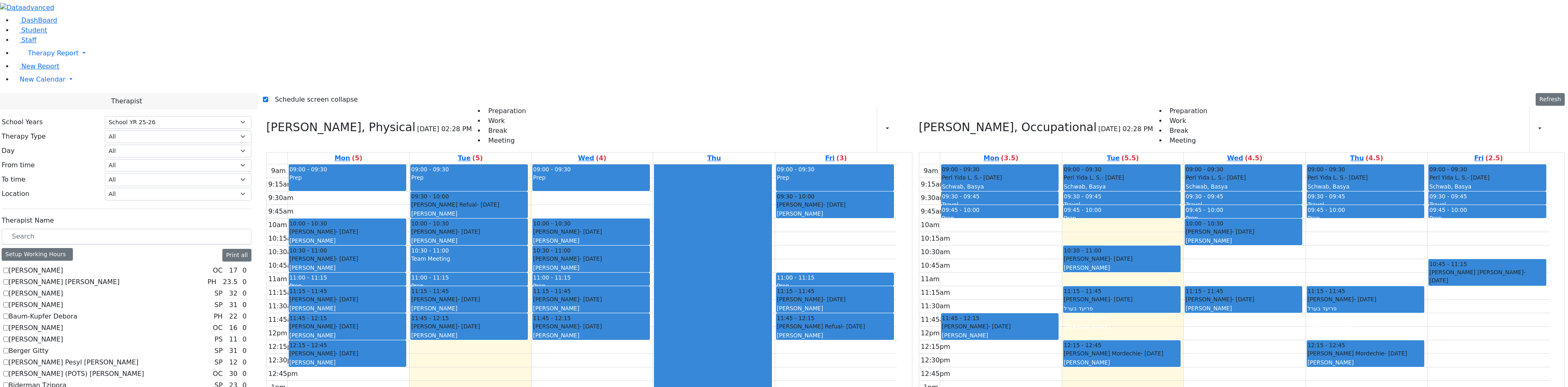
checkbox input "true"
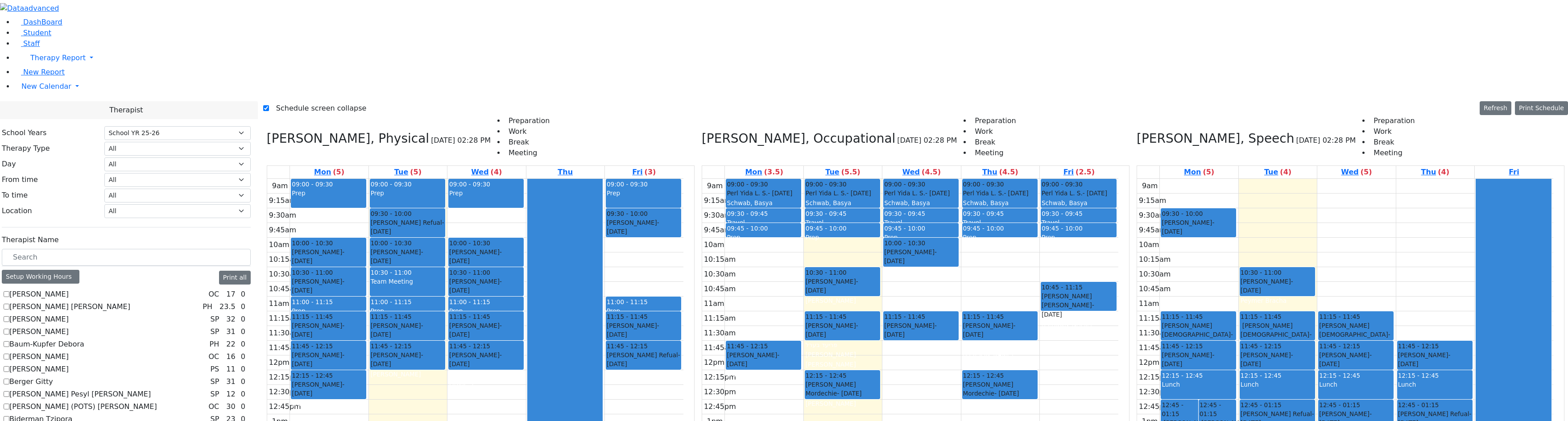
click at [295, 101] on label "Schedule screen collapse" at bounding box center [318, 108] width 98 height 14
click at [269, 106] on input "Schedule screen collapse" at bounding box center [266, 108] width 6 height 6
checkbox input "false"
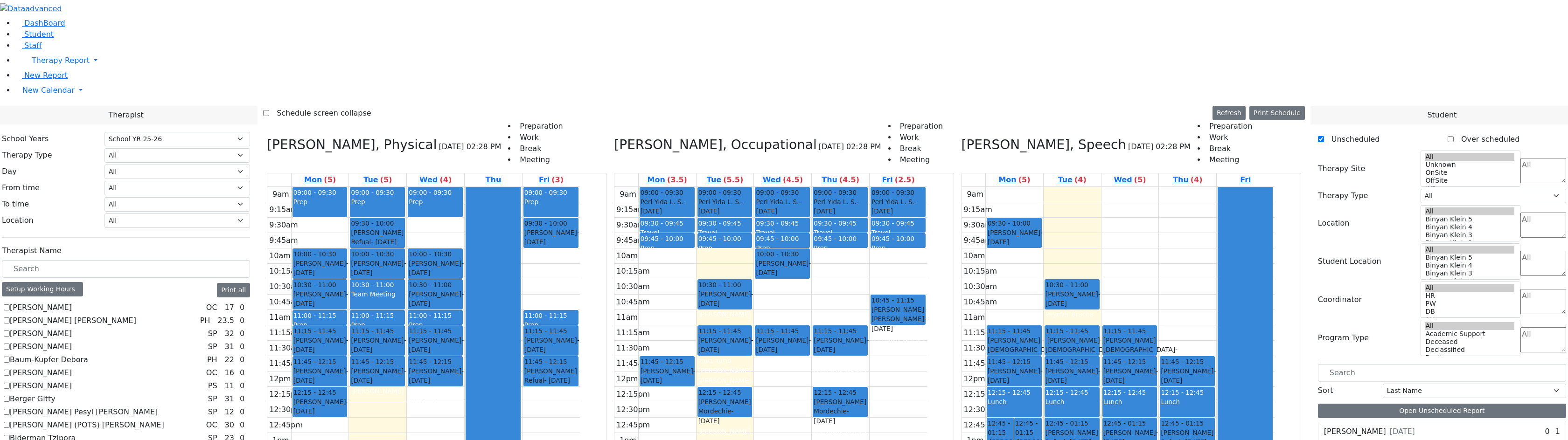
scroll to position [1585, 0]
drag, startPoint x: 456, startPoint y: 239, endPoint x: 457, endPoint y: 265, distance: 26.0
click at [406, 265] on div "09:00 - 09:30 Prep 09:30 - 10:00 Ekstein Refual - 08/12/2013 Gross, Atara 10:00…" at bounding box center [377, 371] width 57 height 370
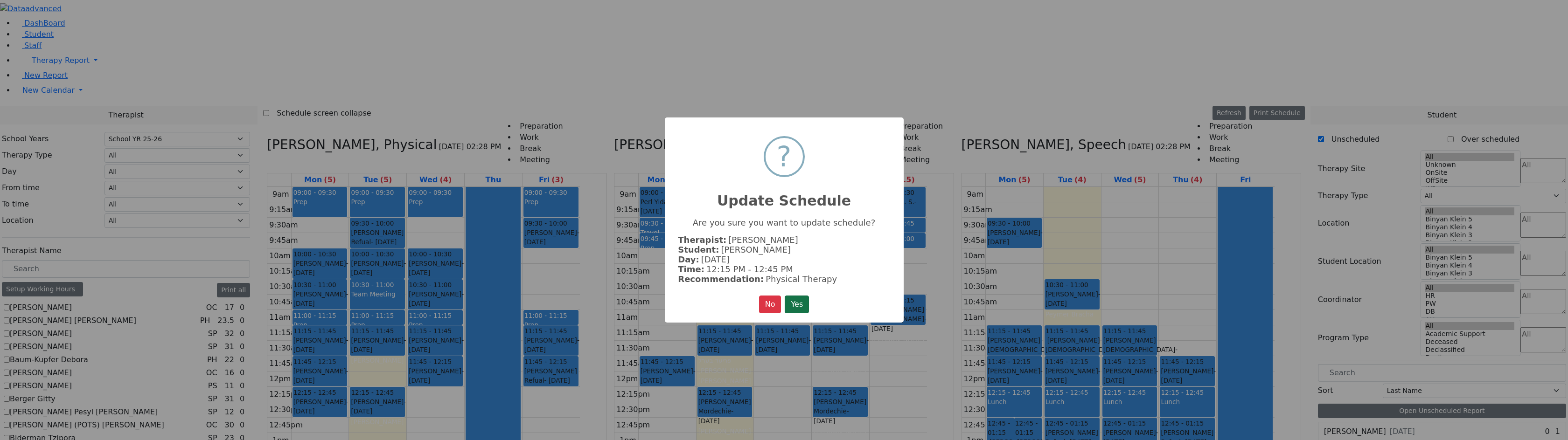
click at [786, 297] on button "Yes" at bounding box center [796, 305] width 24 height 18
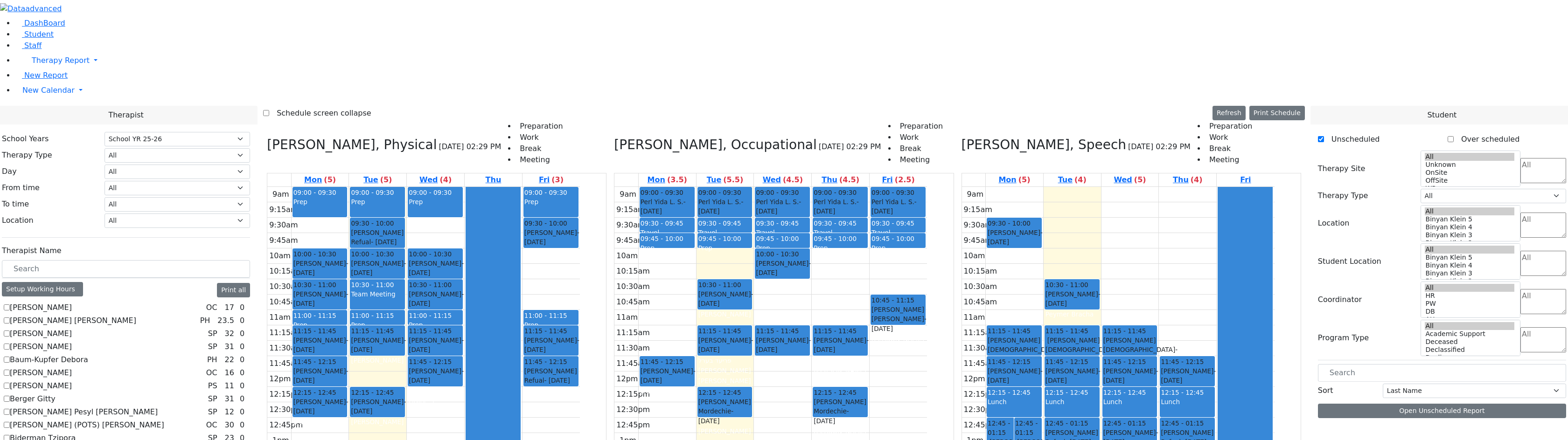
scroll to position [0, 0]
drag, startPoint x: 457, startPoint y: 252, endPoint x: 462, endPoint y: 225, distance: 27.5
click at [406, 226] on div "09:00 - 09:30 Prep 09:30 - 10:00 Ekstein Refual - 08/12/2013 Gross, Atara 10:00…" at bounding box center [377, 371] width 57 height 370
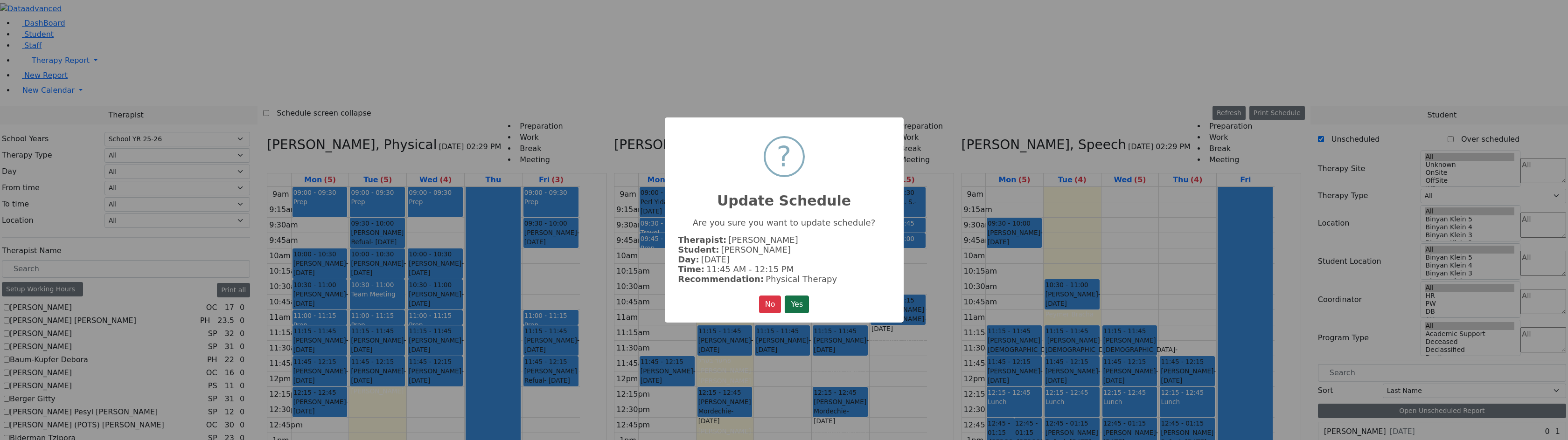
click at [800, 305] on button "Yes" at bounding box center [796, 305] width 24 height 18
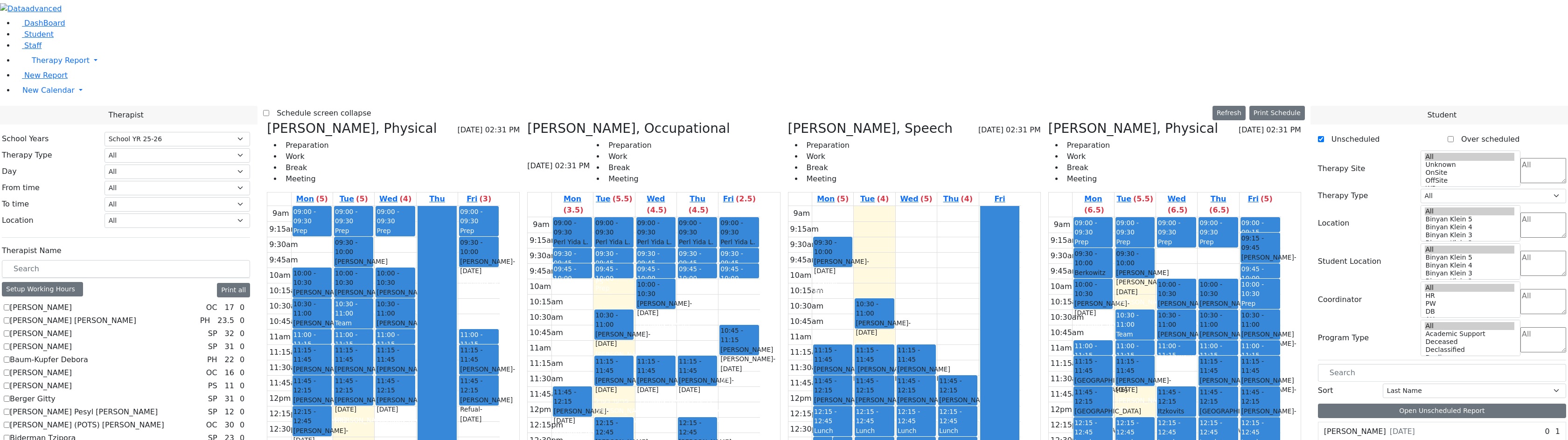
checkbox input "false"
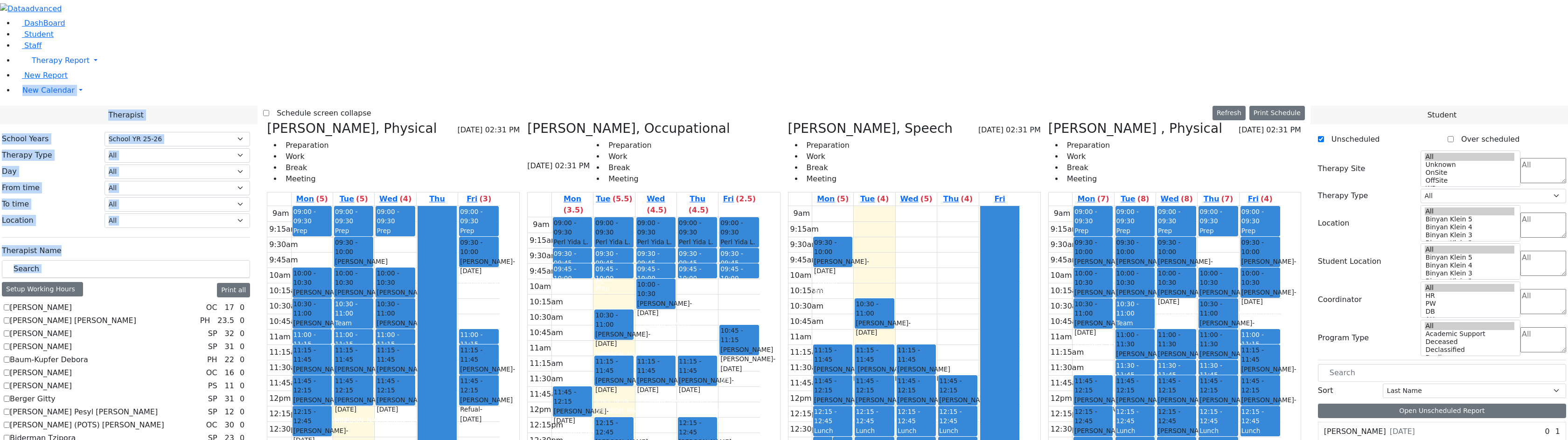
drag, startPoint x: 0, startPoint y: 187, endPoint x: -62, endPoint y: 181, distance: 62.3
click at [7, 134] on aside "DashBoard Student Staff Therapy Report Student Old Calendar" at bounding box center [784, 67] width 1568 height 134
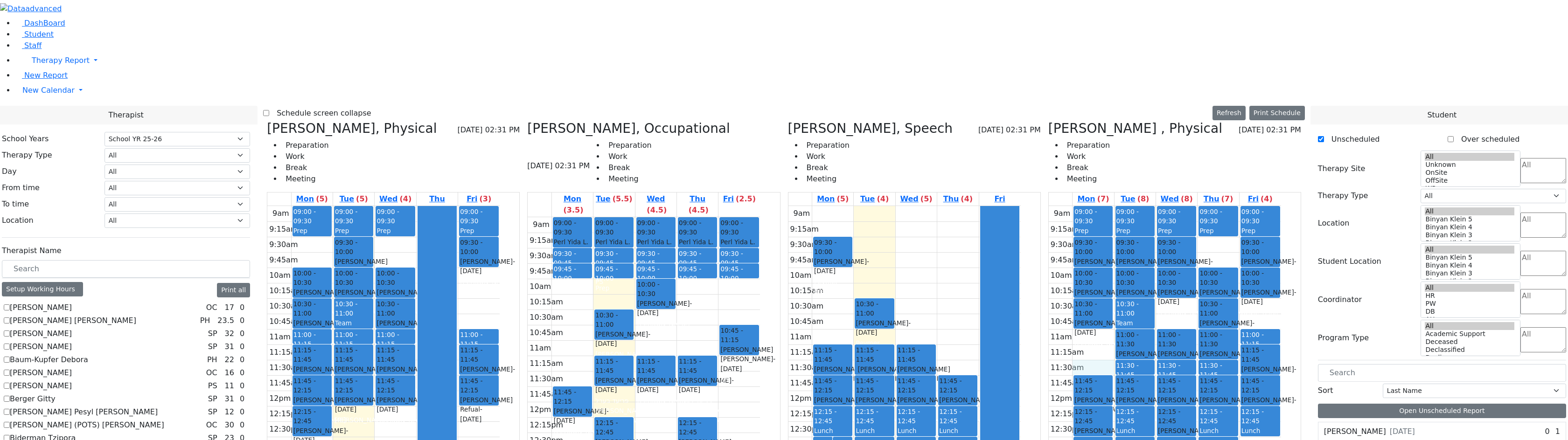
click at [1121, 213] on div "9am 9:15am 9:30am 9:45am 10am 10:15am 10:30am 10:45am 11am 11:15am 11:30am 11:4…" at bounding box center [1165, 390] width 233 height 370
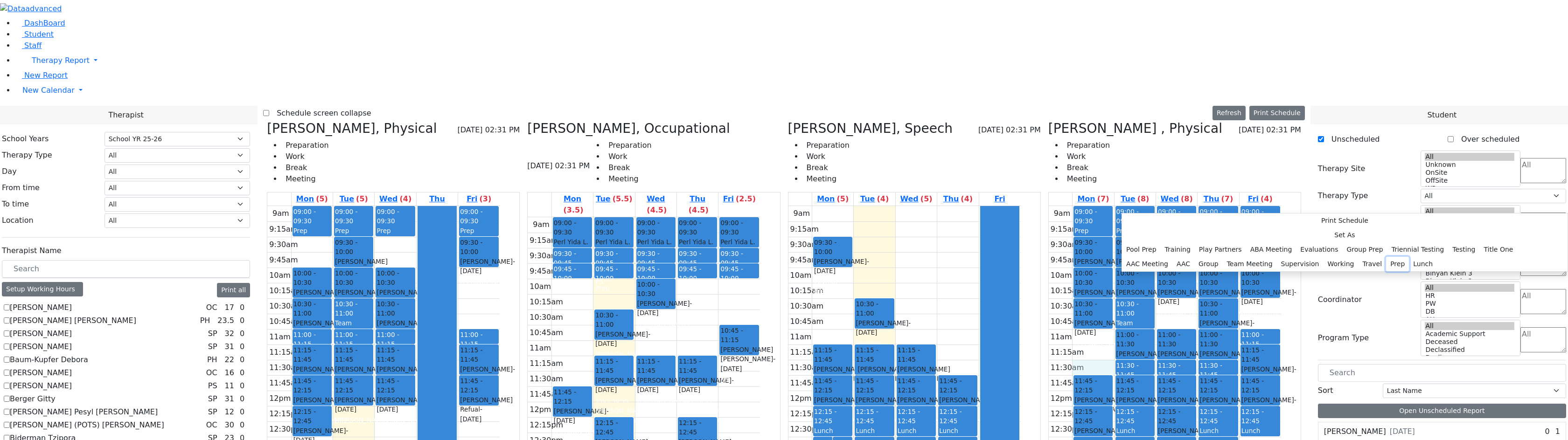
click at [1386, 266] on button "Prep" at bounding box center [1398, 264] width 23 height 14
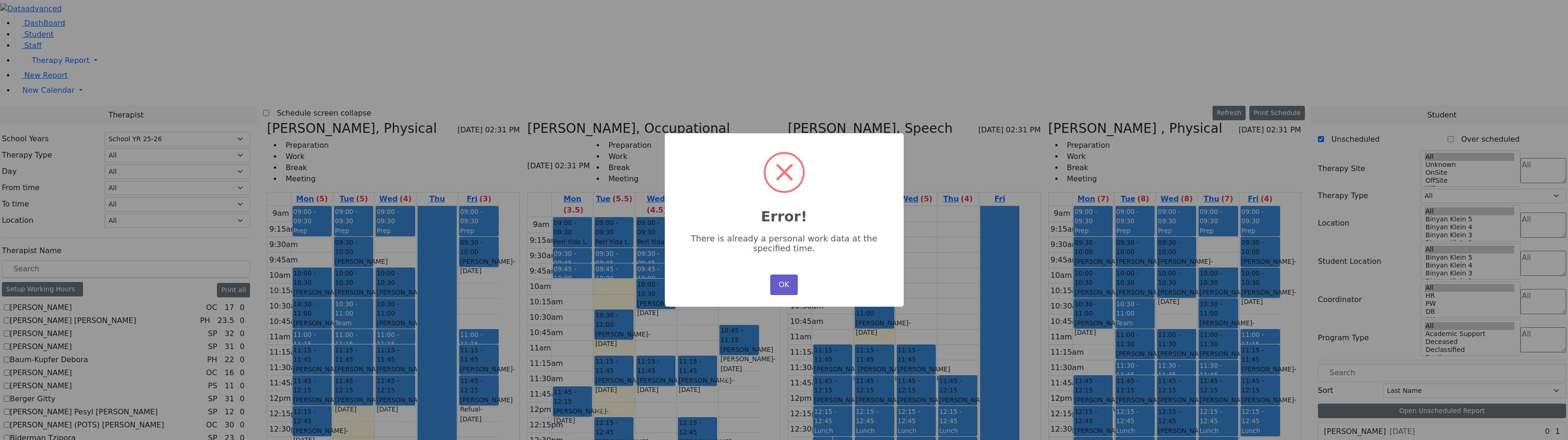
click at [786, 283] on button "OK" at bounding box center [784, 284] width 27 height 20
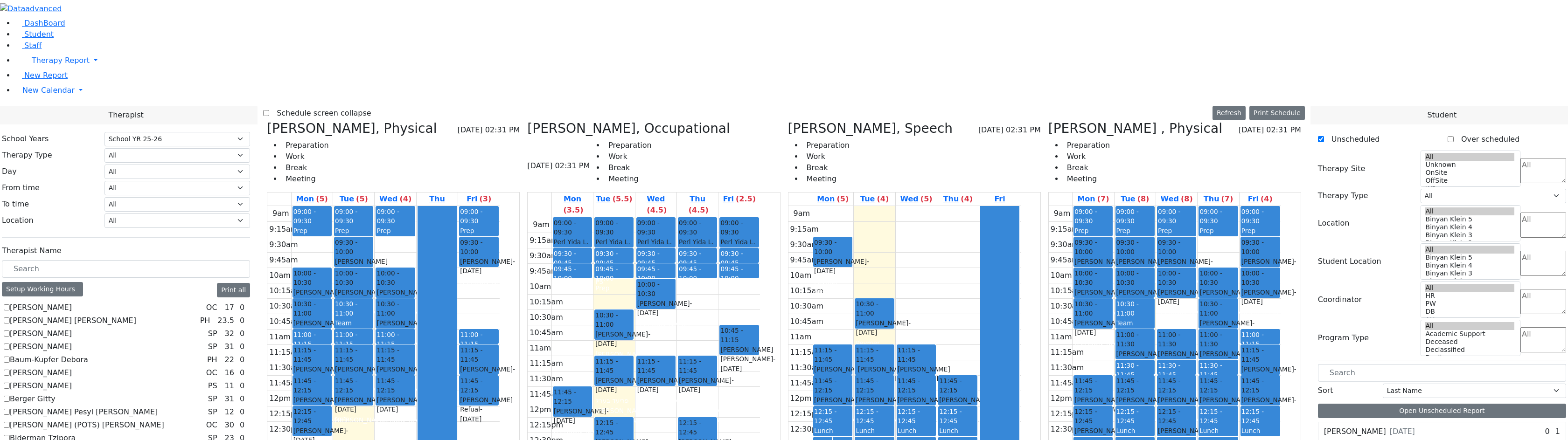
click at [1129, 211] on div "9am 9:15am 9:30am 9:45am 10am 10:15am 10:30am 10:45am 11am 11:15am 11:30am 11:4…" at bounding box center [1165, 390] width 233 height 370
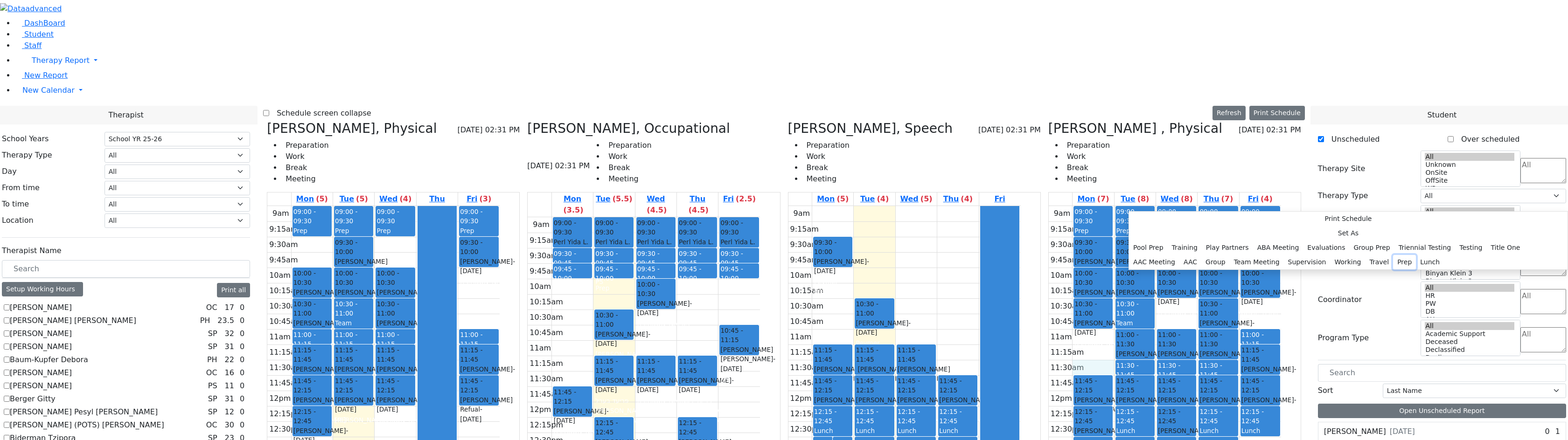
click at [1393, 265] on button "Prep" at bounding box center [1405, 262] width 23 height 14
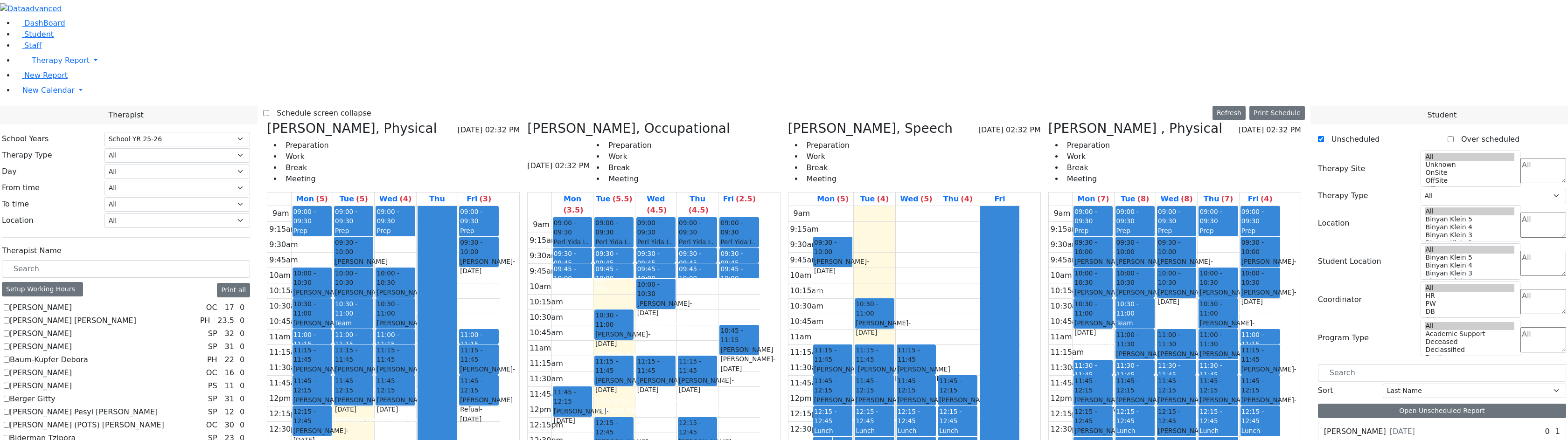
click at [1048, 121] on icon at bounding box center [1048, 128] width 0 height 15
checkbox input "false"
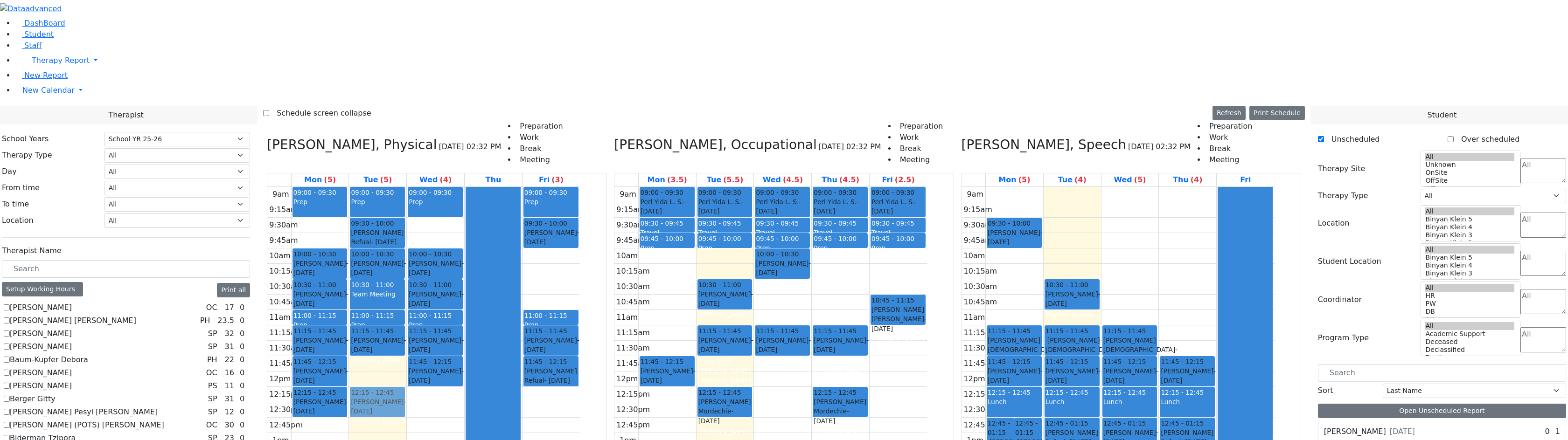
drag, startPoint x: 469, startPoint y: 241, endPoint x: 466, endPoint y: 270, distance: 29.2
click at [406, 270] on div "09:00 - 09:30 Prep 09:30 - 10:00 Ekstein Refual - 08/12/2013 Gross, Atara 10:00…" at bounding box center [377, 371] width 57 height 370
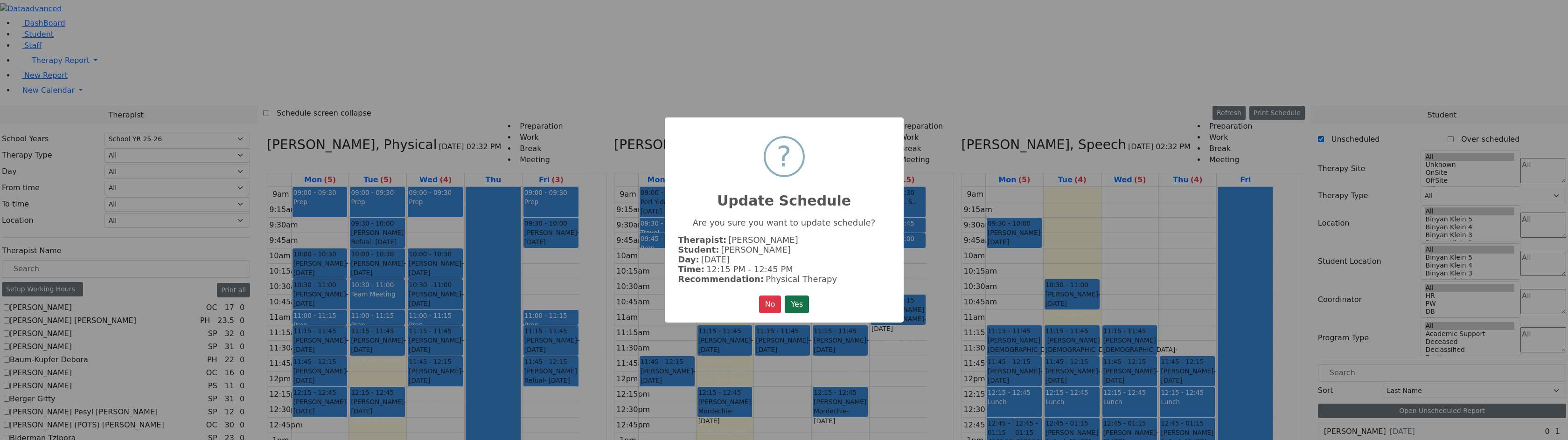
click at [799, 297] on button "Yes" at bounding box center [796, 305] width 24 height 18
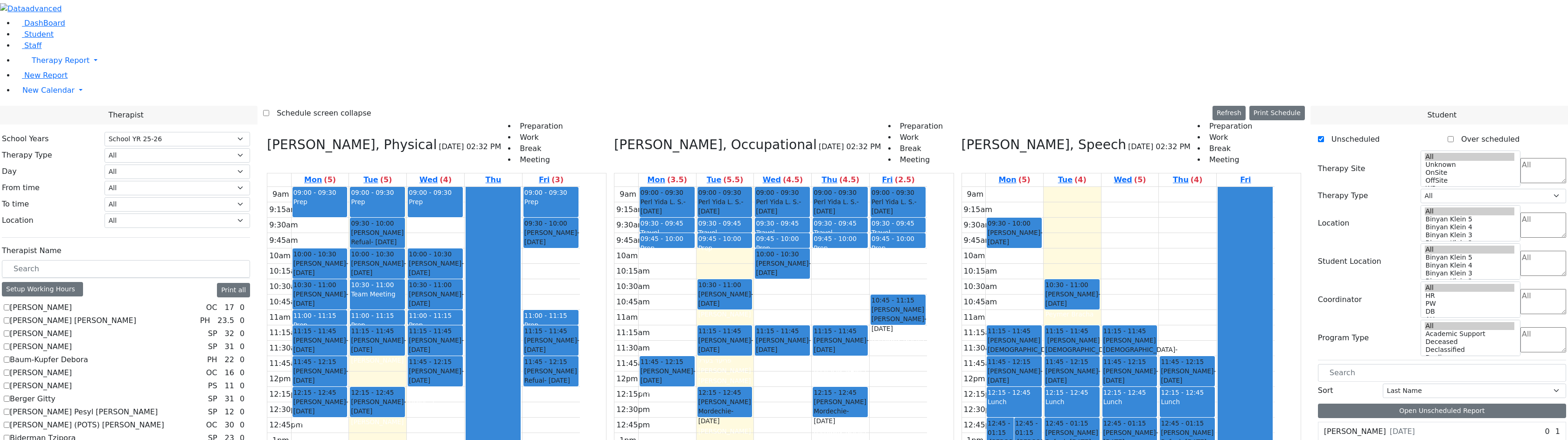
scroll to position [1568, 0]
drag, startPoint x: 1365, startPoint y: 308, endPoint x: 485, endPoint y: 229, distance: 883.5
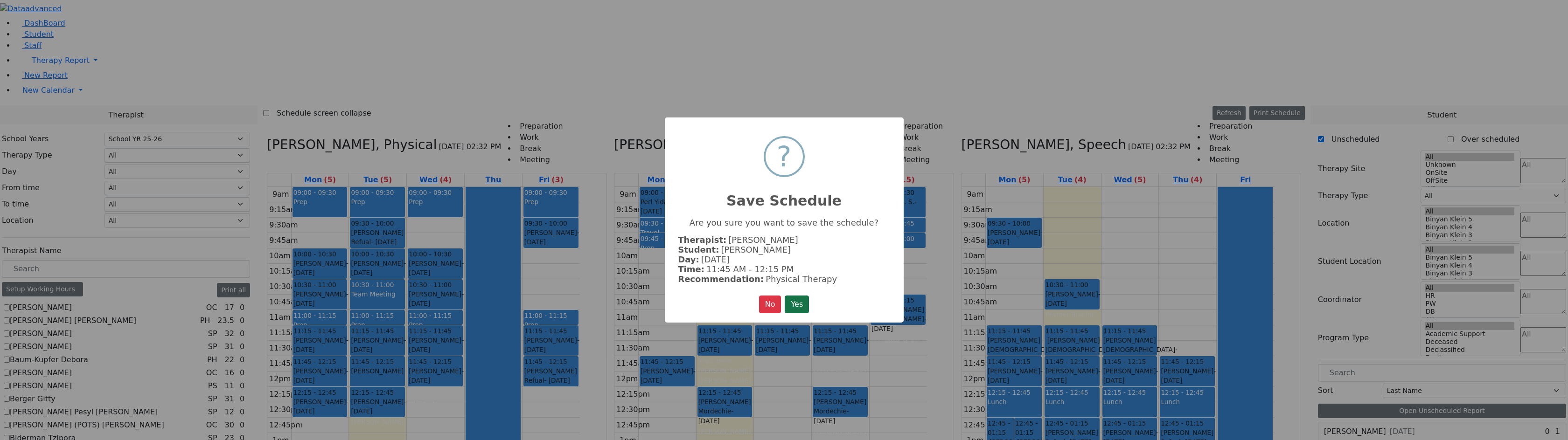
click at [799, 305] on button "Yes" at bounding box center [796, 305] width 24 height 18
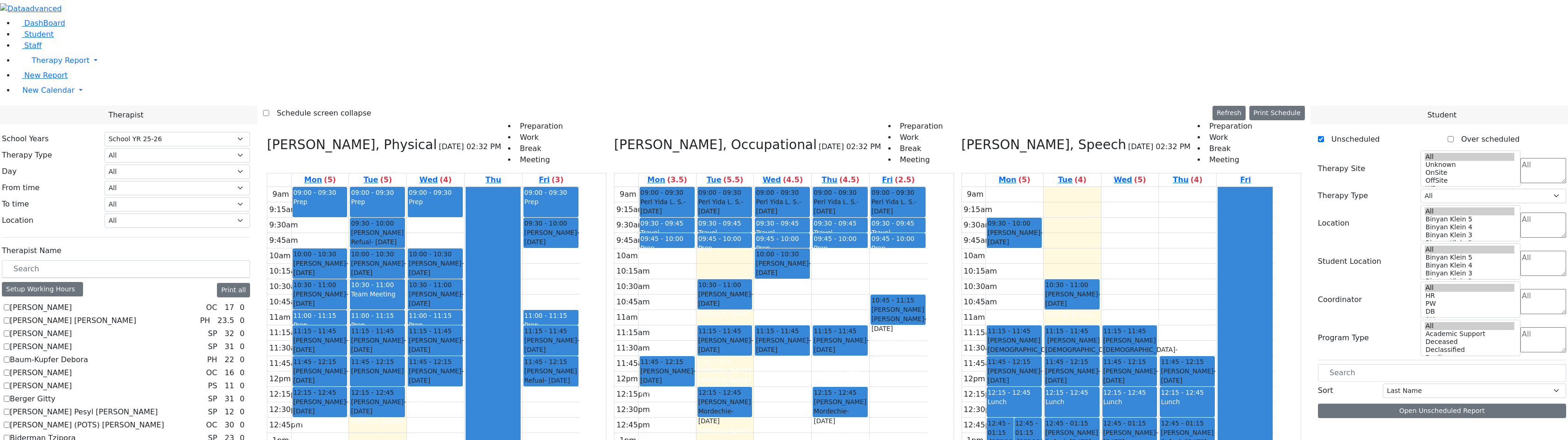
scroll to position [0, 0]
drag, startPoint x: 1111, startPoint y: 201, endPoint x: 1126, endPoint y: 316, distance: 116.0
click at [1101, 317] on div "10:30 - 11:00 Diamant Avrum - 10/08/2017 Peymer Bracha 11:15 - 11:45 Blum Shia …" at bounding box center [1072, 371] width 57 height 370
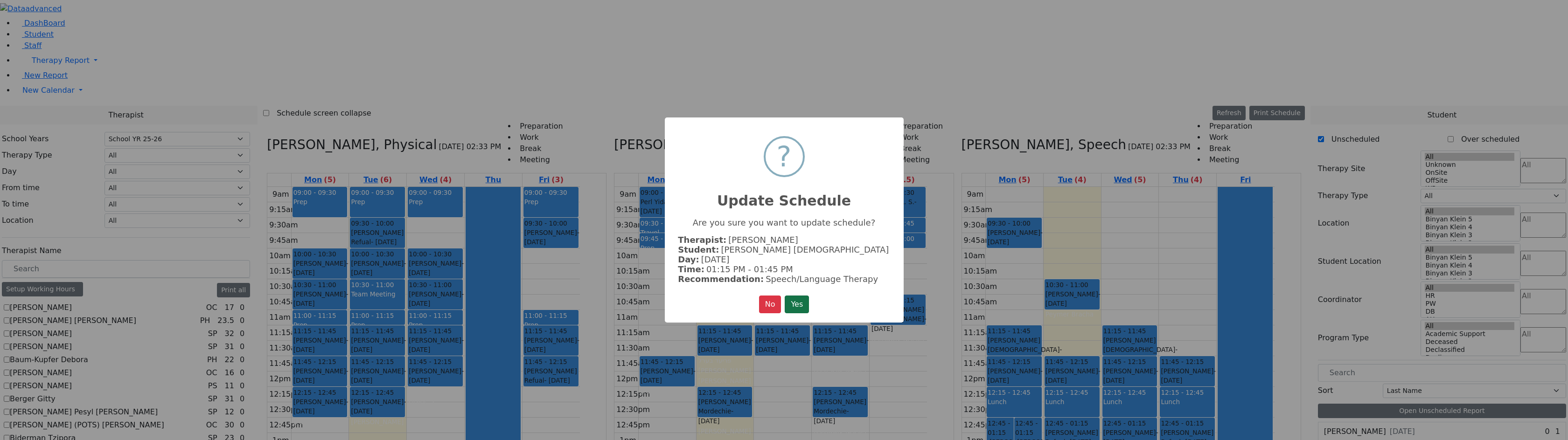
click at [799, 305] on button "Yes" at bounding box center [796, 305] width 24 height 18
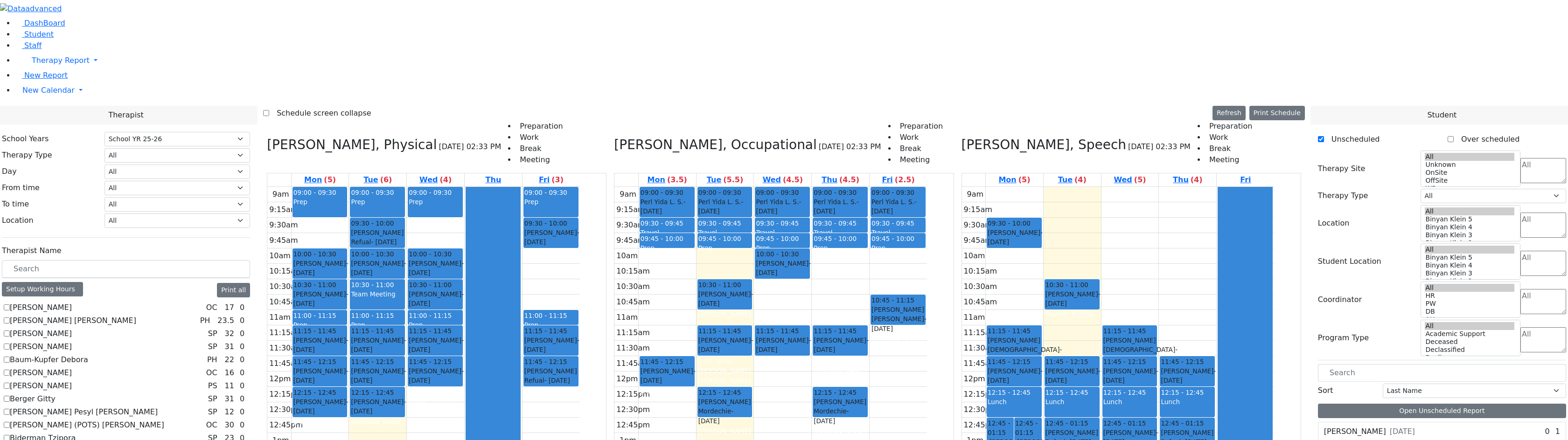
scroll to position [1538, 0]
drag, startPoint x: 1377, startPoint y: 320, endPoint x: 1121, endPoint y: 203, distance: 281.5
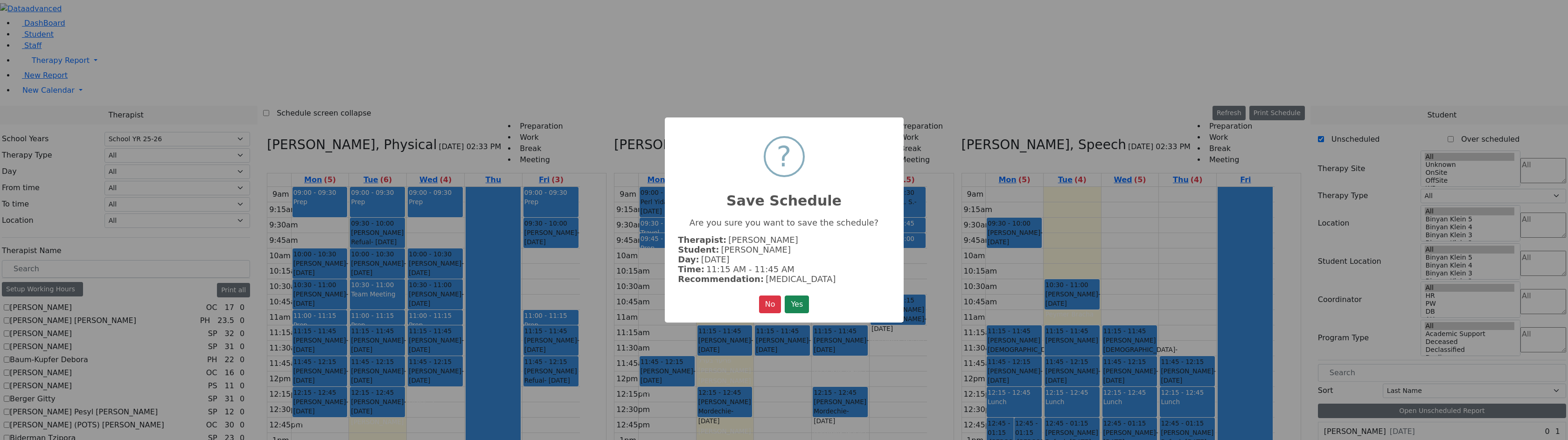
click at [800, 298] on button "Yes" at bounding box center [796, 305] width 24 height 18
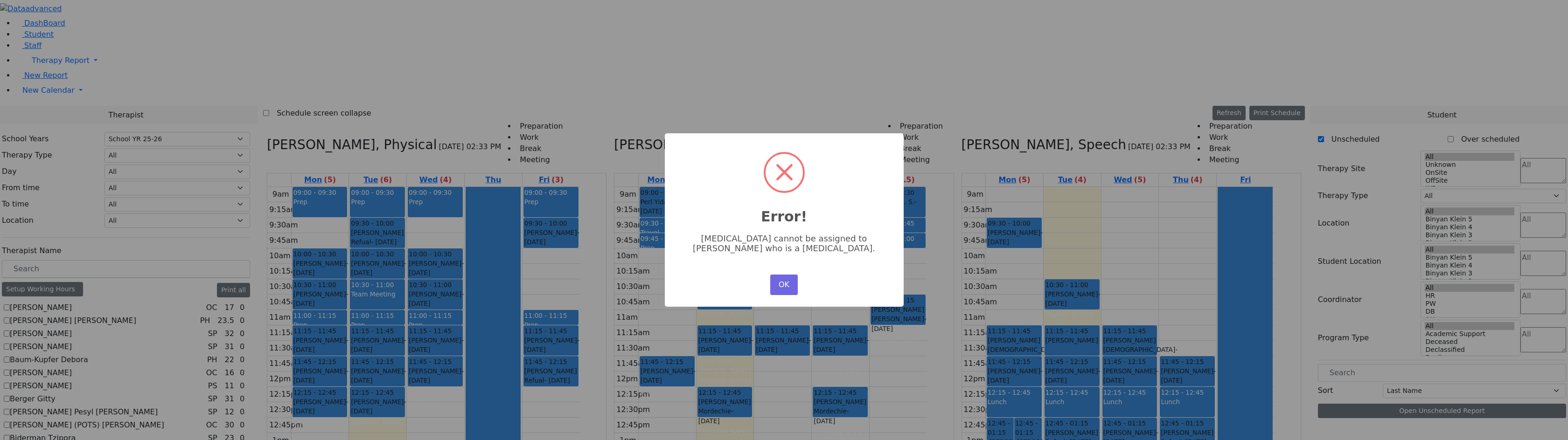
scroll to position [0, 0]
click at [777, 282] on button "OK" at bounding box center [784, 284] width 27 height 20
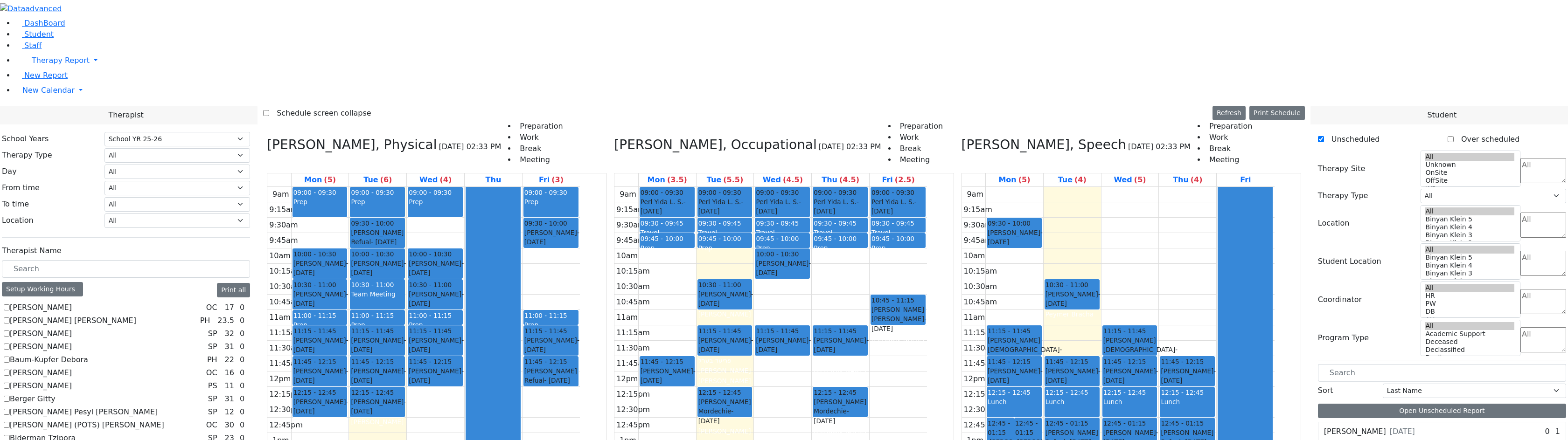
scroll to position [1492, 0]
drag, startPoint x: 1357, startPoint y: 347, endPoint x: 1112, endPoint y: 196, distance: 287.8
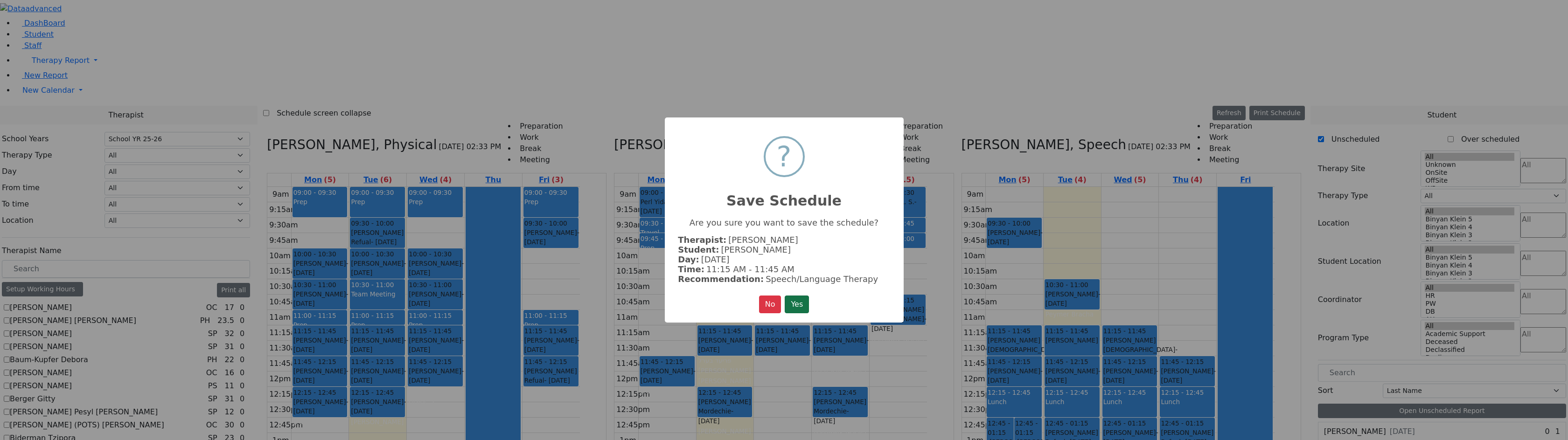
click at [794, 301] on button "Yes" at bounding box center [796, 305] width 24 height 18
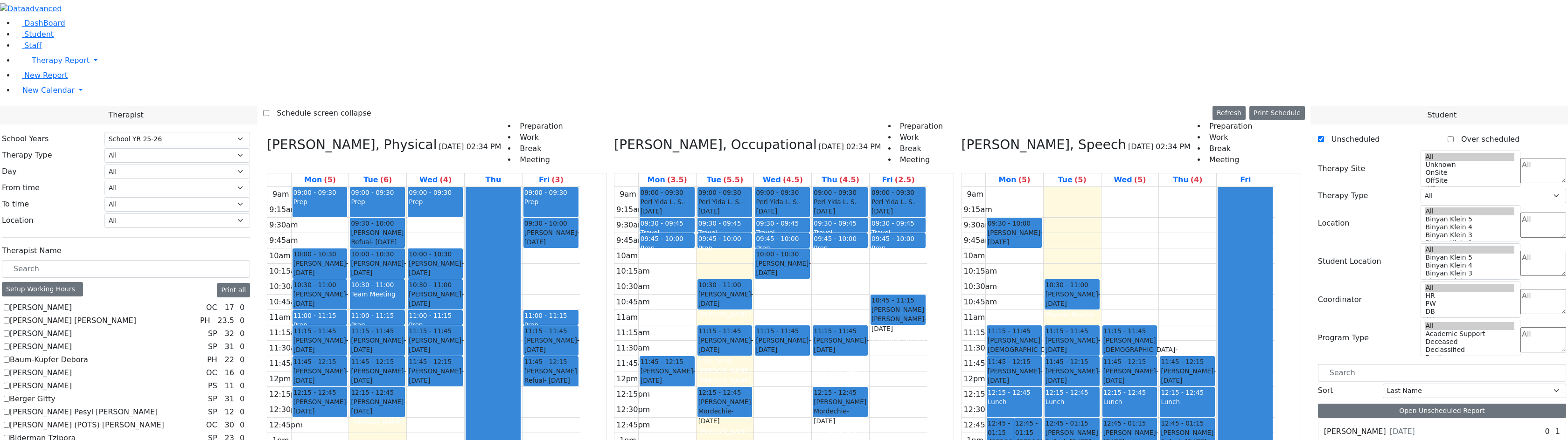
drag, startPoint x: 1364, startPoint y: 350, endPoint x: 747, endPoint y: 198, distance: 635.4
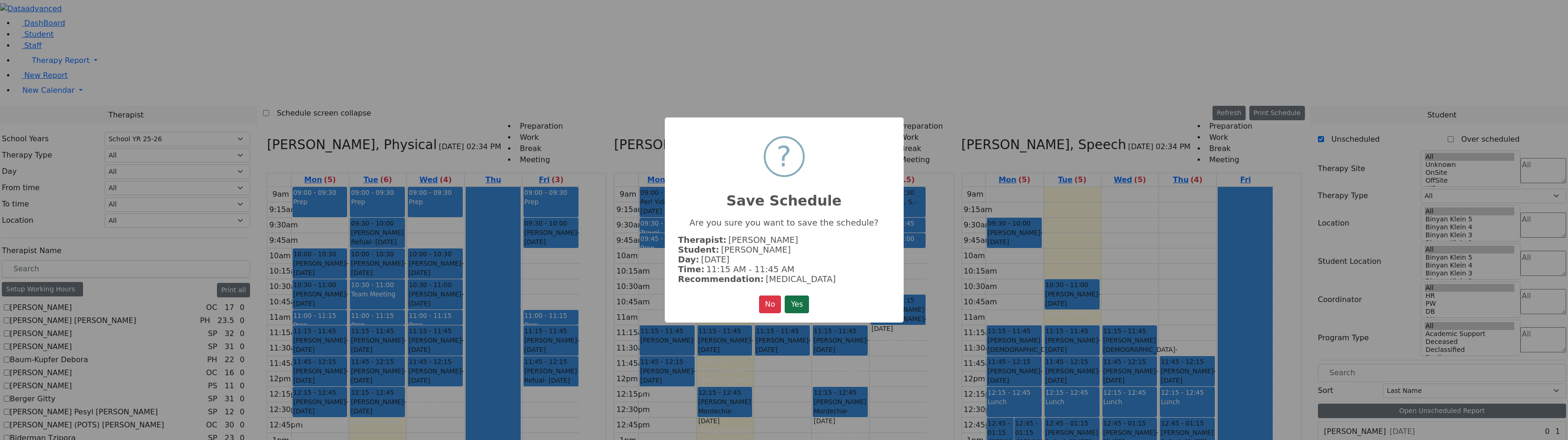
click at [797, 302] on button "Yes" at bounding box center [796, 305] width 24 height 18
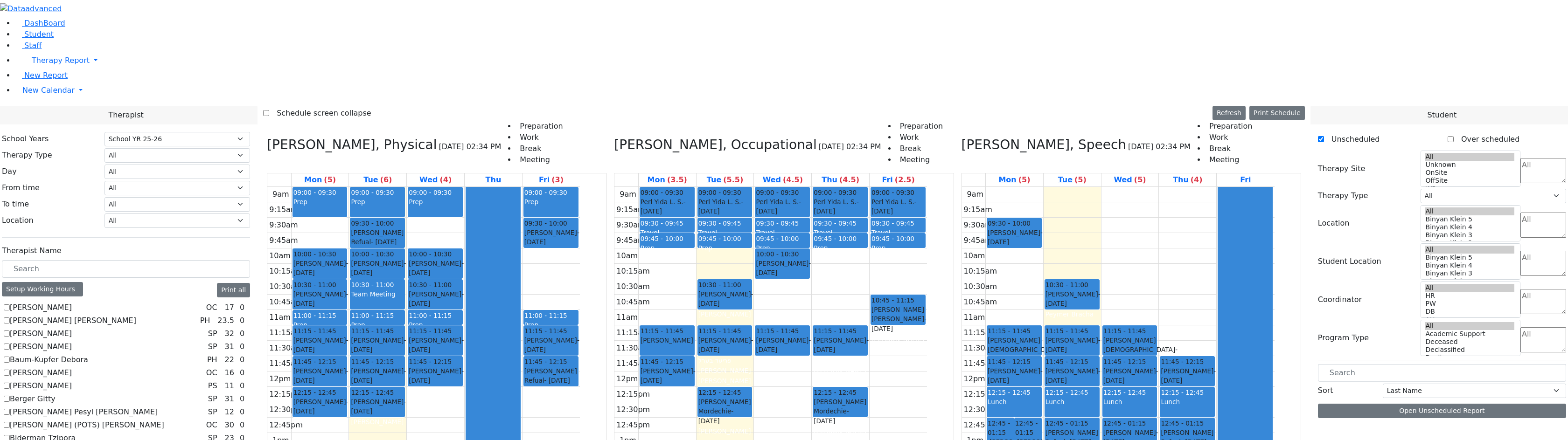
scroll to position [0, 0]
click at [1041, 366] on div "Feldman Dov Ber - 01/10/2014" at bounding box center [1014, 375] width 53 height 19
drag, startPoint x: 1065, startPoint y: 230, endPoint x: 1066, endPoint y: 315, distance: 85.0
click at [1043, 354] on div "12:45 - 01:15 Berger Shulem - 09/05/2010 Volfman Dovid Grade 8 12:45 - 01:15 Go…" at bounding box center [1014, 371] width 57 height 370
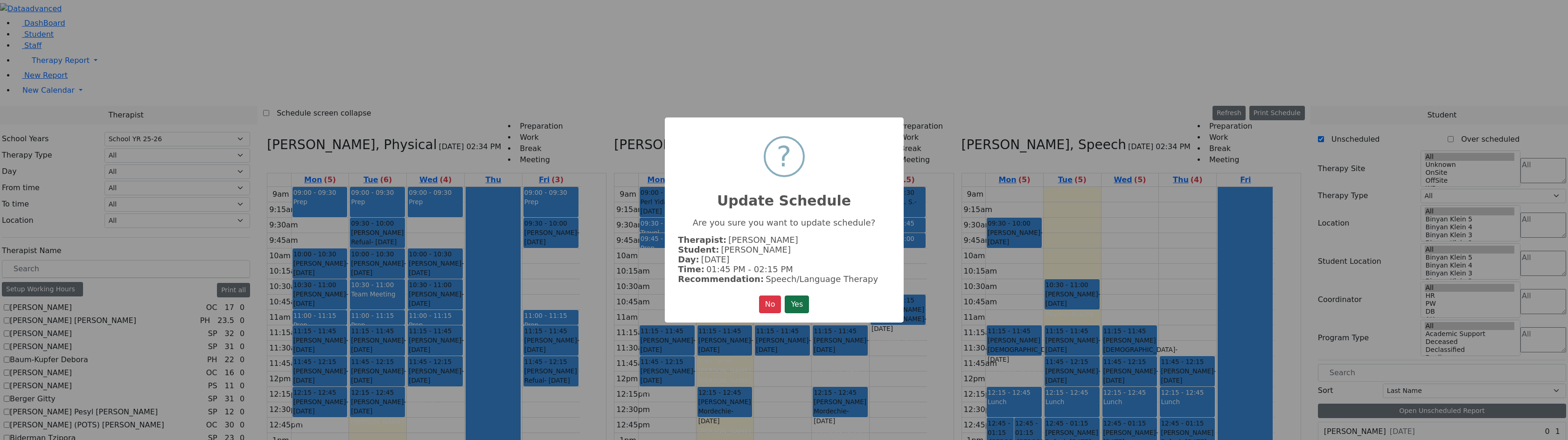
click at [809, 302] on button "Yes" at bounding box center [796, 305] width 24 height 18
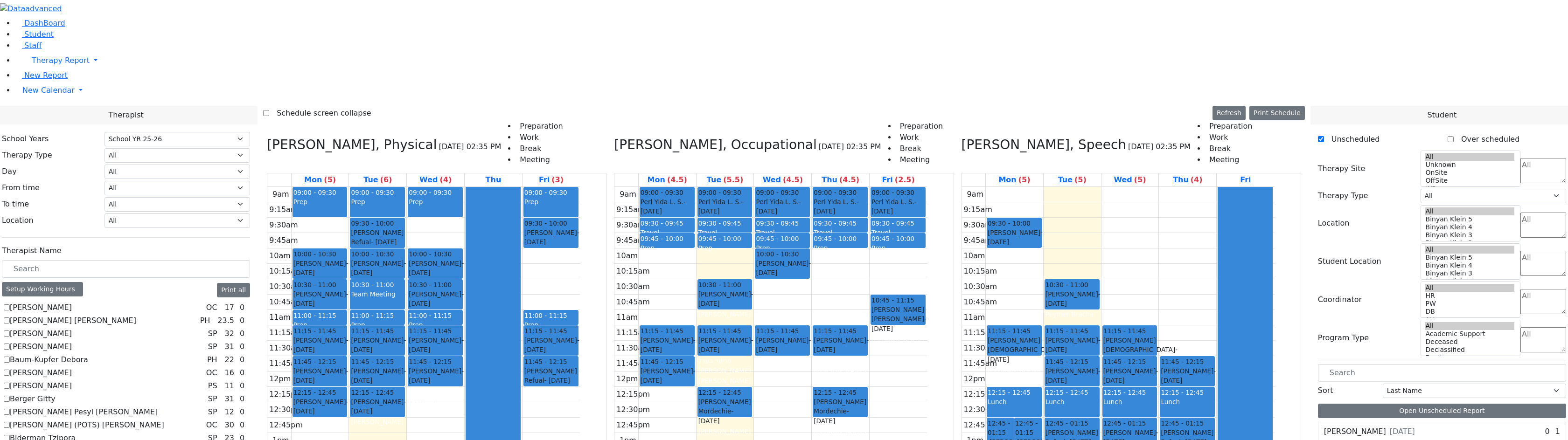
scroll to position [1446, 0]
drag, startPoint x: 1352, startPoint y: 347, endPoint x: 1040, endPoint y: 234, distance: 331.8
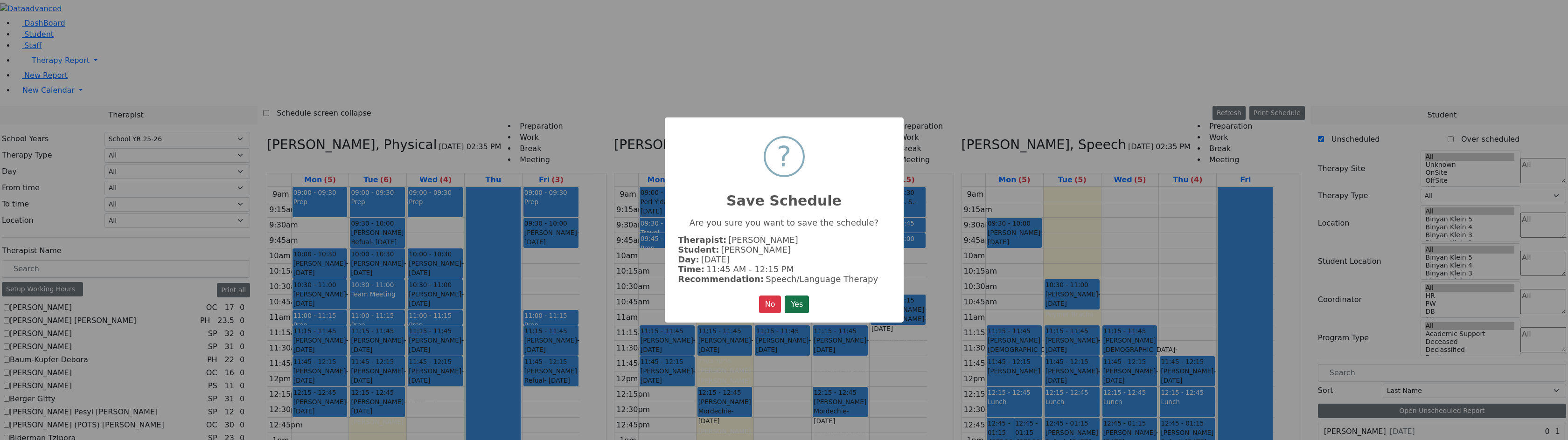
click at [795, 307] on button "Yes" at bounding box center [796, 305] width 24 height 18
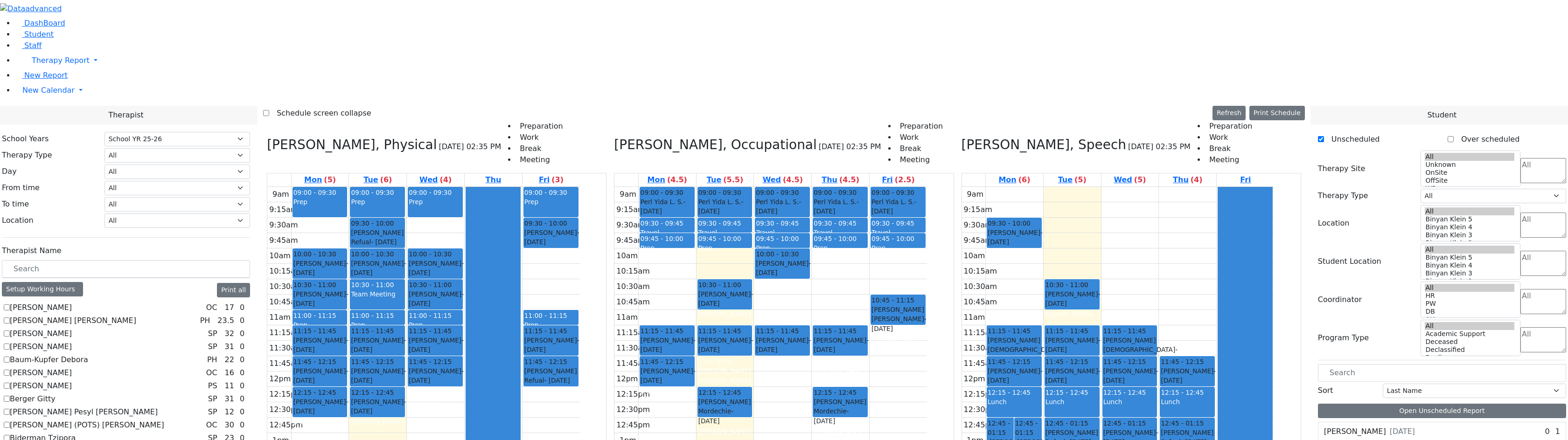
scroll to position [1446, 0]
drag, startPoint x: 1375, startPoint y: 364, endPoint x: 1377, endPoint y: 371, distance: 7.3
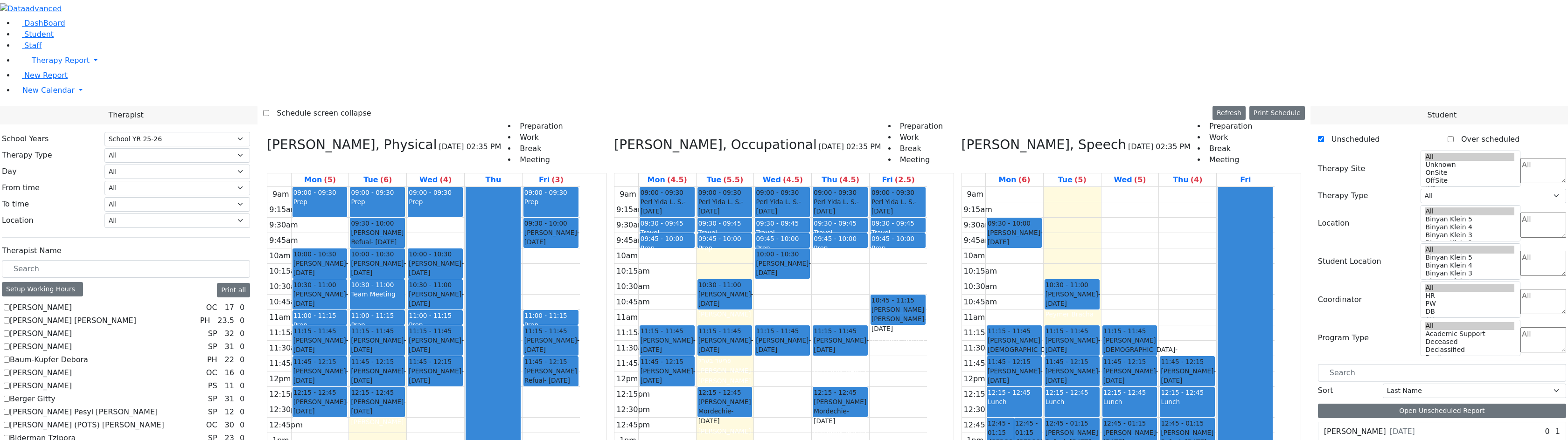
drag, startPoint x: 1069, startPoint y: 232, endPoint x: 1236, endPoint y: 151, distance: 185.6
click at [1236, 187] on tr "12:45 - 01:15 Berger Shulem - 09/05/2010 Volfman Dovid Grade 8 12:45 - 01:15 Go…" at bounding box center [1118, 371] width 313 height 370
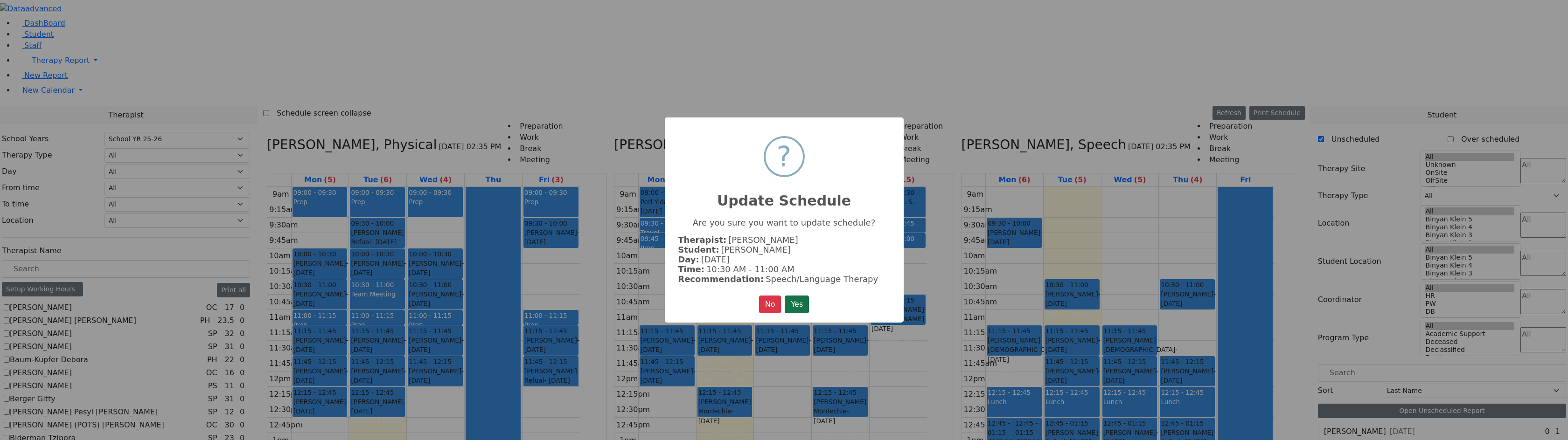
click at [795, 301] on button "Yes" at bounding box center [796, 305] width 24 height 18
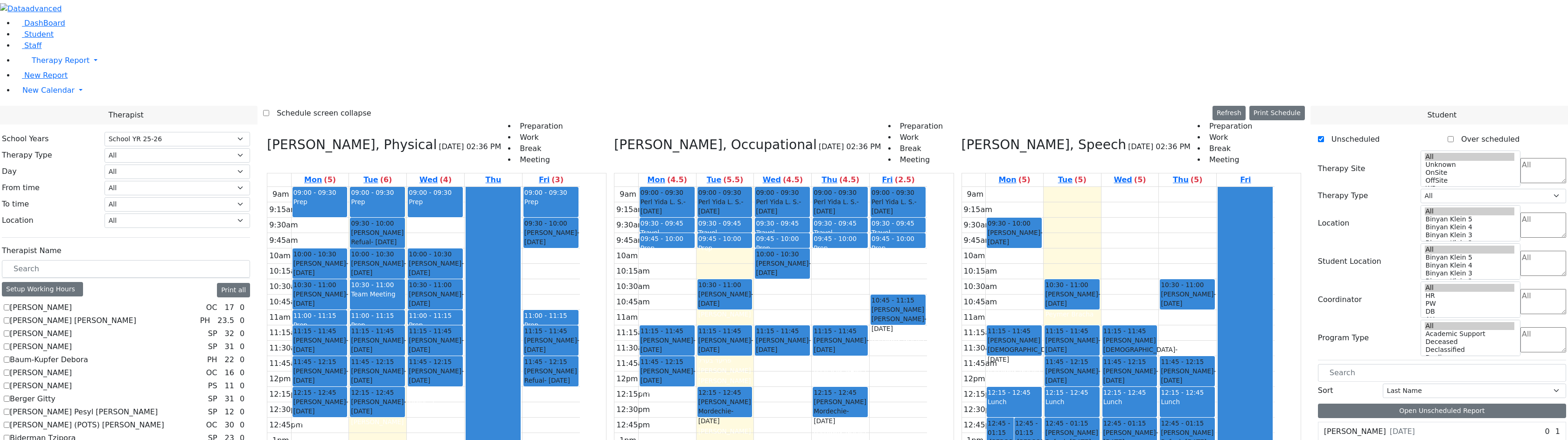
scroll to position [373, 0]
drag, startPoint x: 404, startPoint y: 234, endPoint x: 418, endPoint y: 290, distance: 57.7
click at [349, 290] on div "09:00 - 09:30 Prep 10:00 - 10:30 Ekstein Shevy - 10/21/2021 Horowitz Shira 10:3…" at bounding box center [320, 371] width 57 height 370
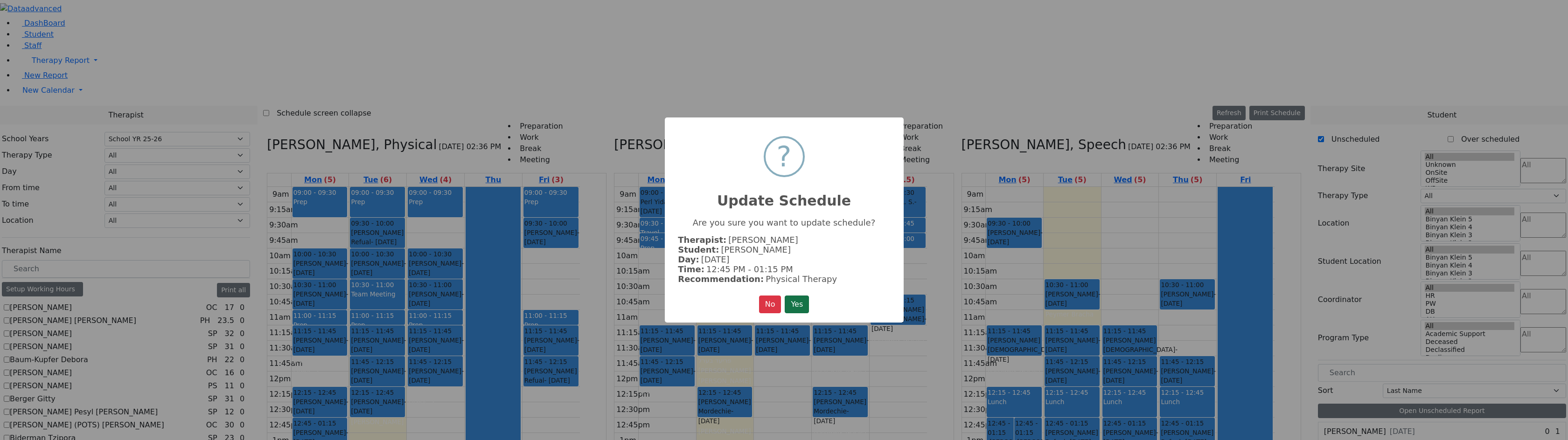
click at [807, 303] on button "Yes" at bounding box center [796, 305] width 24 height 18
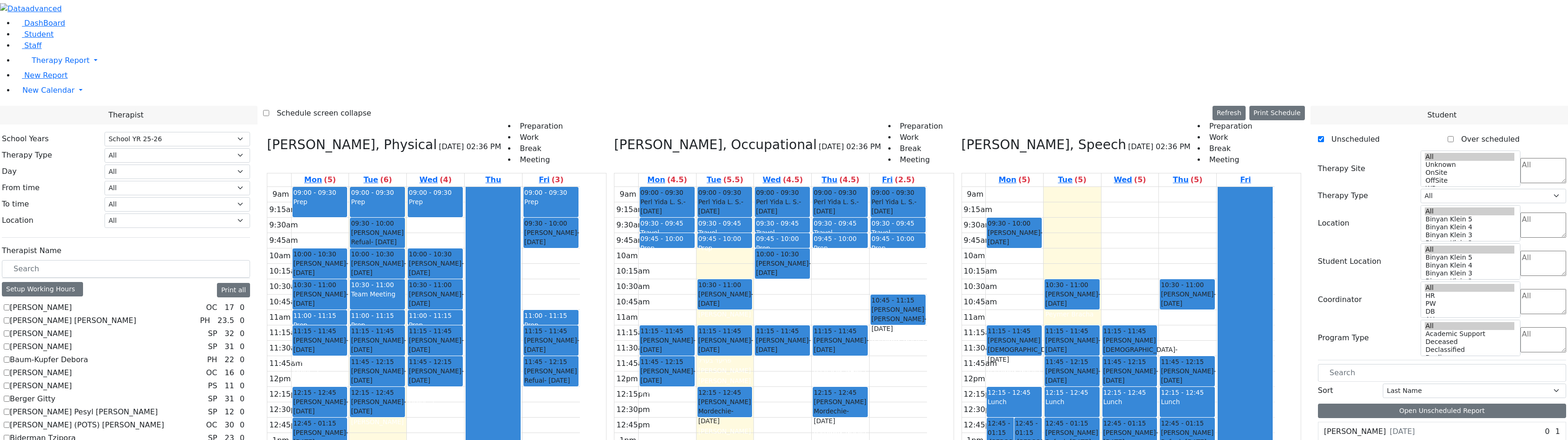
scroll to position [1446, 0]
drag, startPoint x: 1354, startPoint y: 365, endPoint x: 384, endPoint y: 232, distance: 979.1
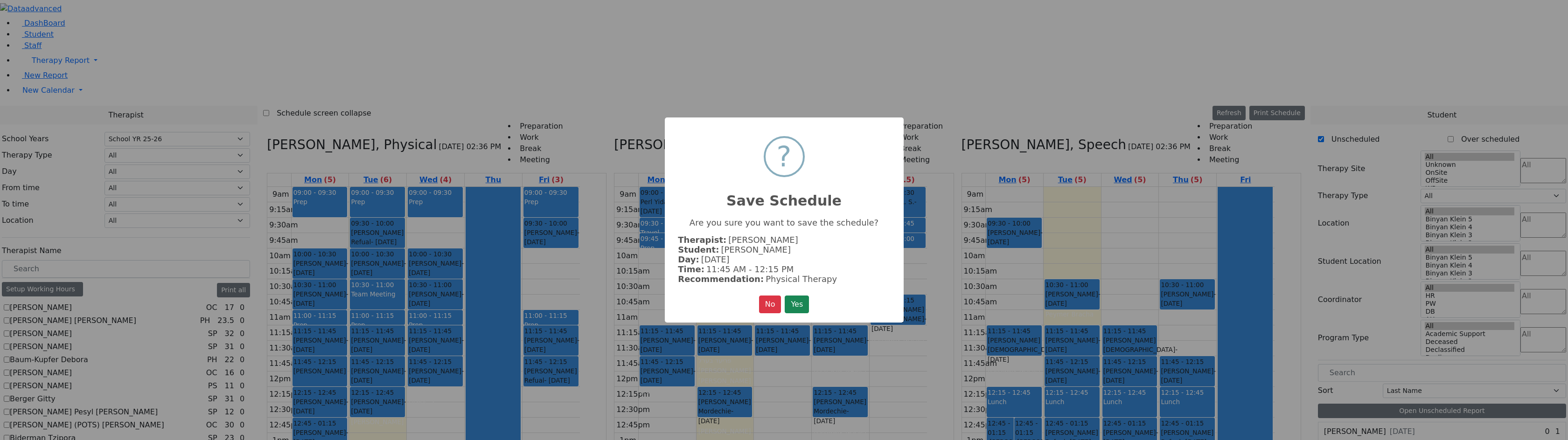
click at [808, 304] on button "Yes" at bounding box center [796, 305] width 24 height 18
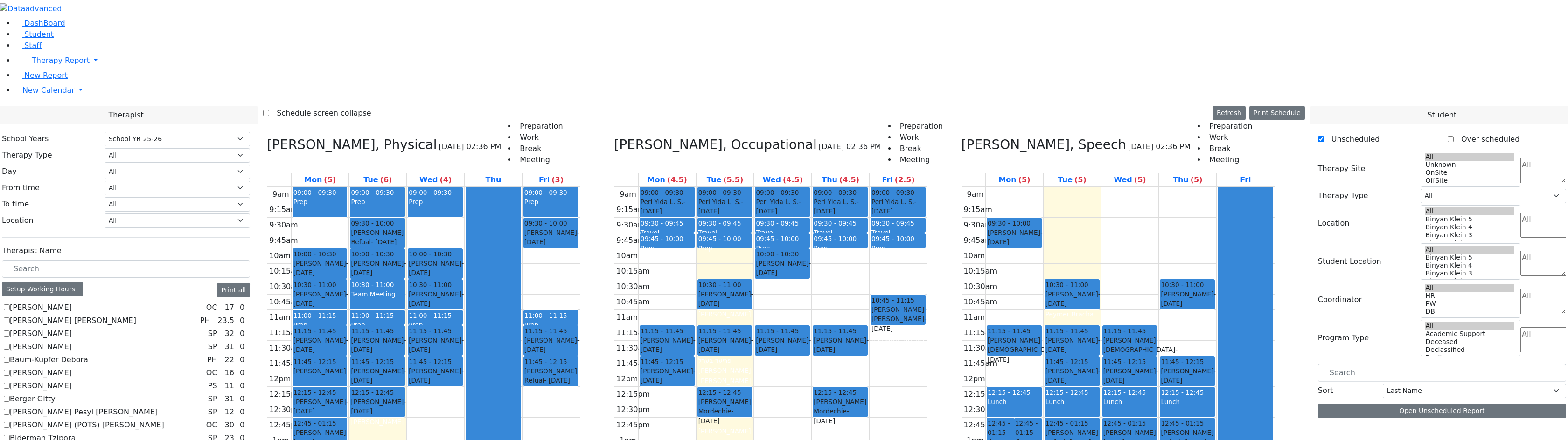
scroll to position [0, 0]
drag, startPoint x: 1223, startPoint y: 154, endPoint x: 1224, endPoint y: 129, distance: 25.0
click at [1216, 187] on div "10:30 - 11:00 Ruttner Gitty - 06/01/2022 Unknown 11:45 - 12:15 Wieder Moshe - 0…" at bounding box center [1187, 371] width 57 height 370
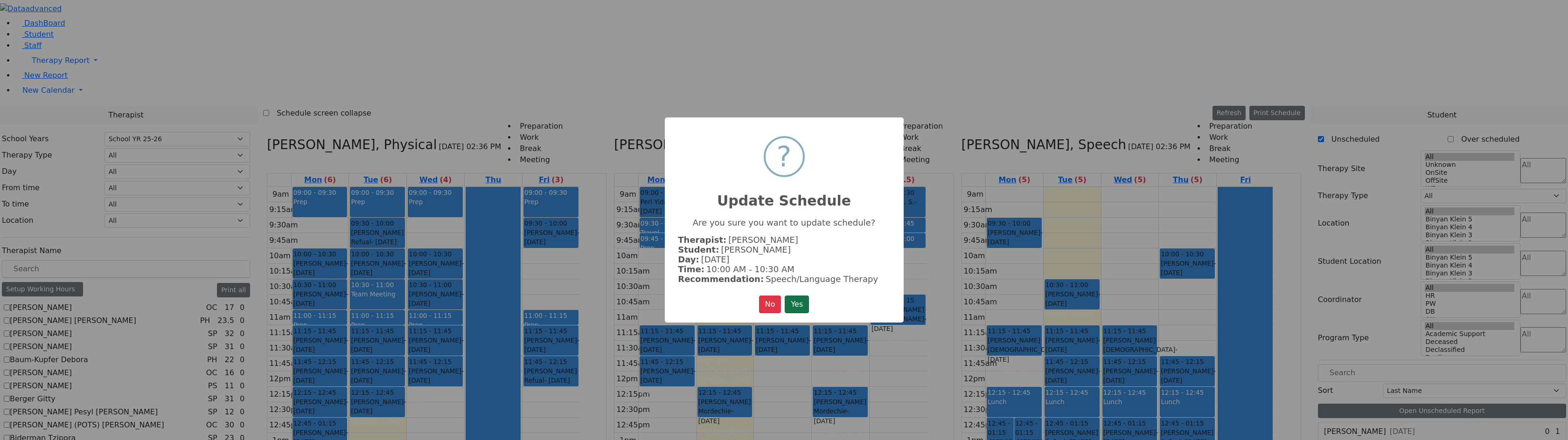
click at [807, 300] on button "Yes" at bounding box center [796, 305] width 24 height 18
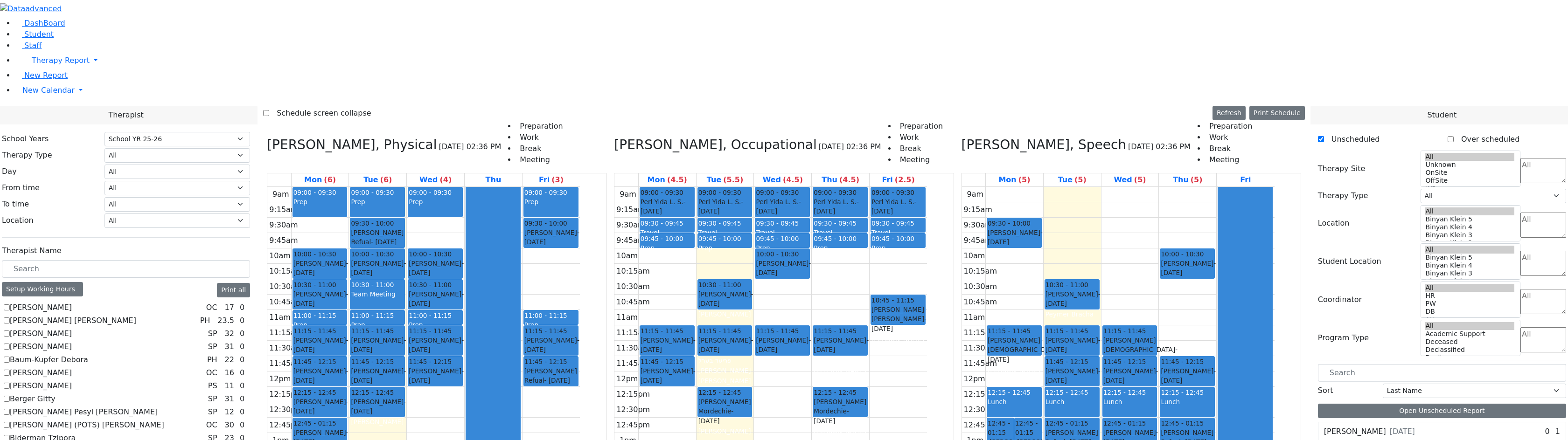
scroll to position [1446, 0]
drag, startPoint x: 1367, startPoint y: 397, endPoint x: 905, endPoint y: 159, distance: 519.7
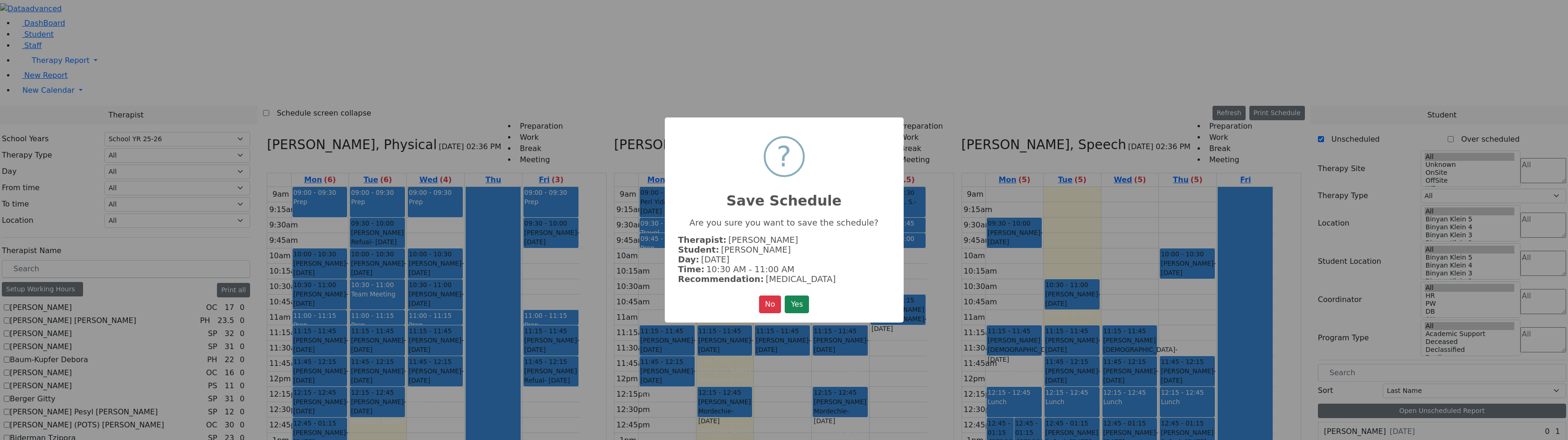
click at [814, 297] on div "× ? Save Schedule Are you sure you want to save the schedule? Therapist: Leiner…" at bounding box center [784, 220] width 239 height 206
click at [809, 301] on button "Yes" at bounding box center [796, 305] width 24 height 18
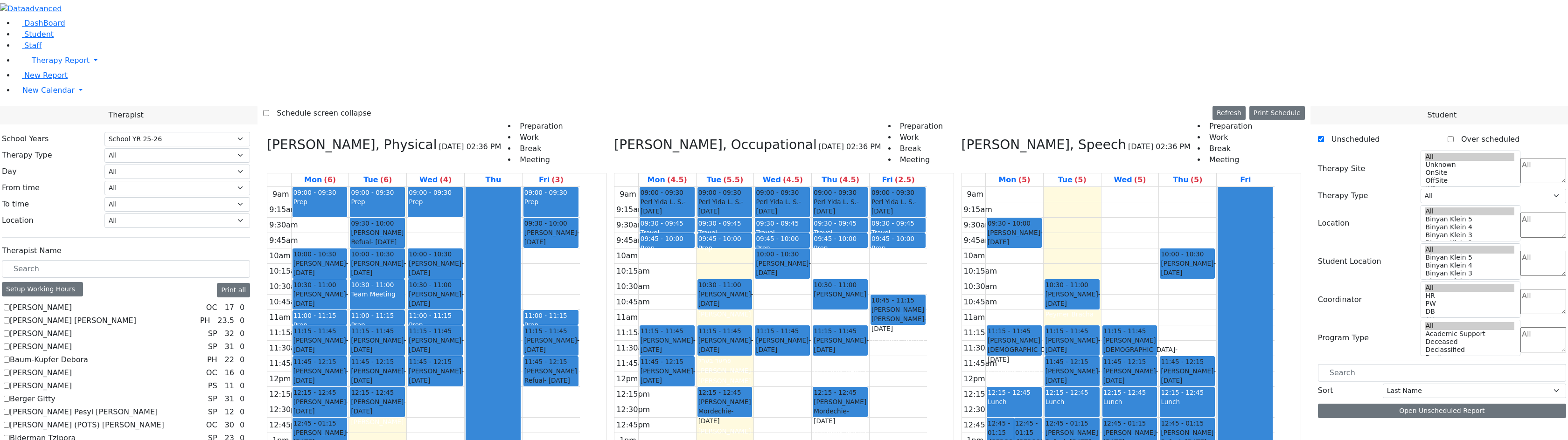
scroll to position [0, 0]
drag, startPoint x: 453, startPoint y: 262, endPoint x: 457, endPoint y: 291, distance: 29.3
click at [406, 291] on div "09:00 - 09:30 Prep 09:30 - 10:00 Ekstein Refual - 08/12/2013 Gross, Atara 10:00…" at bounding box center [377, 371] width 57 height 370
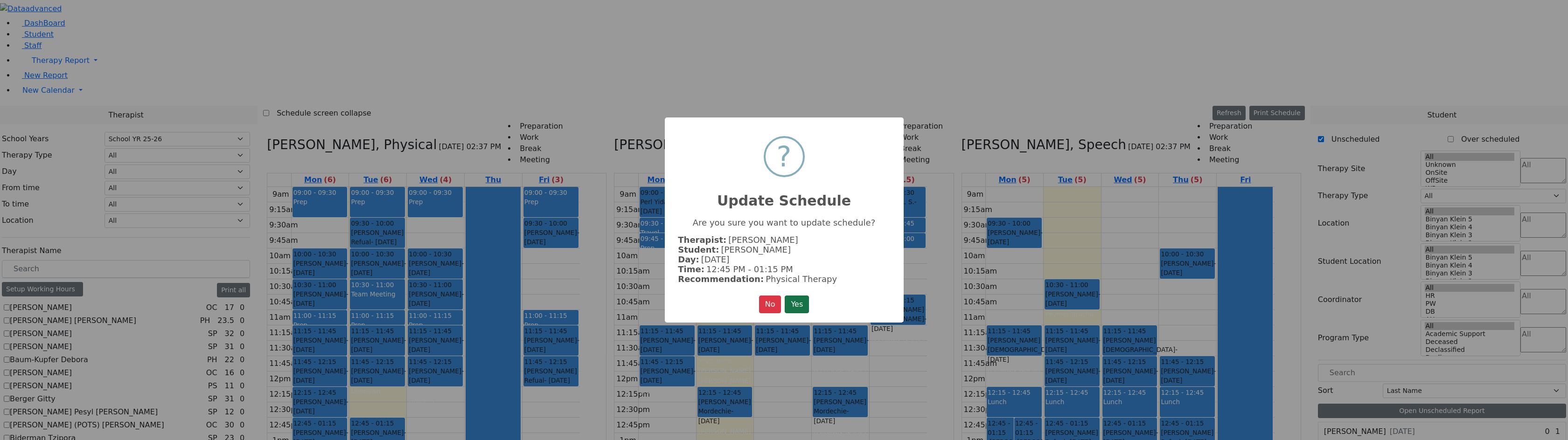
click at [792, 298] on button "Yes" at bounding box center [796, 305] width 24 height 18
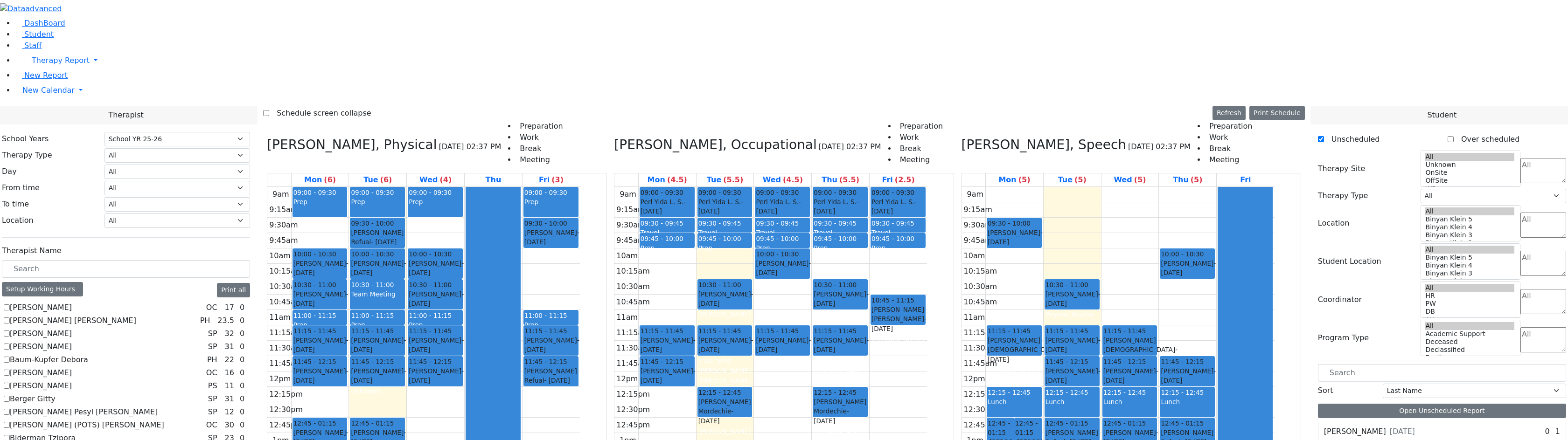
drag, startPoint x: 400, startPoint y: 270, endPoint x: 405, endPoint y: 326, distance: 56.2
click at [349, 326] on div "09:00 - 09:30 Prep 10:00 - 10:30 Ekstein Shevy - 10/21/2021 Horowitz Shira 10:3…" at bounding box center [320, 371] width 57 height 370
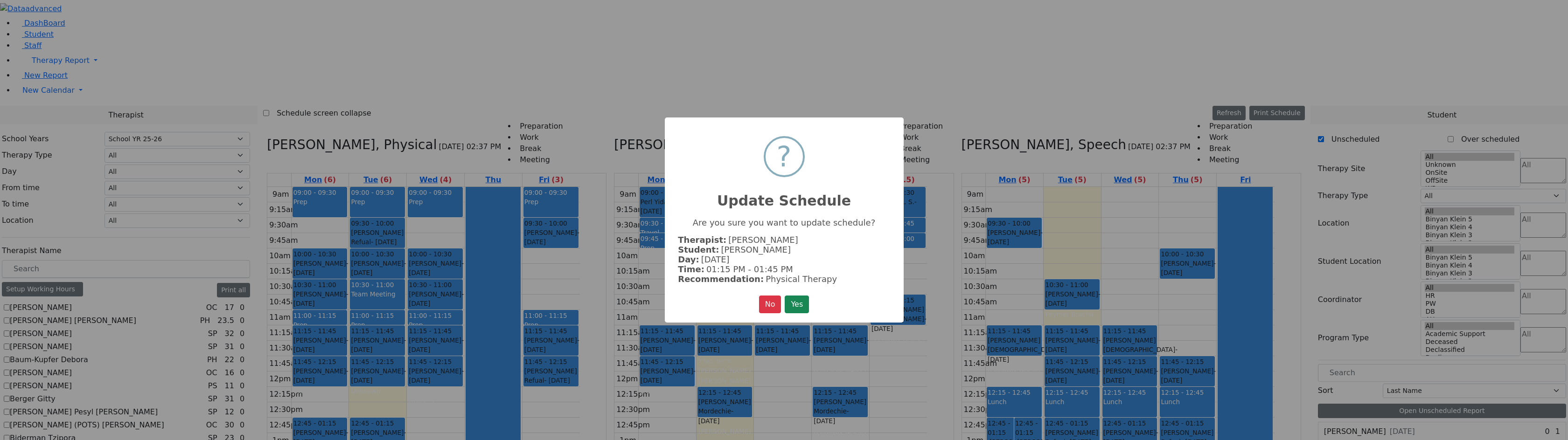
click at [809, 306] on button "Yes" at bounding box center [796, 305] width 24 height 18
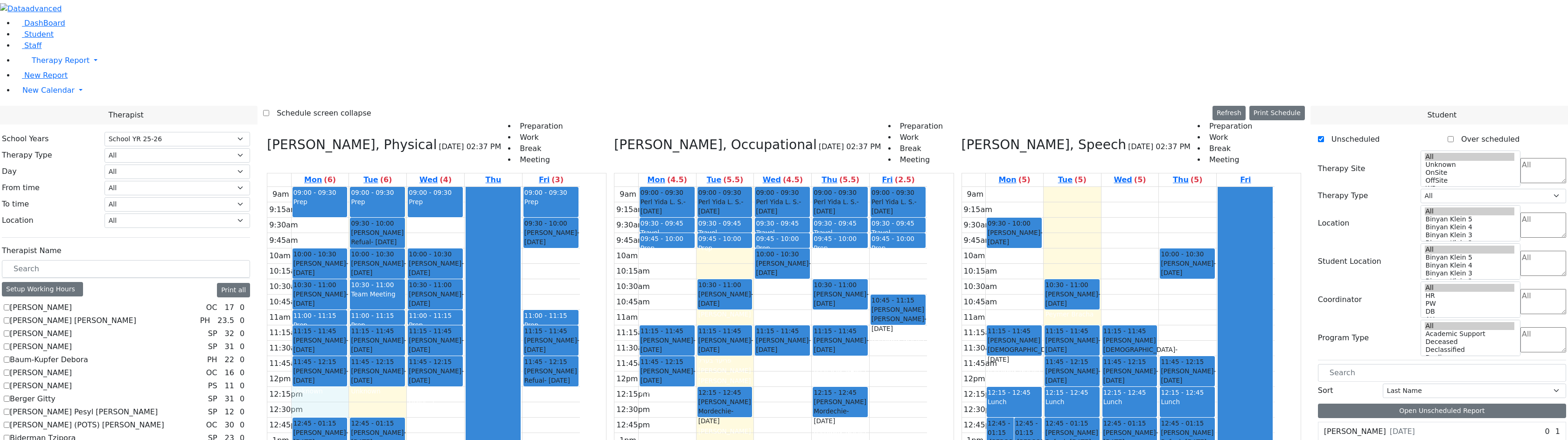
drag, startPoint x: 409, startPoint y: 262, endPoint x: 408, endPoint y: 267, distance: 5.1
click at [408, 271] on div "9am 9:15am 9:30am 9:45am 10am 10:15am 10:30am 10:45am 11am 11:15am 11:30am 11:4…" at bounding box center [423, 371] width 313 height 370
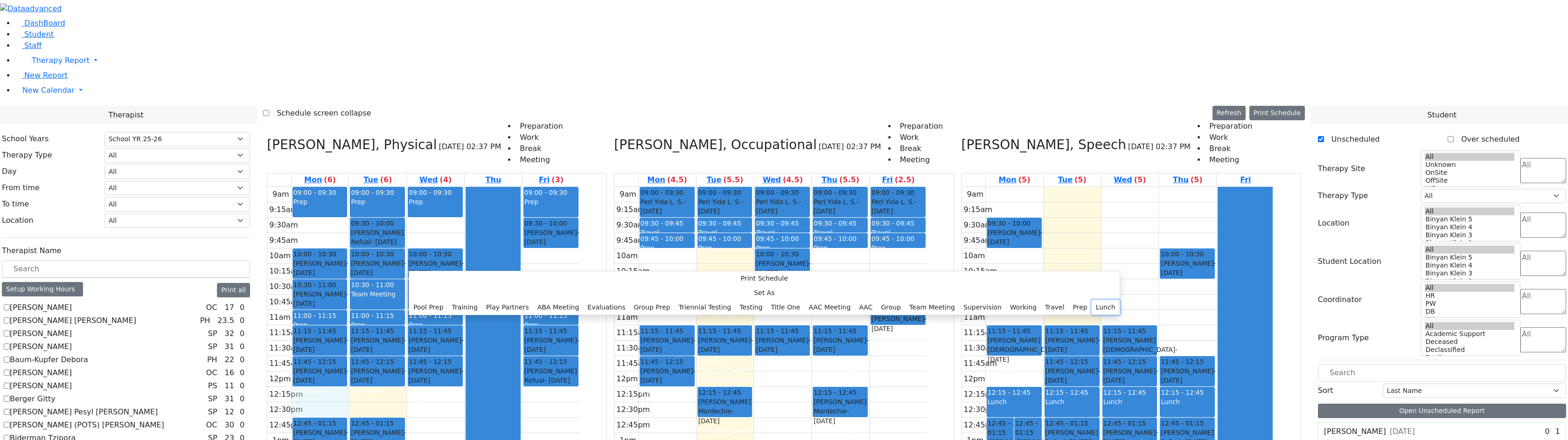
click at [1092, 300] on button "Lunch" at bounding box center [1105, 307] width 28 height 14
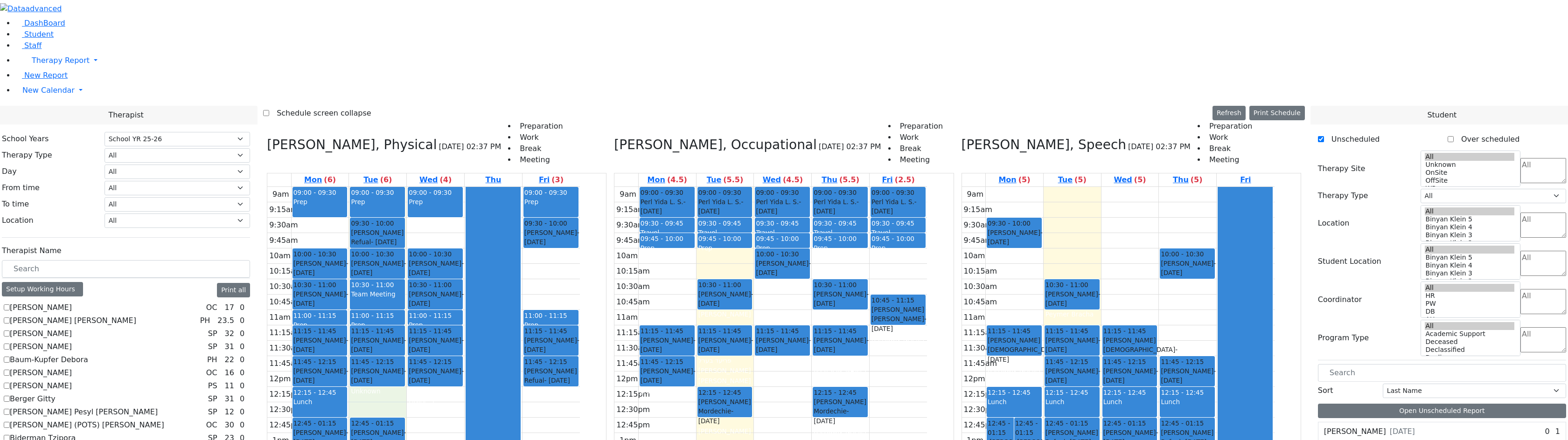
drag, startPoint x: 469, startPoint y: 263, endPoint x: 468, endPoint y: 273, distance: 10.0
click at [468, 273] on div "9am 9:15am 9:30am 9:45am 10am 10:15am 10:30am 10:45am 11am 11:15am 11:30am 11:4…" at bounding box center [423, 371] width 313 height 370
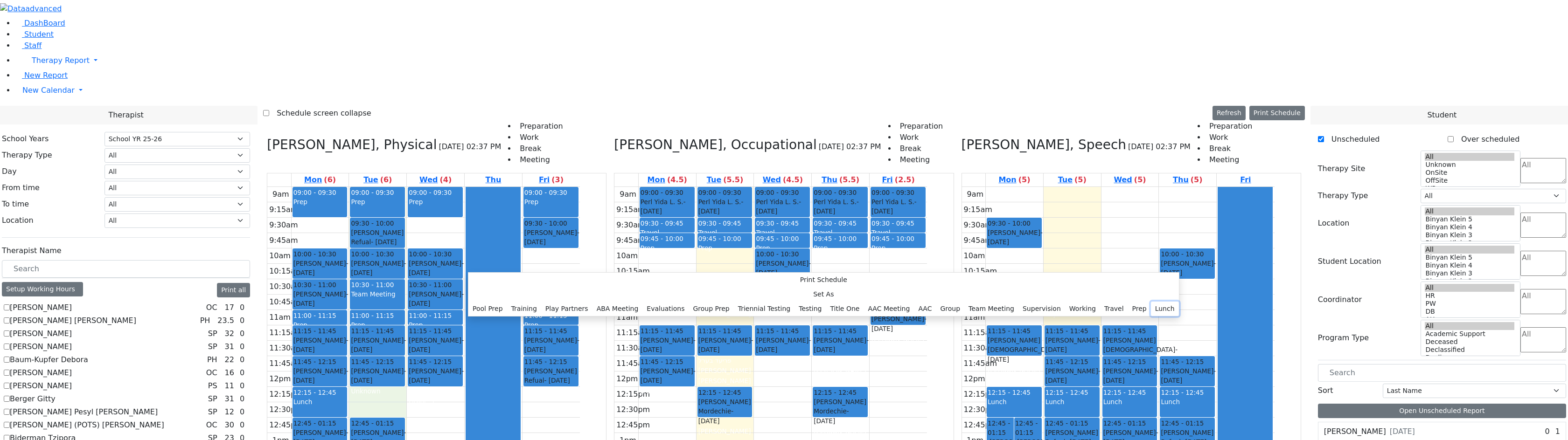
click at [1151, 302] on button "Lunch" at bounding box center [1164, 309] width 28 height 14
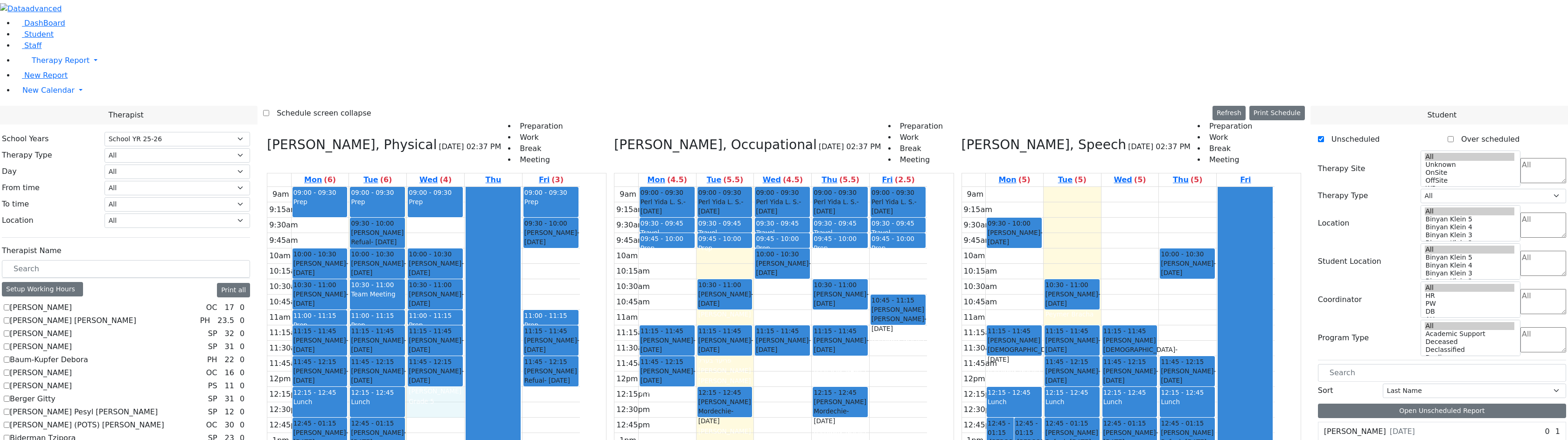
drag, startPoint x: 530, startPoint y: 261, endPoint x: 529, endPoint y: 273, distance: 12.0
click at [529, 273] on div "9am 9:15am 9:30am 9:45am 10am 10:15am 10:30am 10:45am 11am 11:15am 11:30am 11:4…" at bounding box center [423, 371] width 313 height 370
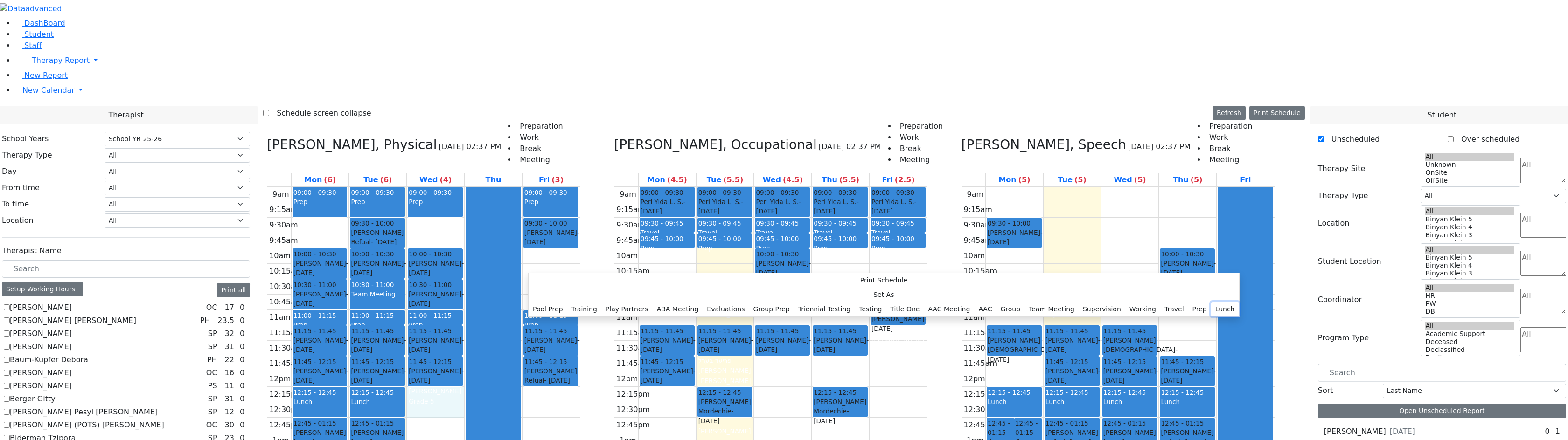
click at [1211, 302] on button "Lunch" at bounding box center [1225, 309] width 28 height 14
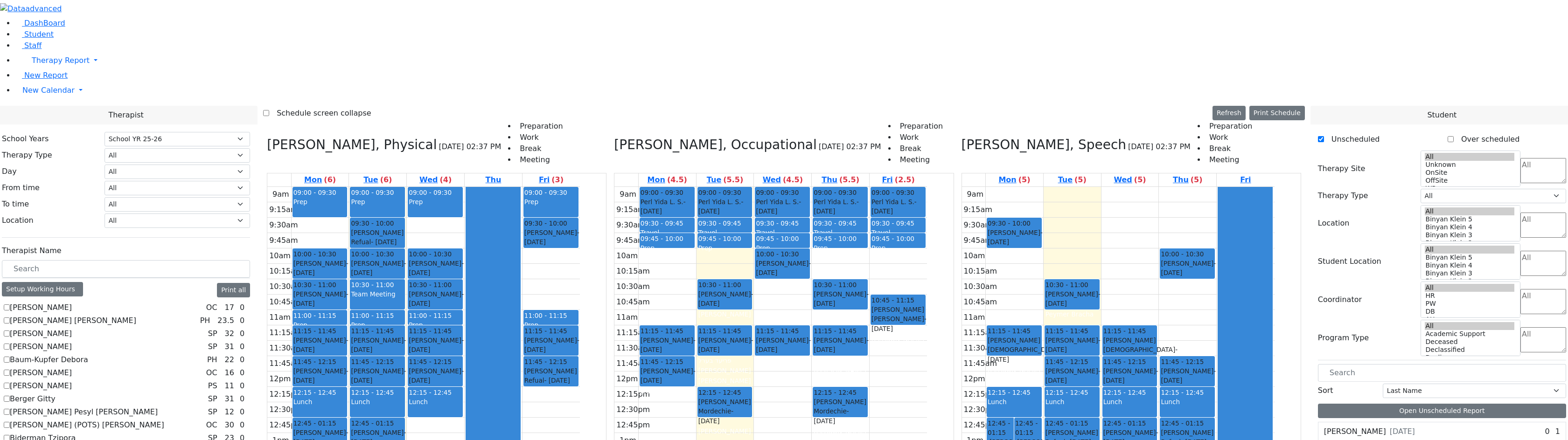
select select "212"
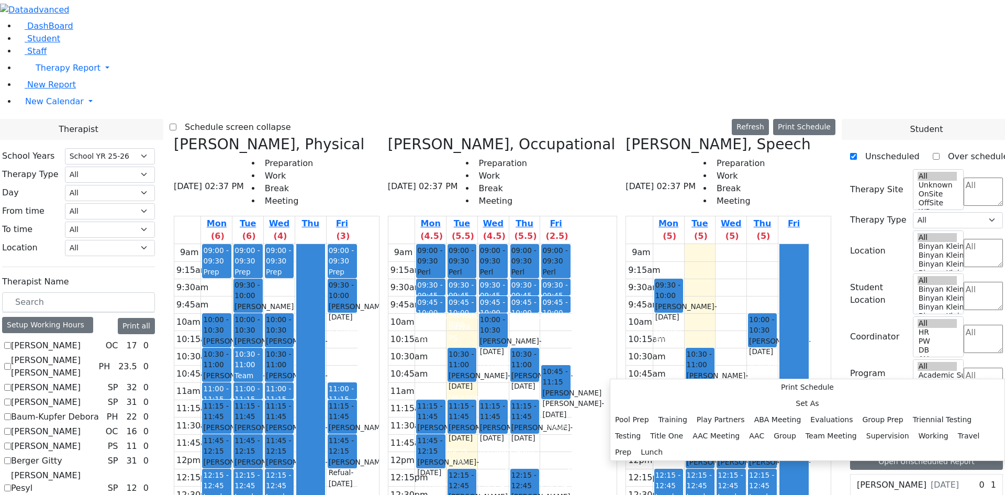
scroll to position [469, 0]
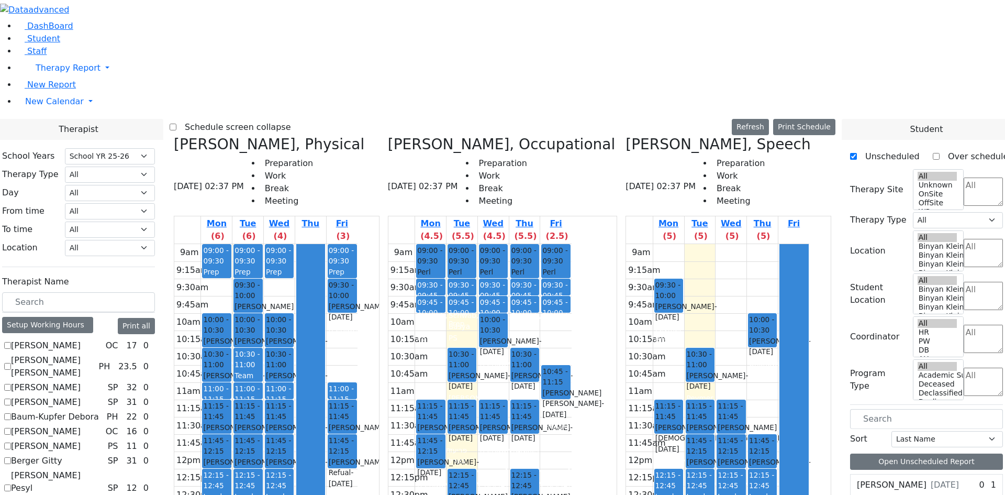
checkbox input "true"
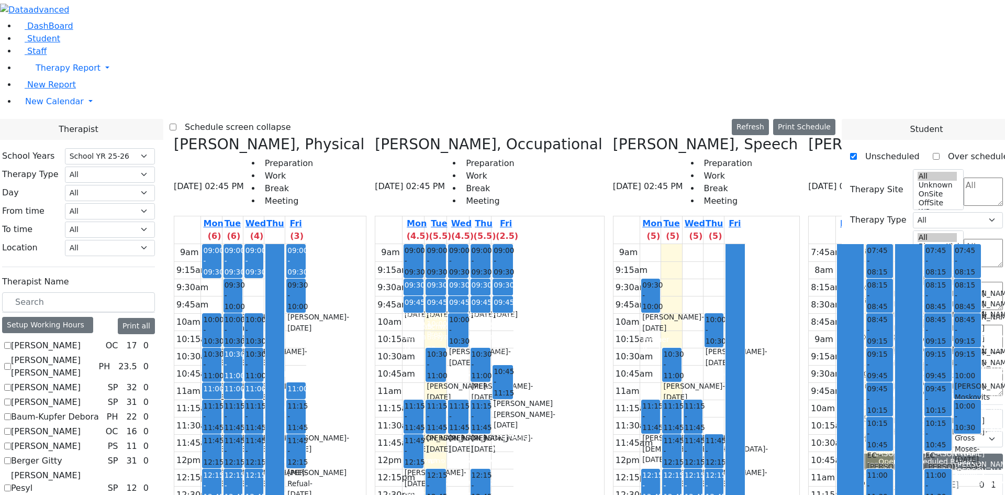
click at [276, 119] on label "Schedule screen collapse" at bounding box center [233, 127] width 115 height 17
click at [176, 124] on input "Schedule screen collapse" at bounding box center [173, 127] width 7 height 7
checkbox input "true"
